Goal: Task Accomplishment & Management: Manage account settings

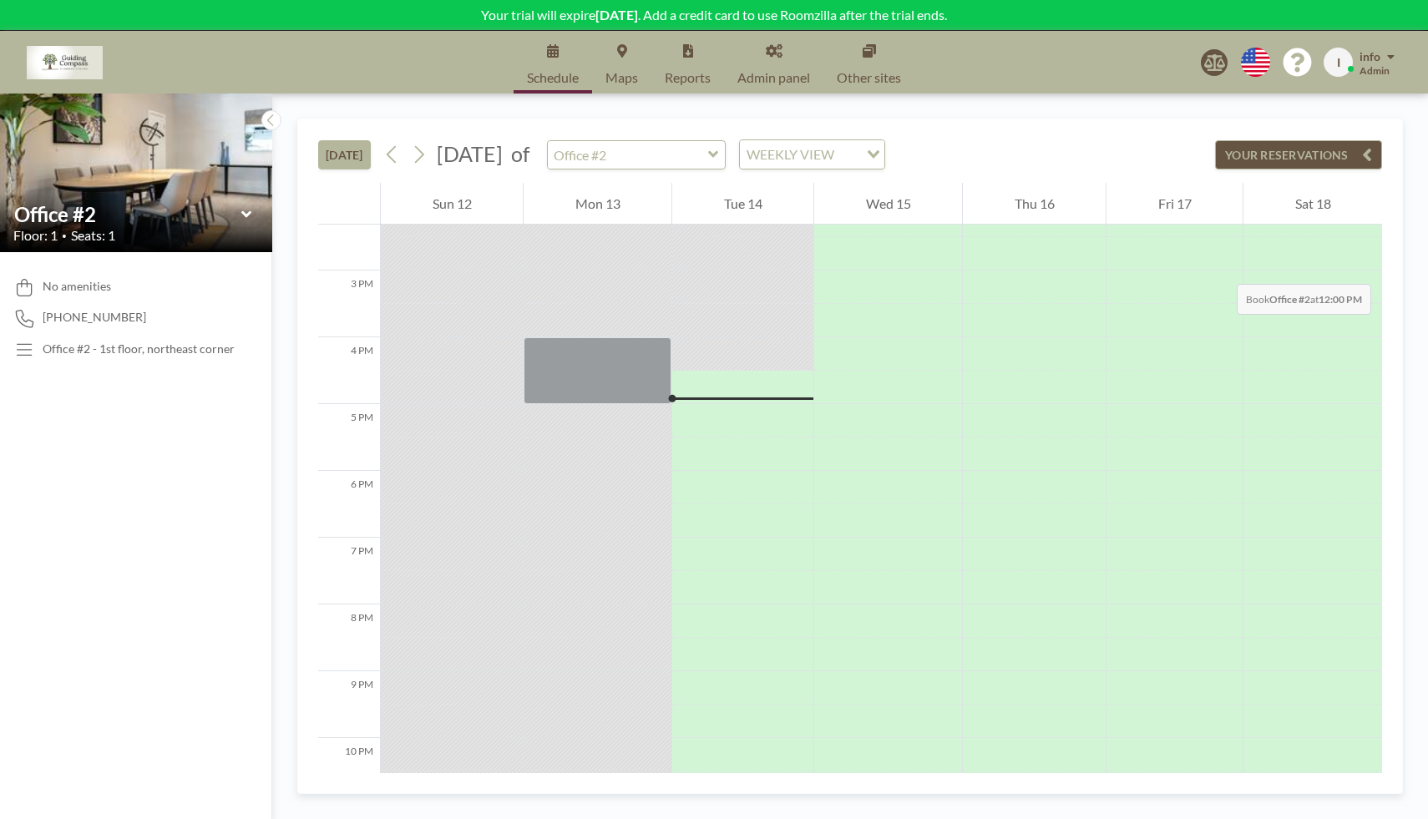
scroll to position [1064, 0]
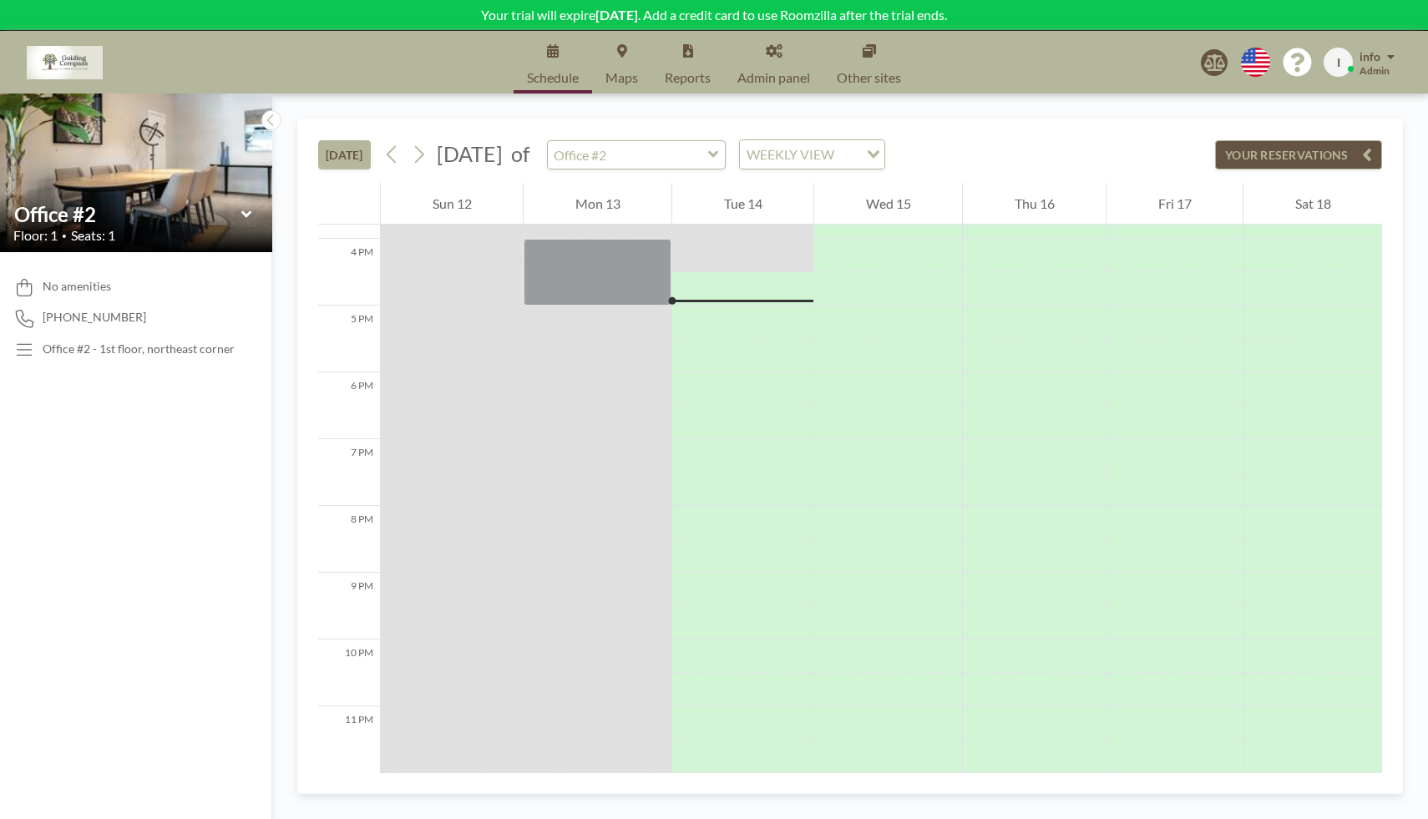
click at [1427, 810] on div "TODAY October 2025 of Office #2 WEEKLY VIEW Loading... YOUR RESERVATIONS 12 AM …" at bounding box center [849, 456] width 1155 height 725
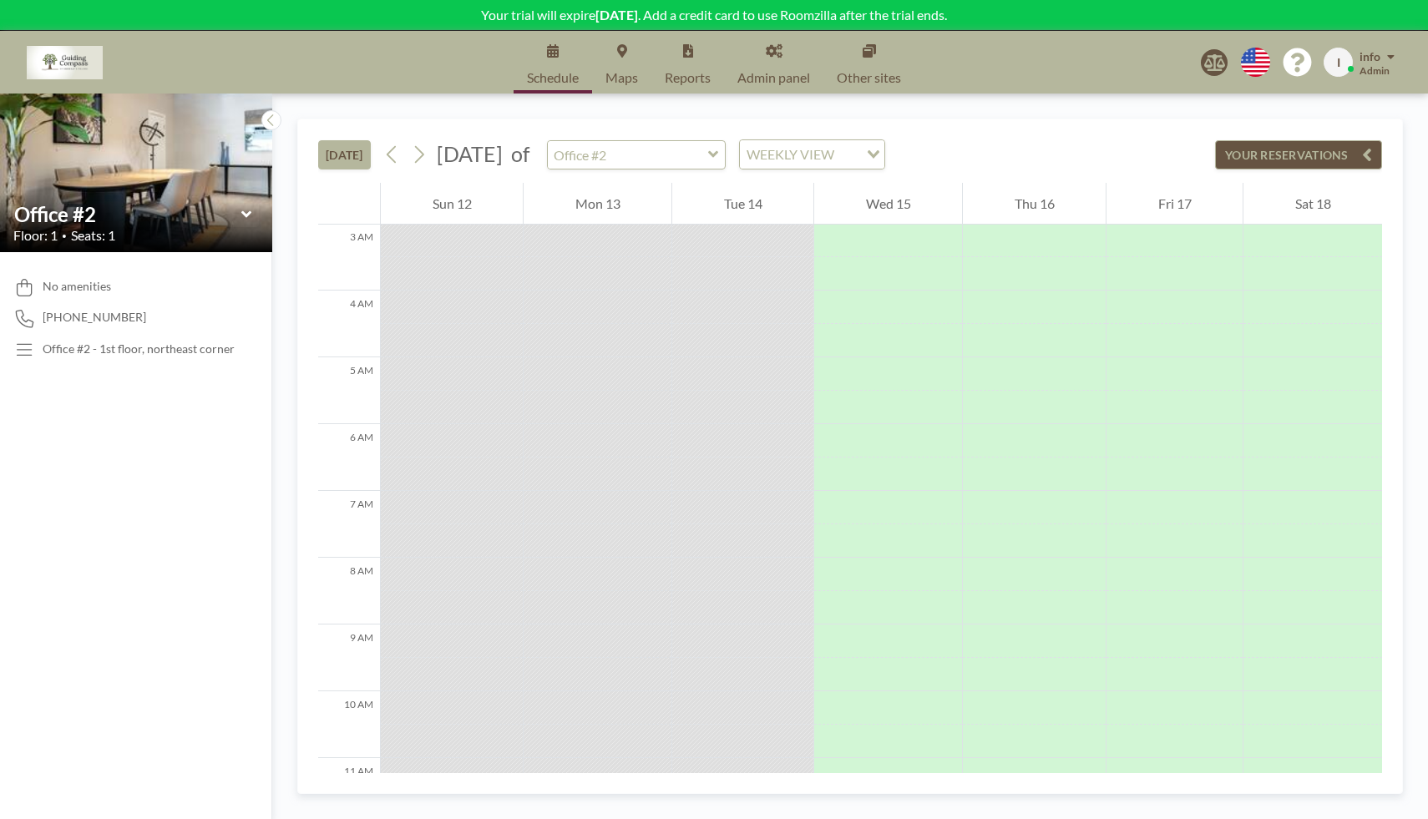
scroll to position [200, 0]
click at [718, 154] on icon at bounding box center [713, 154] width 10 height 7
type input "Office #1"
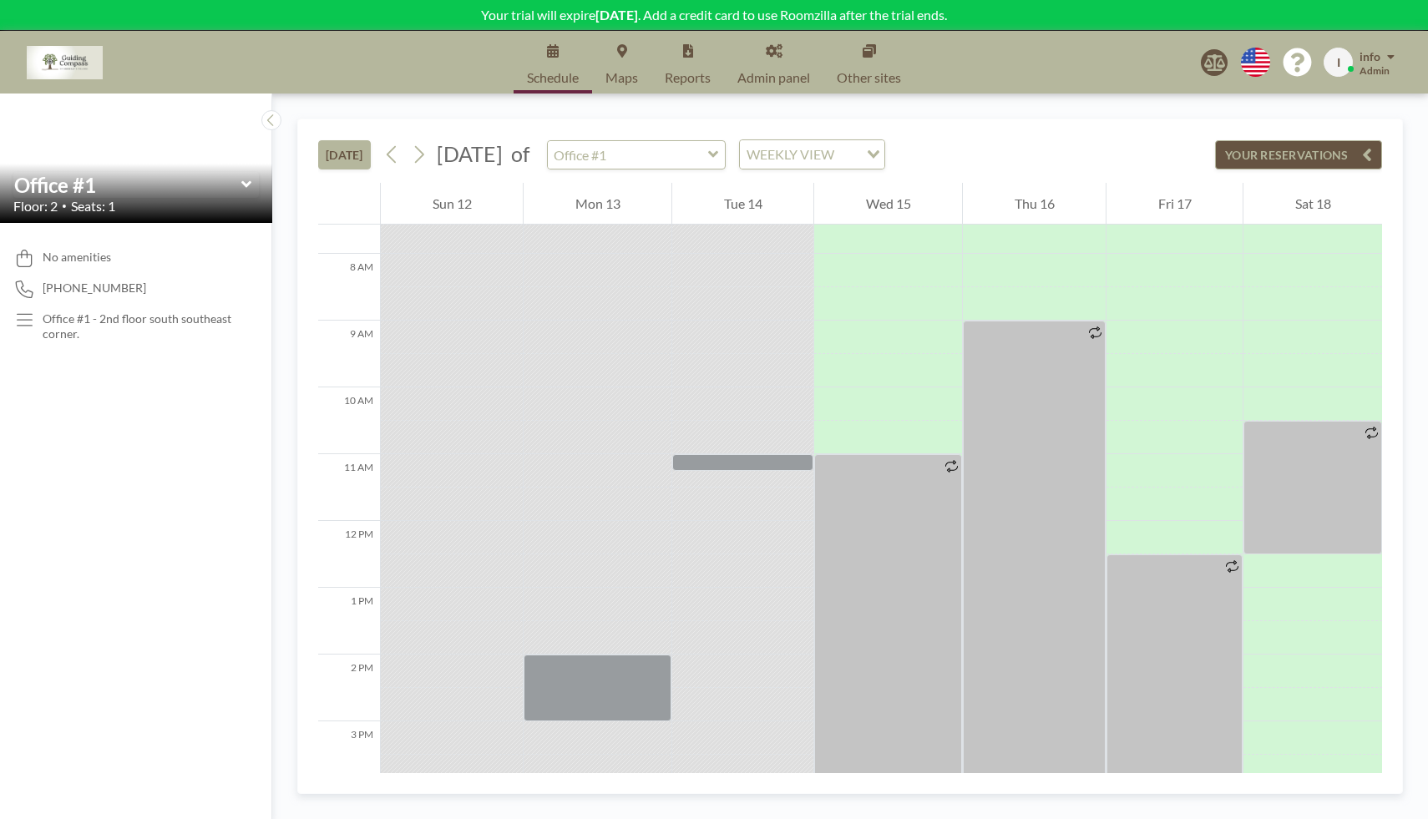
scroll to position [503, 0]
click at [724, 463] on div at bounding box center [742, 464] width 141 height 17
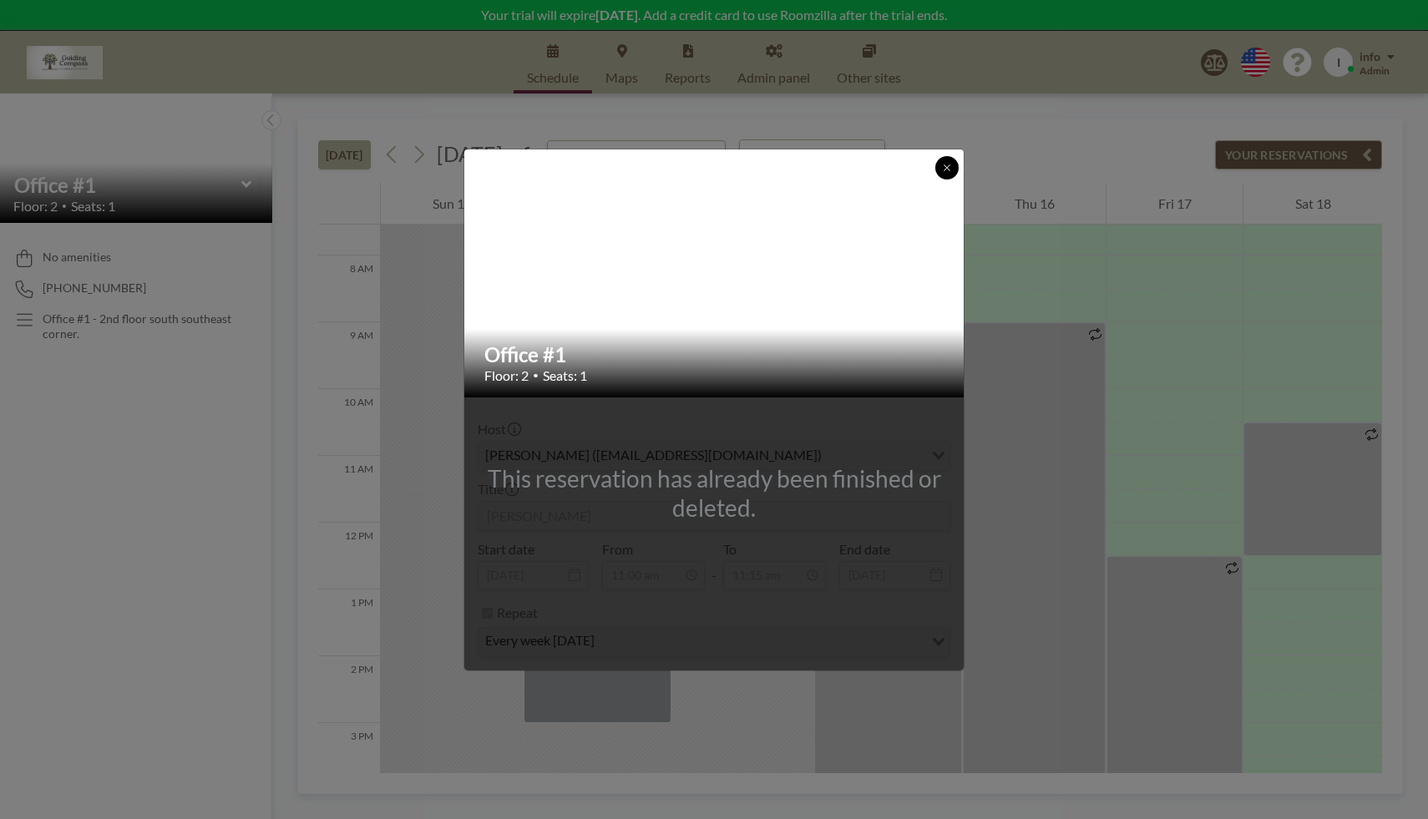
click at [948, 166] on icon at bounding box center [947, 168] width 10 height 10
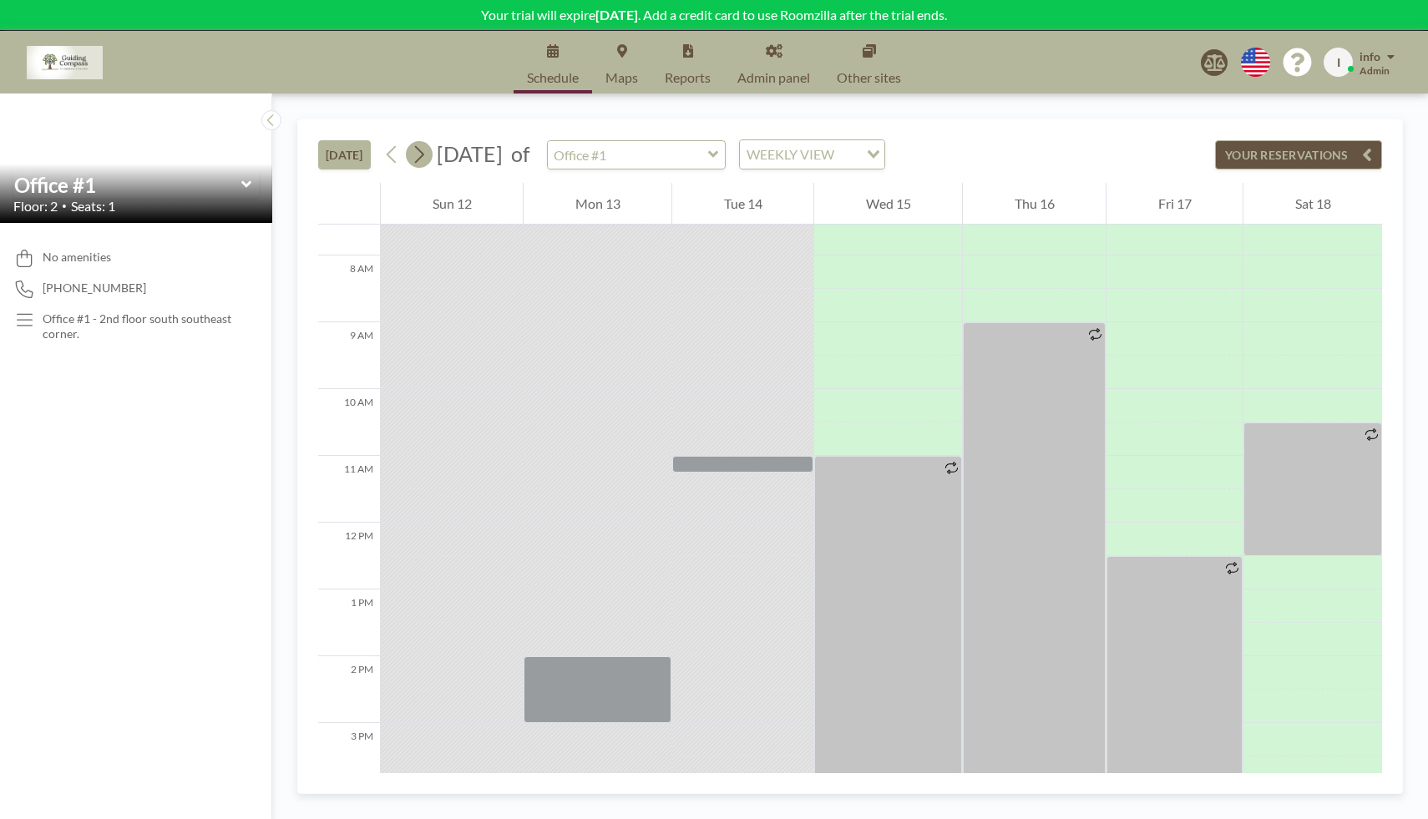
click at [423, 150] on icon at bounding box center [419, 155] width 9 height 18
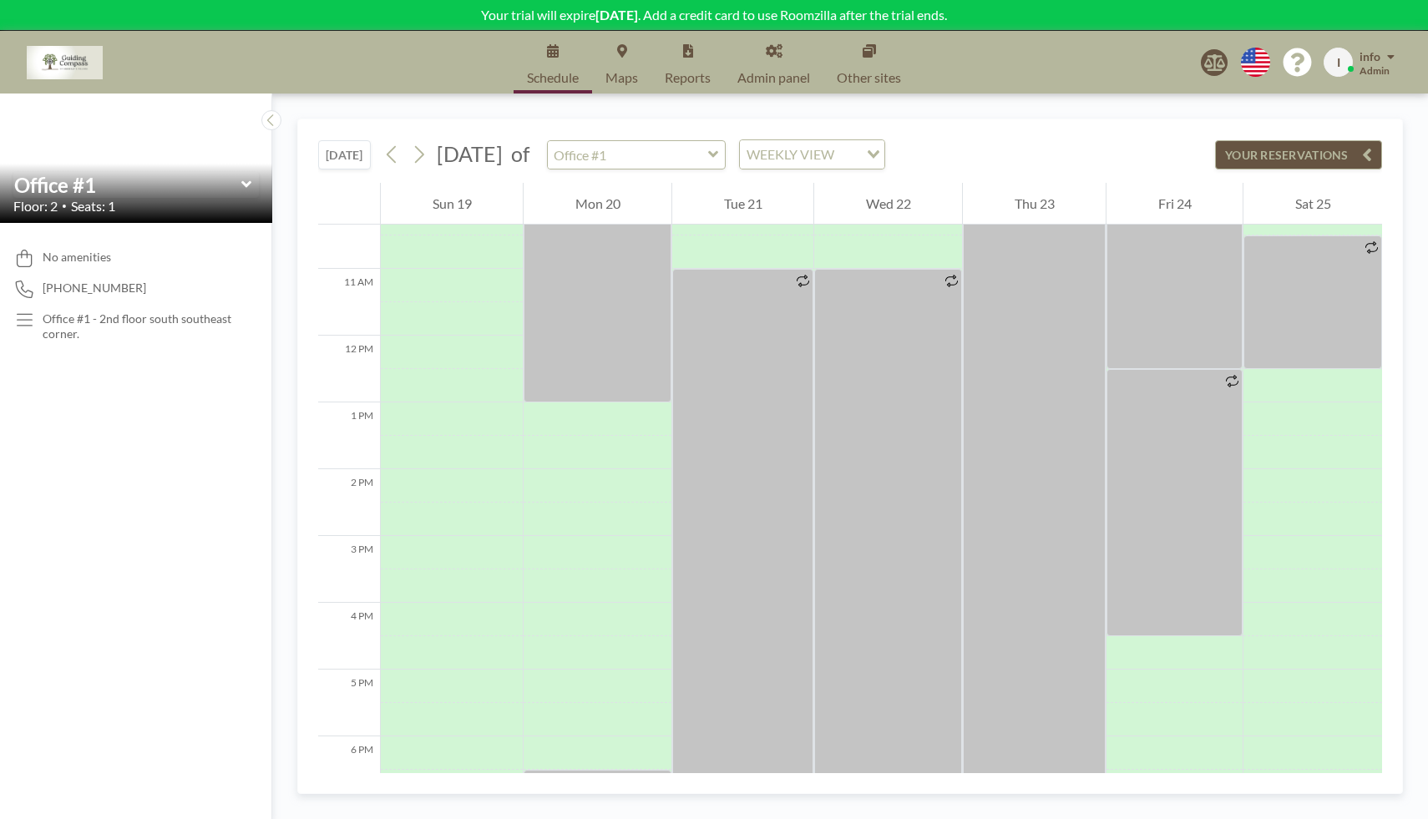
scroll to position [685, 0]
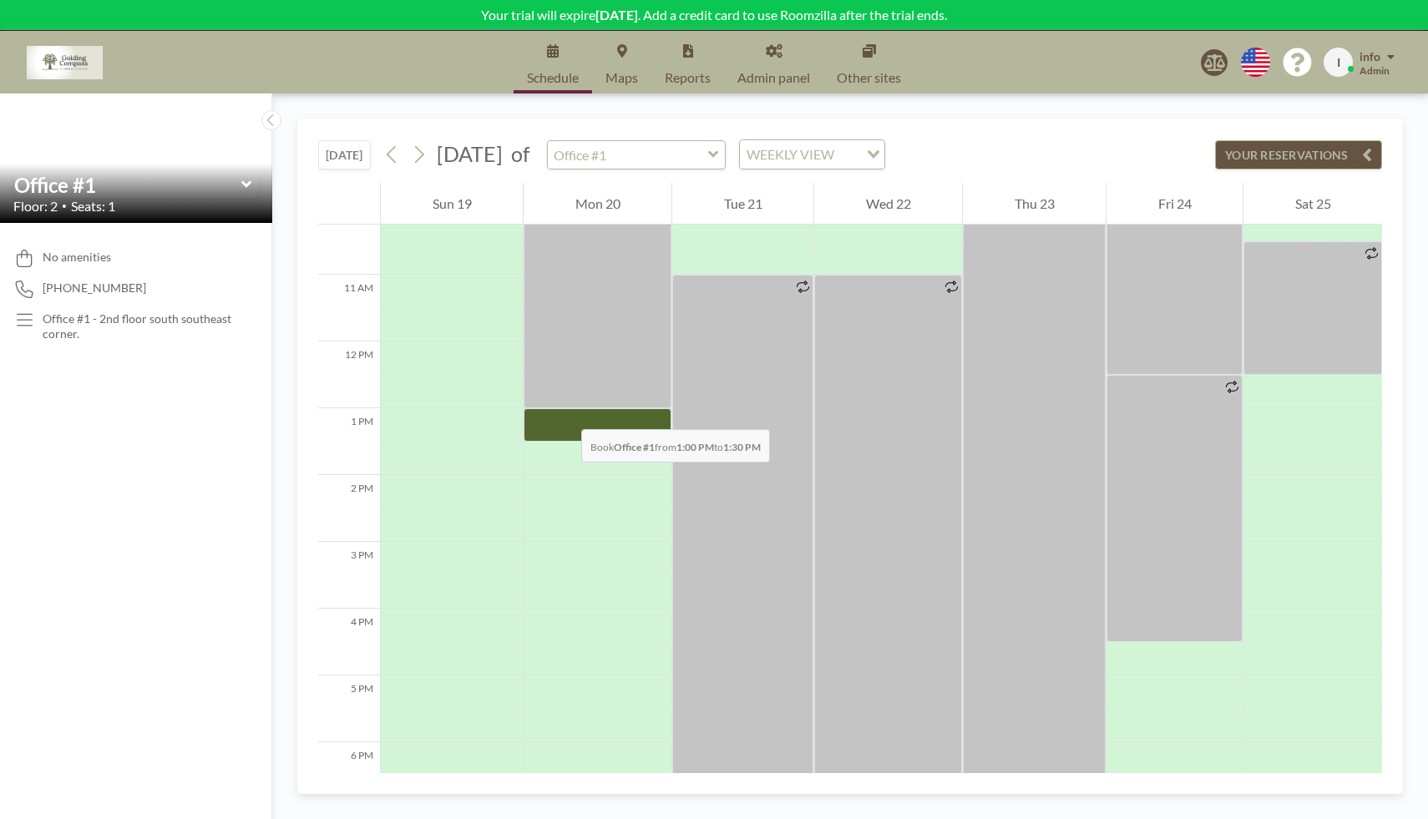
click at [564, 412] on div at bounding box center [597, 424] width 148 height 33
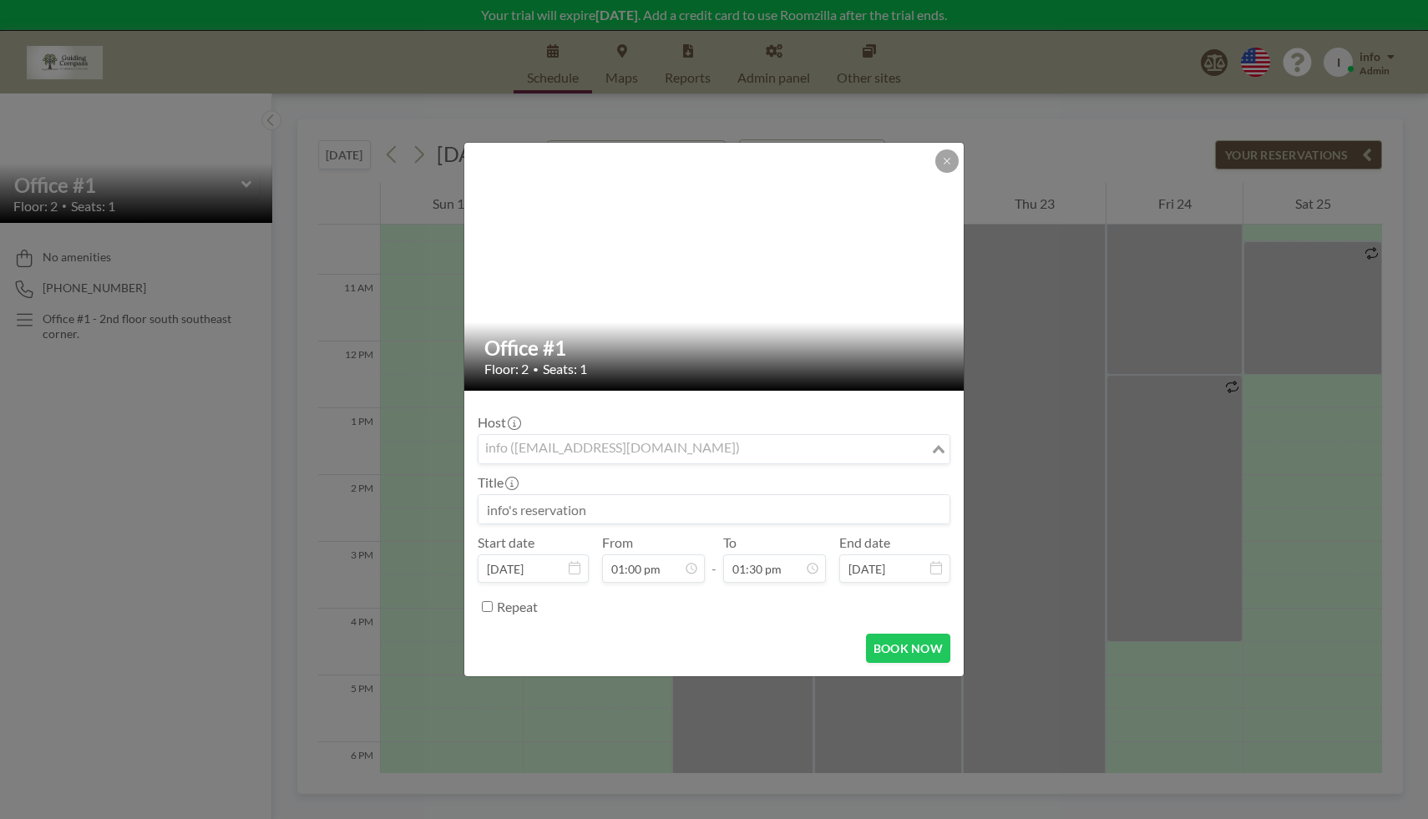
click at [721, 449] on input "Search for option" at bounding box center [704, 449] width 448 height 22
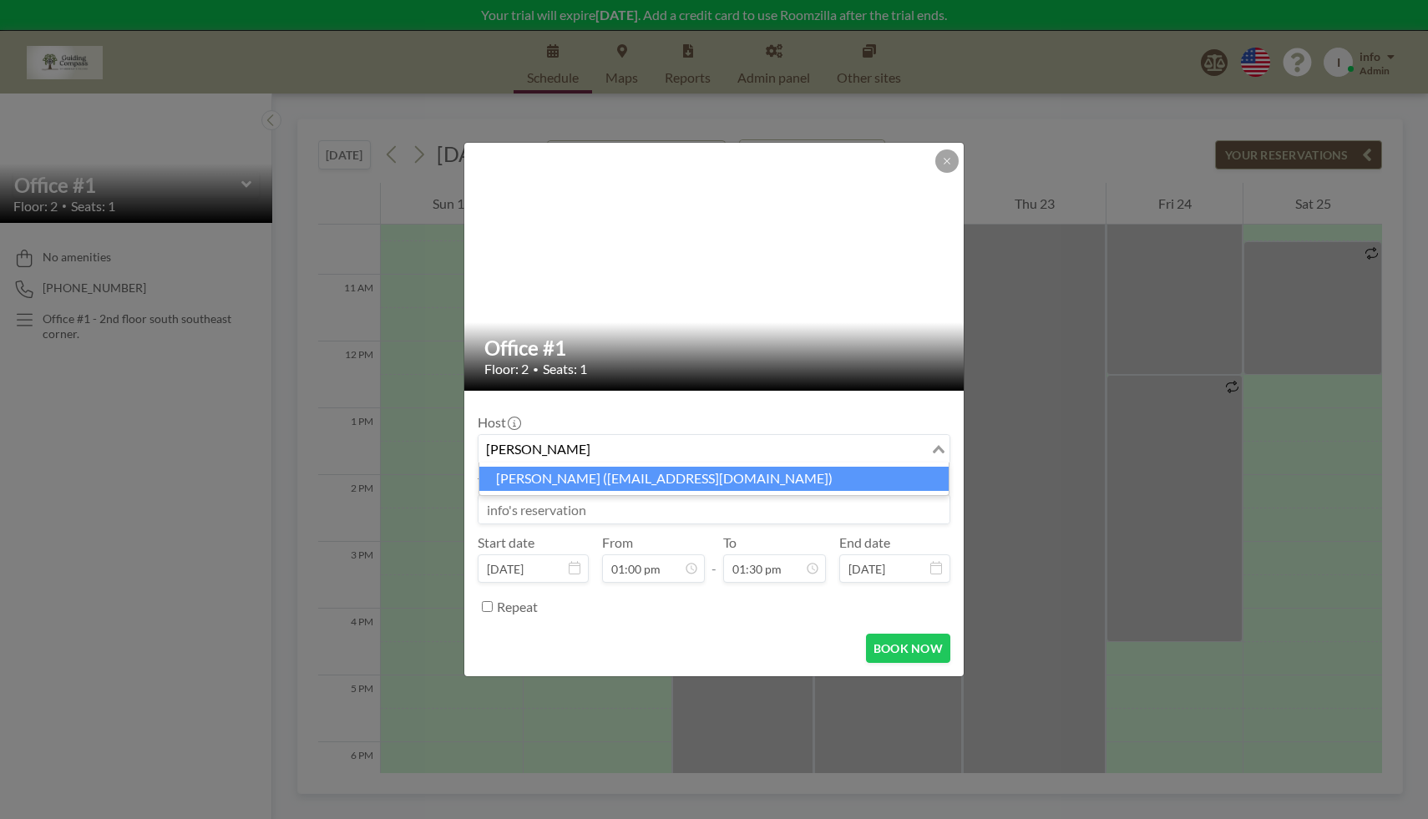
click at [704, 478] on li "[PERSON_NAME] ([EMAIL_ADDRESS][DOMAIN_NAME])" at bounding box center [713, 479] width 469 height 24
type input "[PERSON_NAME]"
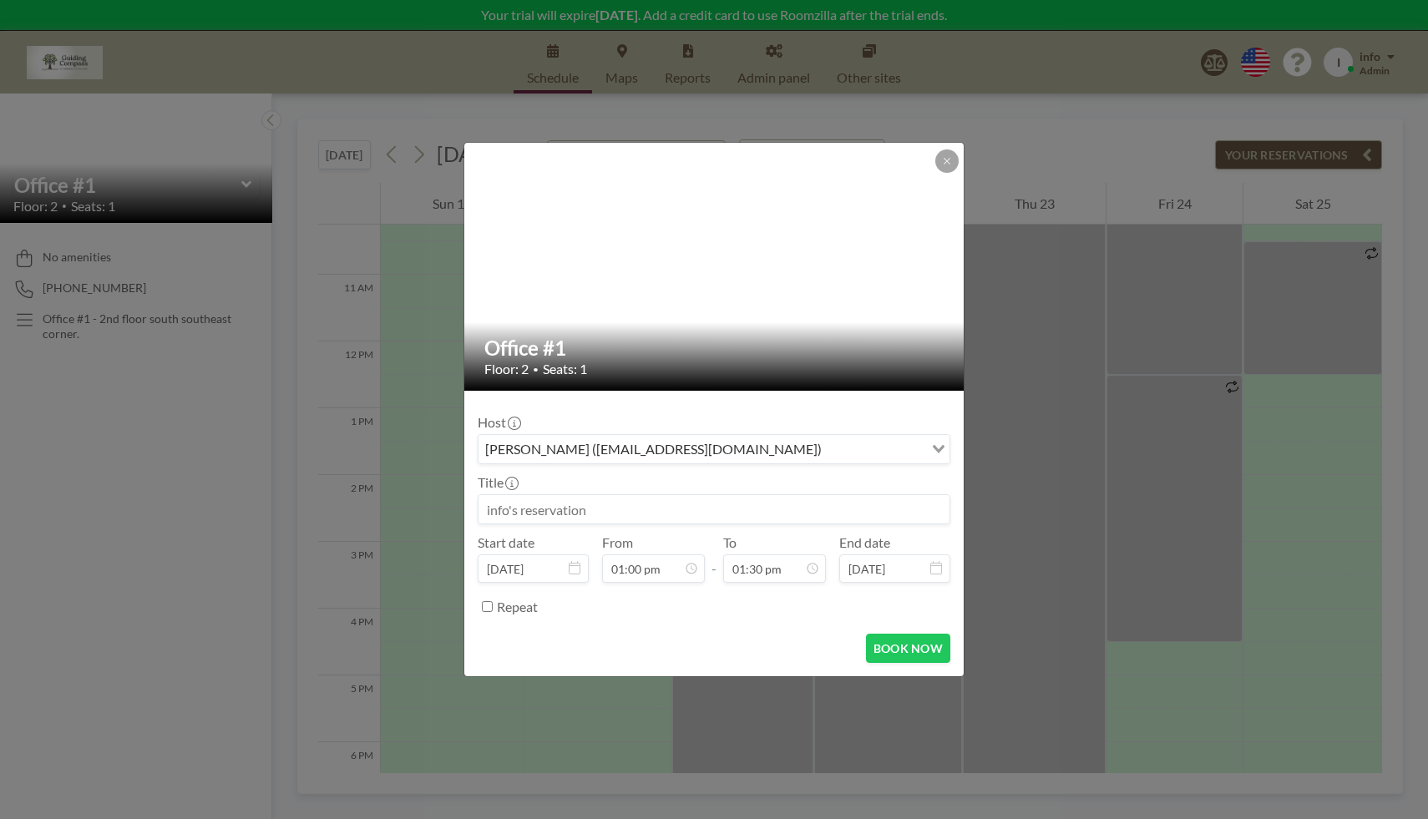
click at [646, 508] on input at bounding box center [713, 509] width 471 height 28
type input "a"
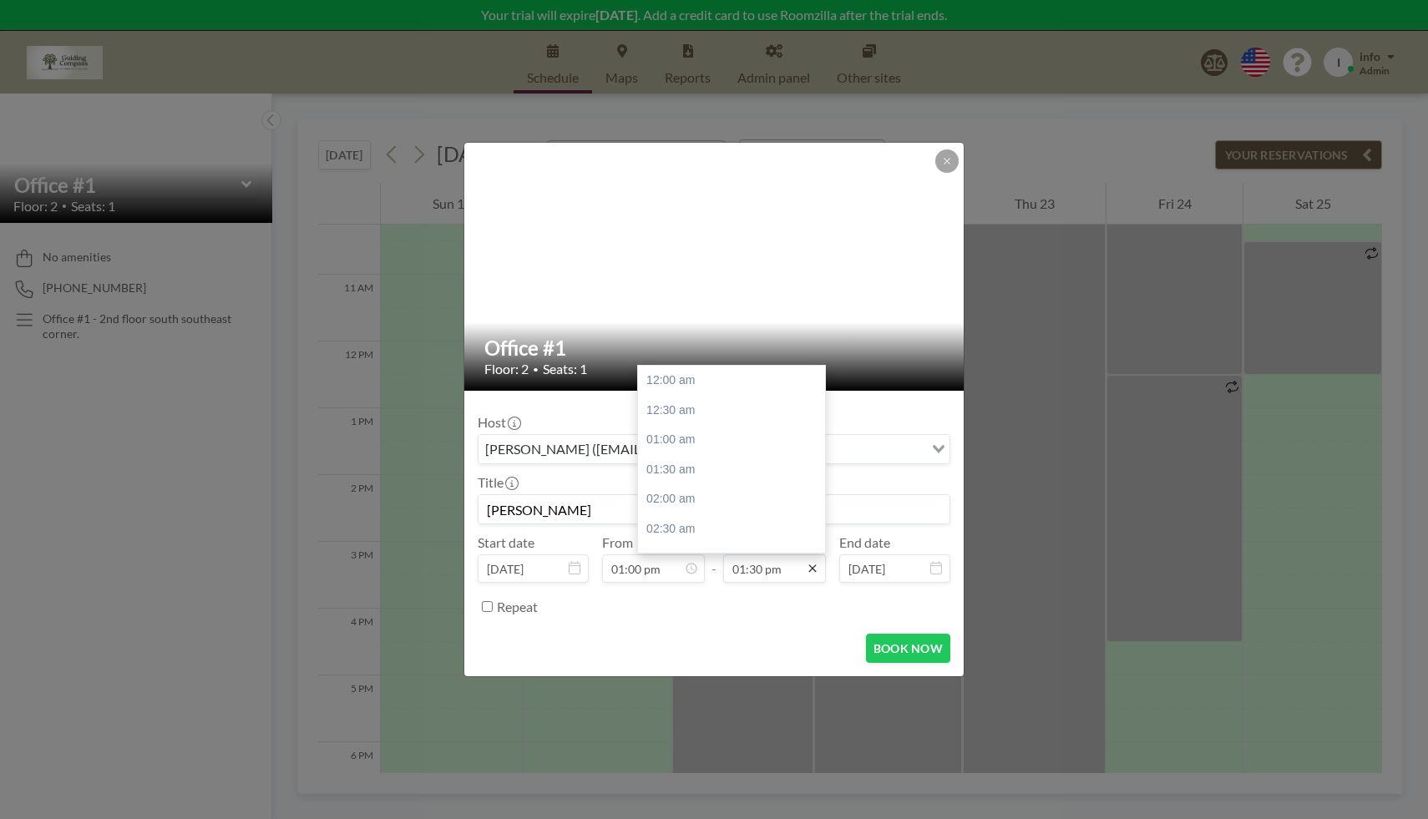
scroll to position [802, 0]
type input "[PERSON_NAME]"
drag, startPoint x: 821, startPoint y: 483, endPoint x: 821, endPoint y: 493, distance: 10.1
click at [821, 493] on div at bounding box center [820, 488] width 5 height 23
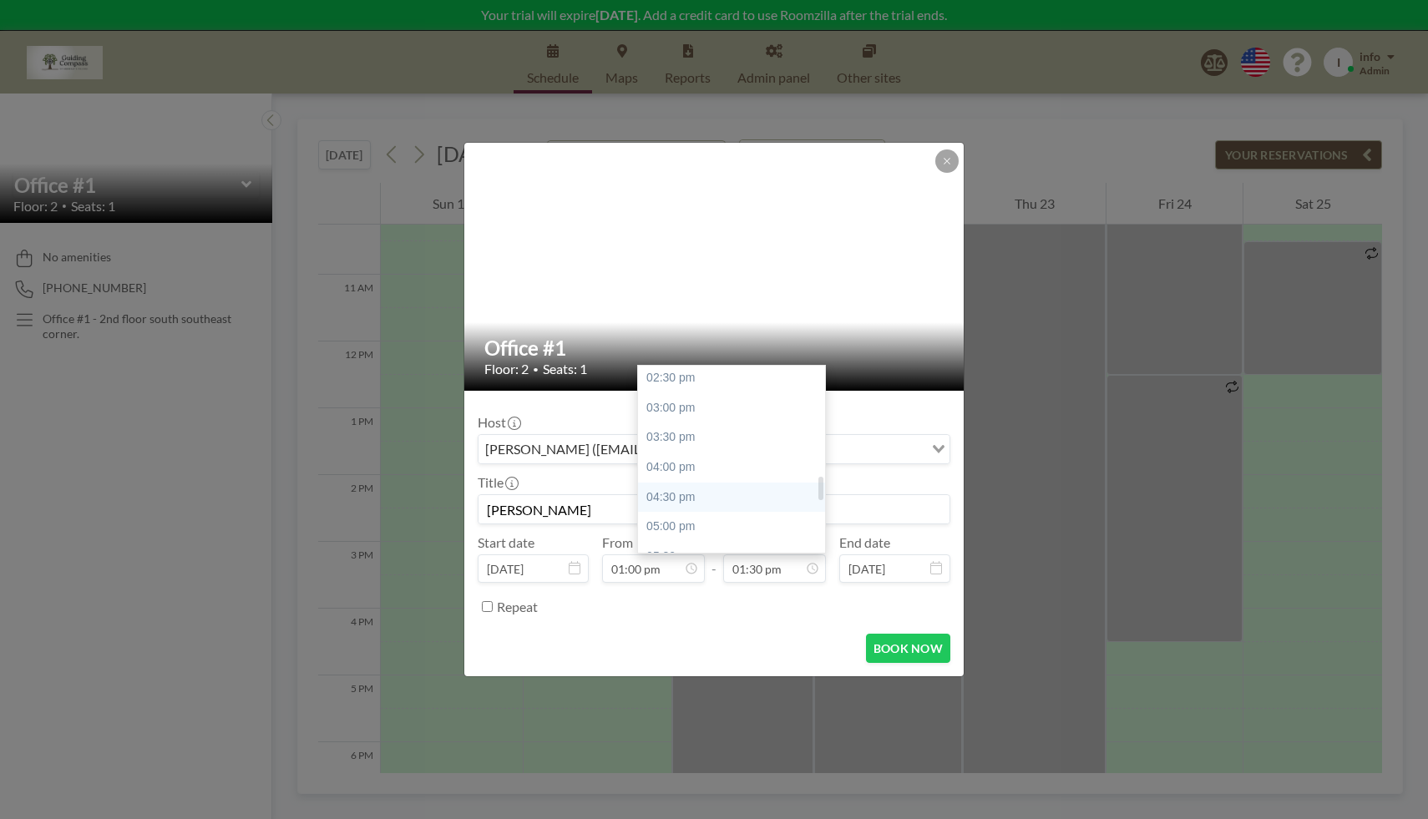
click at [706, 498] on div "04:30 pm" at bounding box center [736, 498] width 196 height 30
type input "04:30 pm"
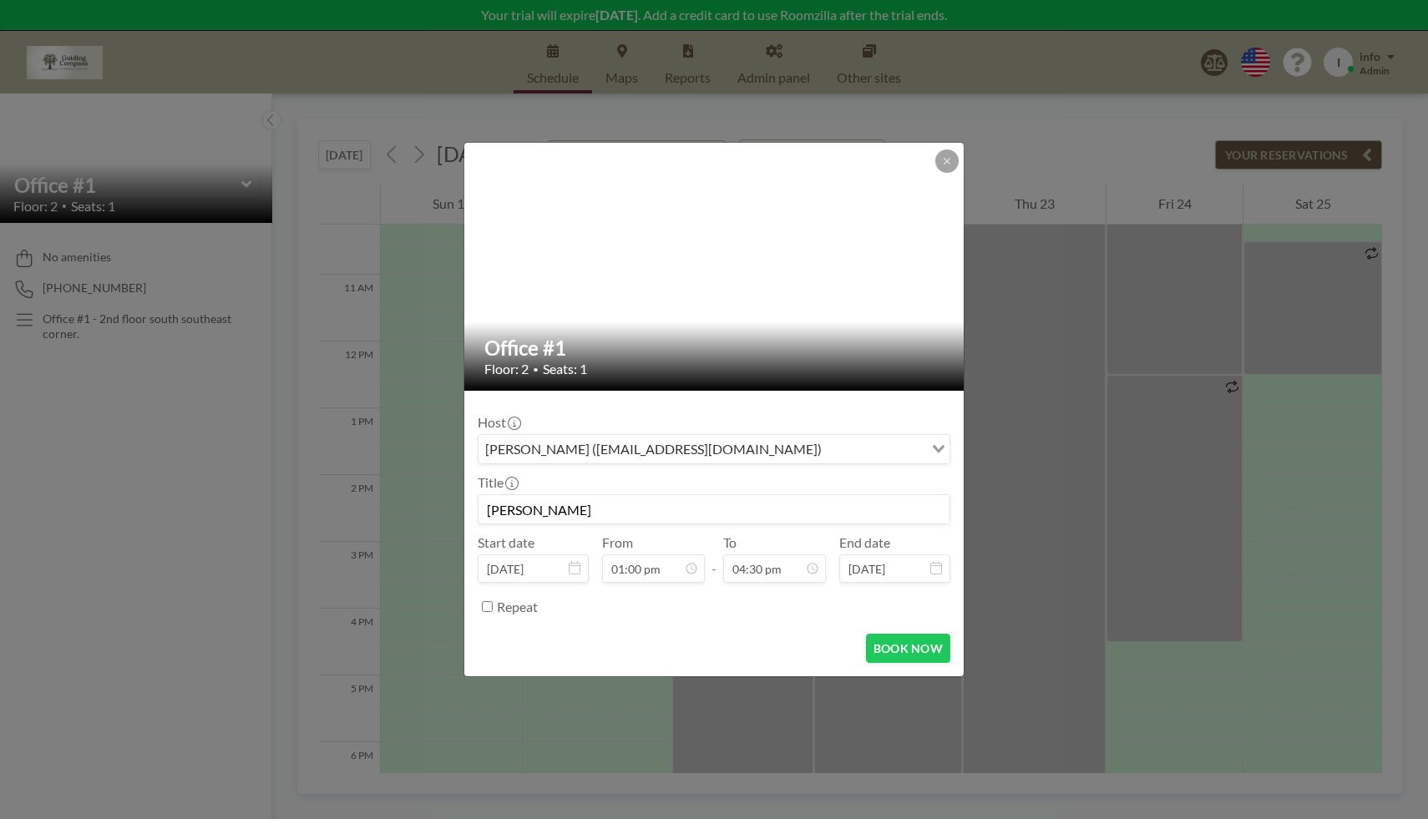
scroll to position [0, 0]
click at [933, 648] on button "BOOK NOW" at bounding box center [908, 648] width 84 height 29
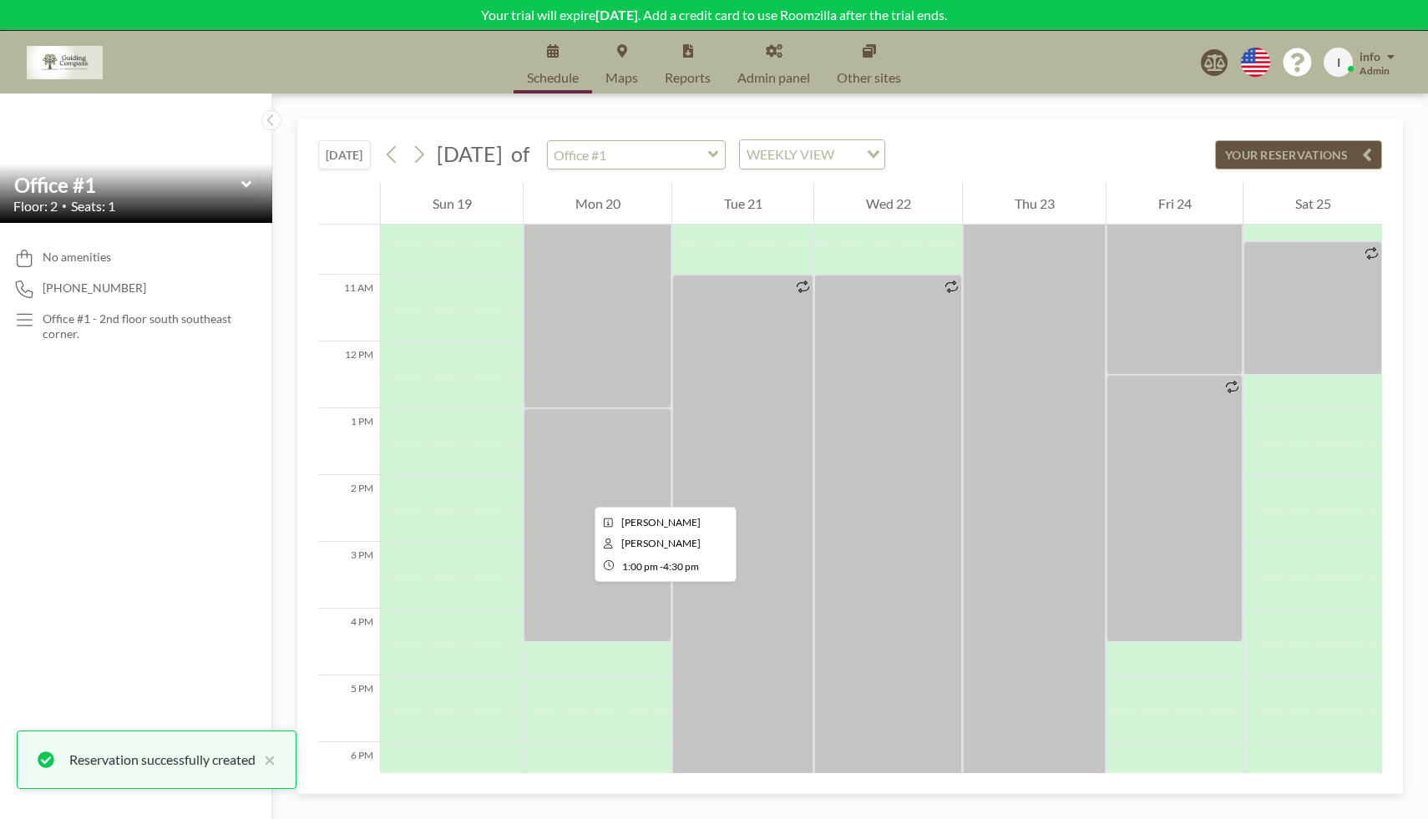
click at [581, 492] on div at bounding box center [597, 525] width 148 height 234
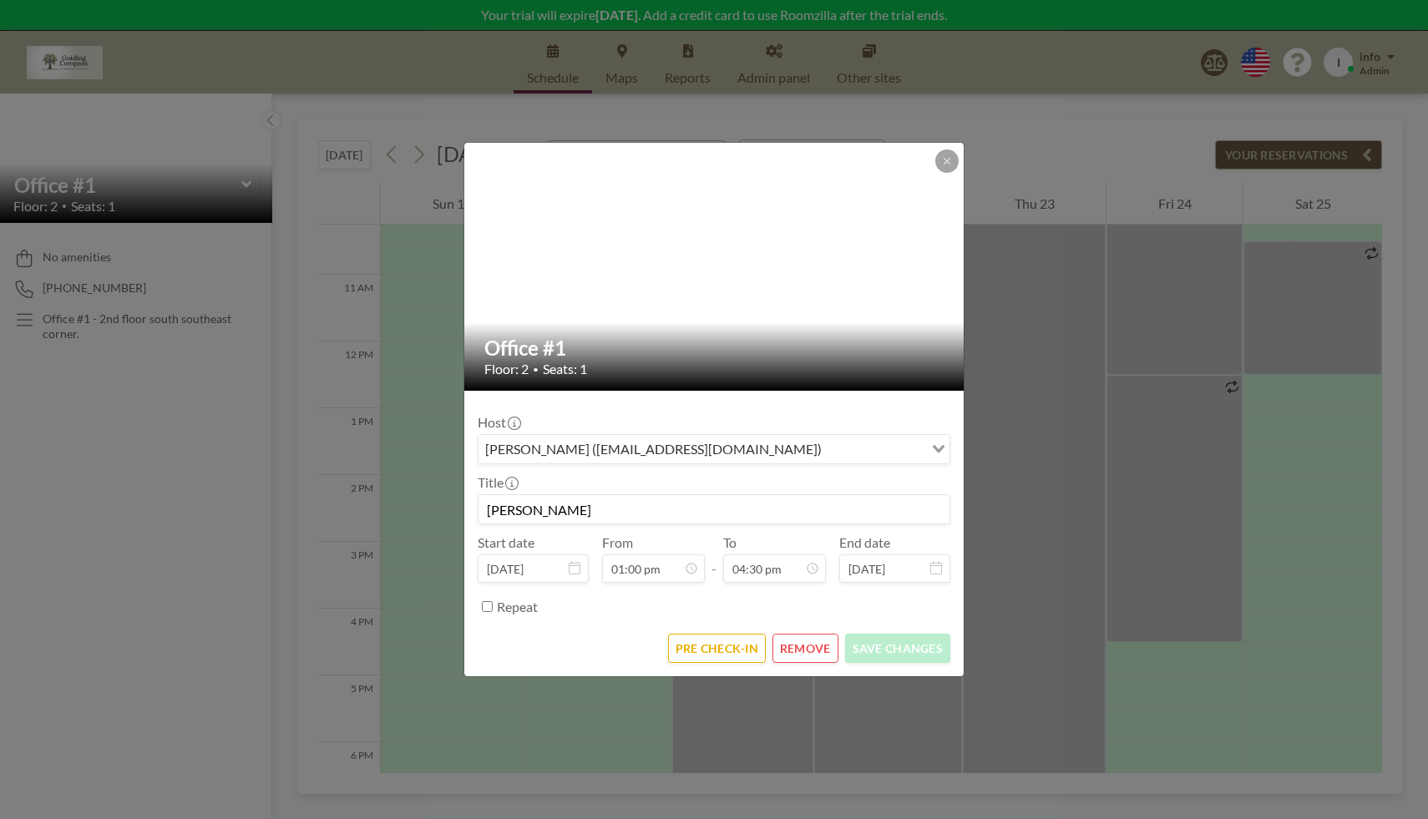
click at [488, 606] on input "Repeat" at bounding box center [487, 606] width 11 height 11
checkbox input "true"
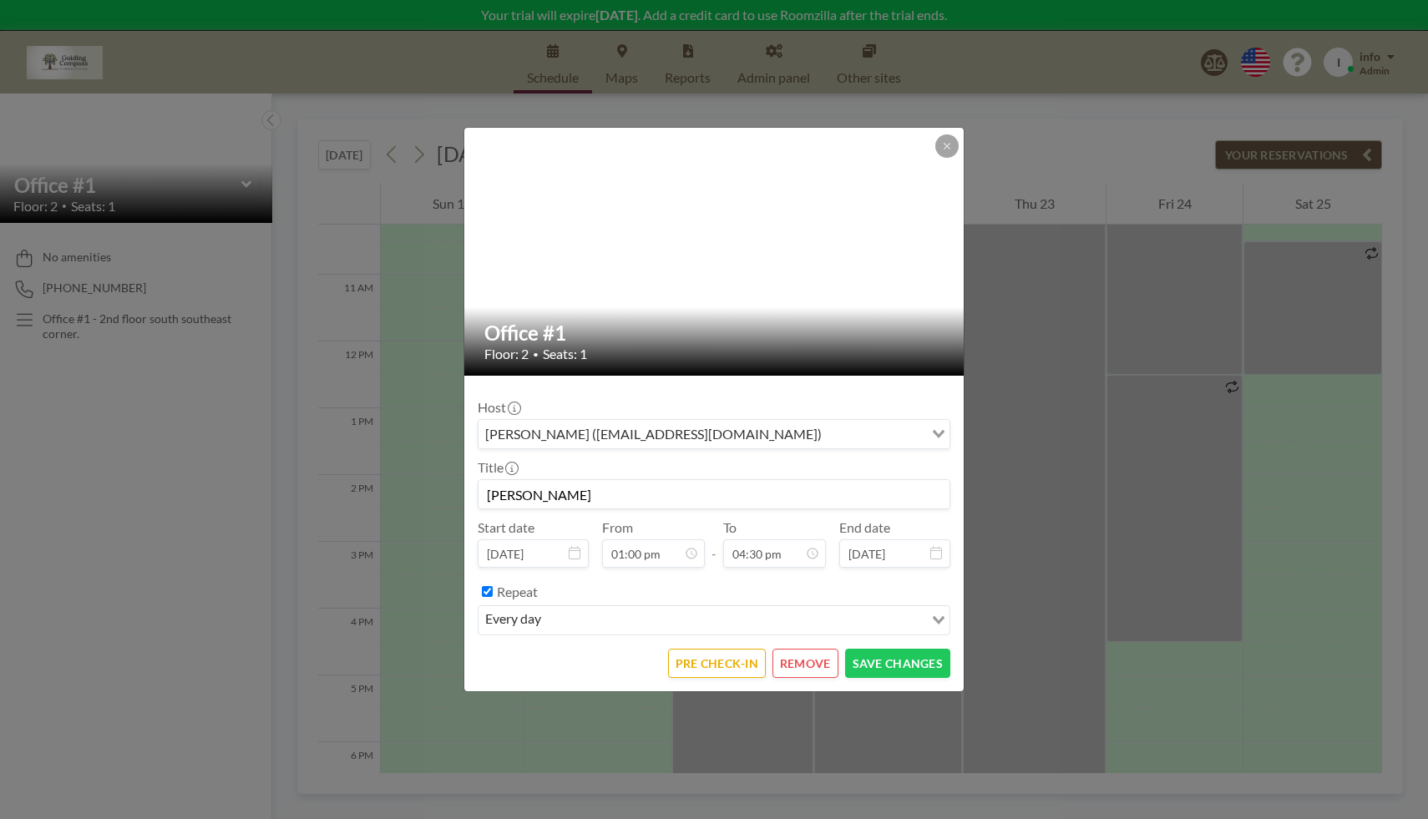
click at [591, 625] on input "Search for option" at bounding box center [734, 620] width 376 height 22
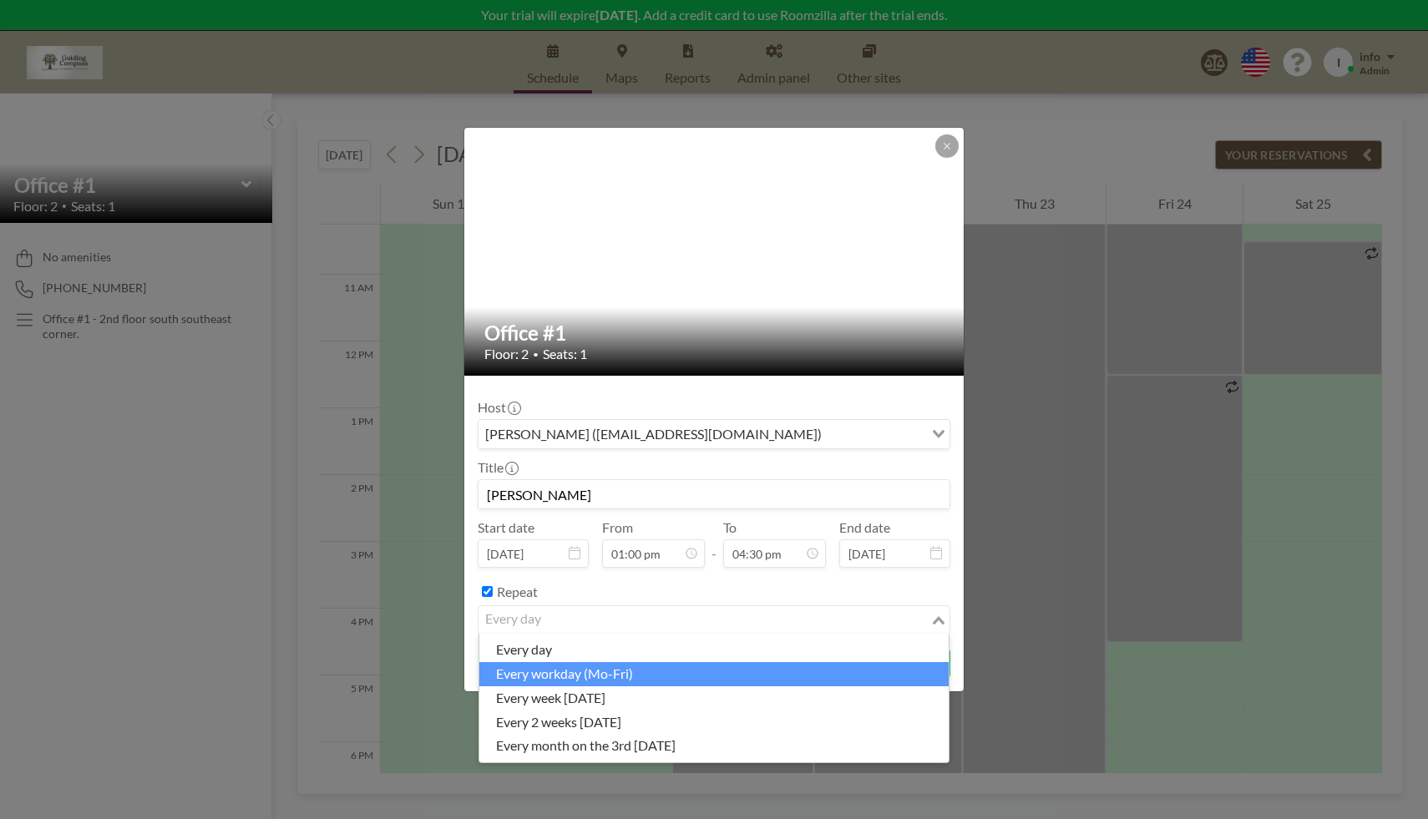
scroll to position [772, 0]
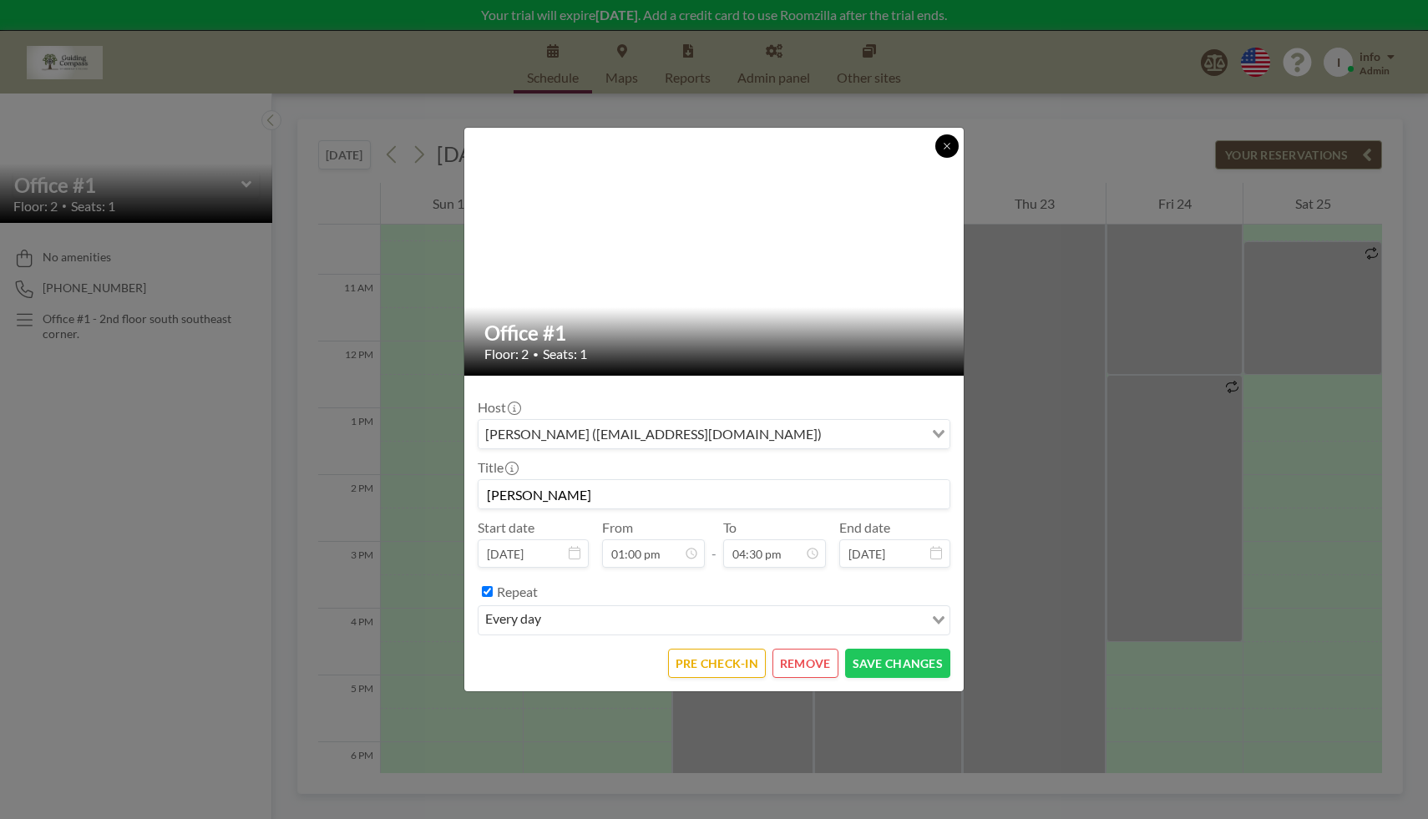
click at [944, 146] on icon at bounding box center [947, 146] width 10 height 10
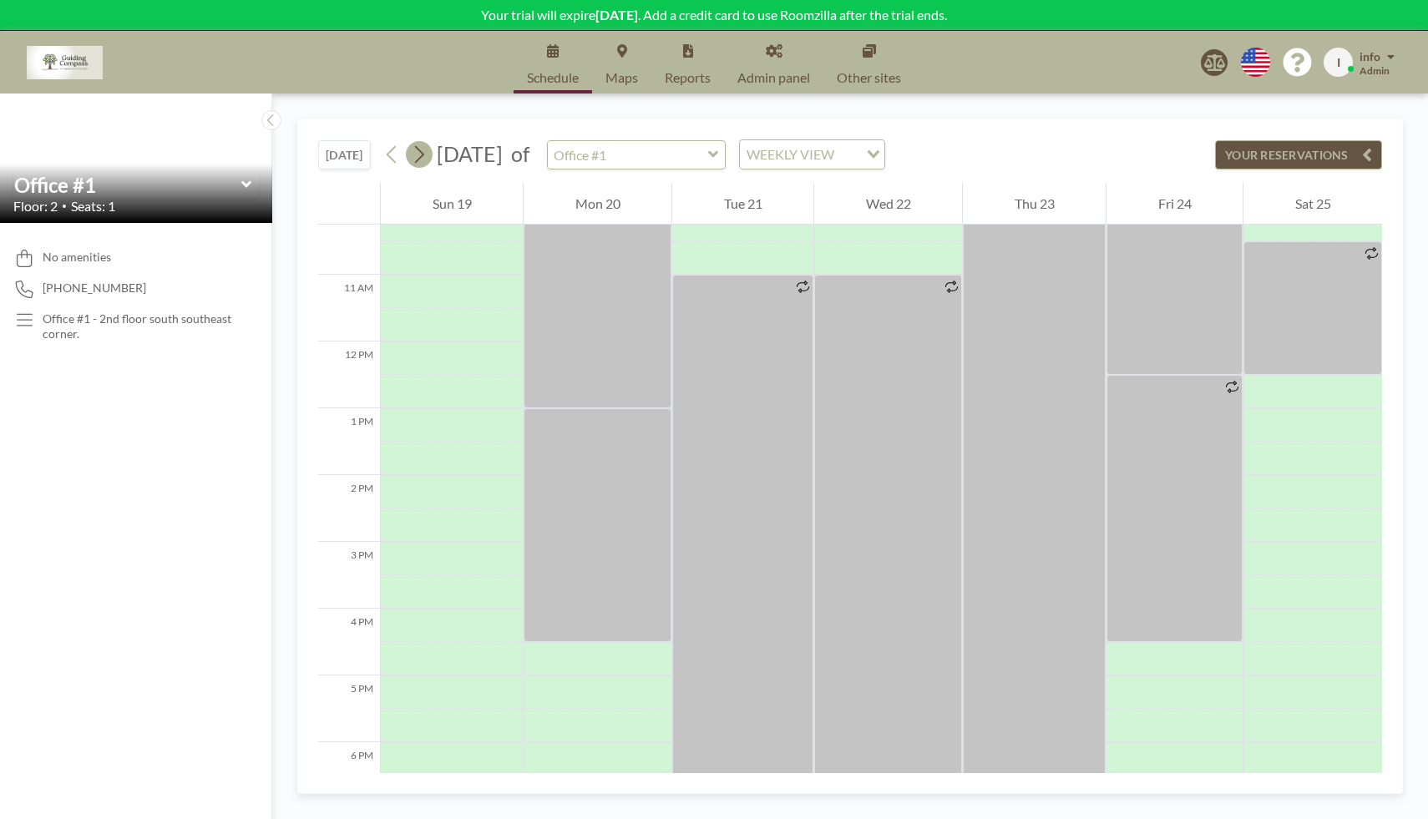
click at [427, 155] on icon at bounding box center [419, 154] width 16 height 25
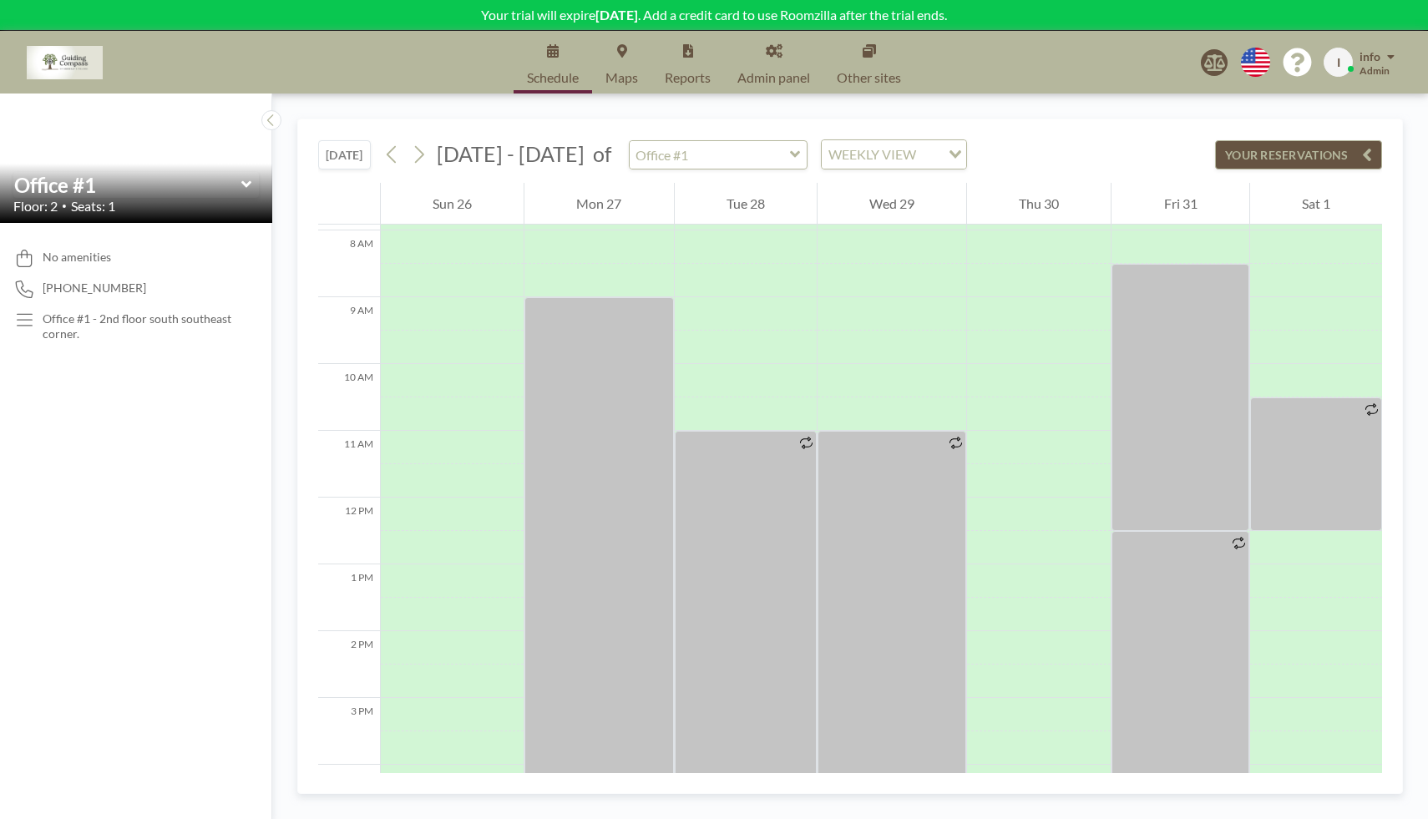
scroll to position [528, 0]
click at [1165, 590] on div at bounding box center [1179, 665] width 137 height 267
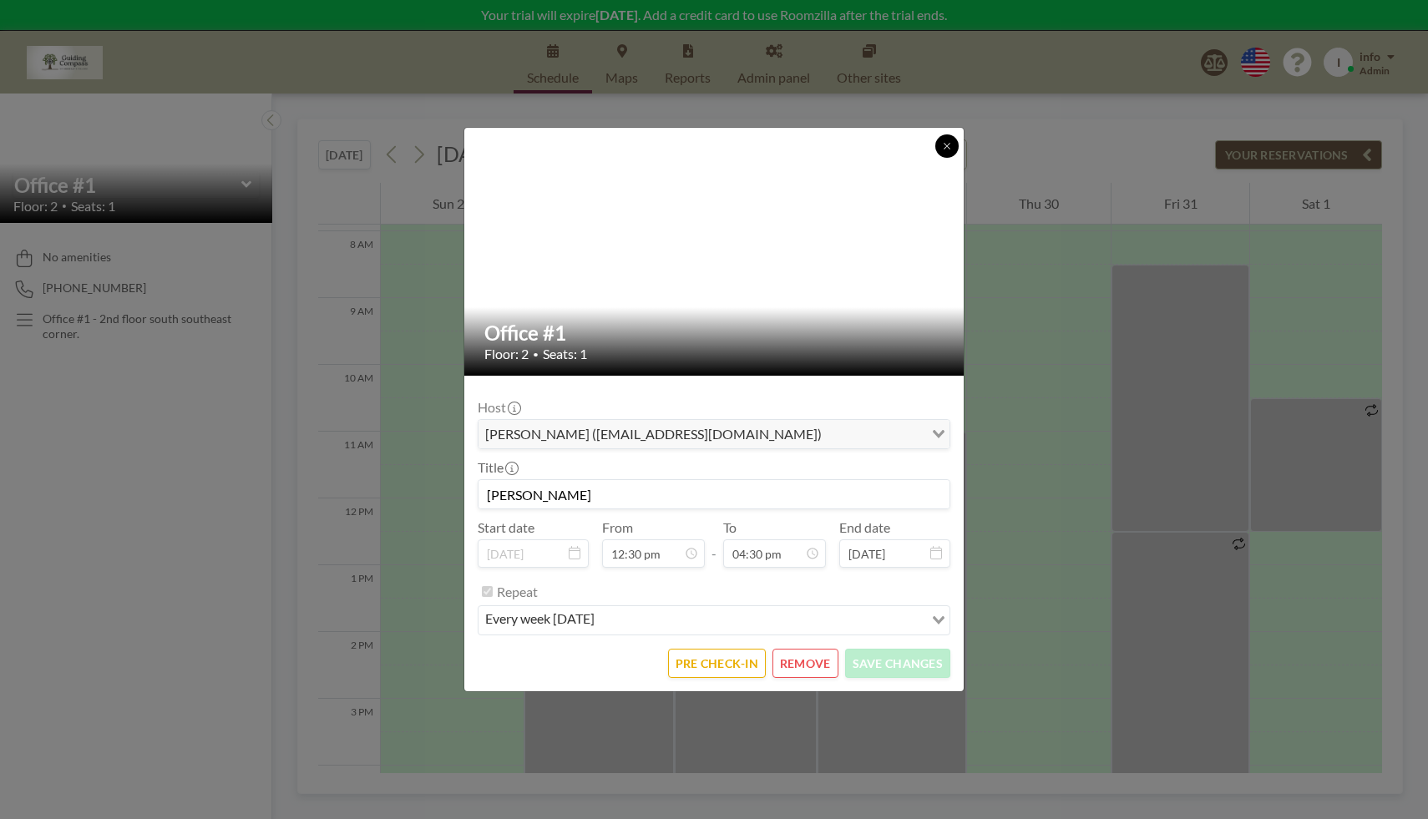
click at [947, 144] on icon at bounding box center [947, 146] width 10 height 10
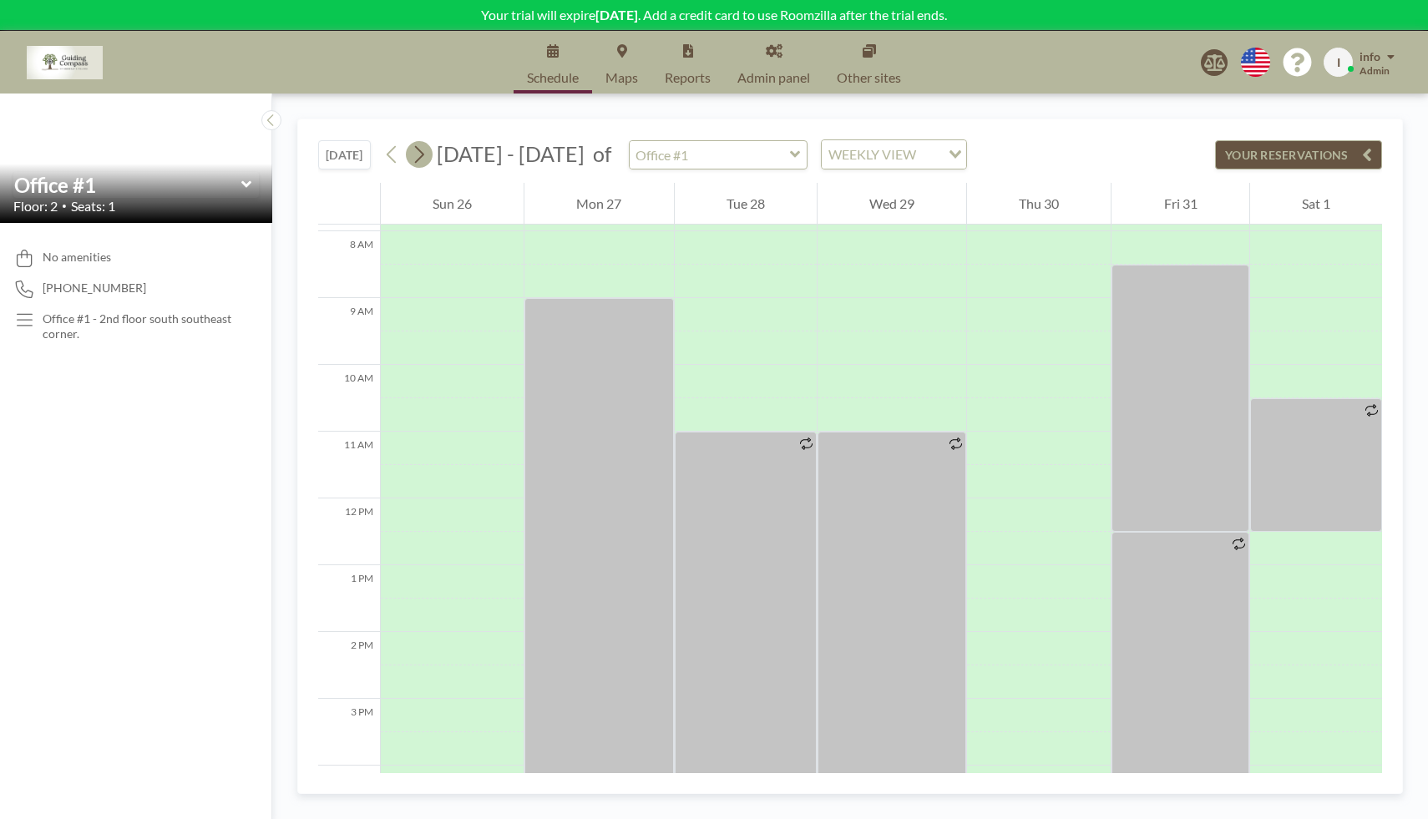
click at [424, 153] on icon at bounding box center [419, 154] width 16 height 25
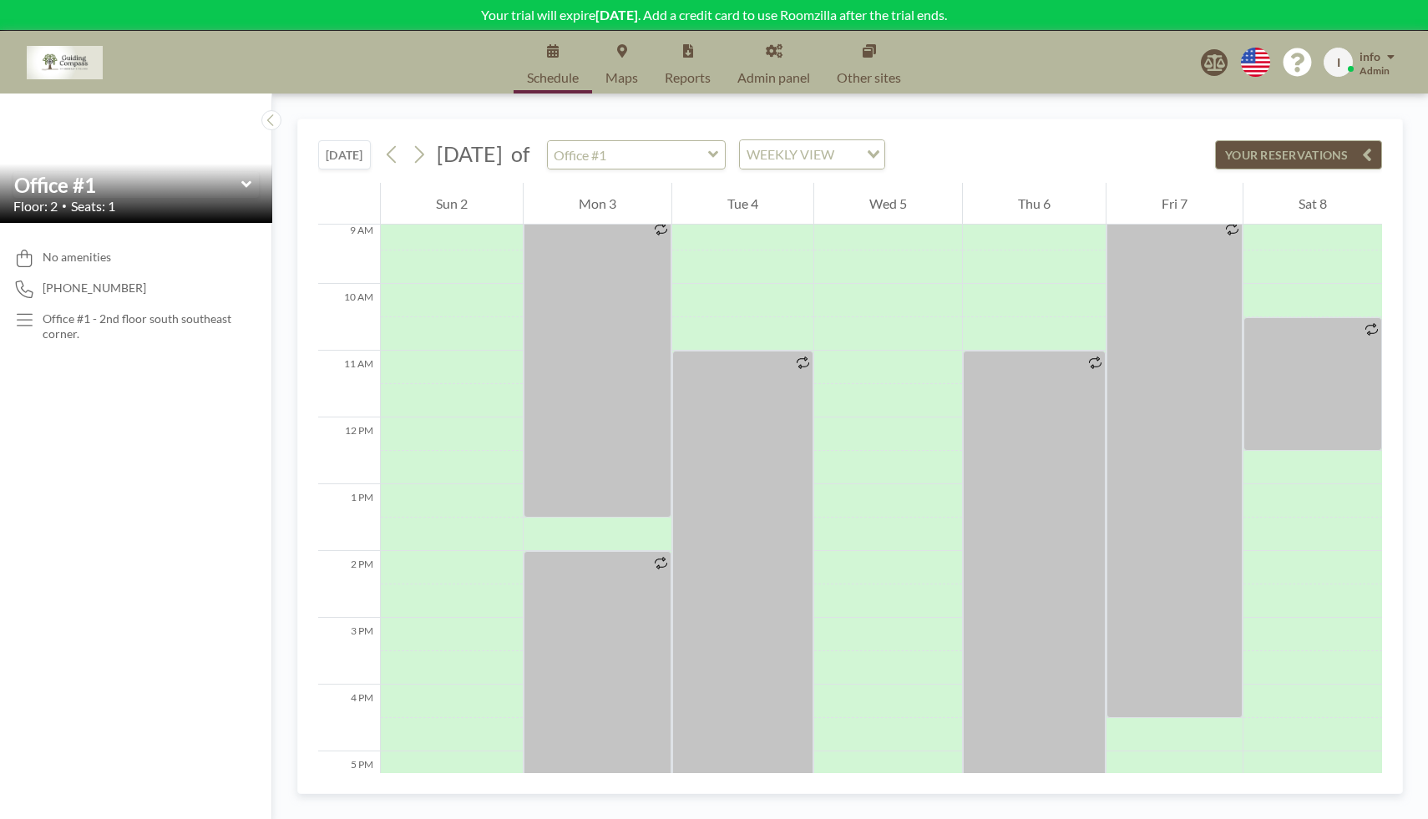
scroll to position [620, 0]
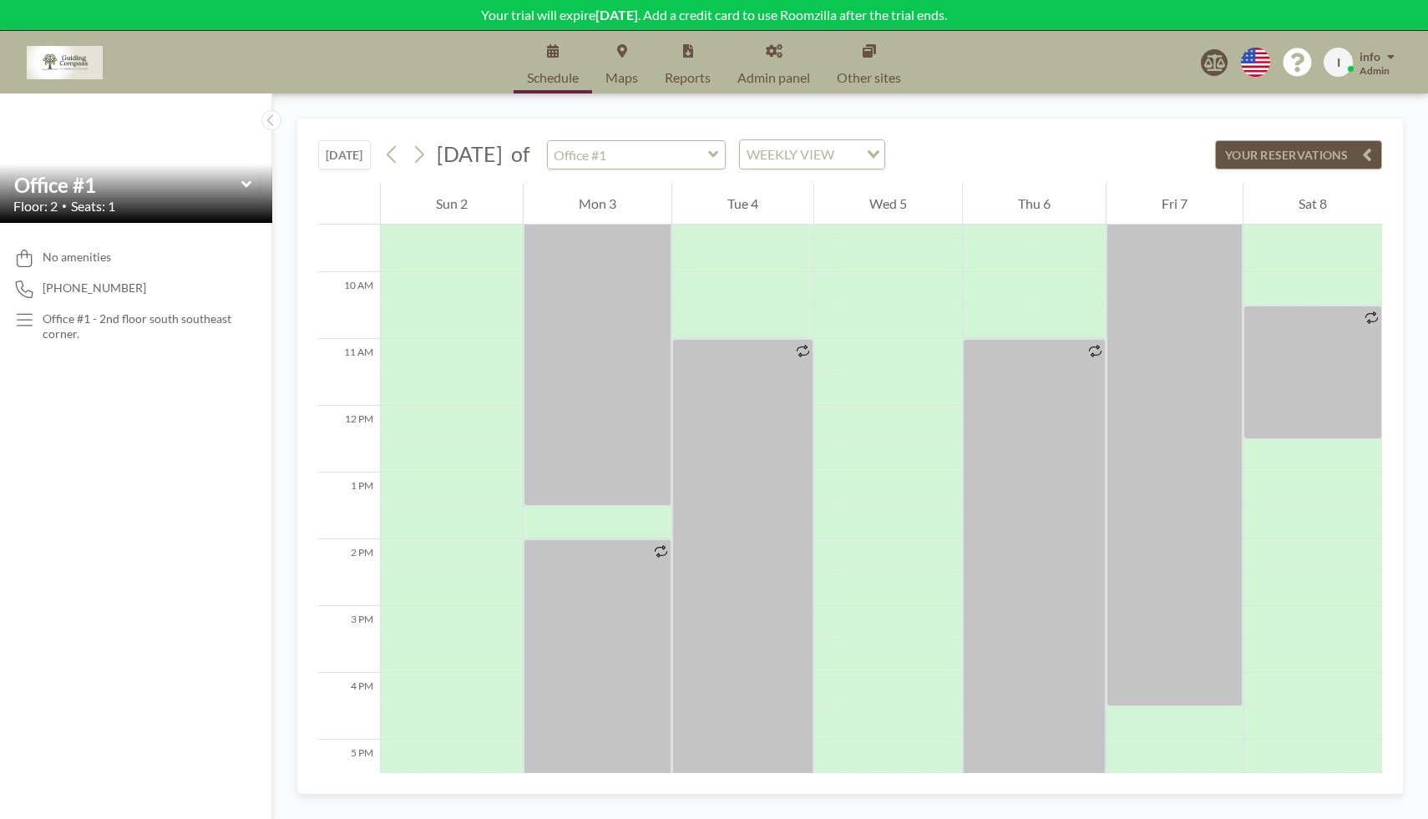
click at [718, 154] on icon at bounding box center [713, 154] width 10 height 7
type input "Office #2"
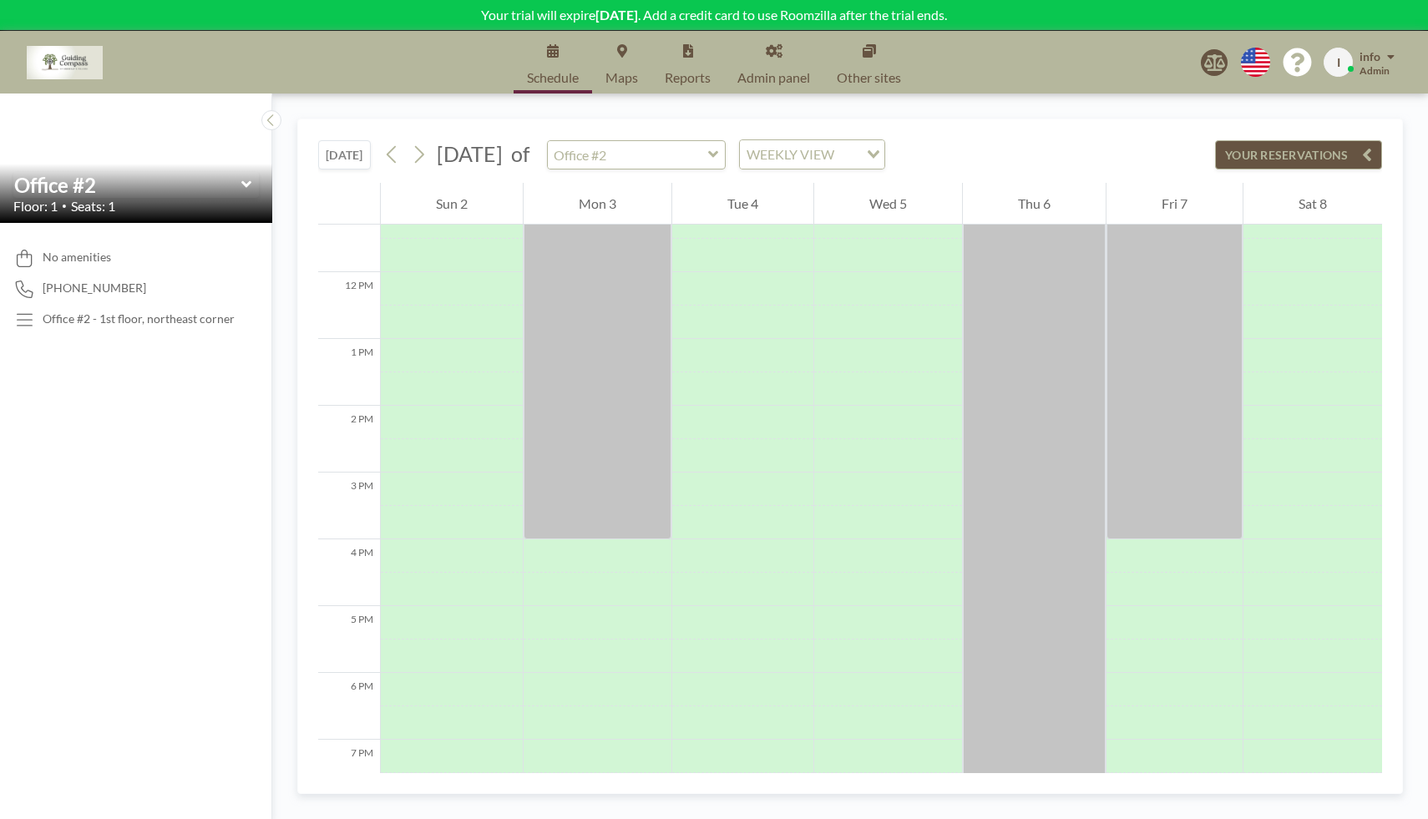
scroll to position [750, 0]
click at [1295, 153] on button "YOUR RESERVATIONS" at bounding box center [1298, 154] width 167 height 29
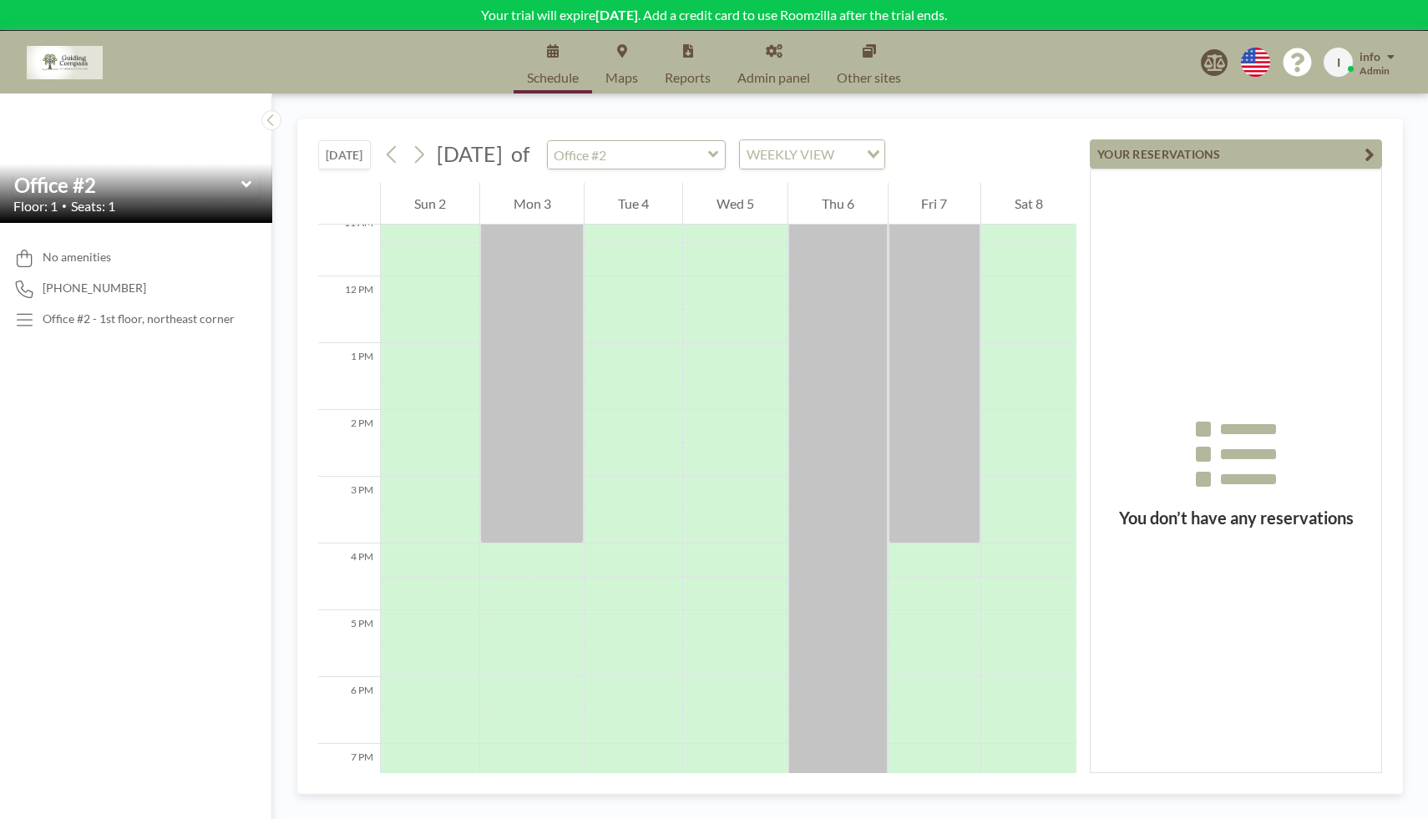
click at [1370, 154] on icon "button" at bounding box center [1369, 154] width 10 height 20
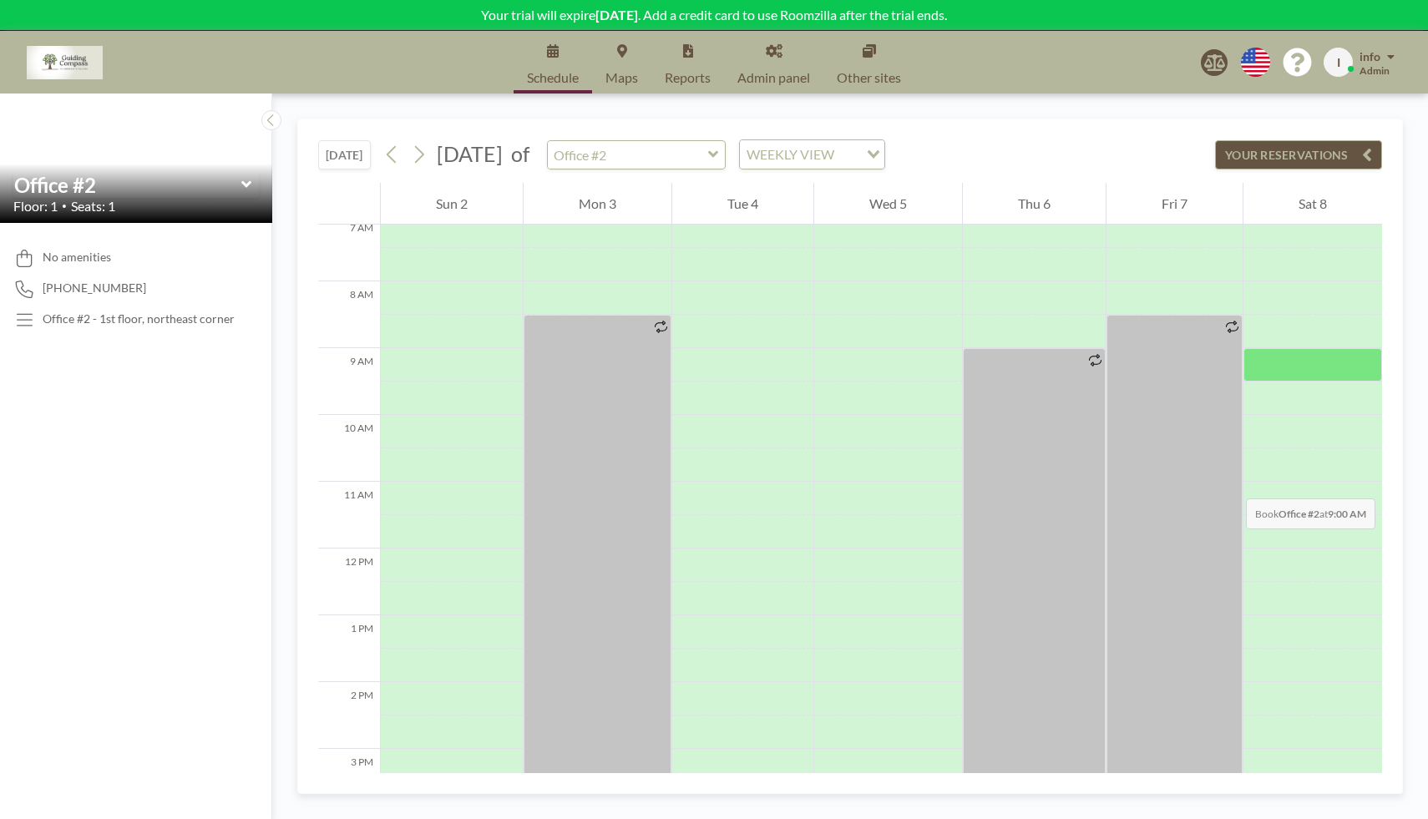
scroll to position [336, 0]
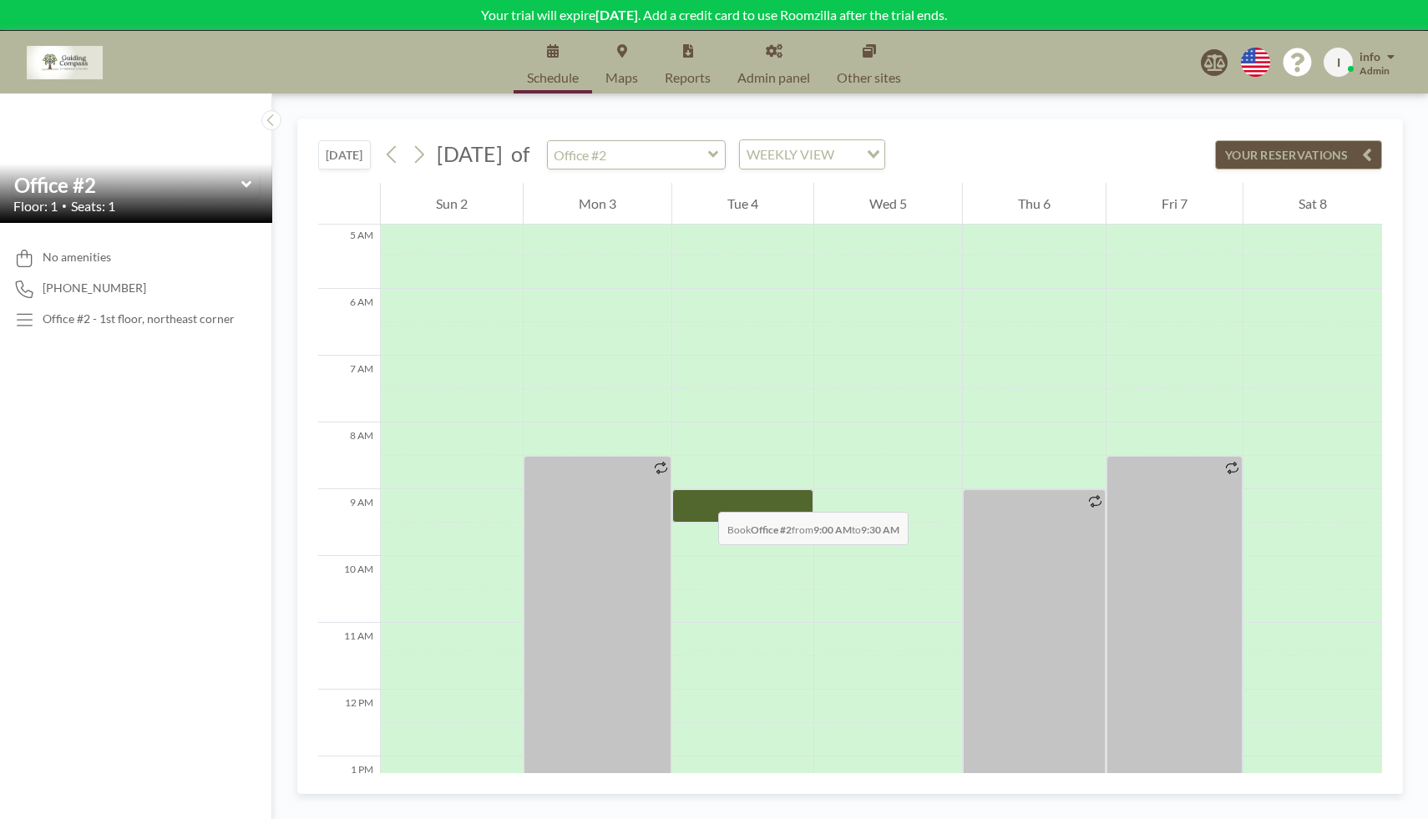
click at [701, 495] on div at bounding box center [742, 505] width 141 height 33
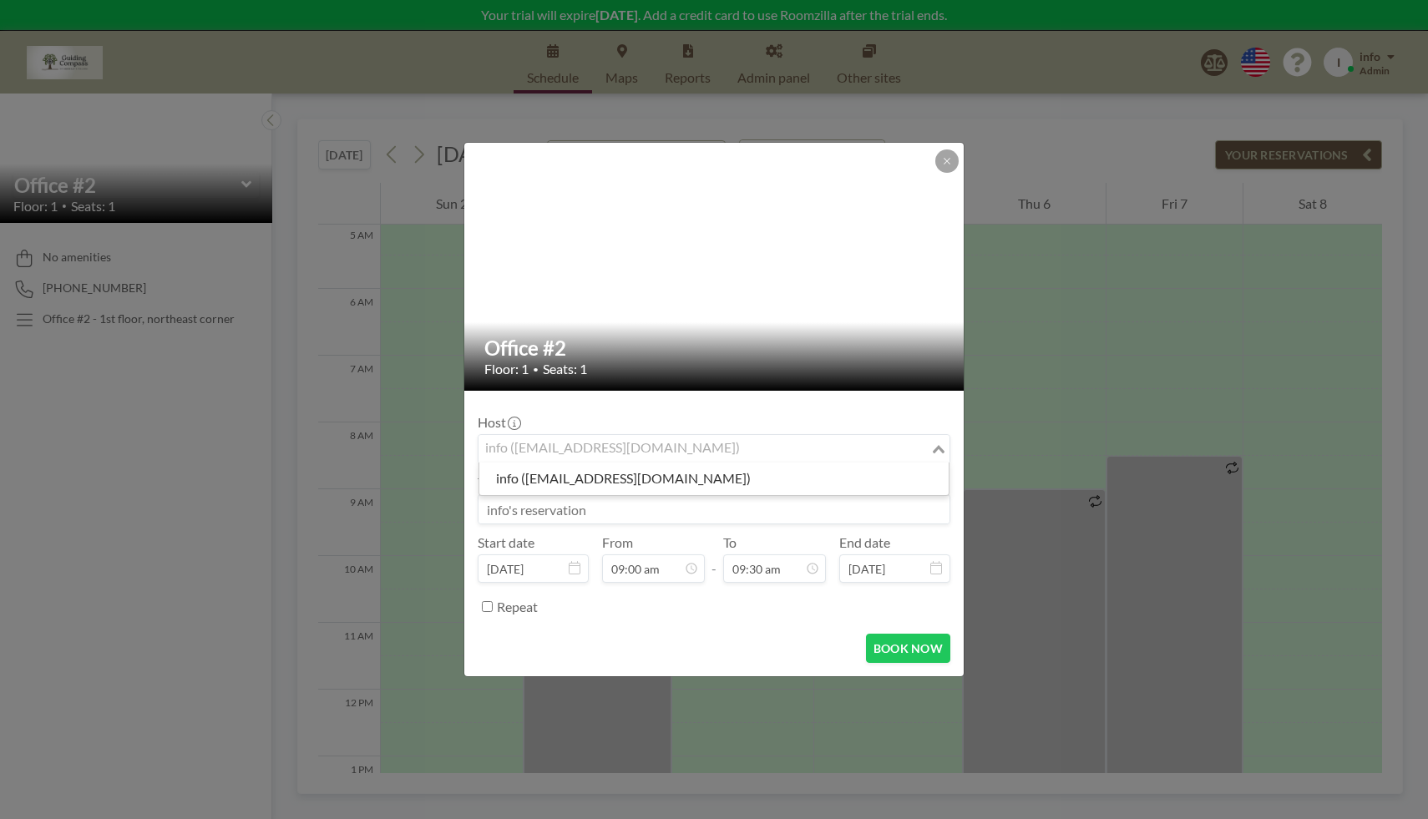
click at [801, 452] on input "Search for option" at bounding box center [704, 449] width 448 height 22
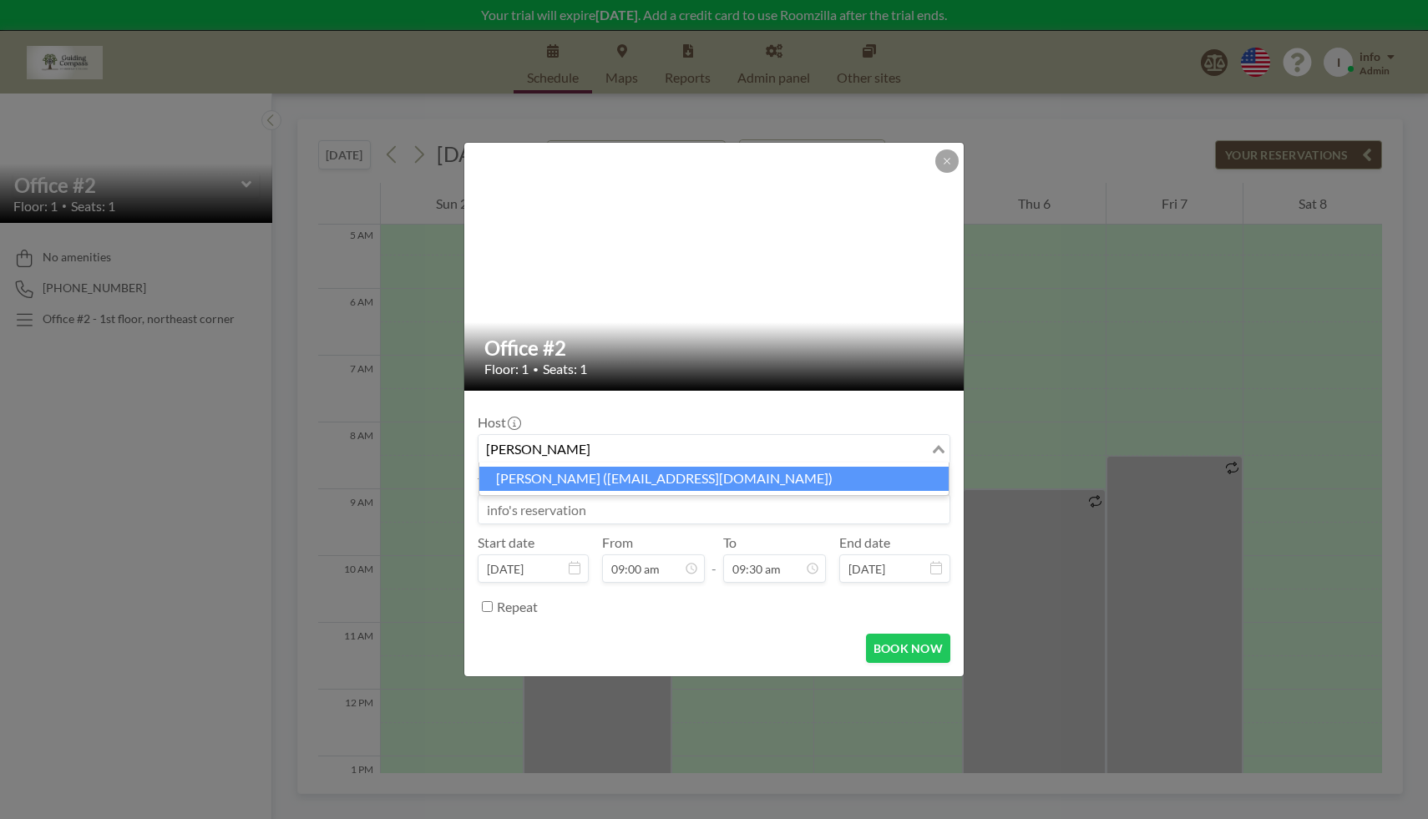
click at [766, 473] on li "[PERSON_NAME] ([EMAIL_ADDRESS][DOMAIN_NAME])" at bounding box center [713, 479] width 469 height 24
type input "[PERSON_NAME]"
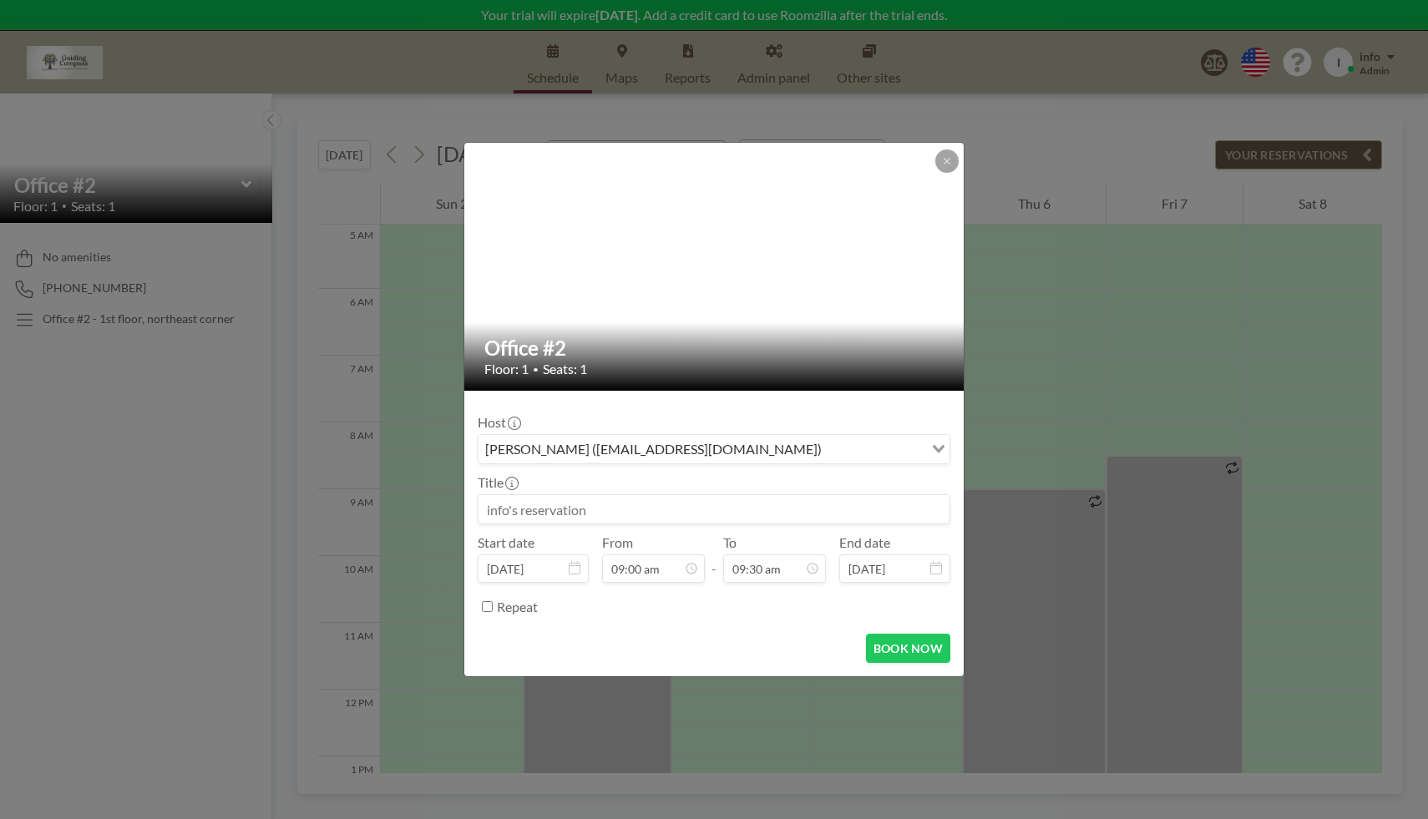
click at [732, 513] on input at bounding box center [713, 509] width 471 height 28
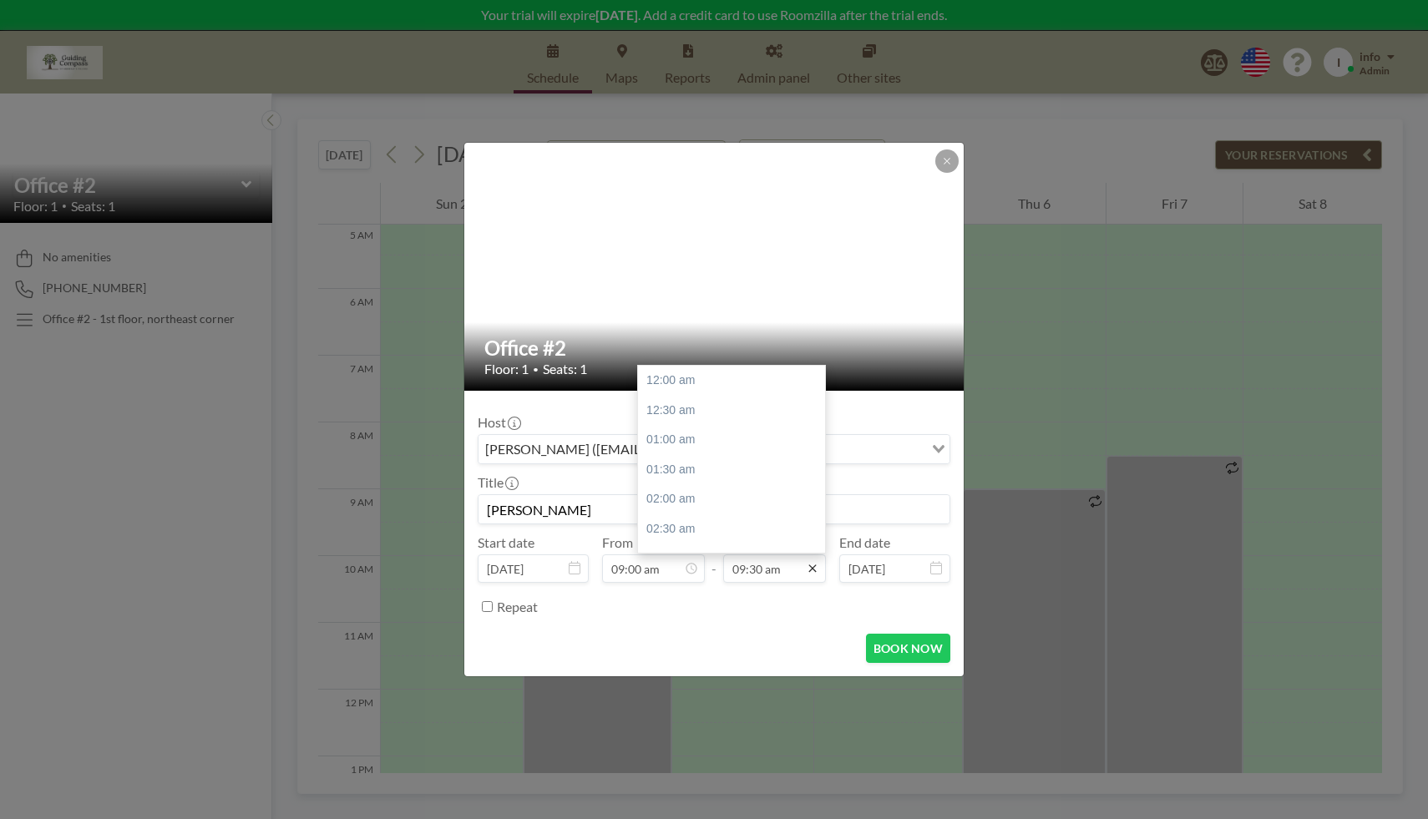
scroll to position [564, 0]
type input "[PERSON_NAME]"
click at [762, 469] on div "11:00 am" at bounding box center [736, 470] width 196 height 30
type input "11:00 am"
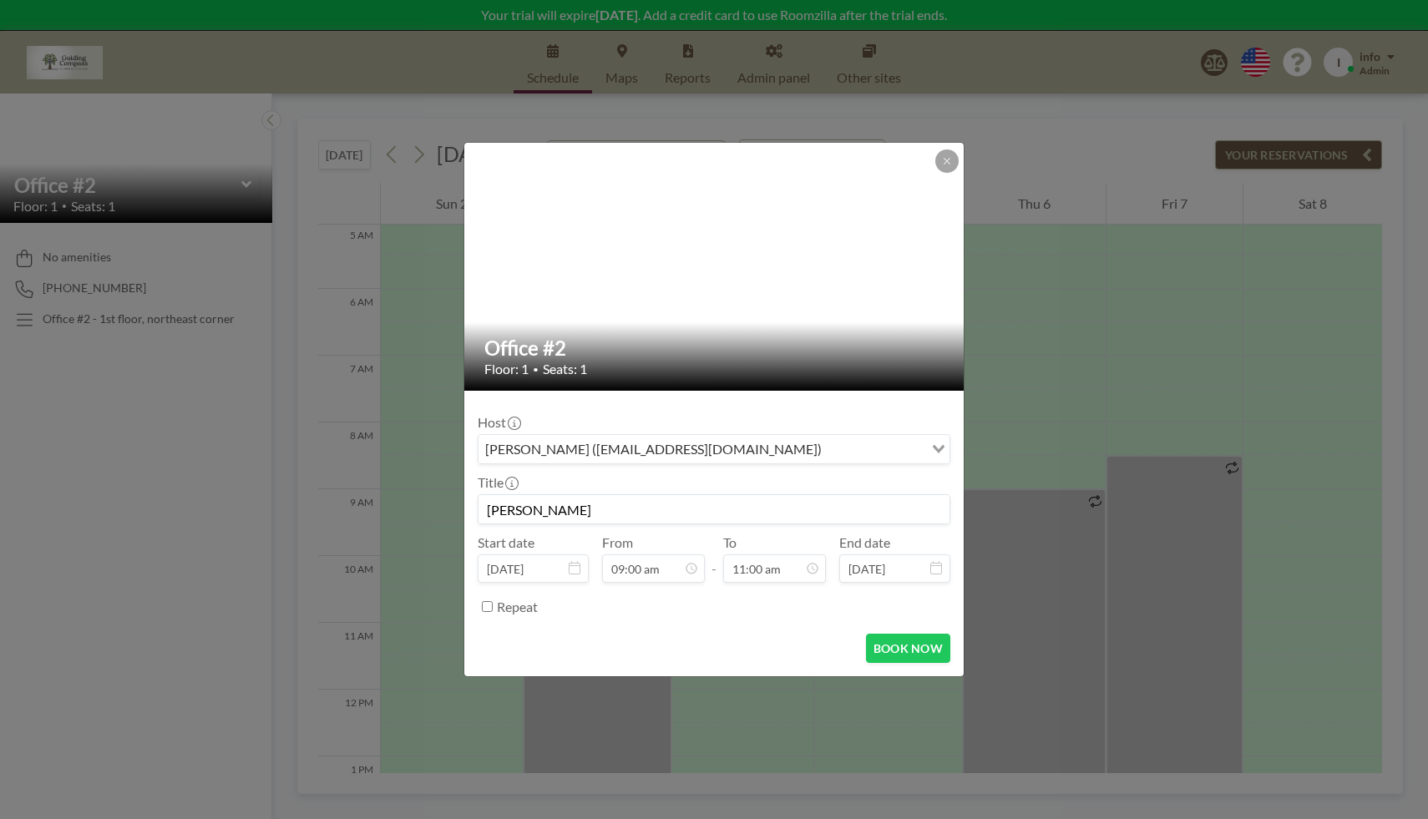
scroll to position [535, 0]
click at [489, 606] on input "Repeat" at bounding box center [487, 606] width 11 height 11
checkbox input "true"
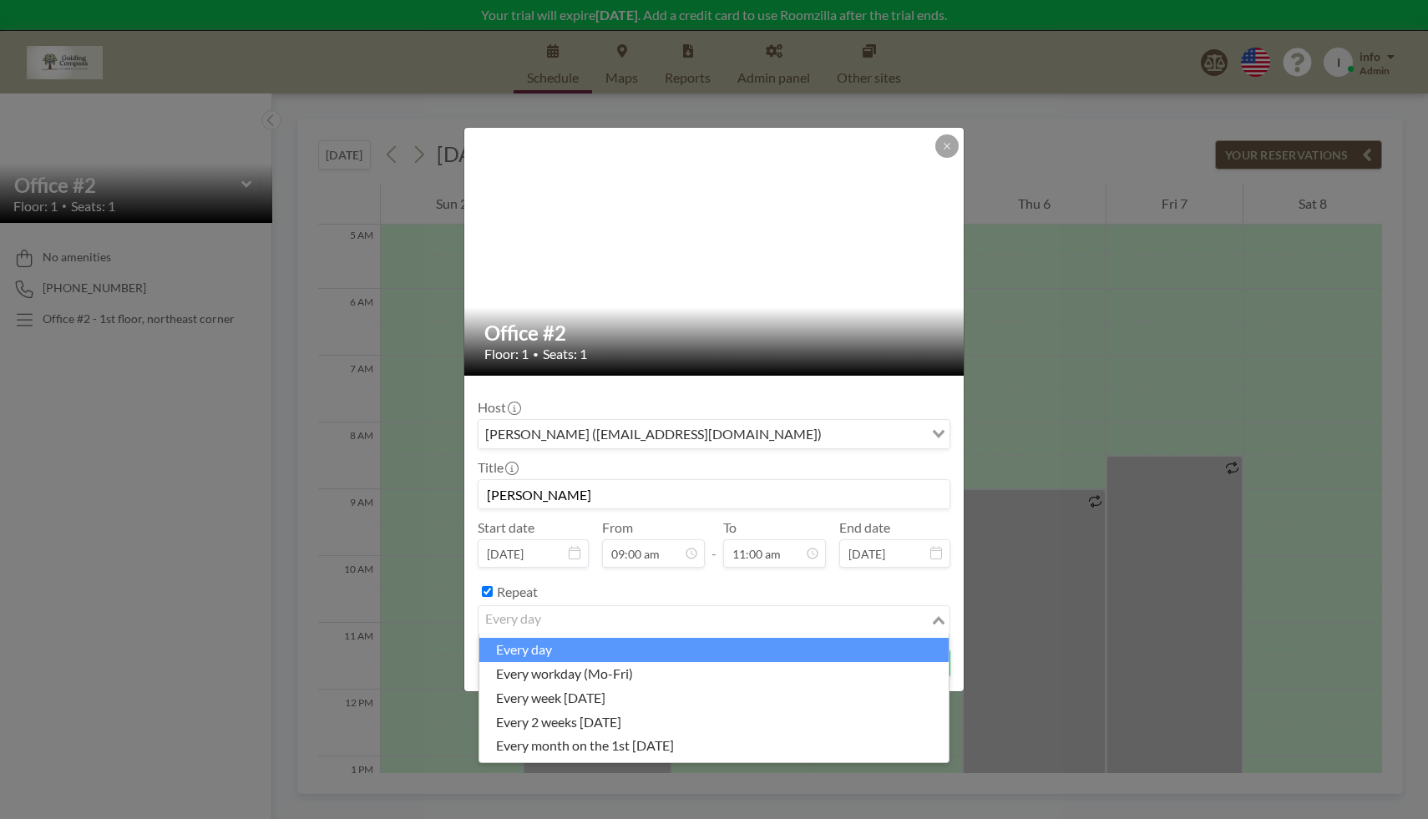
click at [685, 620] on input "Search for option" at bounding box center [704, 620] width 448 height 22
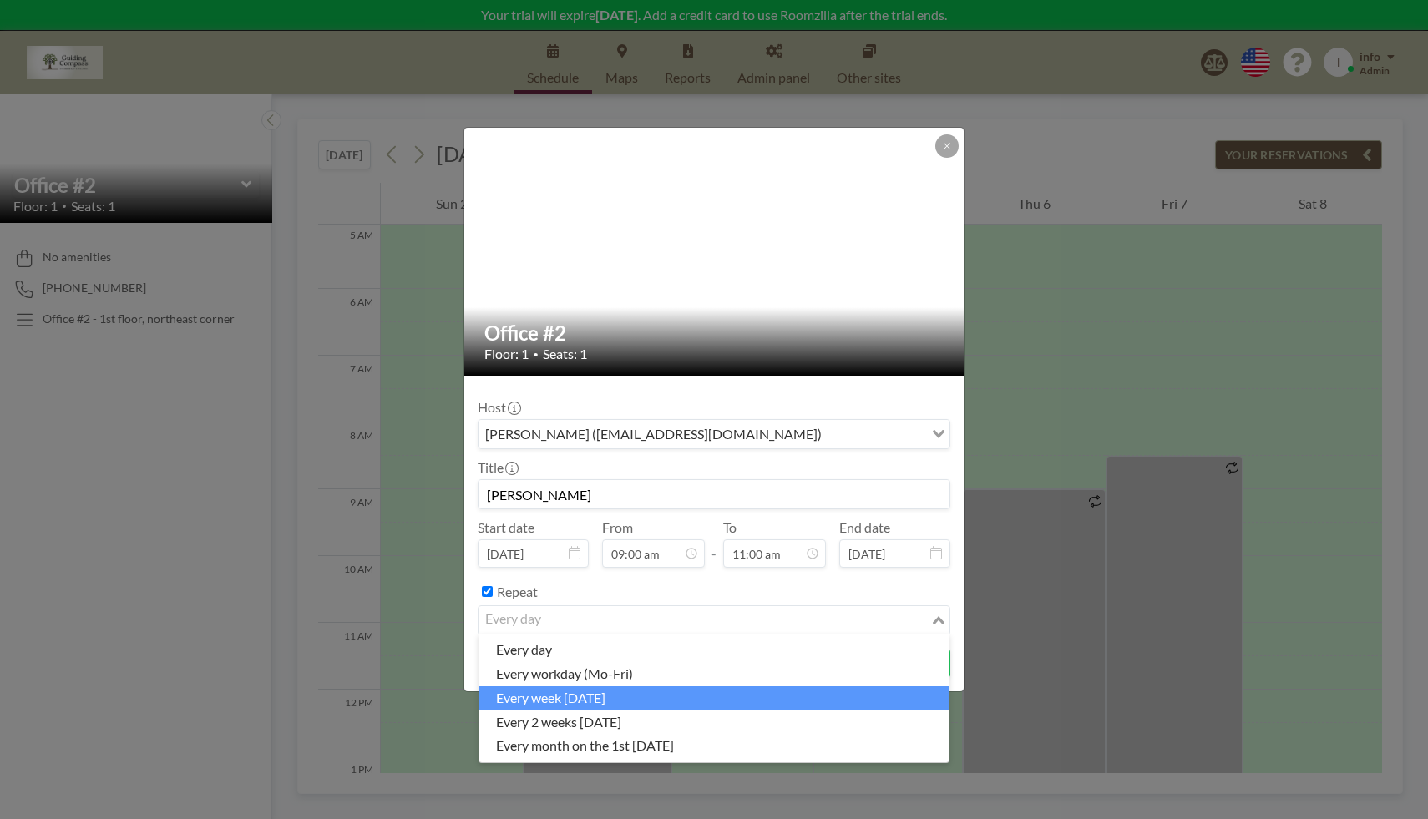
click at [676, 696] on li "every week [DATE]" at bounding box center [713, 698] width 469 height 24
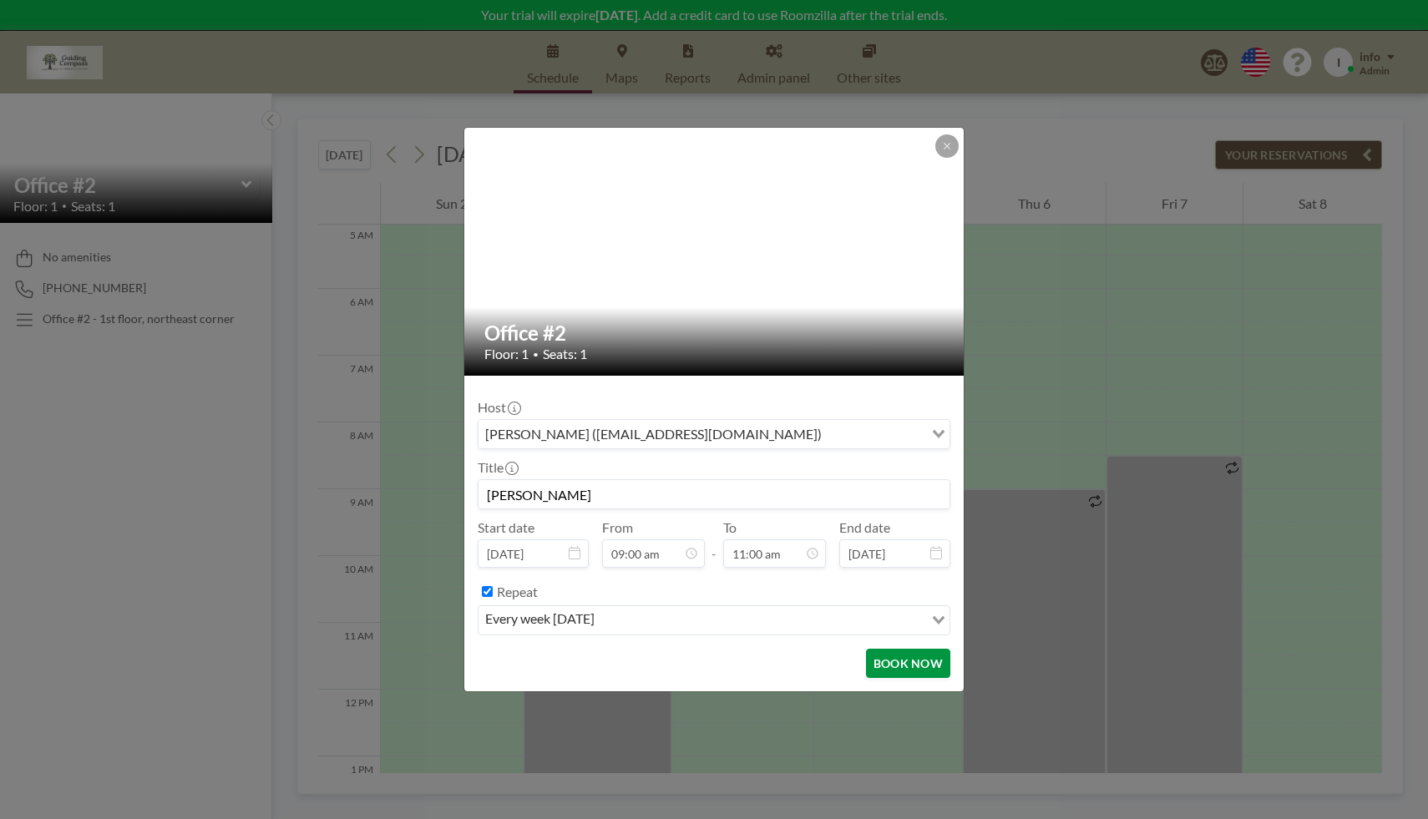
click at [912, 665] on button "BOOK NOW" at bounding box center [908, 663] width 84 height 29
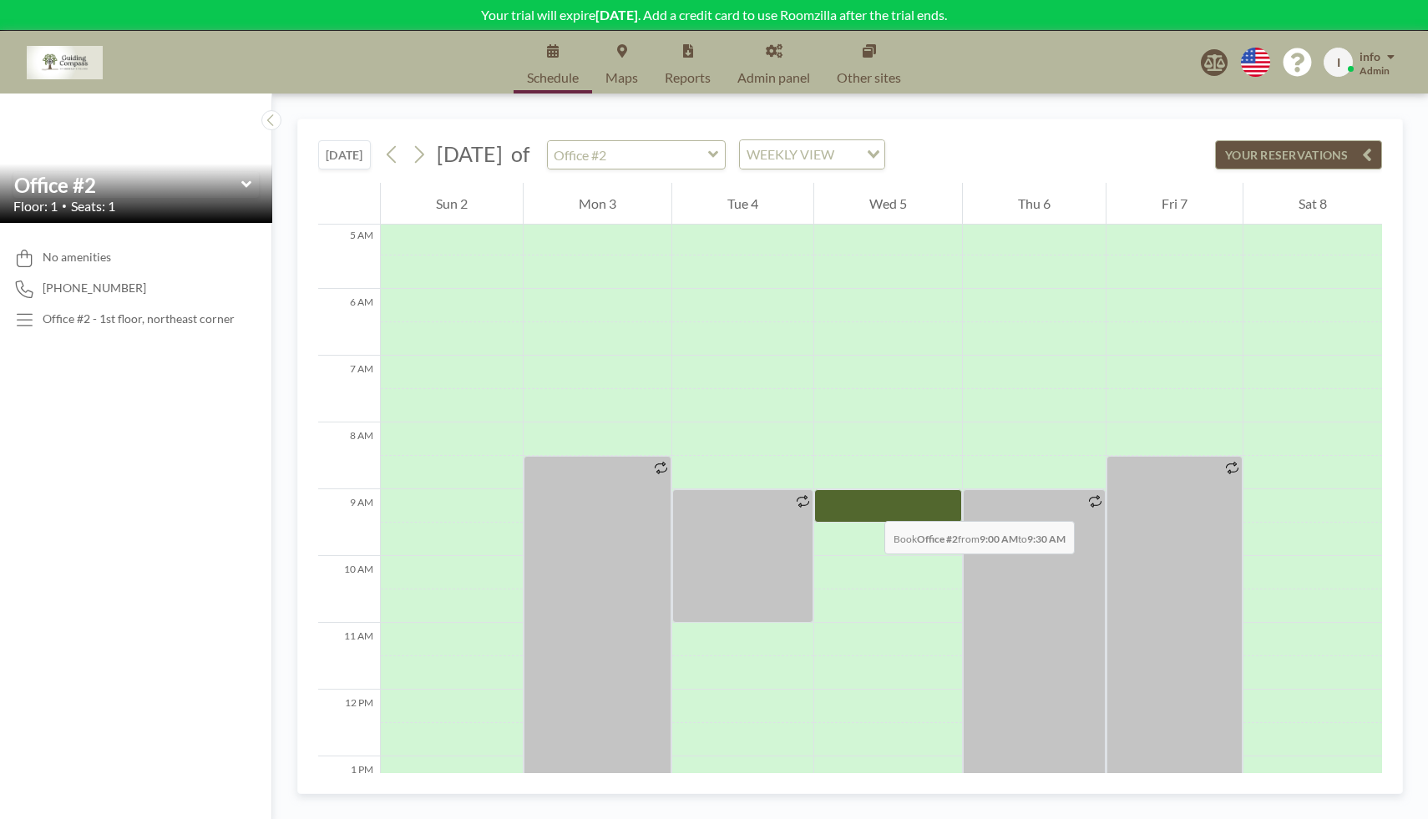
click at [867, 504] on div at bounding box center [888, 505] width 148 height 33
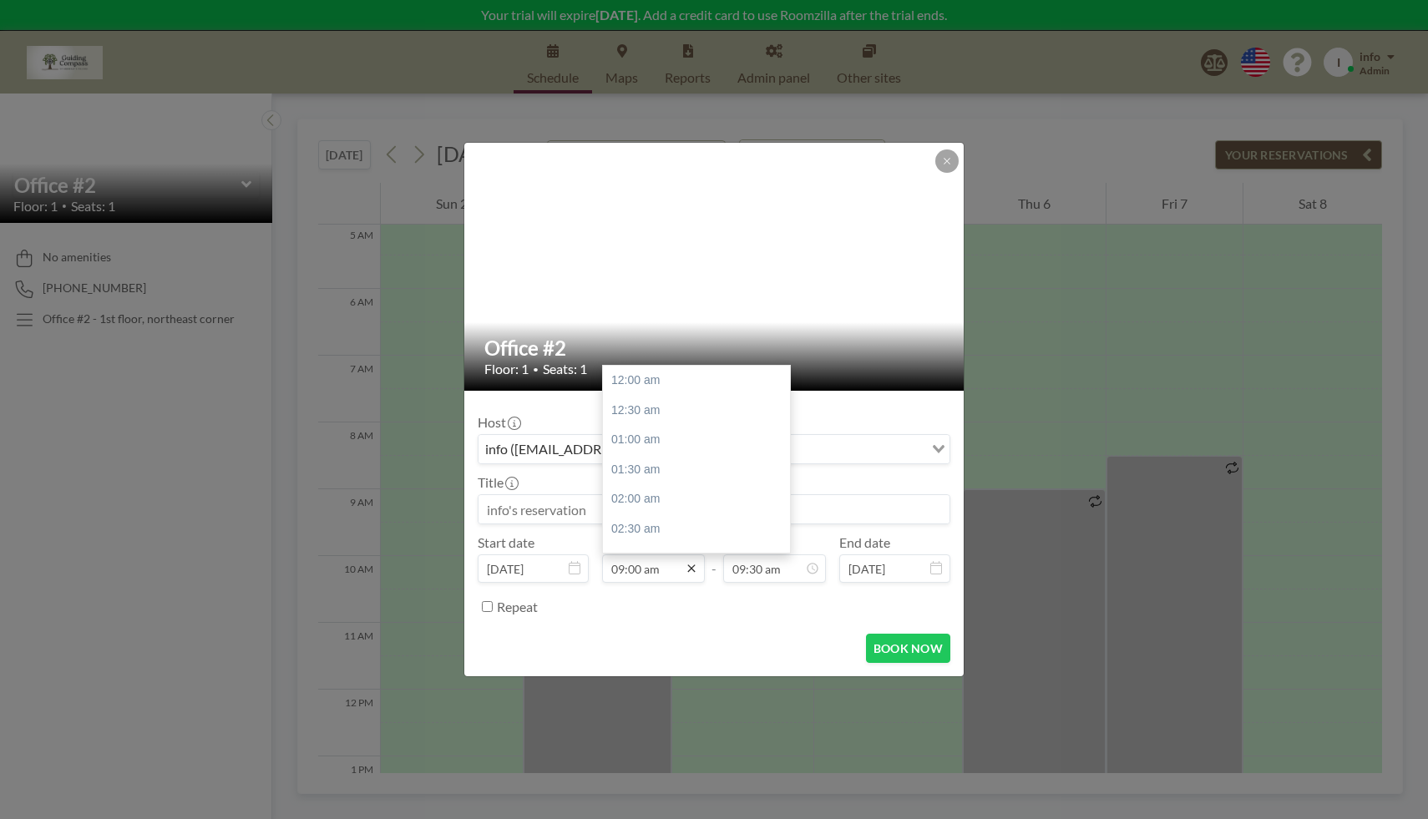
scroll to position [535, 0]
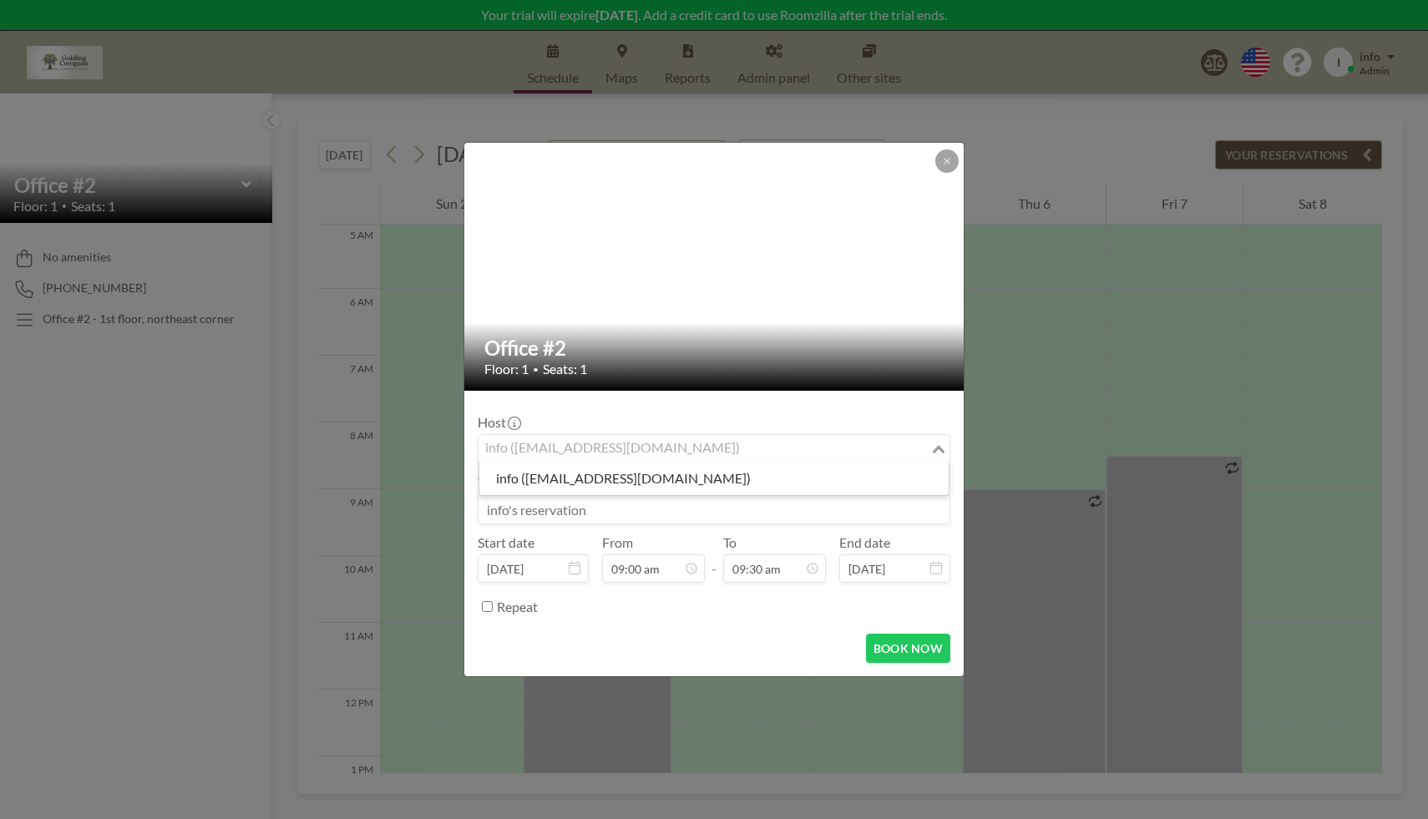
click at [589, 447] on div "info ([EMAIL_ADDRESS][DOMAIN_NAME])" at bounding box center [704, 447] width 452 height 25
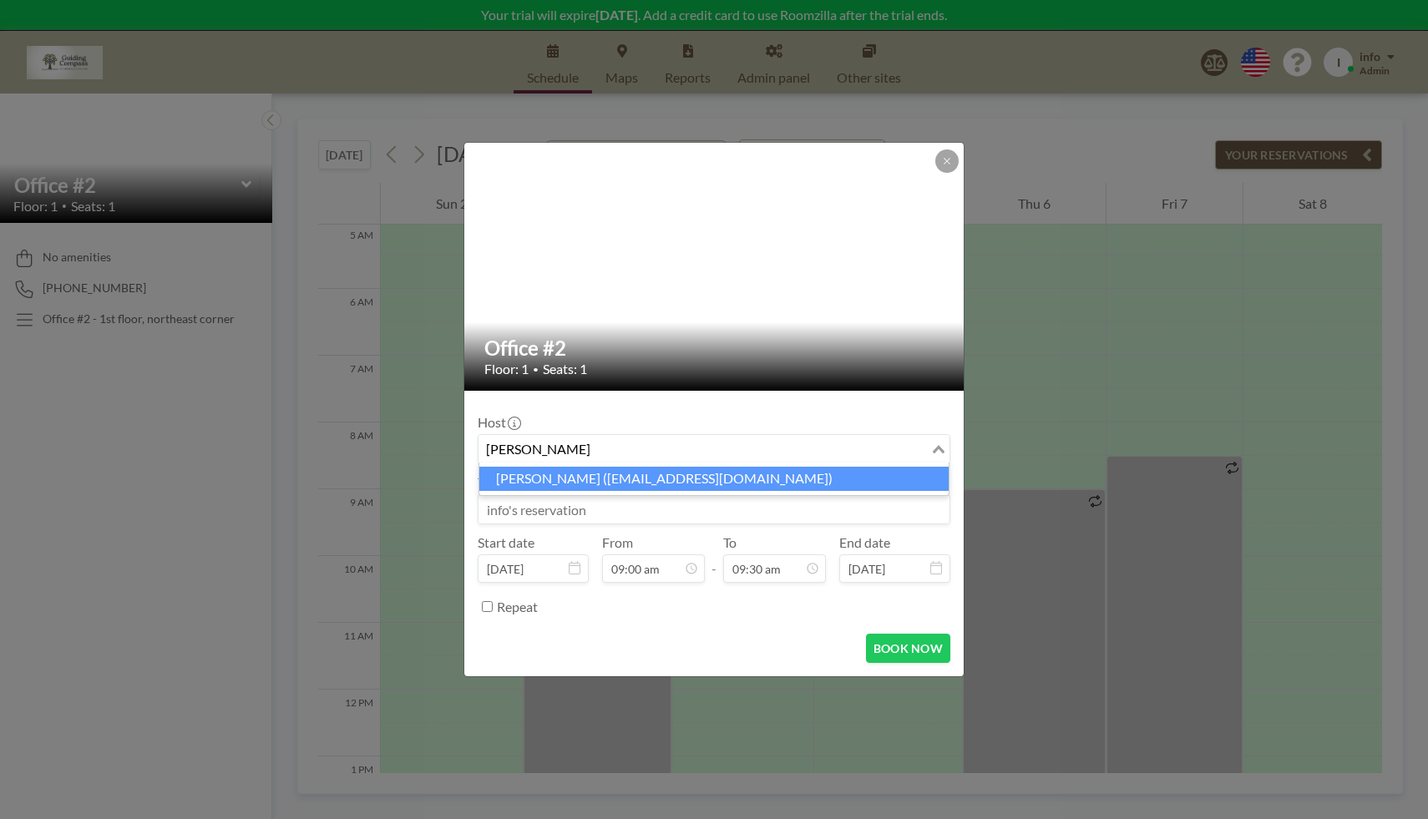
click at [668, 483] on li "[PERSON_NAME] ([EMAIL_ADDRESS][DOMAIN_NAME])" at bounding box center [713, 479] width 469 height 24
type input "[PERSON_NAME]"
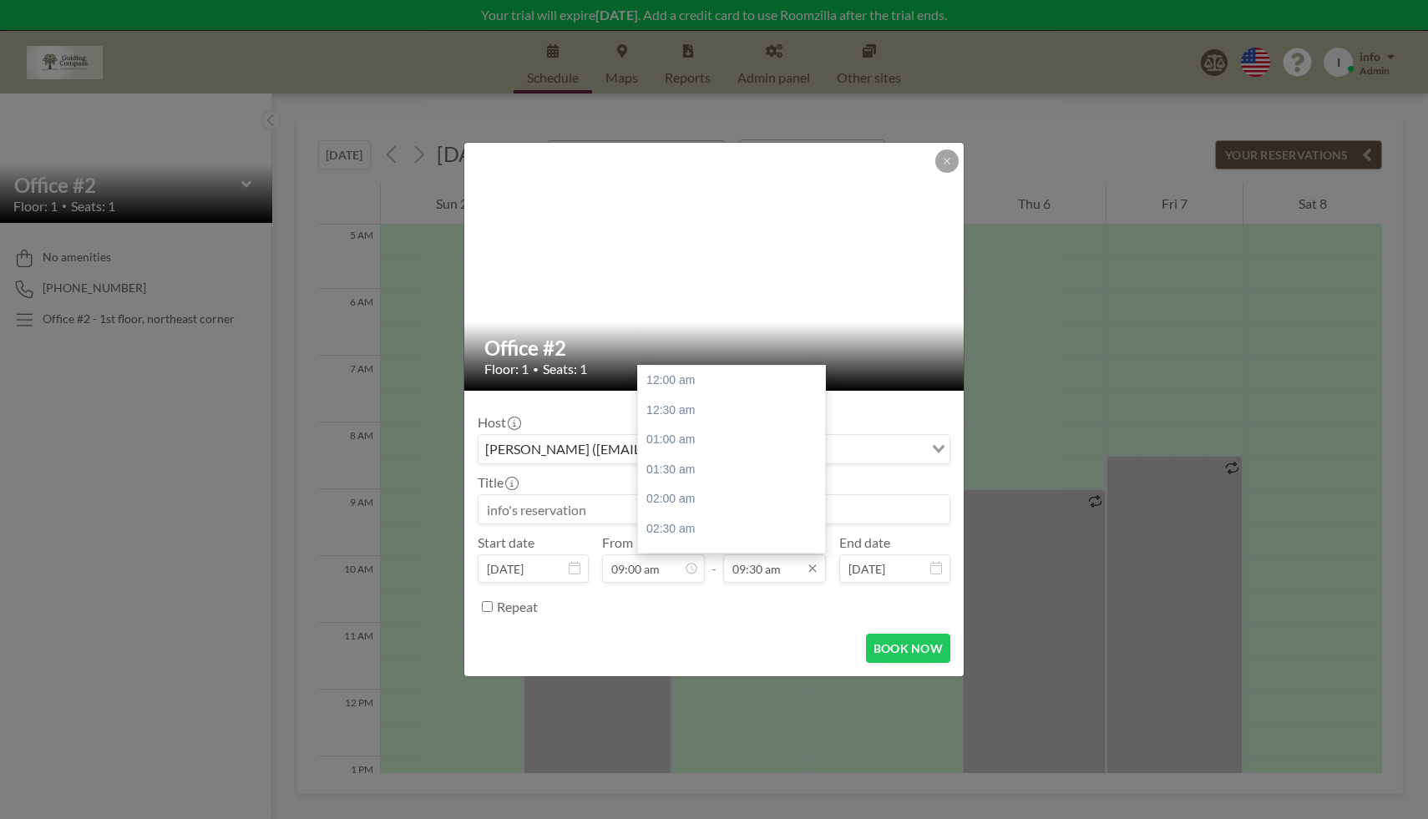
scroll to position [564, 0]
click at [806, 576] on input "09:30 am" at bounding box center [774, 568] width 103 height 28
click at [735, 476] on div "11:00 am" at bounding box center [736, 470] width 196 height 30
type input "11:00 am"
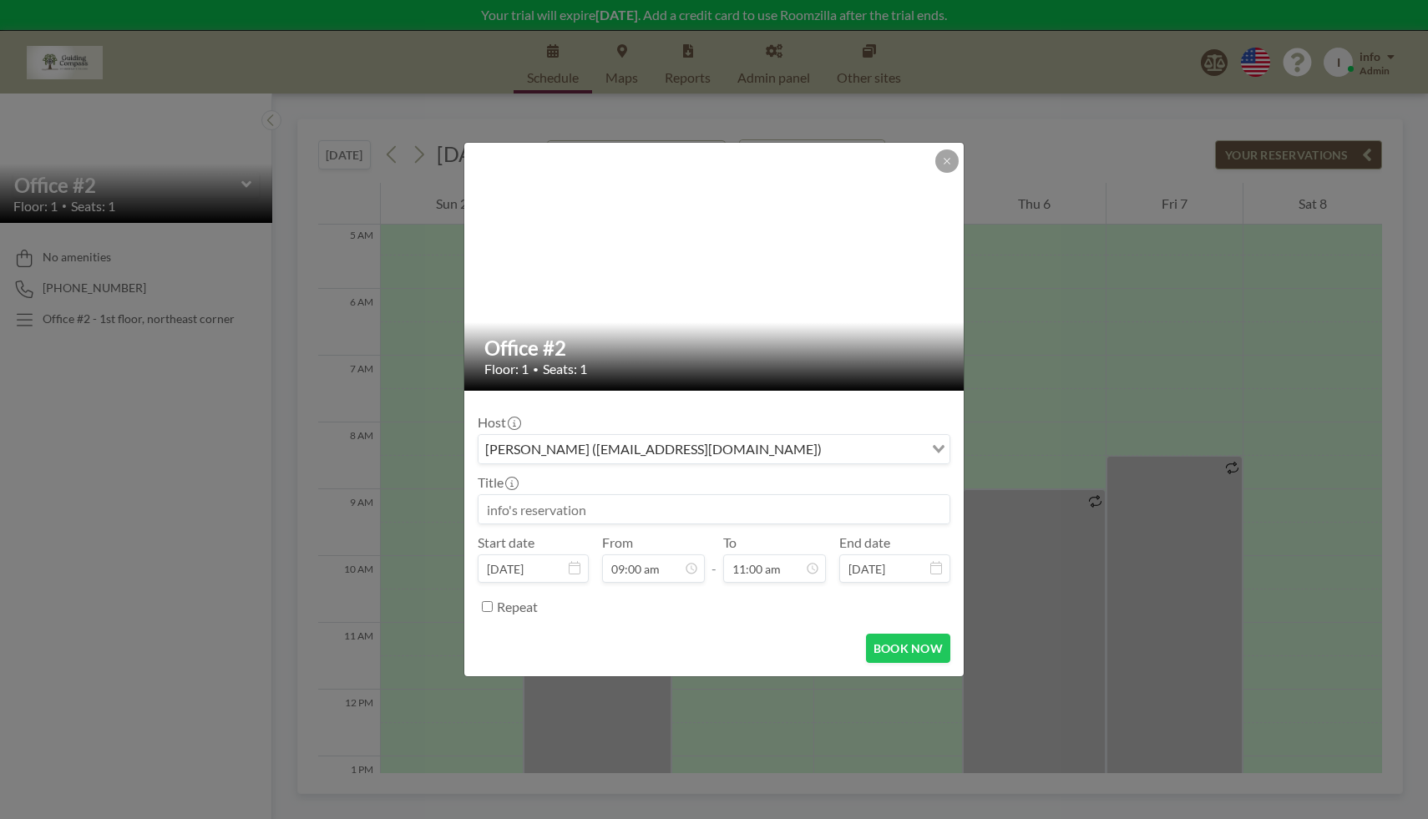
click at [490, 608] on input "Repeat" at bounding box center [487, 606] width 11 height 11
checkbox input "true"
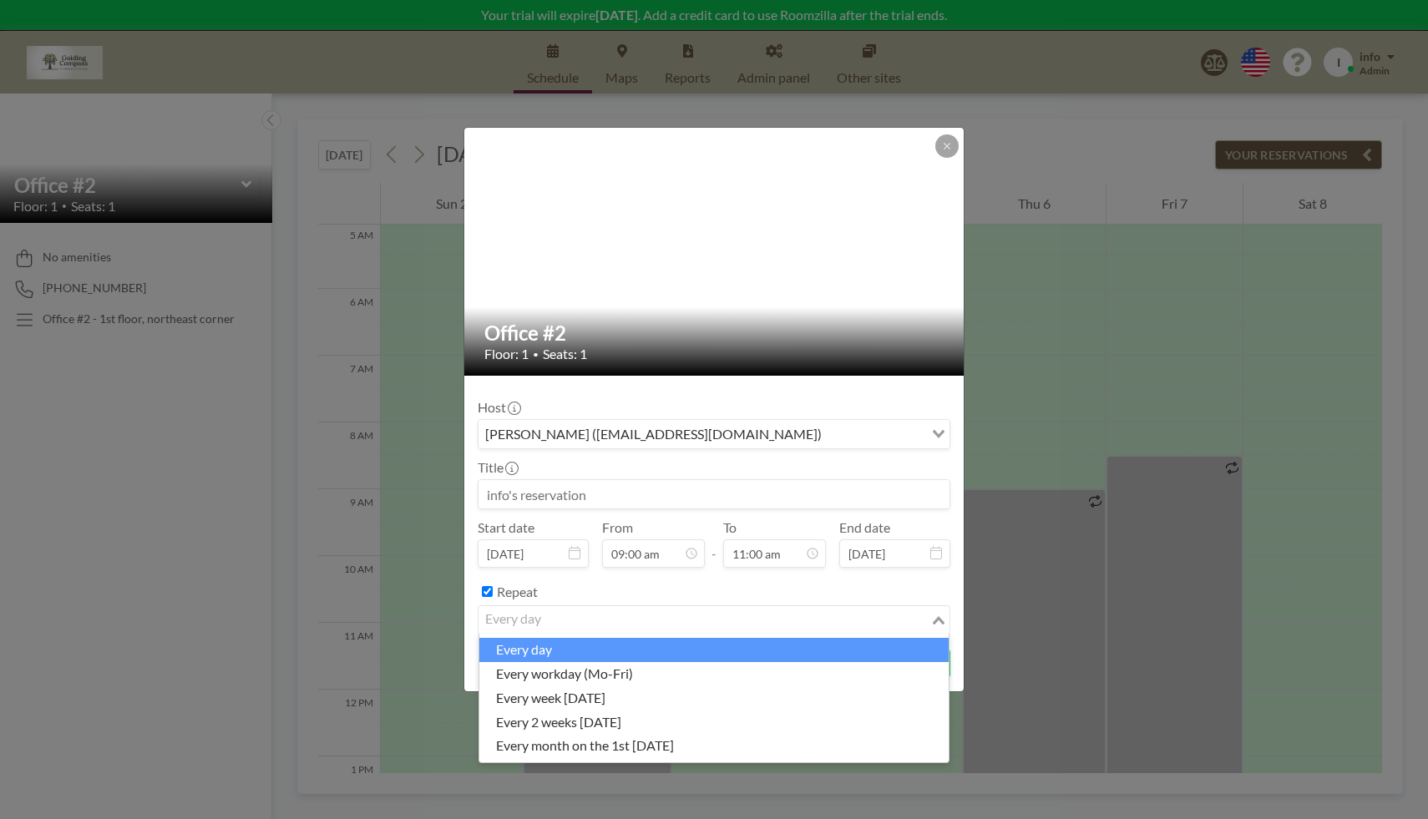
click at [588, 623] on input "Search for option" at bounding box center [704, 620] width 448 height 22
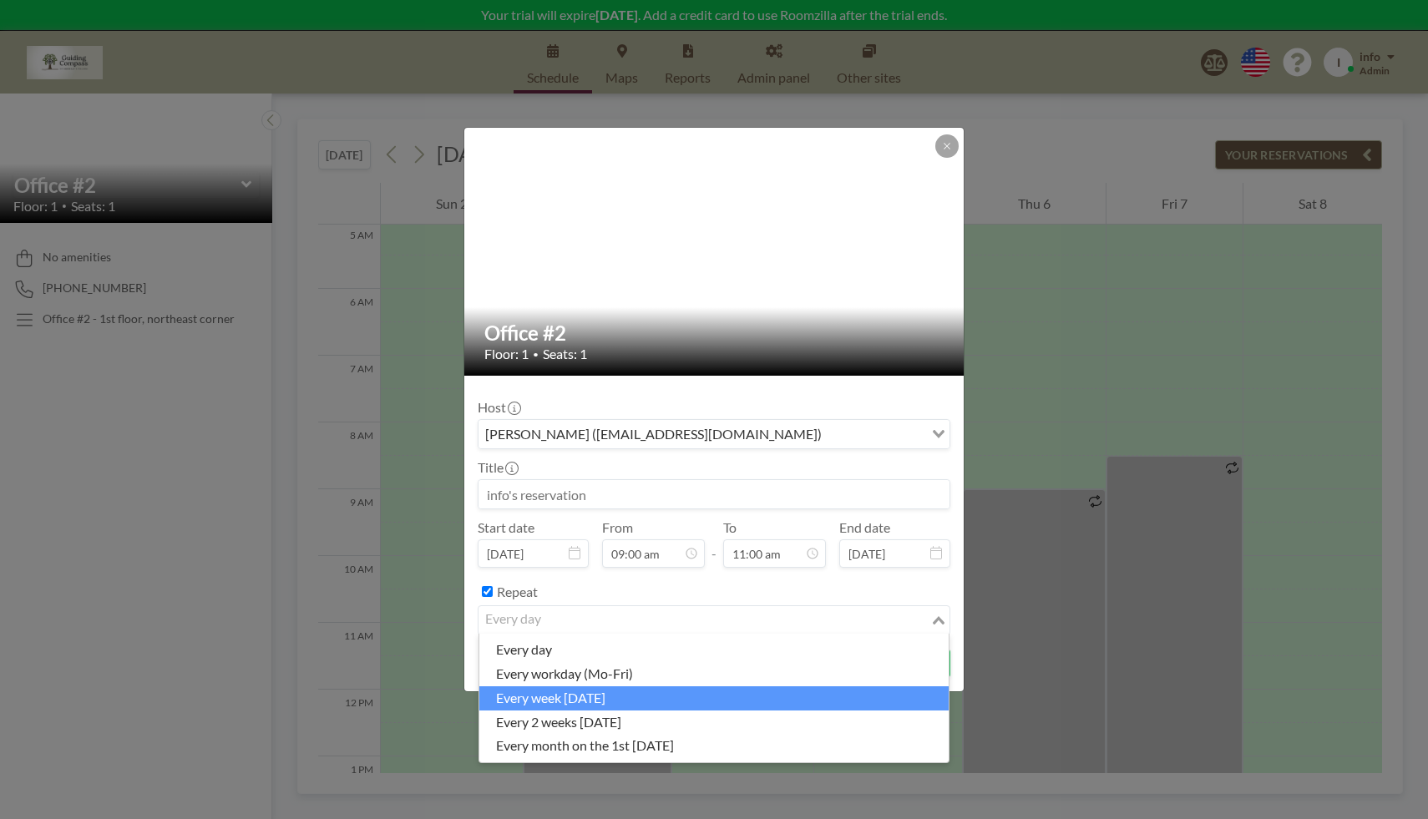
click at [602, 696] on li "every week [DATE]" at bounding box center [713, 698] width 469 height 24
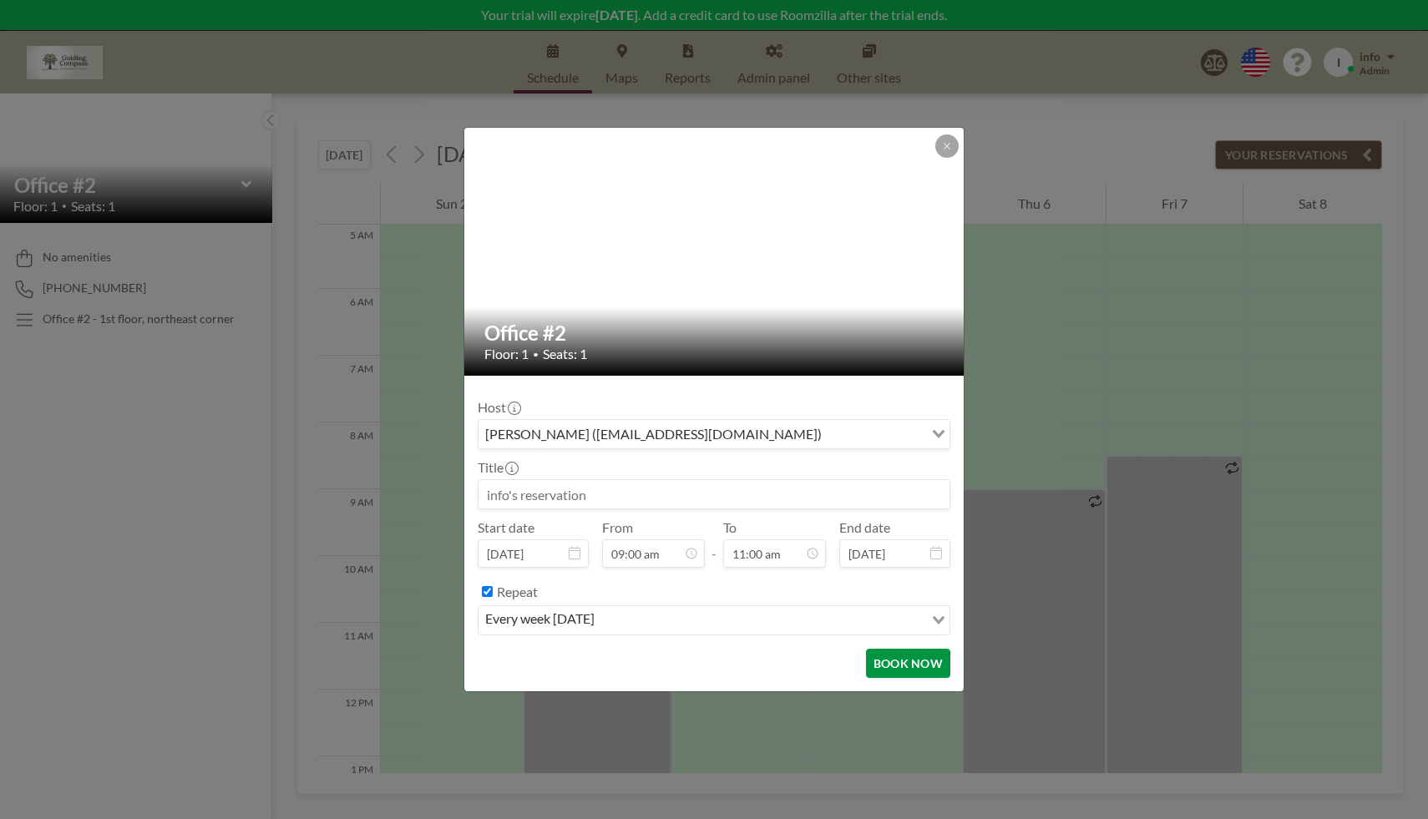
click at [922, 661] on button "BOOK NOW" at bounding box center [908, 663] width 84 height 29
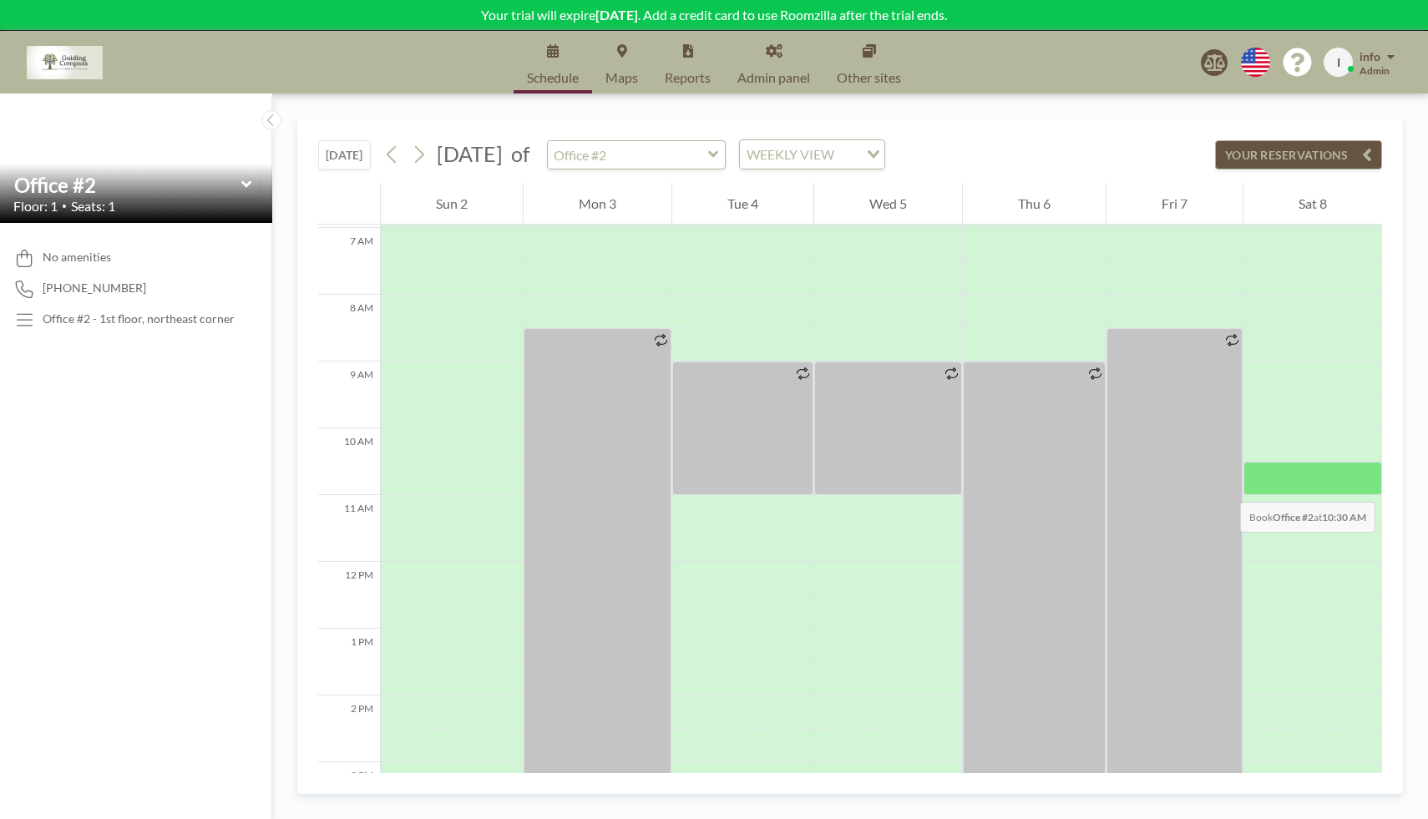
scroll to position [462, 0]
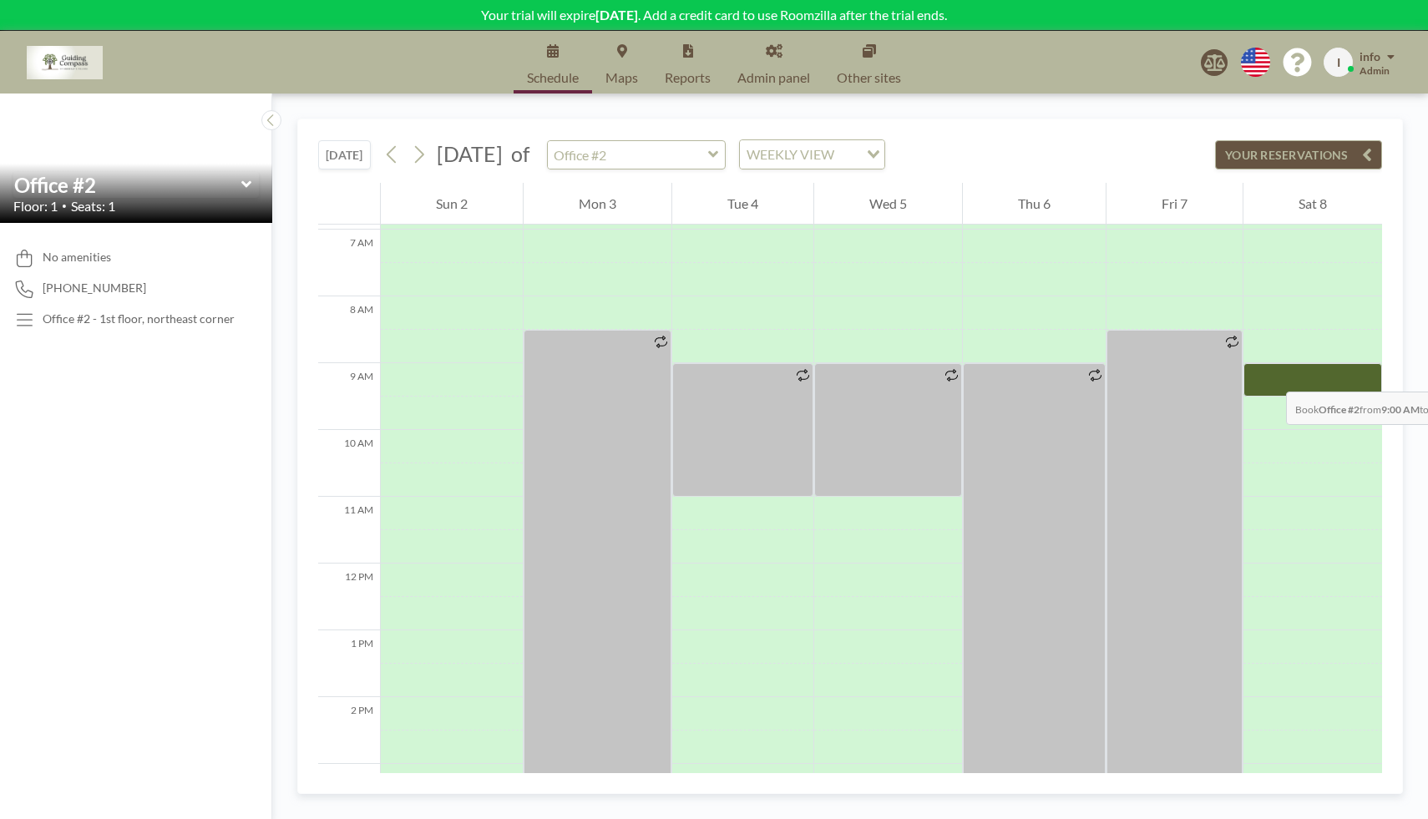
click at [1269, 375] on div at bounding box center [1312, 379] width 139 height 33
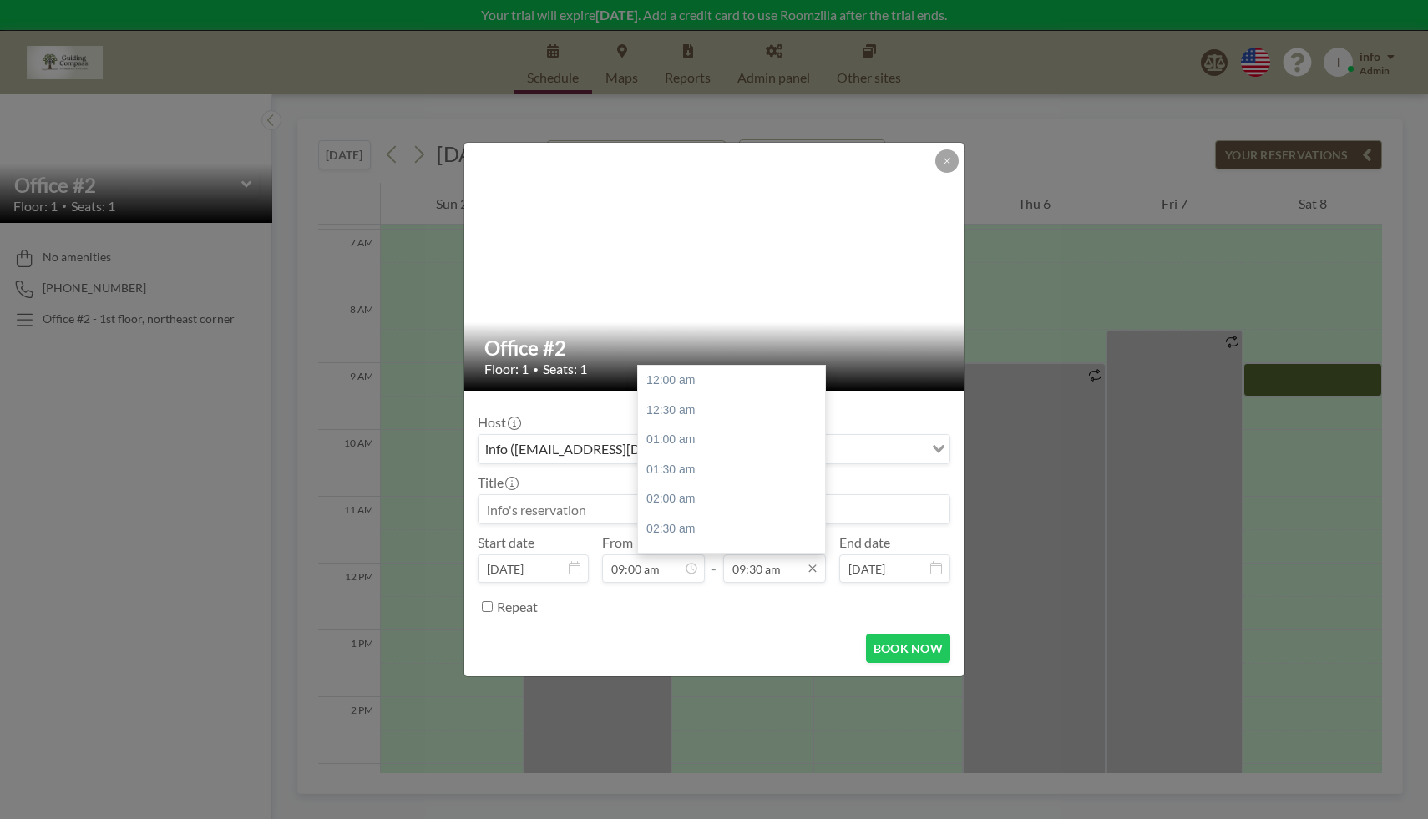
scroll to position [564, 0]
click at [808, 578] on input "09:30 am" at bounding box center [774, 568] width 103 height 28
drag, startPoint x: 822, startPoint y: 453, endPoint x: 821, endPoint y: 467, distance: 13.4
click at [821, 467] on div at bounding box center [820, 461] width 5 height 23
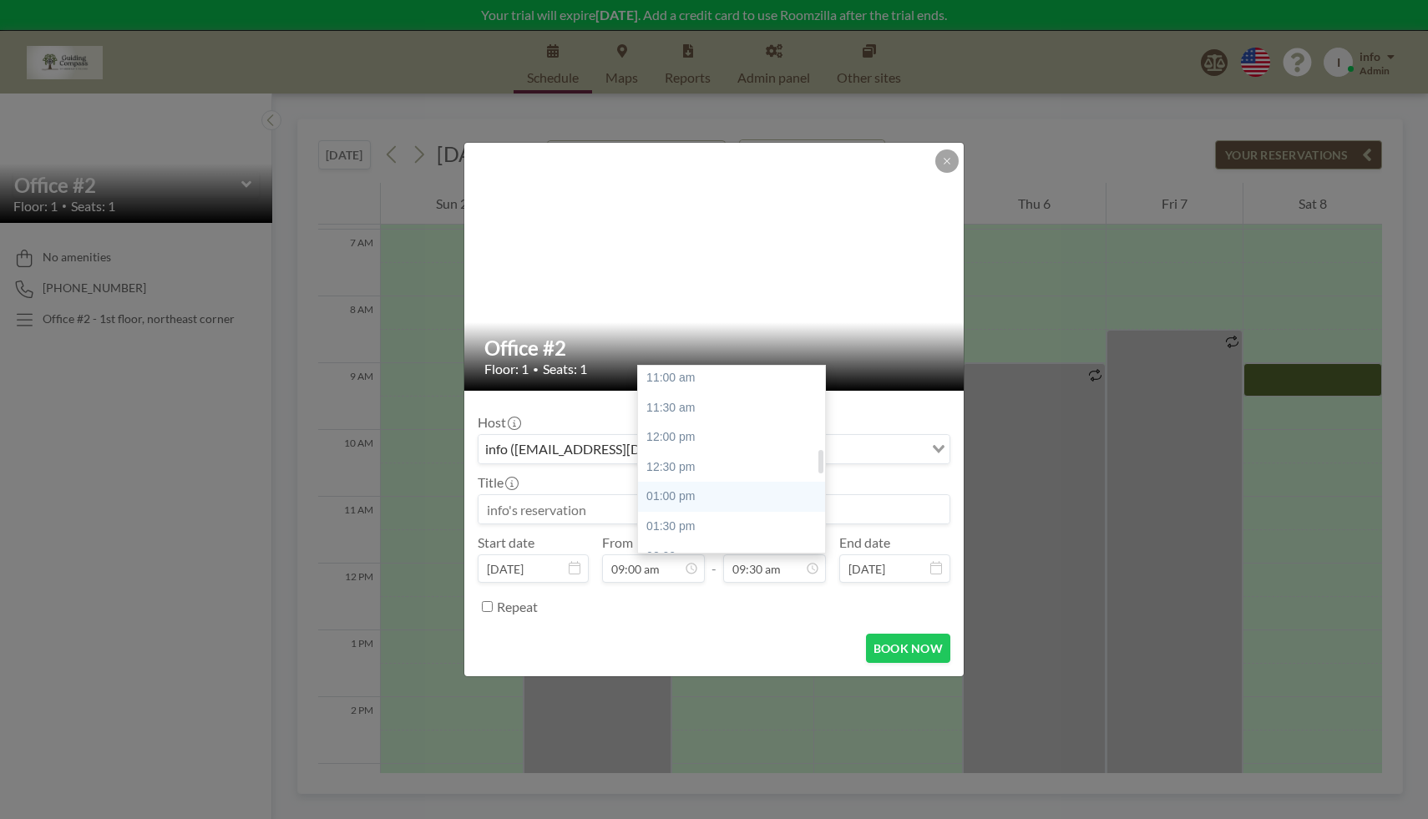
click at [700, 500] on div "01:00 pm" at bounding box center [736, 497] width 196 height 30
type input "01:00 pm"
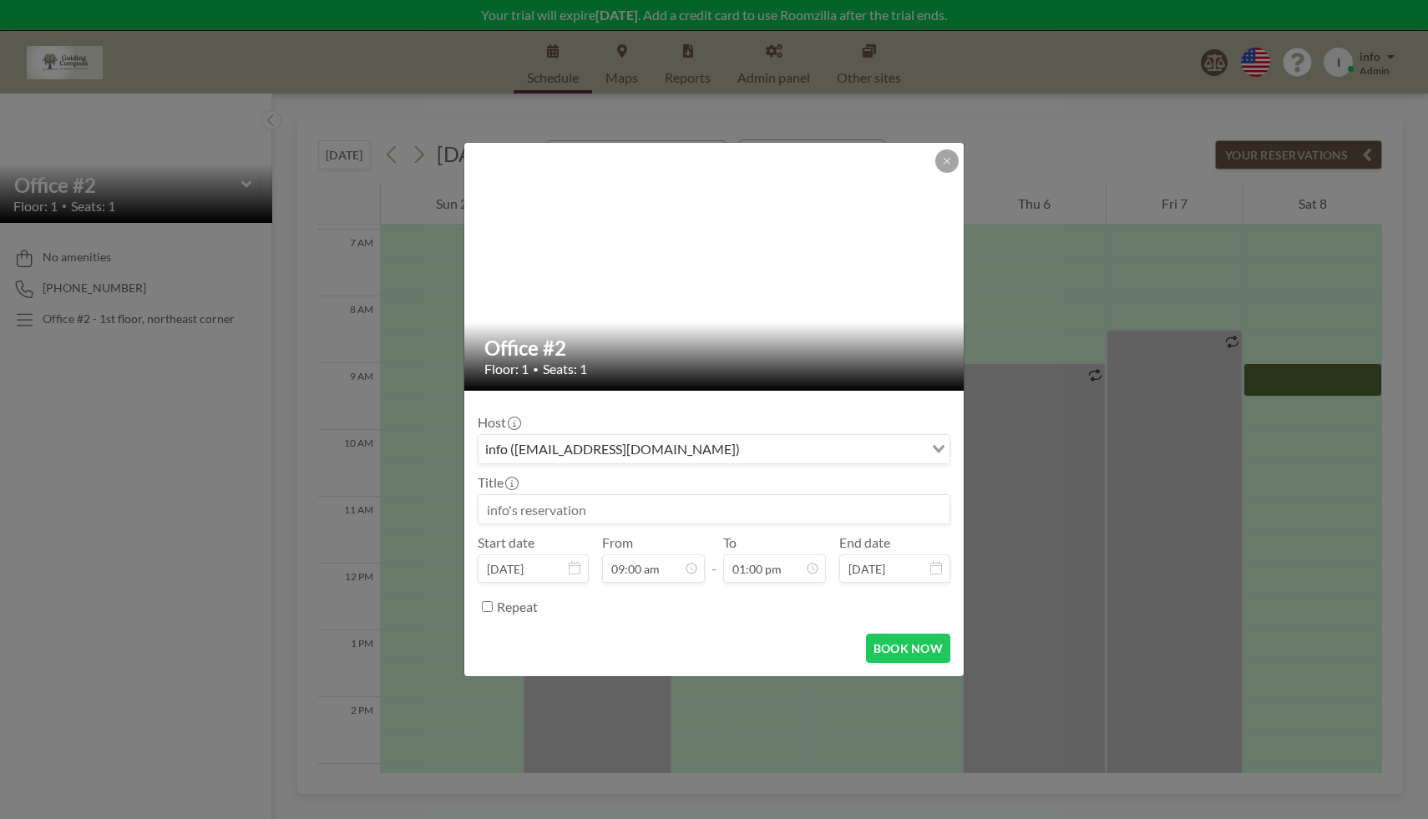
scroll to position [535, 0]
click at [489, 604] on input "Repeat" at bounding box center [487, 606] width 11 height 11
checkbox input "true"
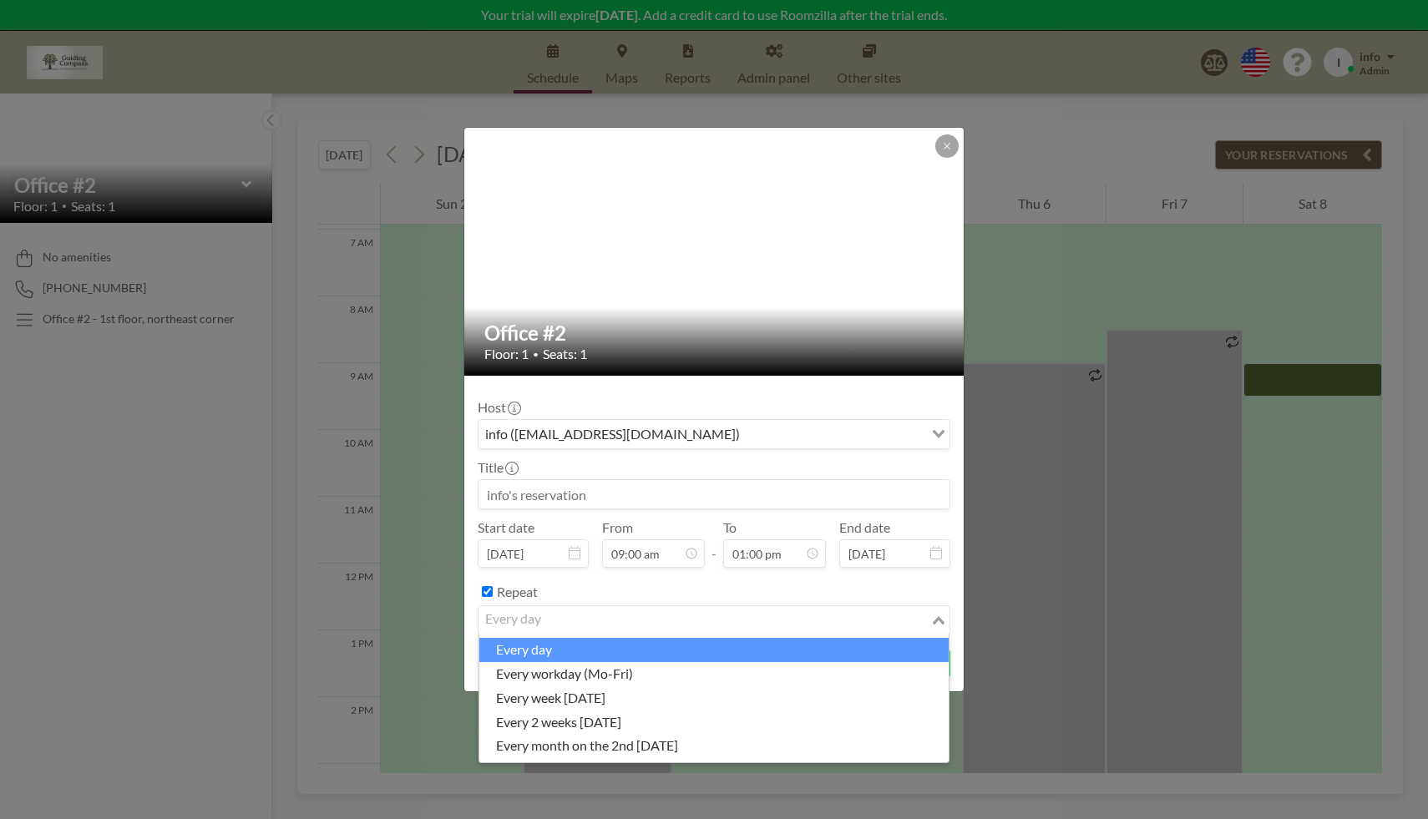
click at [574, 622] on input "Search for option" at bounding box center [704, 620] width 448 height 22
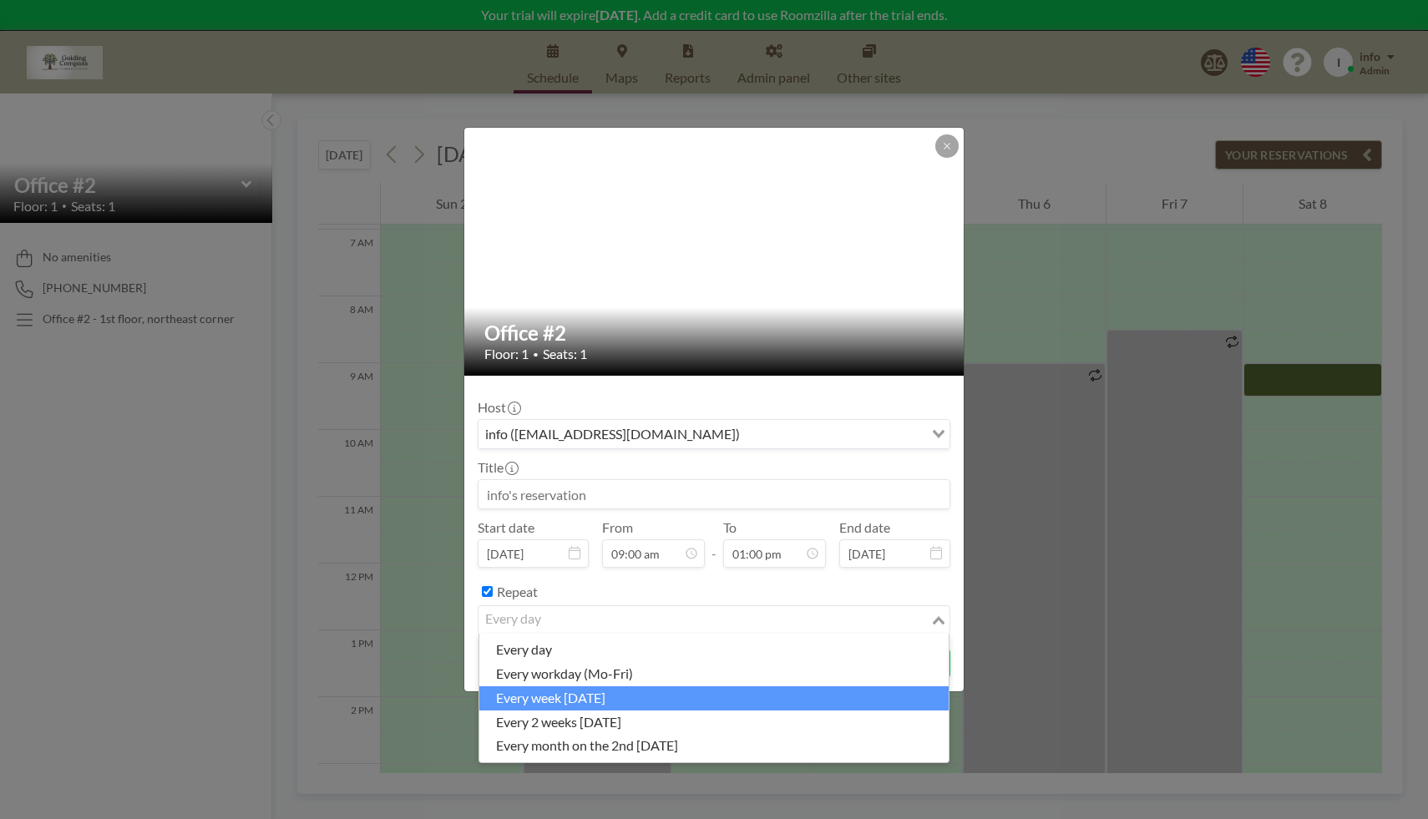
click at [576, 693] on li "every week [DATE]" at bounding box center [713, 698] width 469 height 24
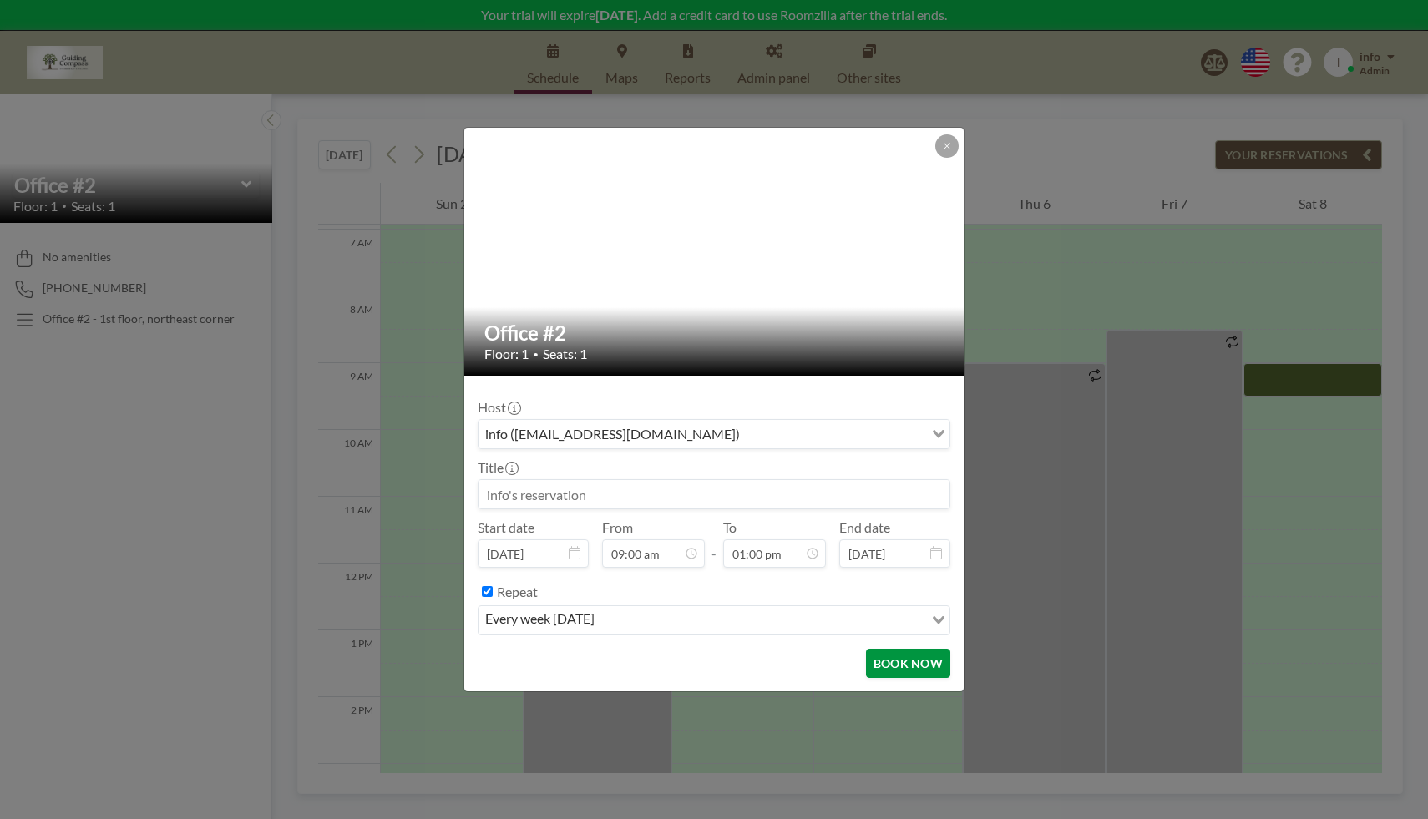
click at [901, 660] on button "BOOK NOW" at bounding box center [908, 663] width 84 height 29
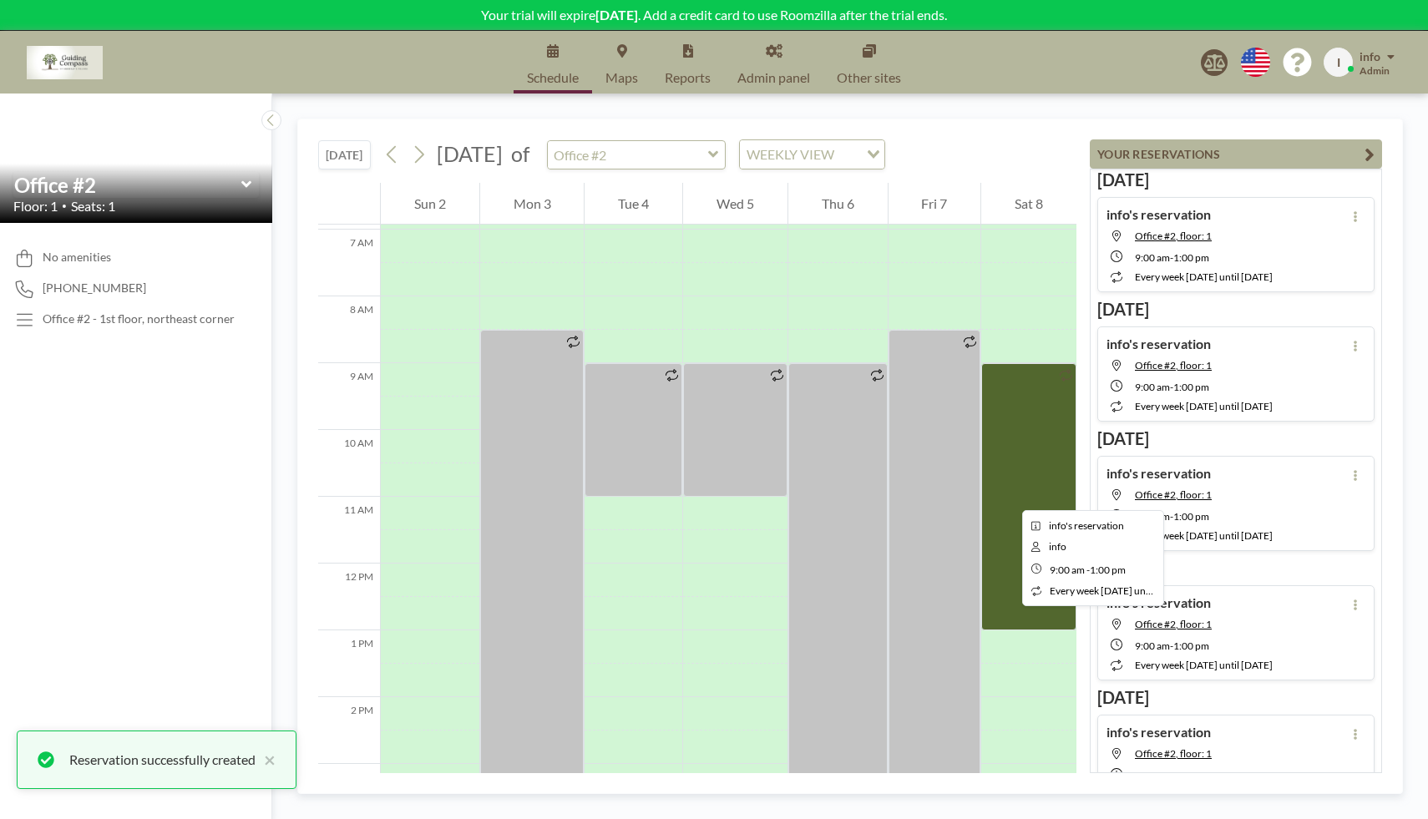
click at [1008, 495] on div at bounding box center [1028, 496] width 95 height 267
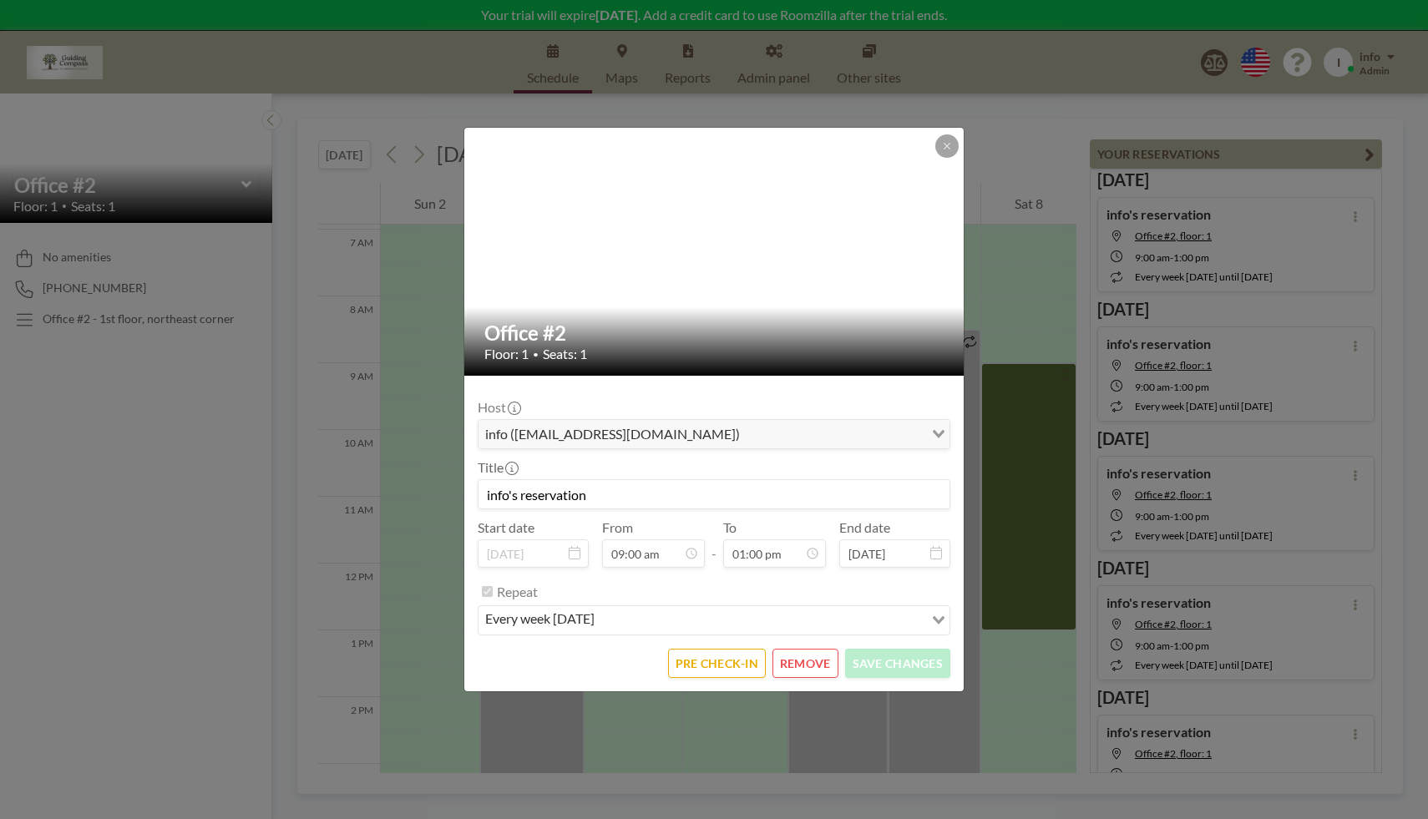
click at [808, 668] on button "REMOVE" at bounding box center [805, 663] width 66 height 29
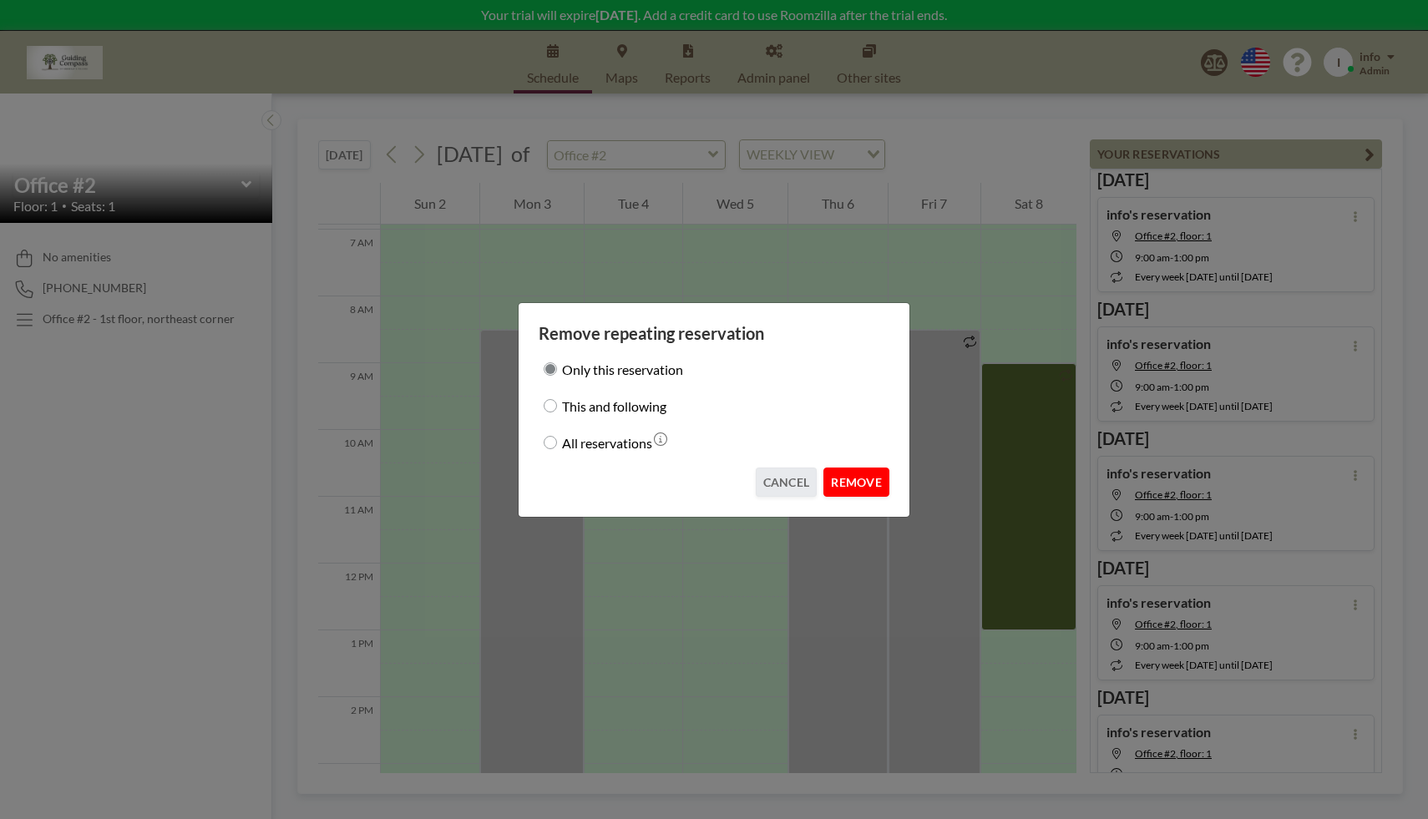
click at [869, 481] on button "REMOVE" at bounding box center [856, 482] width 66 height 29
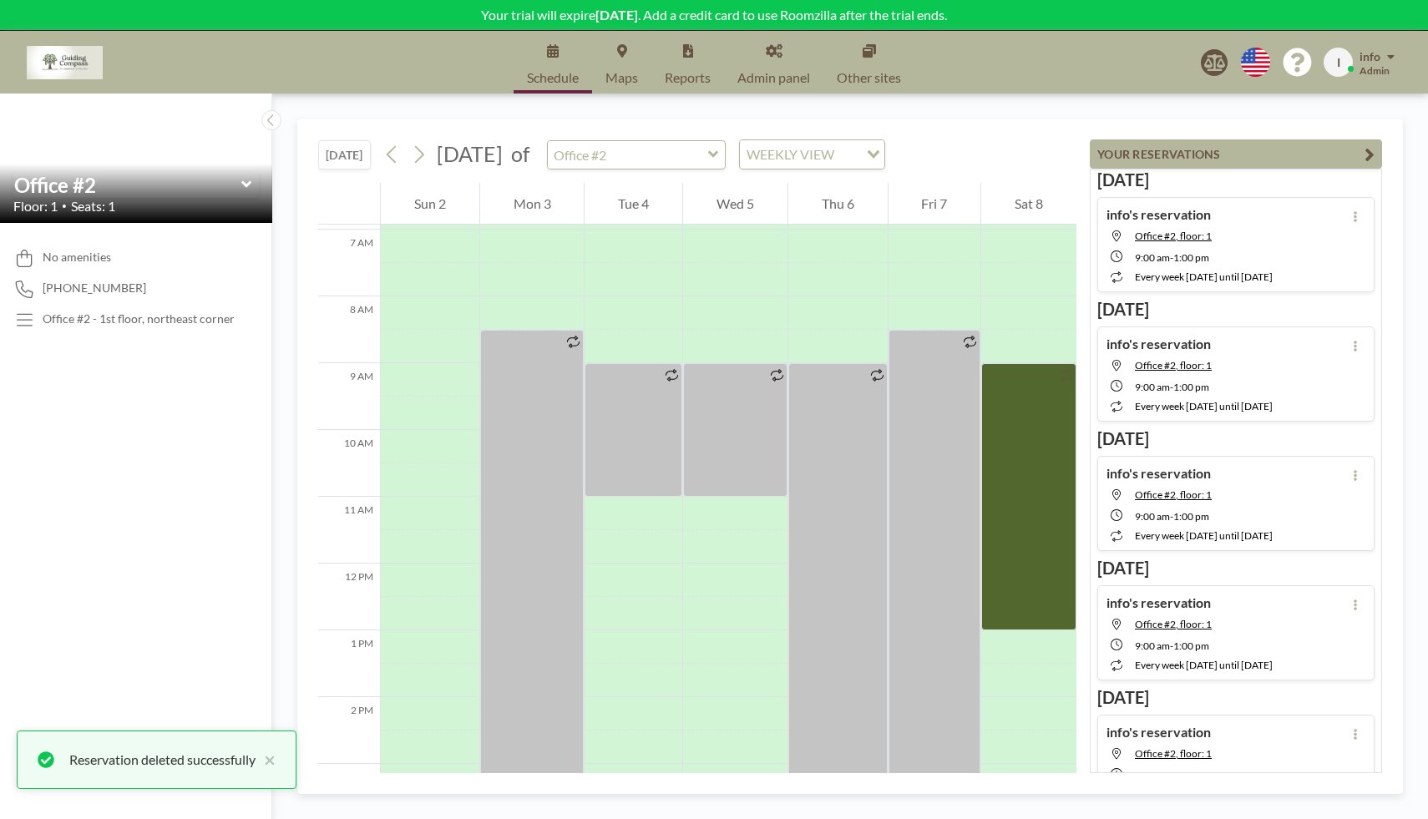
click at [1369, 149] on icon "button" at bounding box center [1369, 154] width 10 height 20
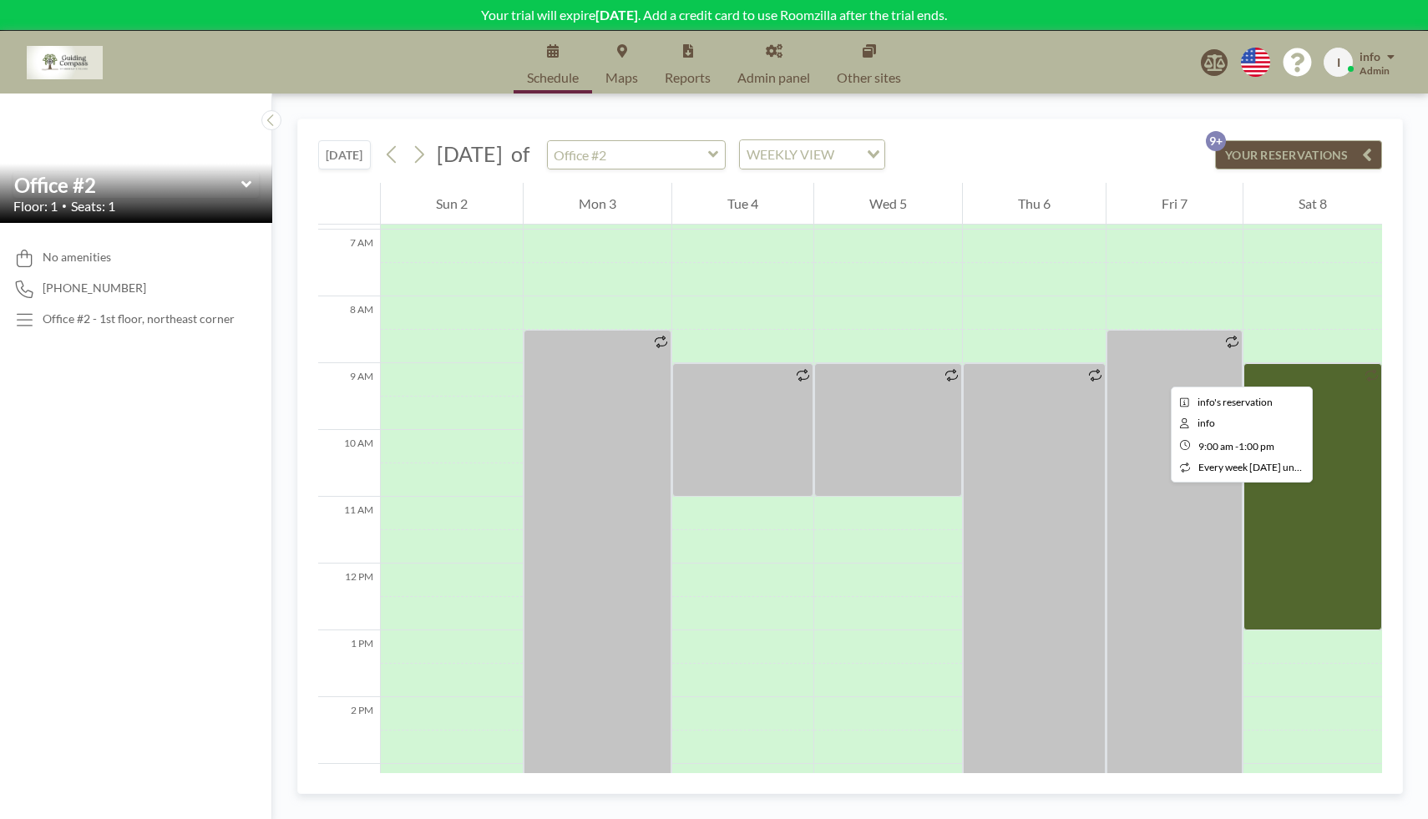
click at [1332, 372] on div at bounding box center [1312, 496] width 139 height 267
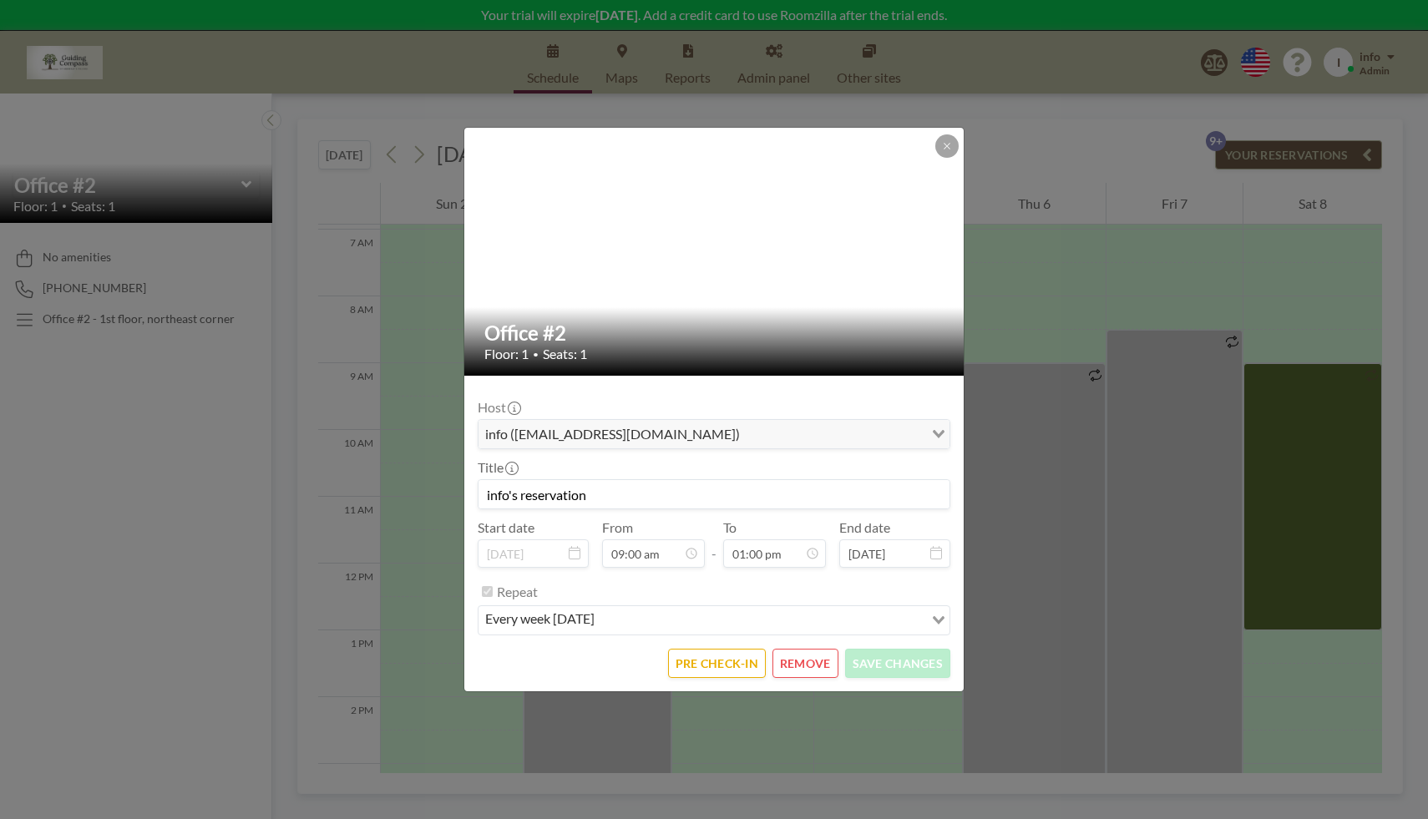
scroll to position [772, 0]
click at [803, 660] on button "REMOVE" at bounding box center [805, 663] width 66 height 29
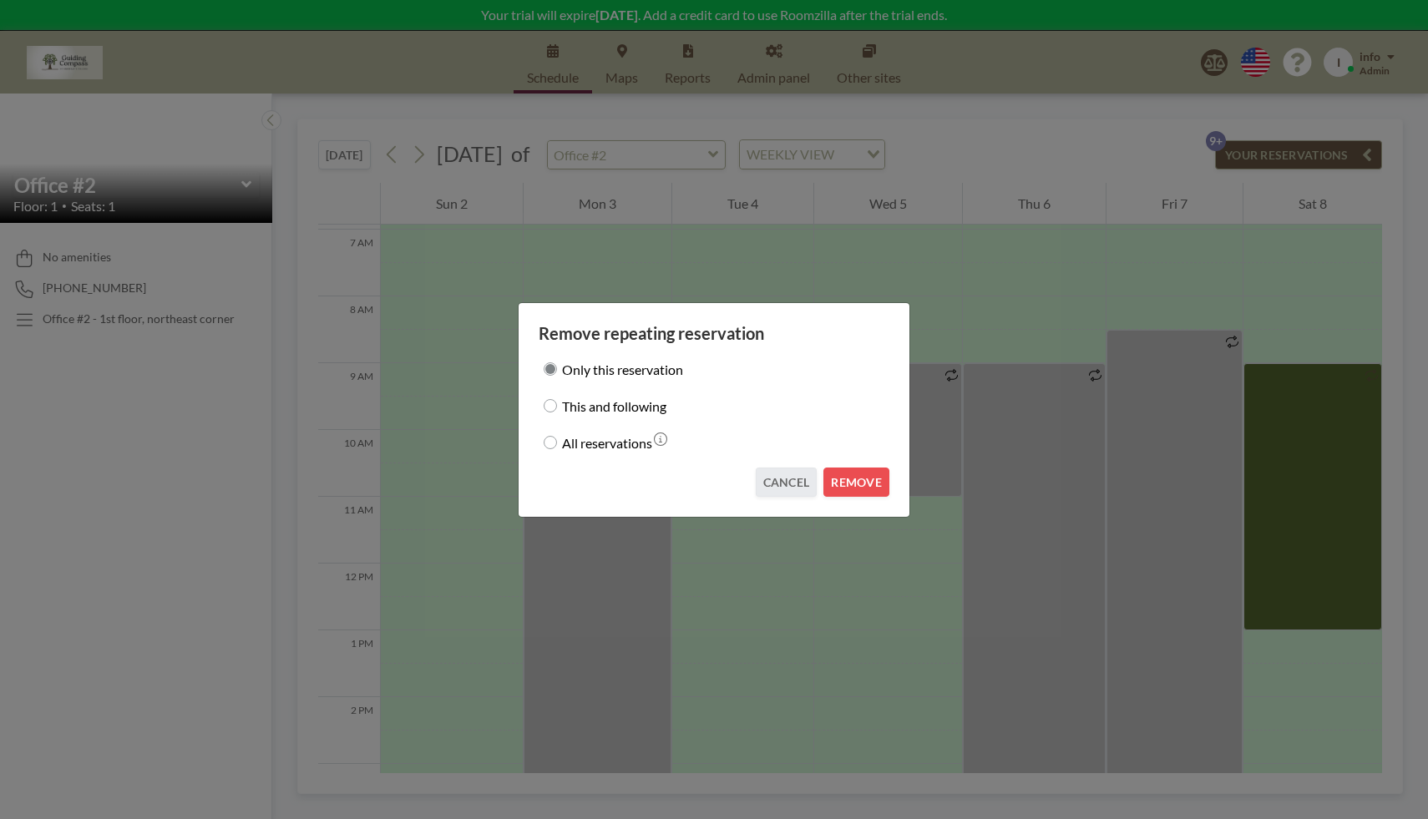
click at [558, 446] on div "All reservations" at bounding box center [713, 442] width 351 height 23
click at [551, 442] on input "All reservations" at bounding box center [549, 442] width 13 height 13
radio input "true"
click at [863, 483] on button "REMOVE" at bounding box center [856, 482] width 66 height 29
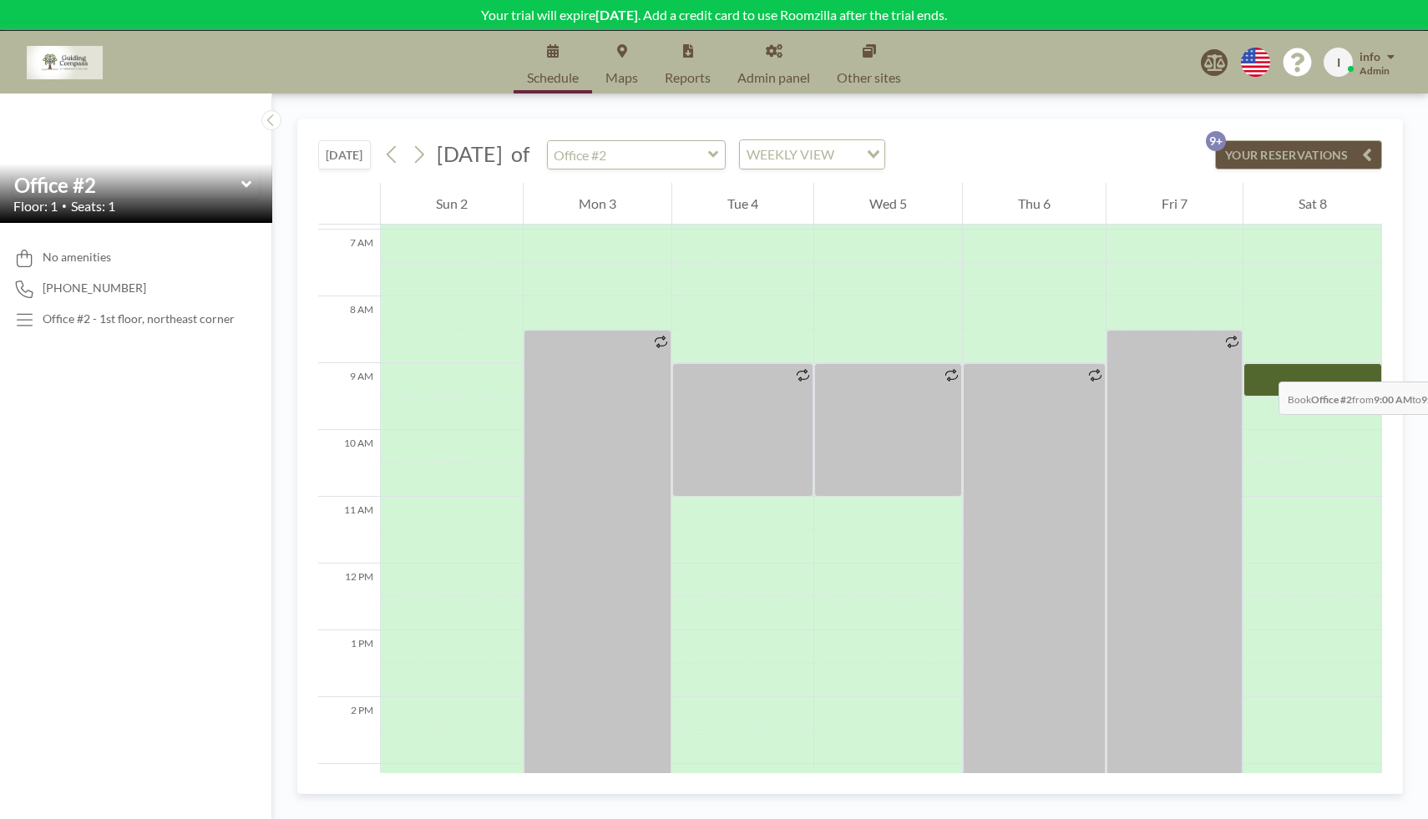
click at [1261, 365] on div at bounding box center [1312, 379] width 139 height 33
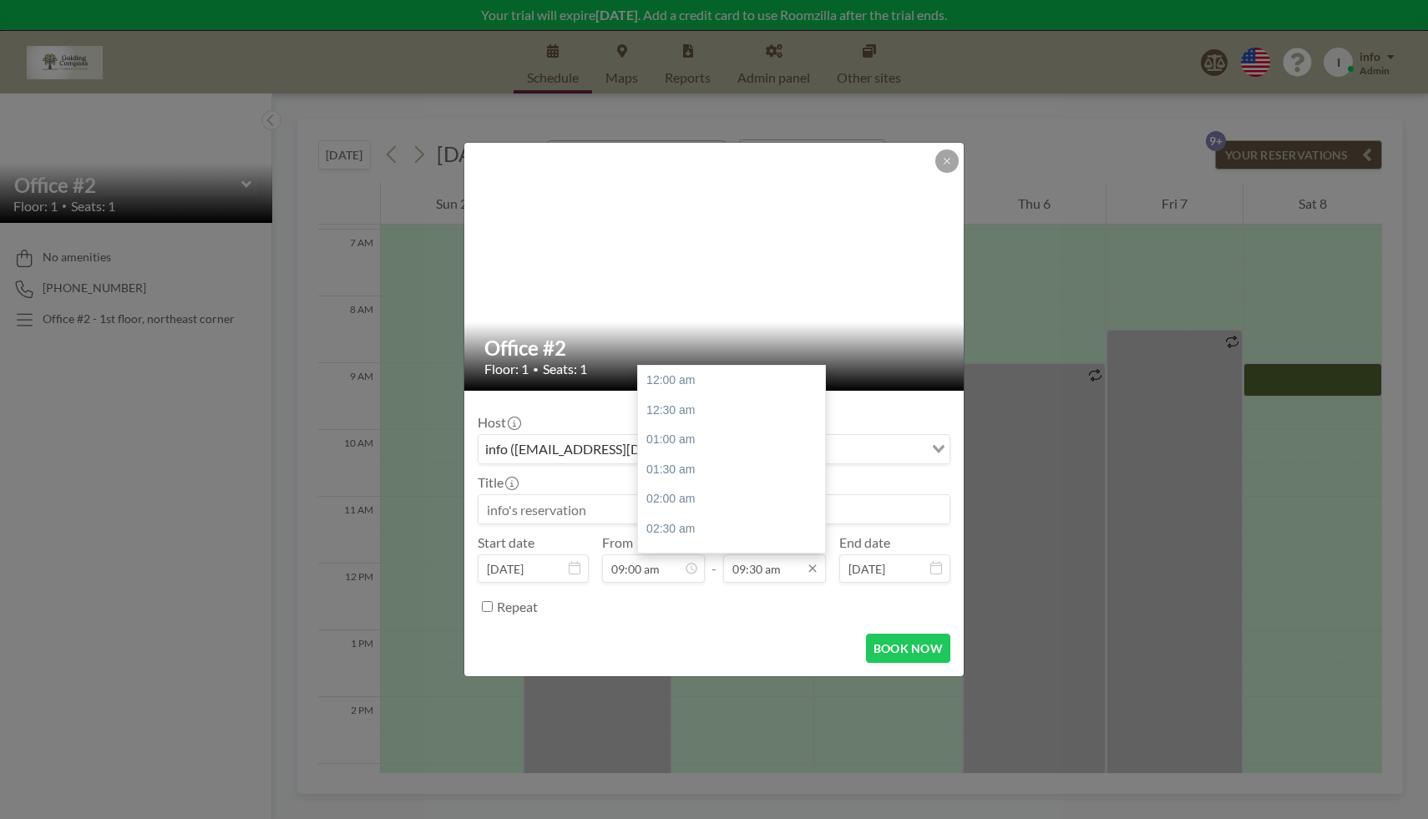
scroll to position [564, 0]
click at [807, 577] on input "09:30 am" at bounding box center [774, 568] width 103 height 28
drag, startPoint x: 823, startPoint y: 456, endPoint x: 822, endPoint y: 485, distance: 29.2
click at [822, 485] on div "12:00 am 12:30 am 01:00 am 01:30 am 02:00 am 02:30 am 03:00 am 03:30 am 04:00 a…" at bounding box center [731, 459] width 187 height 187
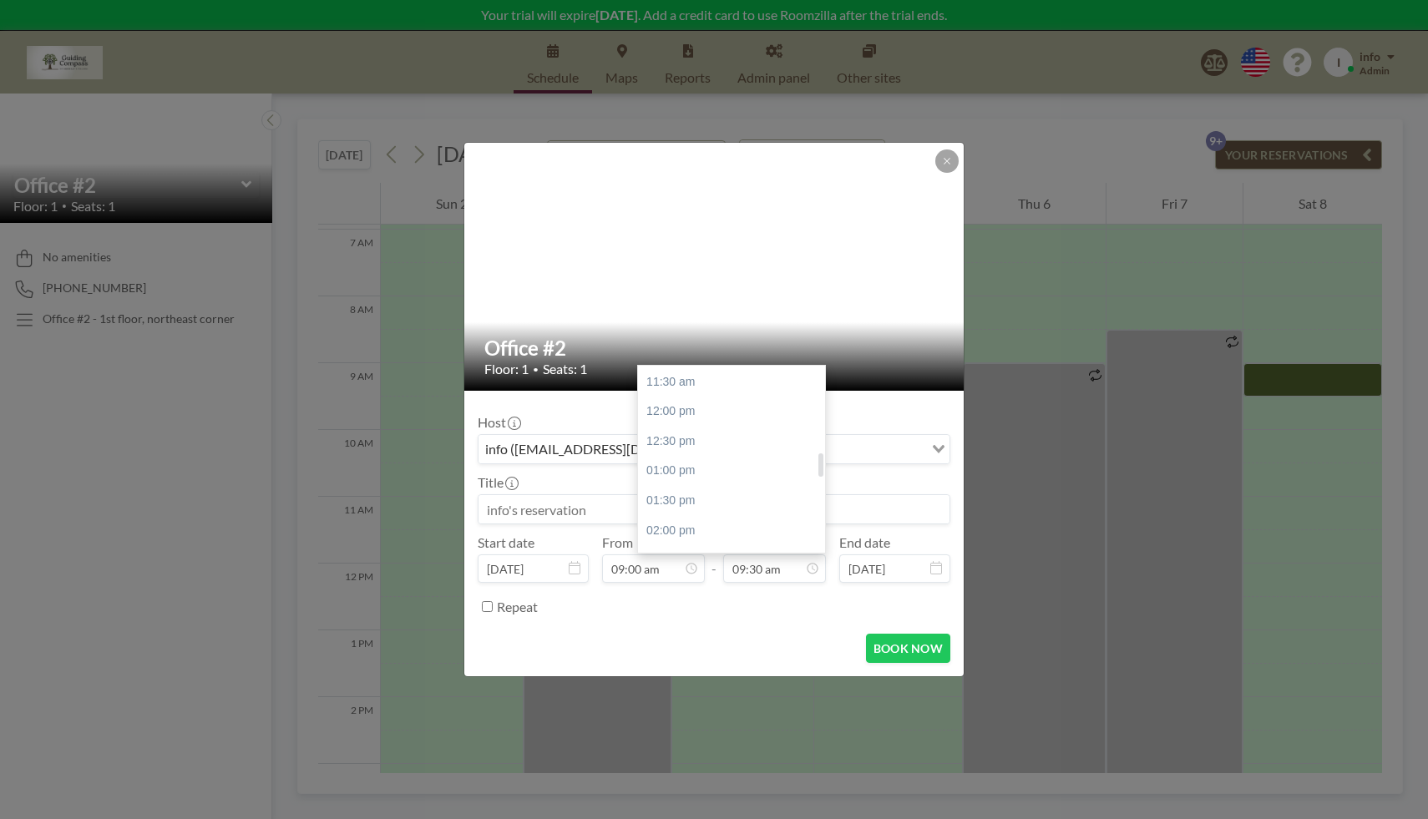
drag, startPoint x: 821, startPoint y: 451, endPoint x: 821, endPoint y: 468, distance: 16.7
click at [821, 468] on div at bounding box center [820, 464] width 5 height 23
click at [717, 470] on div "01:00 pm" at bounding box center [736, 471] width 196 height 30
type input "01:00 pm"
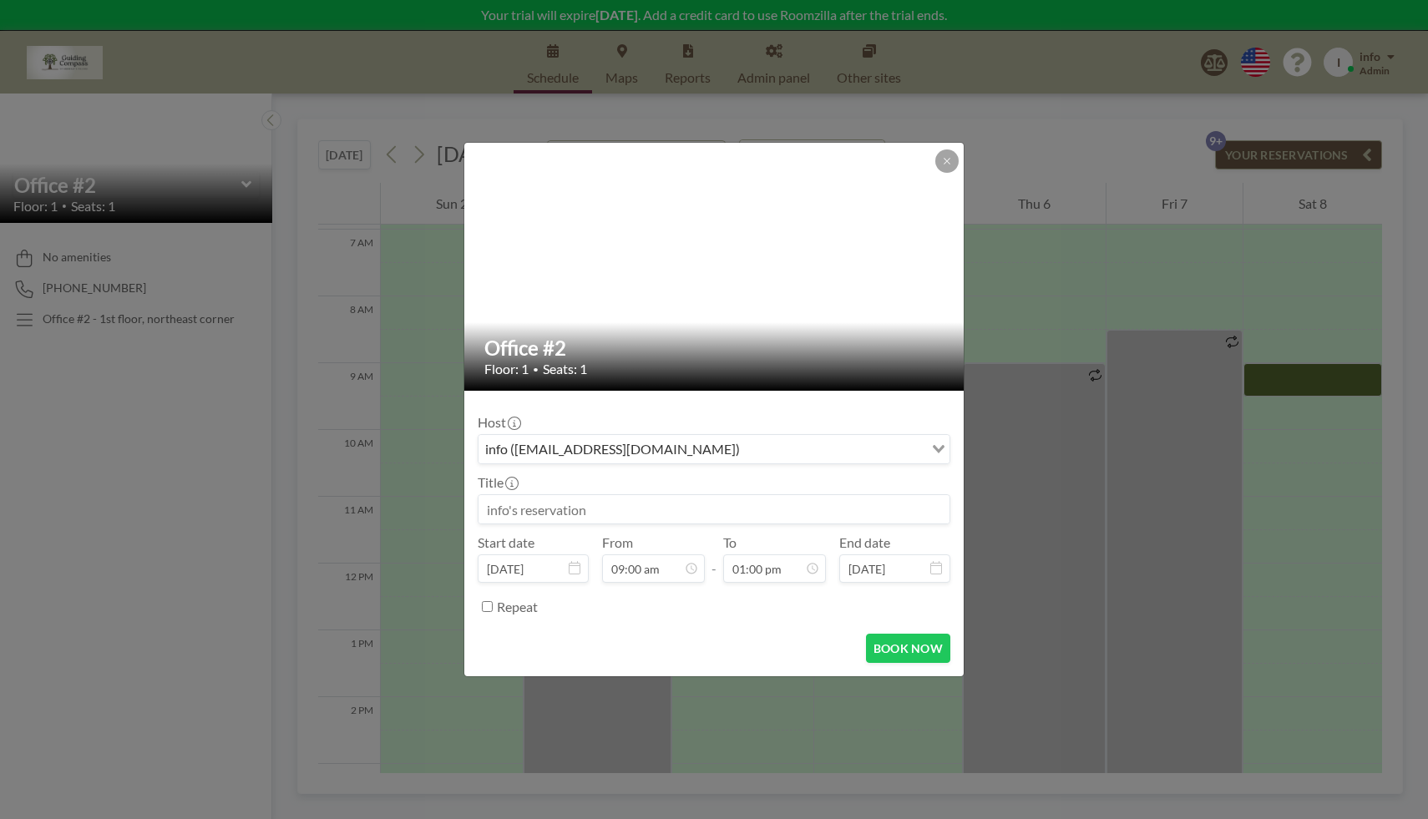
click at [489, 603] on input "Repeat" at bounding box center [487, 606] width 11 height 11
checkbox input "true"
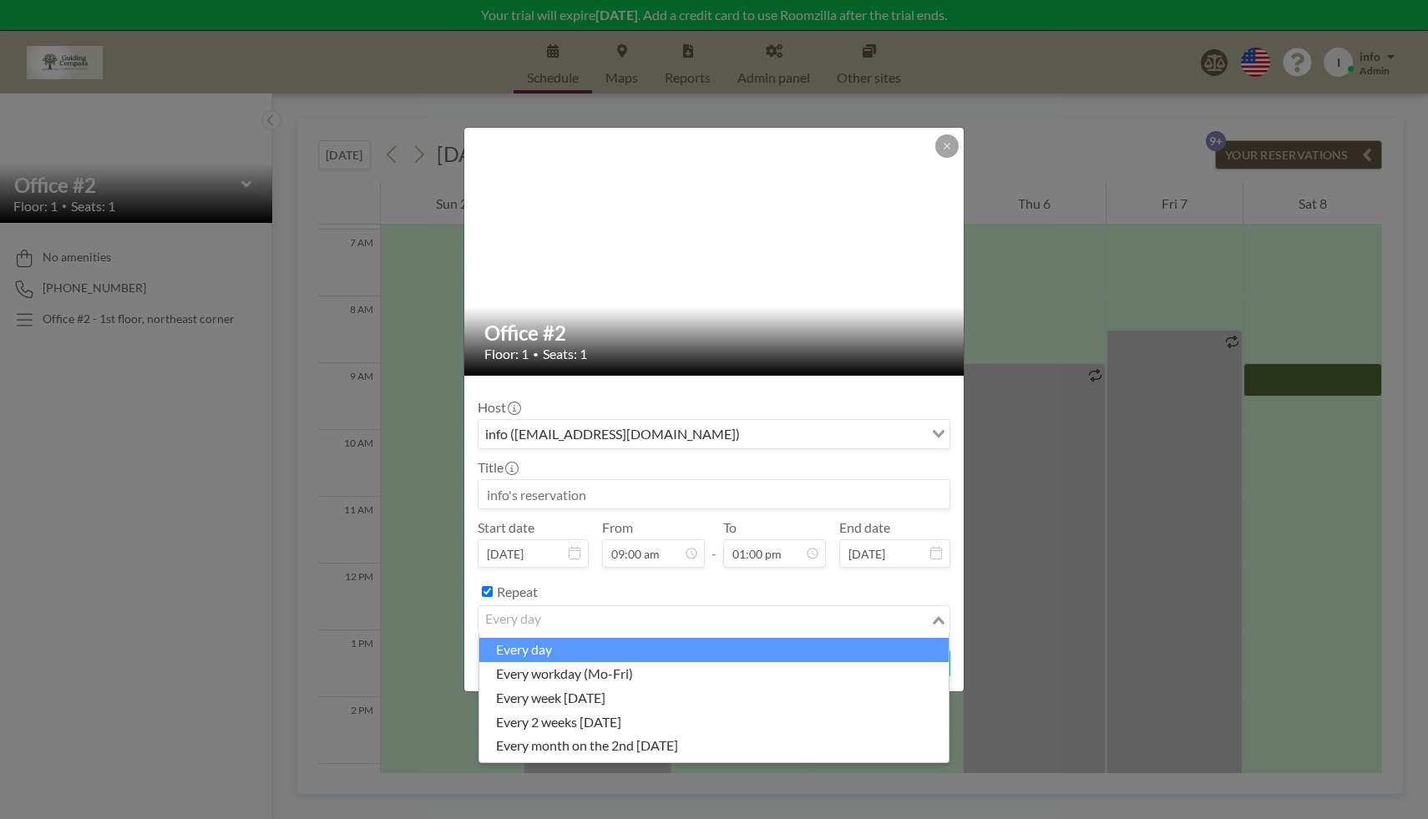
click at [576, 624] on input "Search for option" at bounding box center [704, 620] width 448 height 22
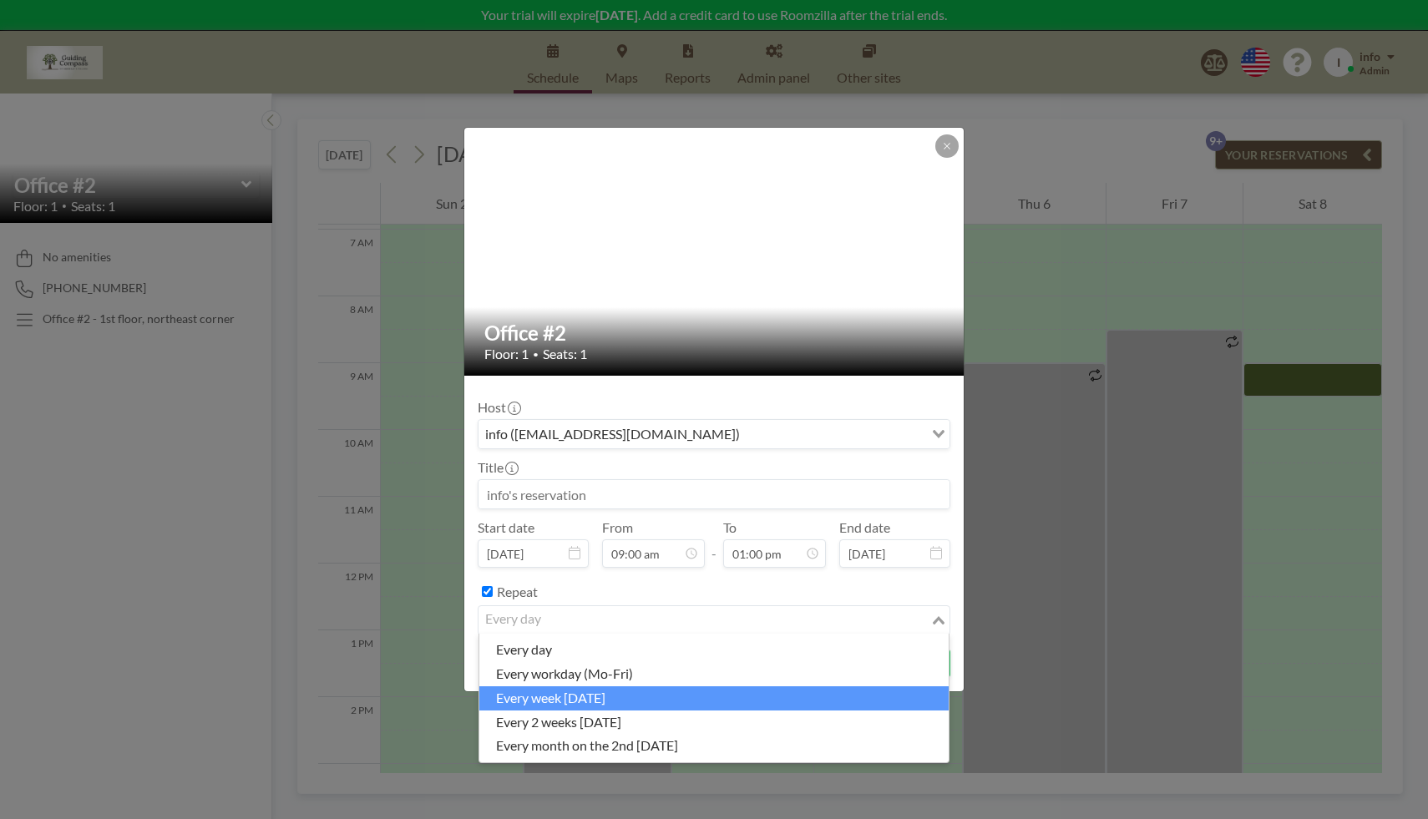
click at [586, 695] on li "every week [DATE]" at bounding box center [713, 698] width 469 height 24
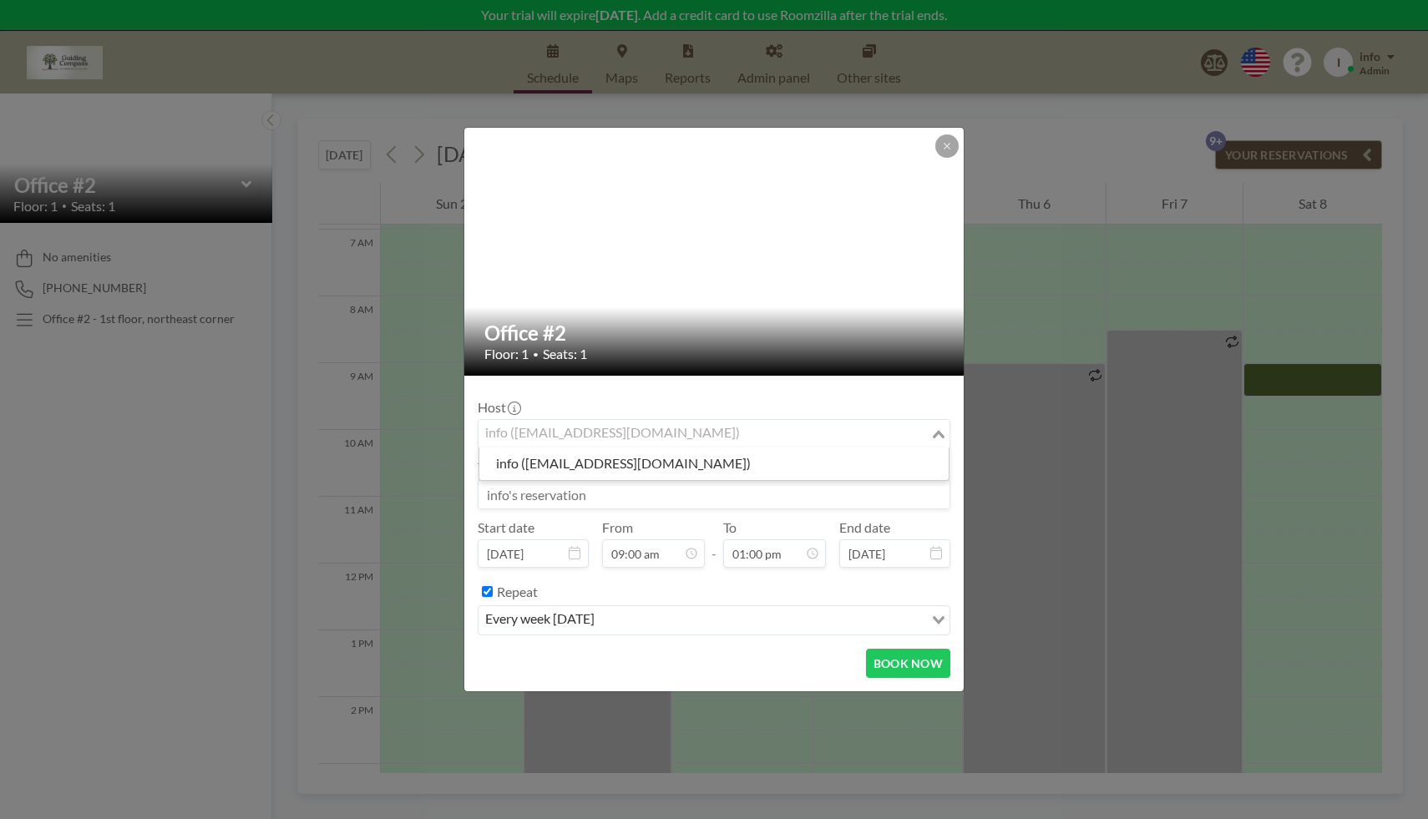
click at [713, 435] on input "Search for option" at bounding box center [704, 434] width 448 height 22
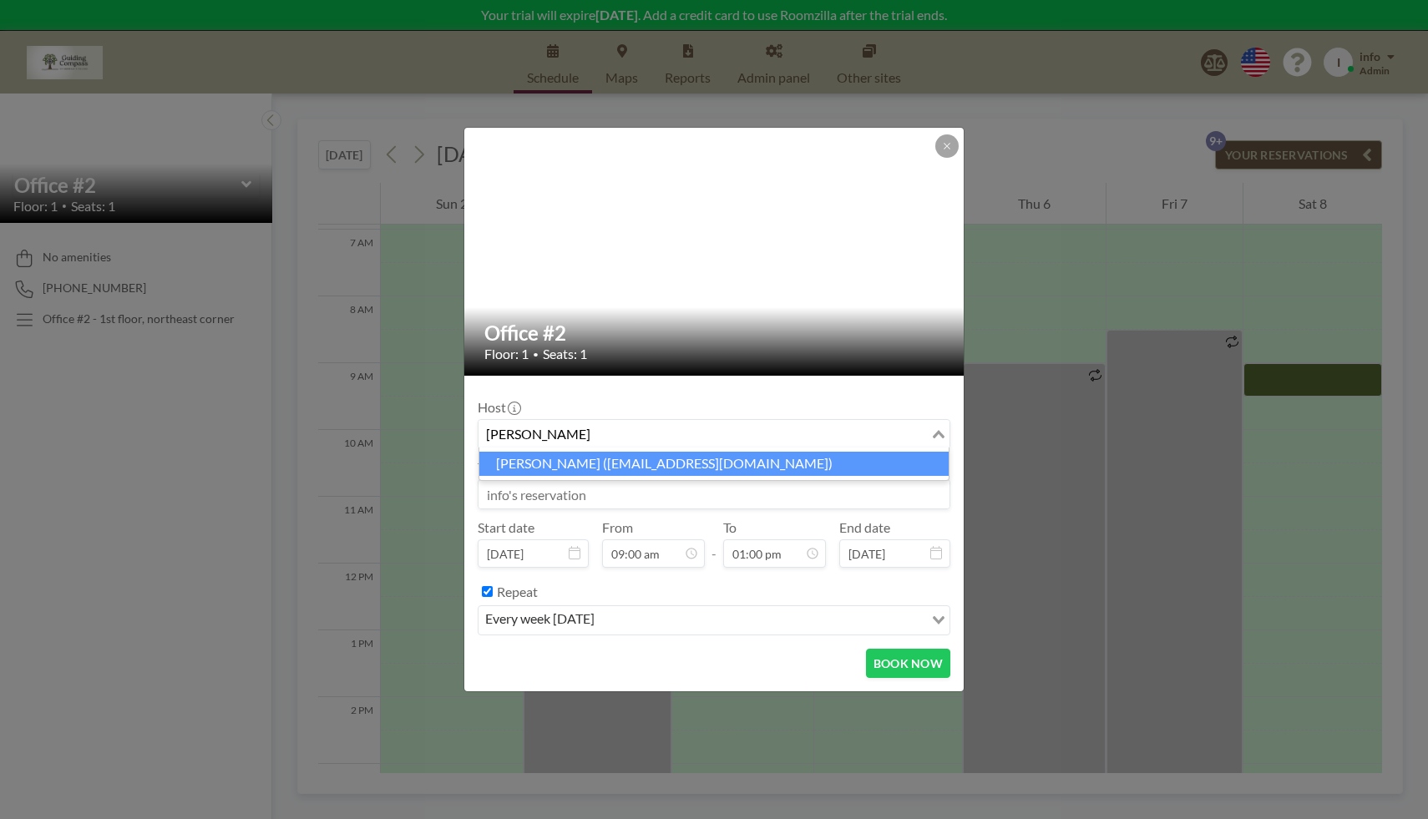
click at [755, 458] on li "[PERSON_NAME] ([EMAIL_ADDRESS][DOMAIN_NAME])" at bounding box center [713, 464] width 469 height 24
type input "[PERSON_NAME]"
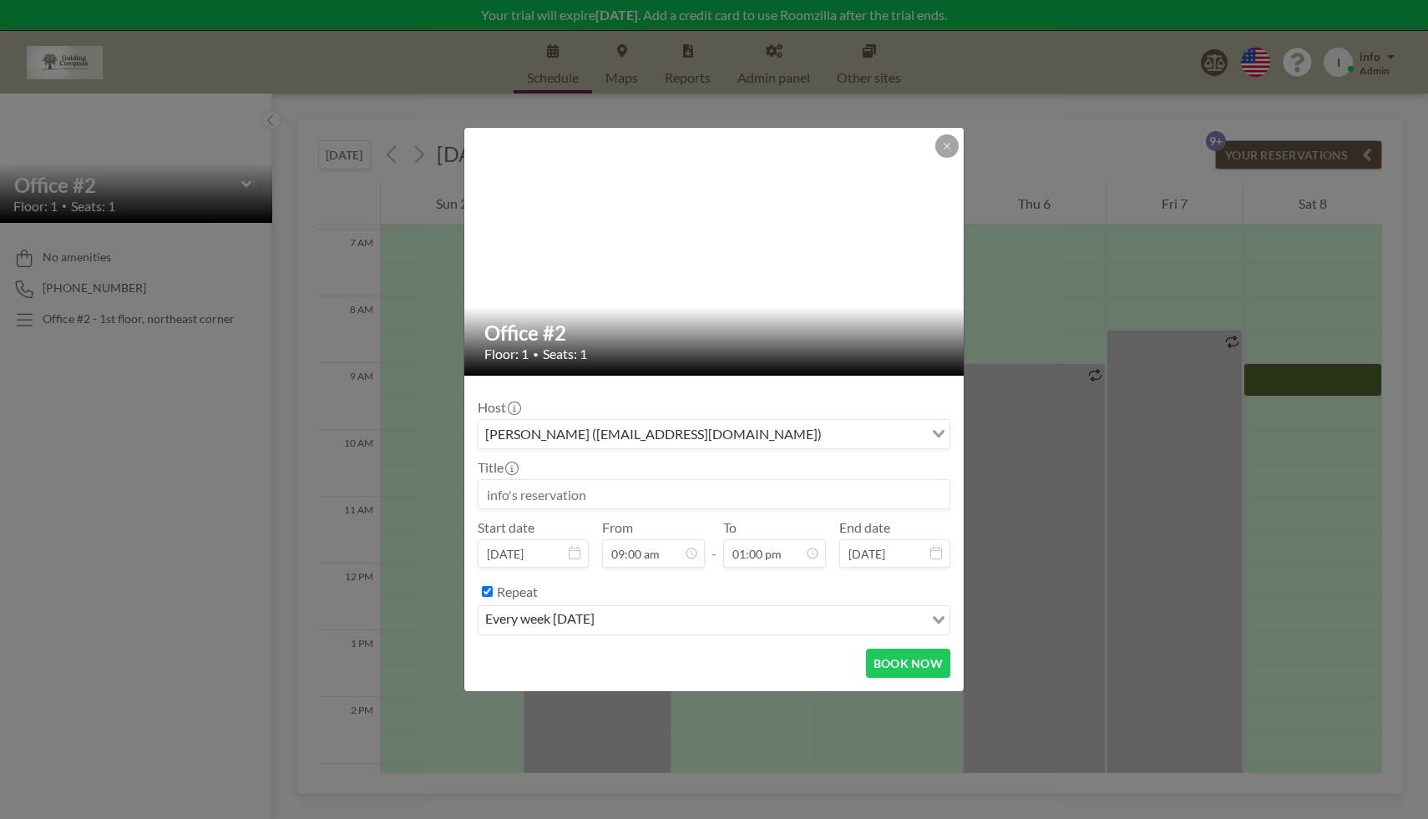
click at [700, 486] on input at bounding box center [713, 494] width 471 height 28
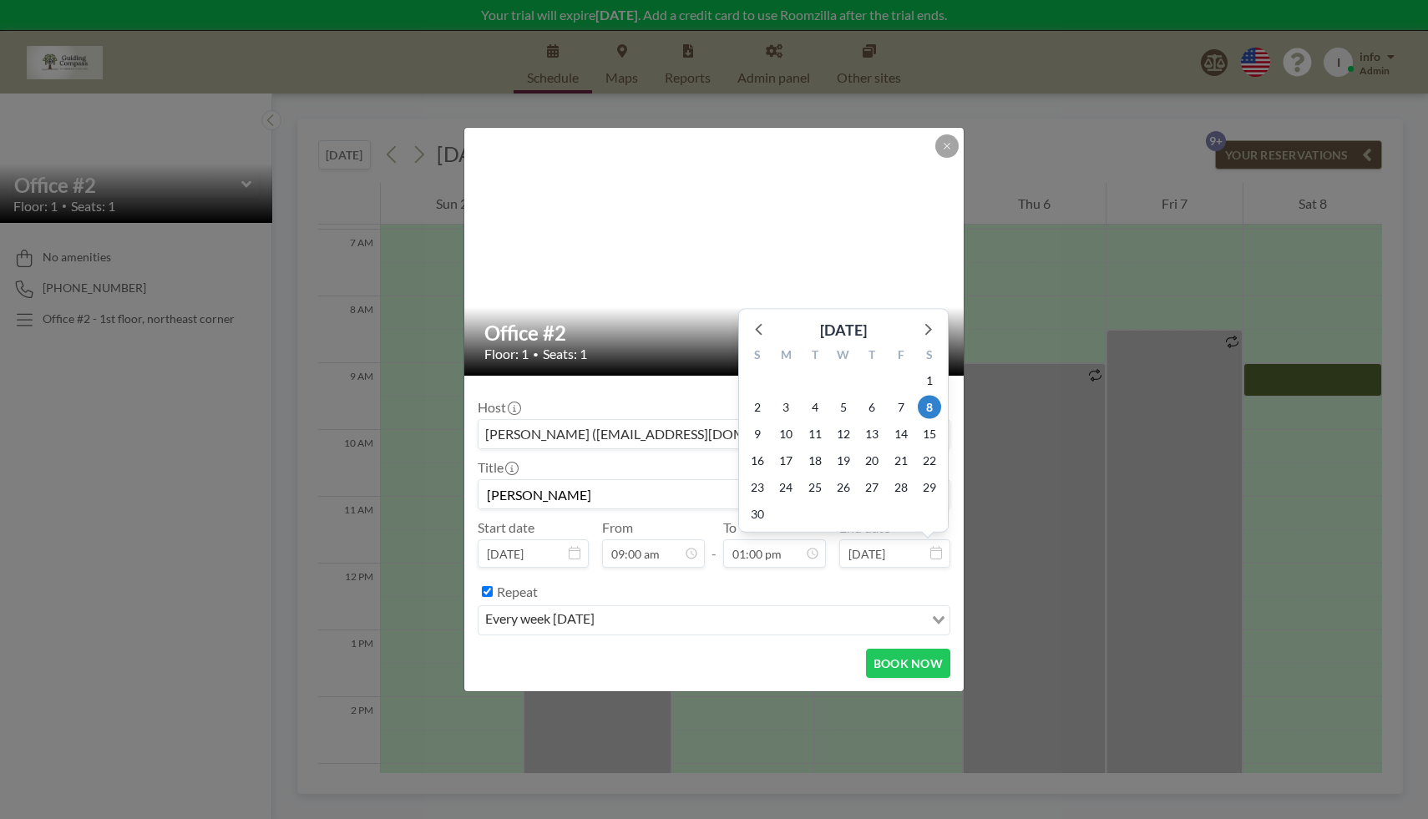
scroll to position [772, 0]
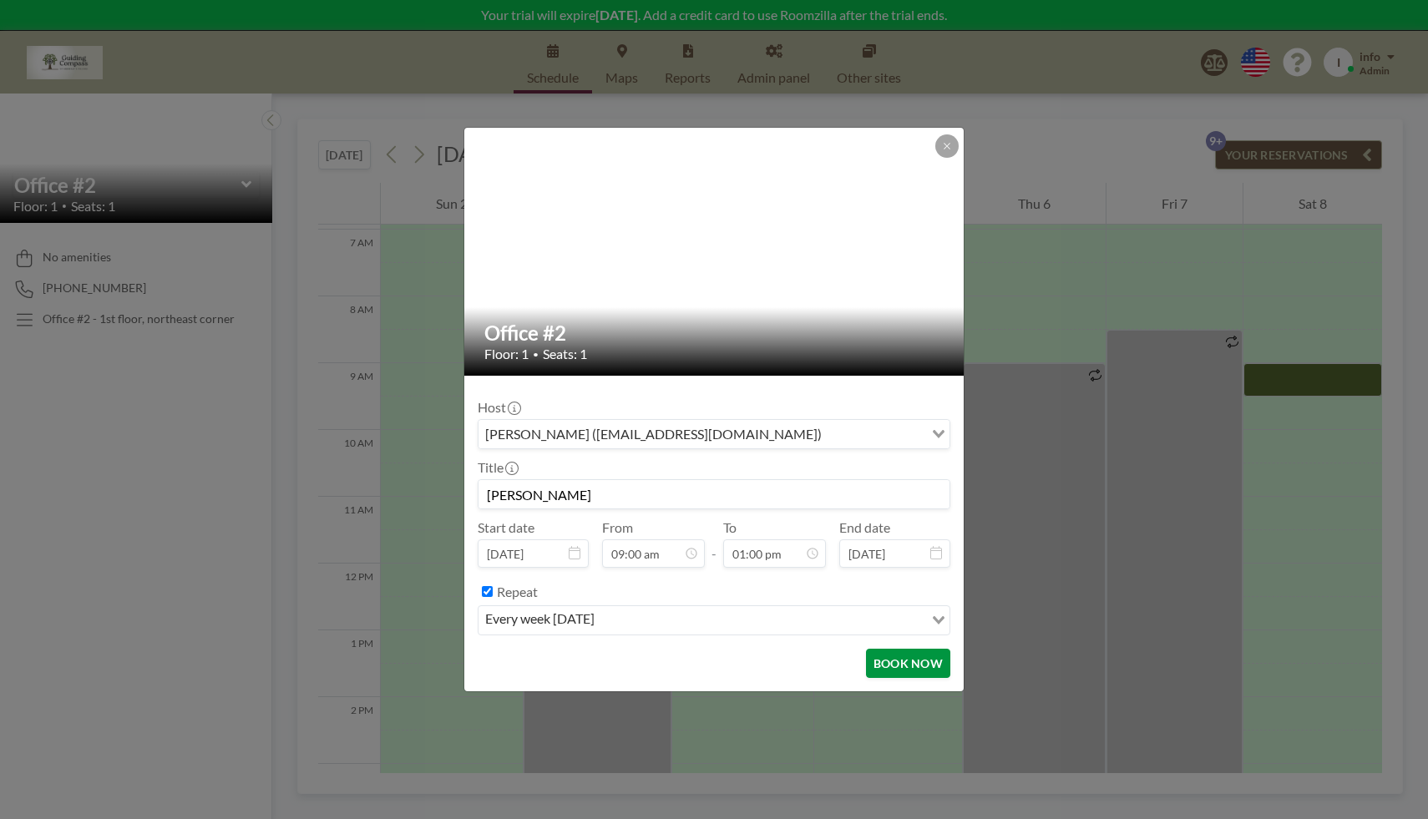
type input "[PERSON_NAME]"
click at [927, 659] on button "BOOK NOW" at bounding box center [908, 663] width 84 height 29
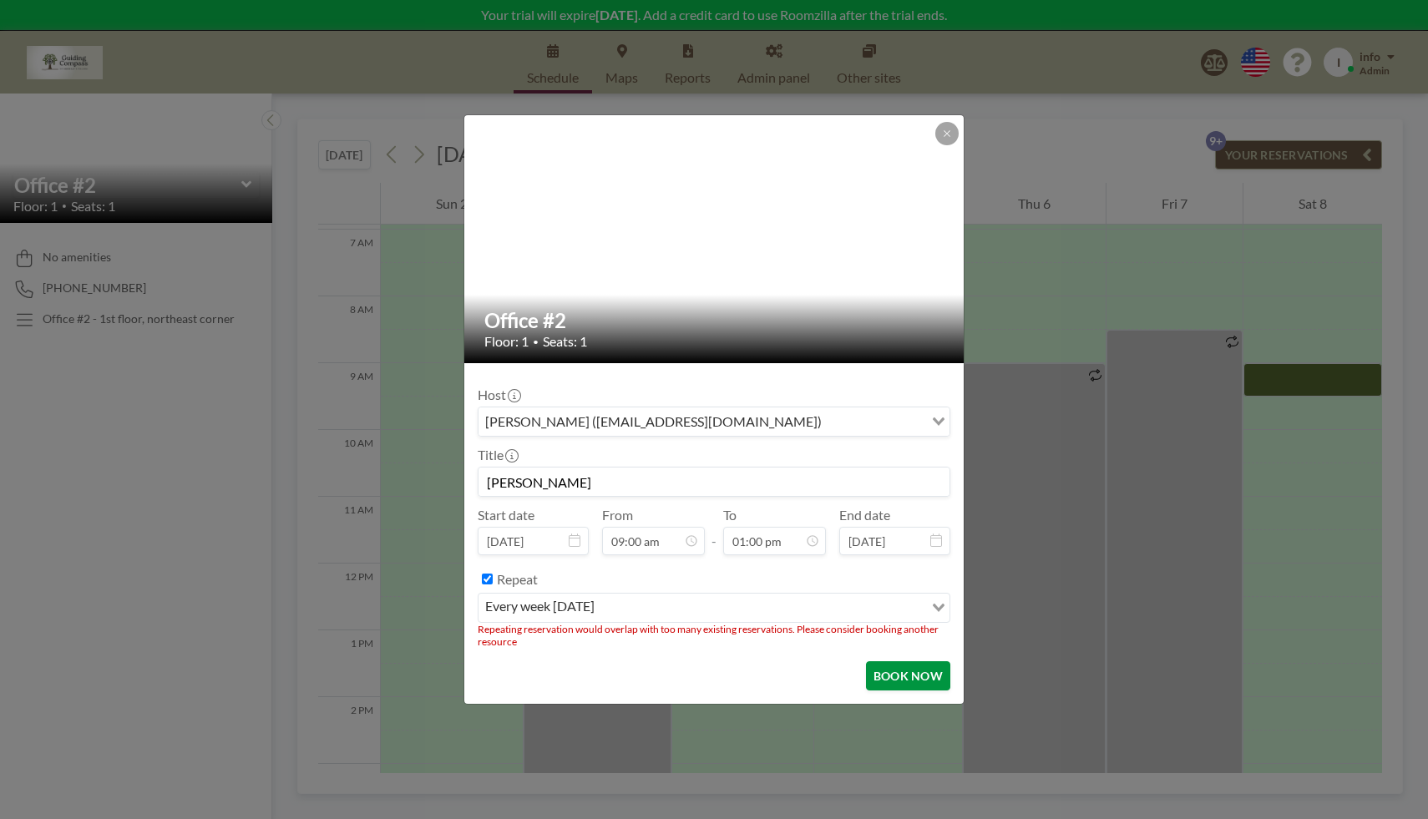
click at [905, 670] on button "BOOK NOW" at bounding box center [908, 675] width 84 height 29
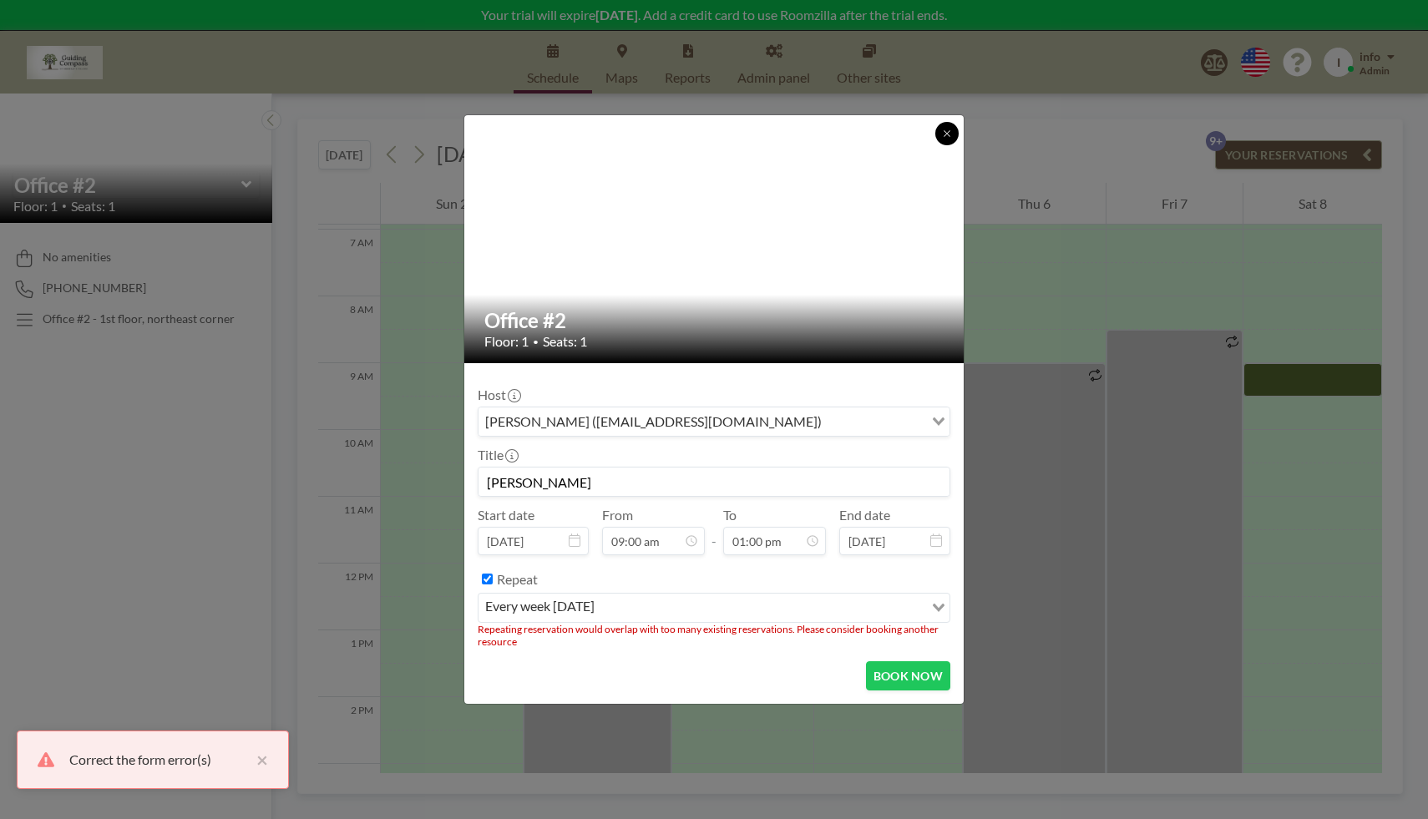
click at [948, 134] on icon at bounding box center [947, 134] width 10 height 10
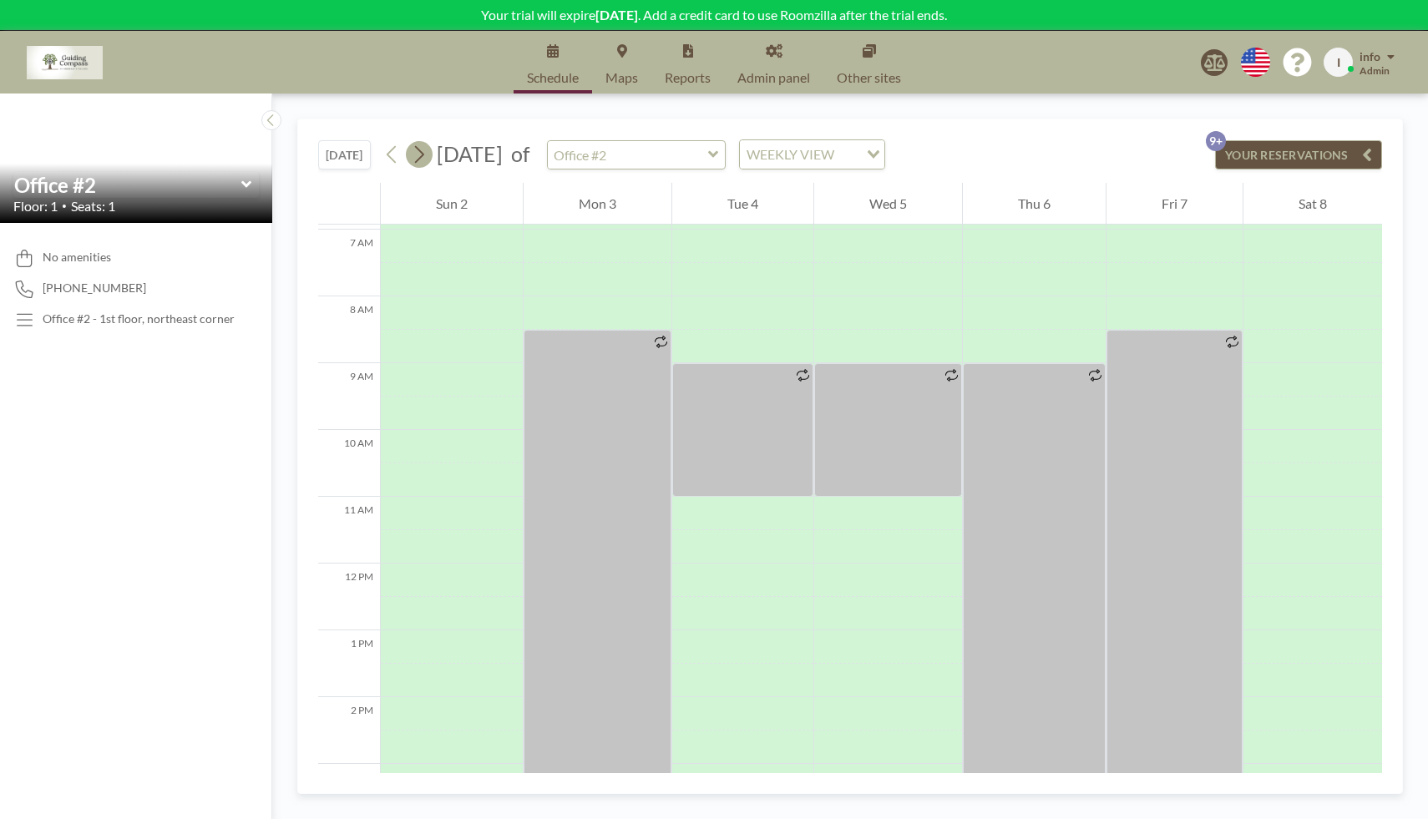
click at [423, 154] on icon at bounding box center [419, 154] width 16 height 25
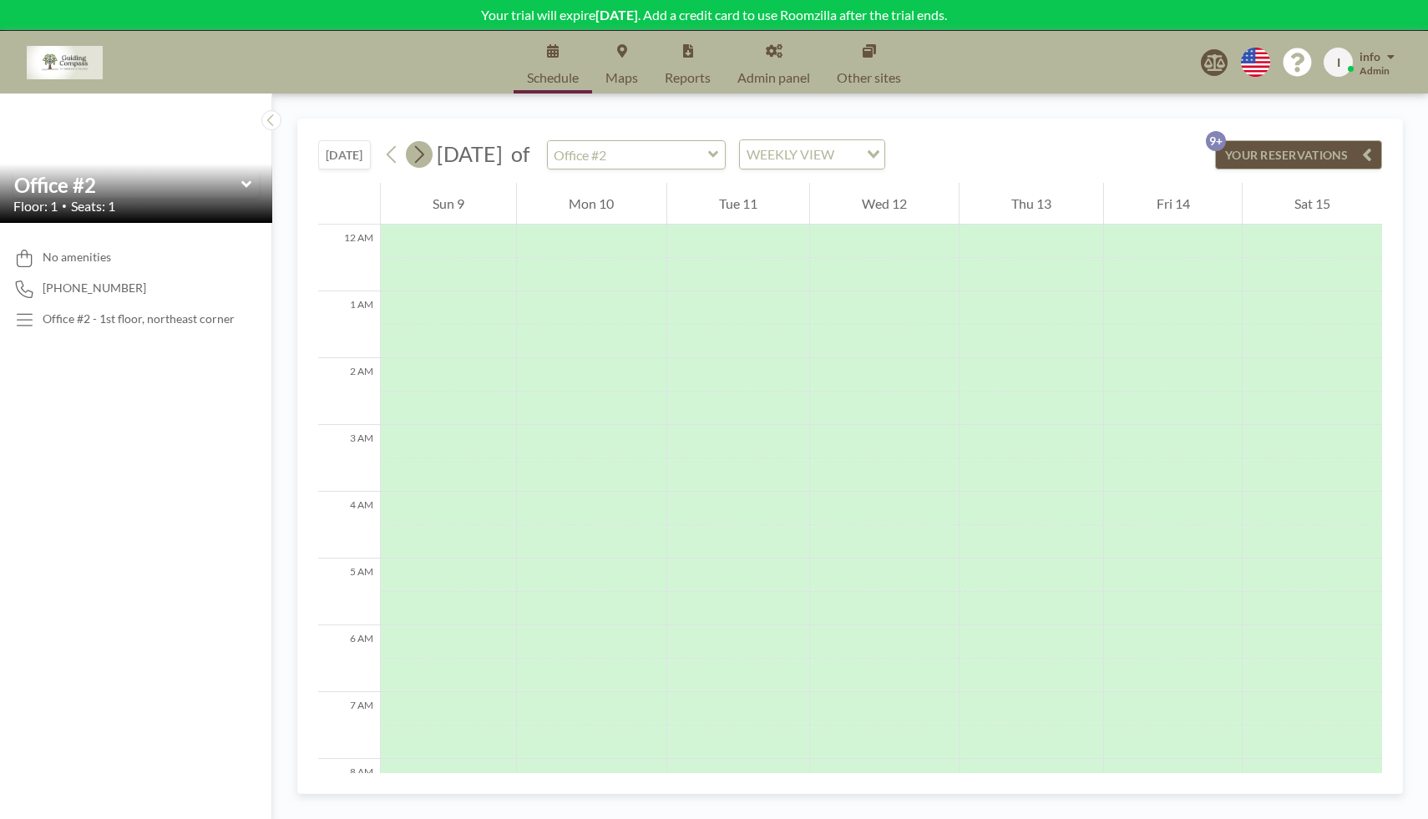
click at [423, 154] on icon at bounding box center [419, 154] width 16 height 25
click at [391, 157] on icon at bounding box center [392, 154] width 16 height 25
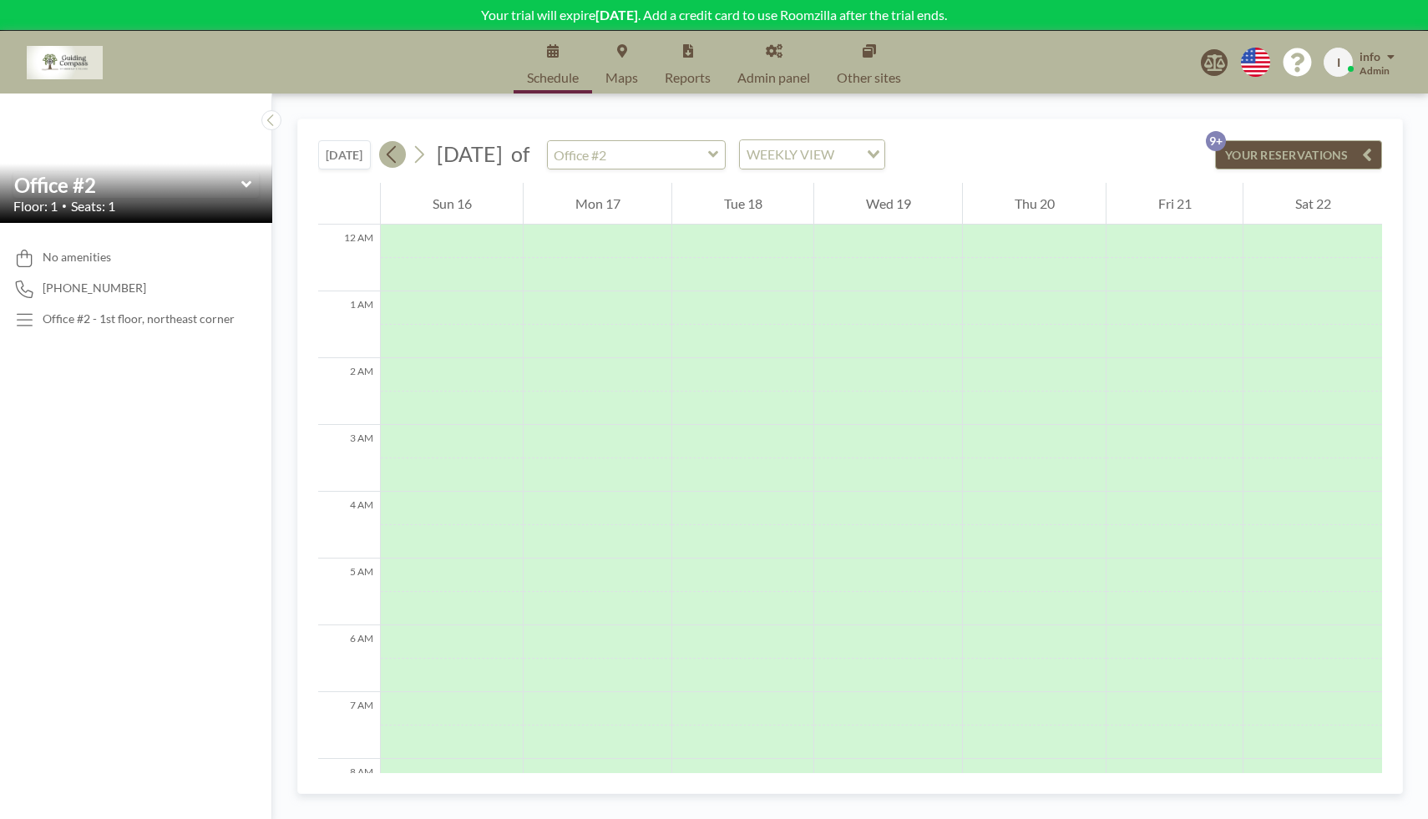
click at [391, 157] on icon at bounding box center [392, 154] width 16 height 25
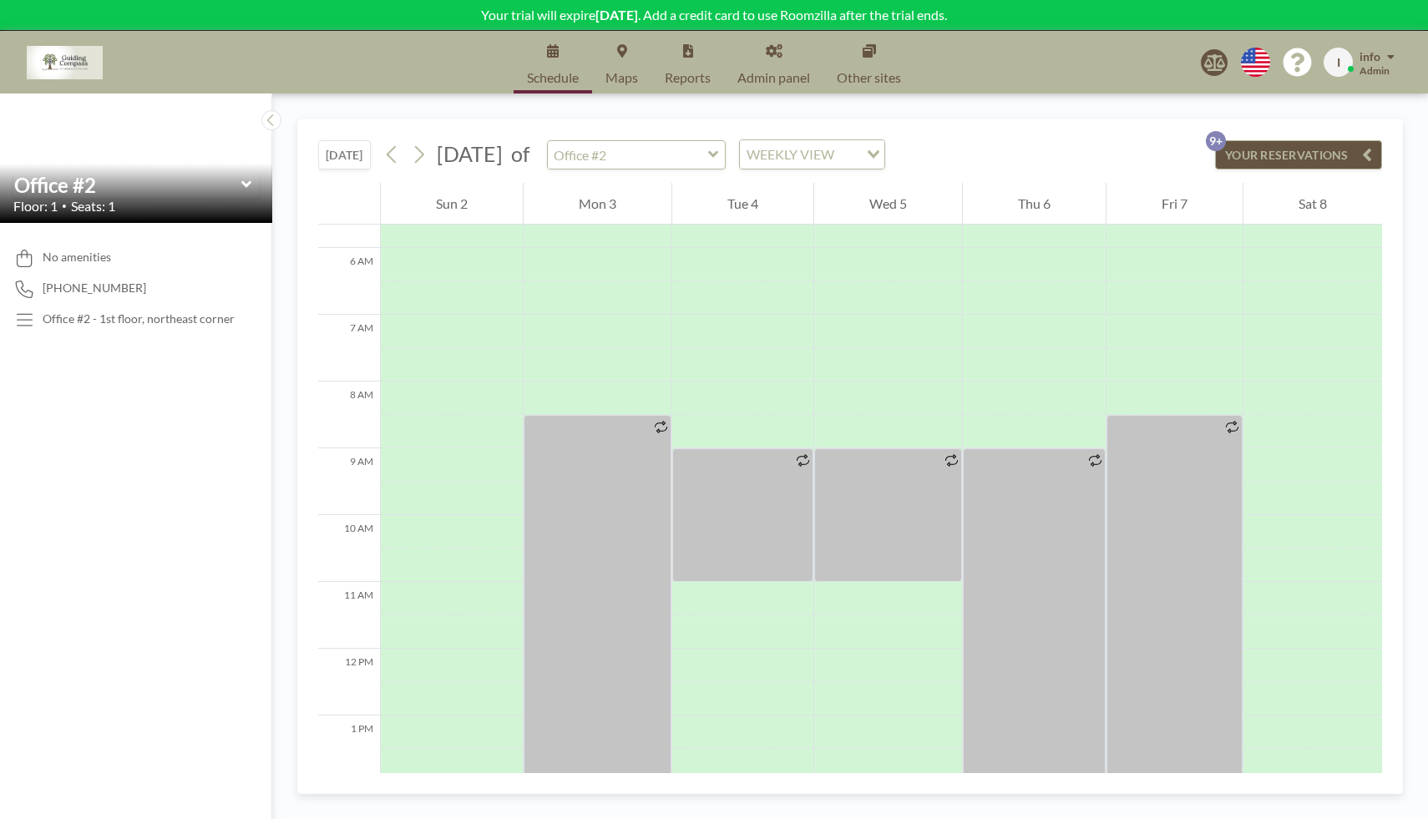
scroll to position [383, 0]
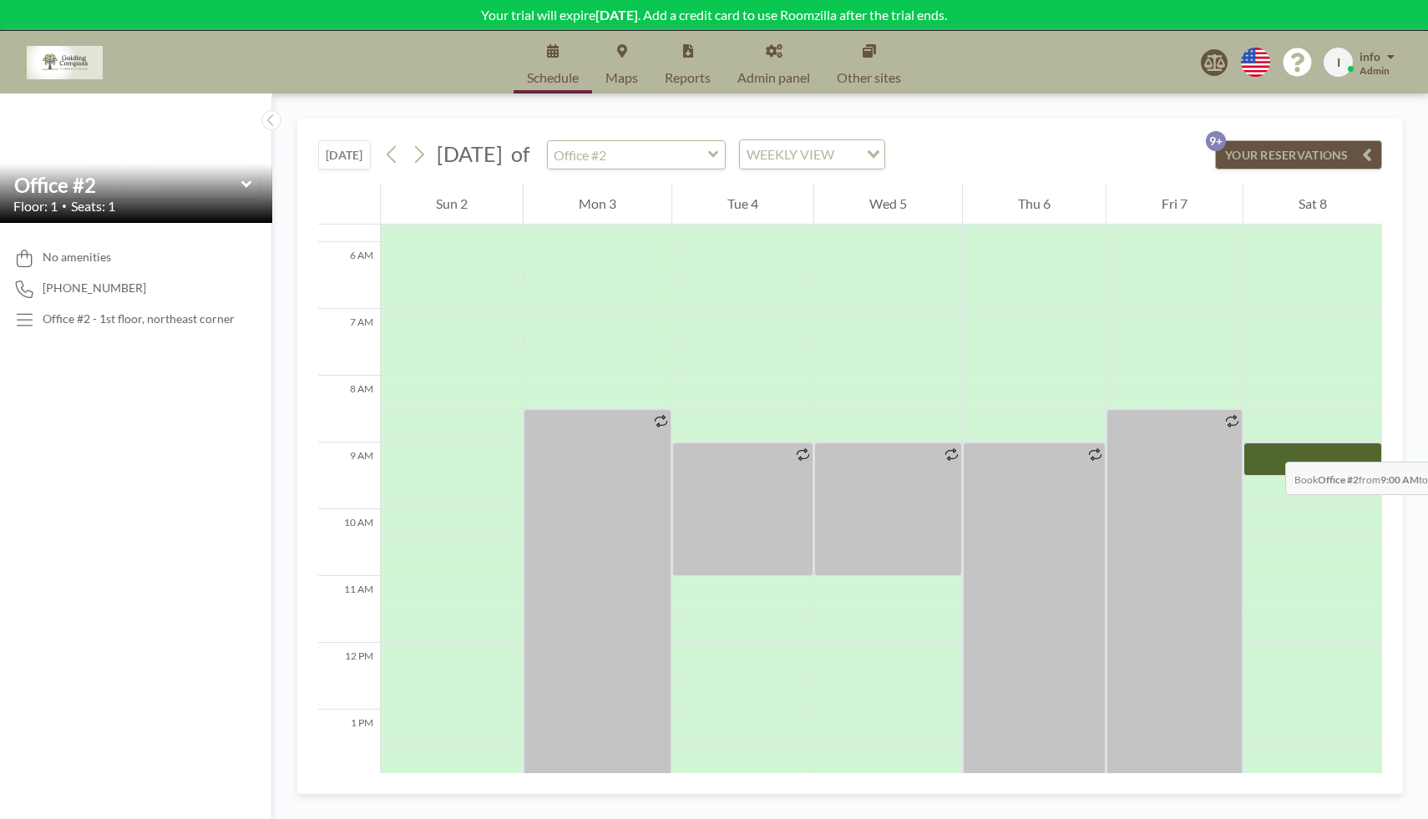
click at [1268, 445] on div at bounding box center [1312, 458] width 139 height 33
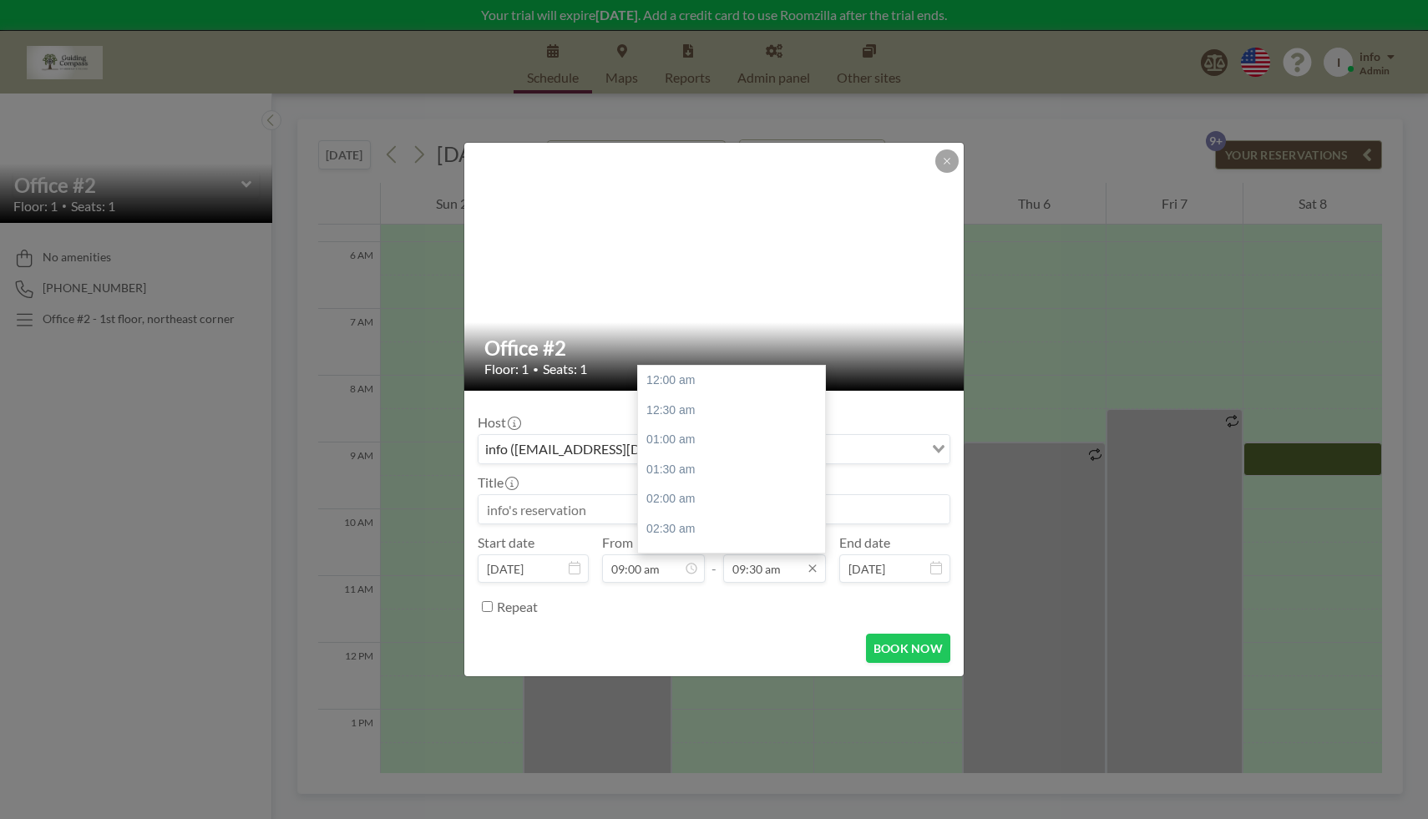
scroll to position [564, 0]
click at [804, 577] on input "09:30 am" at bounding box center [774, 568] width 103 height 28
drag, startPoint x: 821, startPoint y: 457, endPoint x: 822, endPoint y: 478, distance: 20.1
click at [822, 478] on div at bounding box center [820, 468] width 5 height 23
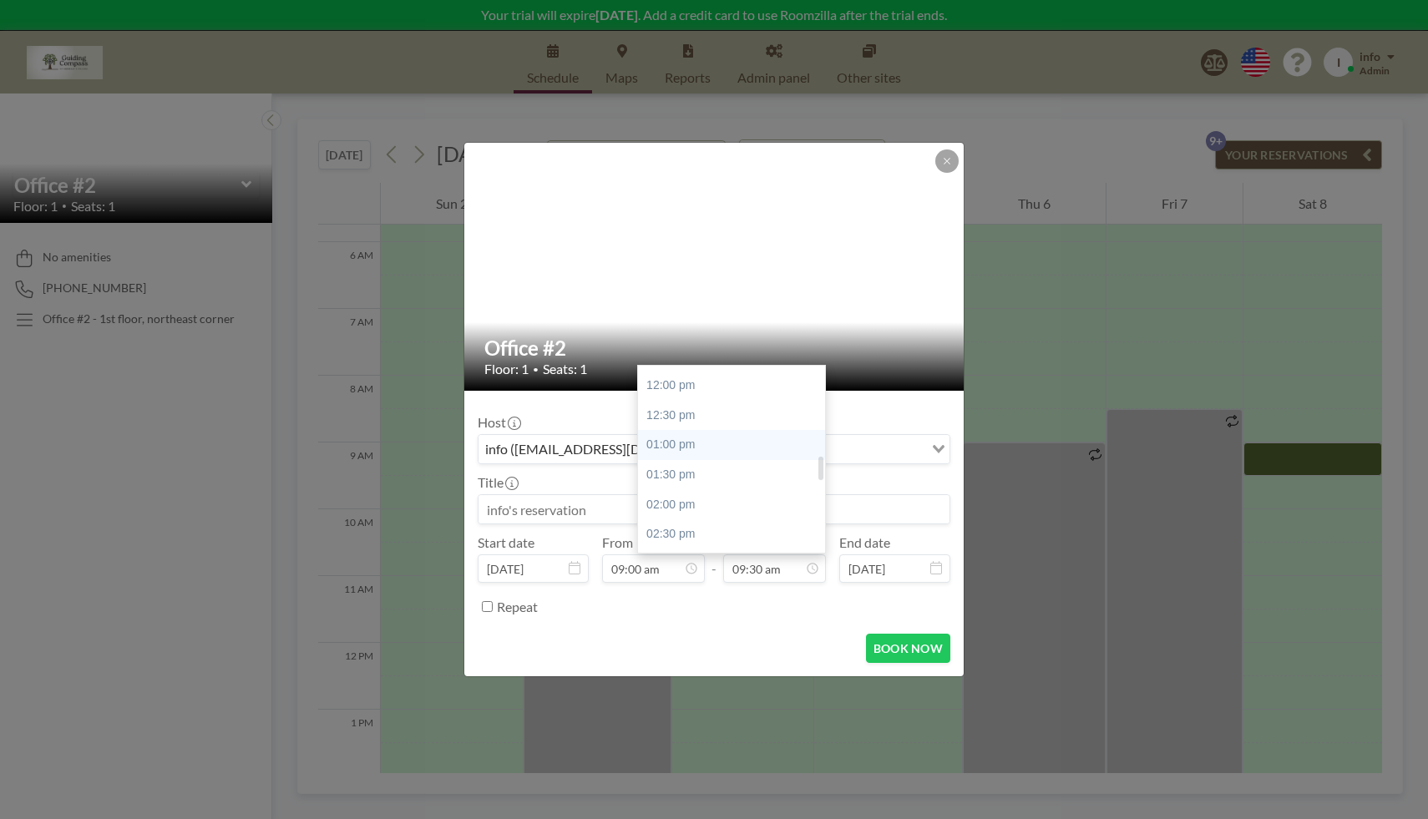
click at [700, 444] on div "01:00 pm" at bounding box center [736, 445] width 196 height 30
type input "01:00 pm"
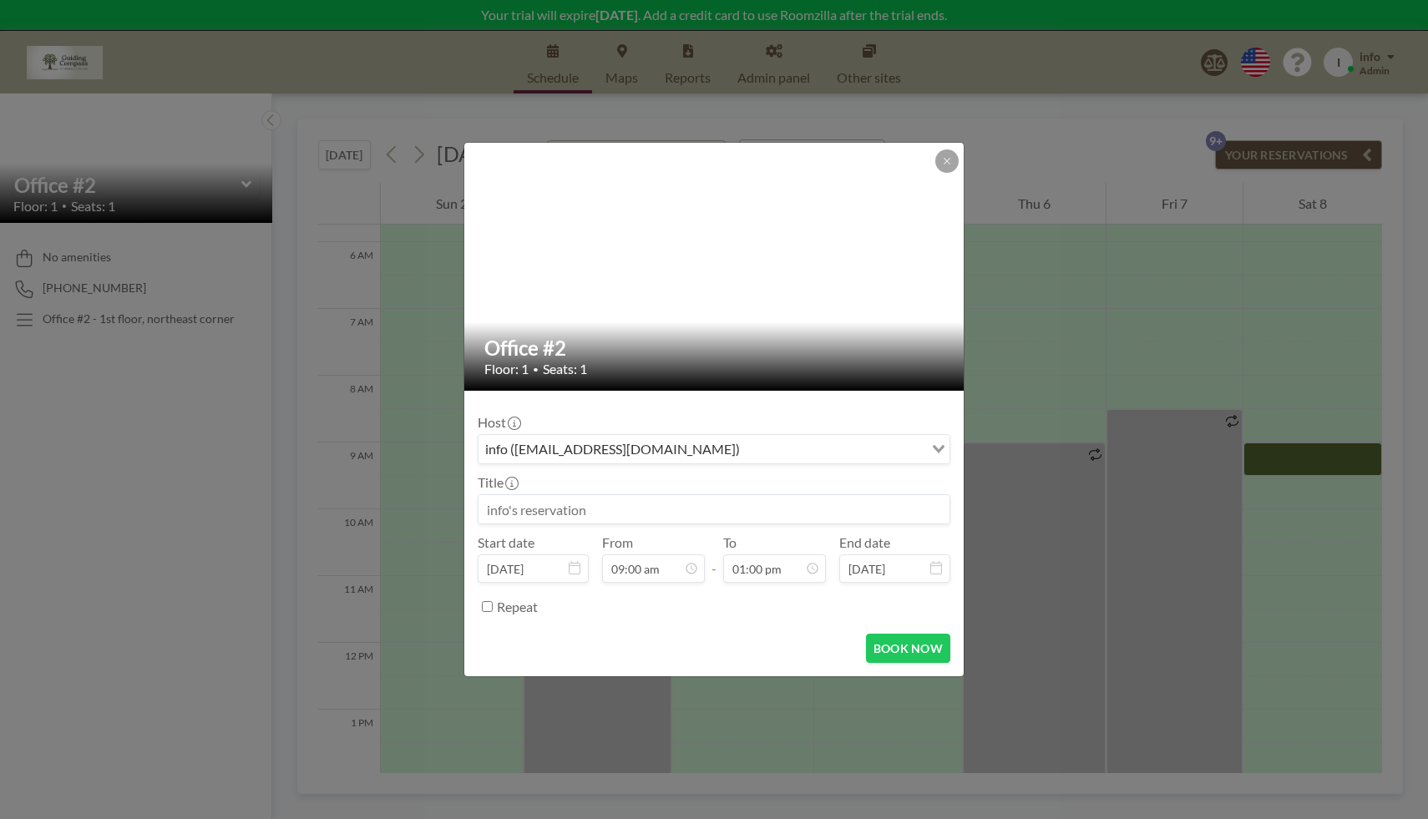
scroll to position [535, 0]
click at [747, 449] on input "Search for option" at bounding box center [704, 449] width 448 height 22
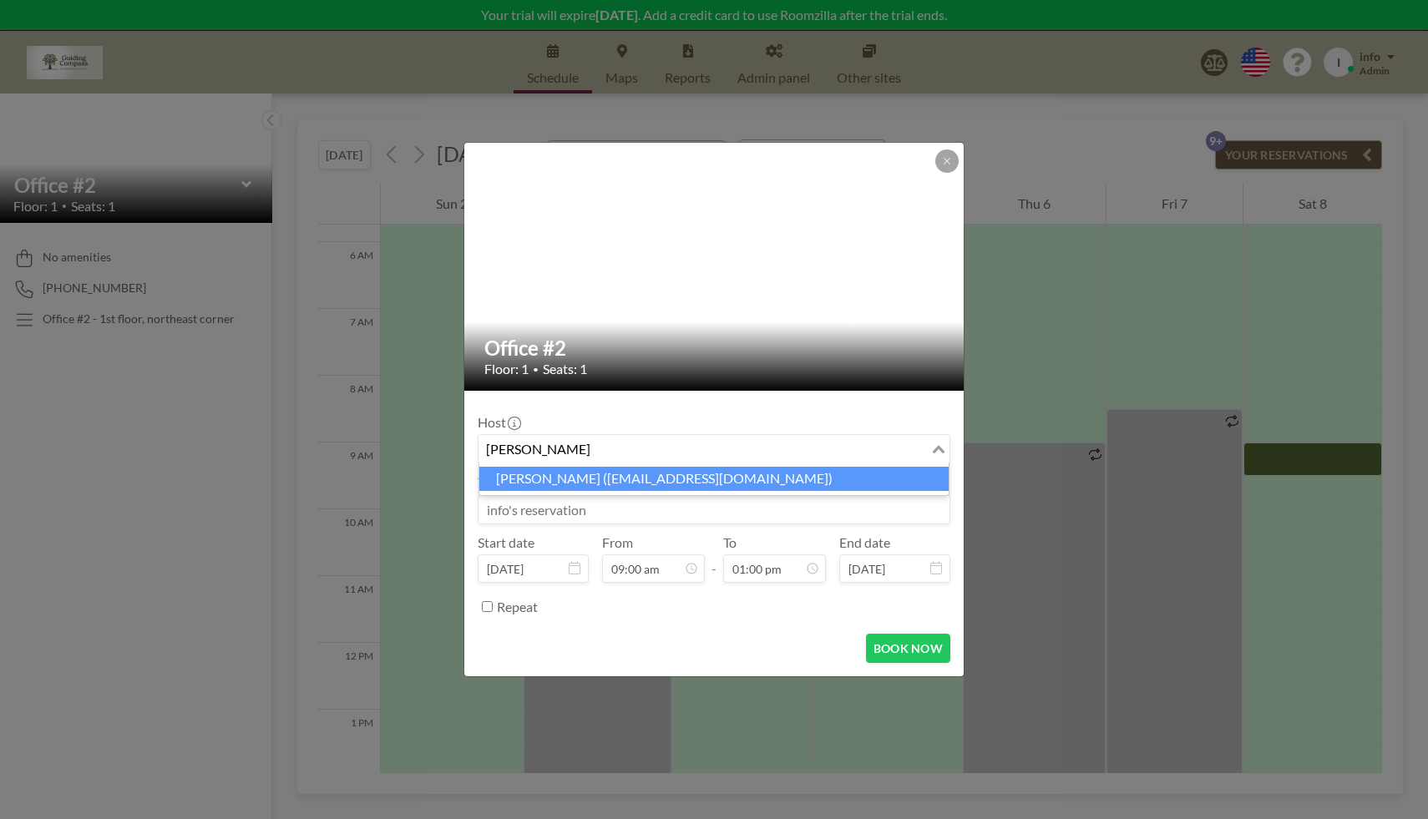
click at [733, 479] on li "[PERSON_NAME] ([EMAIL_ADDRESS][DOMAIN_NAME])" at bounding box center [713, 479] width 469 height 24
type input "[PERSON_NAME]"
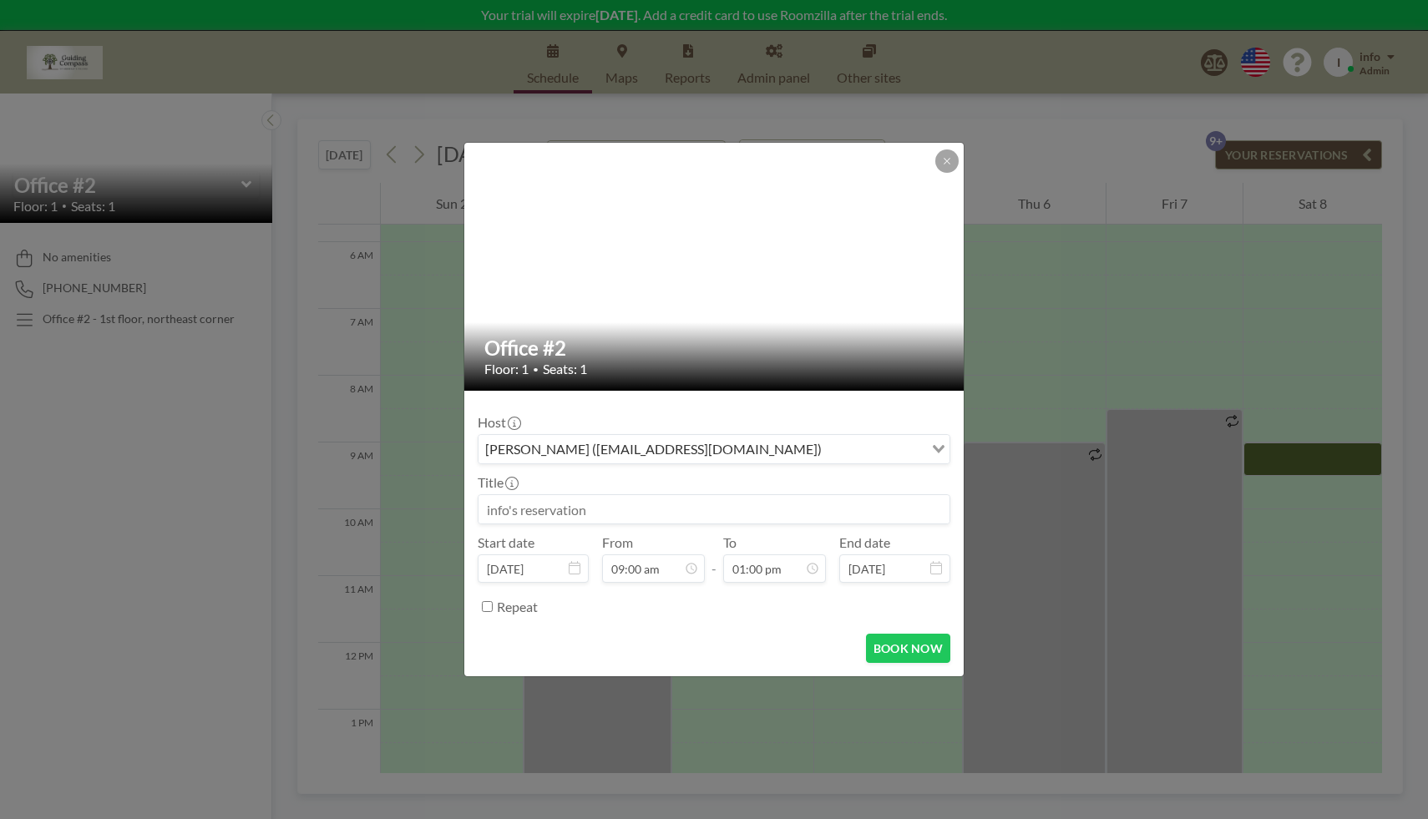
click at [674, 499] on input at bounding box center [713, 509] width 471 height 28
type input "[PERSON_NAME]"
click at [488, 605] on input "Repeat" at bounding box center [487, 606] width 11 height 11
checkbox input "true"
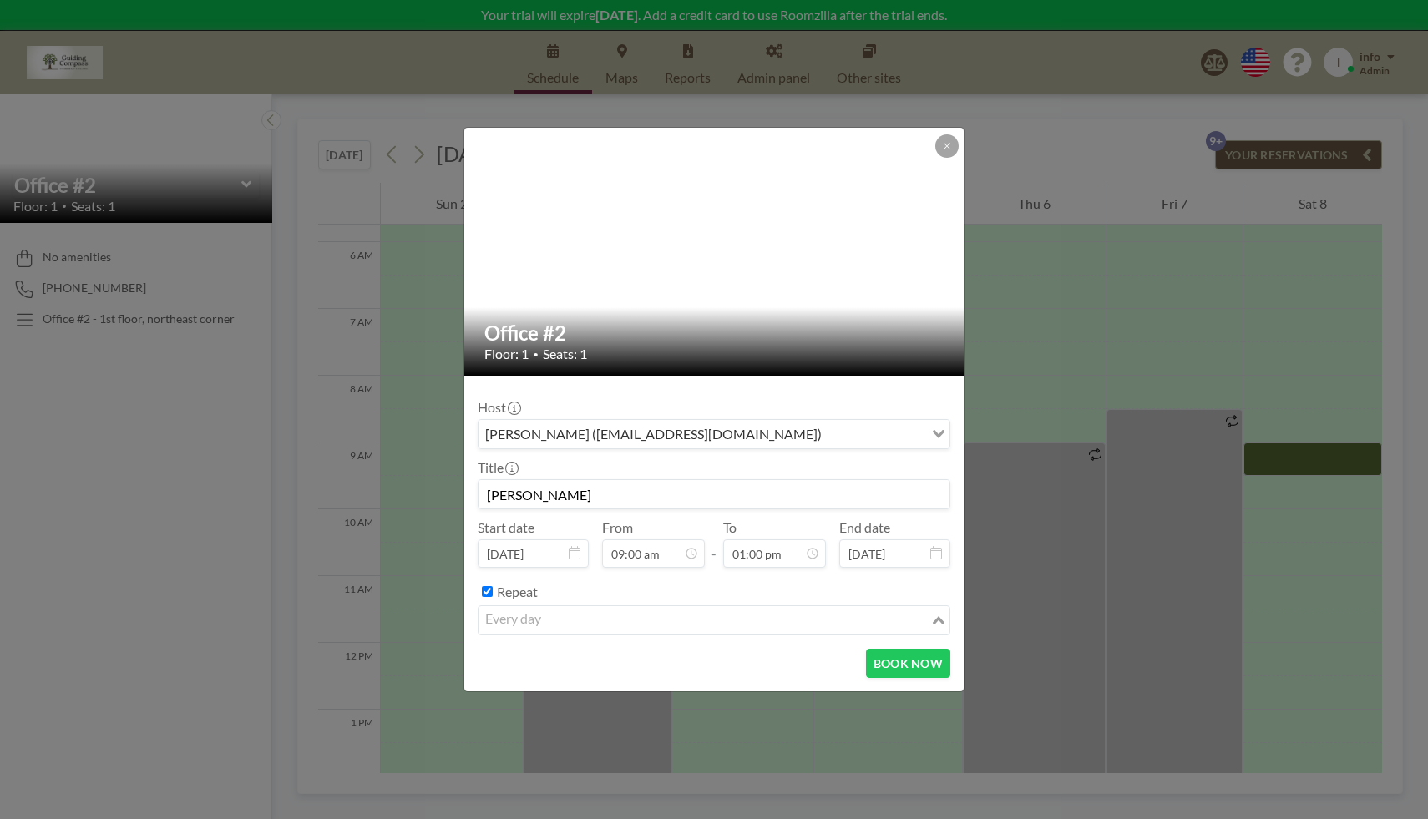
click at [589, 629] on input "Search for option" at bounding box center [704, 620] width 448 height 22
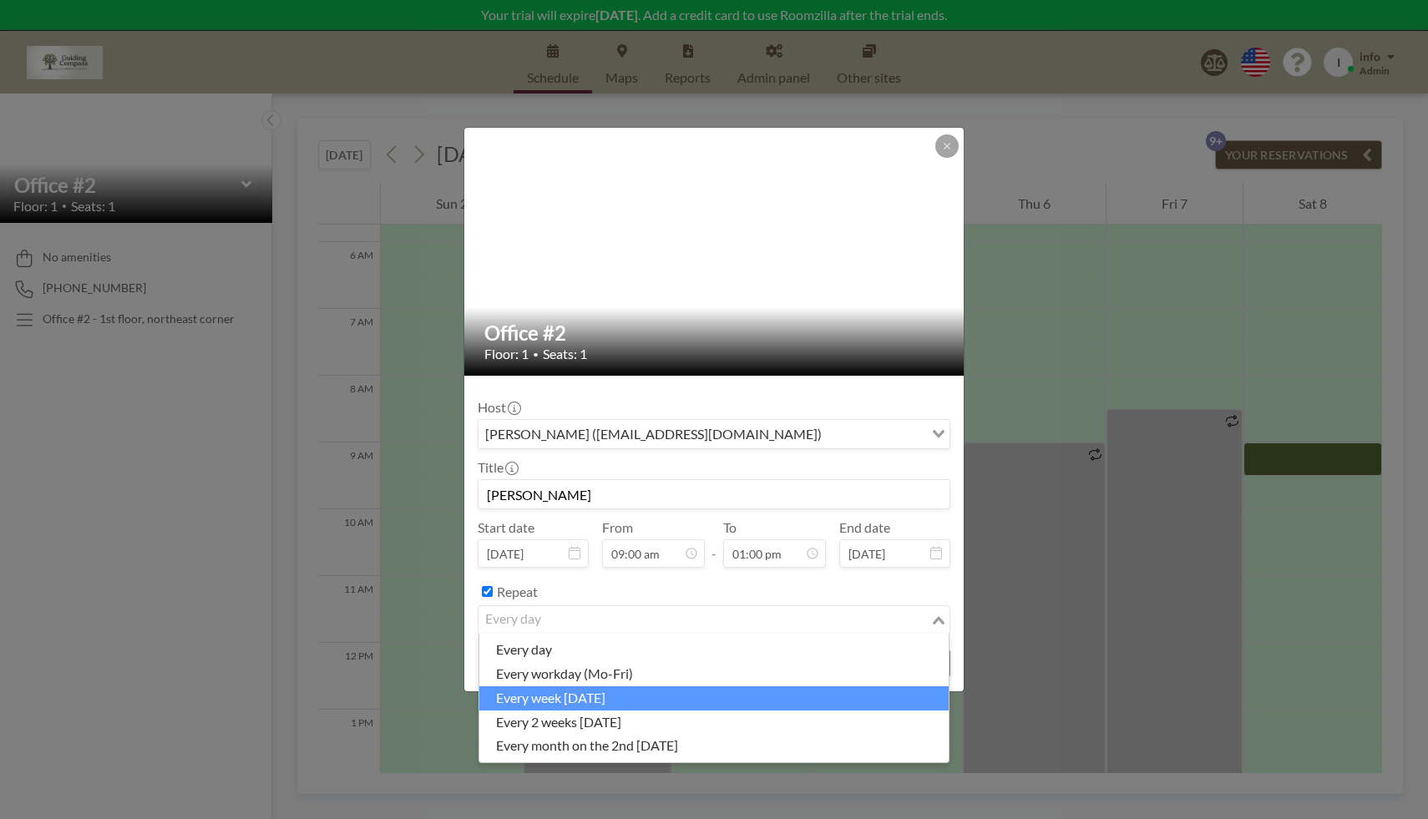
click at [588, 698] on li "every week [DATE]" at bounding box center [713, 698] width 469 height 24
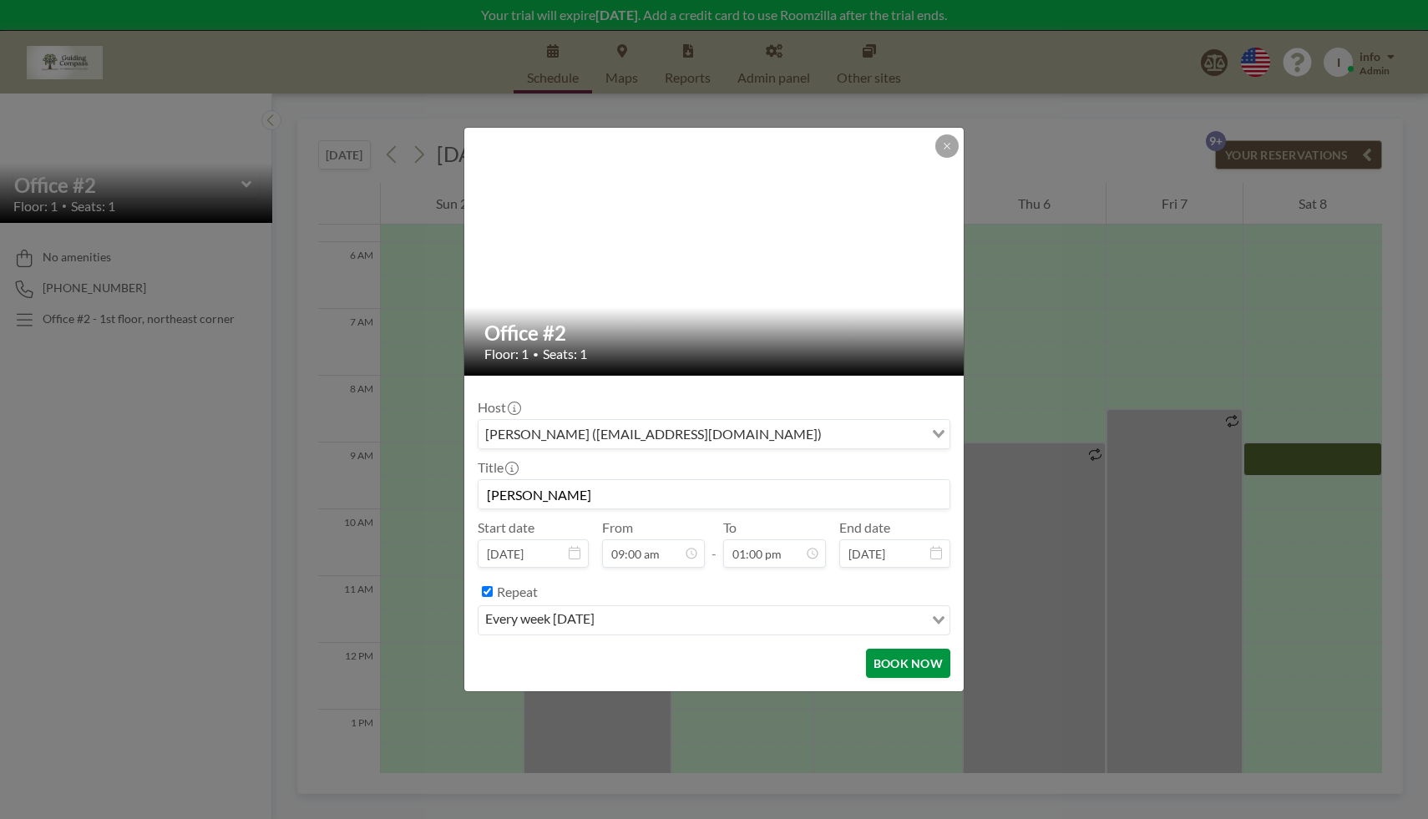
click at [898, 665] on button "BOOK NOW" at bounding box center [908, 663] width 84 height 29
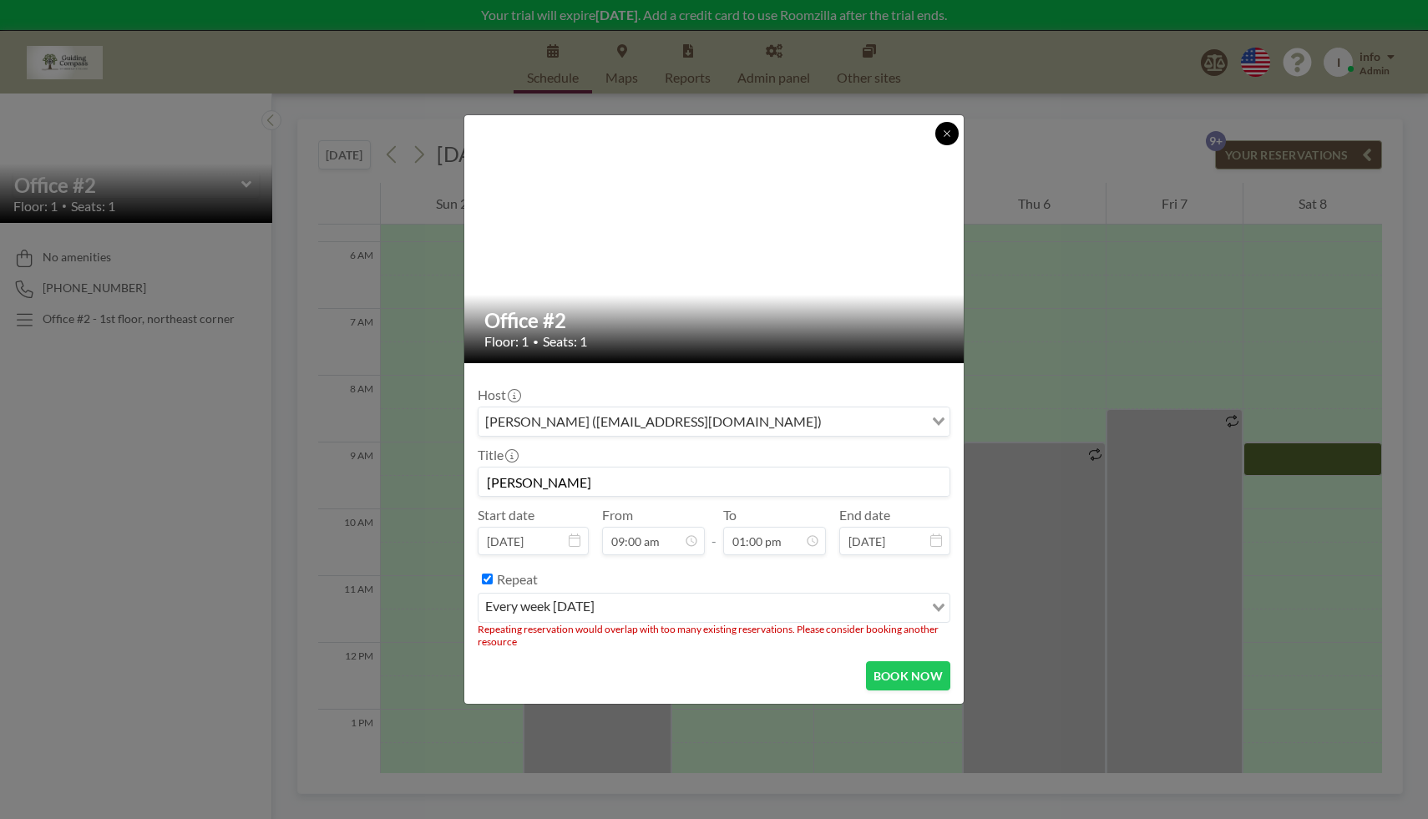
click at [945, 134] on icon at bounding box center [946, 133] width 6 height 6
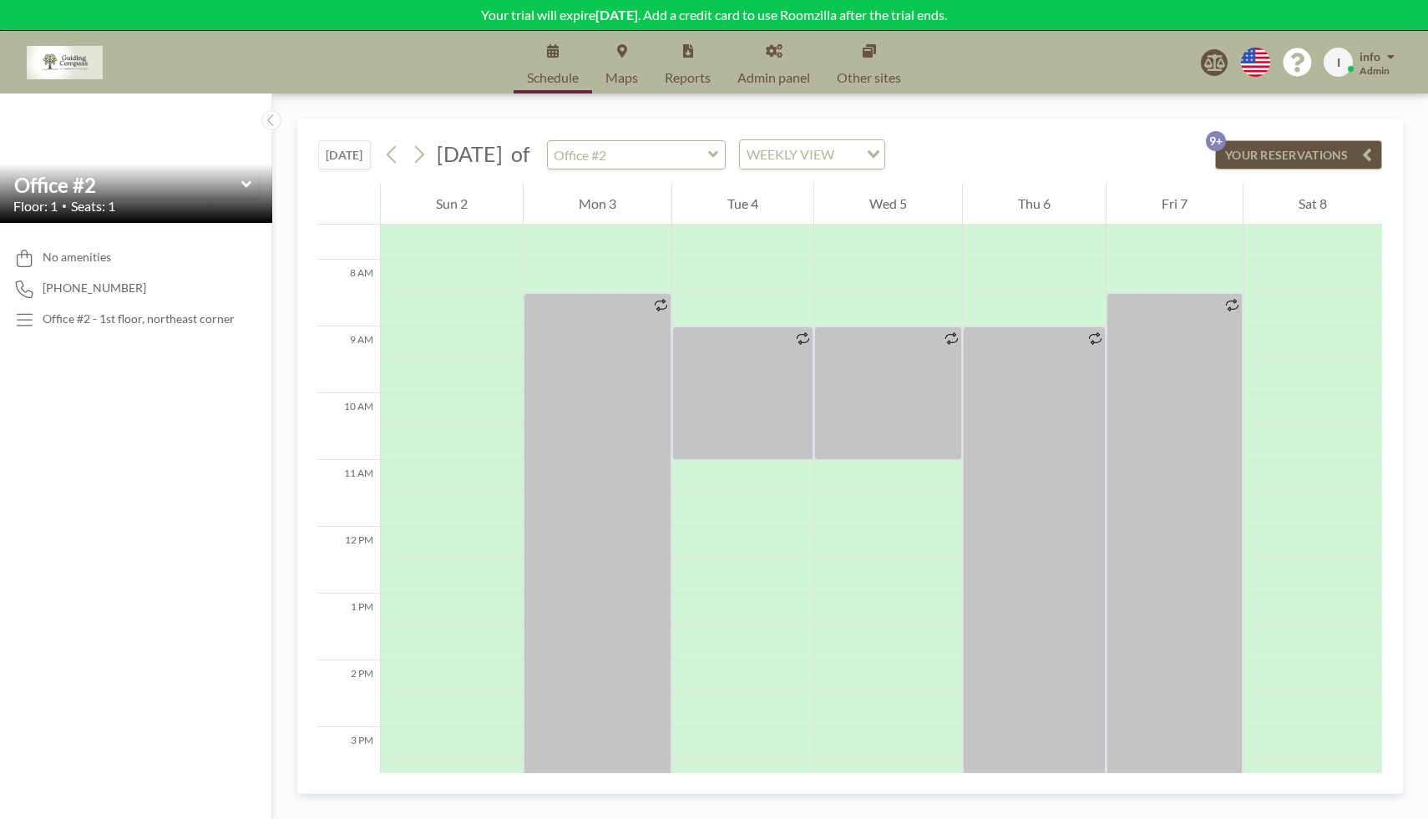
scroll to position [530, 0]
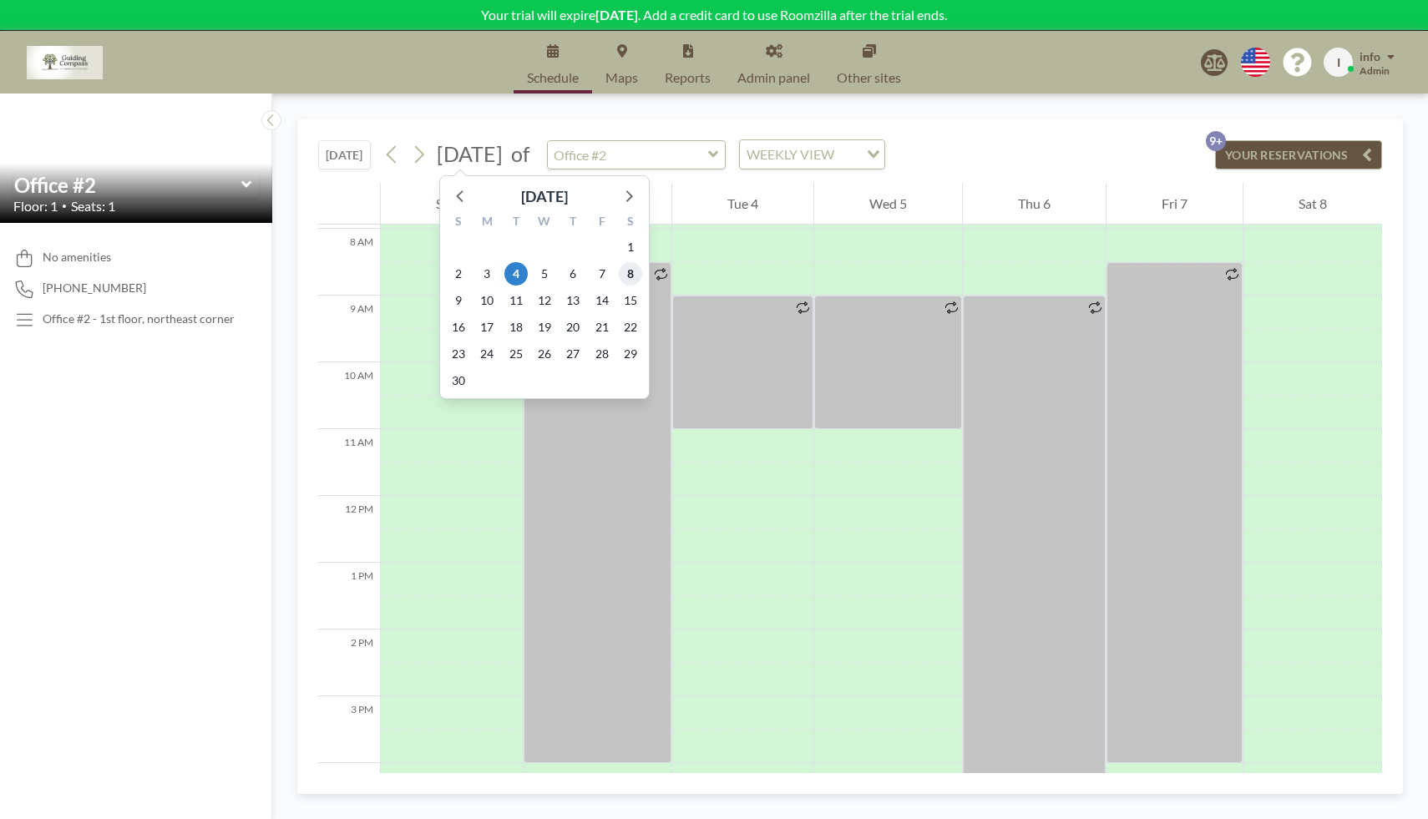
click at [630, 274] on span "8" at bounding box center [630, 273] width 23 height 23
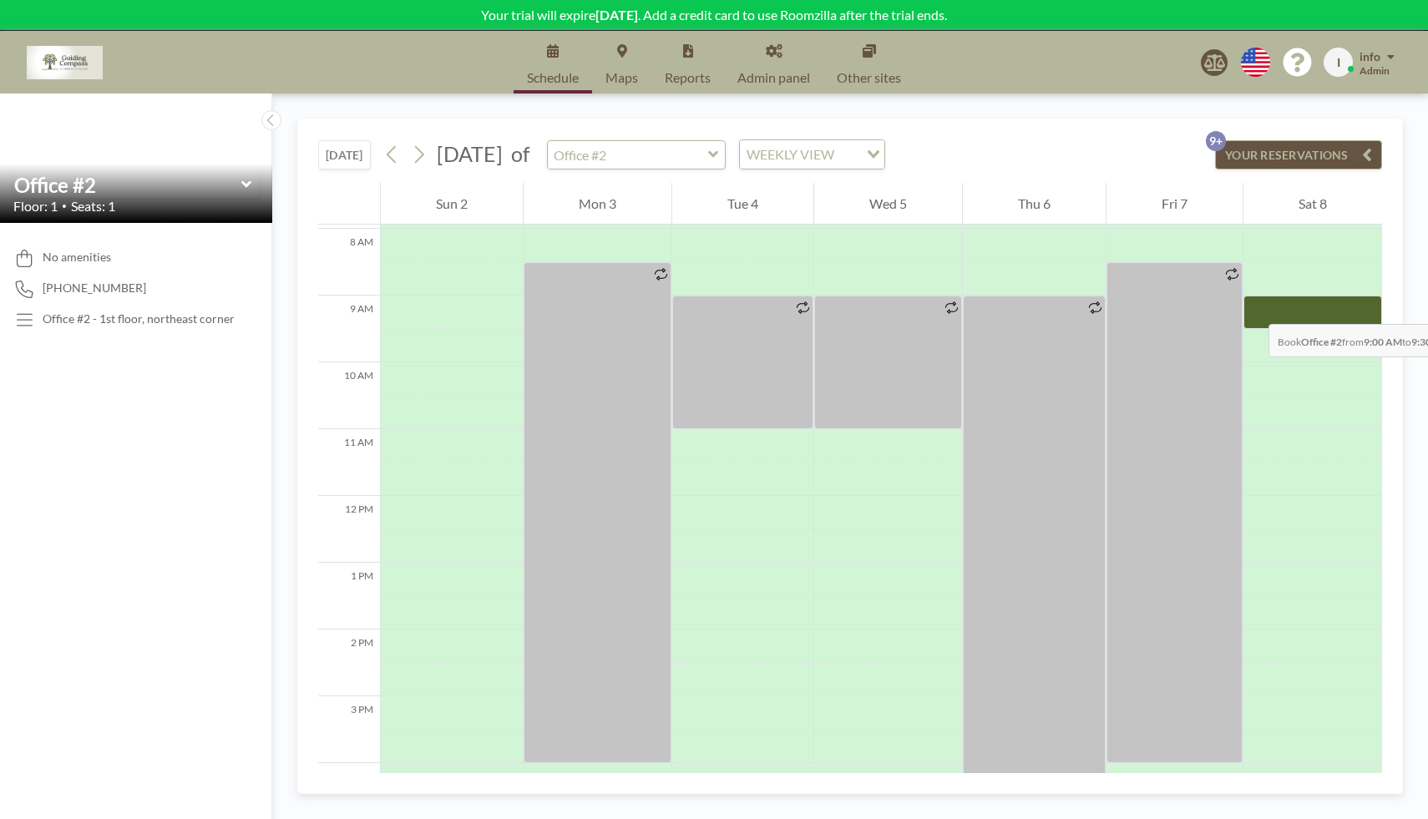
click at [1251, 307] on div at bounding box center [1312, 312] width 139 height 33
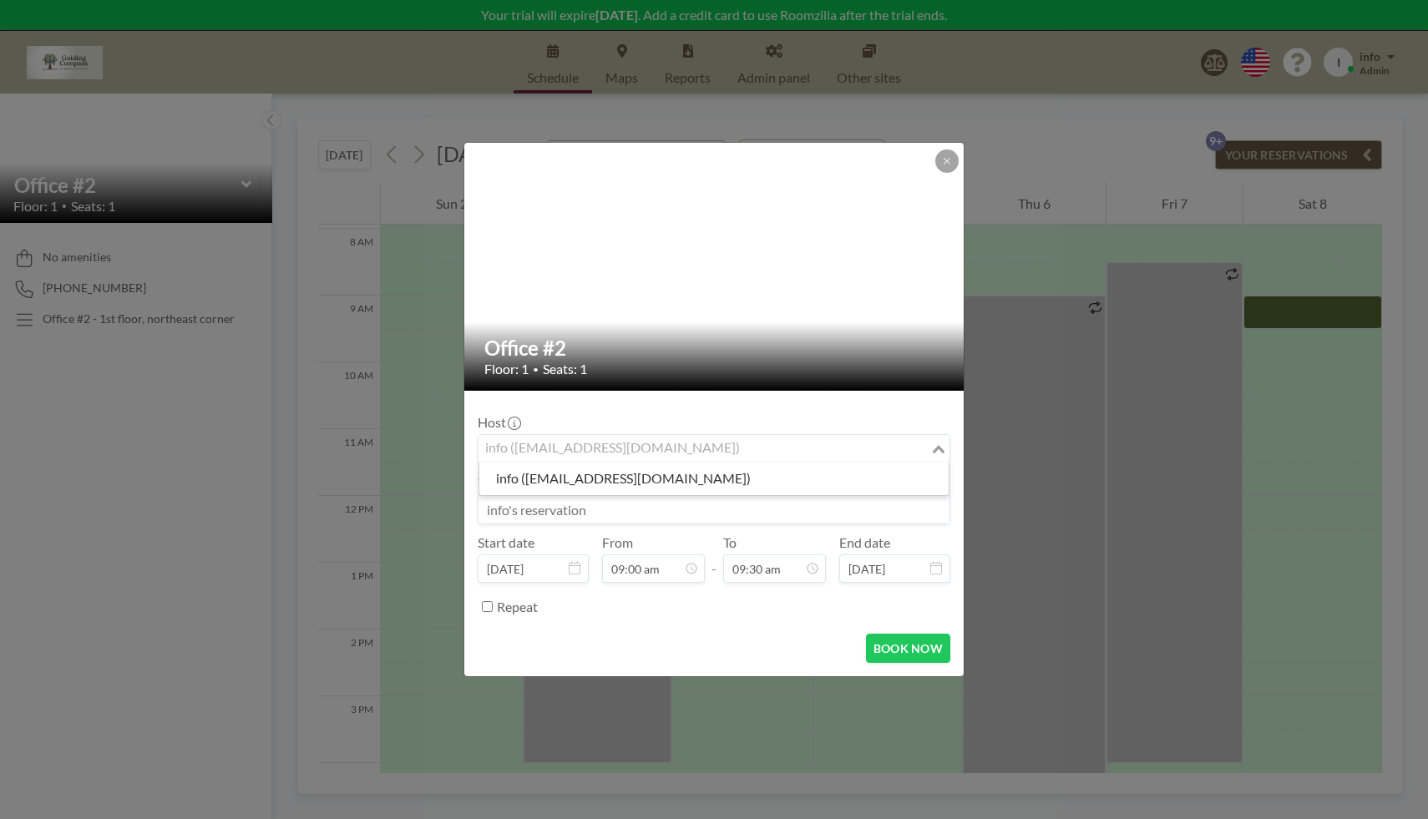
click at [874, 447] on input "Search for option" at bounding box center [704, 449] width 448 height 22
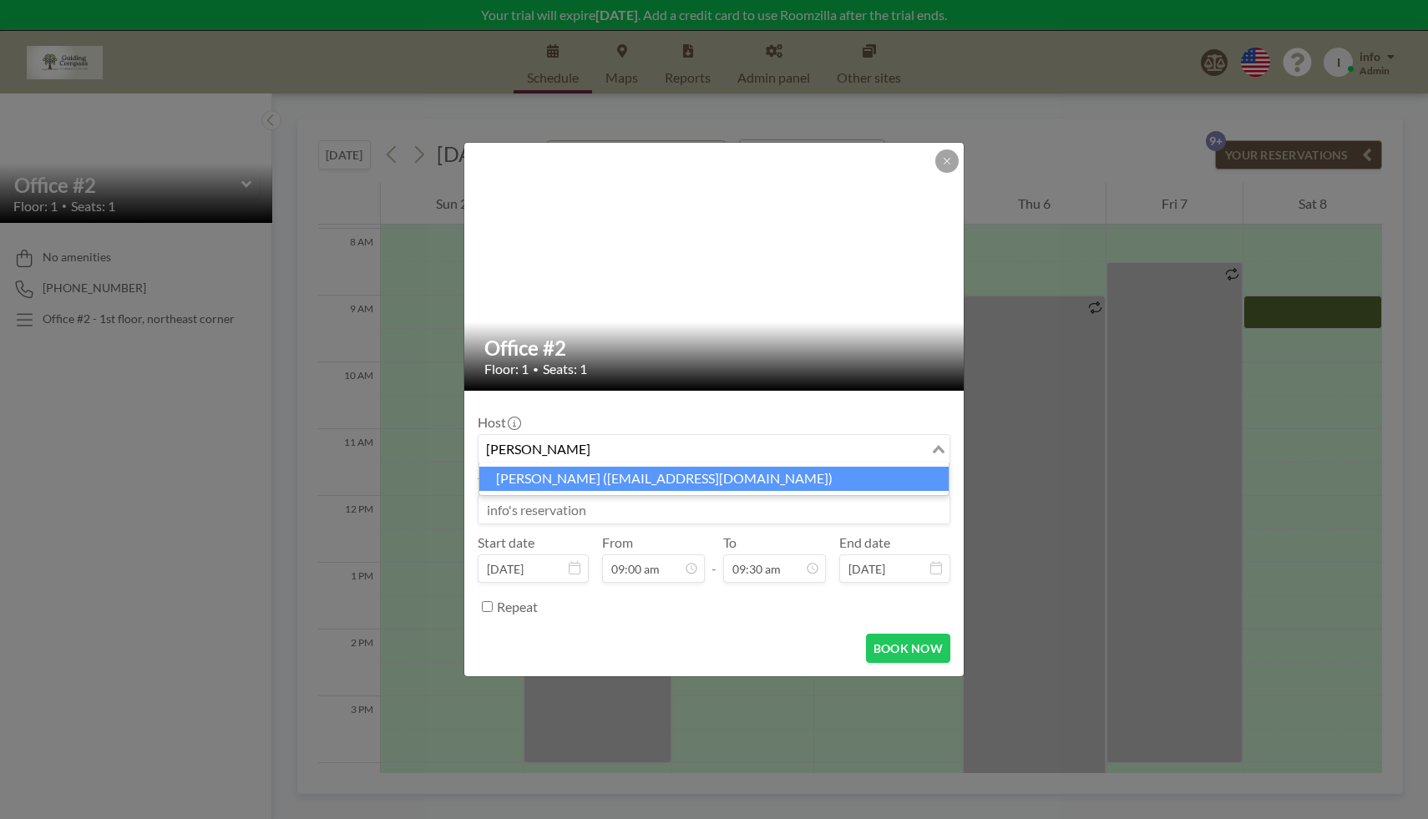
click at [804, 470] on li "[PERSON_NAME] ([EMAIL_ADDRESS][DOMAIN_NAME])" at bounding box center [713, 479] width 469 height 24
type input "[PERSON_NAME]"
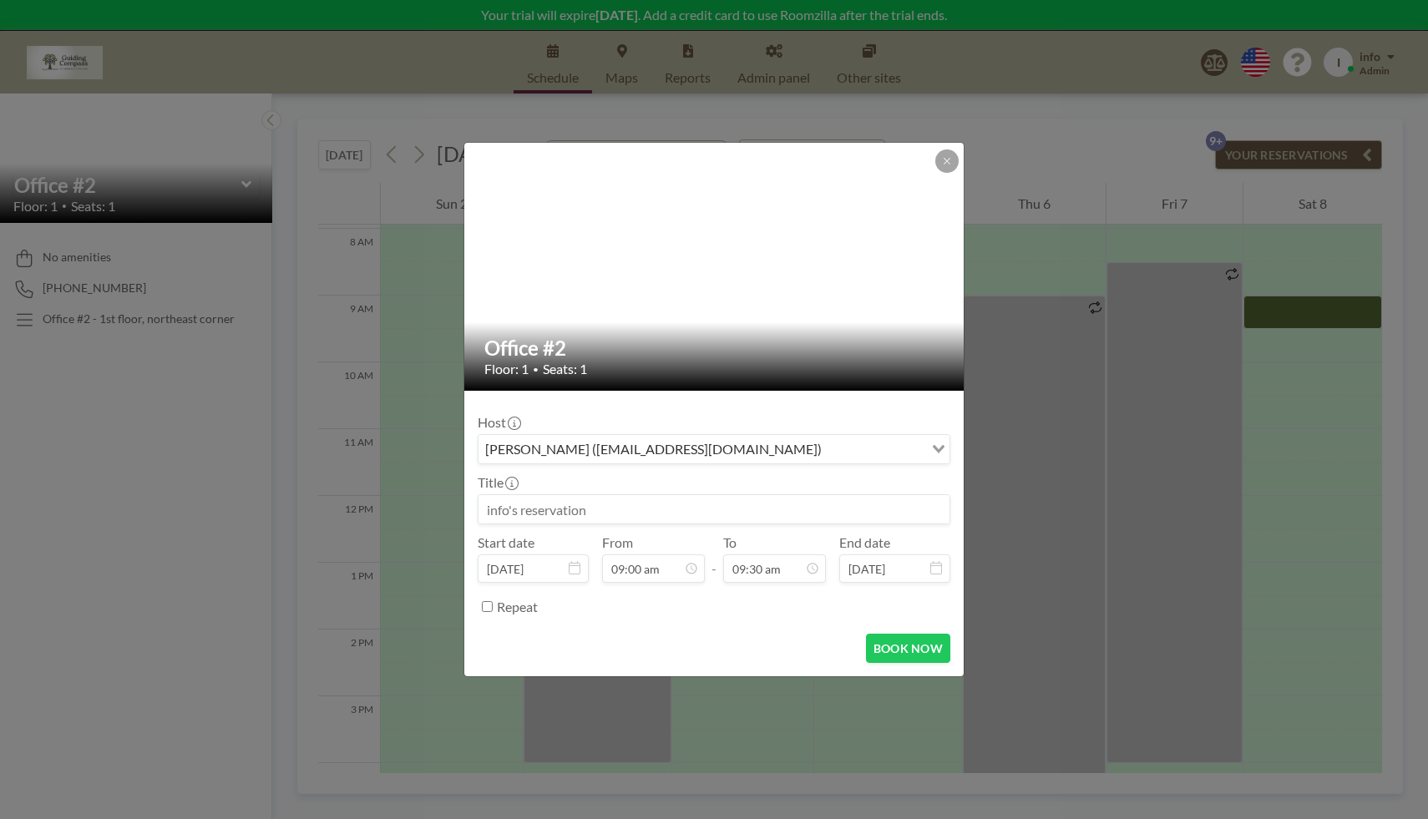
click at [755, 497] on input at bounding box center [713, 509] width 471 height 28
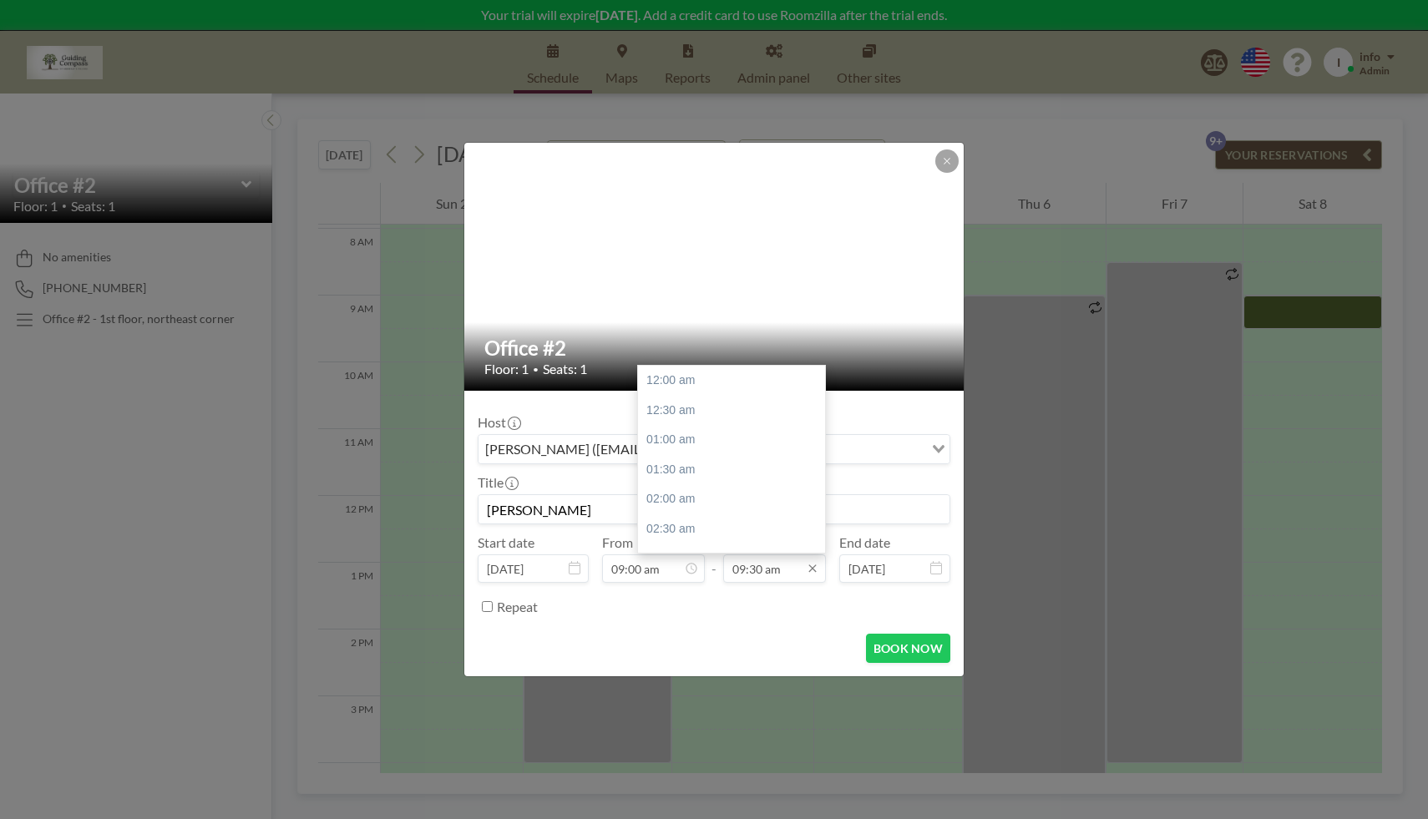
scroll to position [564, 0]
type input "[PERSON_NAME]"
click at [795, 571] on input "09:30 am" at bounding box center [774, 568] width 103 height 28
drag, startPoint x: 820, startPoint y: 457, endPoint x: 820, endPoint y: 467, distance: 10.0
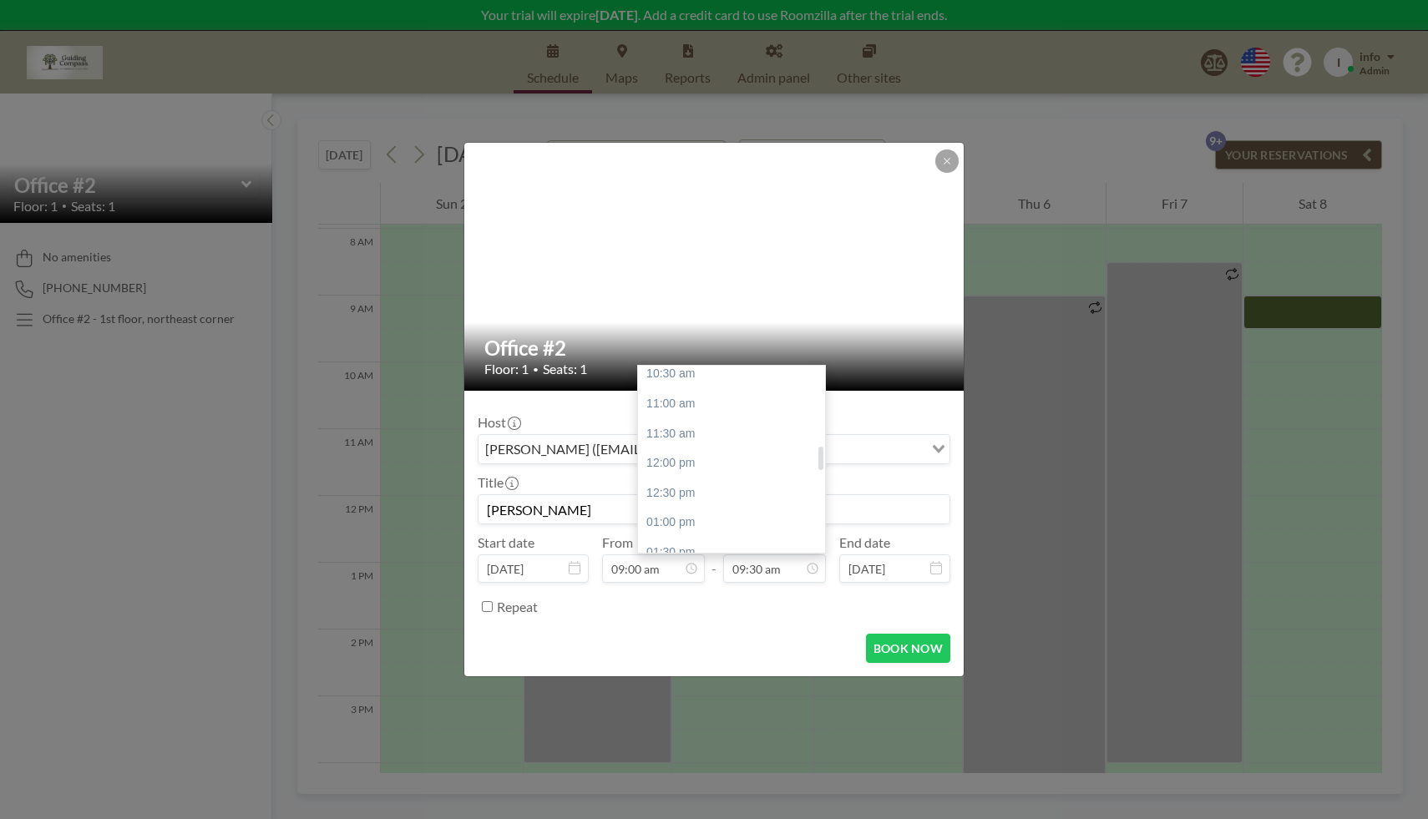
click at [820, 467] on div at bounding box center [820, 458] width 5 height 23
click at [750, 522] on div "01:00 pm" at bounding box center [736, 523] width 196 height 30
type input "01:00 pm"
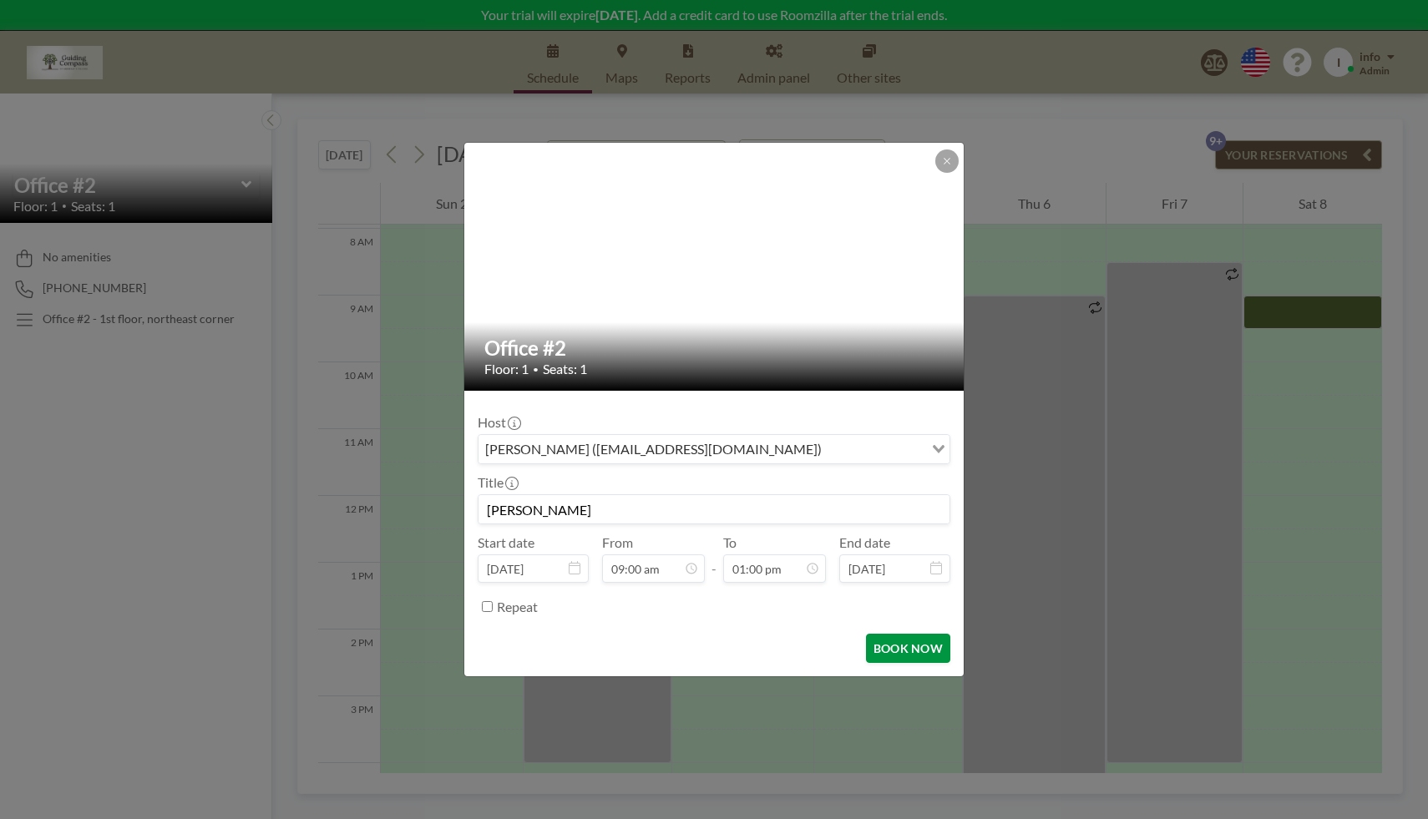
scroll to position [772, 0]
click at [919, 649] on button "BOOK NOW" at bounding box center [908, 648] width 84 height 29
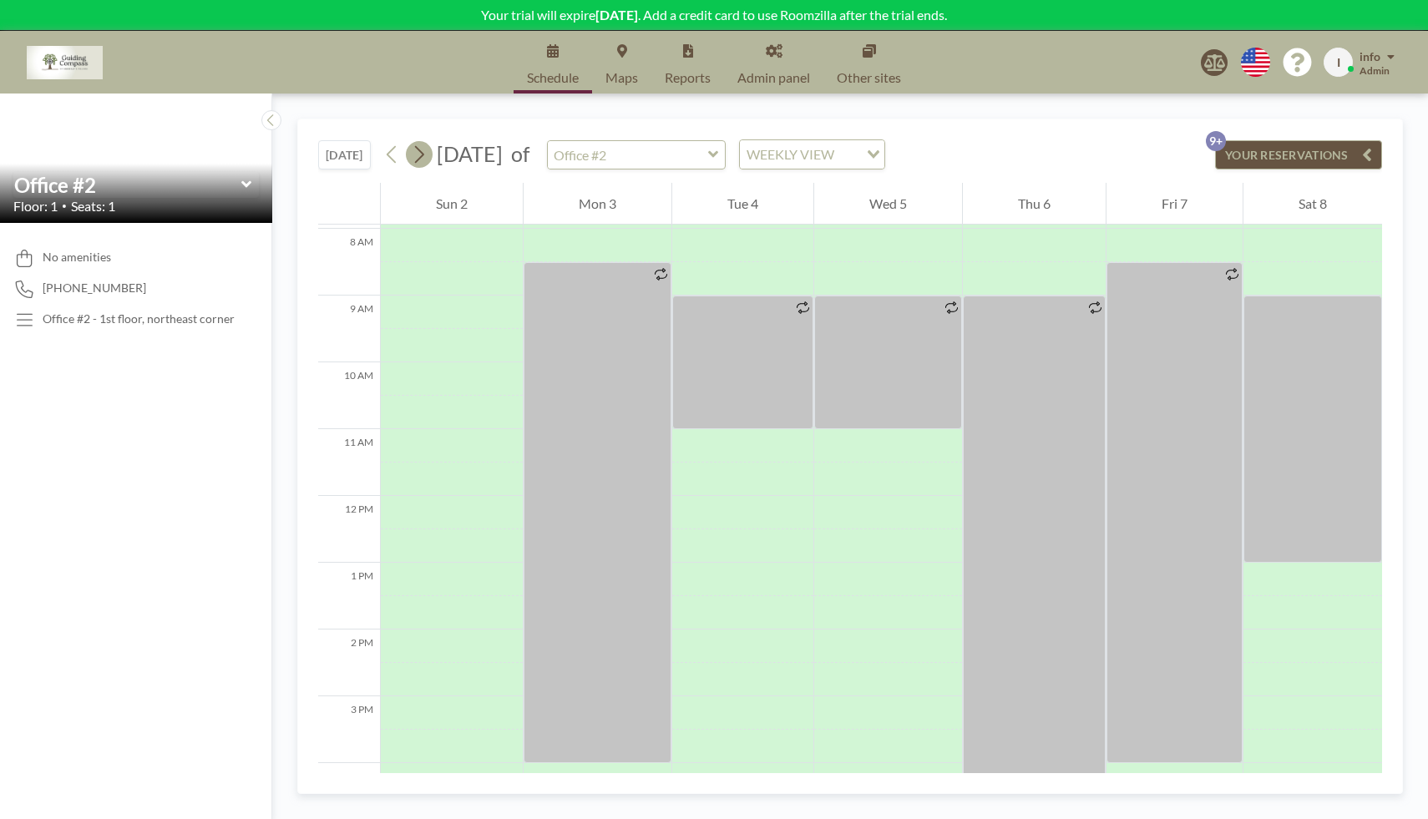
click at [425, 159] on icon at bounding box center [419, 154] width 16 height 25
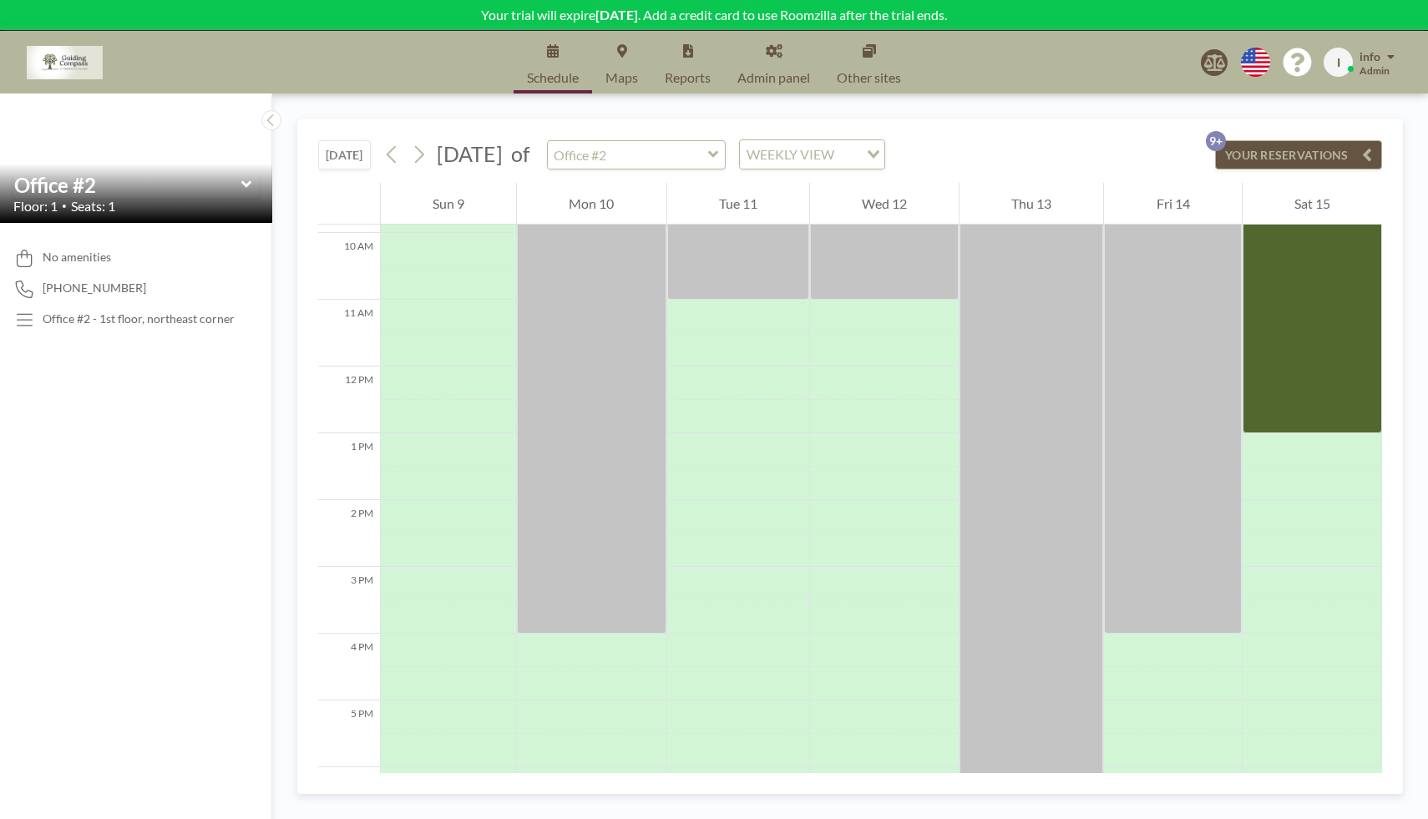
scroll to position [579, 0]
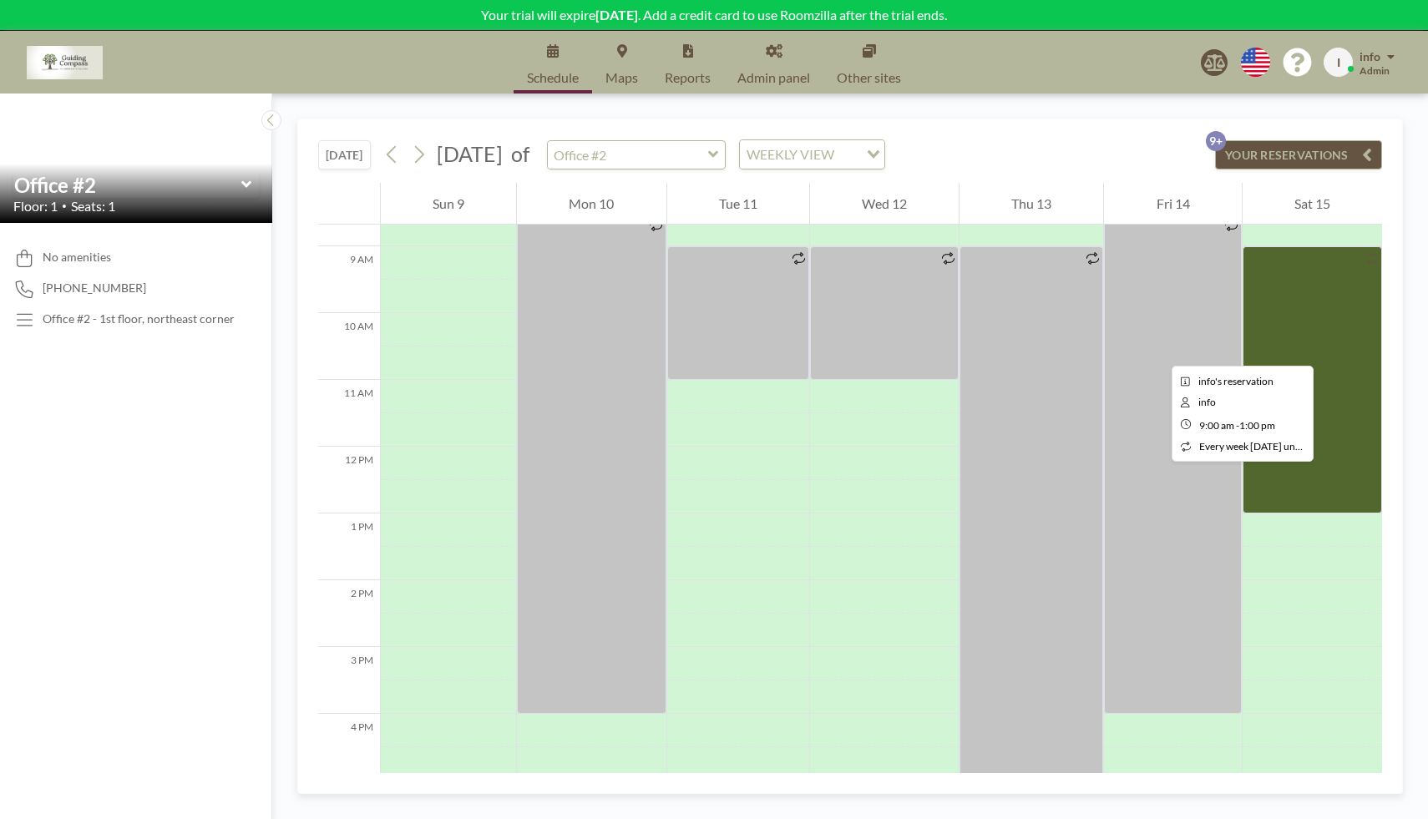
click at [1333, 351] on div at bounding box center [1311, 379] width 139 height 267
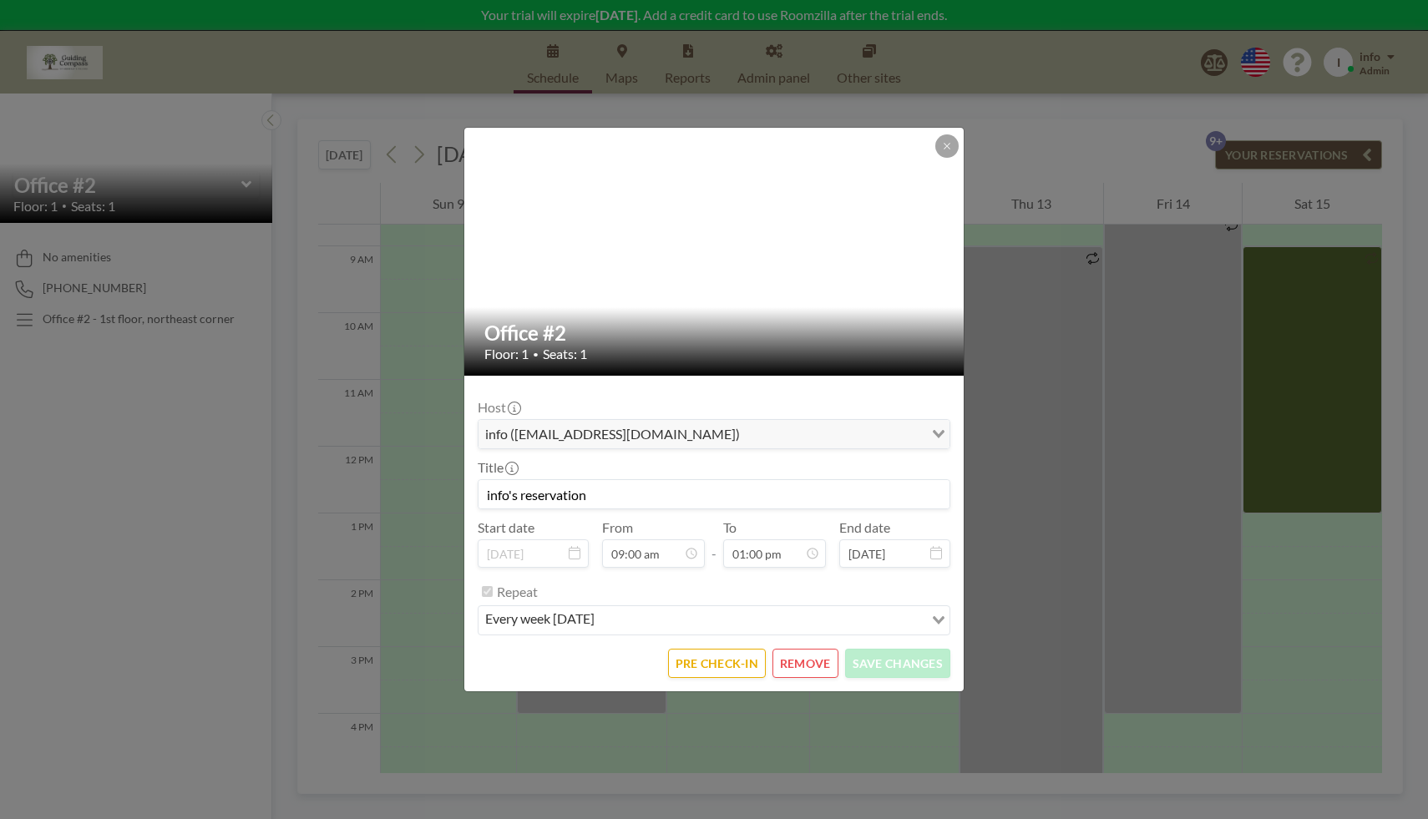
click at [812, 664] on button "REMOVE" at bounding box center [805, 663] width 66 height 29
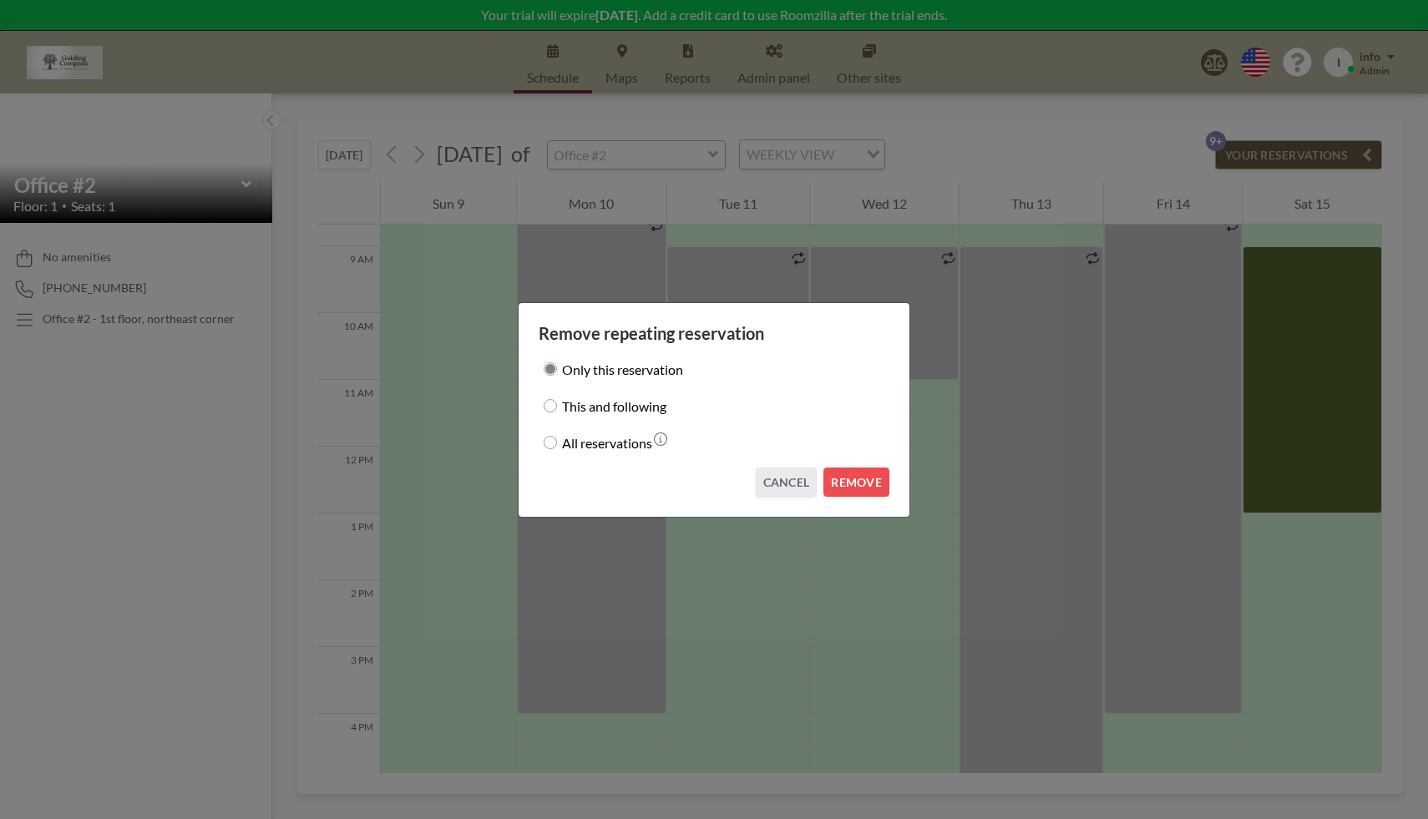
click at [552, 442] on input "All reservations" at bounding box center [549, 442] width 13 height 13
radio input "true"
click at [858, 479] on button "REMOVE" at bounding box center [856, 482] width 66 height 29
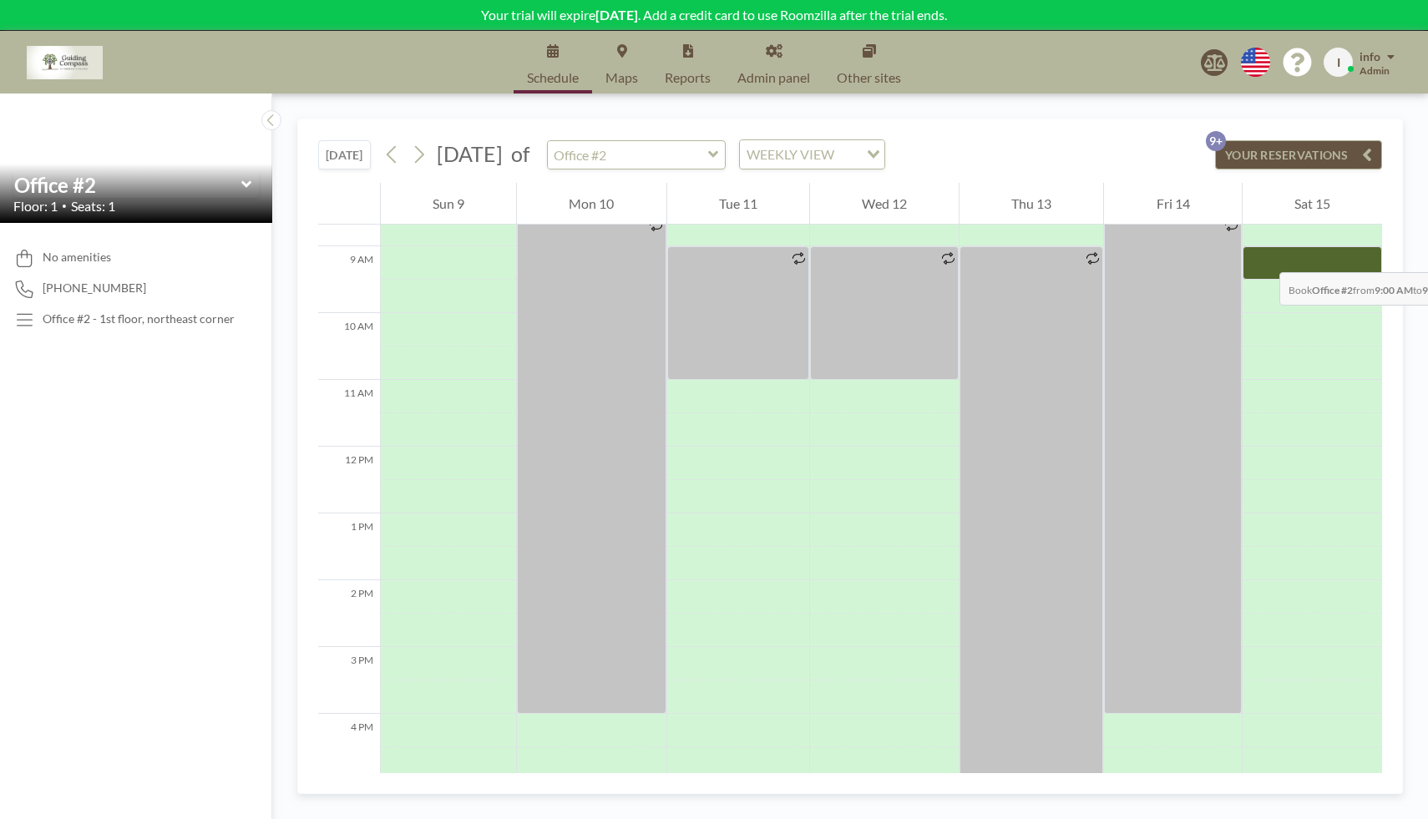
click at [1262, 255] on div at bounding box center [1311, 262] width 139 height 33
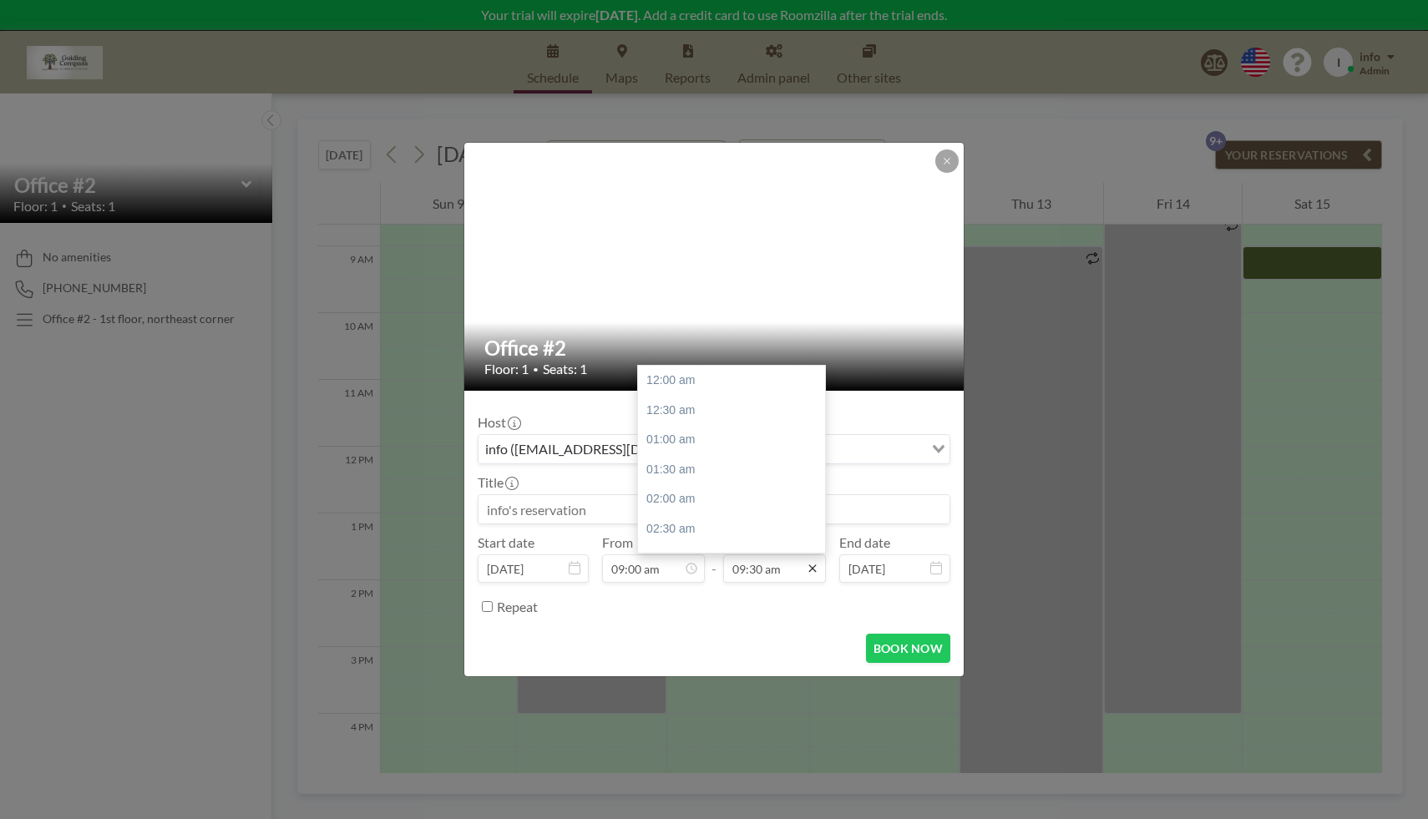
scroll to position [564, 0]
click at [812, 567] on icon at bounding box center [812, 568] width 13 height 13
drag, startPoint x: 819, startPoint y: 460, endPoint x: 819, endPoint y: 473, distance: 12.5
click at [819, 473] on div at bounding box center [820, 459] width 5 height 184
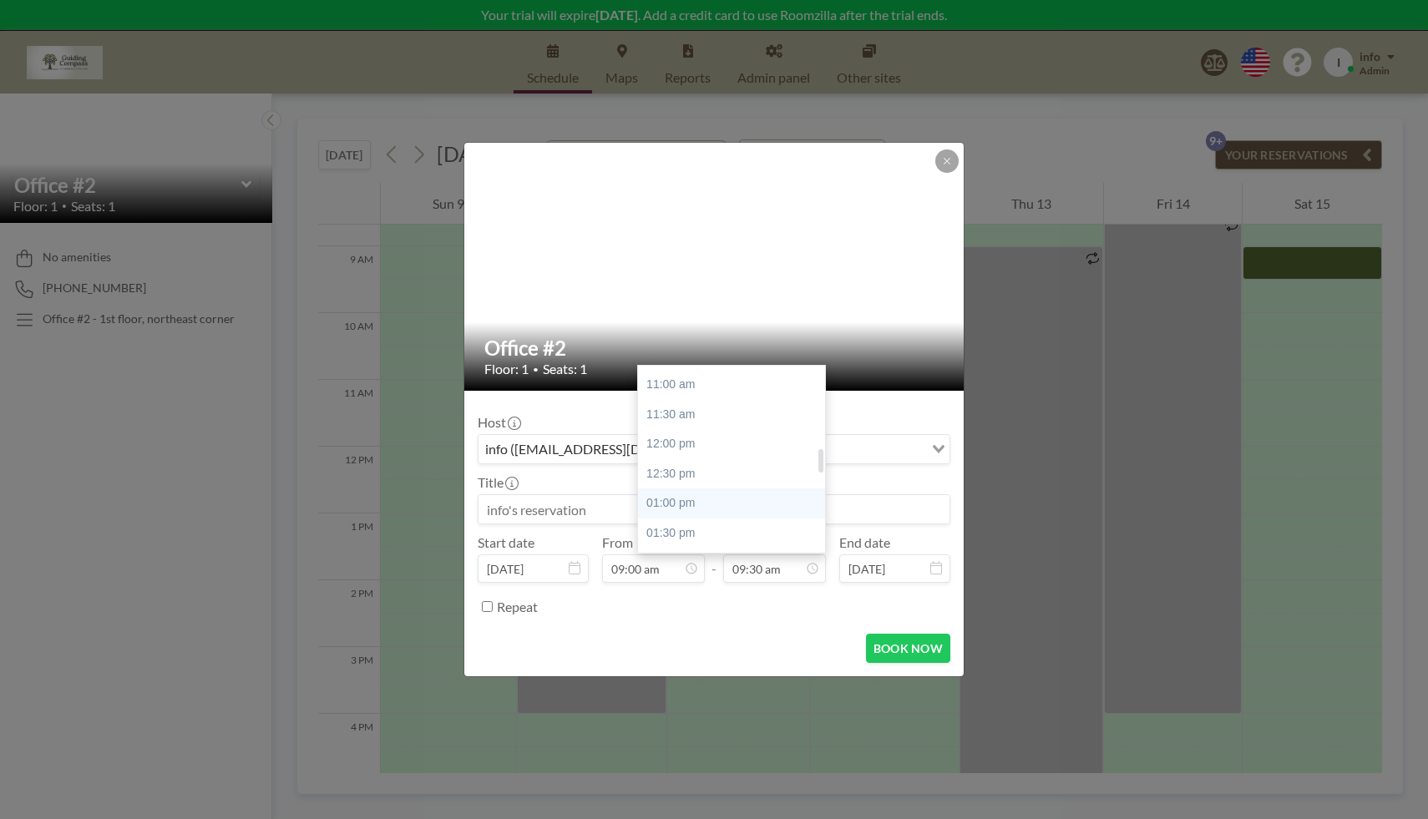
click at [736, 503] on div "01:00 pm" at bounding box center [736, 503] width 196 height 30
type input "01:00 pm"
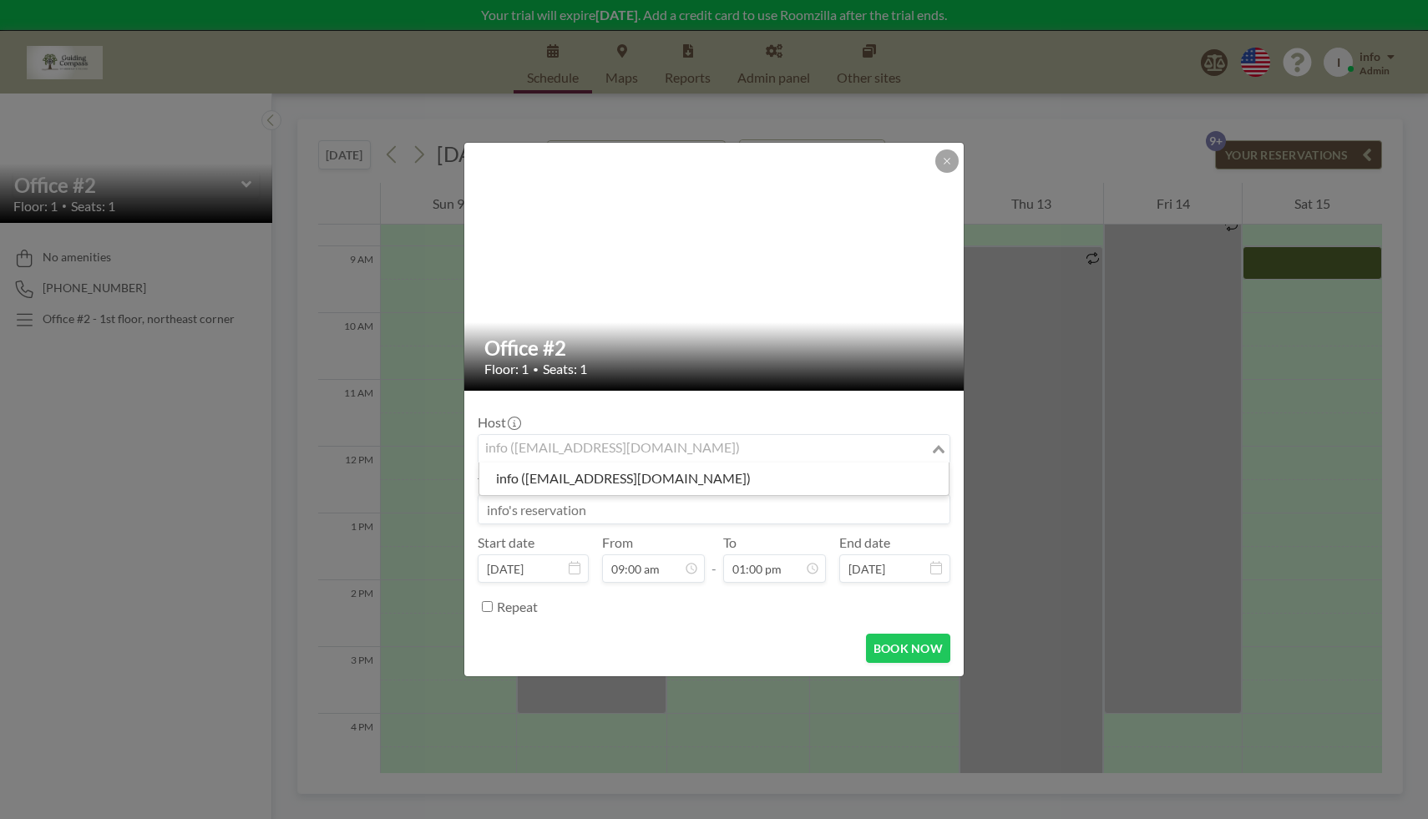
click at [725, 452] on input "Search for option" at bounding box center [704, 449] width 448 height 22
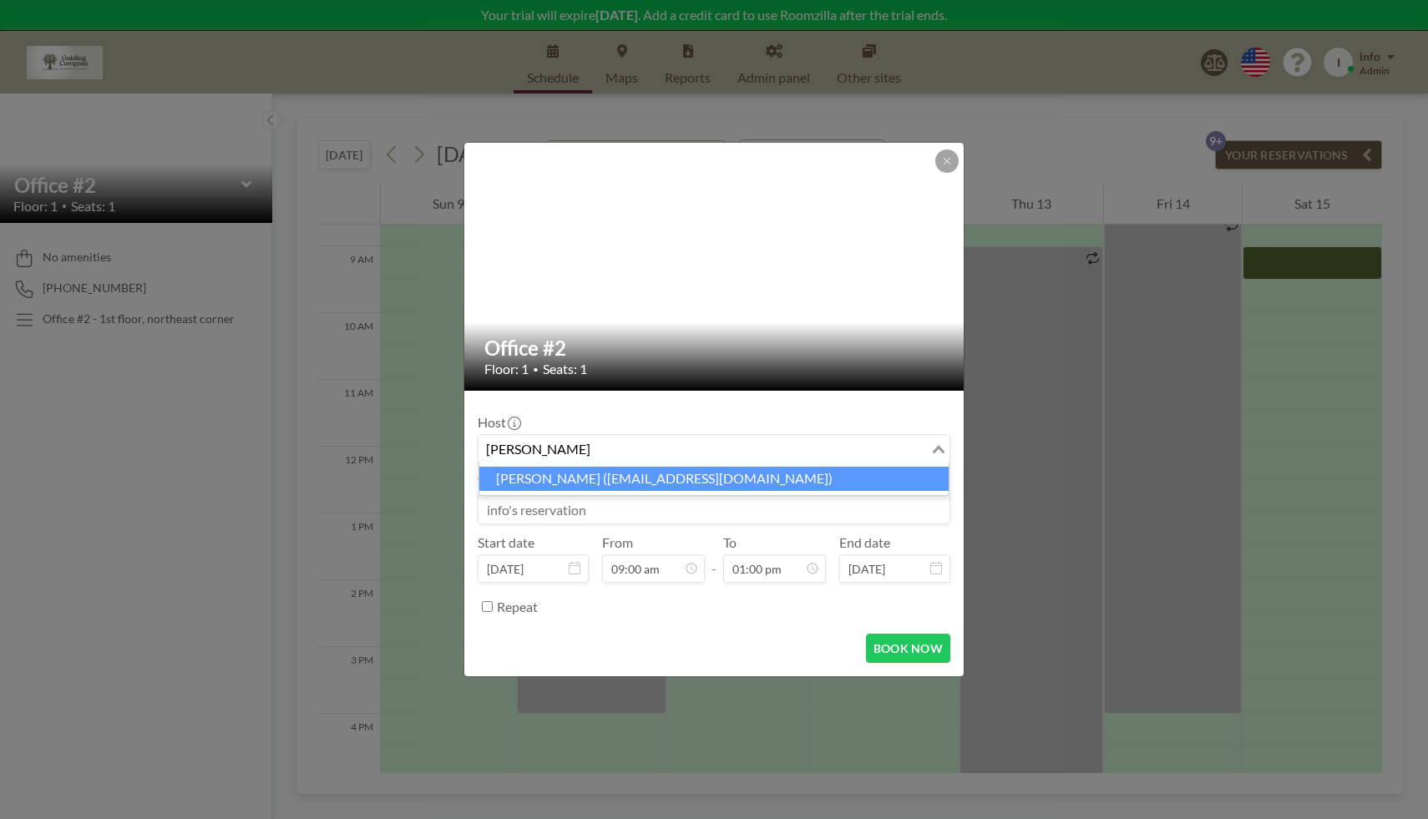
click at [664, 478] on li "[PERSON_NAME] ([EMAIL_ADDRESS][DOMAIN_NAME])" at bounding box center [713, 479] width 469 height 24
type input "[PERSON_NAME]"
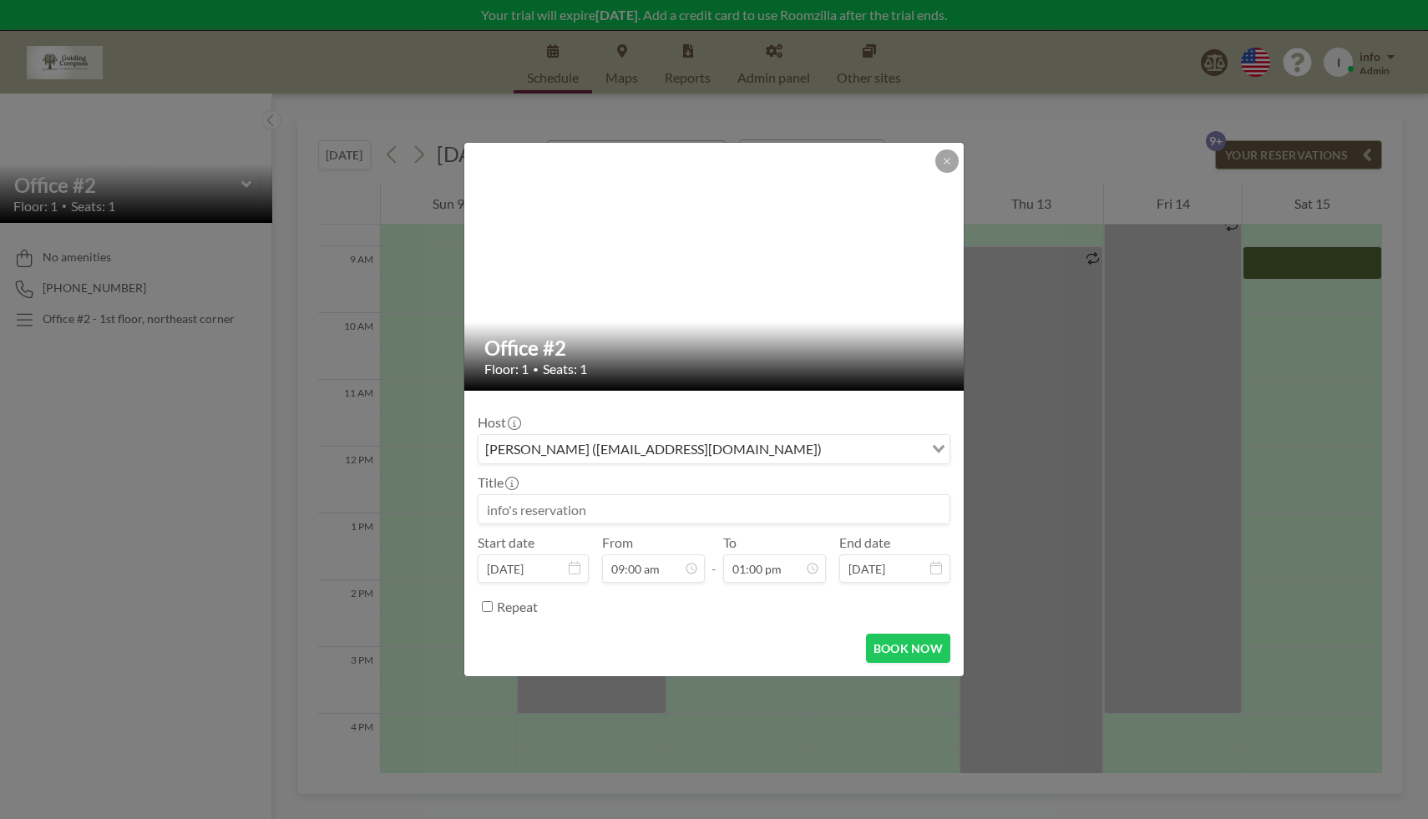
click at [639, 512] on input at bounding box center [713, 509] width 471 height 28
type input "[PERSON_NAME]"
click at [488, 605] on input "Repeat" at bounding box center [487, 606] width 11 height 11
checkbox input "true"
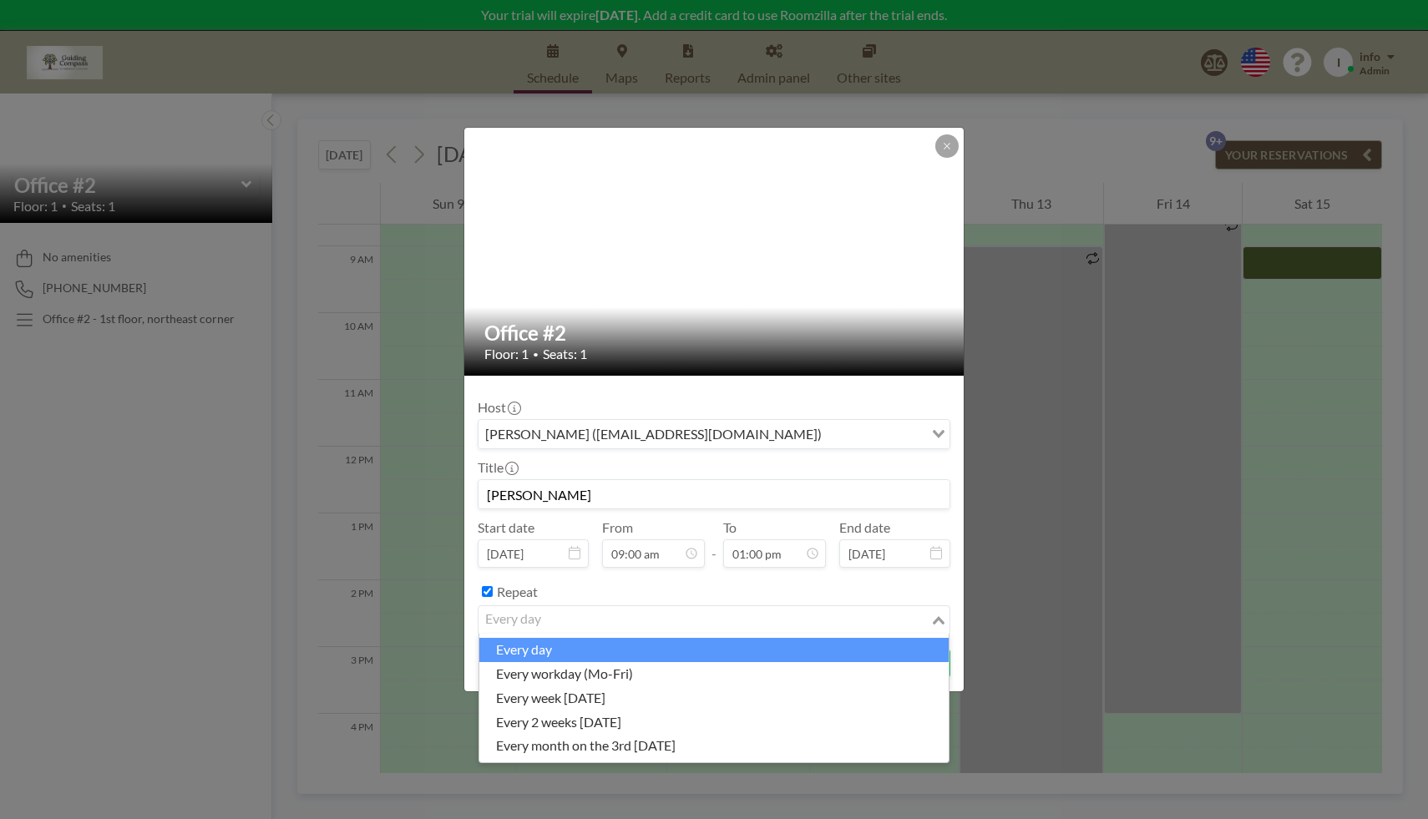
click at [566, 624] on input "Search for option" at bounding box center [704, 620] width 448 height 22
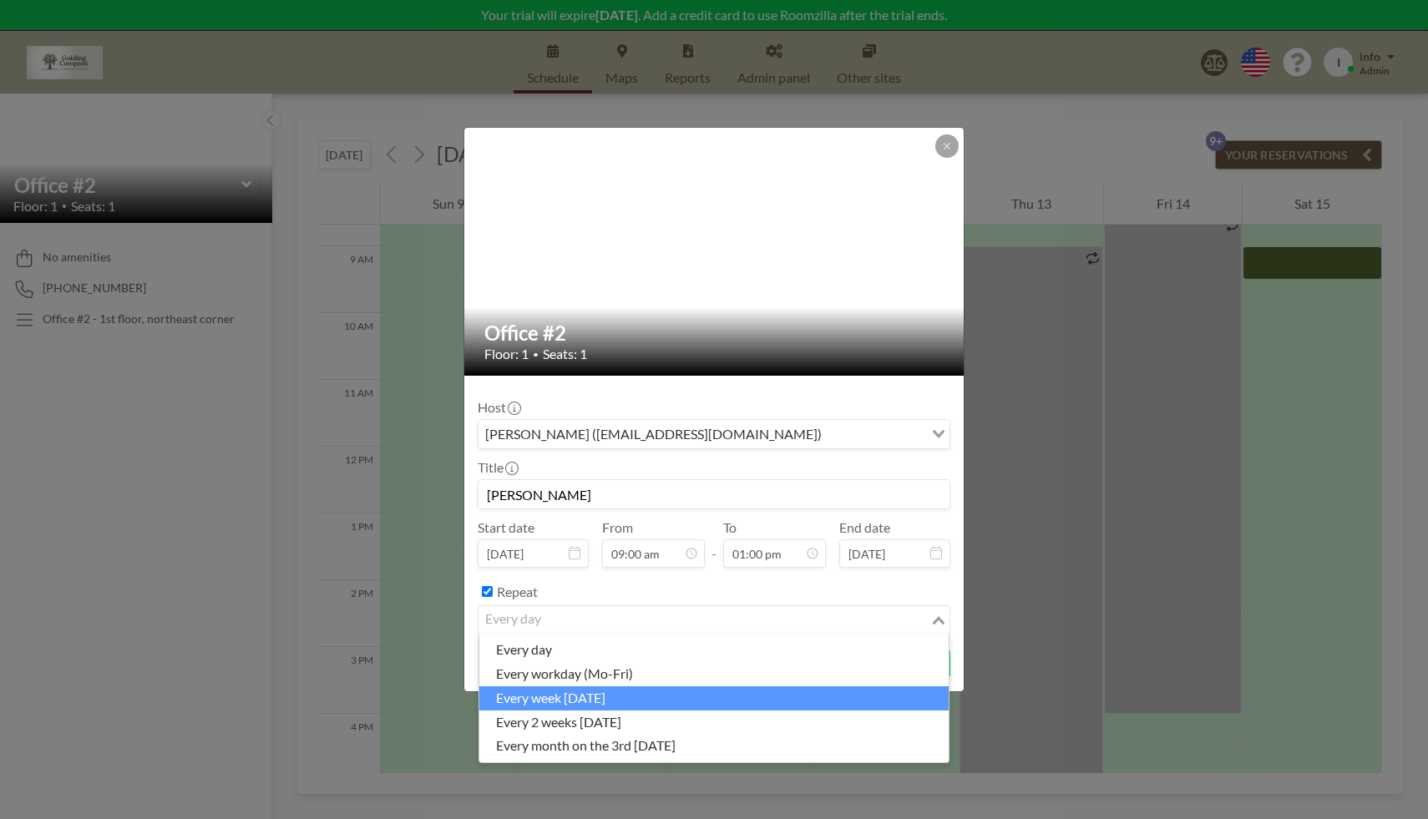
click at [574, 693] on li "every week [DATE]" at bounding box center [713, 698] width 469 height 24
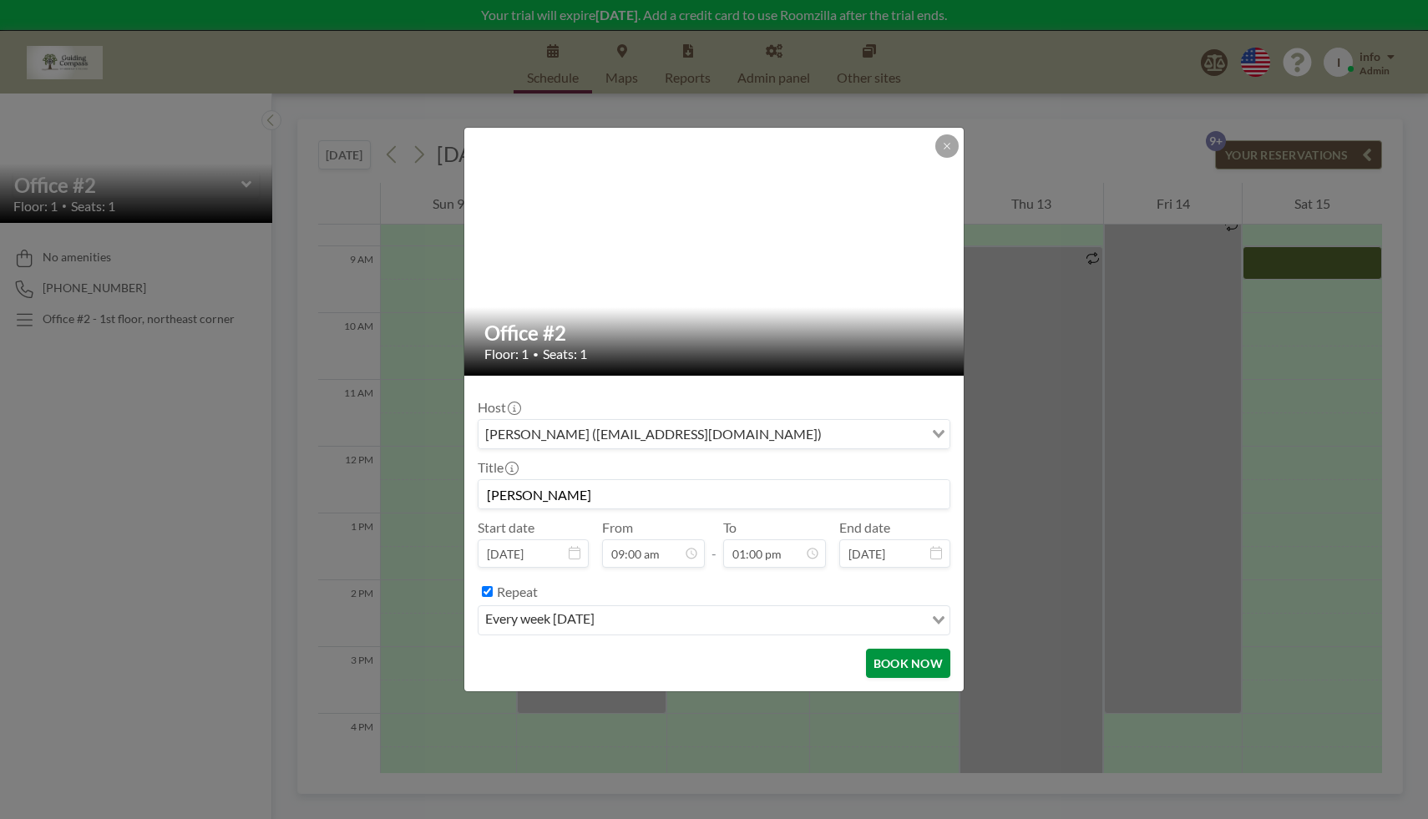
click at [913, 664] on button "BOOK NOW" at bounding box center [908, 663] width 84 height 29
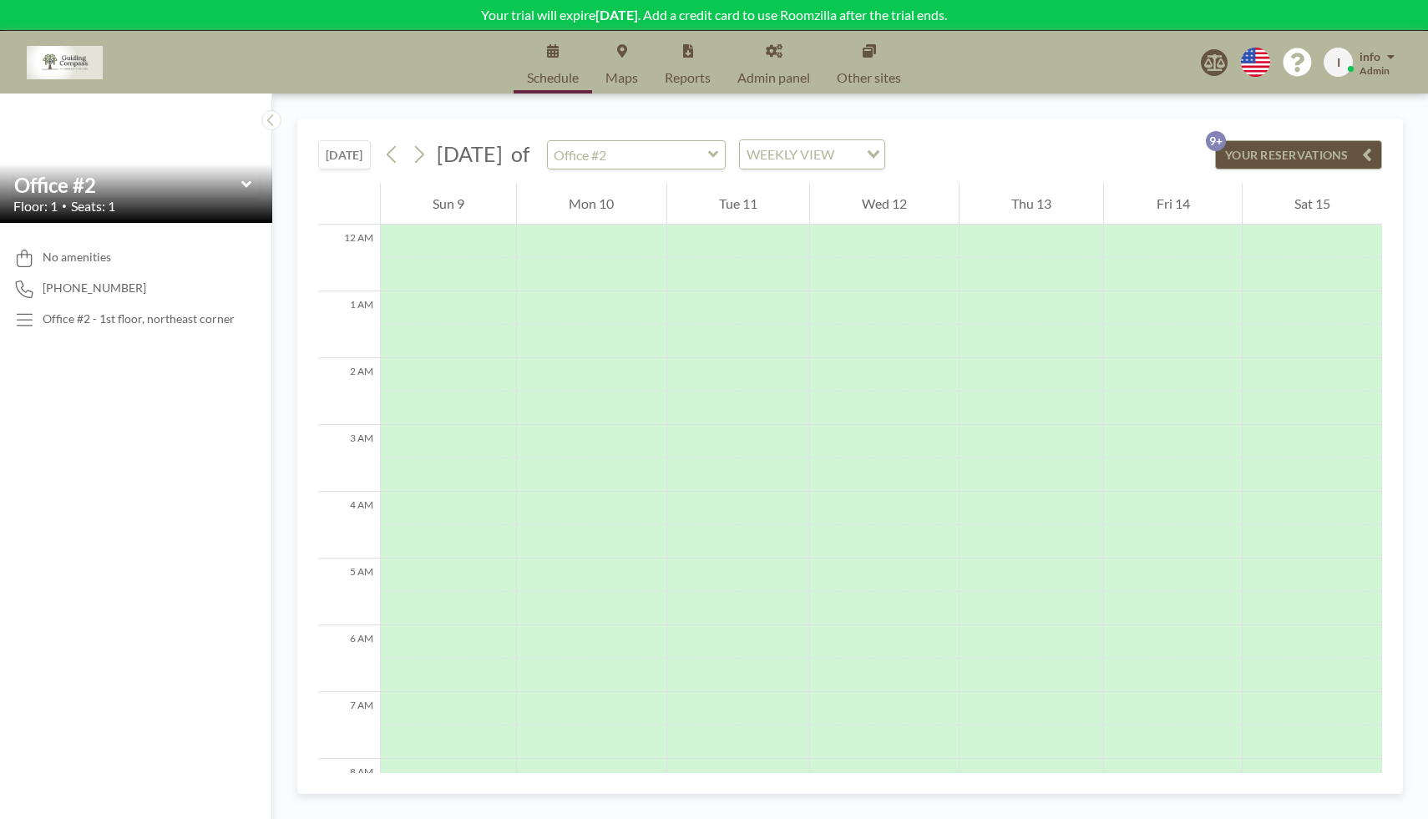
click at [776, 68] on link "Admin panel" at bounding box center [773, 62] width 99 height 63
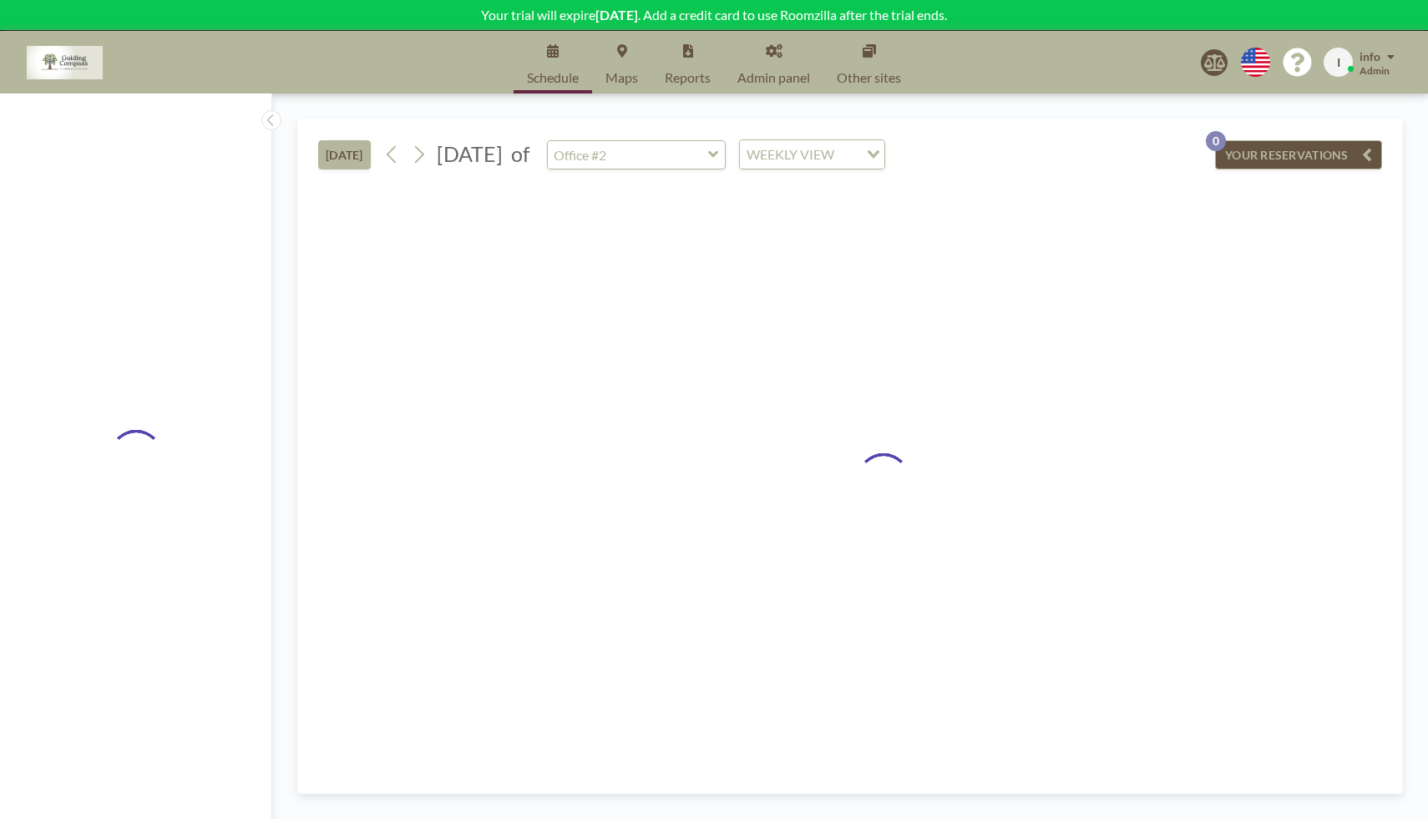
type input "Office #1"
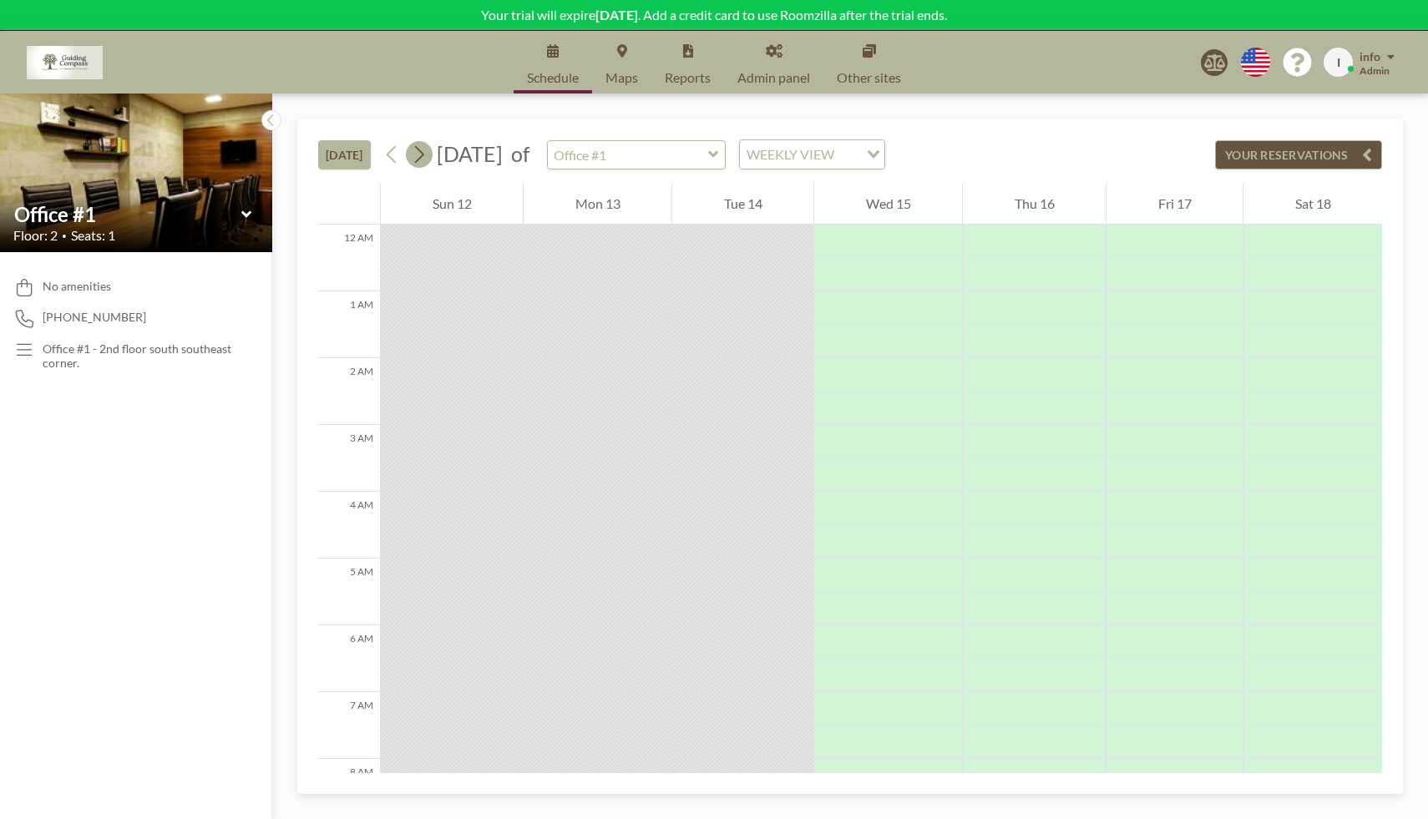
click at [422, 154] on icon at bounding box center [419, 154] width 16 height 25
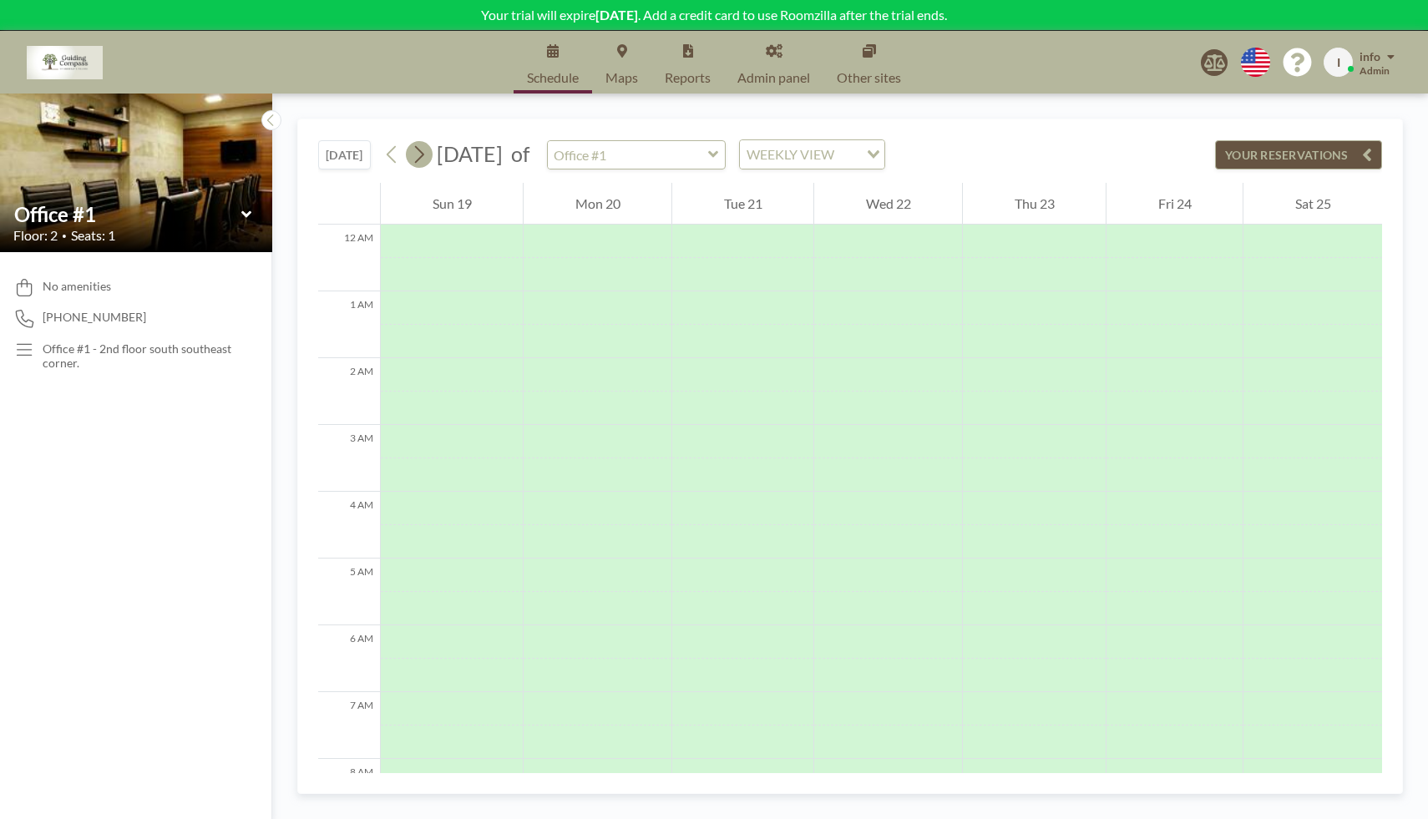
click at [422, 154] on icon at bounding box center [419, 154] width 16 height 25
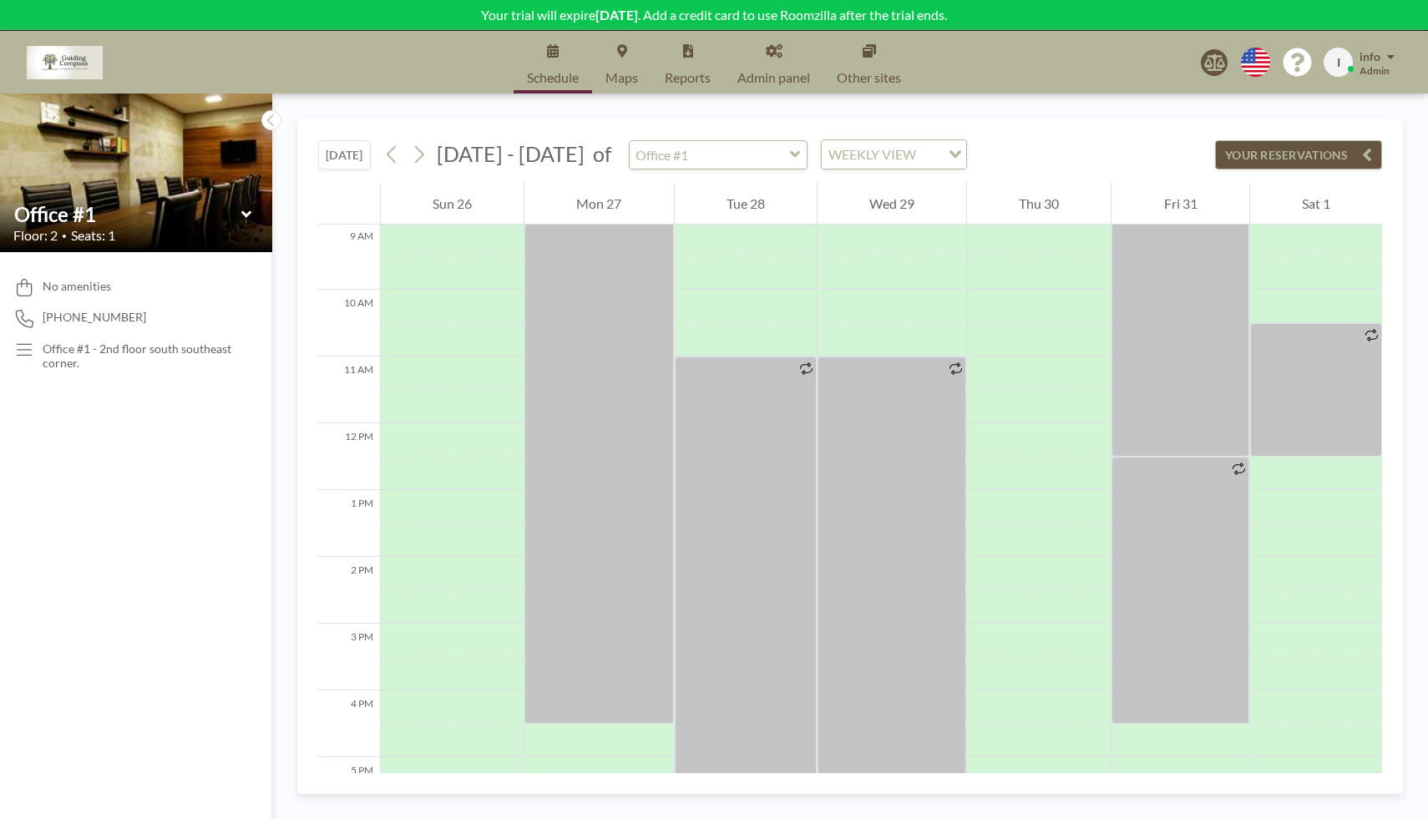
scroll to position [584, 0]
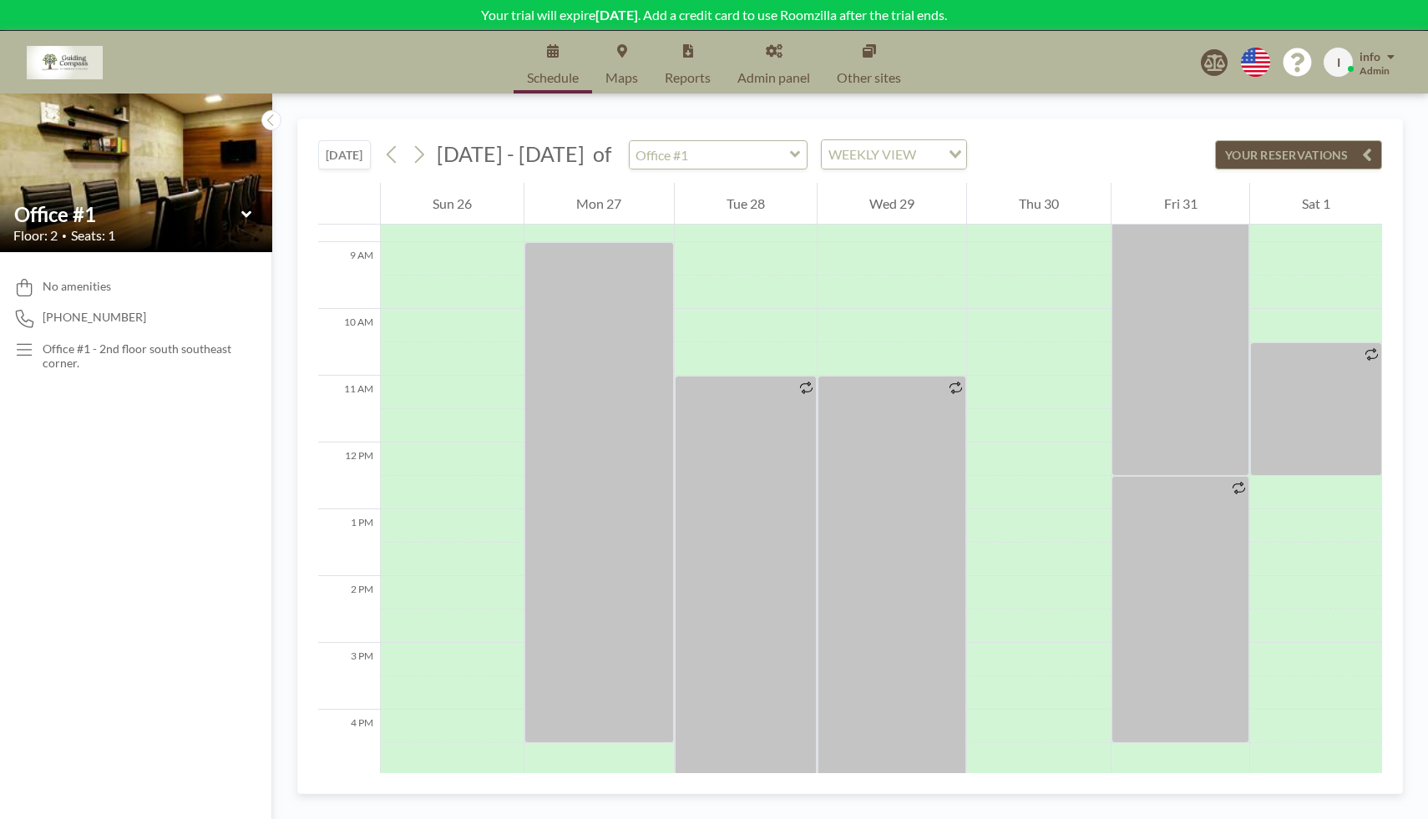
click at [776, 61] on link "Admin panel" at bounding box center [773, 62] width 99 height 63
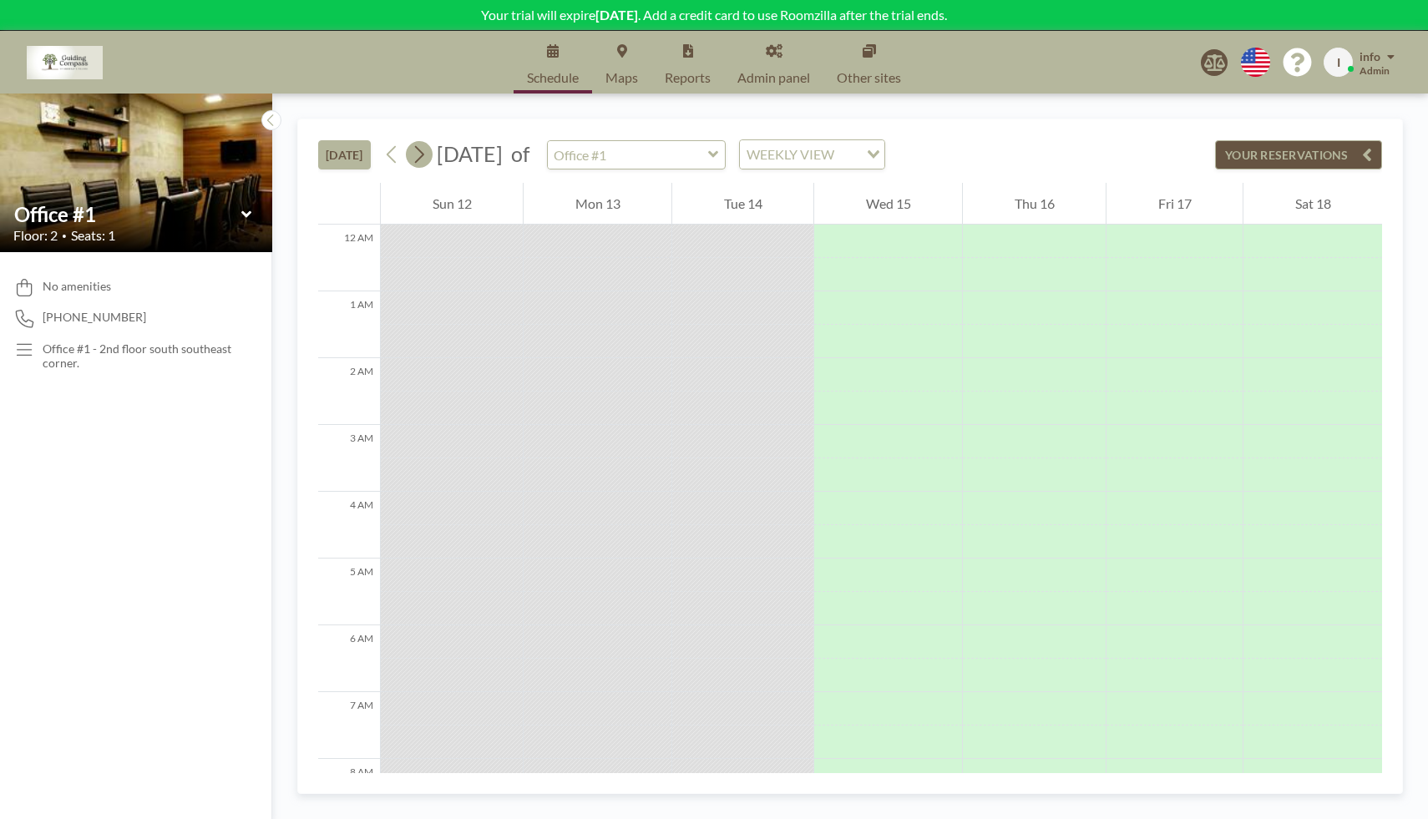
click at [422, 157] on icon at bounding box center [419, 155] width 9 height 18
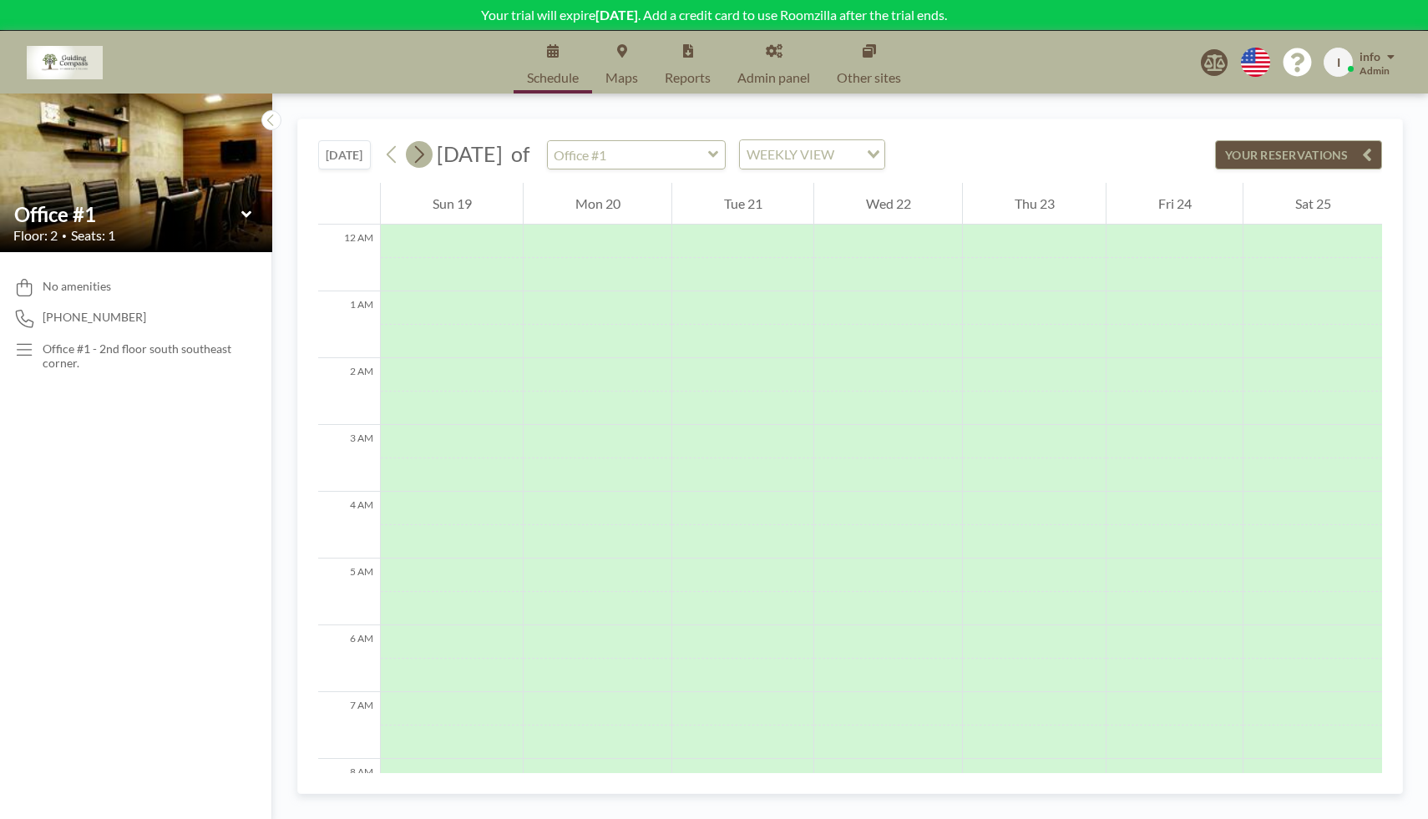
click at [422, 157] on icon at bounding box center [419, 155] width 9 height 18
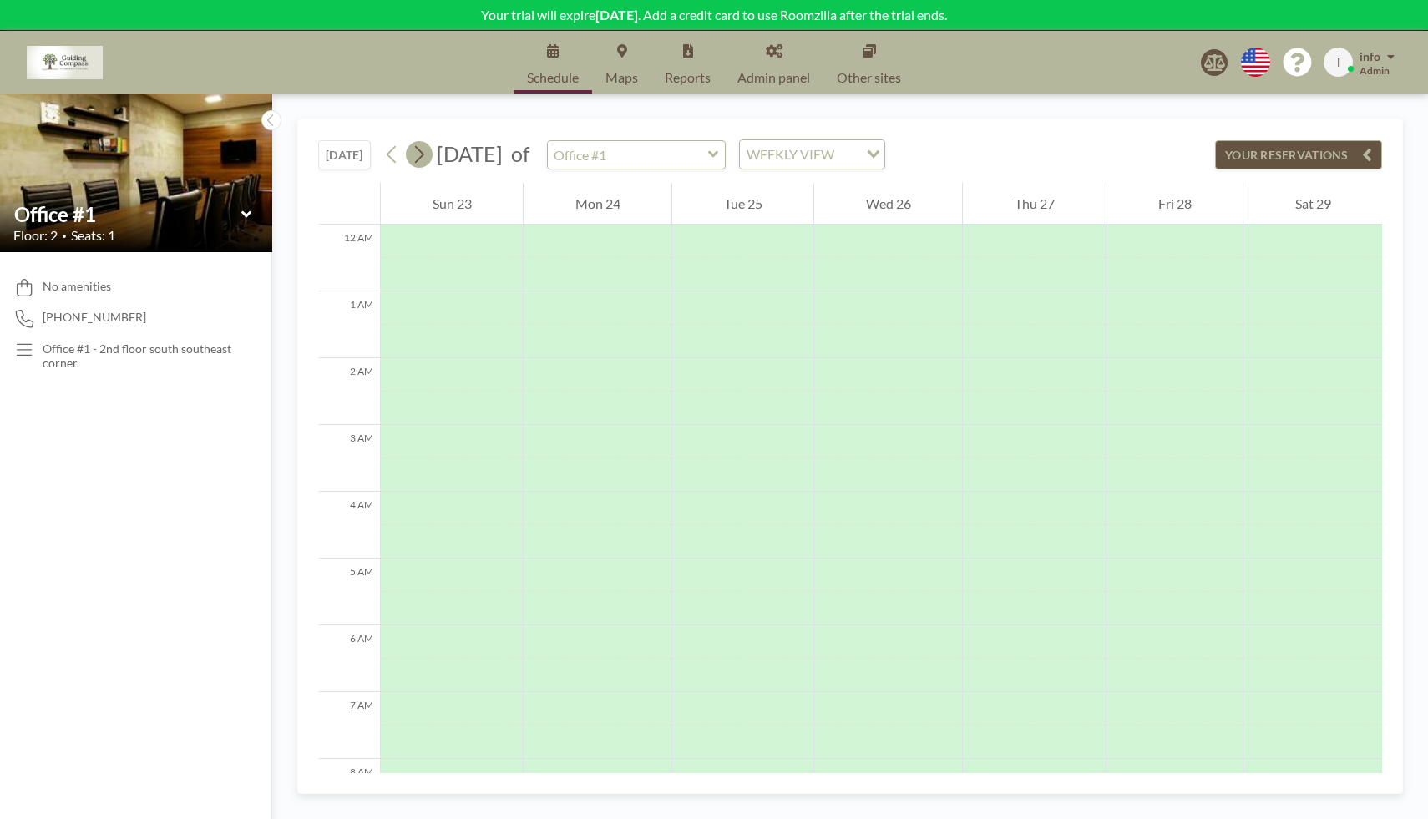
click at [422, 157] on icon at bounding box center [419, 155] width 9 height 18
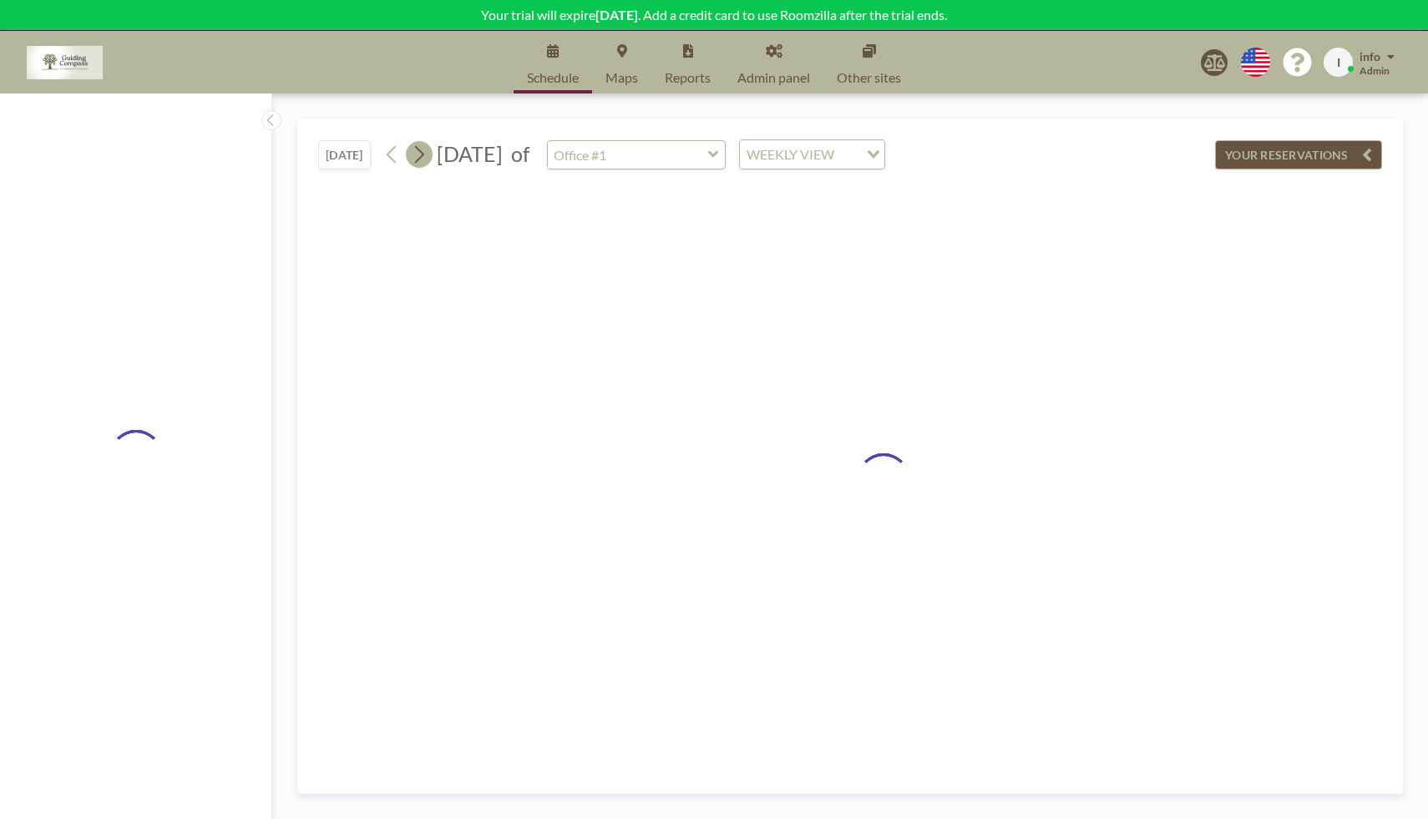
click at [422, 157] on icon at bounding box center [419, 155] width 9 height 18
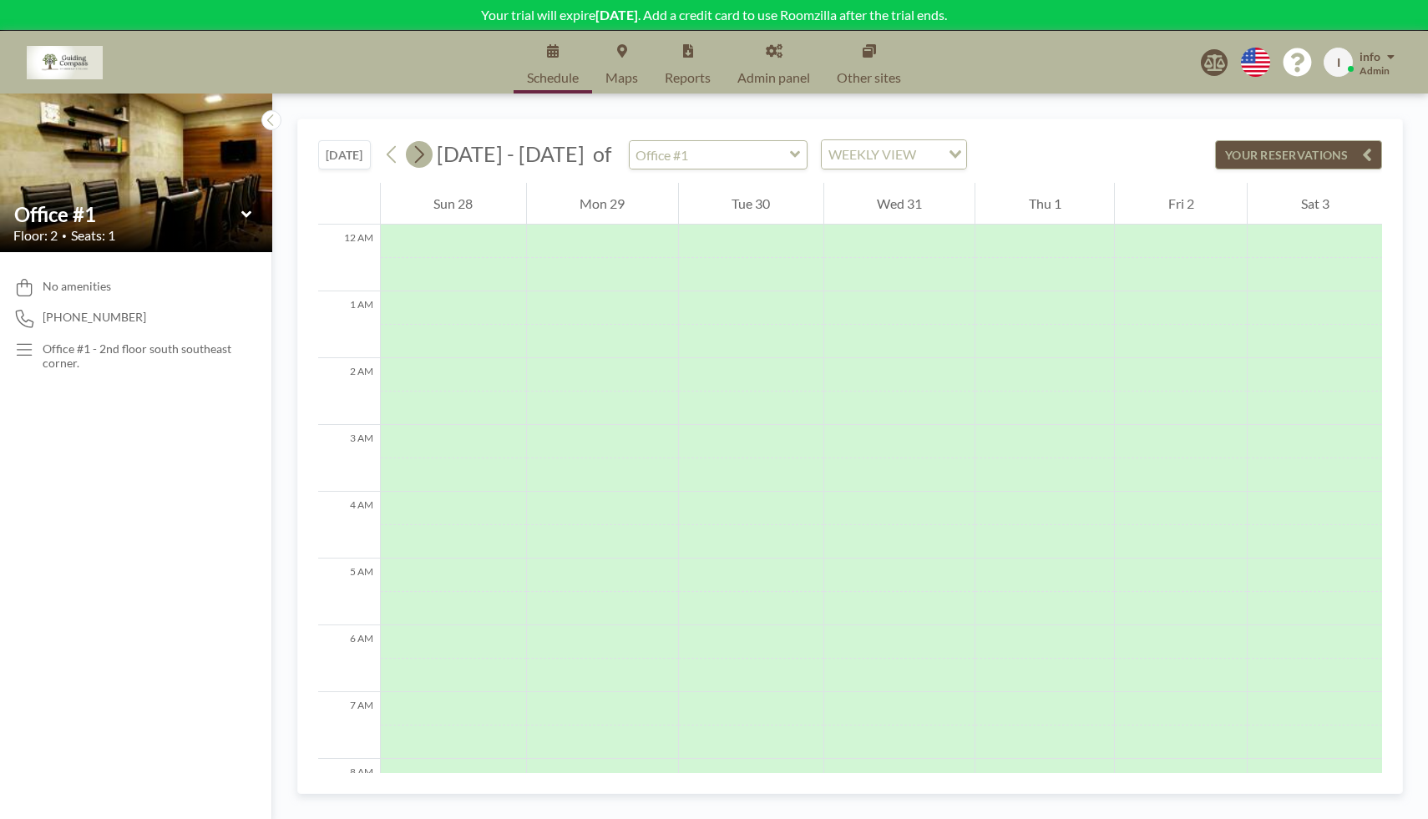
click at [422, 157] on icon at bounding box center [419, 155] width 9 height 18
click at [718, 154] on icon at bounding box center [713, 154] width 10 height 7
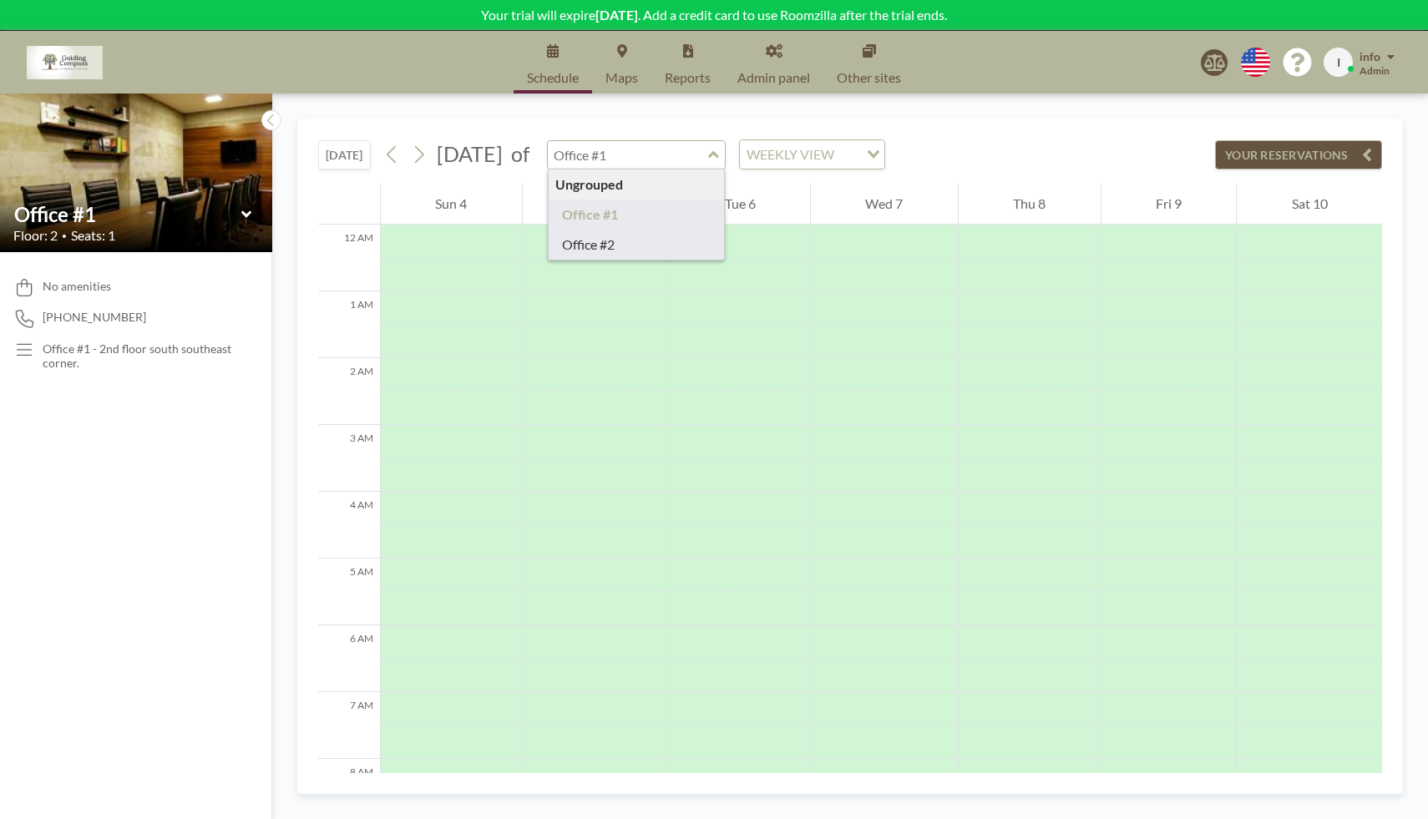
type input "Office #2"
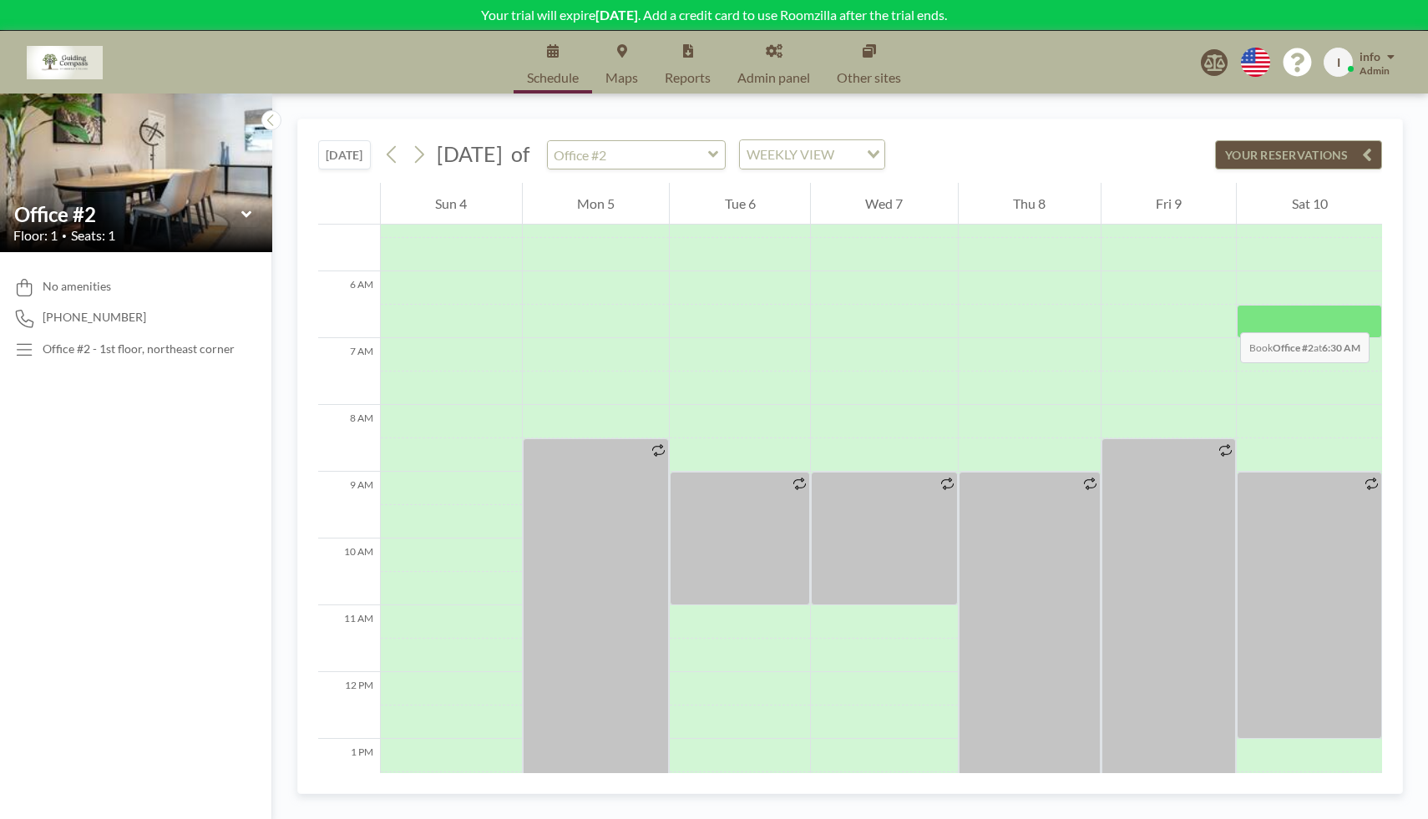
scroll to position [356, 0]
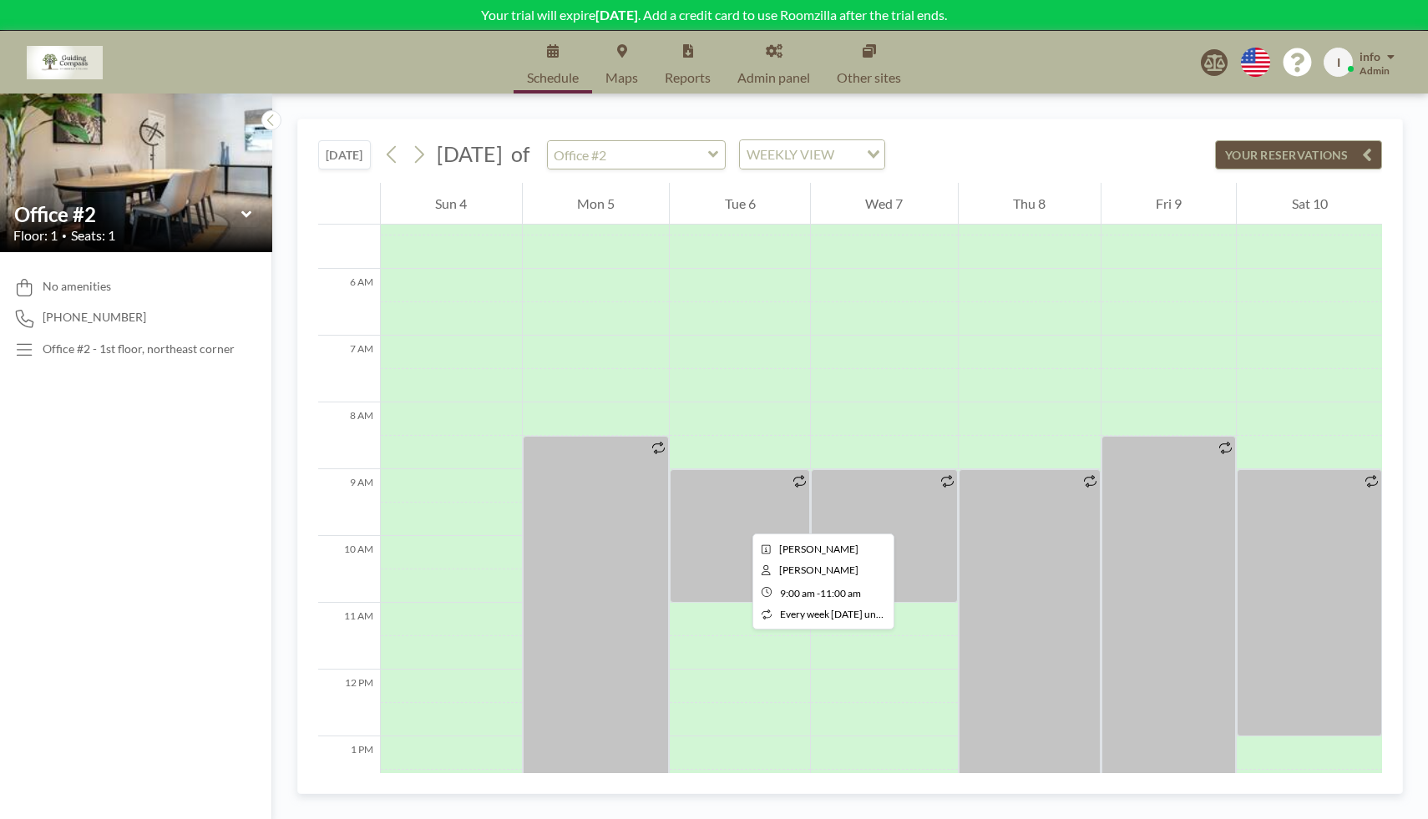
click at [739, 518] on div at bounding box center [740, 536] width 140 height 134
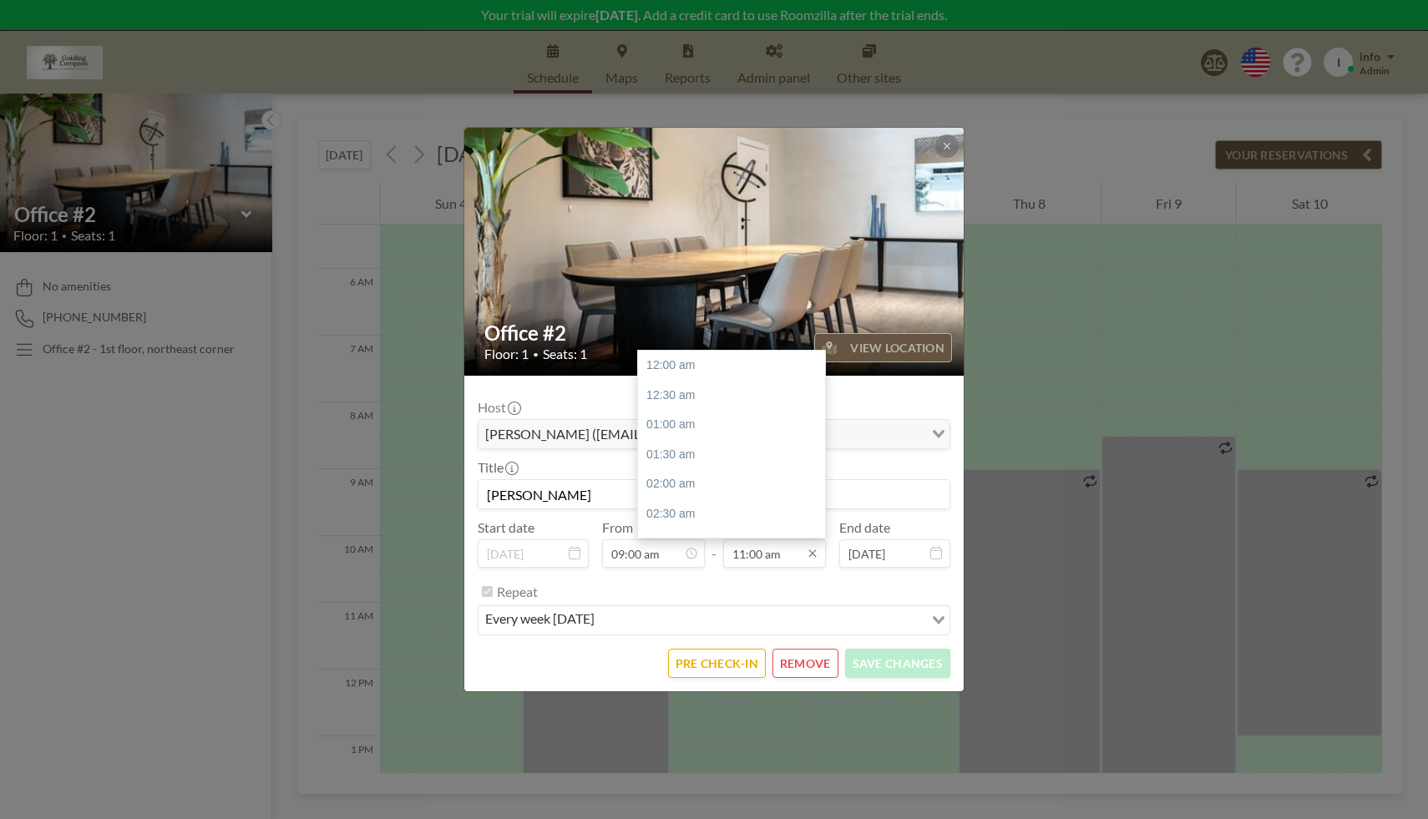
scroll to position [654, 0]
click at [795, 558] on input "11:00 am" at bounding box center [774, 553] width 103 height 28
click at [794, 482] on div "01:00 pm" at bounding box center [736, 484] width 196 height 30
drag, startPoint x: 821, startPoint y: 463, endPoint x: 799, endPoint y: 540, distance: 79.8
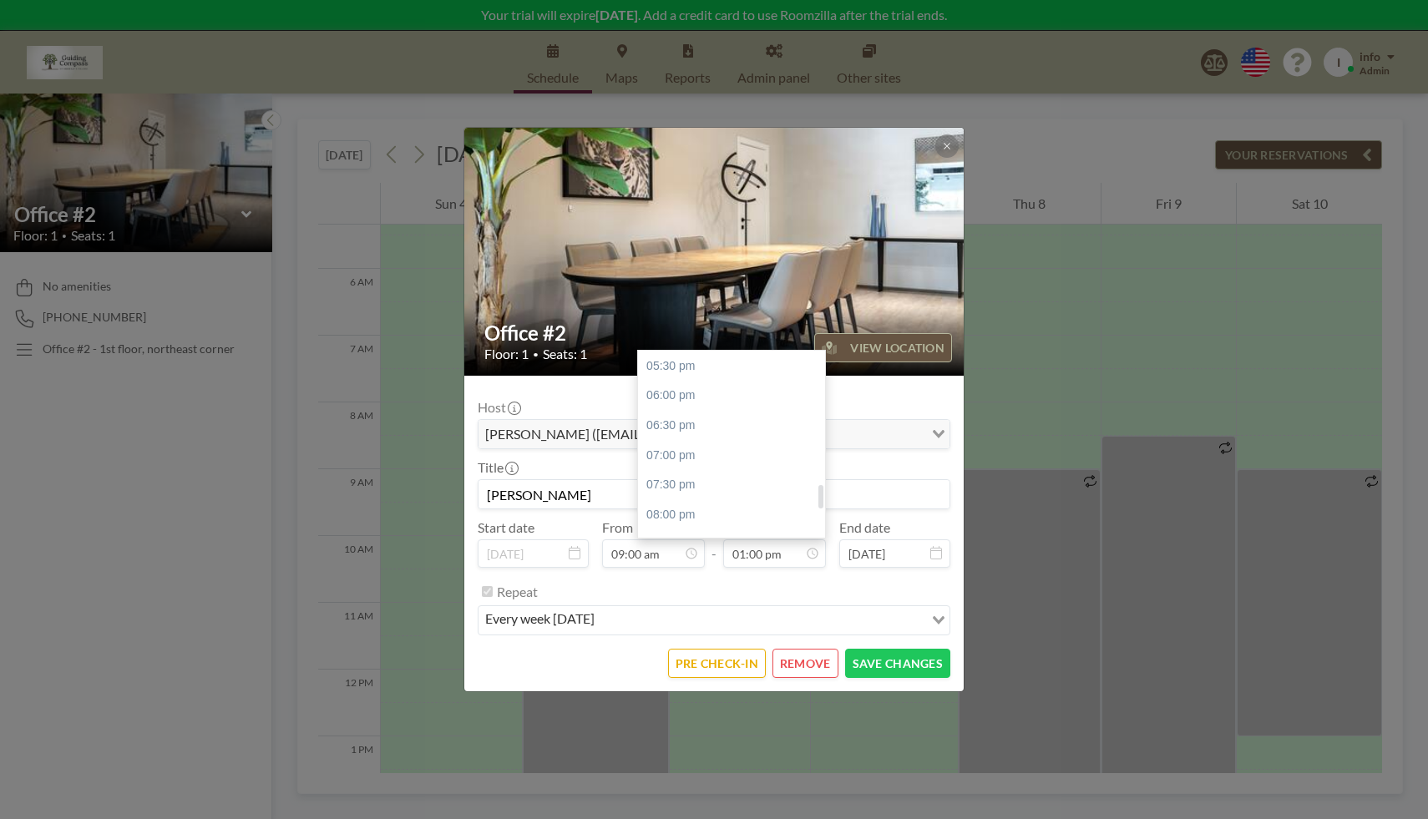
scroll to position [1053, 0]
drag, startPoint x: 822, startPoint y: 468, endPoint x: 819, endPoint y: 505, distance: 37.7
click at [819, 505] on div at bounding box center [820, 496] width 5 height 23
click at [707, 503] on div "08:00 pm" at bounding box center [736, 502] width 196 height 30
type input "08:00 pm"
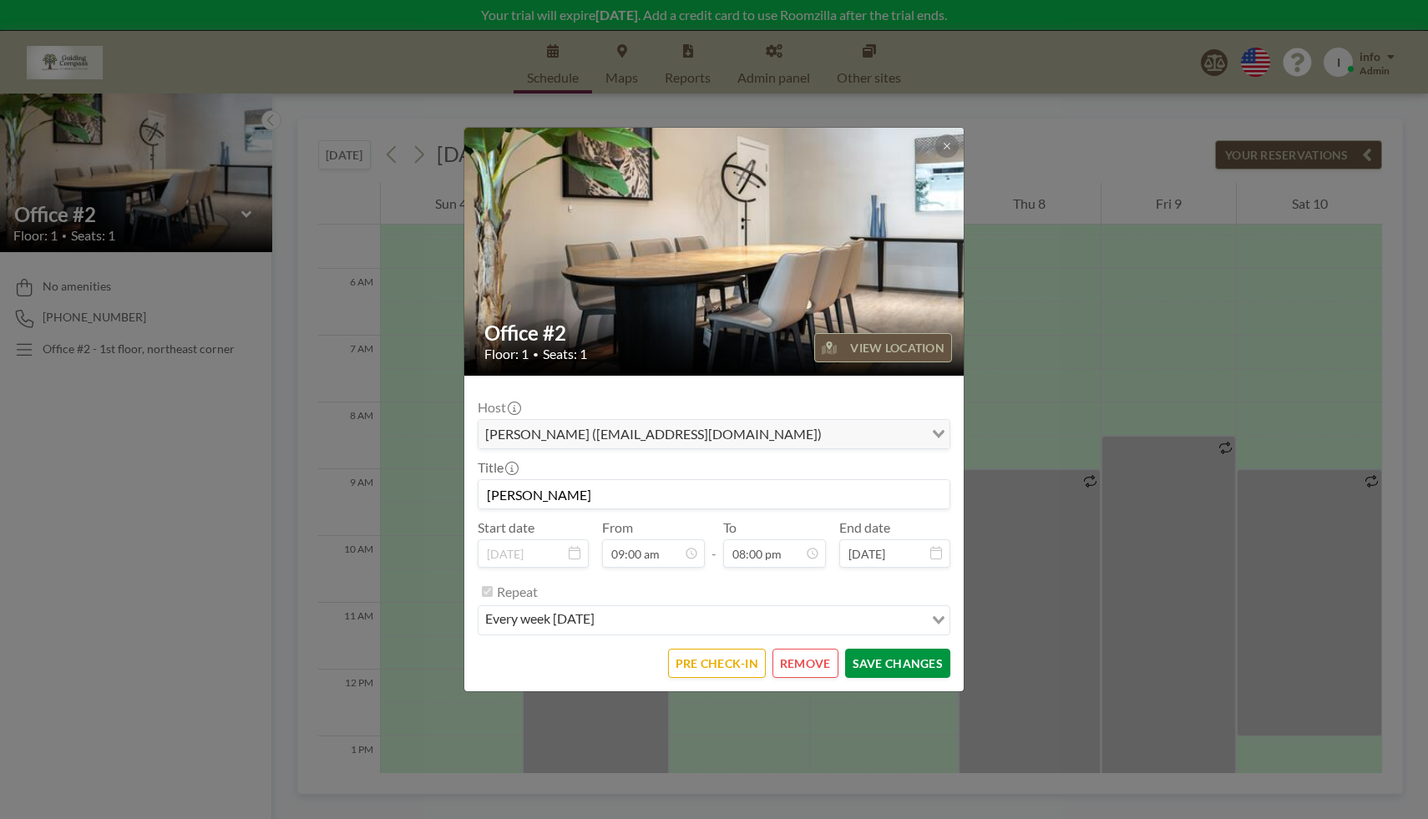
click at [898, 663] on button "SAVE CHANGES" at bounding box center [897, 663] width 105 height 29
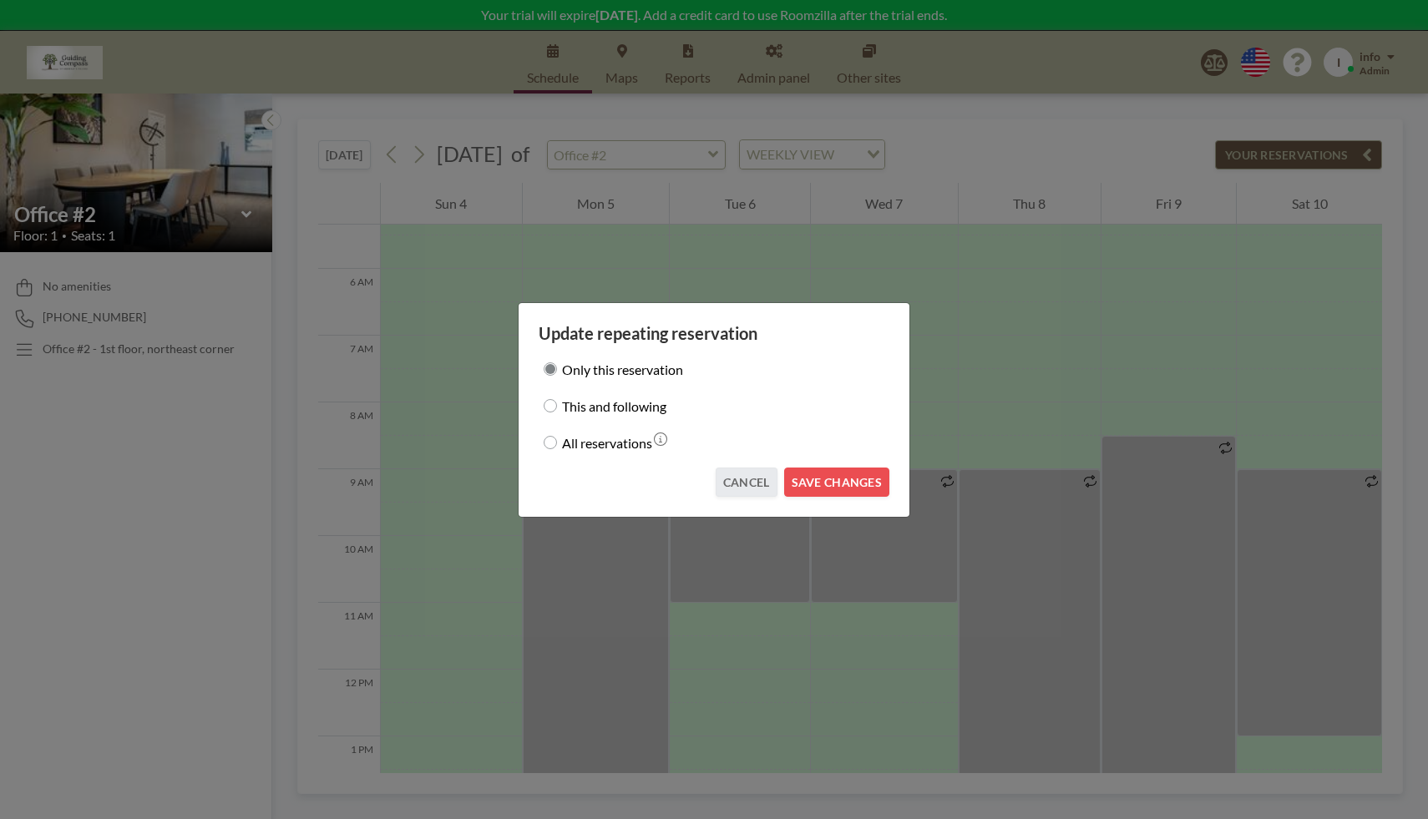
click at [548, 405] on input "This and following" at bounding box center [549, 405] width 13 height 13
radio input "true"
click at [850, 482] on button "SAVE CHANGES" at bounding box center [836, 482] width 105 height 29
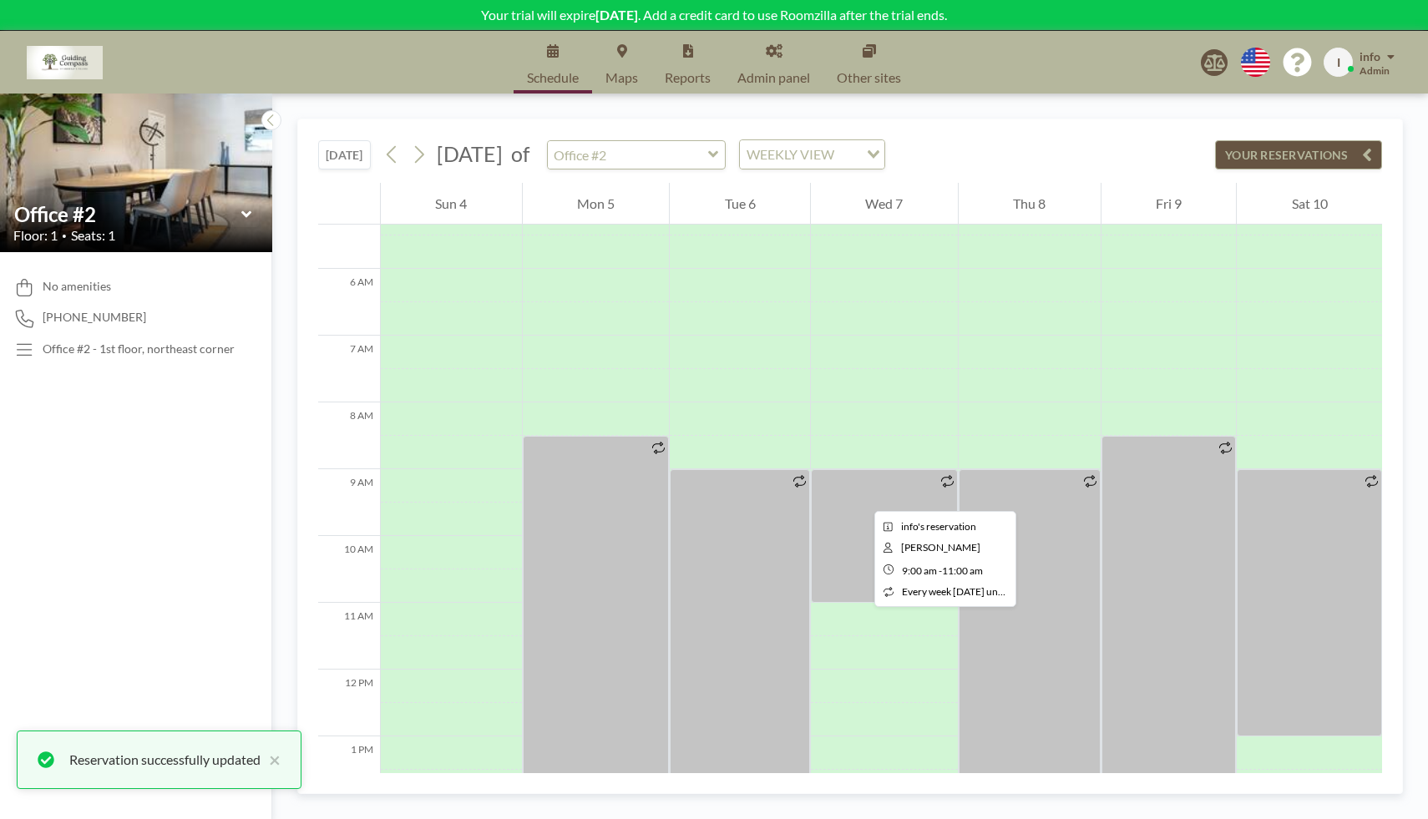
click at [861, 496] on div at bounding box center [884, 536] width 147 height 134
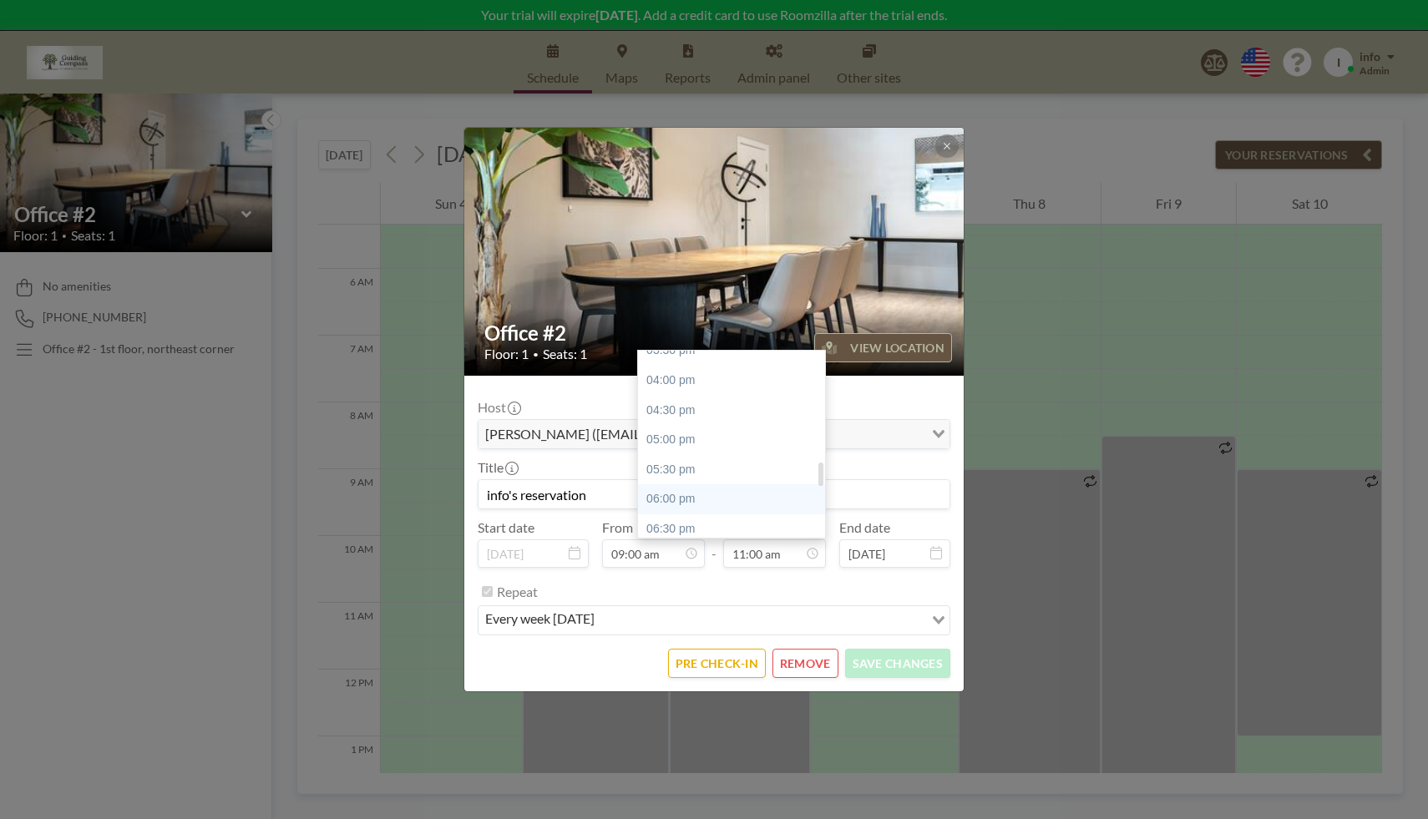
scroll to position [955, 0]
drag, startPoint x: 821, startPoint y: 447, endPoint x: 812, endPoint y: 488, distance: 41.1
click at [812, 488] on div "12:00 am 12:30 am 01:00 am 01:30 am 02:00 am 02:30 am 03:00 am 03:30 am 04:00 a…" at bounding box center [731, 444] width 187 height 187
click at [770, 488] on div "06:00 pm" at bounding box center [736, 480] width 196 height 30
type input "06:00 pm"
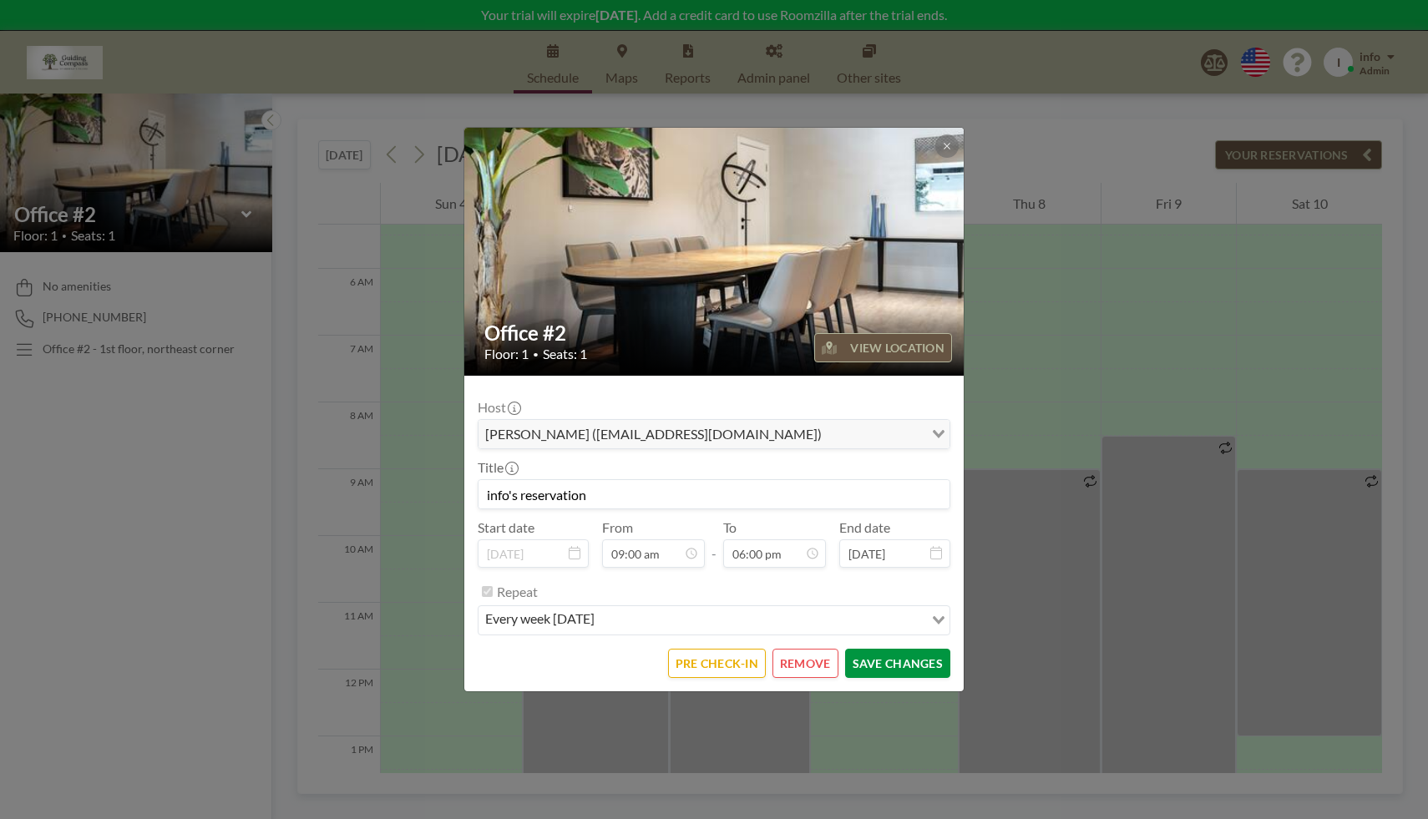
click at [906, 663] on button "SAVE CHANGES" at bounding box center [897, 663] width 105 height 29
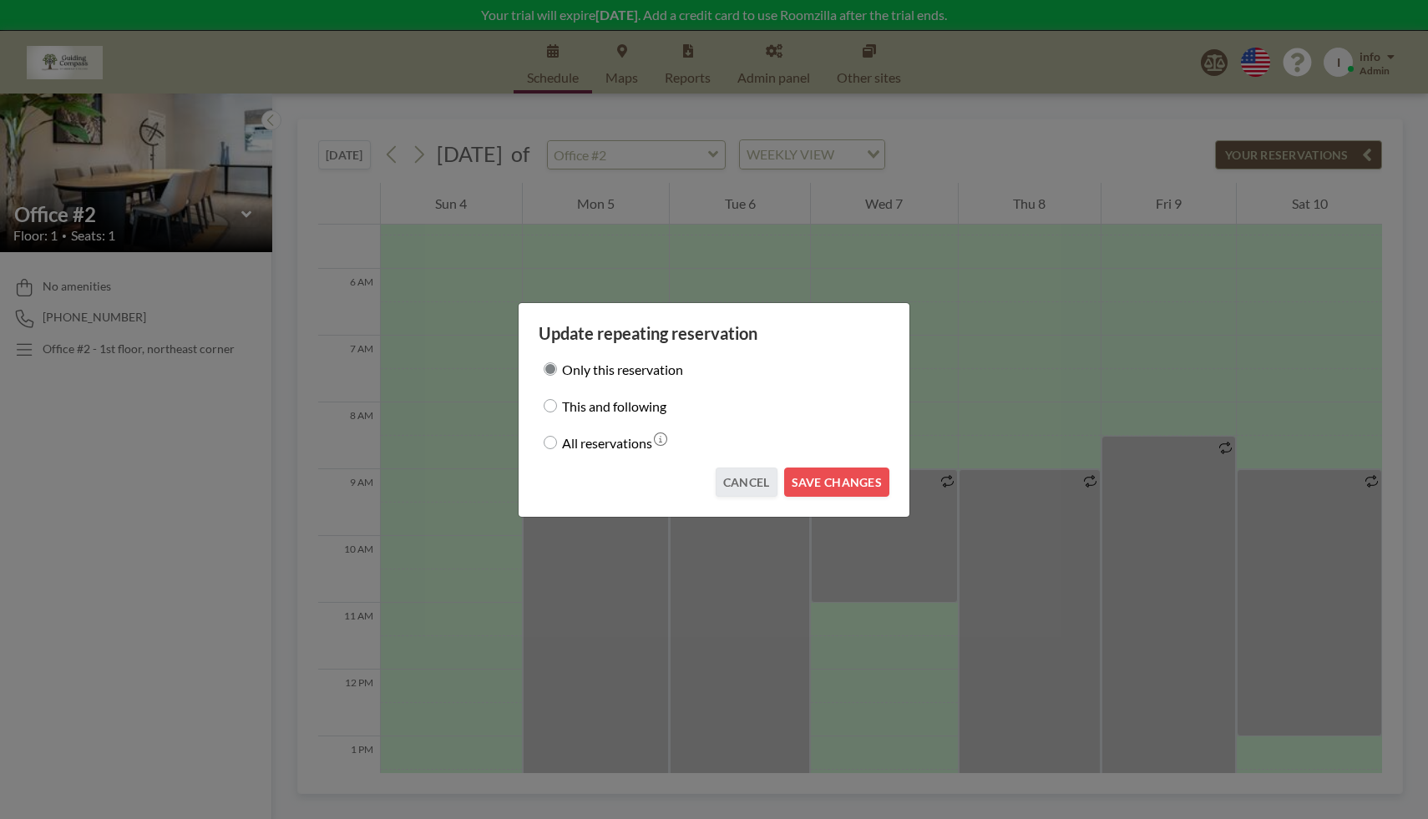
click at [553, 402] on input "This and following" at bounding box center [549, 405] width 13 height 13
radio input "true"
click at [857, 485] on button "SAVE CHANGES" at bounding box center [836, 482] width 105 height 29
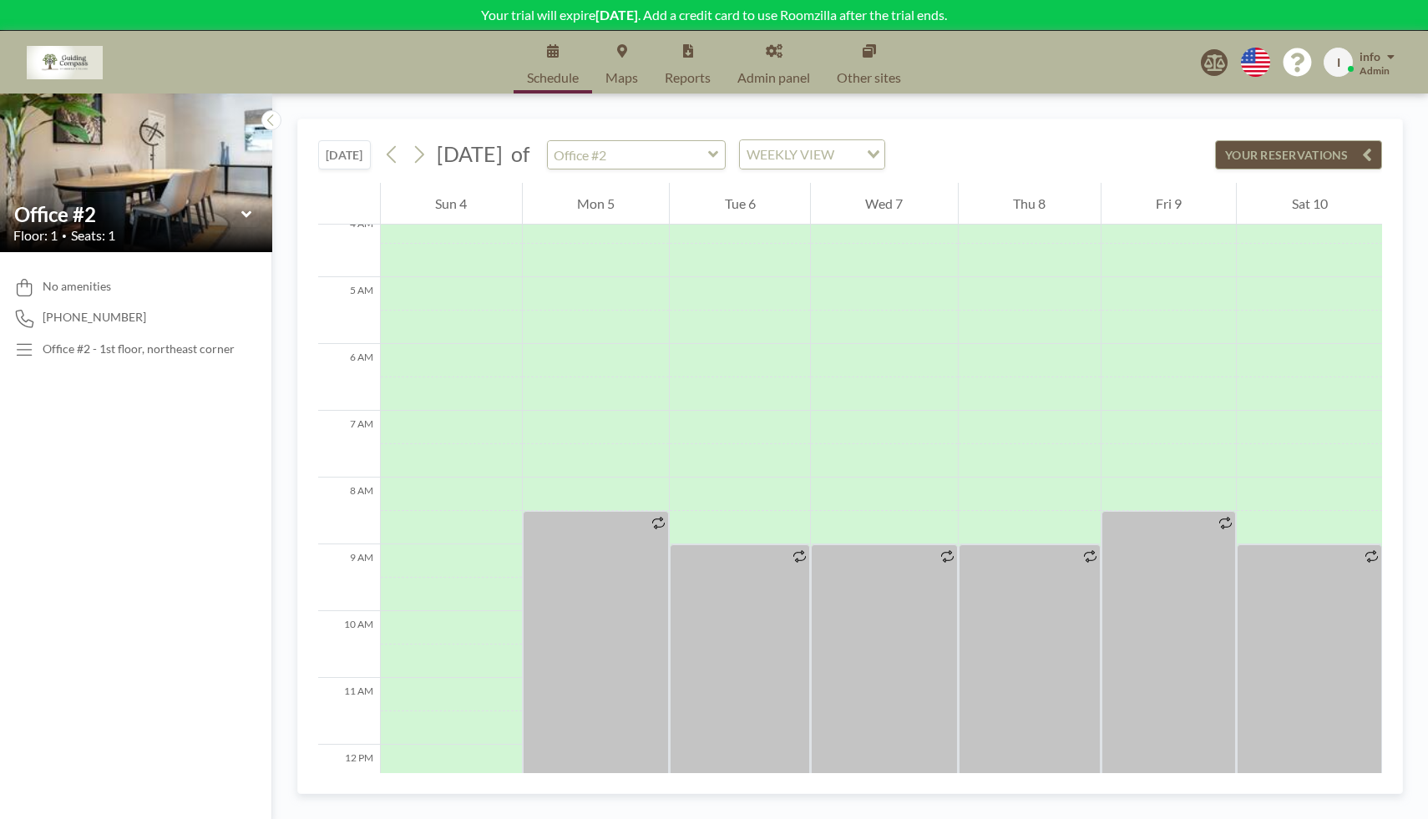
scroll to position [275, 0]
click at [424, 155] on icon at bounding box center [419, 155] width 9 height 18
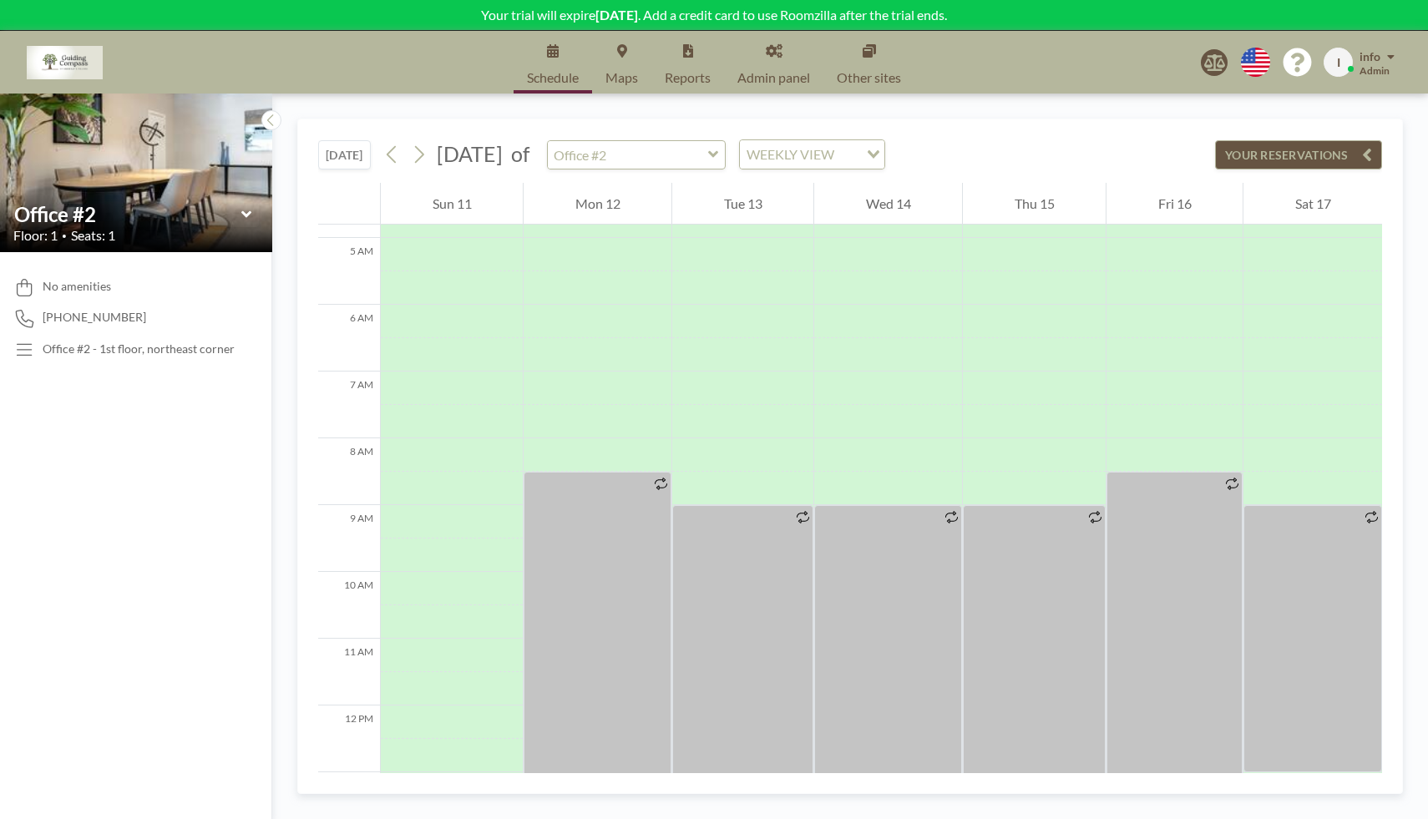
scroll to position [306, 0]
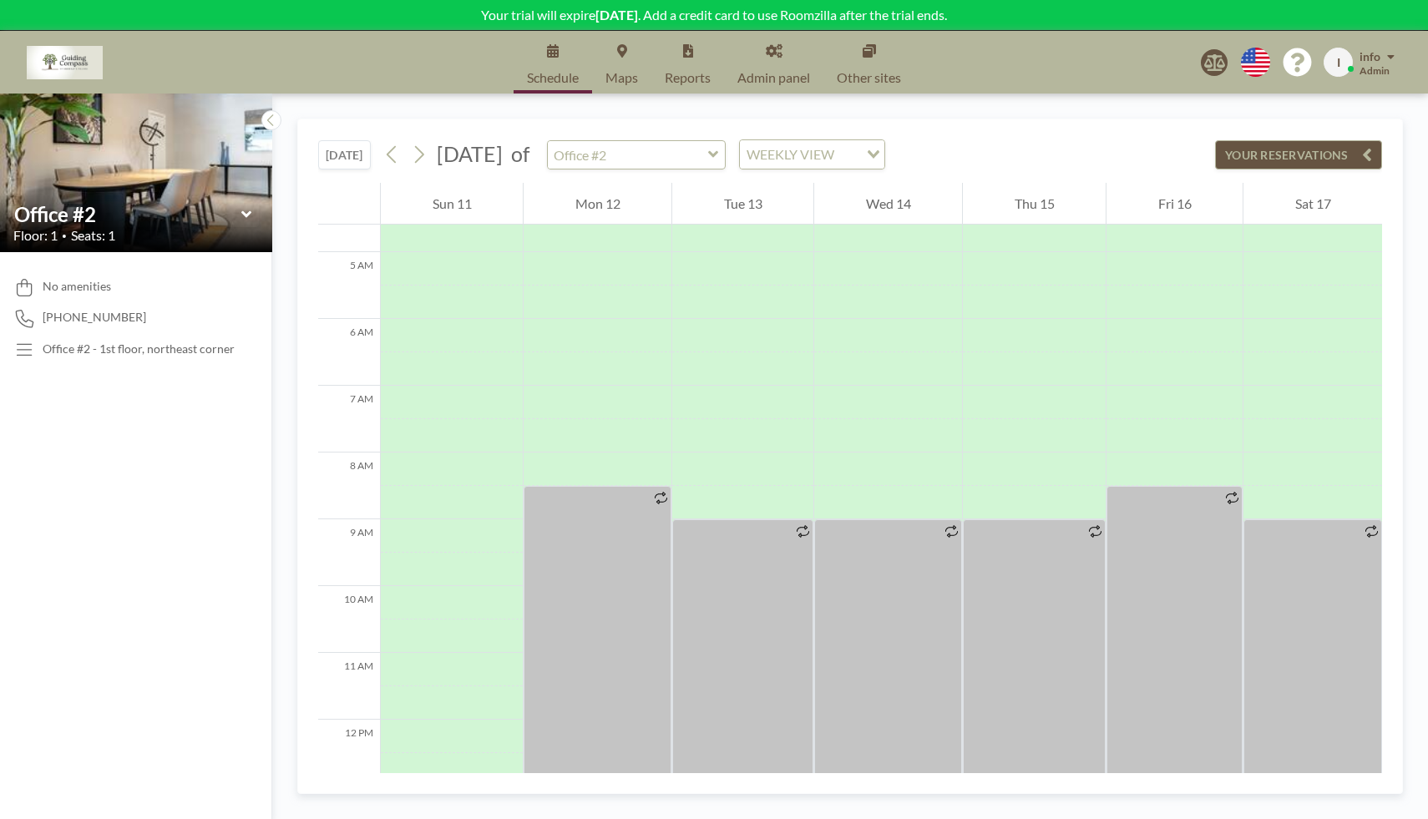
click at [718, 152] on icon at bounding box center [713, 154] width 10 height 7
type input "Office #1"
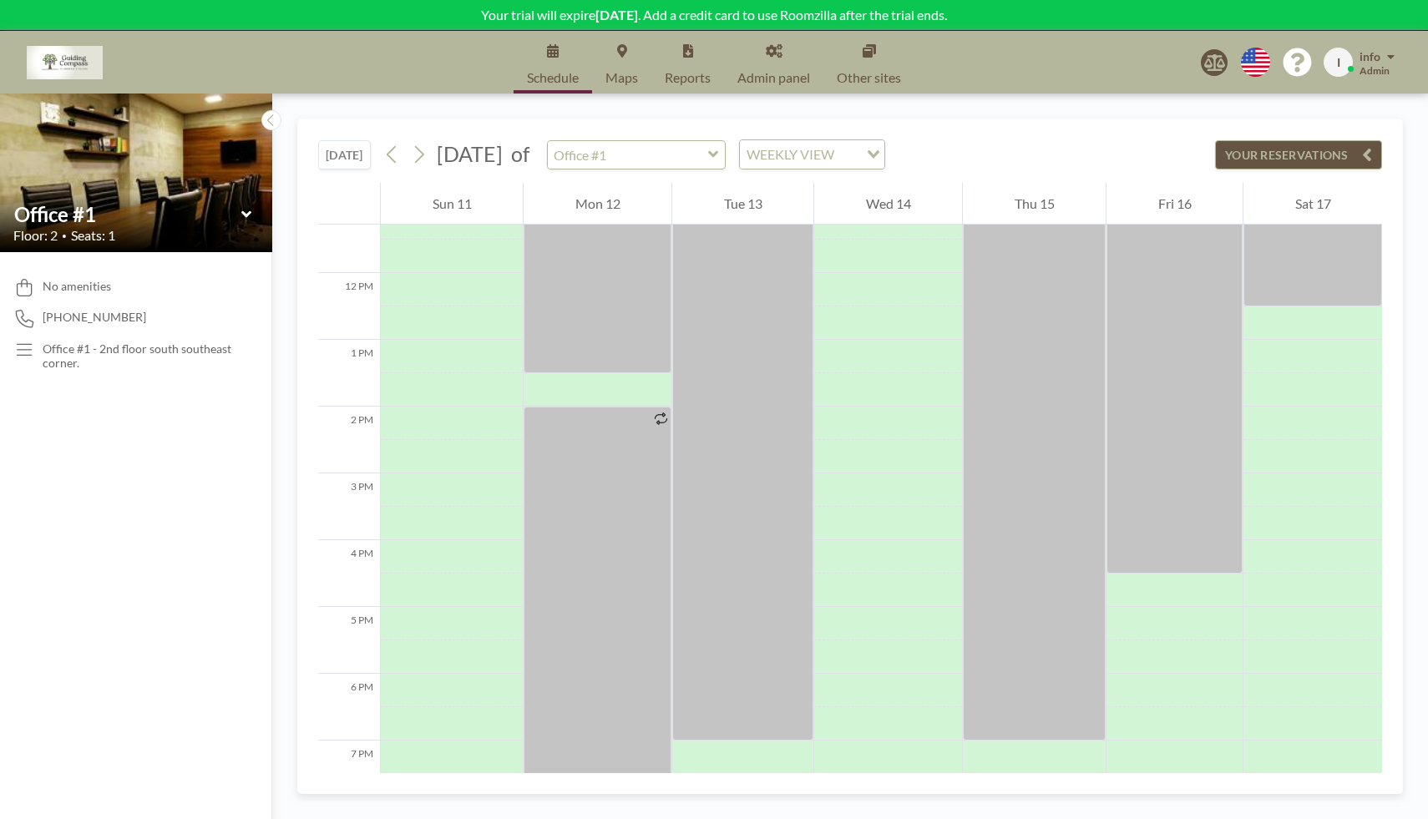
scroll to position [758, 0]
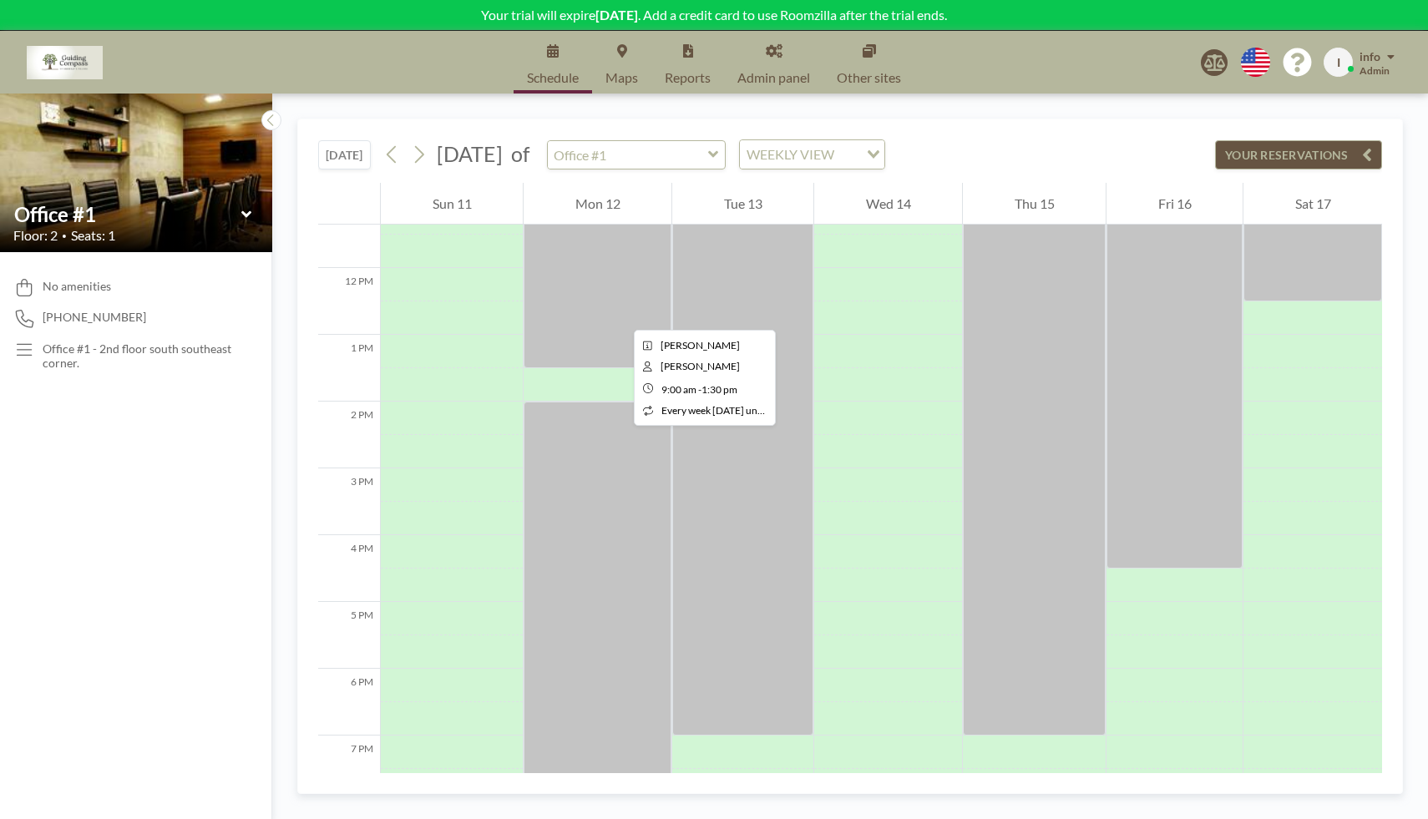
click at [620, 315] on div at bounding box center [597, 218] width 148 height 301
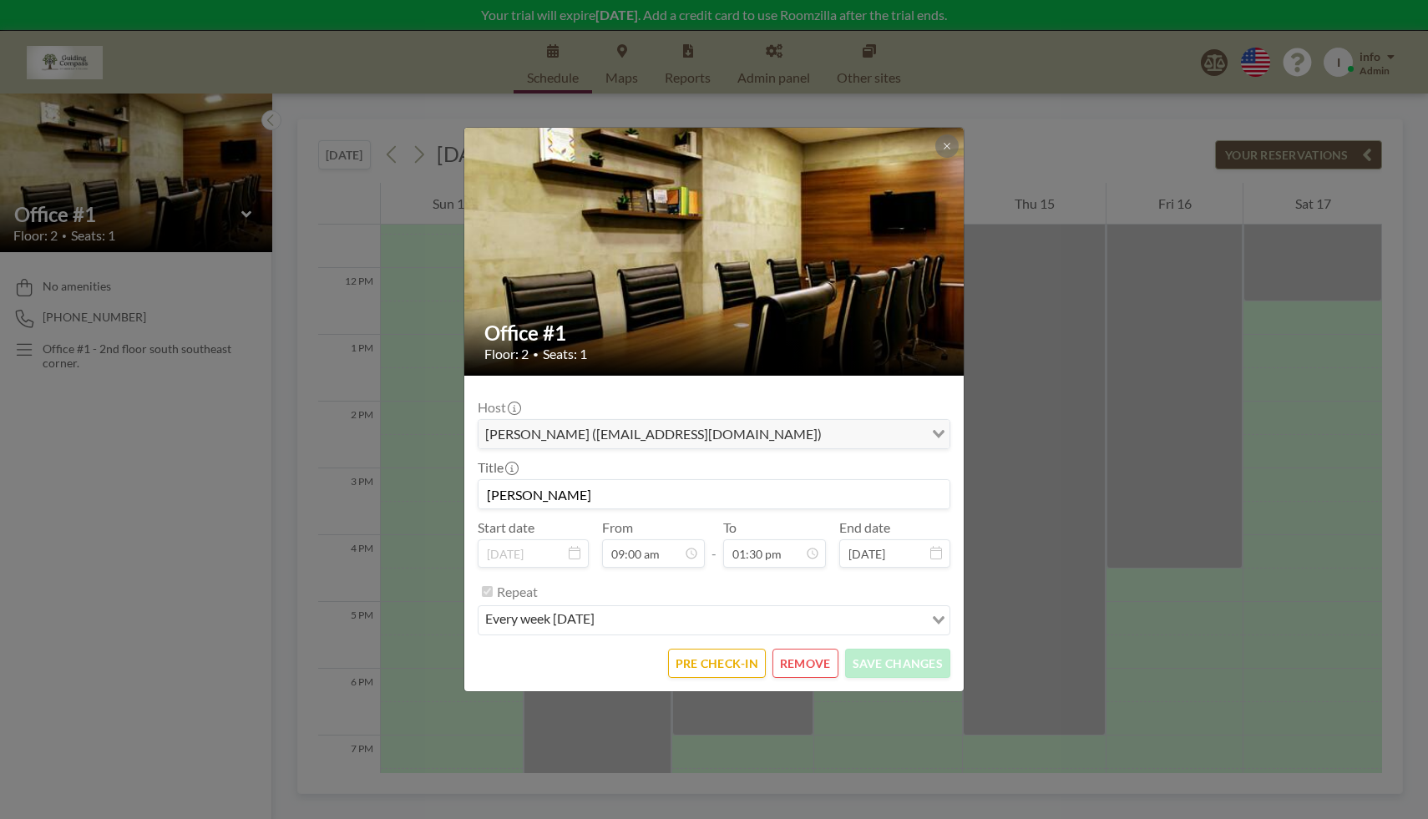
scroll to position [802, 0]
click at [811, 657] on button "REMOVE" at bounding box center [805, 663] width 66 height 29
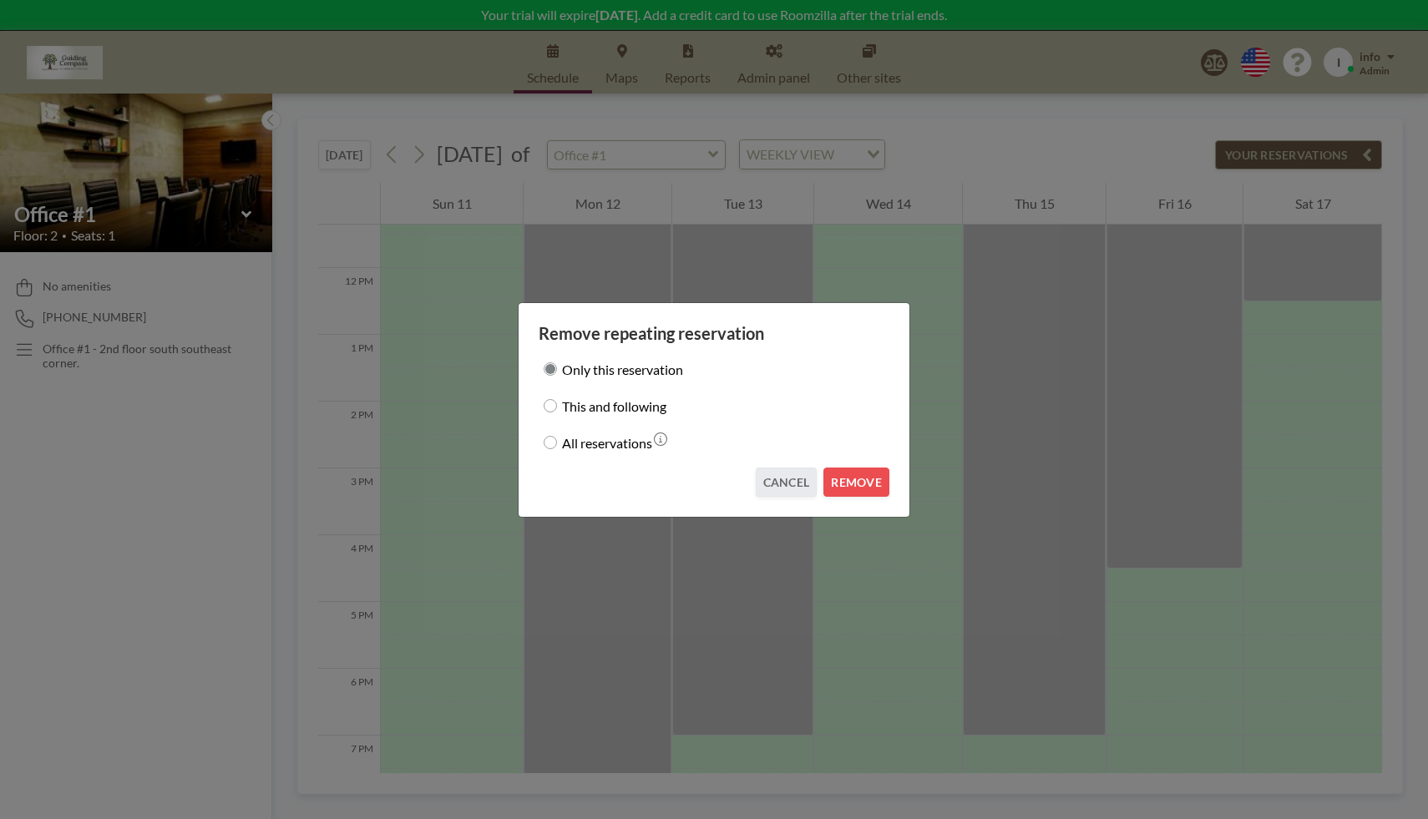
click at [552, 405] on input "This and following" at bounding box center [549, 405] width 13 height 13
radio input "true"
click at [858, 485] on button "REMOVE" at bounding box center [856, 482] width 66 height 29
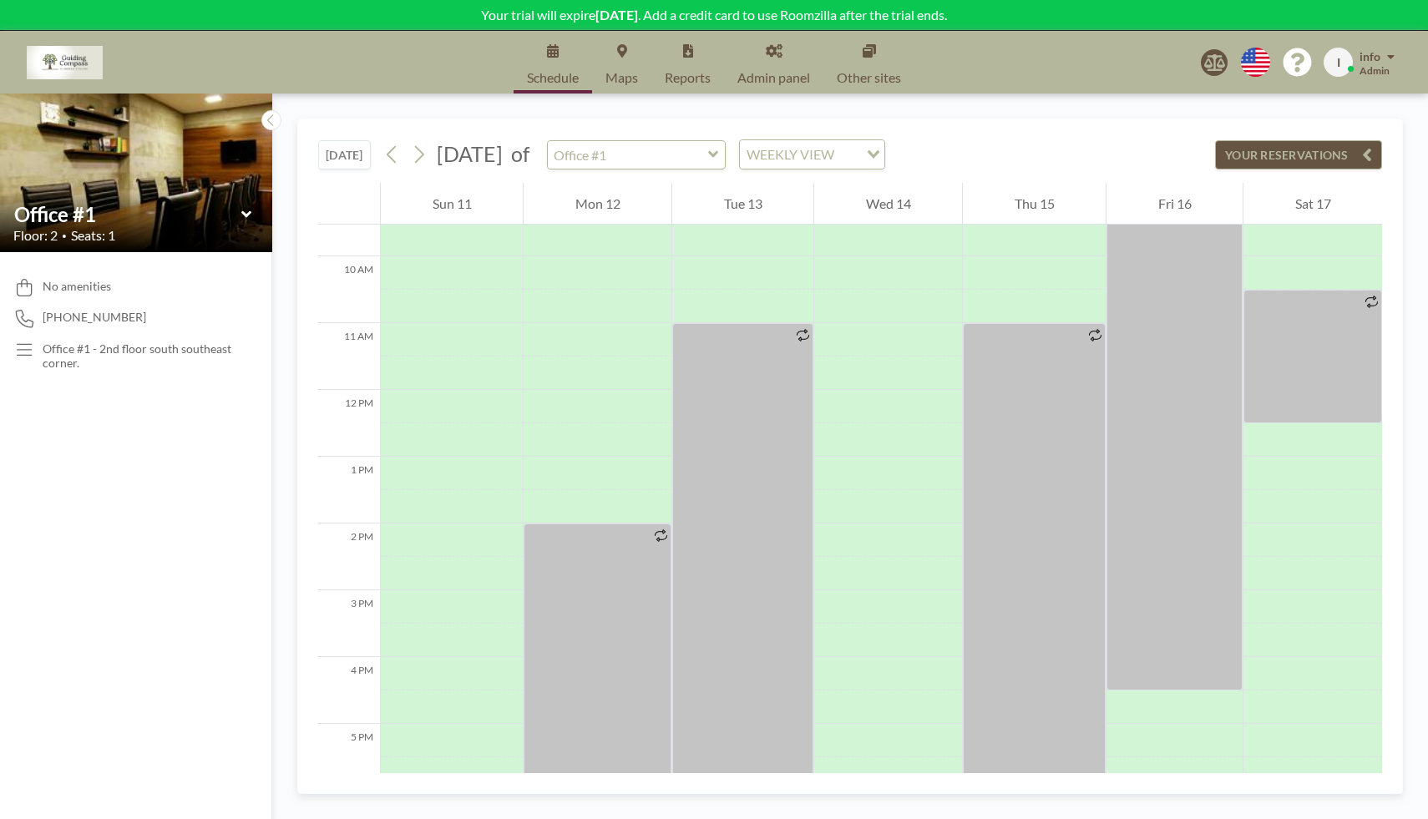
scroll to position [643, 0]
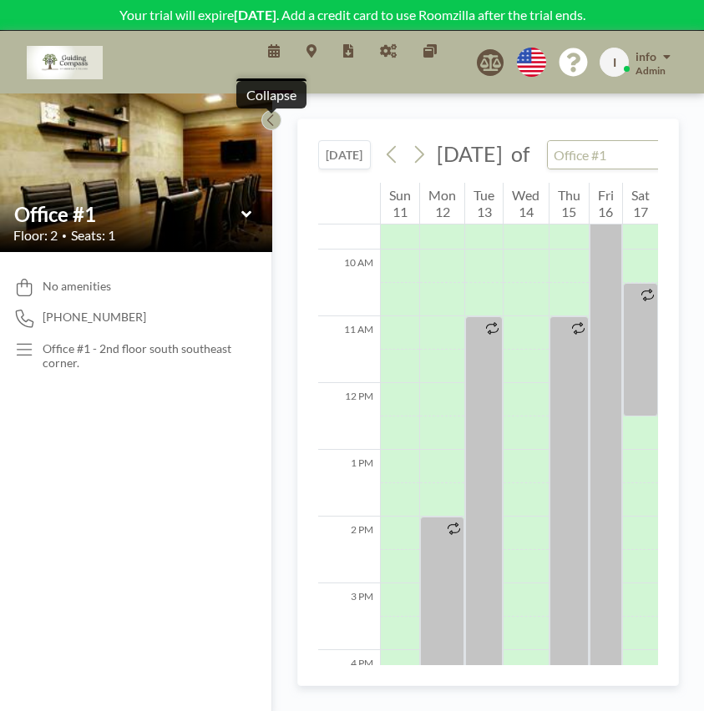
click at [270, 122] on icon at bounding box center [270, 120] width 11 height 17
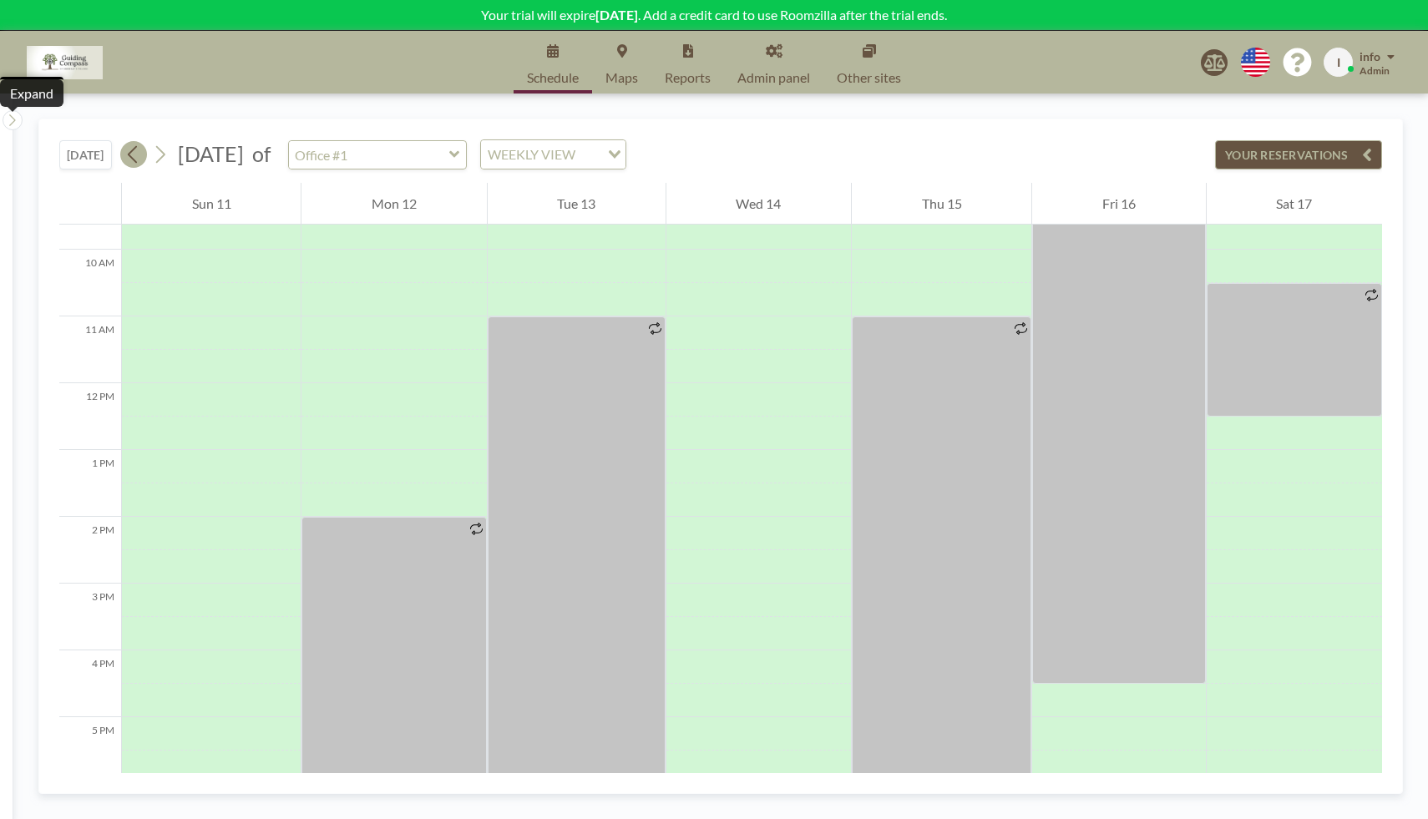
click at [132, 149] on icon at bounding box center [133, 154] width 16 height 25
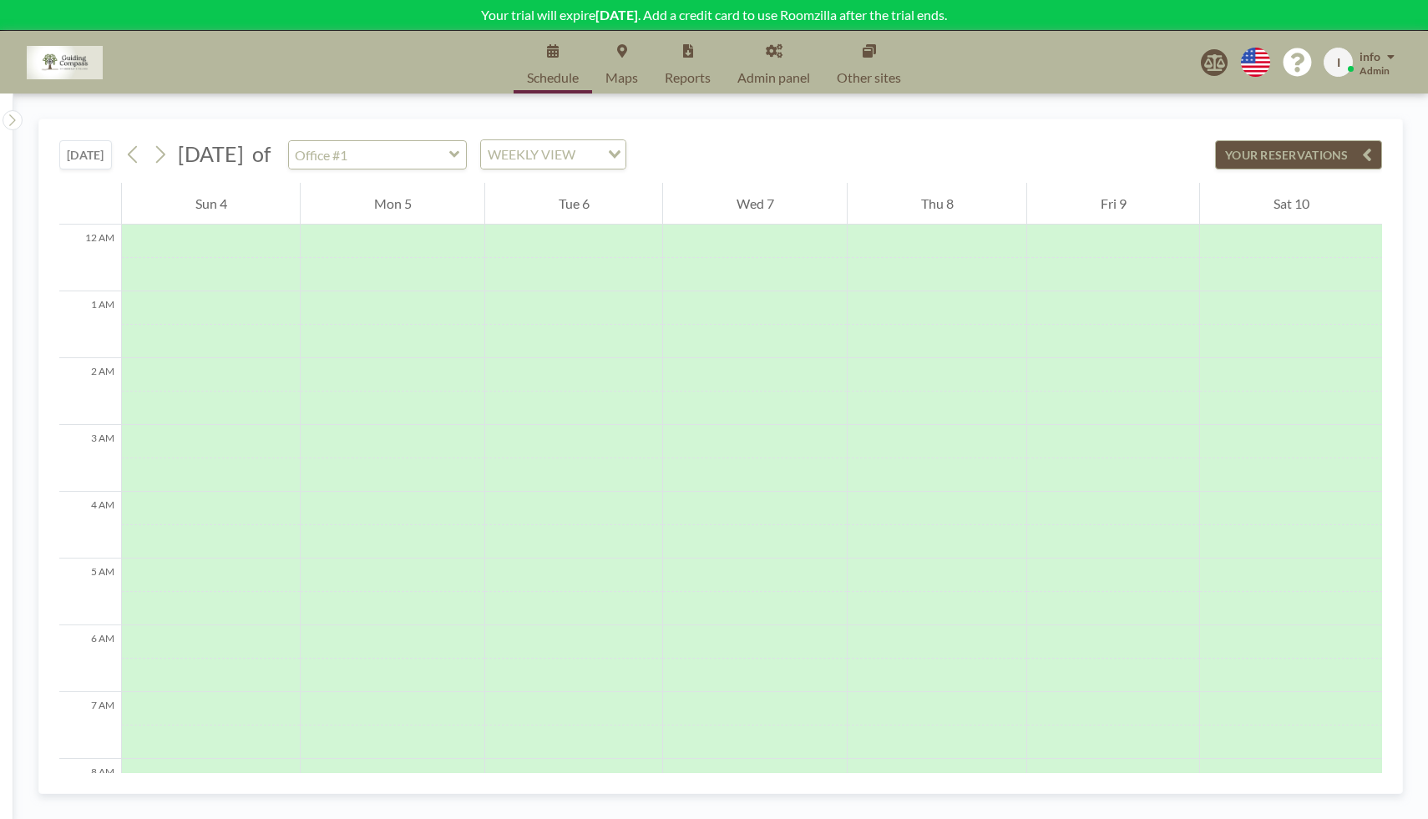
click at [460, 153] on icon at bounding box center [454, 154] width 11 height 17
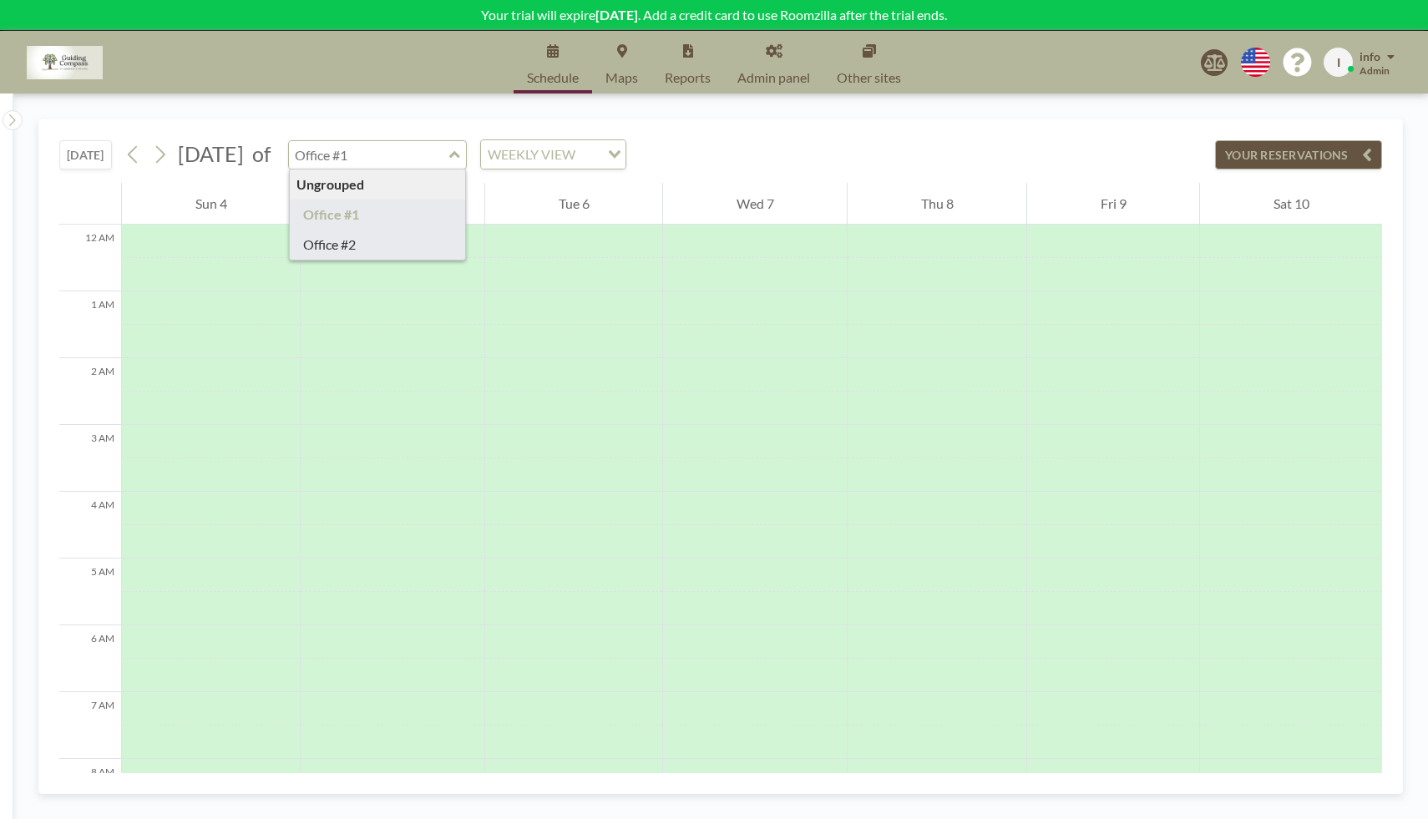
type input "Office #2"
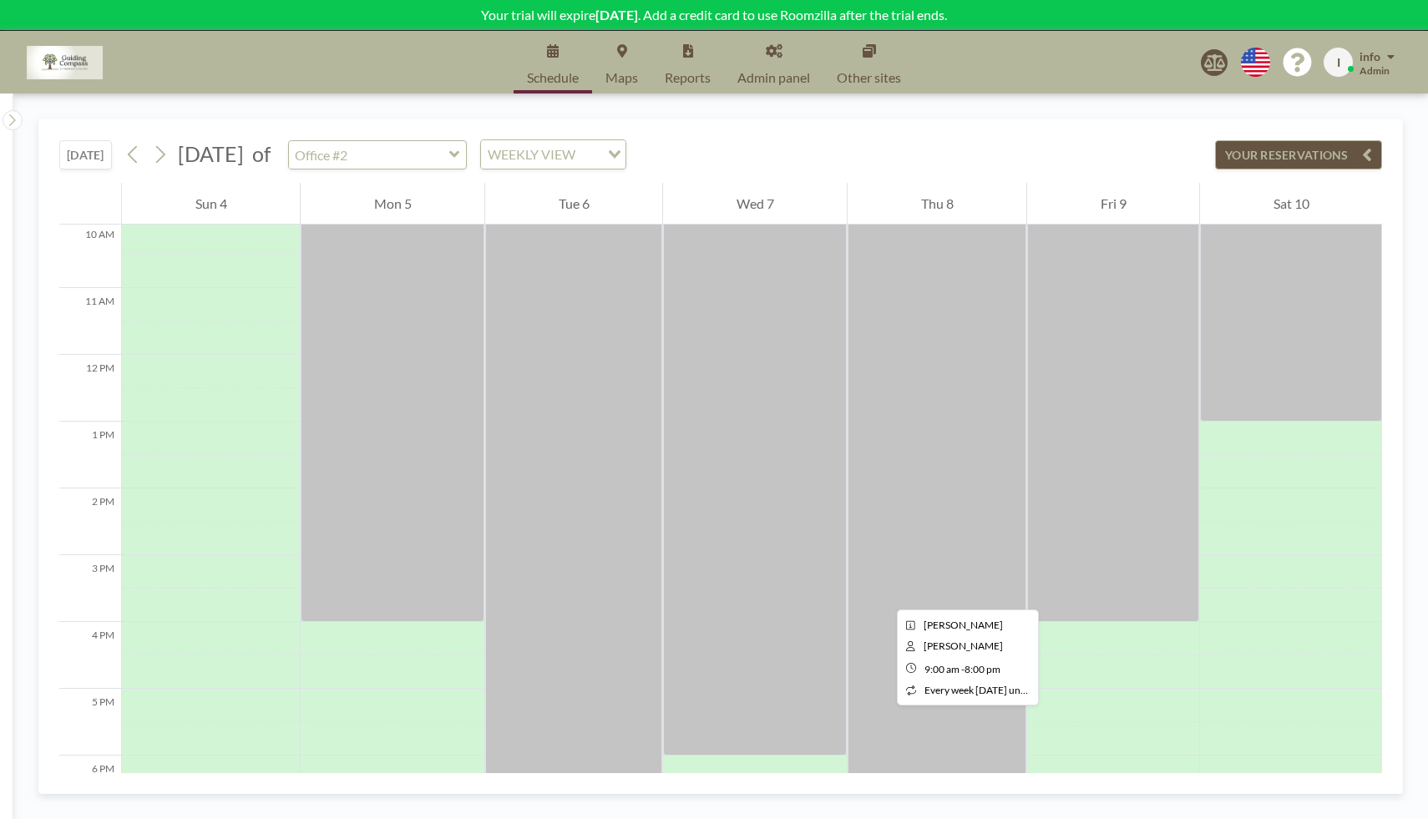
scroll to position [794, 0]
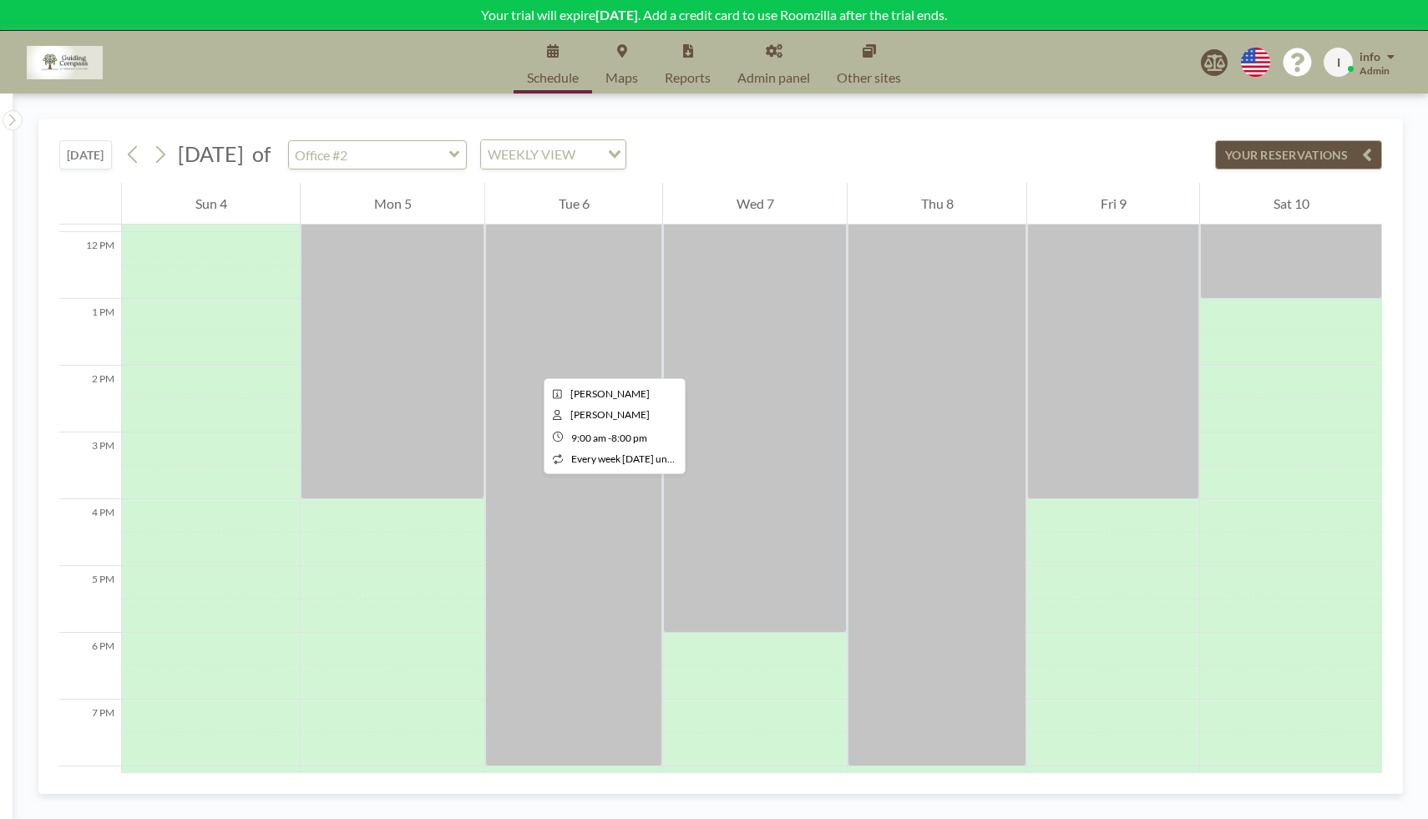
click at [530, 363] on div at bounding box center [573, 399] width 177 height 735
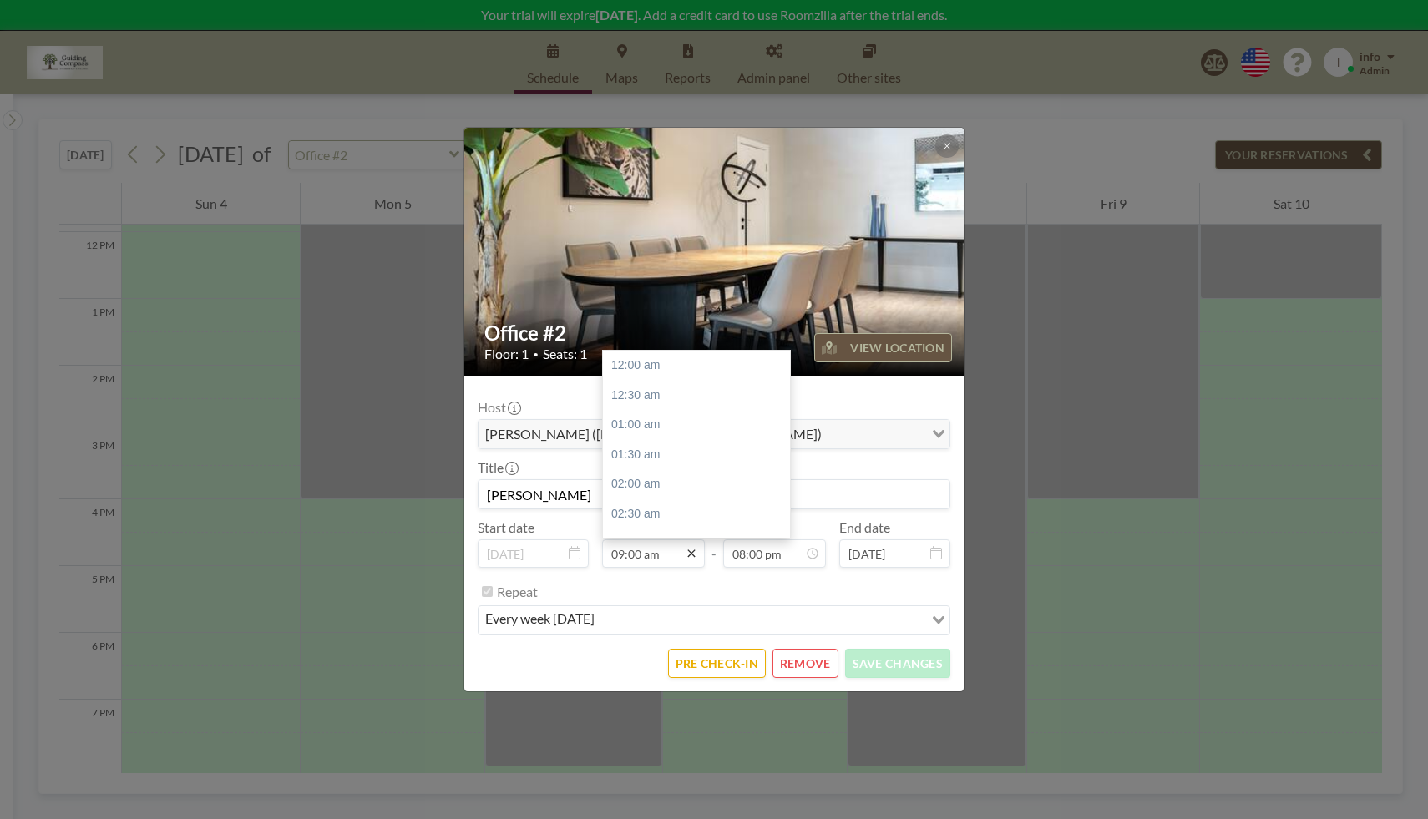
scroll to position [1189, 0]
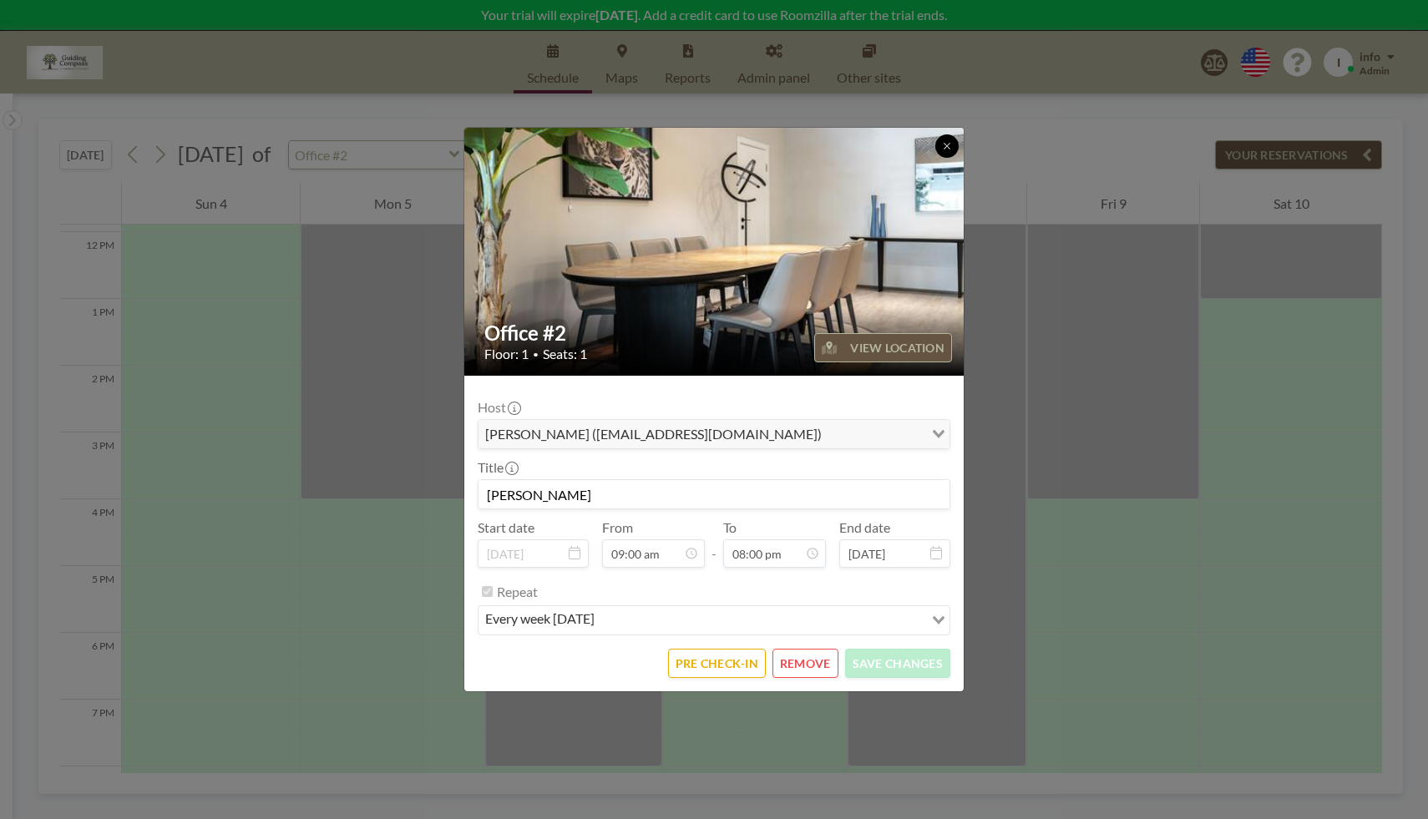
click at [949, 148] on icon at bounding box center [947, 146] width 10 height 10
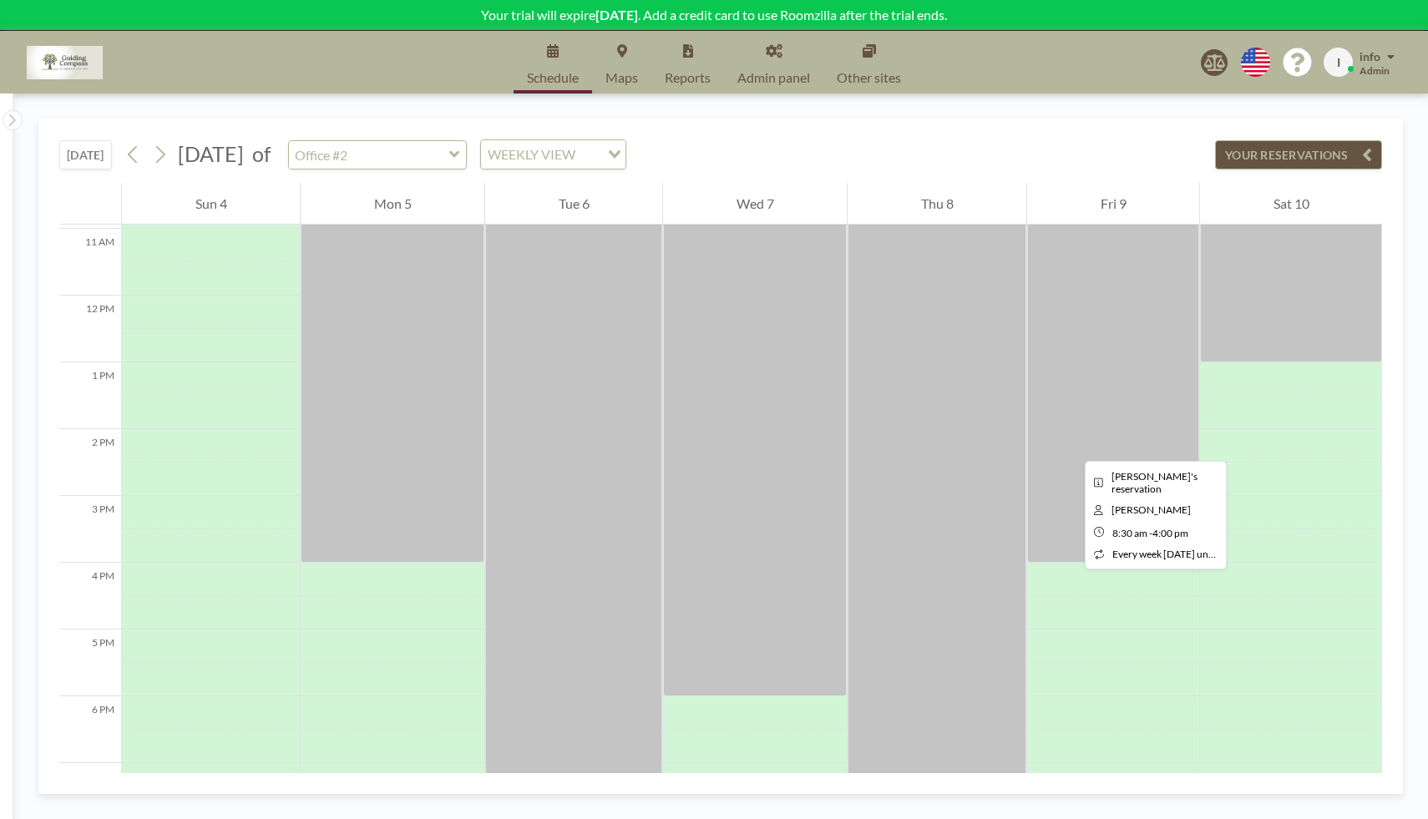
scroll to position [836, 0]
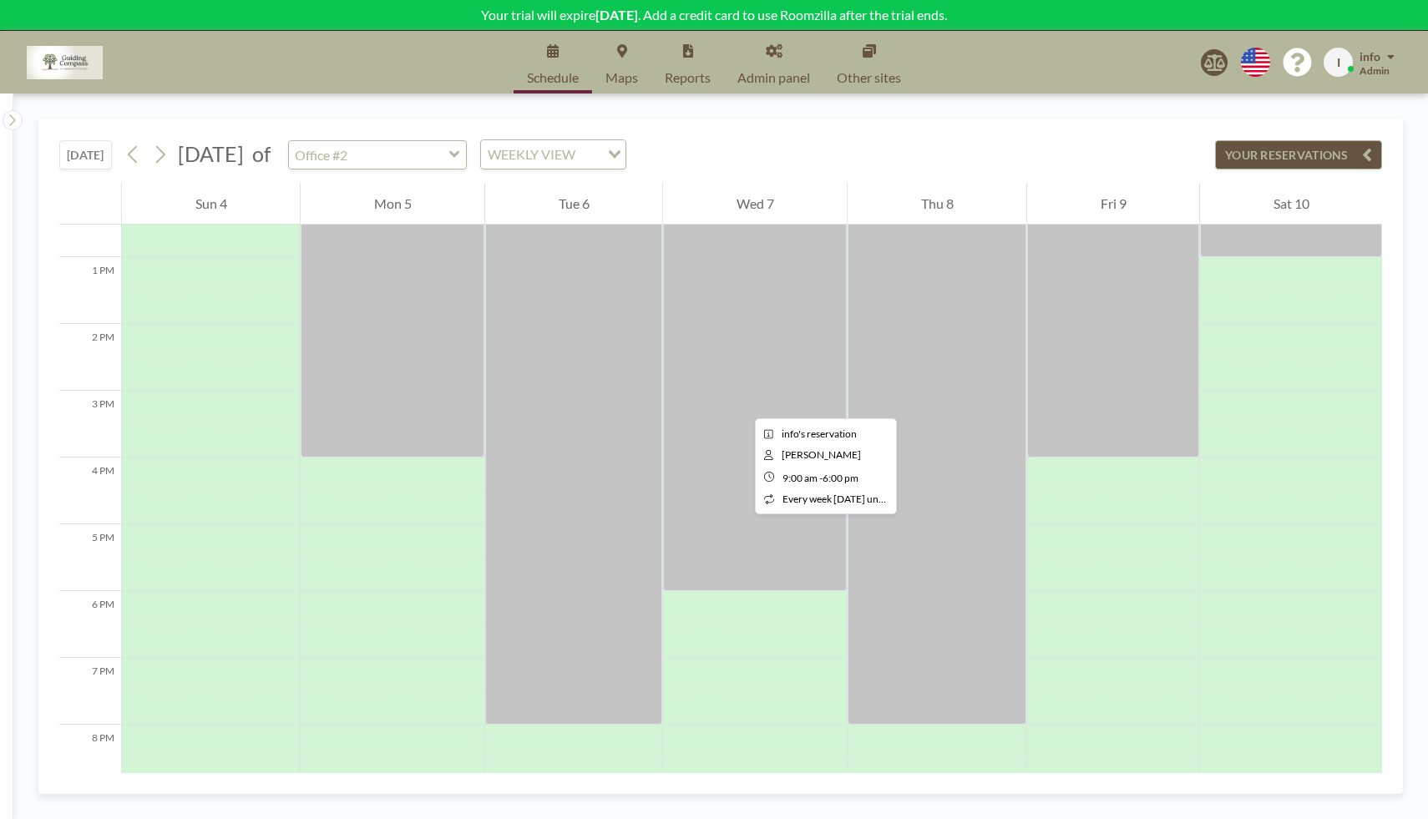
click at [741, 403] on div at bounding box center [755, 290] width 184 height 601
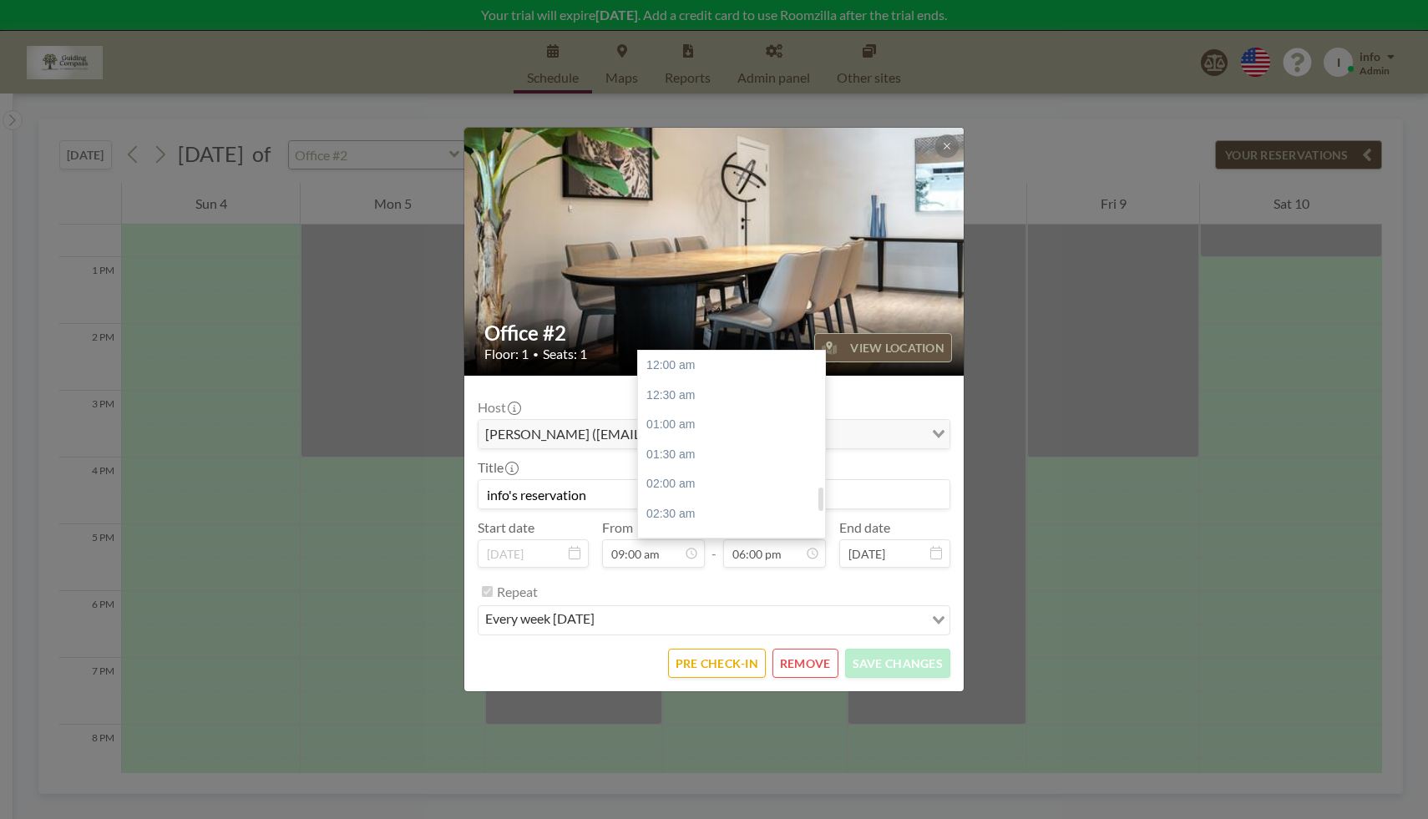
scroll to position [1069, 0]
click at [749, 488] on div "08:00 pm" at bounding box center [736, 485] width 196 height 30
type input "08:00 pm"
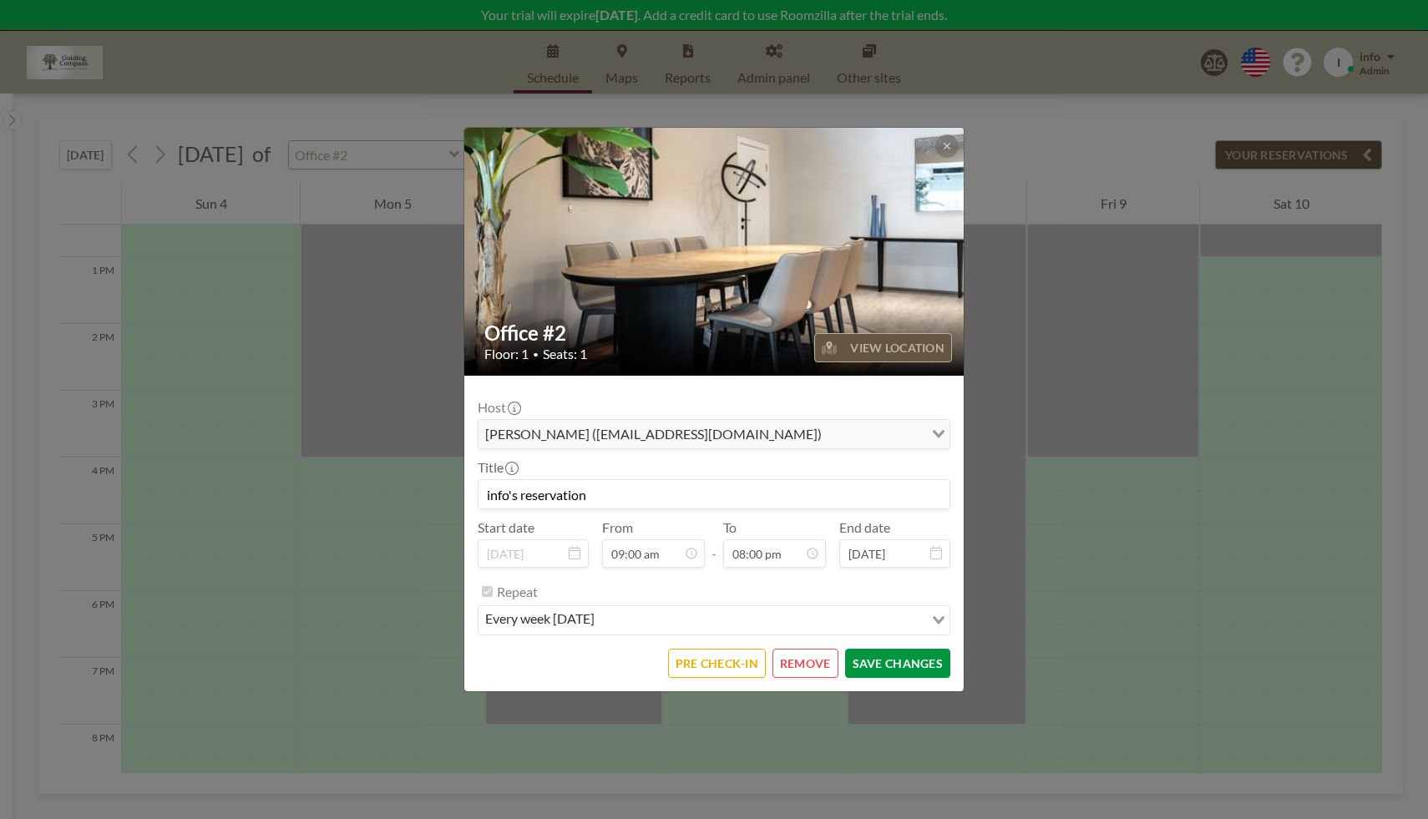
click at [903, 665] on button "SAVE CHANGES" at bounding box center [897, 663] width 105 height 29
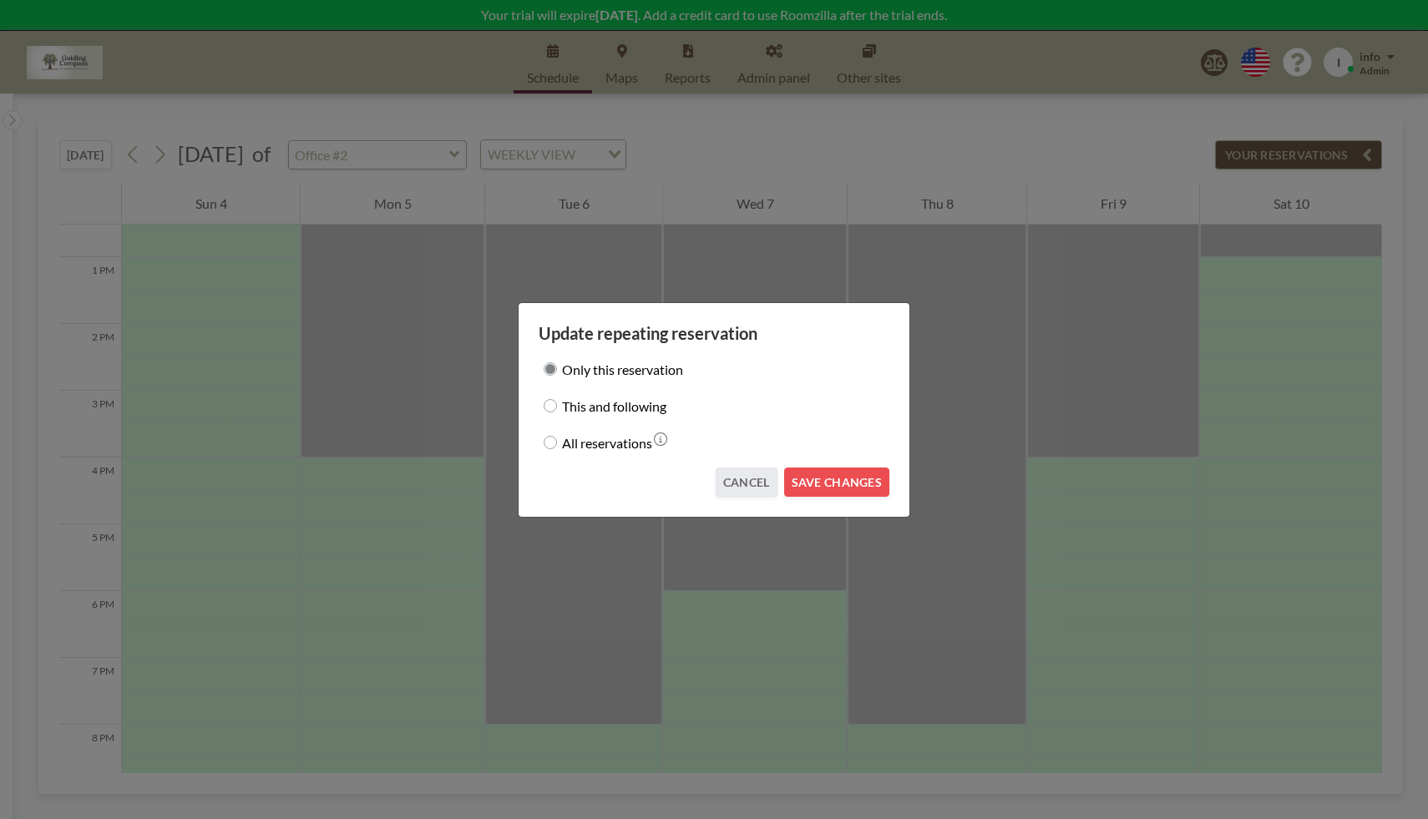
click at [545, 403] on input "This and following" at bounding box center [549, 405] width 13 height 13
radio input "true"
click at [833, 480] on button "SAVE CHANGES" at bounding box center [836, 482] width 105 height 29
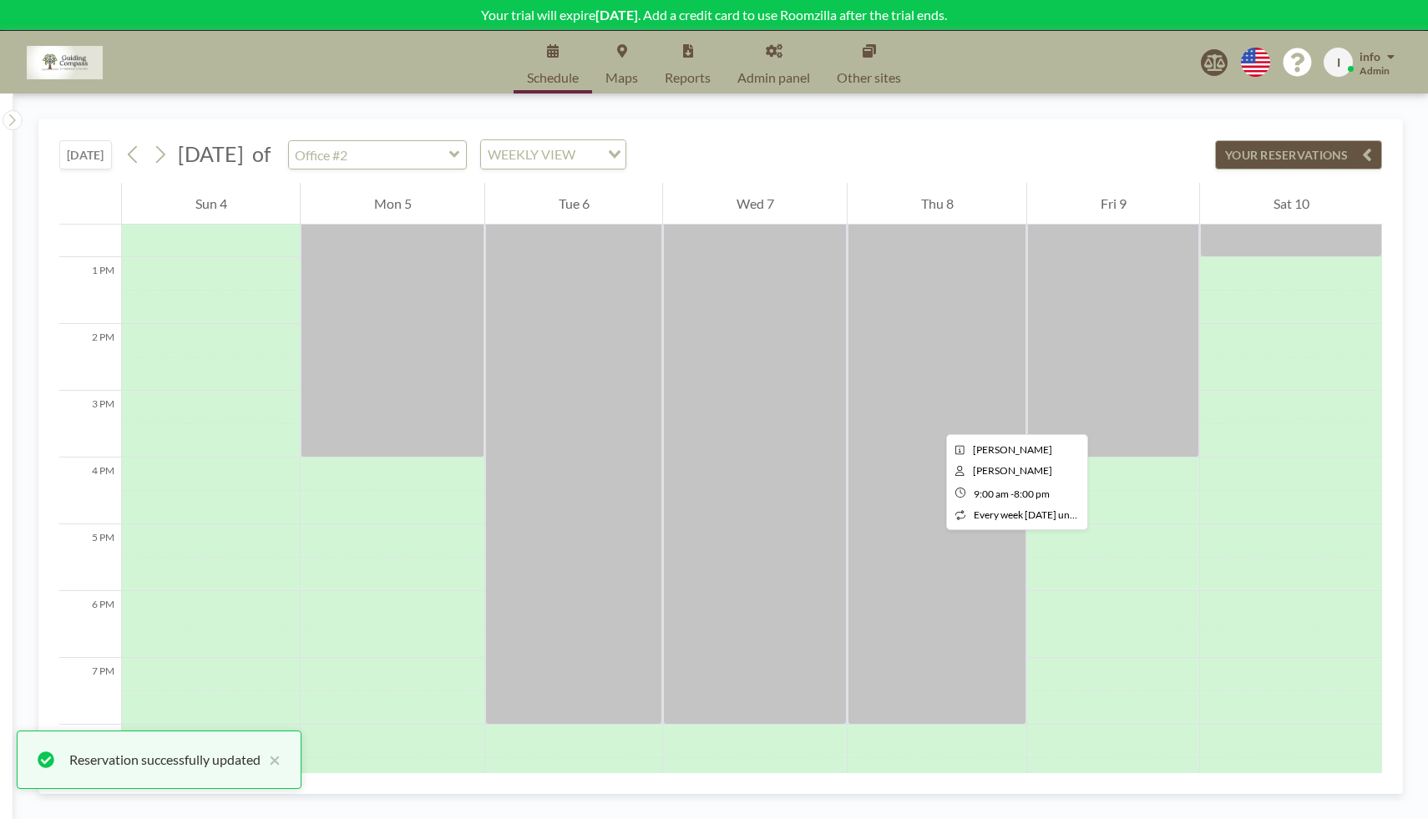
click at [933, 419] on div at bounding box center [936, 357] width 179 height 735
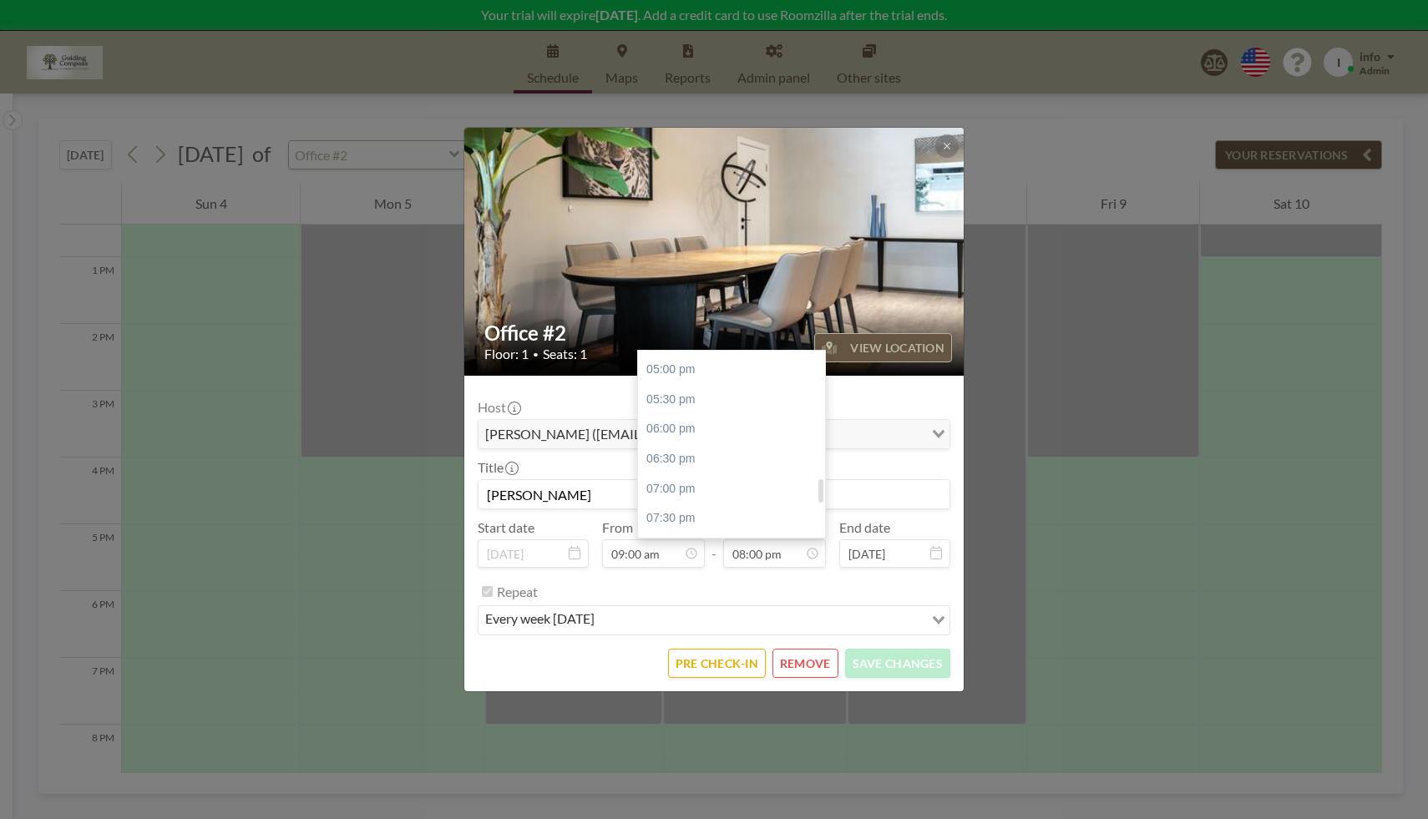
scroll to position [1008, 0]
click at [728, 435] on div "06:00 pm" at bounding box center [736, 427] width 196 height 30
type input "06:00 pm"
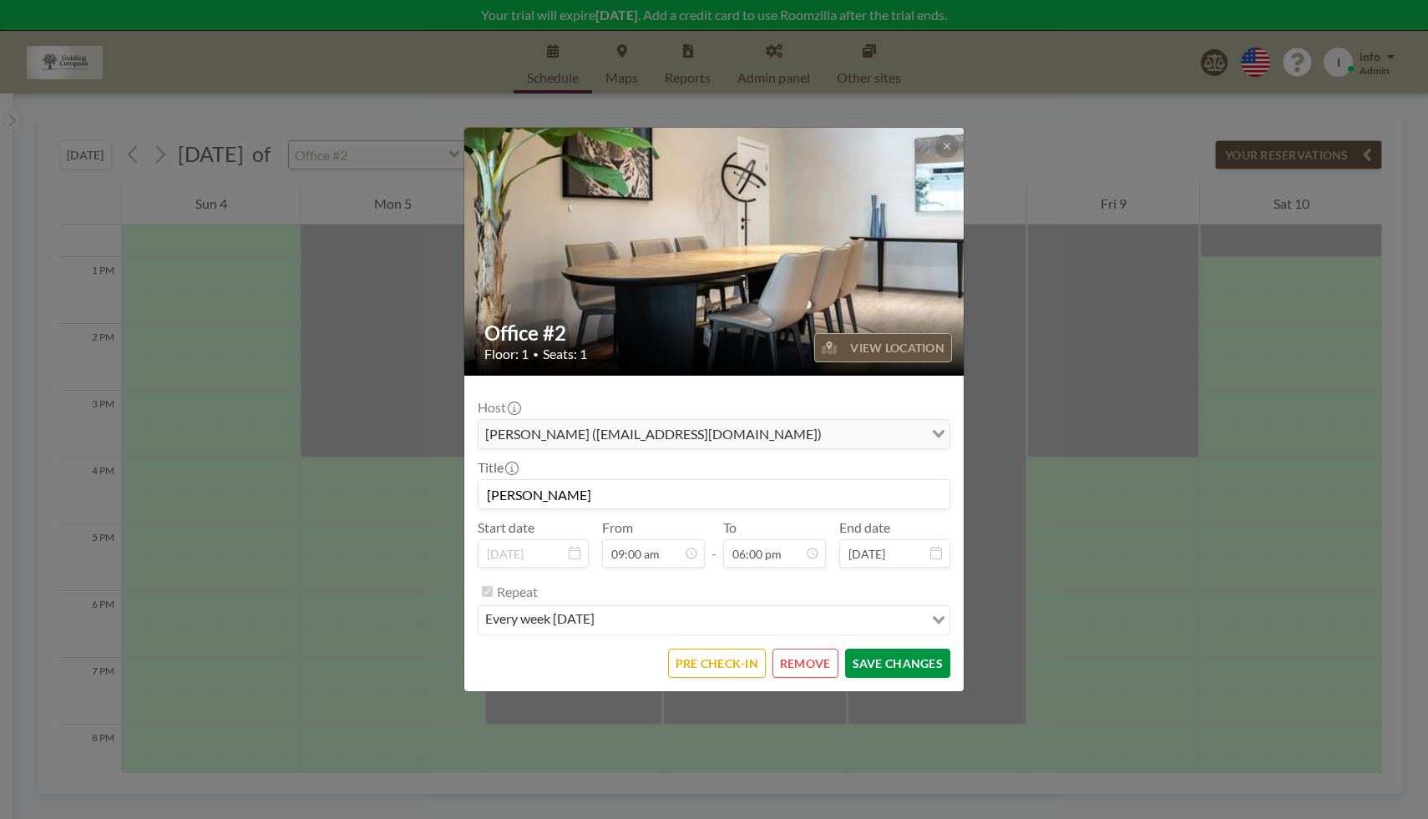
click at [917, 661] on button "SAVE CHANGES" at bounding box center [897, 663] width 105 height 29
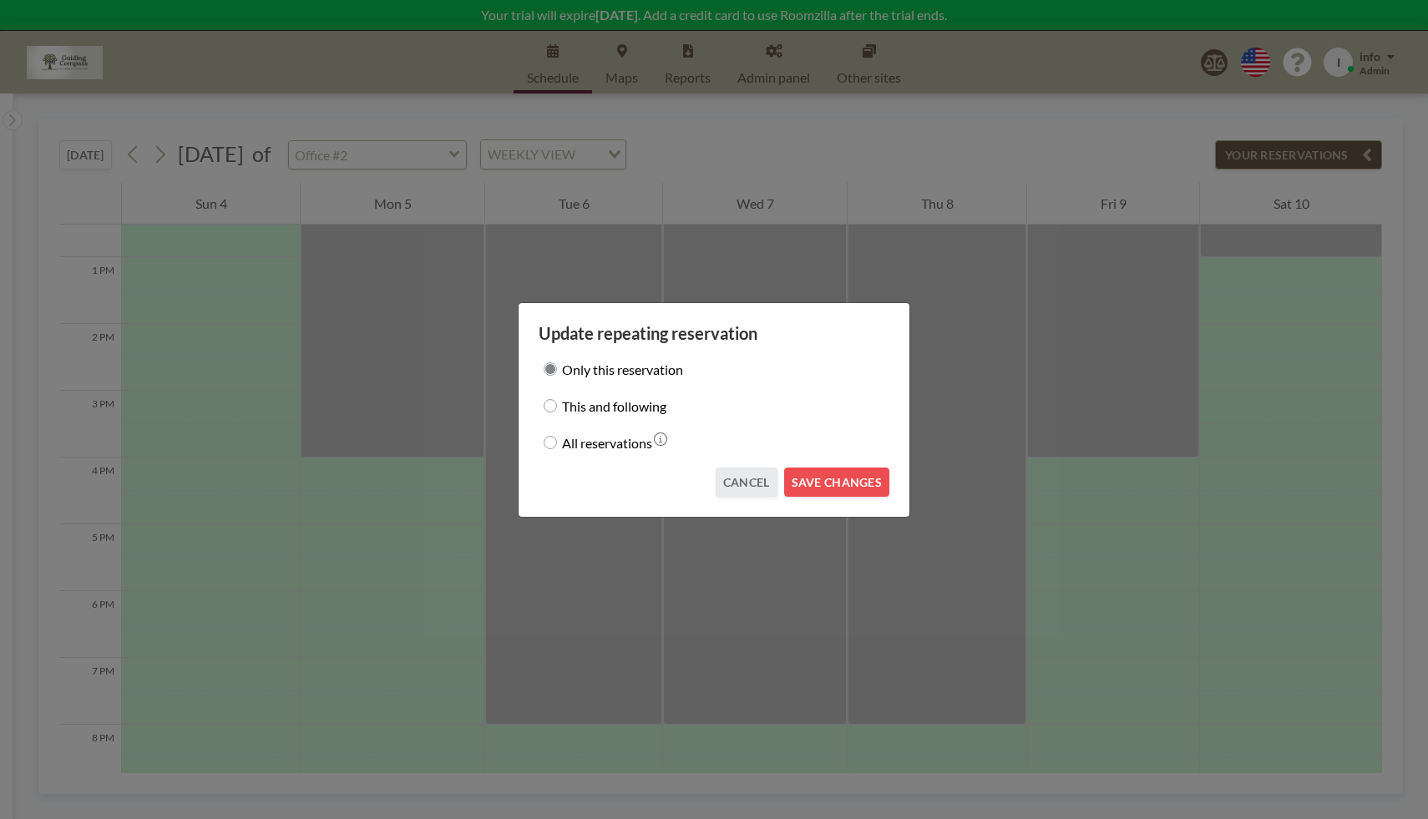
click at [552, 406] on input "This and following" at bounding box center [549, 405] width 13 height 13
radio input "true"
click at [849, 483] on button "SAVE CHANGES" at bounding box center [836, 482] width 105 height 29
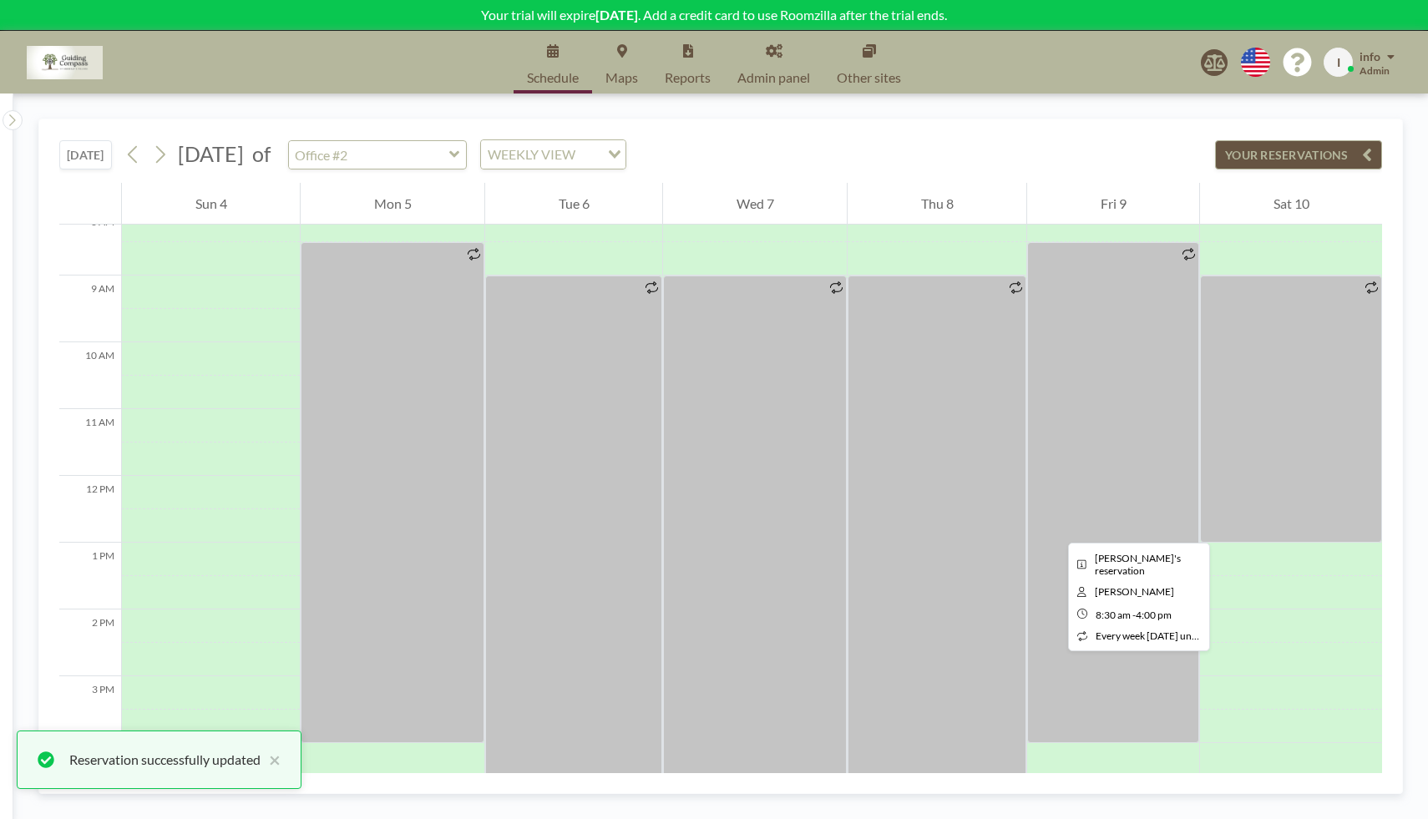
scroll to position [459, 0]
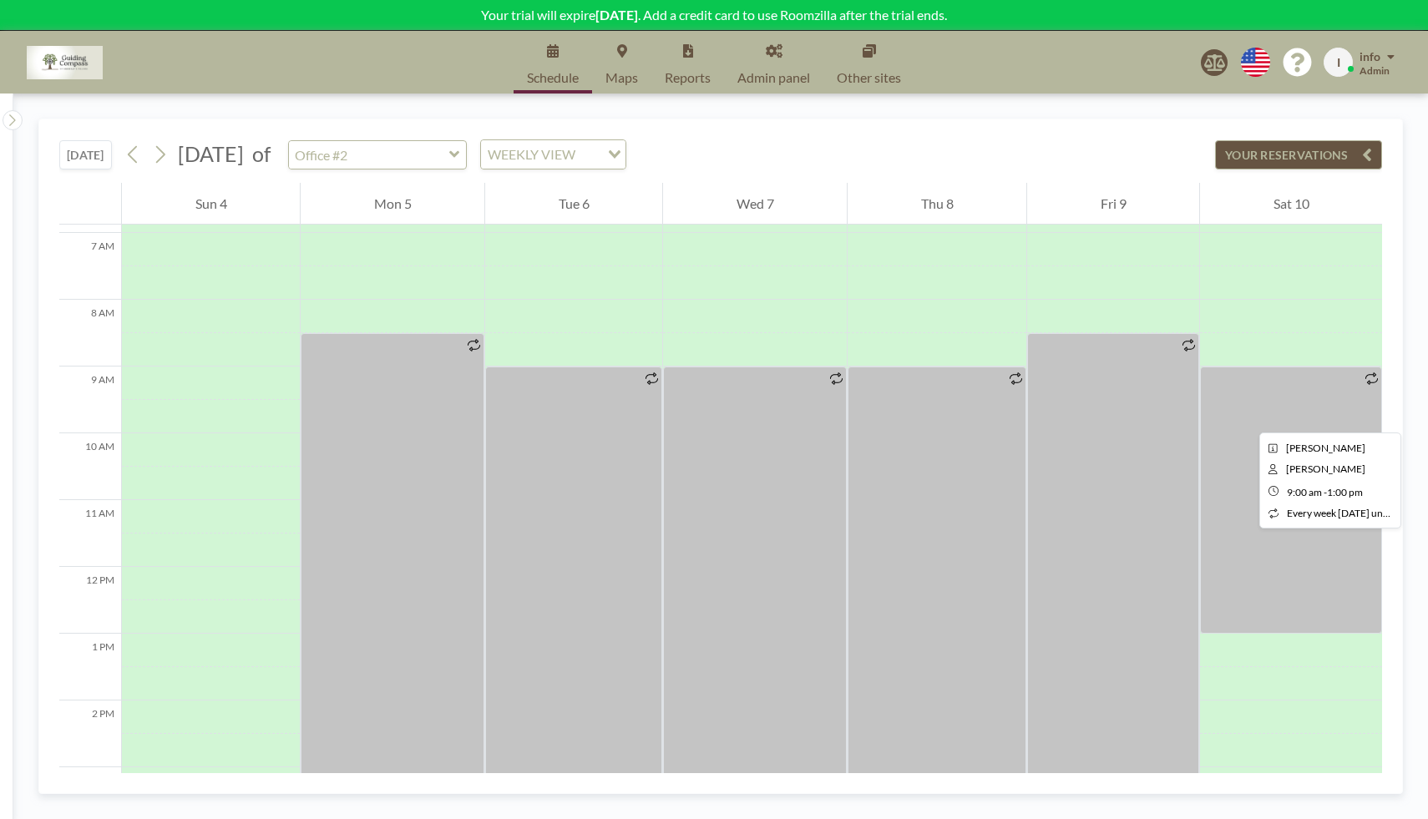
click at [1246, 417] on div at bounding box center [1291, 499] width 182 height 267
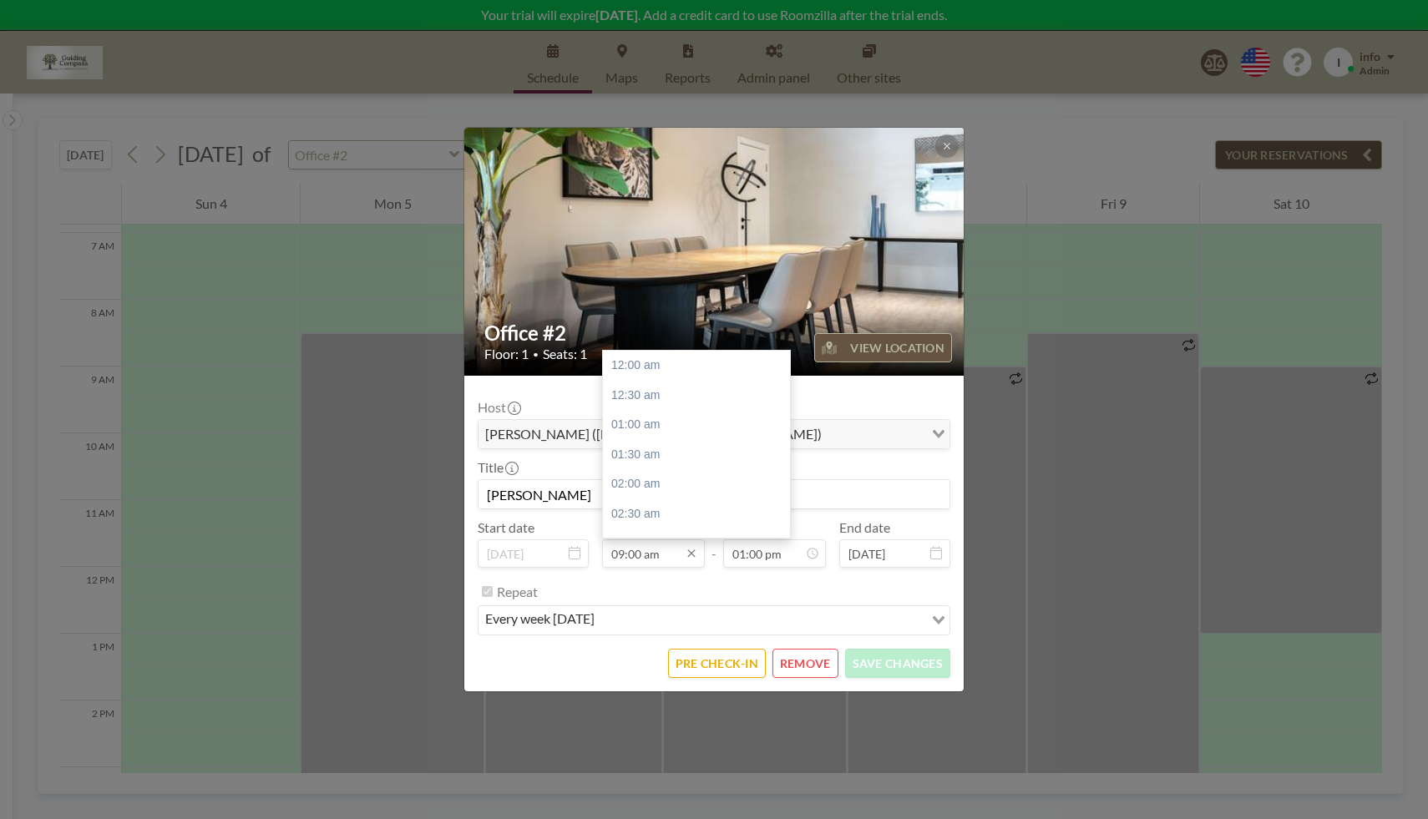
scroll to position [535, 0]
click at [680, 560] on input "09:00 am" at bounding box center [653, 553] width 103 height 28
click at [658, 429] on div "10:00 am" at bounding box center [701, 425] width 196 height 30
type input "10:00 am"
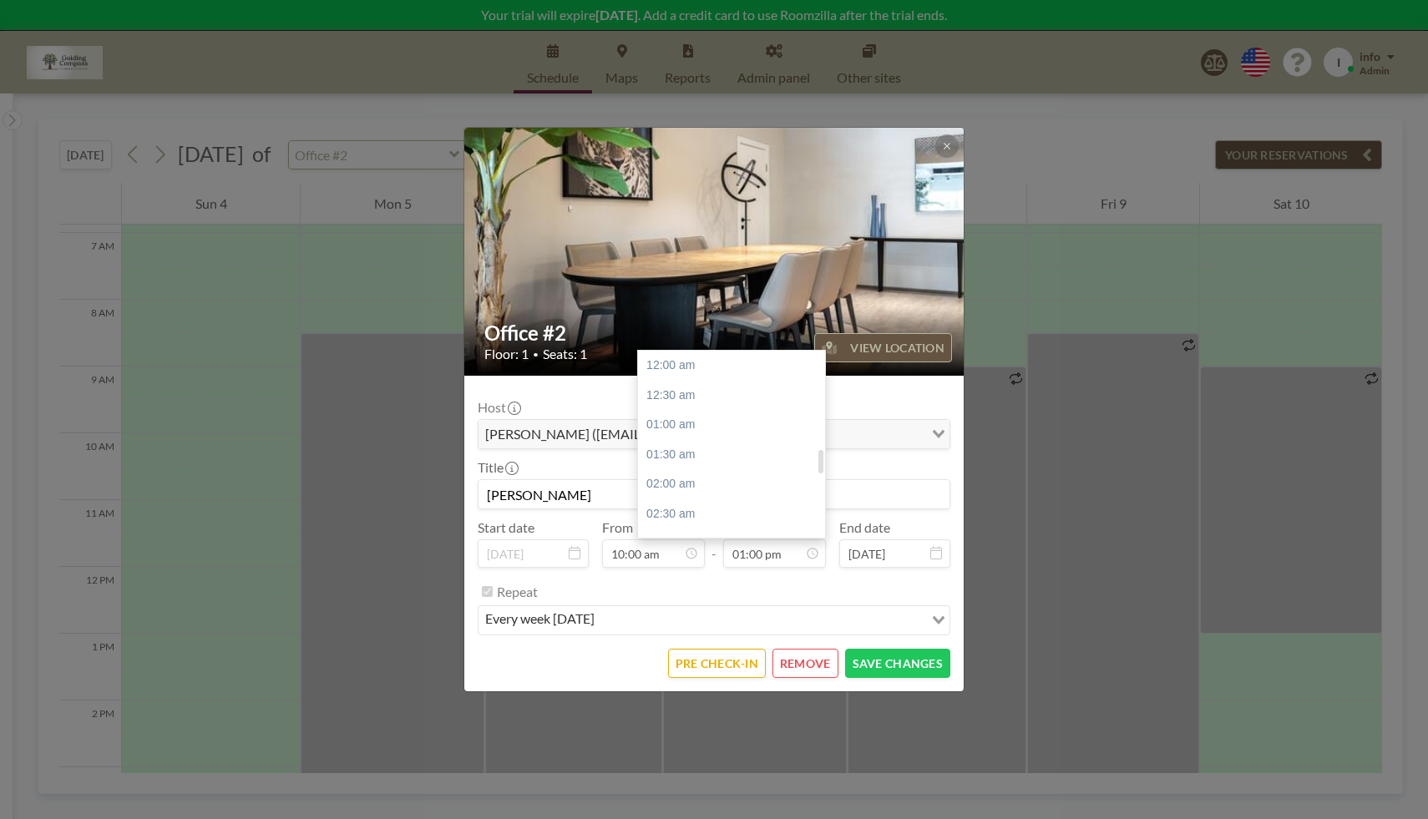
scroll to position [772, 0]
click at [716, 430] on div "02:00 pm" at bounding box center [736, 426] width 196 height 30
type input "02:00 pm"
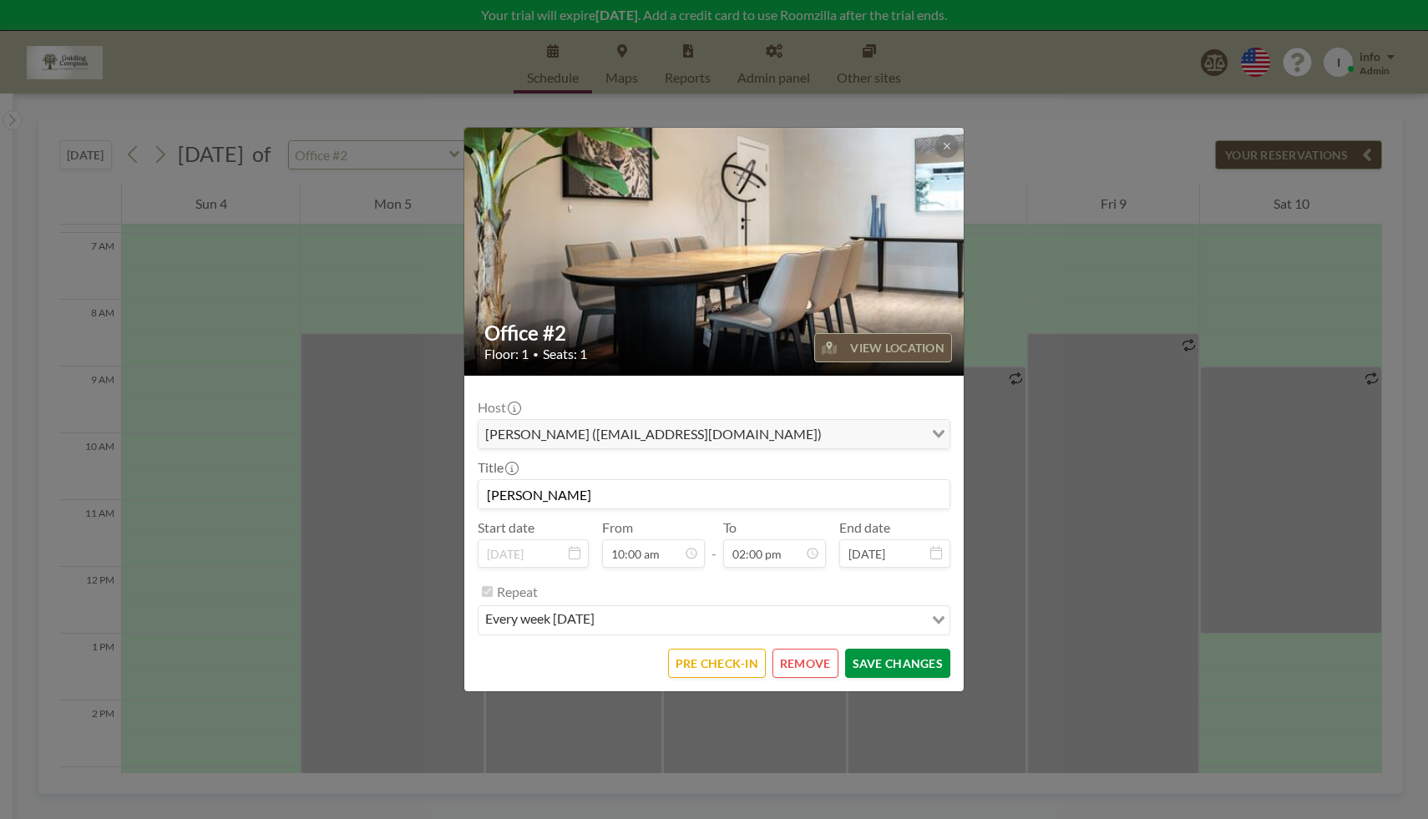
click at [900, 671] on button "SAVE CHANGES" at bounding box center [897, 663] width 105 height 29
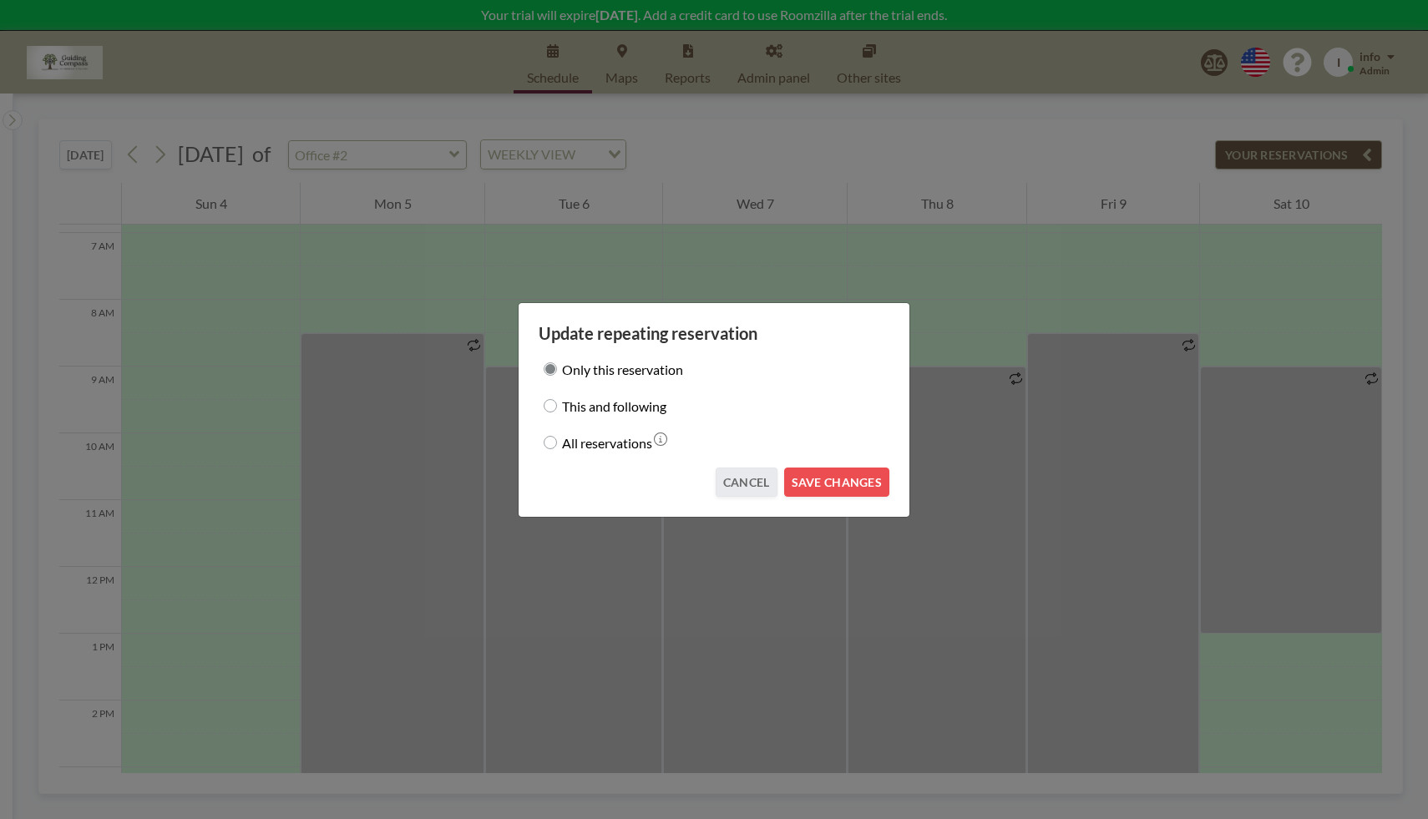
click at [551, 404] on input "This and following" at bounding box center [549, 405] width 13 height 13
radio input "true"
click at [855, 478] on button "SAVE CHANGES" at bounding box center [836, 482] width 105 height 29
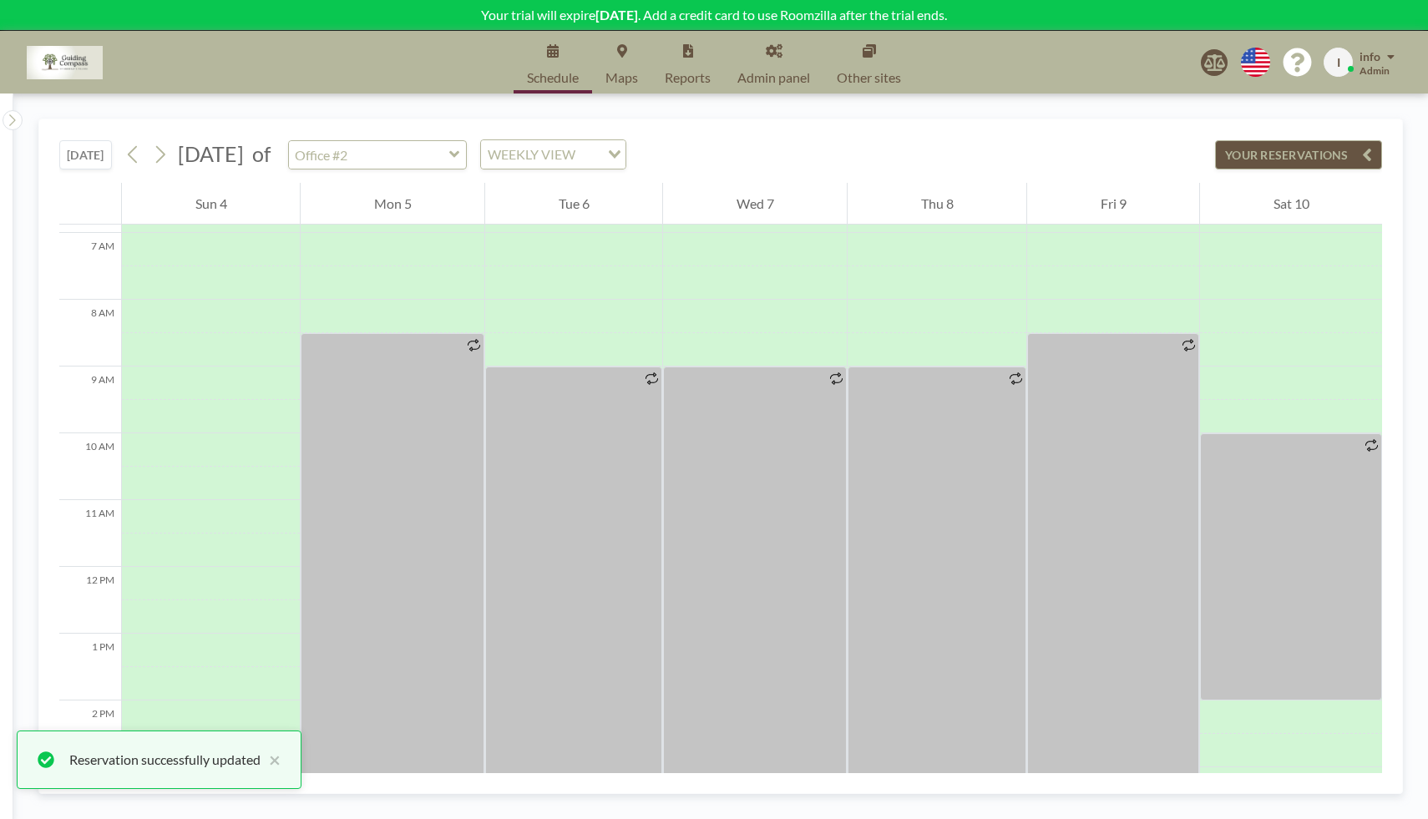
click at [76, 158] on button "[DATE]" at bounding box center [85, 154] width 53 height 29
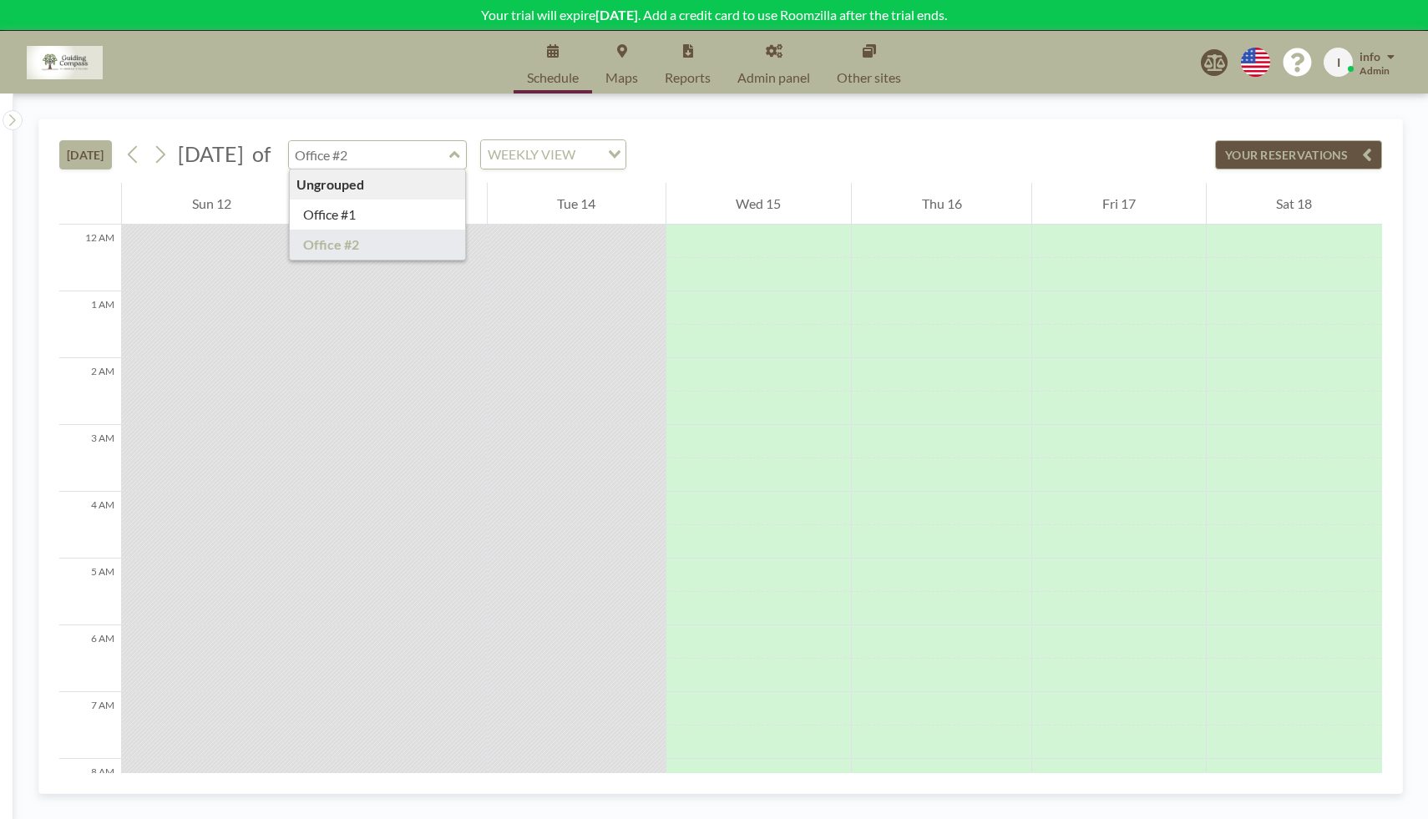
click at [468, 154] on div "Ungrouped Office #1 Office #2" at bounding box center [377, 154] width 179 height 29
type input "Office #1"
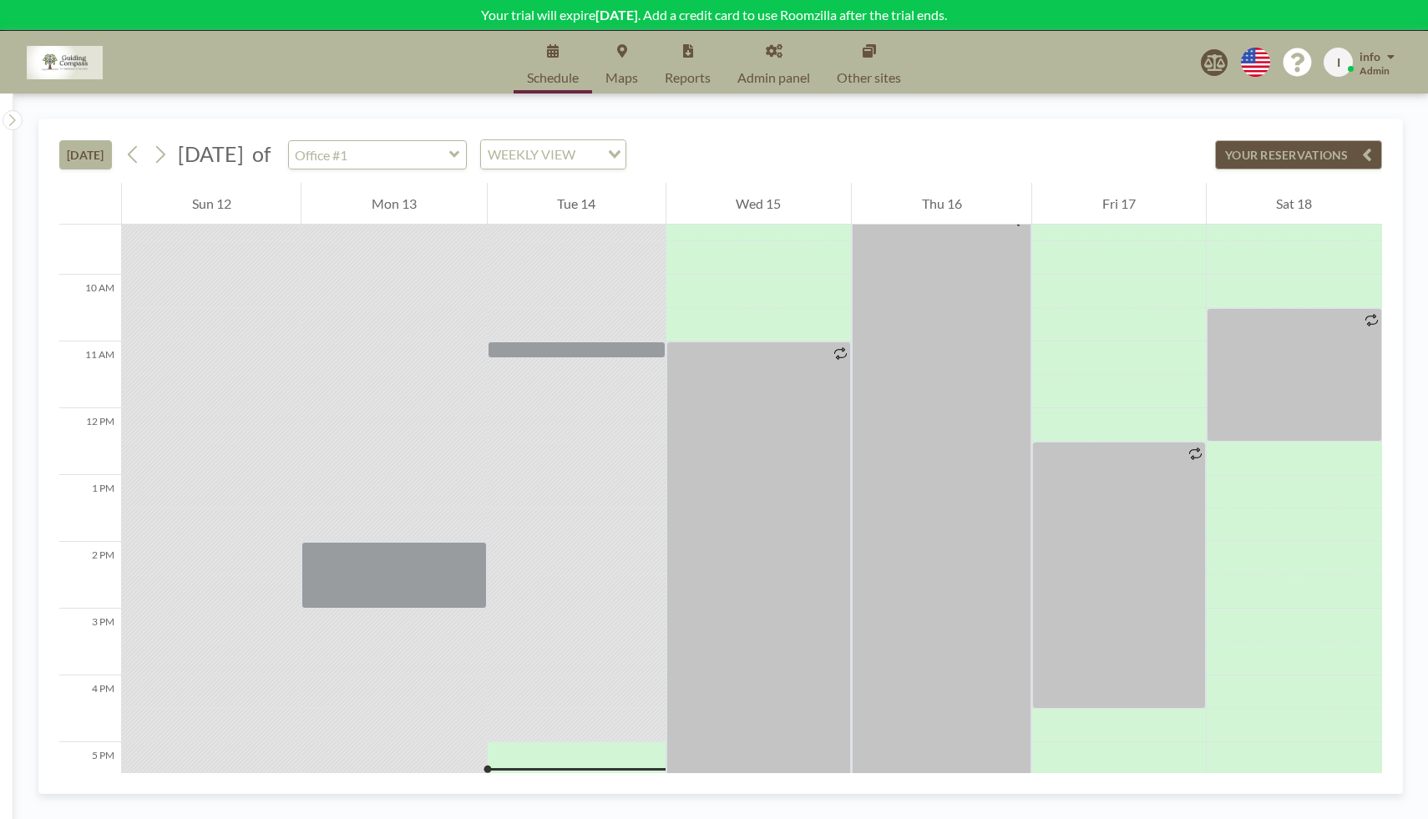
scroll to position [723, 0]
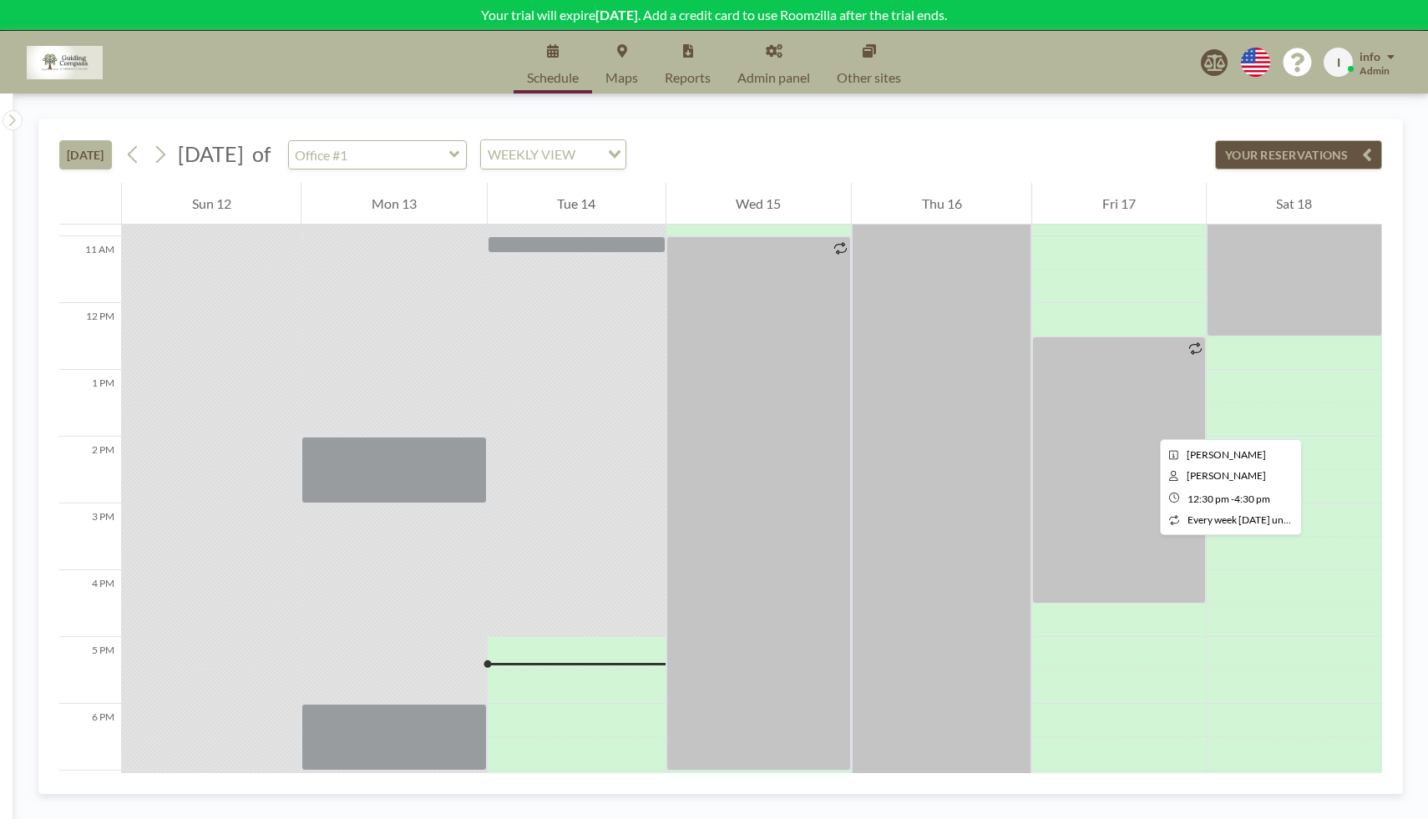
click at [1146, 424] on div at bounding box center [1118, 469] width 173 height 267
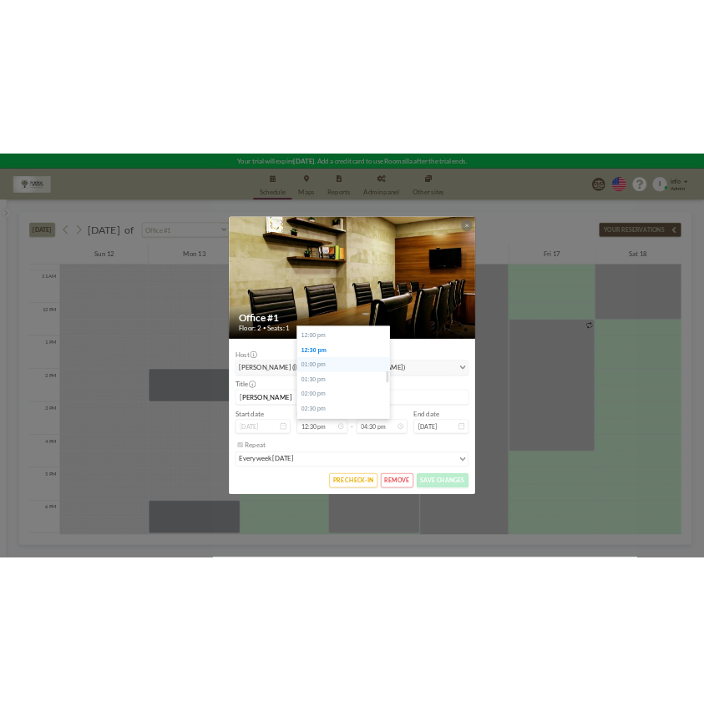
scroll to position [709, 0]
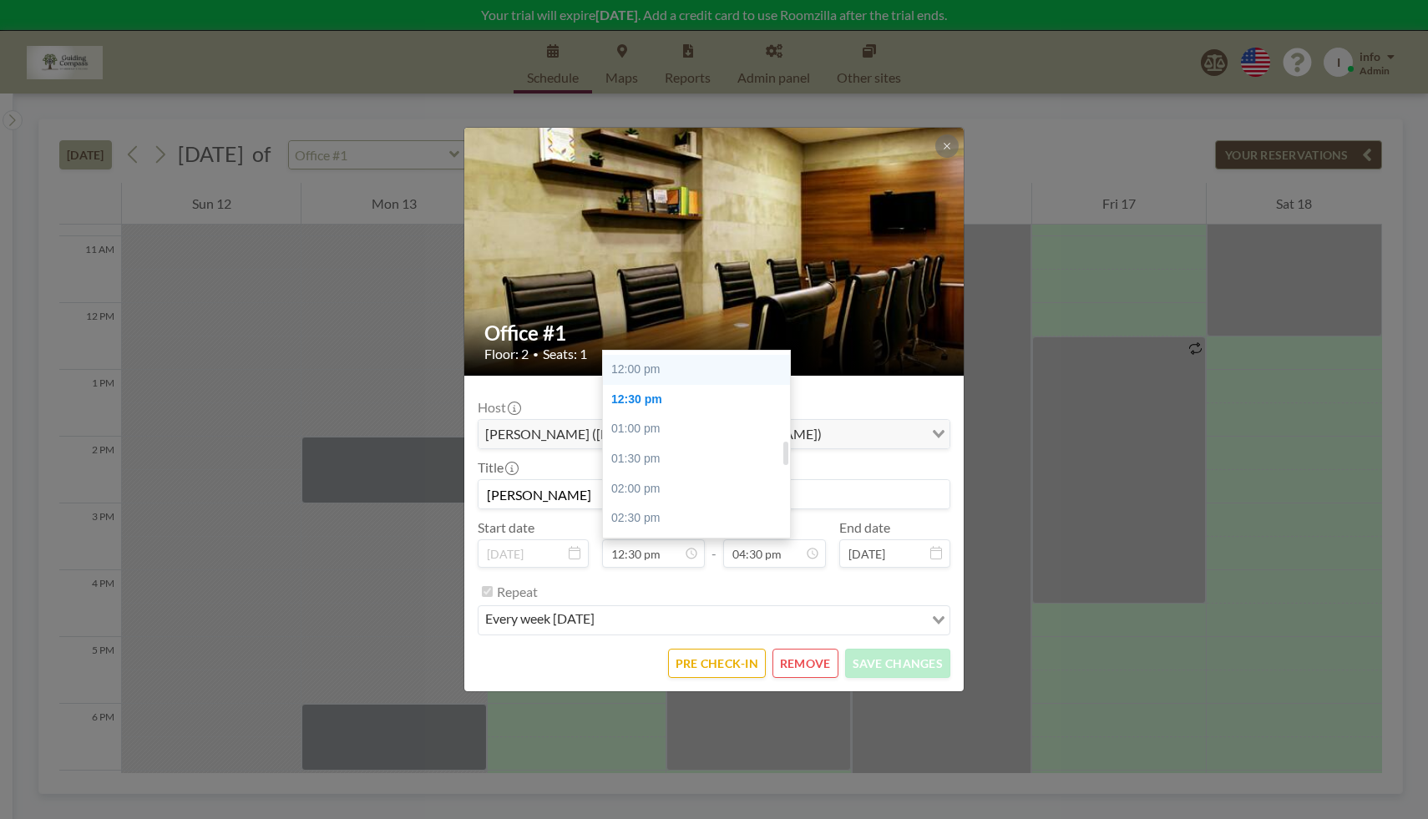
click at [676, 364] on div "12:00 pm" at bounding box center [701, 370] width 196 height 30
type input "12:00 pm"
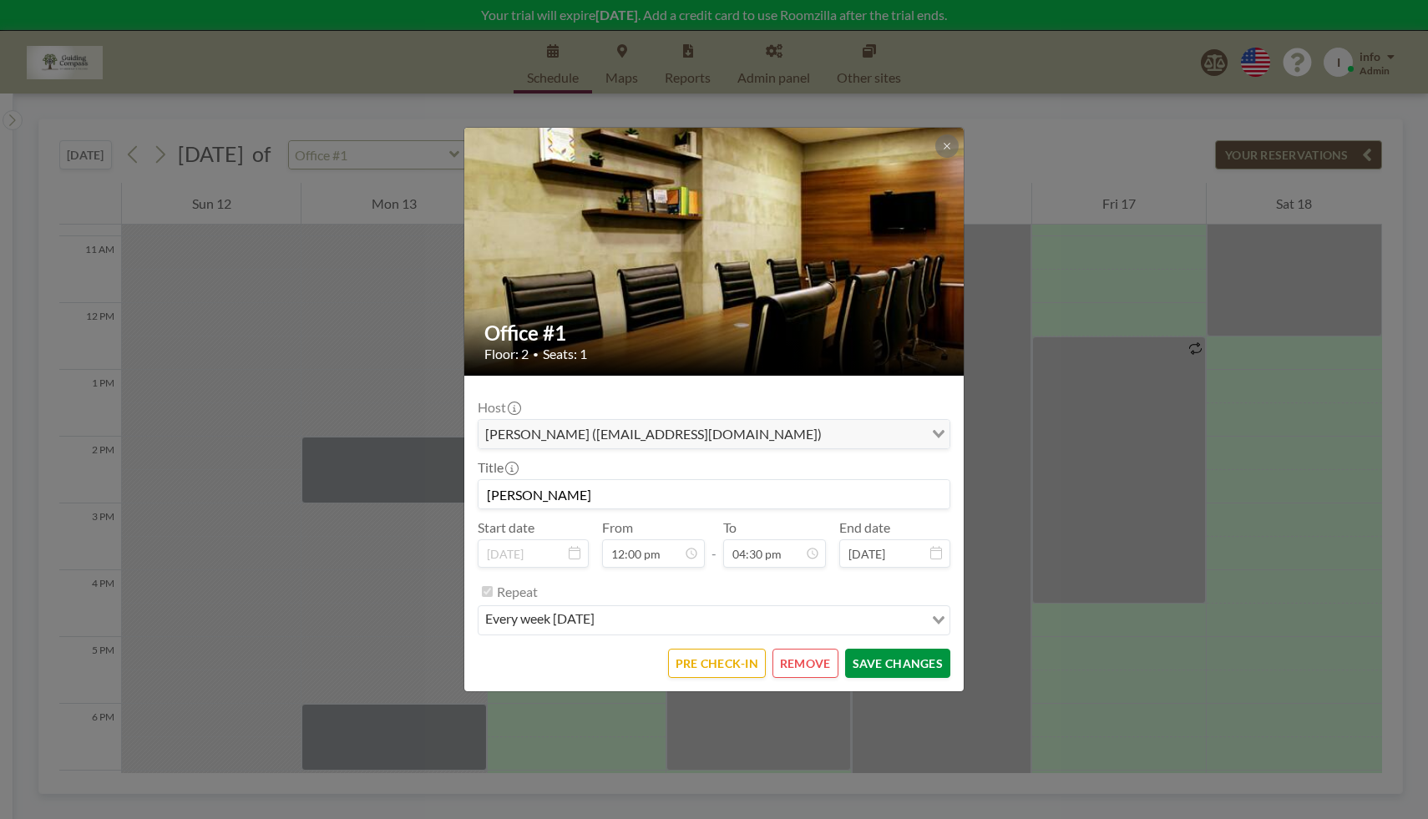
click at [915, 661] on button "SAVE CHANGES" at bounding box center [897, 663] width 105 height 29
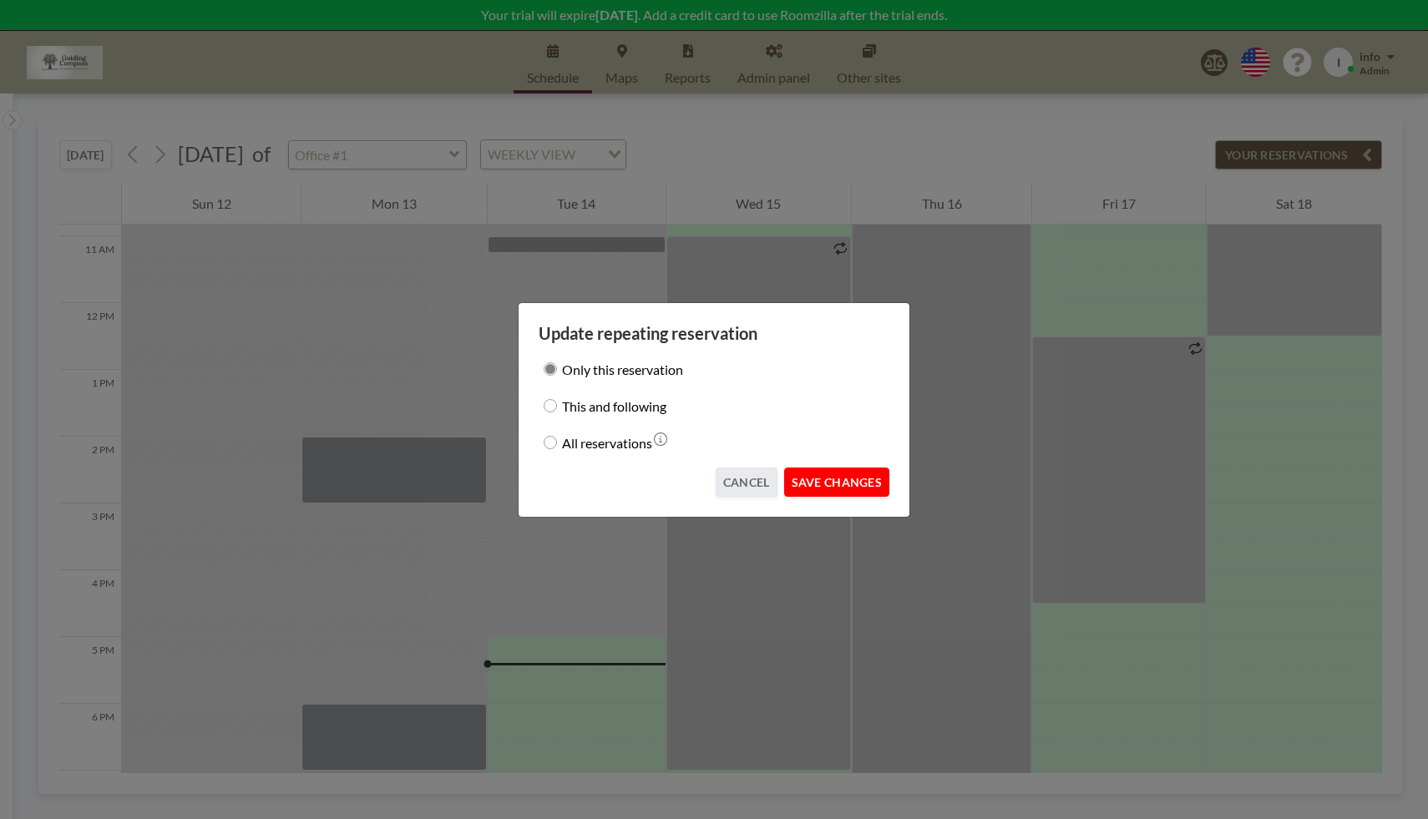
click at [857, 481] on button "SAVE CHANGES" at bounding box center [836, 482] width 105 height 29
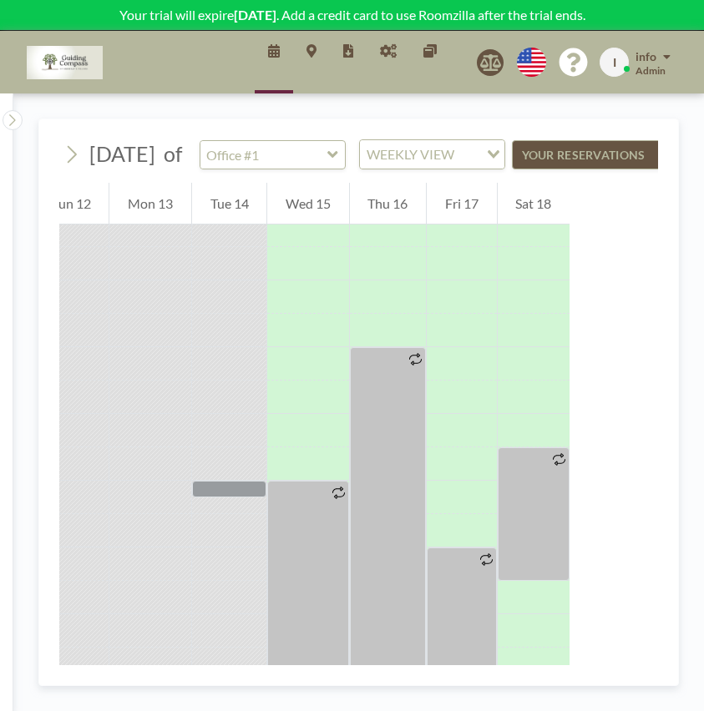
scroll to position [647, 0]
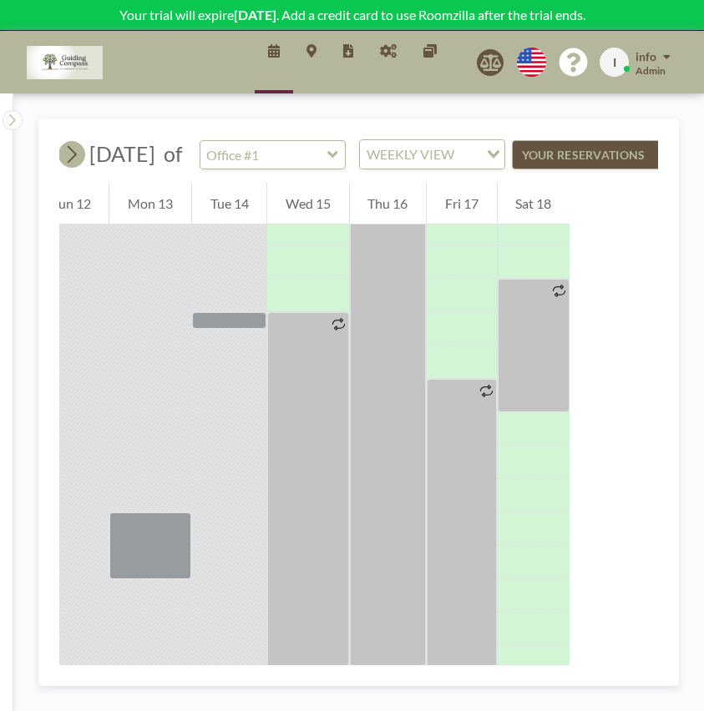
click at [75, 166] on icon at bounding box center [71, 154] width 16 height 25
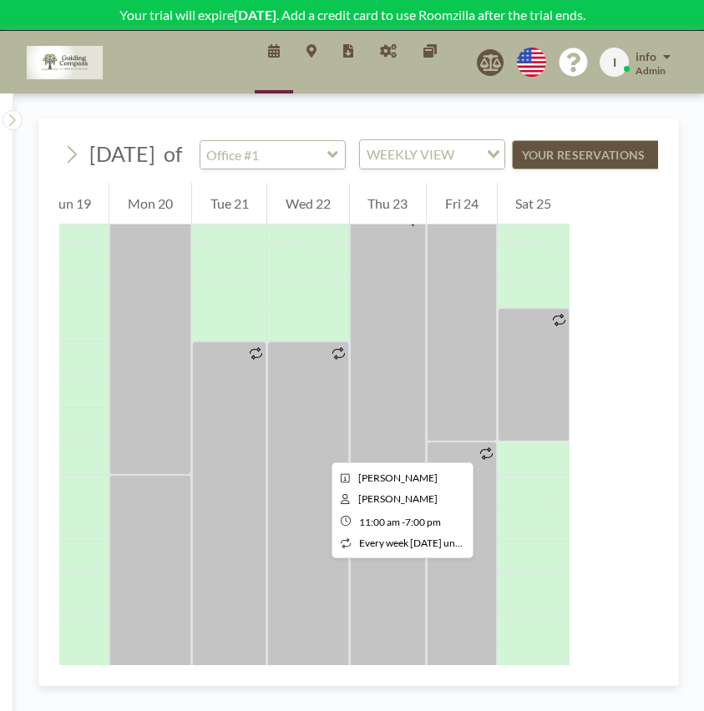
scroll to position [617, 0]
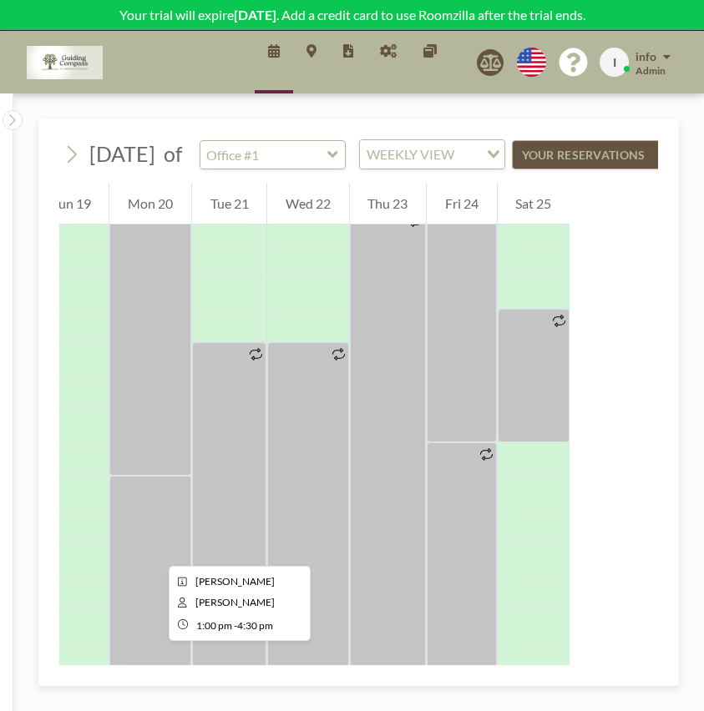
click at [155, 551] on div at bounding box center [149, 593] width 81 height 234
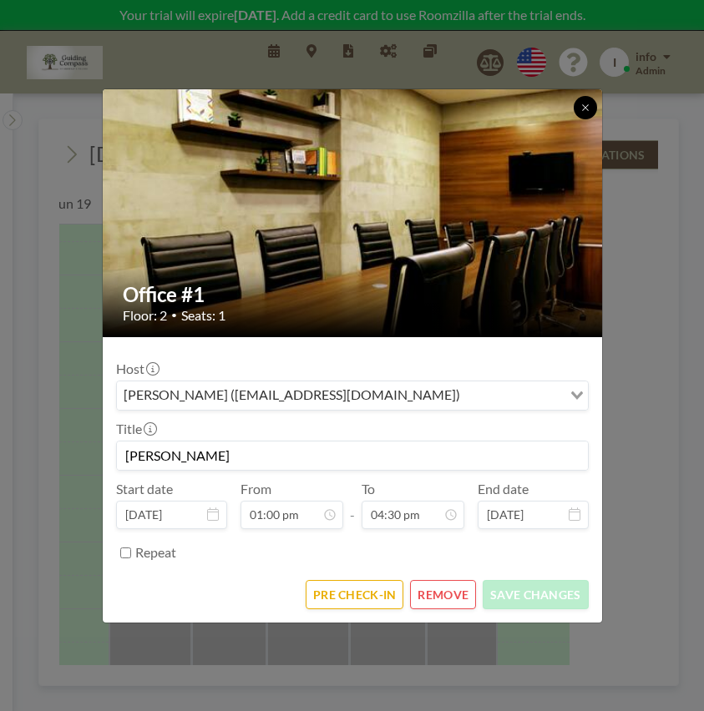
click at [589, 108] on icon at bounding box center [585, 108] width 10 height 10
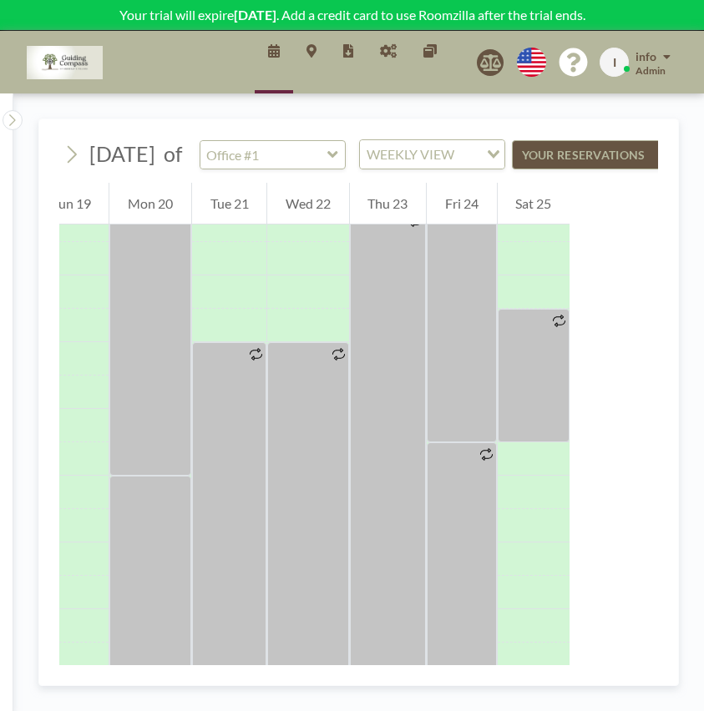
click at [468, 582] on div at bounding box center [461, 575] width 69 height 267
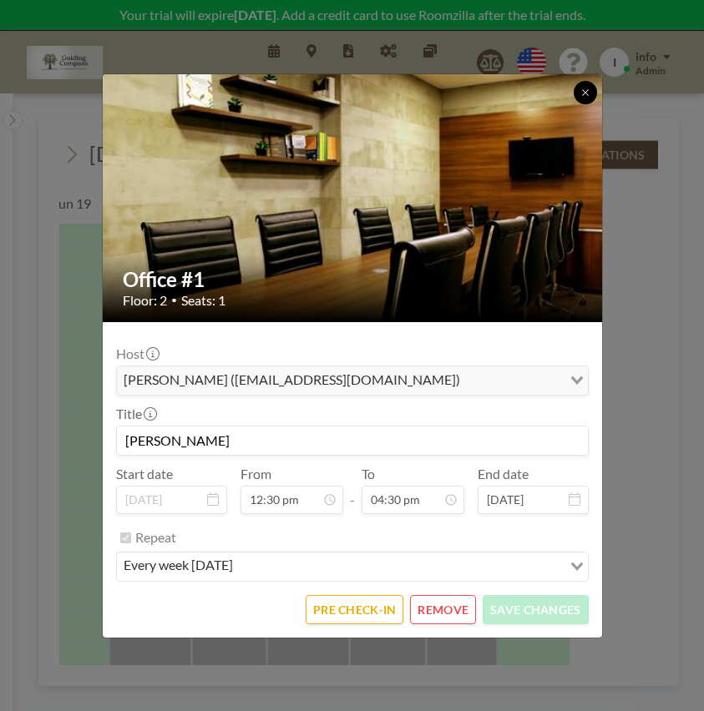
click at [588, 93] on icon at bounding box center [585, 93] width 10 height 10
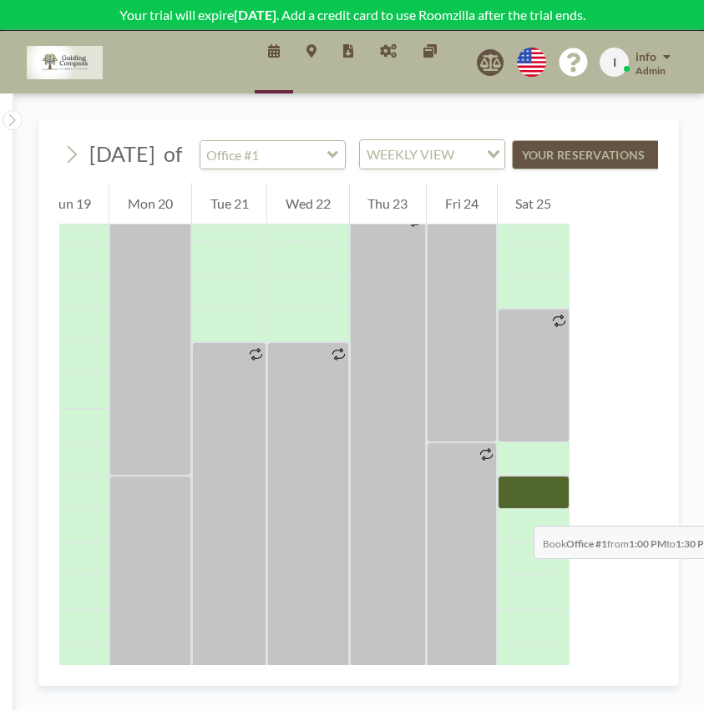
click at [517, 509] on div at bounding box center [534, 492] width 72 height 33
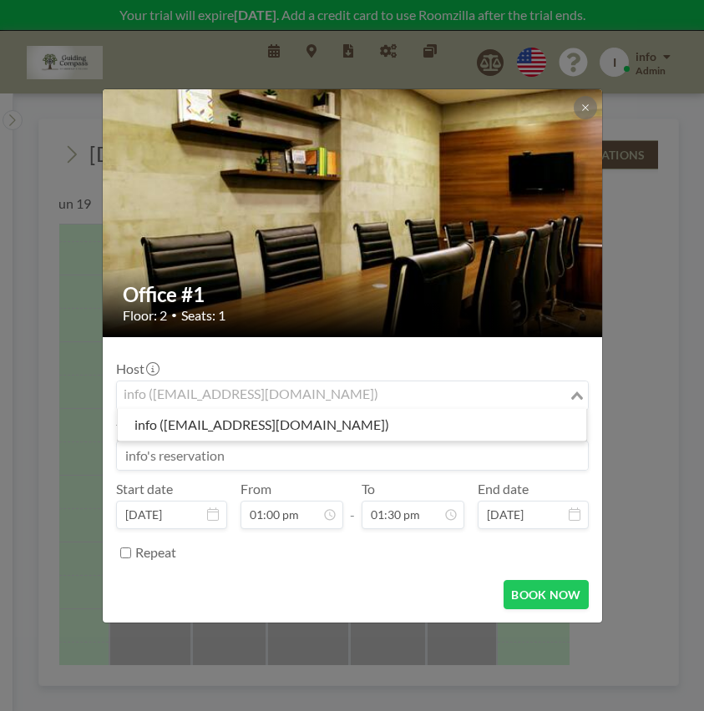
click at [316, 392] on input "Search for option" at bounding box center [343, 396] width 448 height 22
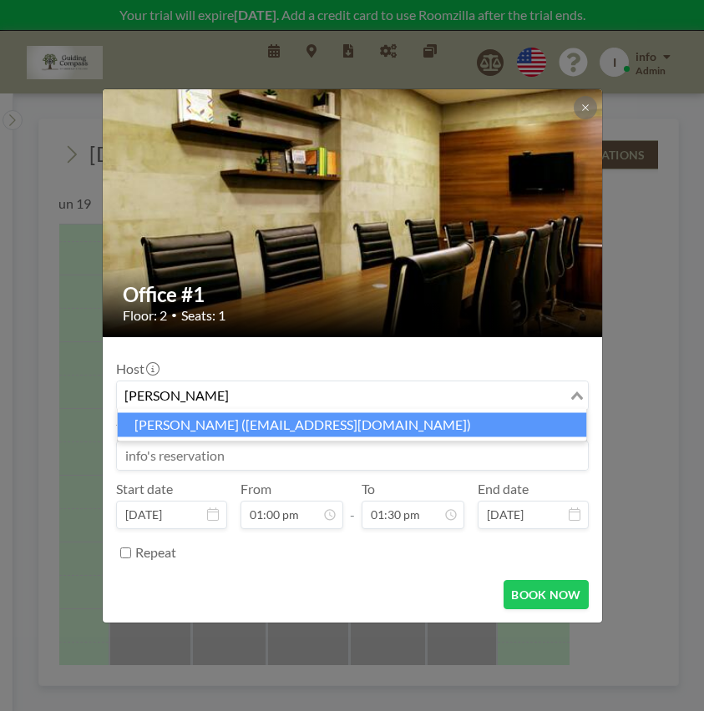
click at [325, 427] on li "[PERSON_NAME] ([EMAIL_ADDRESS][DOMAIN_NAME])" at bounding box center [352, 425] width 469 height 24
type input "[PERSON_NAME]"
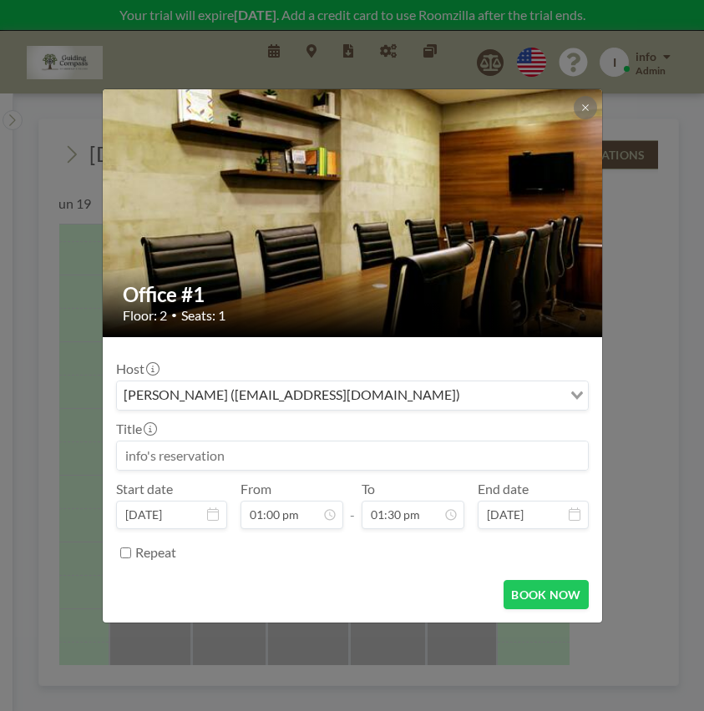
click at [311, 449] on input at bounding box center [352, 456] width 471 height 28
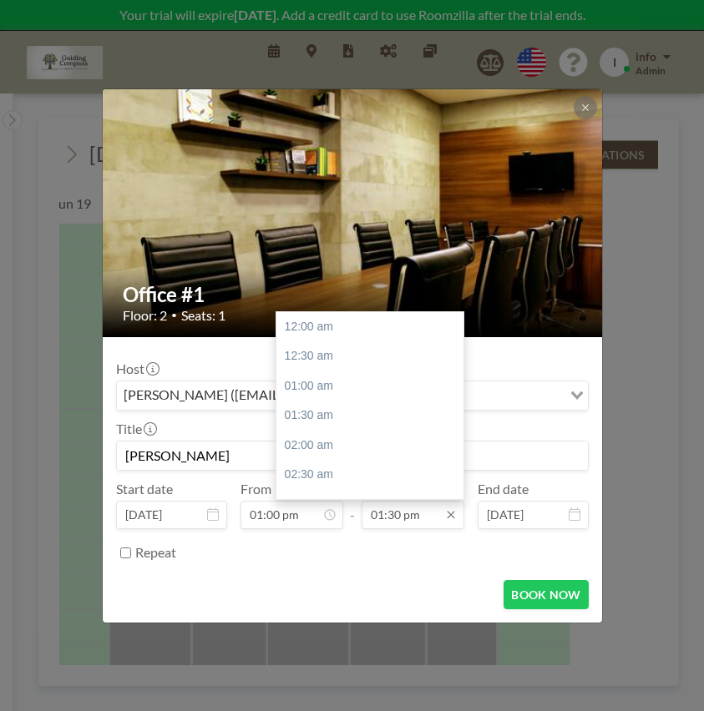
scroll to position [802, 0]
type input "[PERSON_NAME]"
click at [437, 523] on input "01:30 pm" at bounding box center [412, 515] width 103 height 28
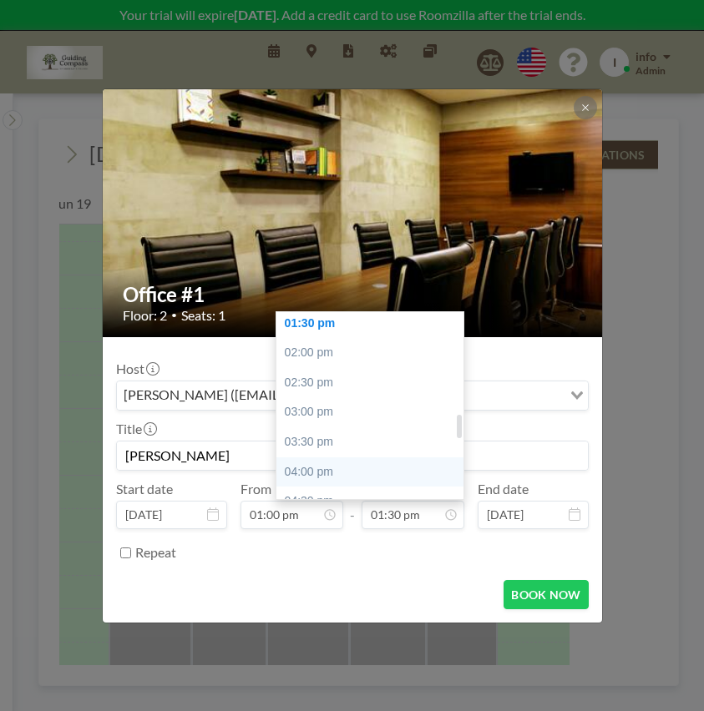
click at [386, 467] on div "04:00 pm" at bounding box center [374, 472] width 196 height 30
type input "04:00 pm"
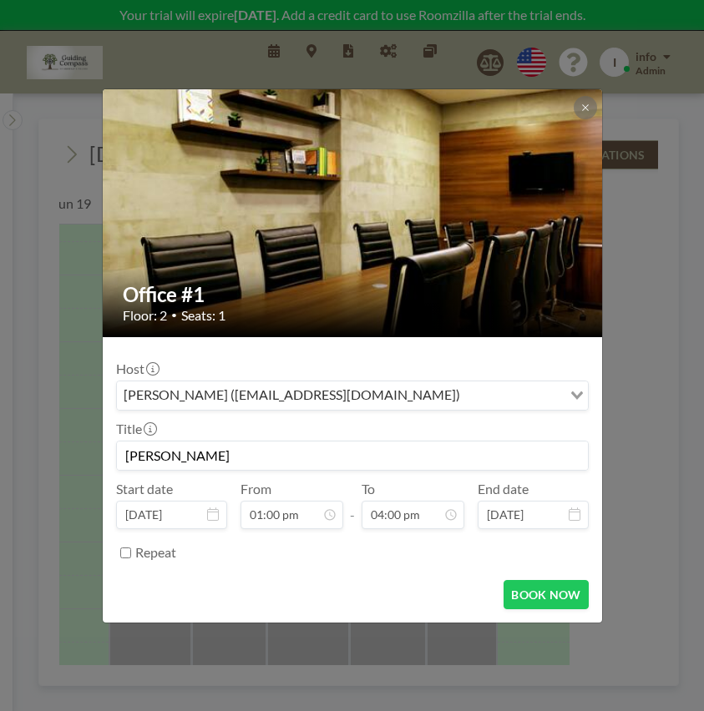
scroll to position [951, 0]
click at [550, 597] on button "BOOK NOW" at bounding box center [545, 594] width 84 height 29
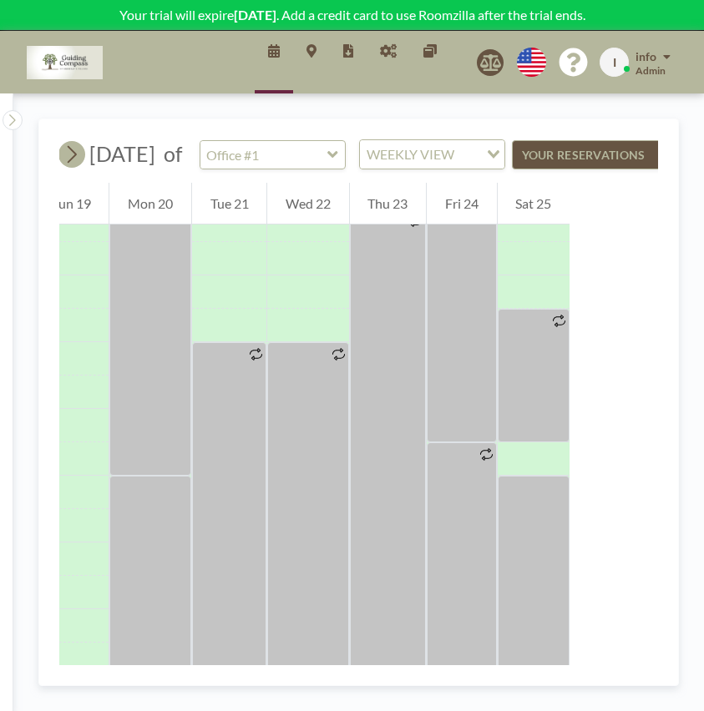
click at [77, 164] on icon at bounding box center [72, 155] width 9 height 18
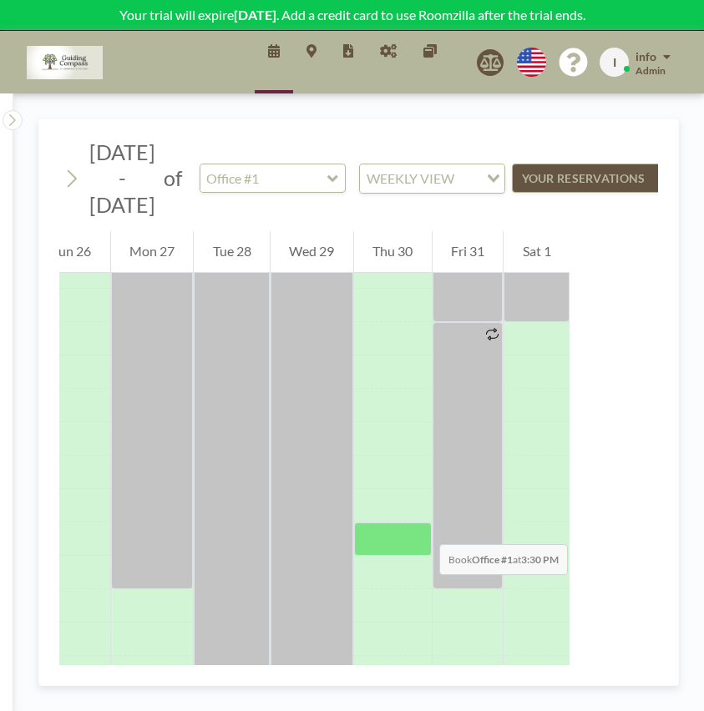
scroll to position [786, 0]
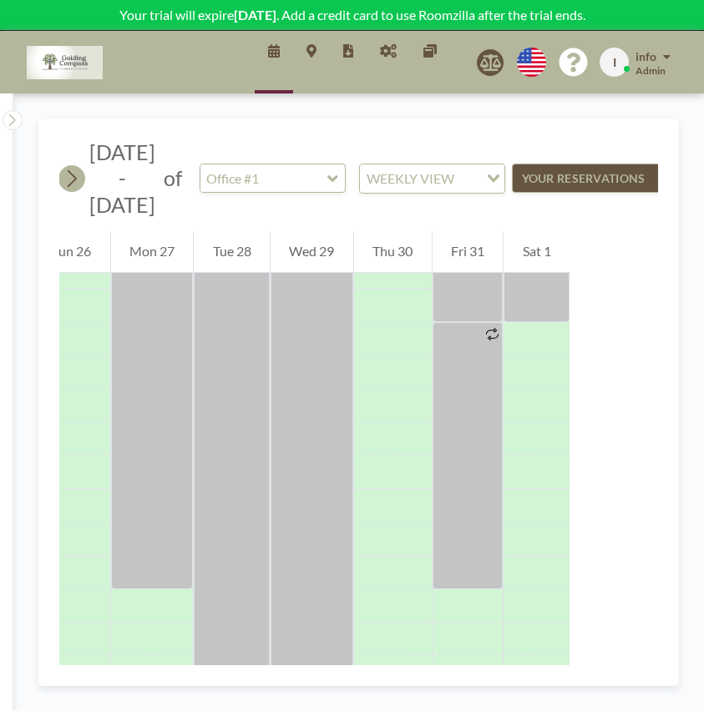
click at [76, 179] on icon at bounding box center [71, 178] width 16 height 25
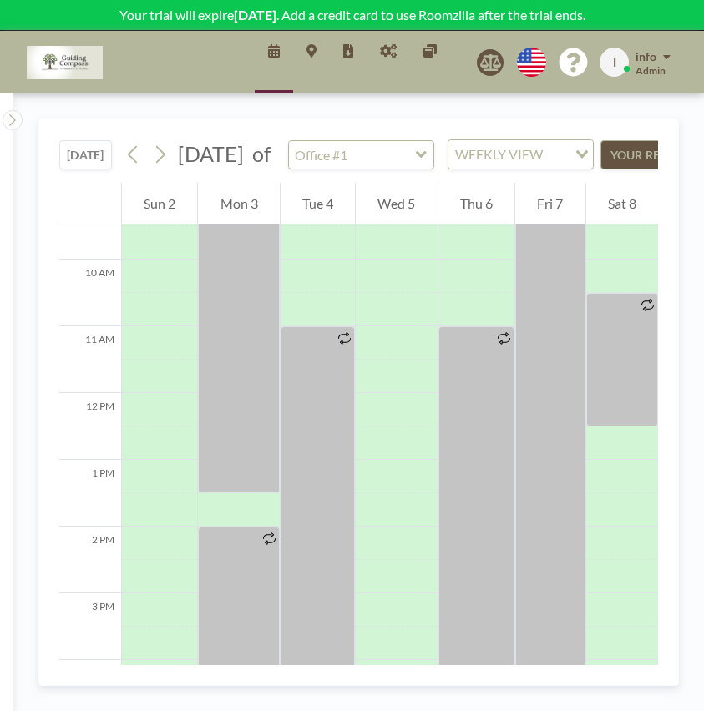
scroll to position [834, 0]
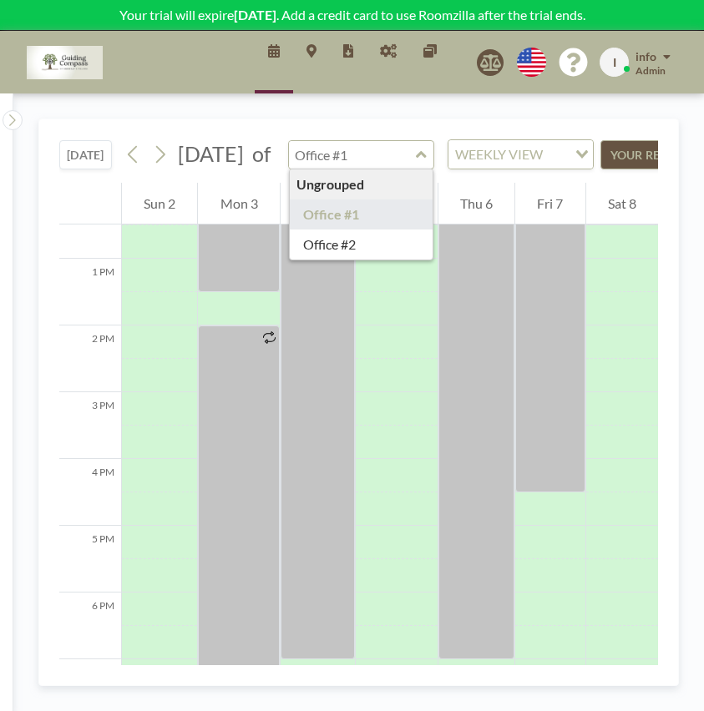
click at [417, 169] on input "text" at bounding box center [353, 155] width 128 height 28
type input "Office #2"
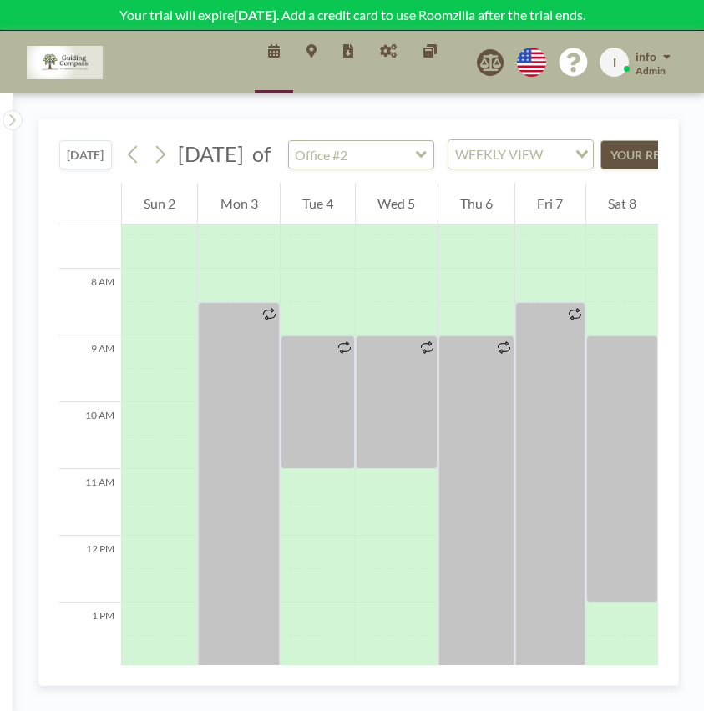
scroll to position [405, 0]
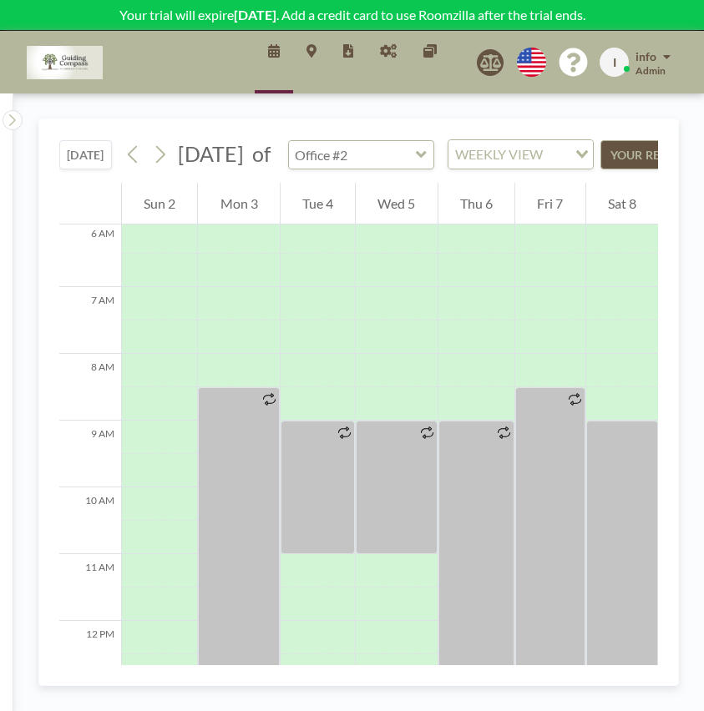
click at [434, 166] on div at bounding box center [361, 154] width 146 height 29
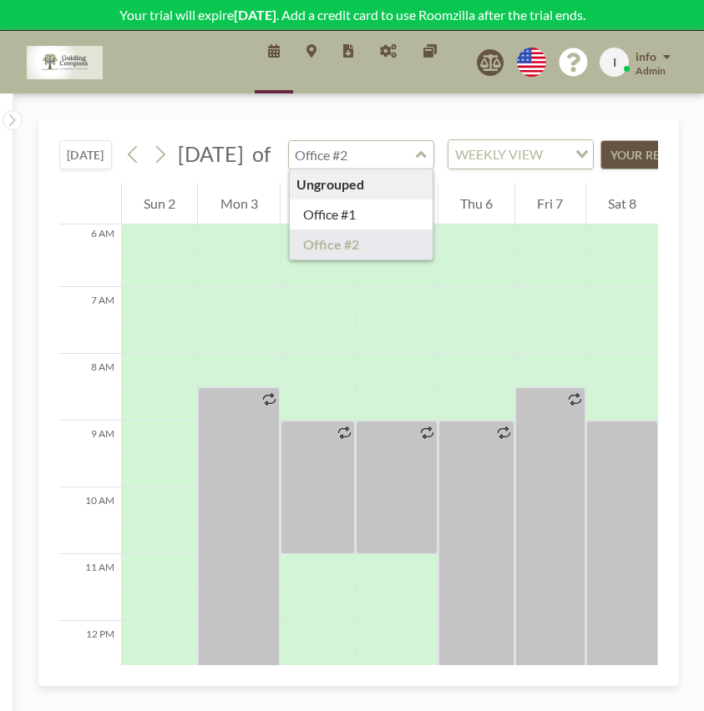
type input "Office #1"
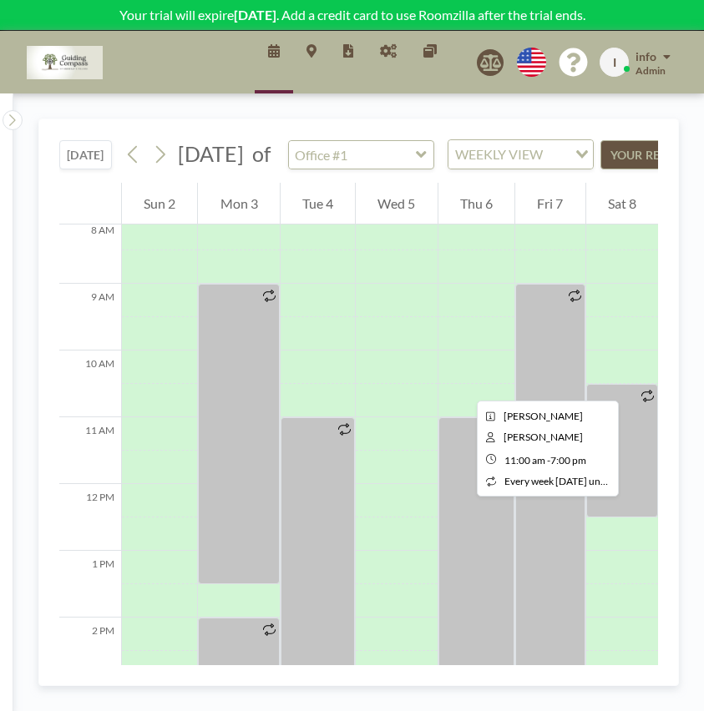
scroll to position [472, 0]
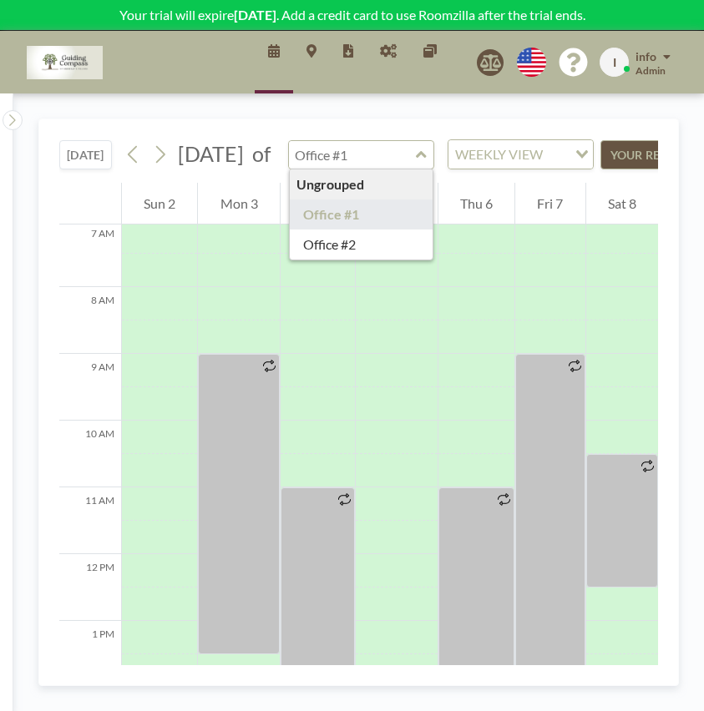
click at [417, 168] on input "text" at bounding box center [353, 155] width 128 height 28
type input "Office #2"
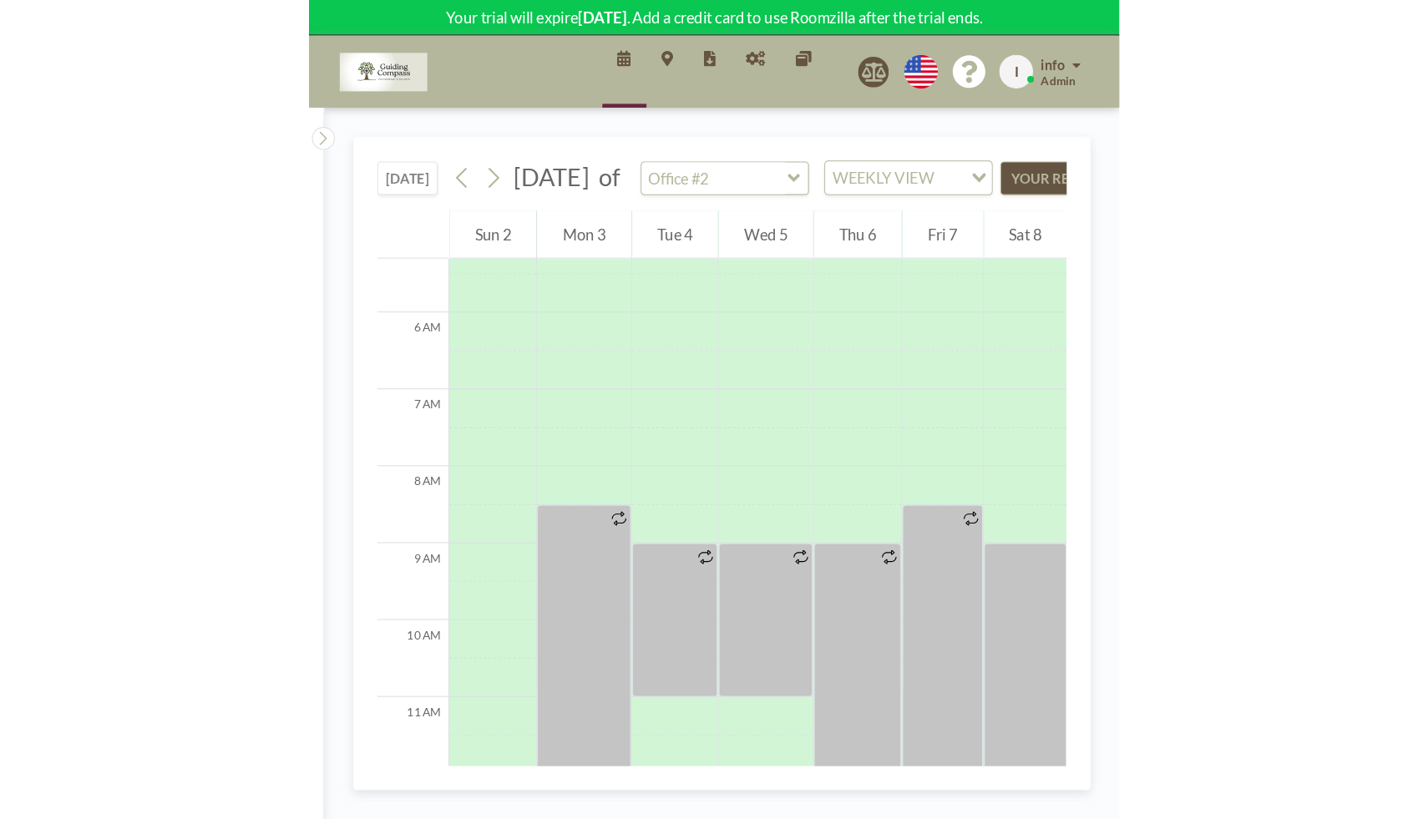
scroll to position [394, 0]
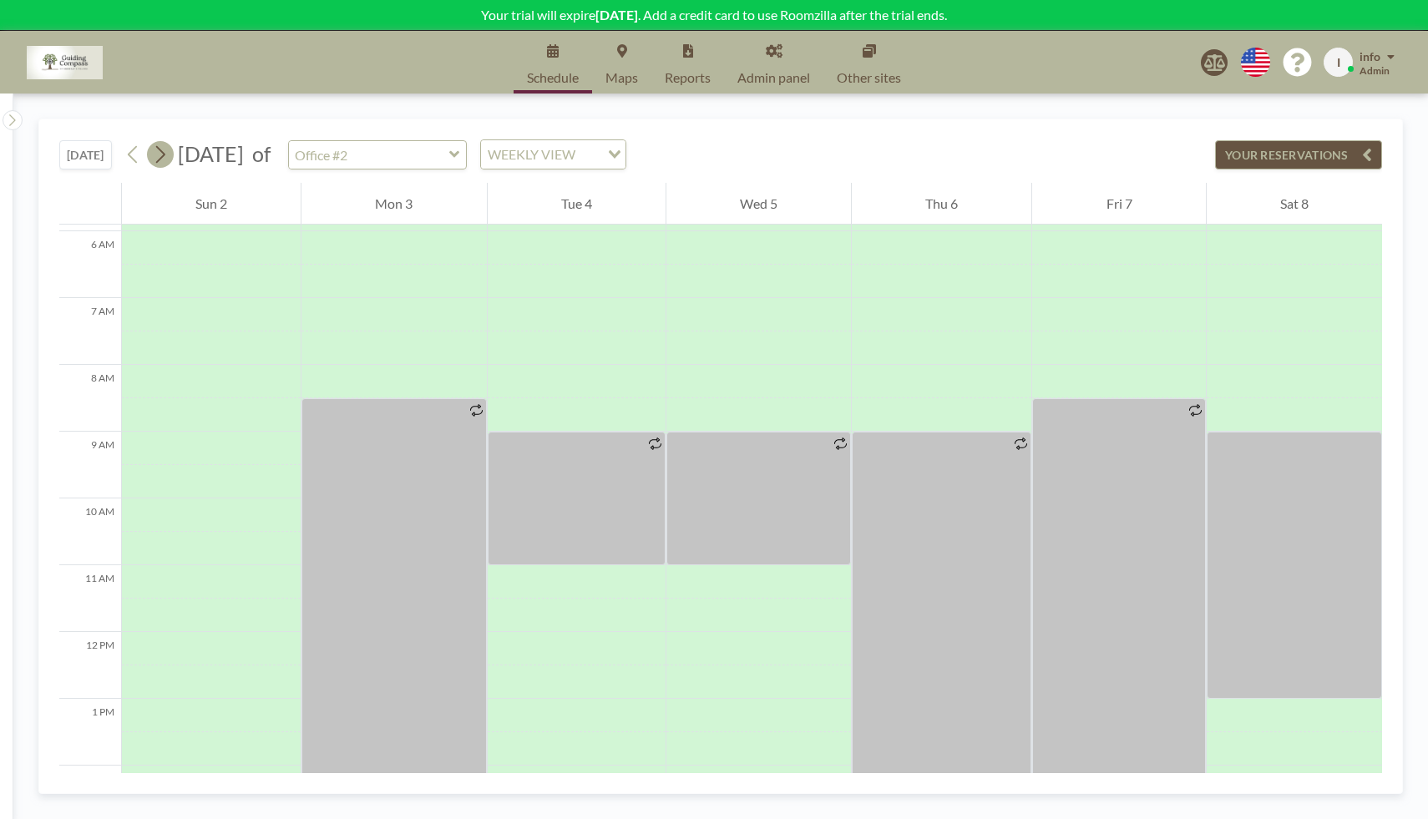
click at [168, 154] on icon at bounding box center [160, 154] width 16 height 25
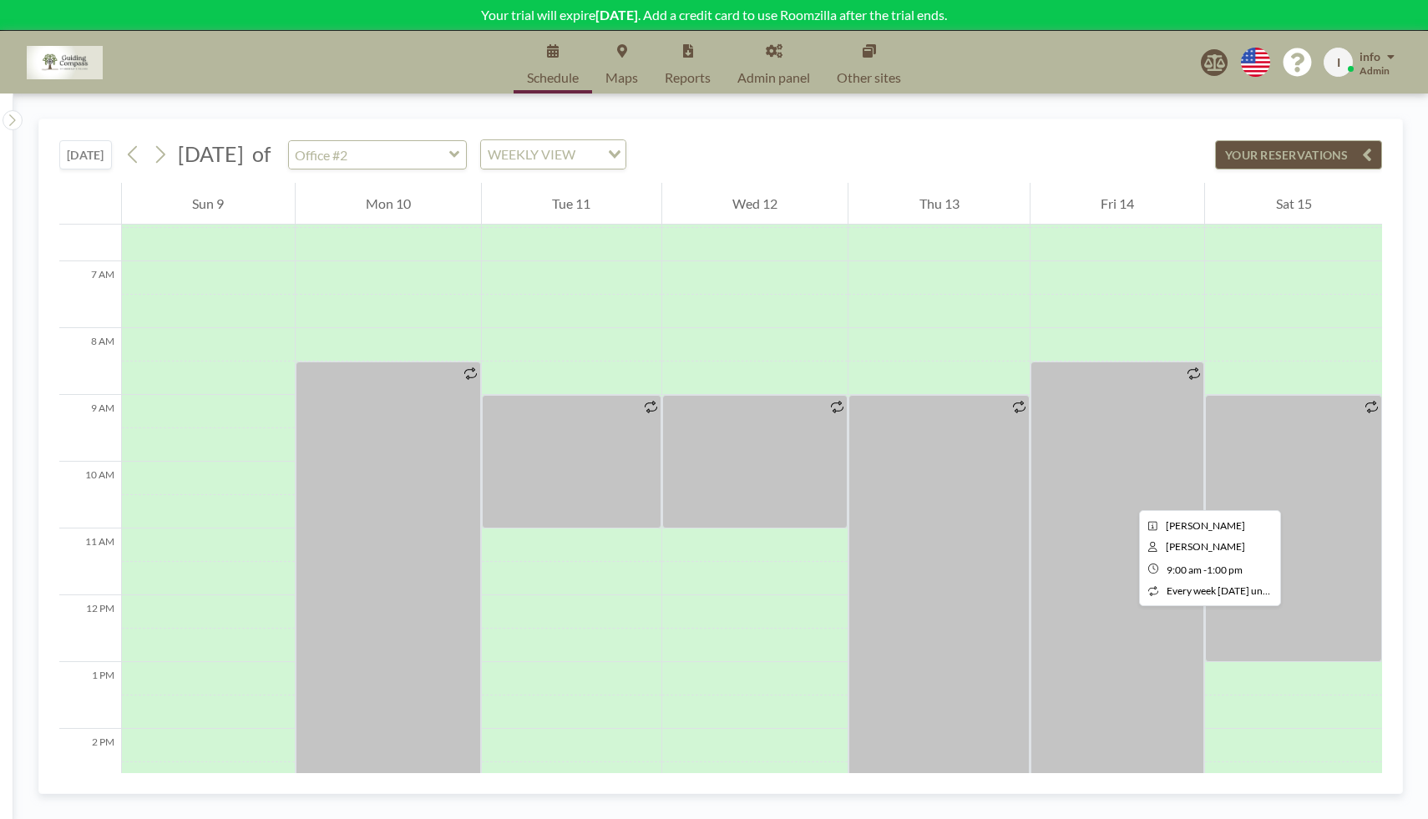
scroll to position [454, 0]
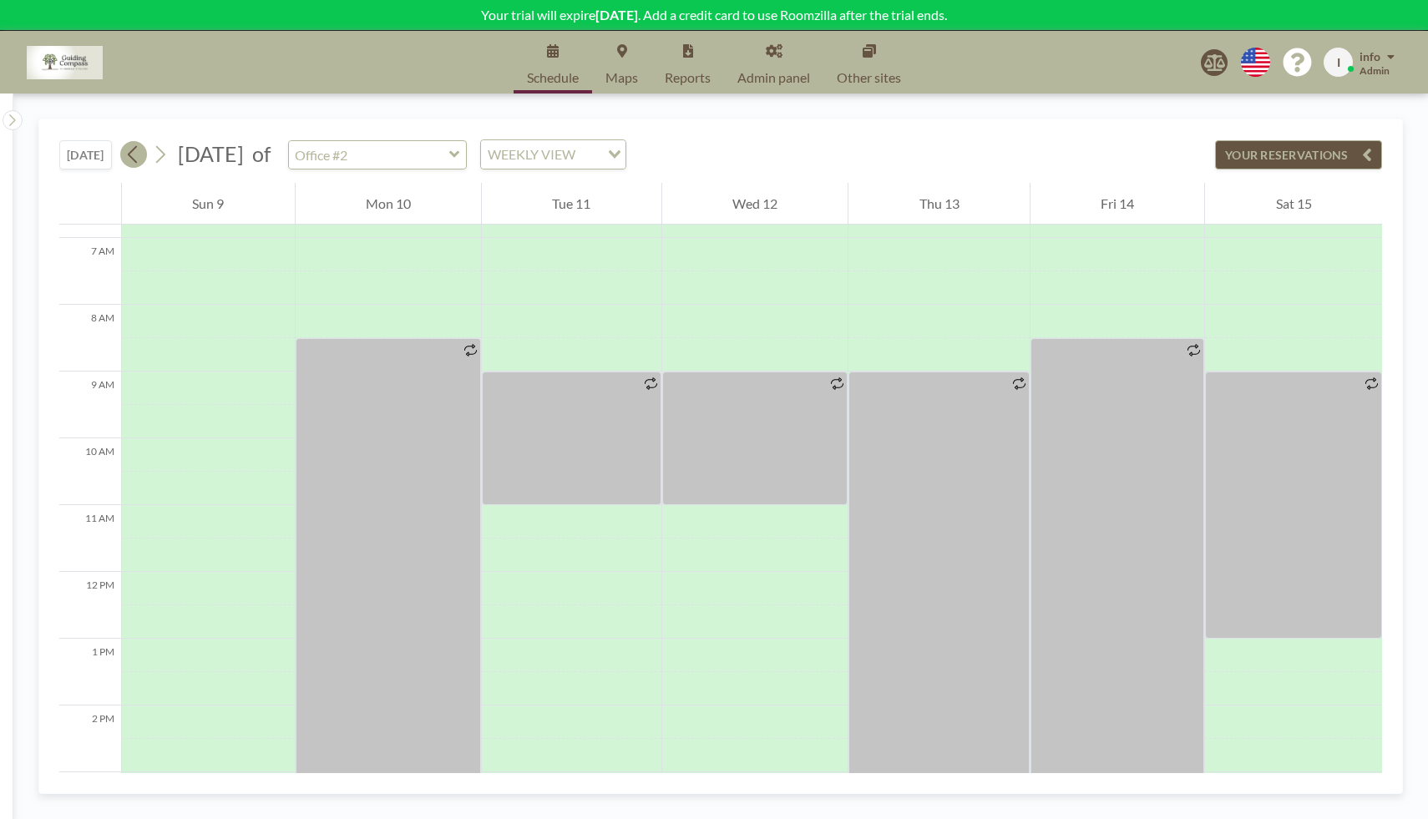
click at [136, 156] on icon at bounding box center [133, 154] width 16 height 25
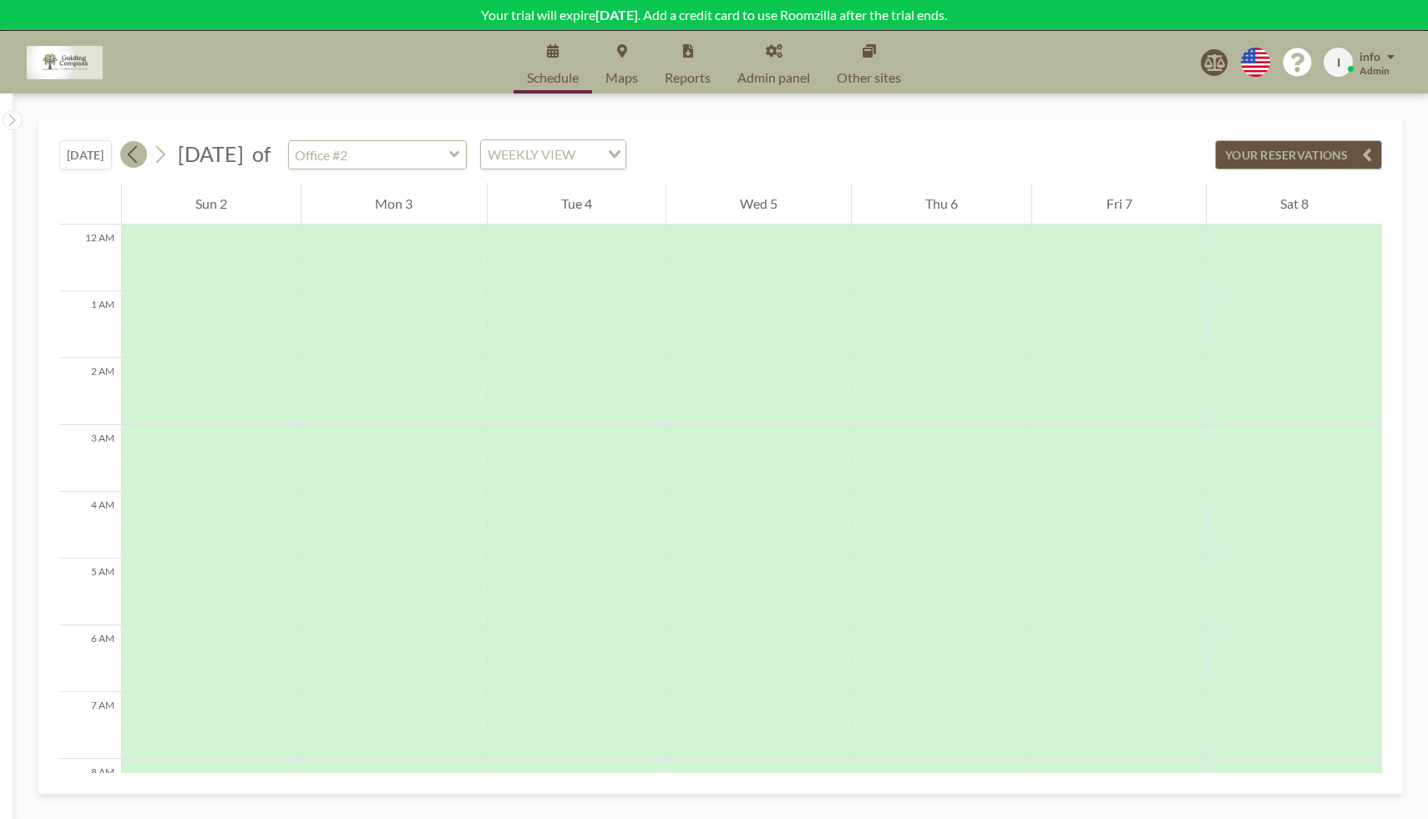
click at [136, 156] on icon at bounding box center [133, 154] width 16 height 25
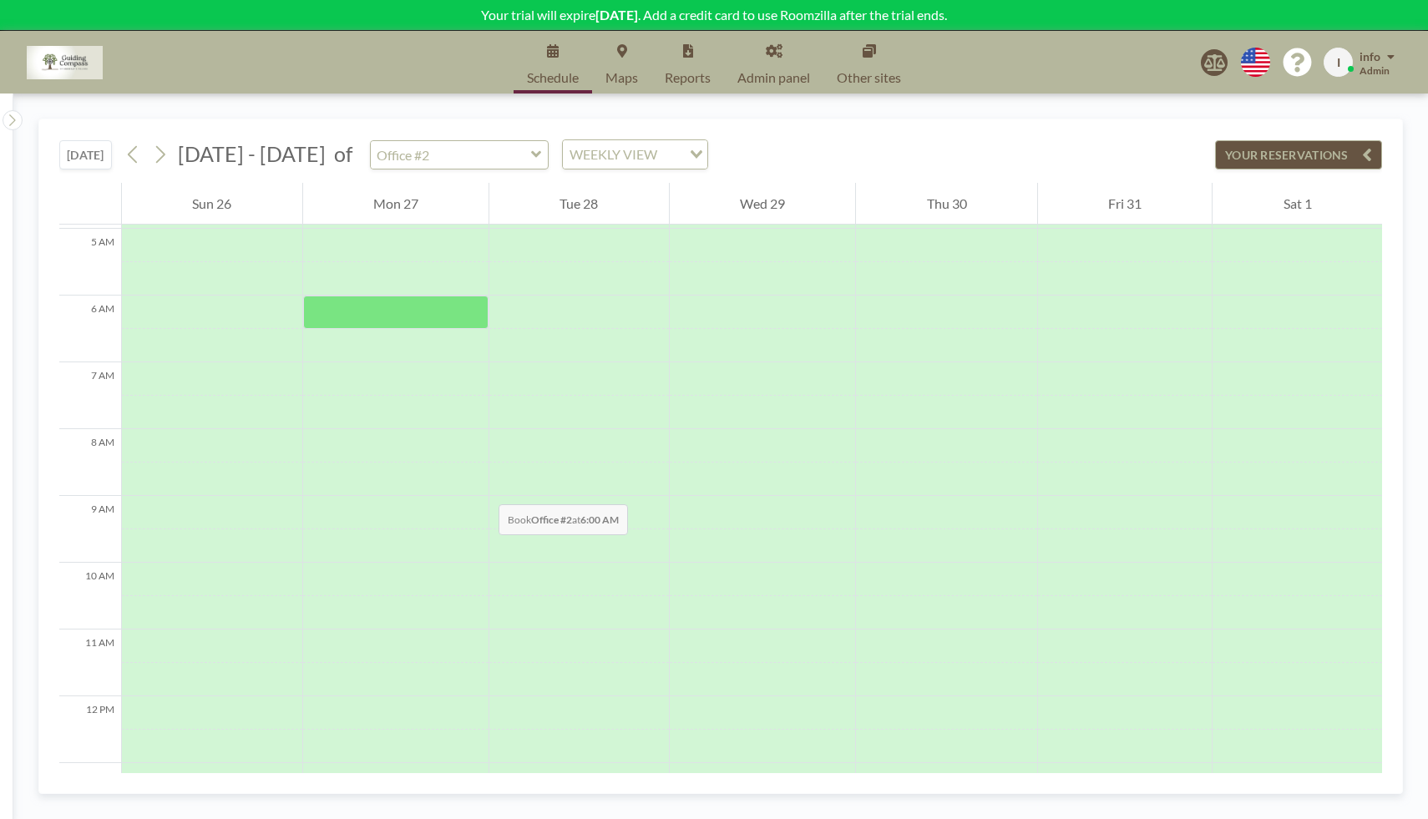
scroll to position [0, 0]
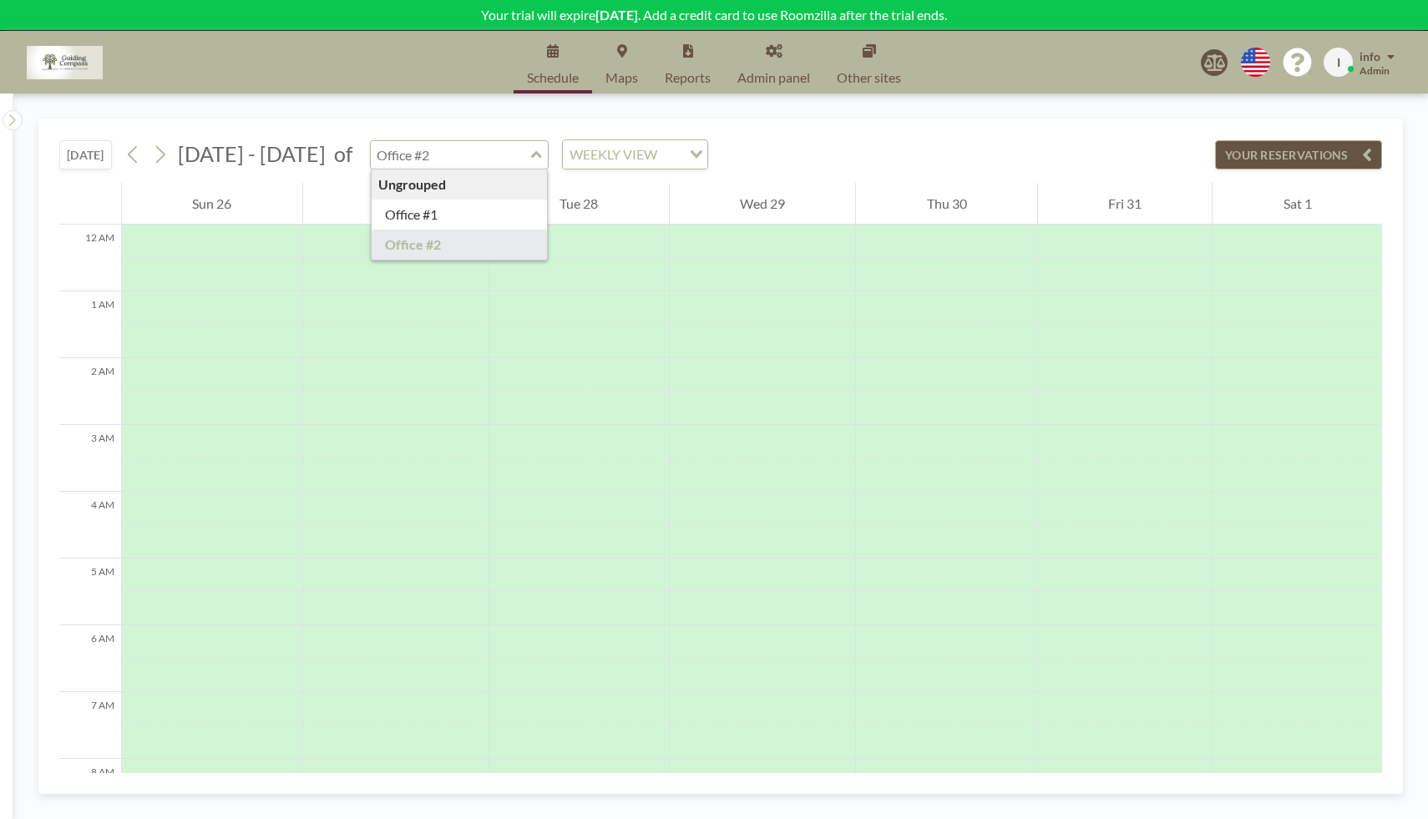
click at [511, 148] on input "text" at bounding box center [451, 155] width 160 height 28
type input "Office #1"
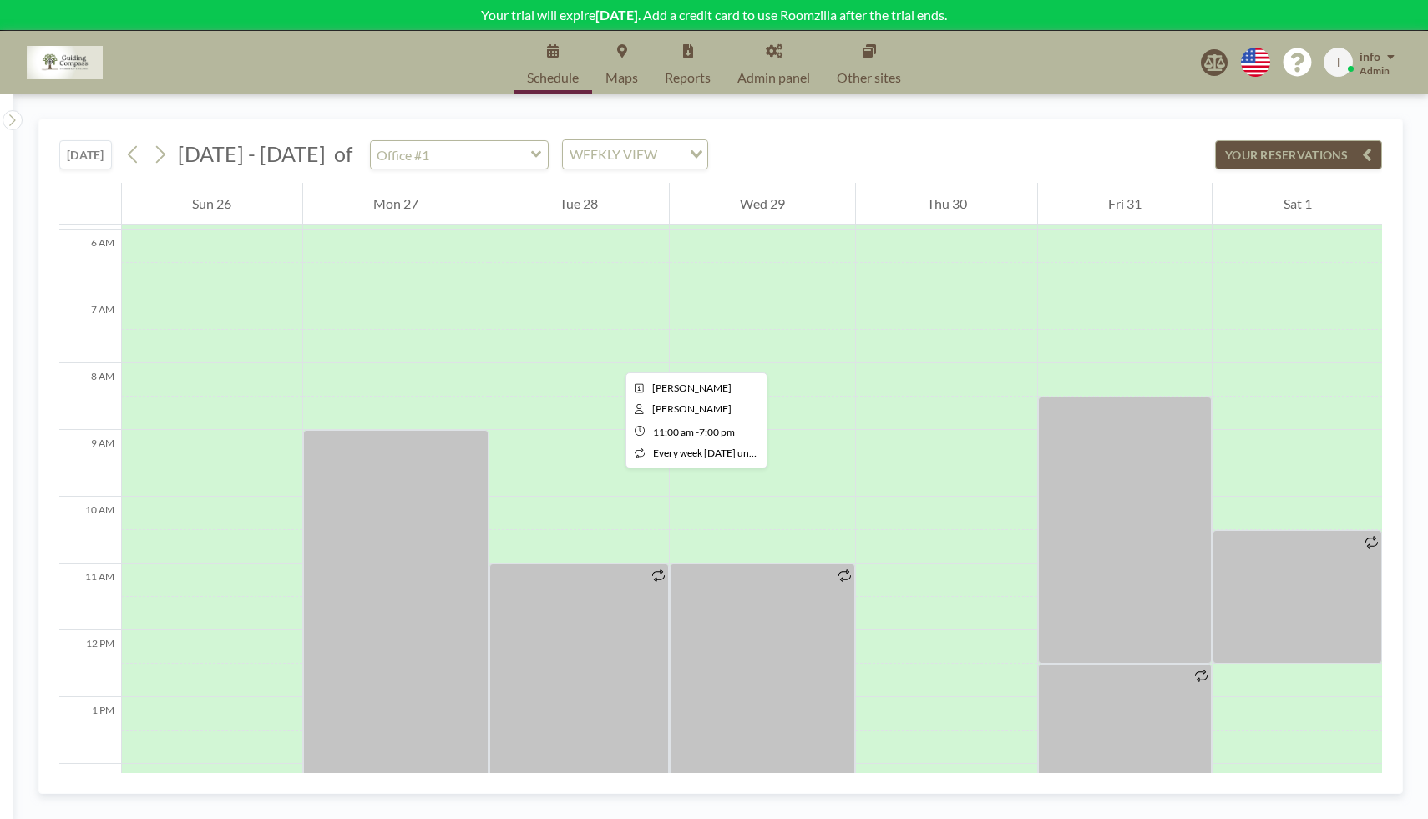
scroll to position [368, 0]
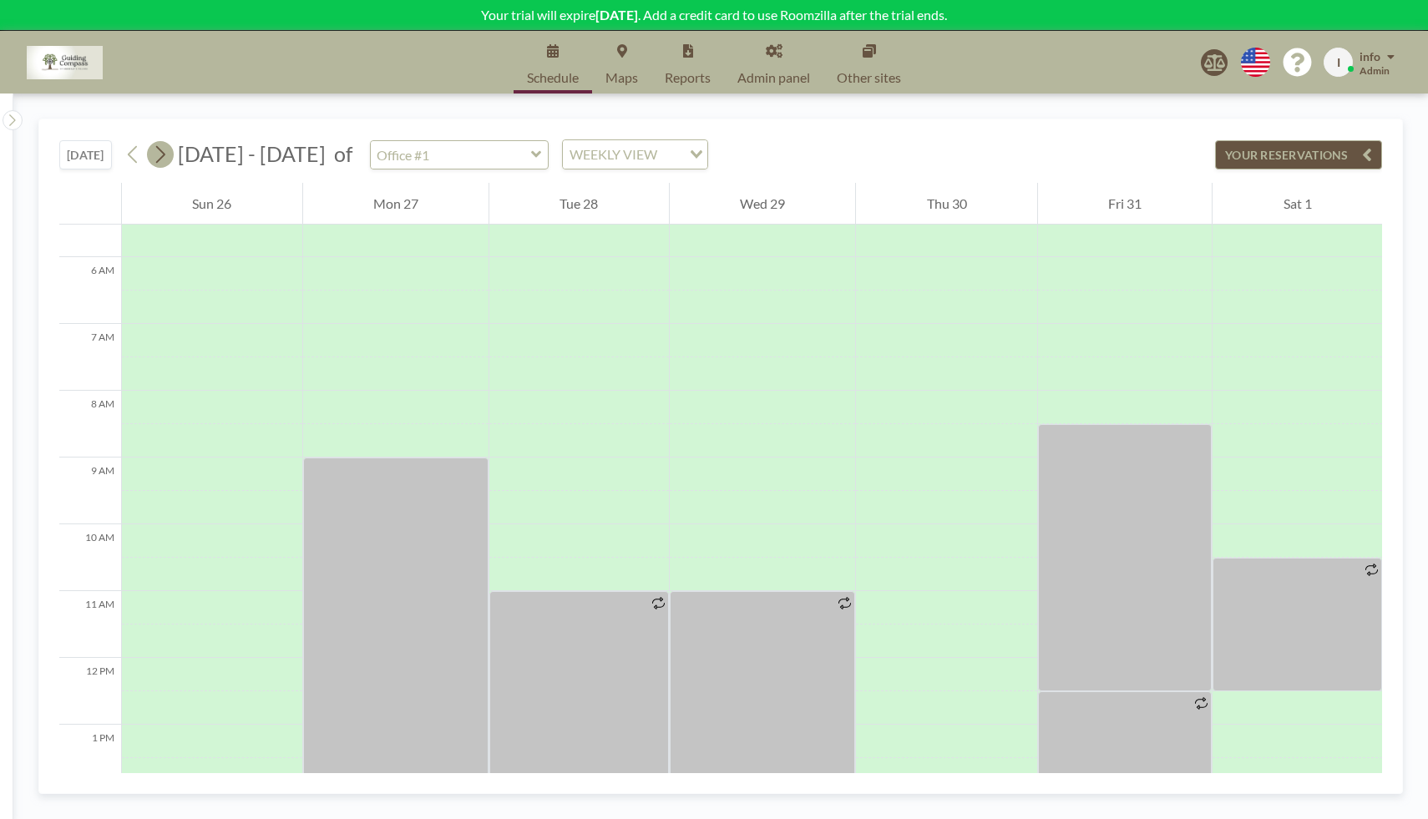
click at [168, 156] on icon at bounding box center [160, 154] width 16 height 25
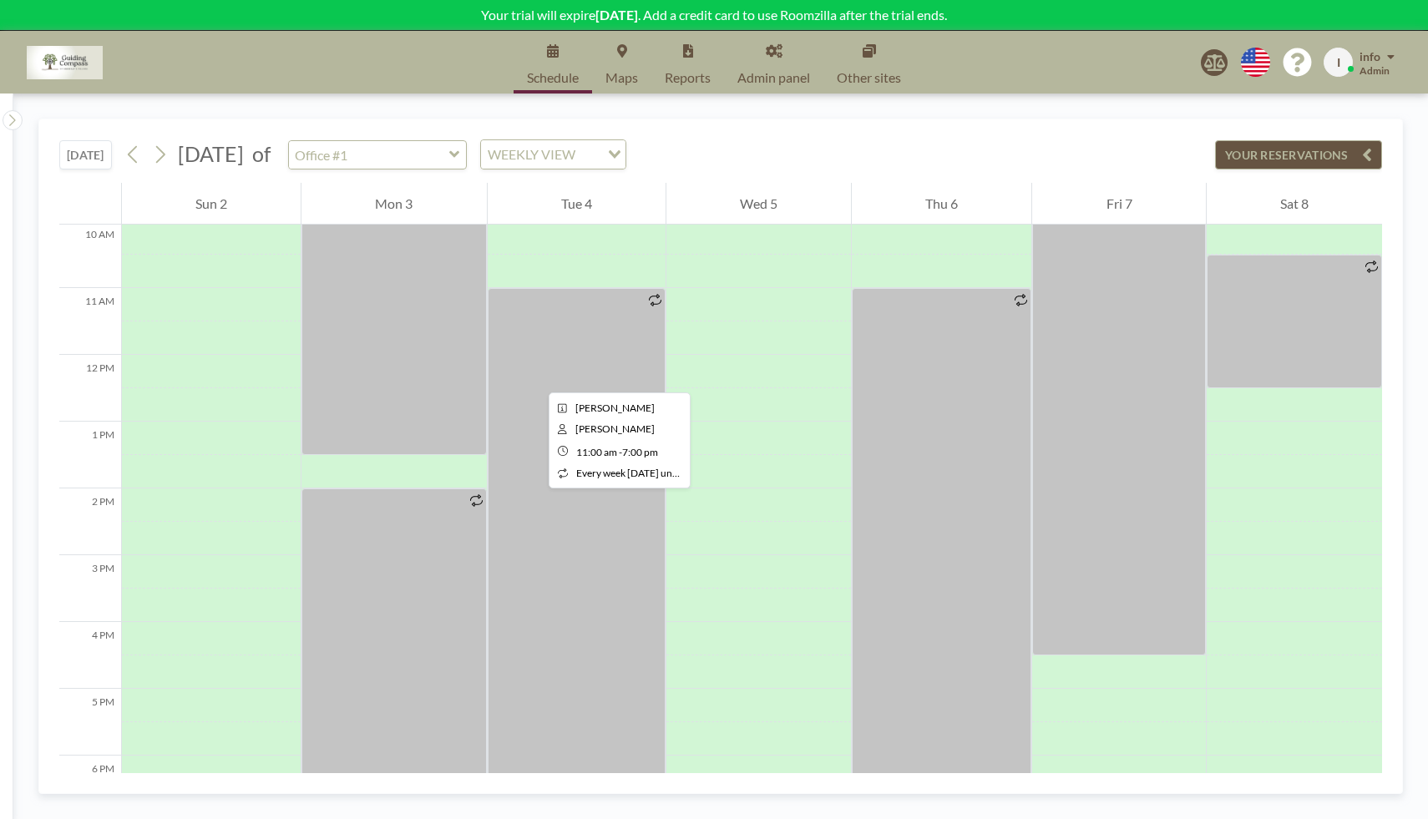
scroll to position [675, 0]
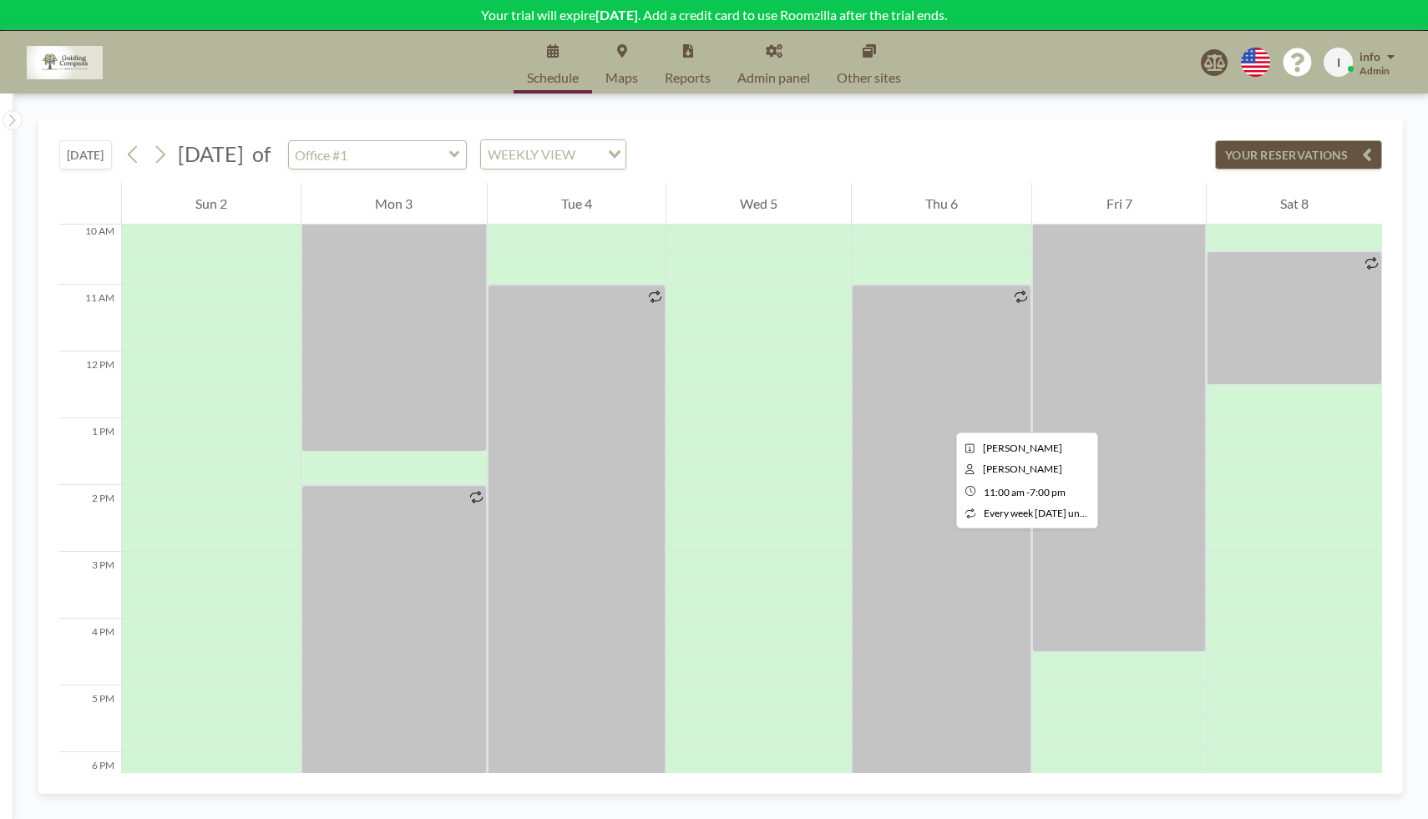
click at [943, 417] on div at bounding box center [941, 552] width 179 height 534
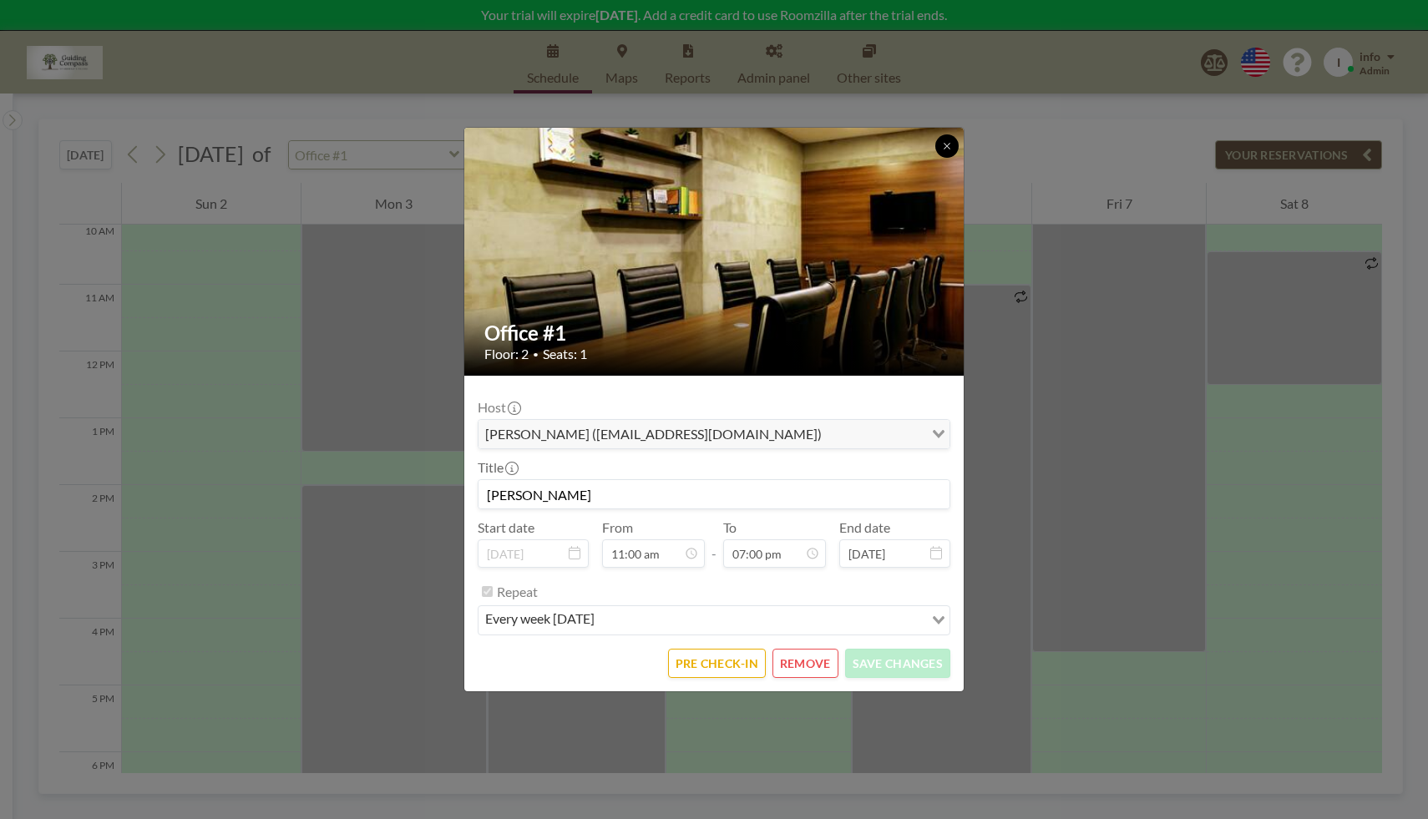
click at [946, 143] on icon at bounding box center [947, 146] width 10 height 10
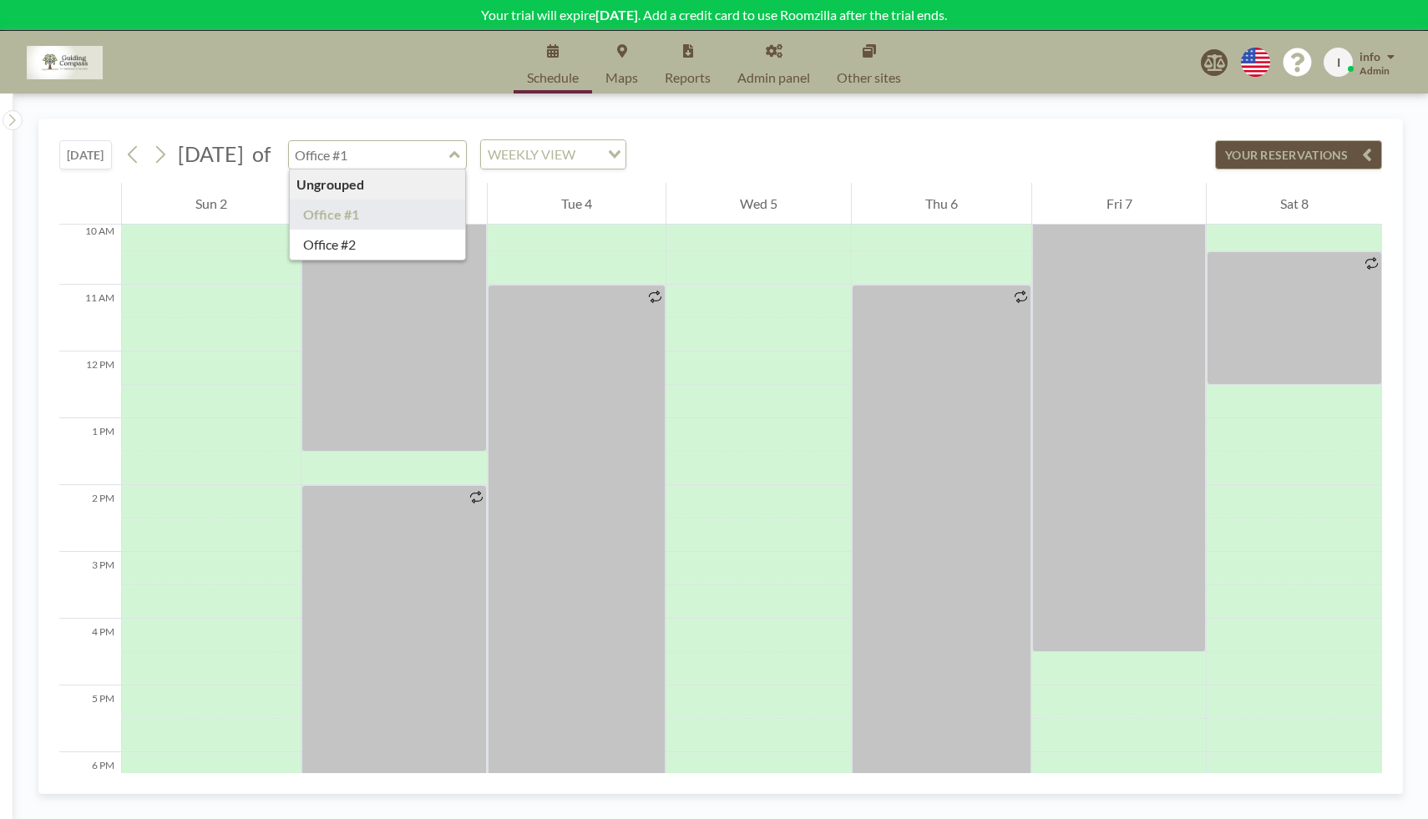
click at [449, 160] on input "text" at bounding box center [369, 155] width 160 height 28
type input "Office #2"
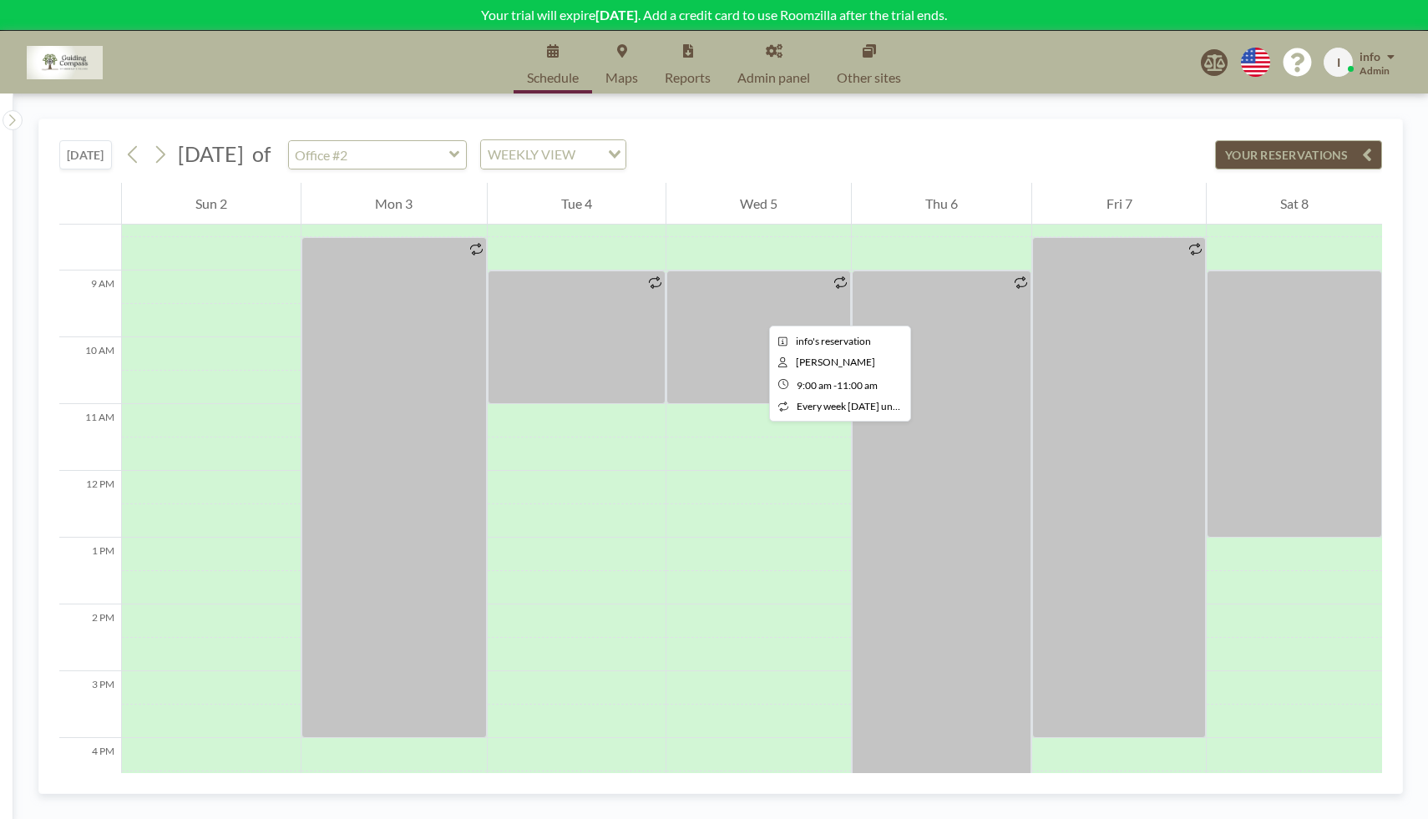
scroll to position [555, 0]
click at [751, 336] on div at bounding box center [758, 337] width 184 height 134
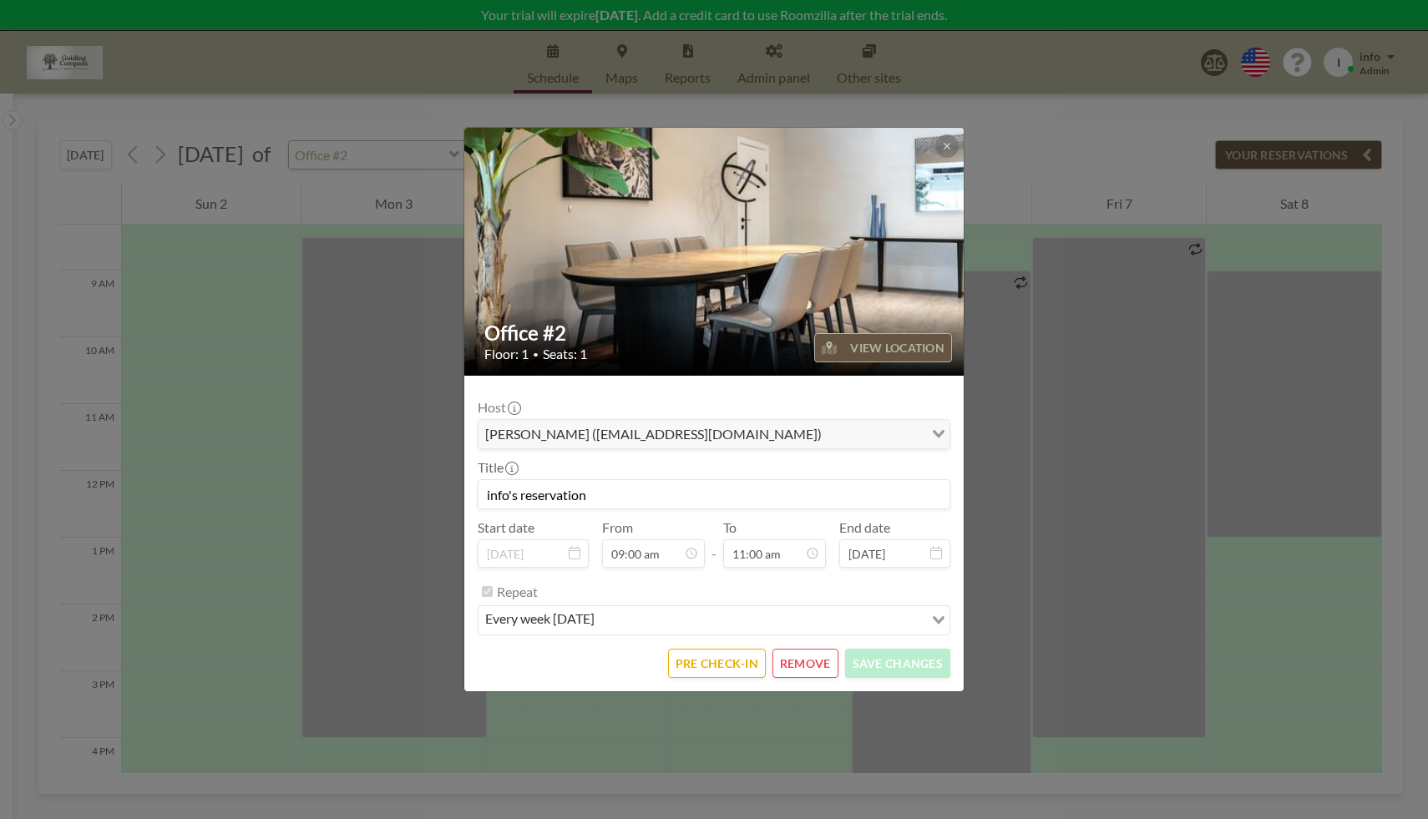
click at [801, 657] on button "REMOVE" at bounding box center [805, 663] width 66 height 29
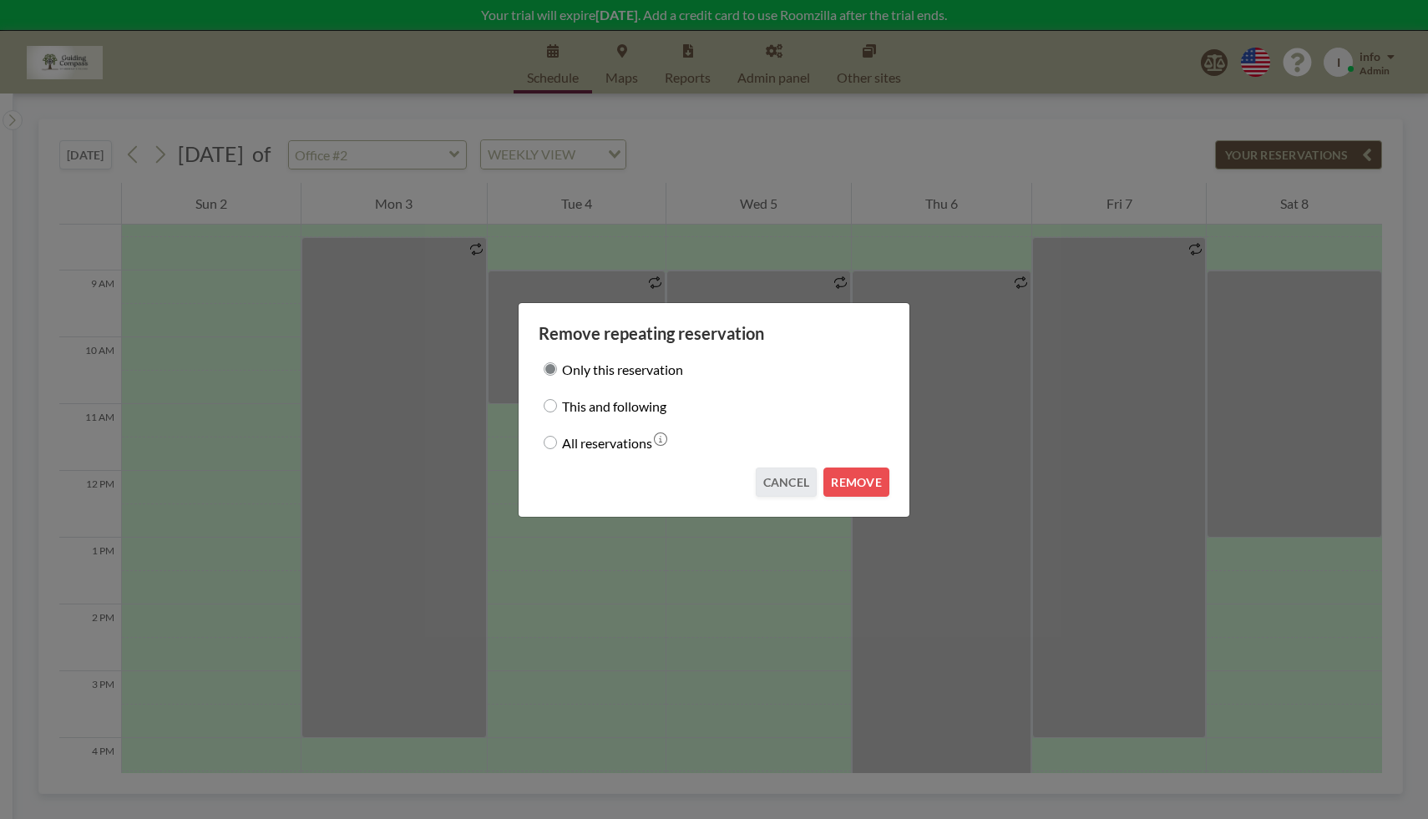
click at [548, 442] on input "All reservations" at bounding box center [549, 442] width 13 height 13
radio input "true"
click at [872, 483] on button "REMOVE" at bounding box center [856, 482] width 66 height 29
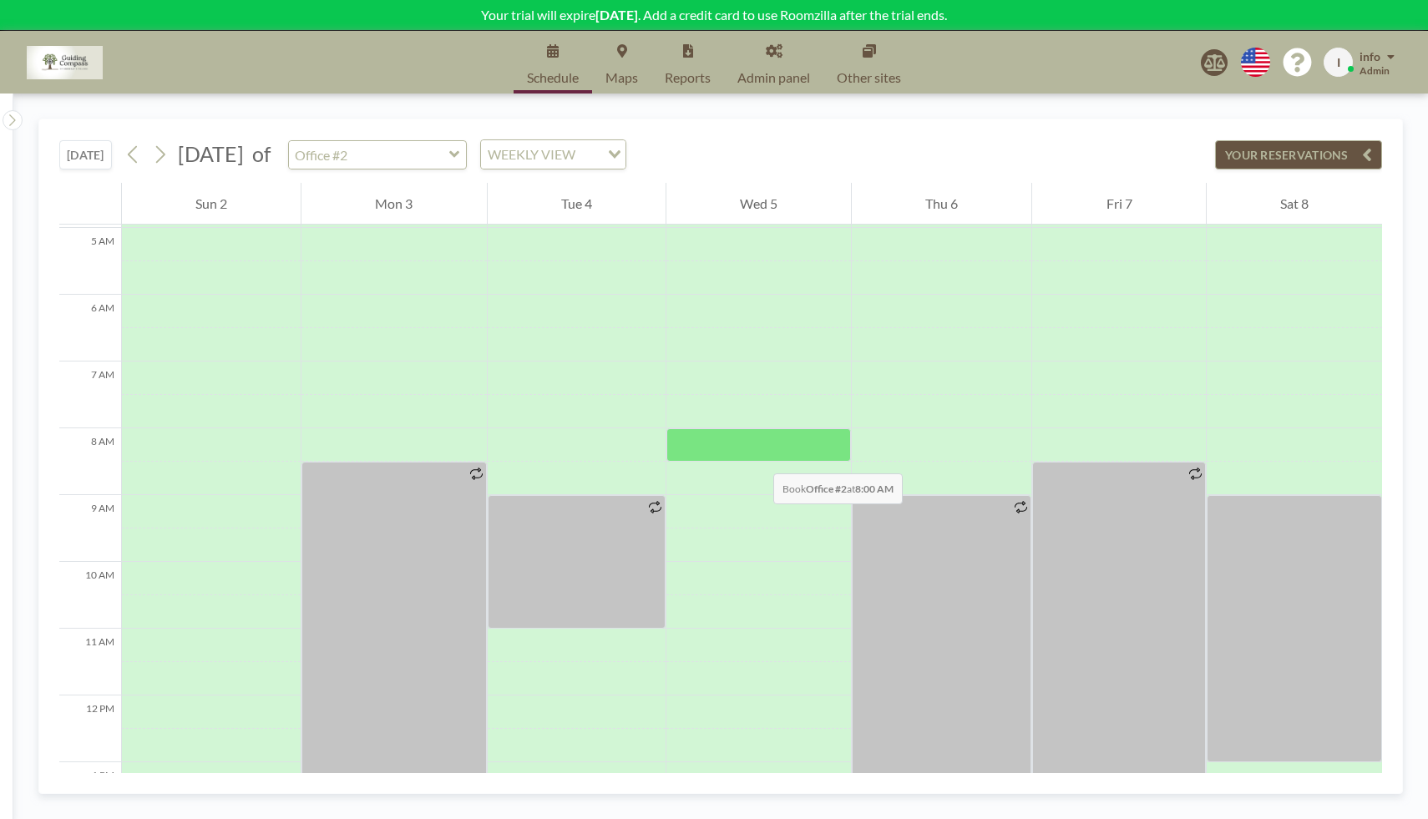
scroll to position [509, 0]
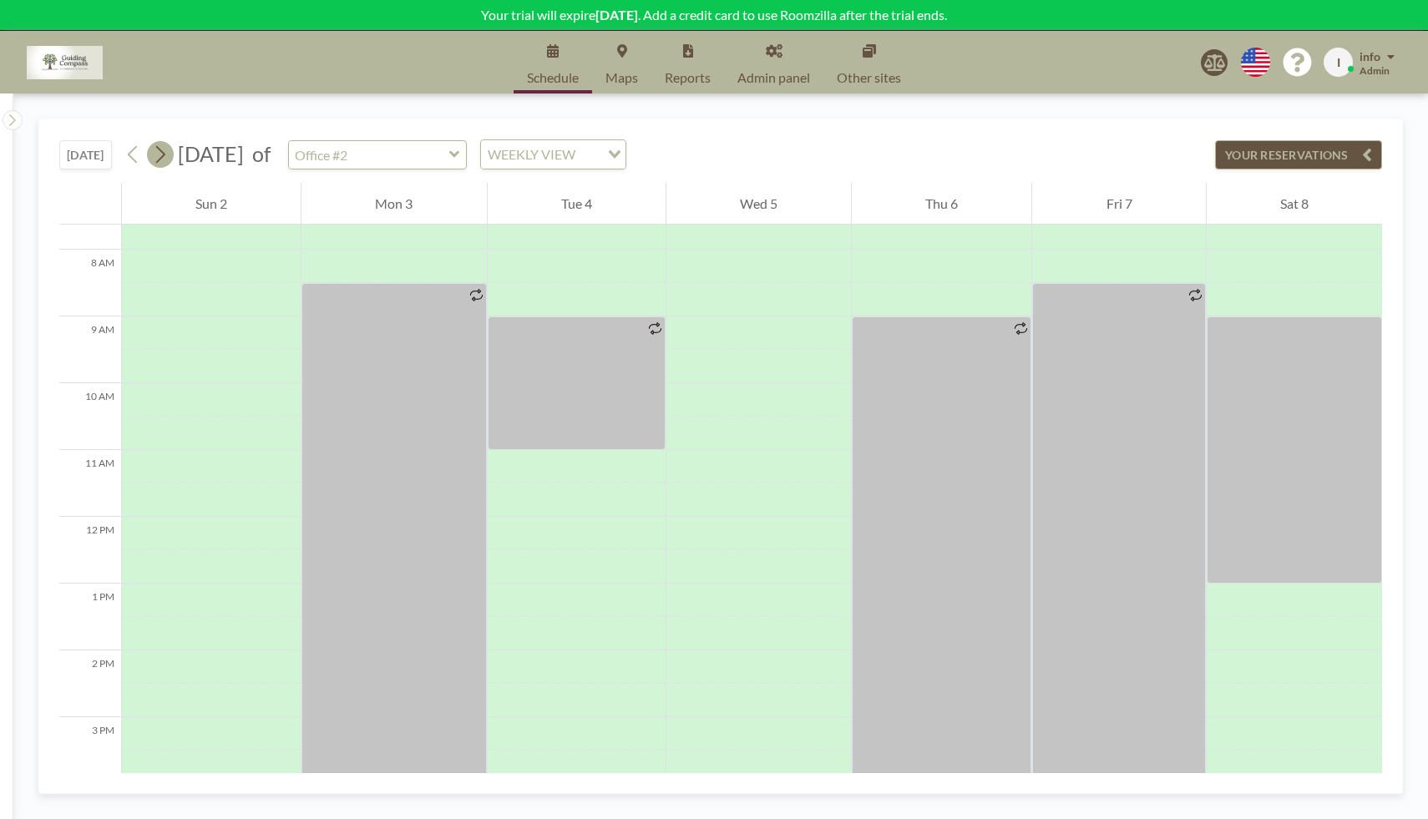
click at [164, 160] on icon at bounding box center [160, 154] width 16 height 25
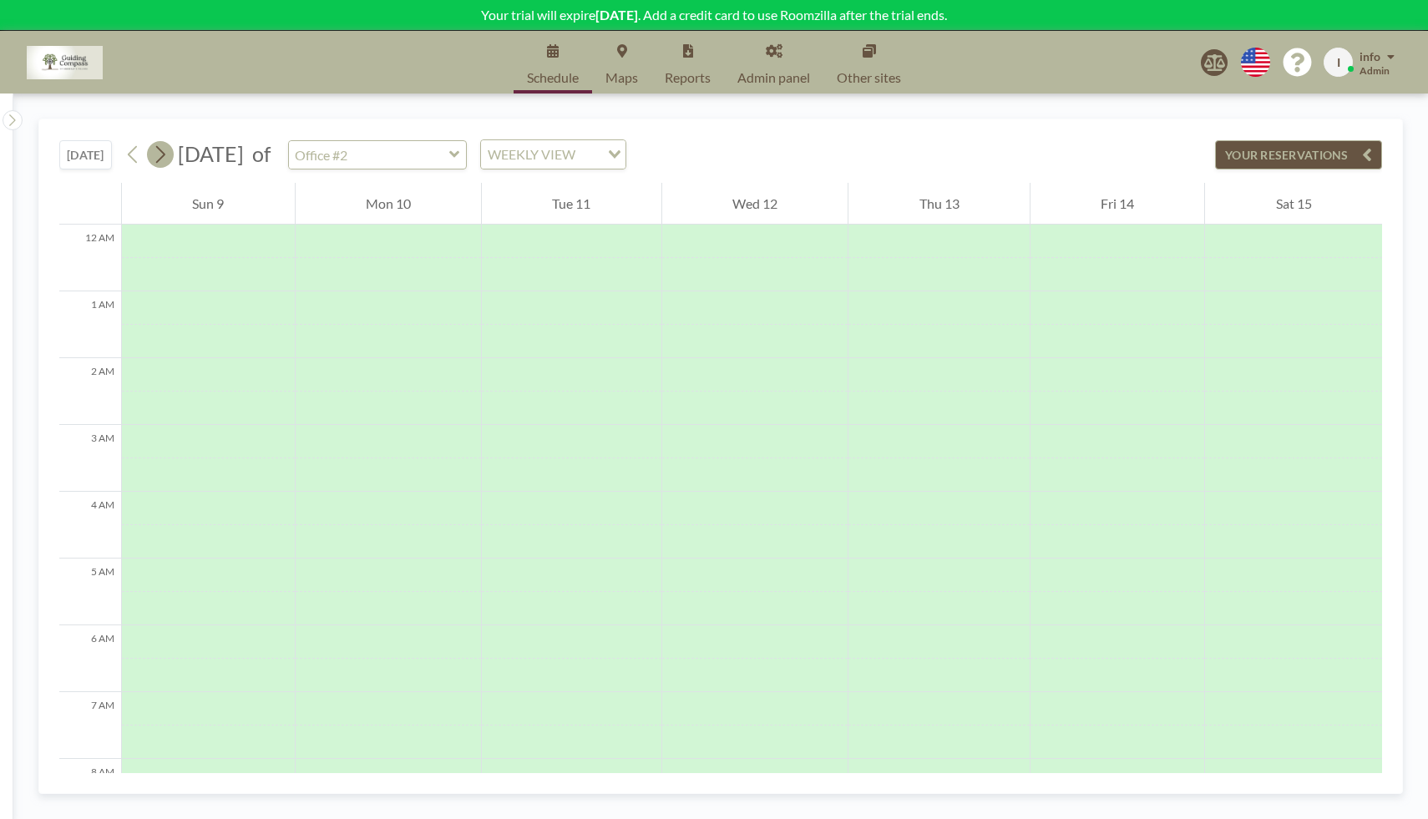
click at [164, 160] on icon at bounding box center [160, 154] width 16 height 25
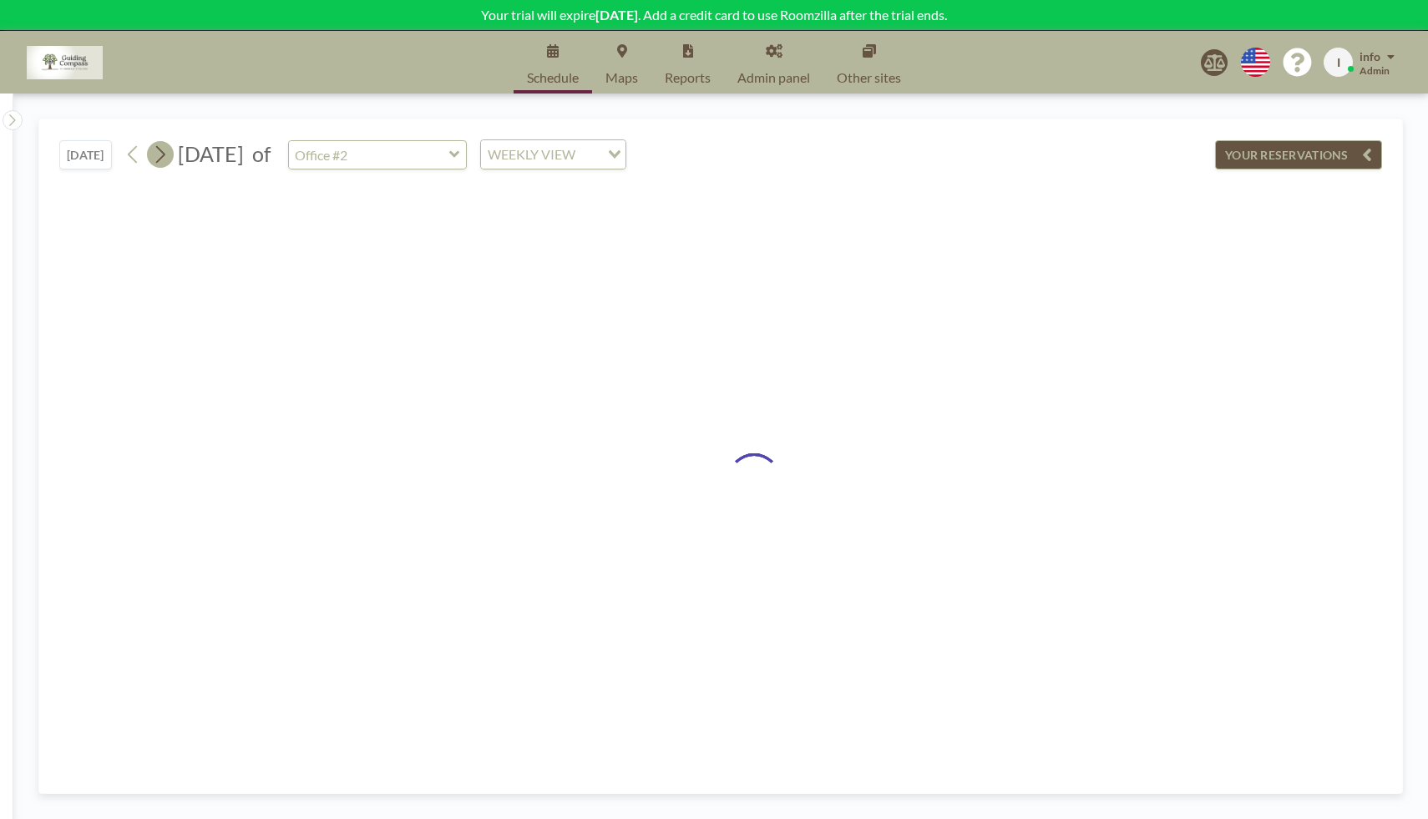
click at [164, 160] on icon at bounding box center [160, 154] width 16 height 25
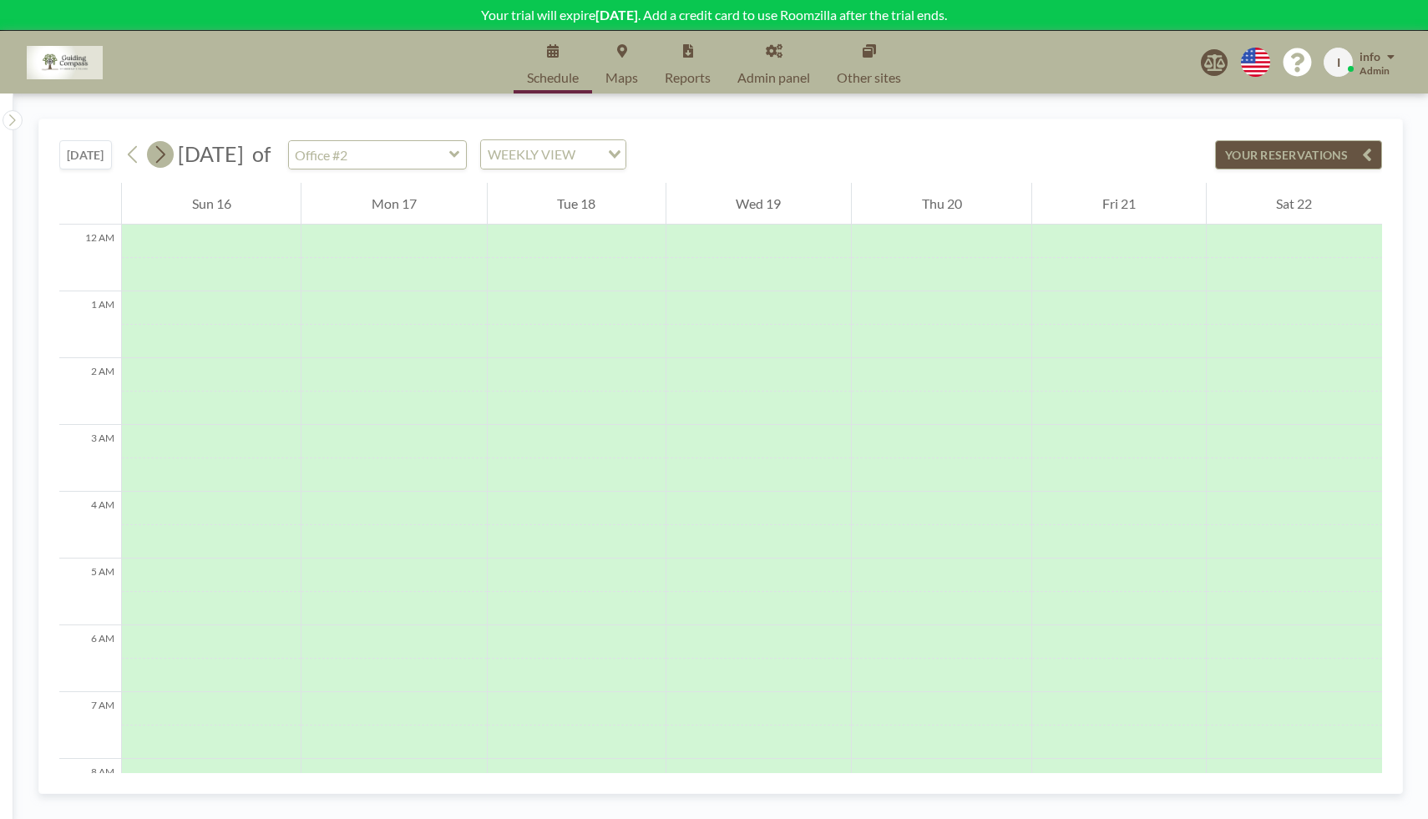
click at [164, 160] on icon at bounding box center [160, 154] width 16 height 25
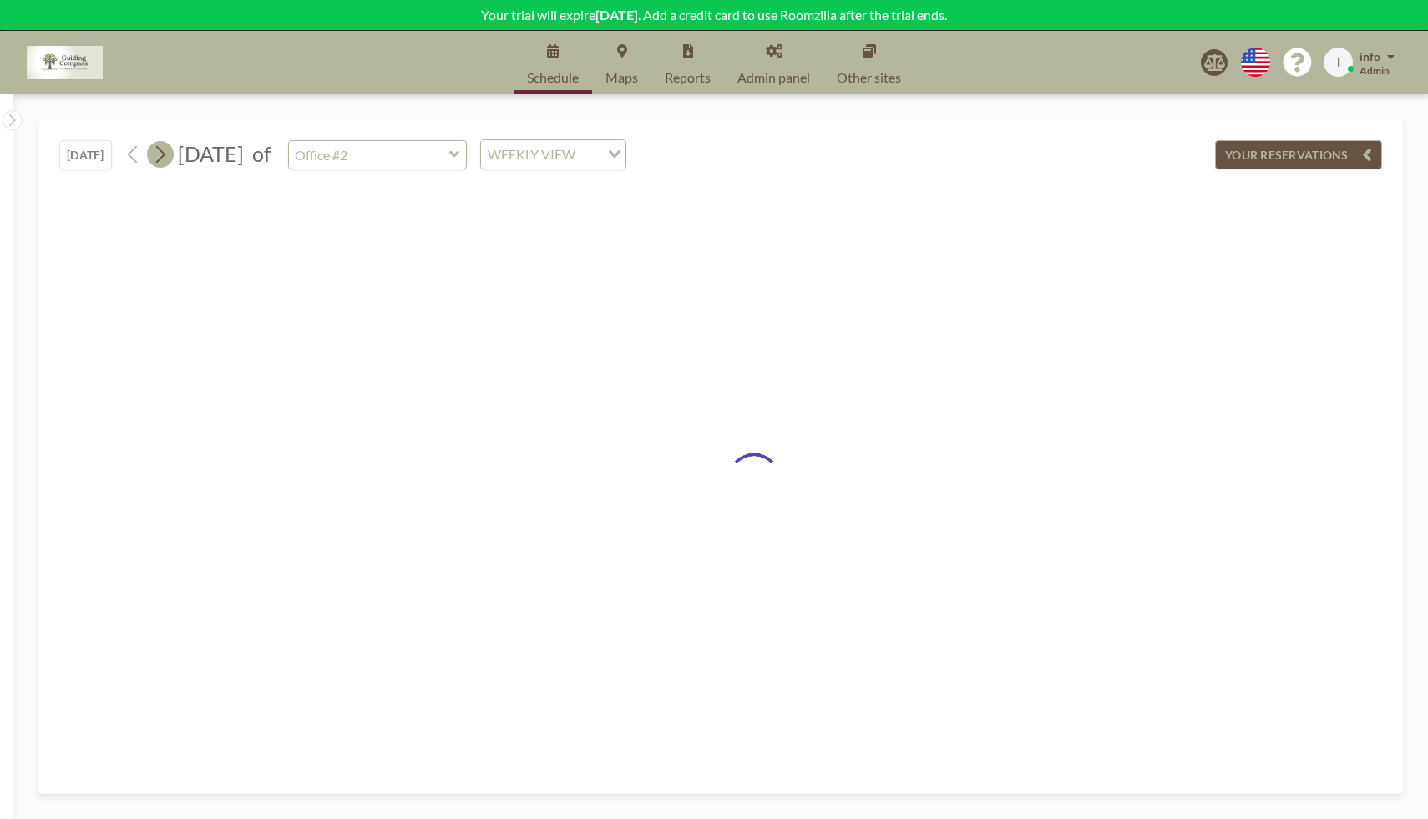
click at [164, 160] on icon at bounding box center [160, 154] width 16 height 25
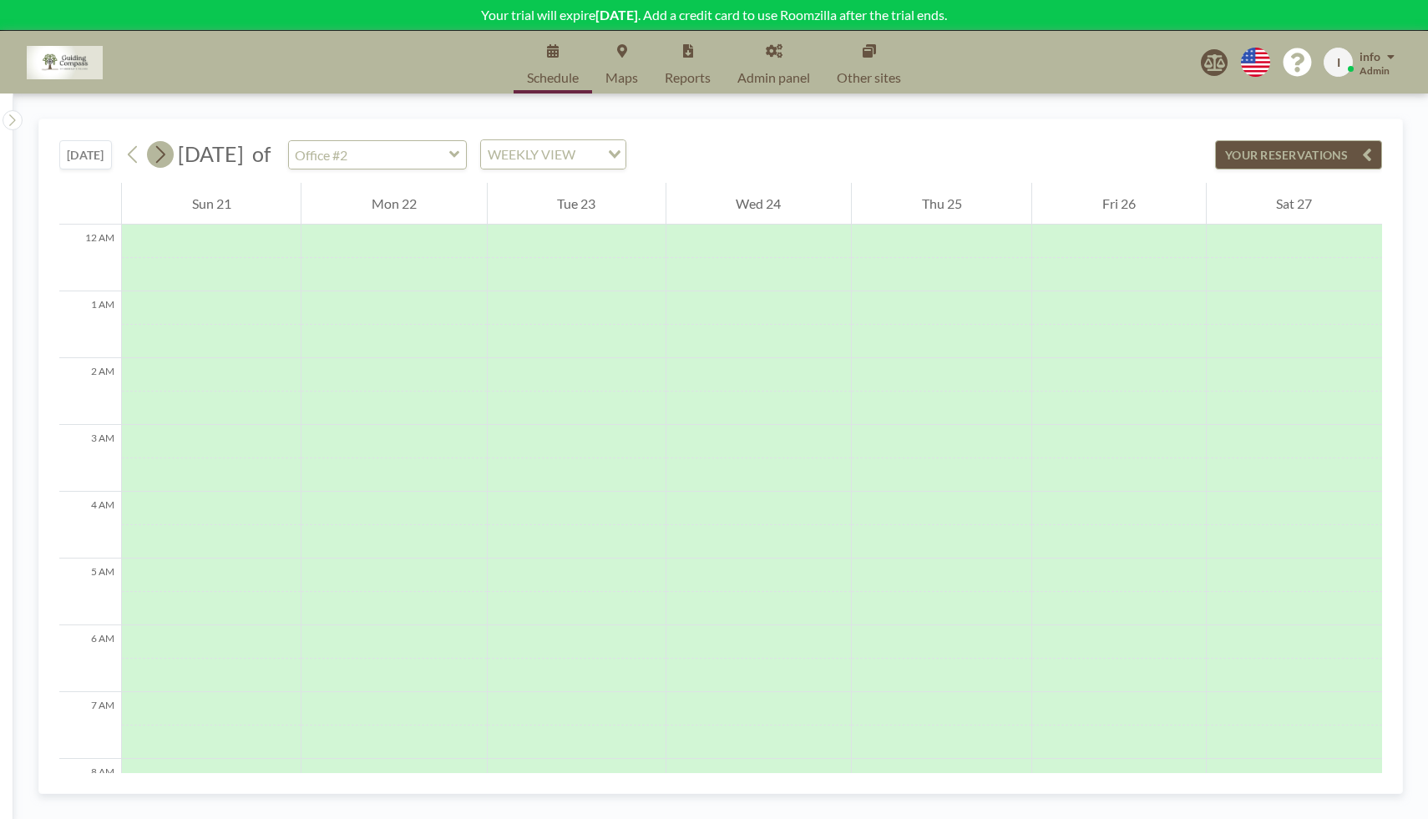
click at [164, 160] on icon at bounding box center [160, 154] width 16 height 25
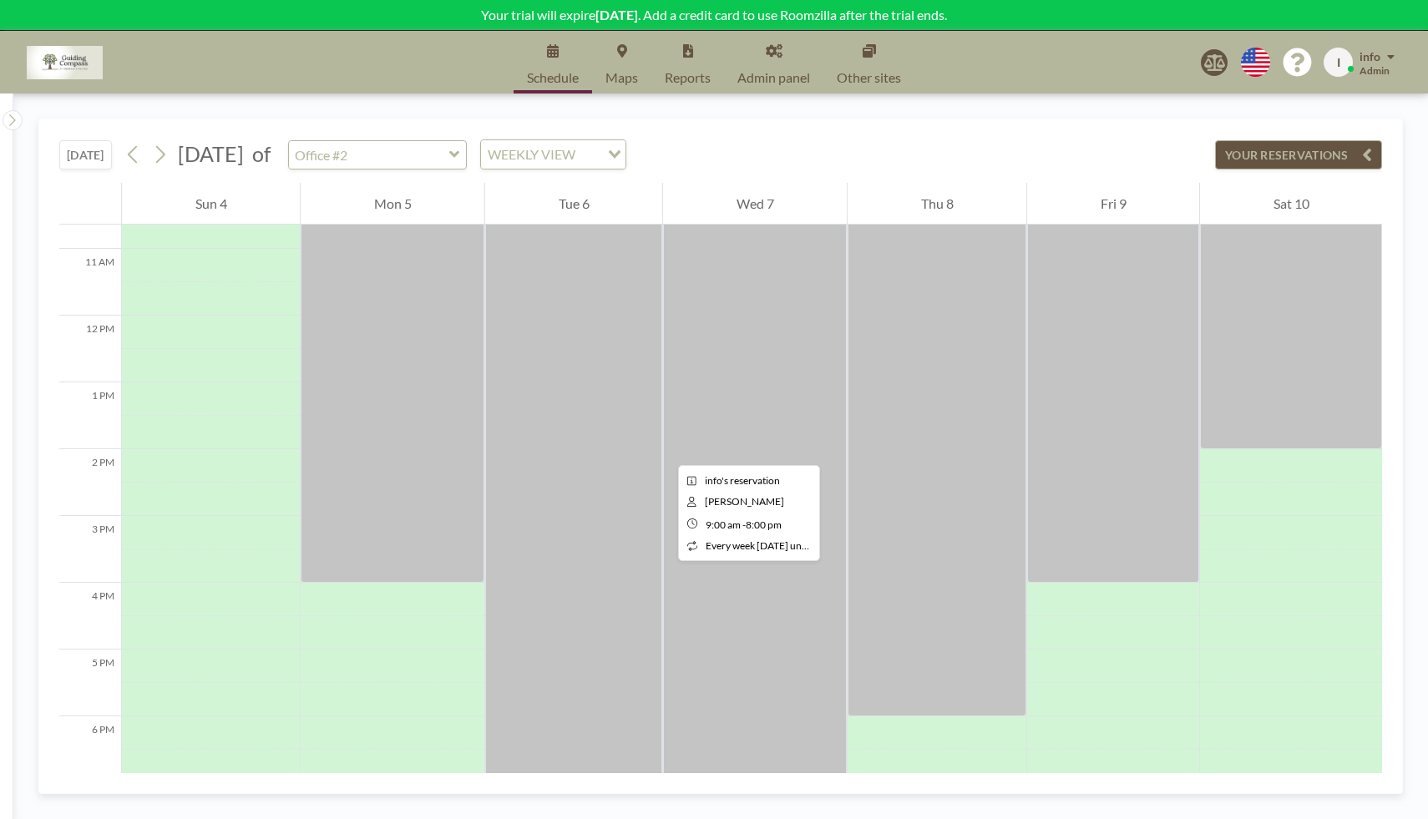
scroll to position [711, 0]
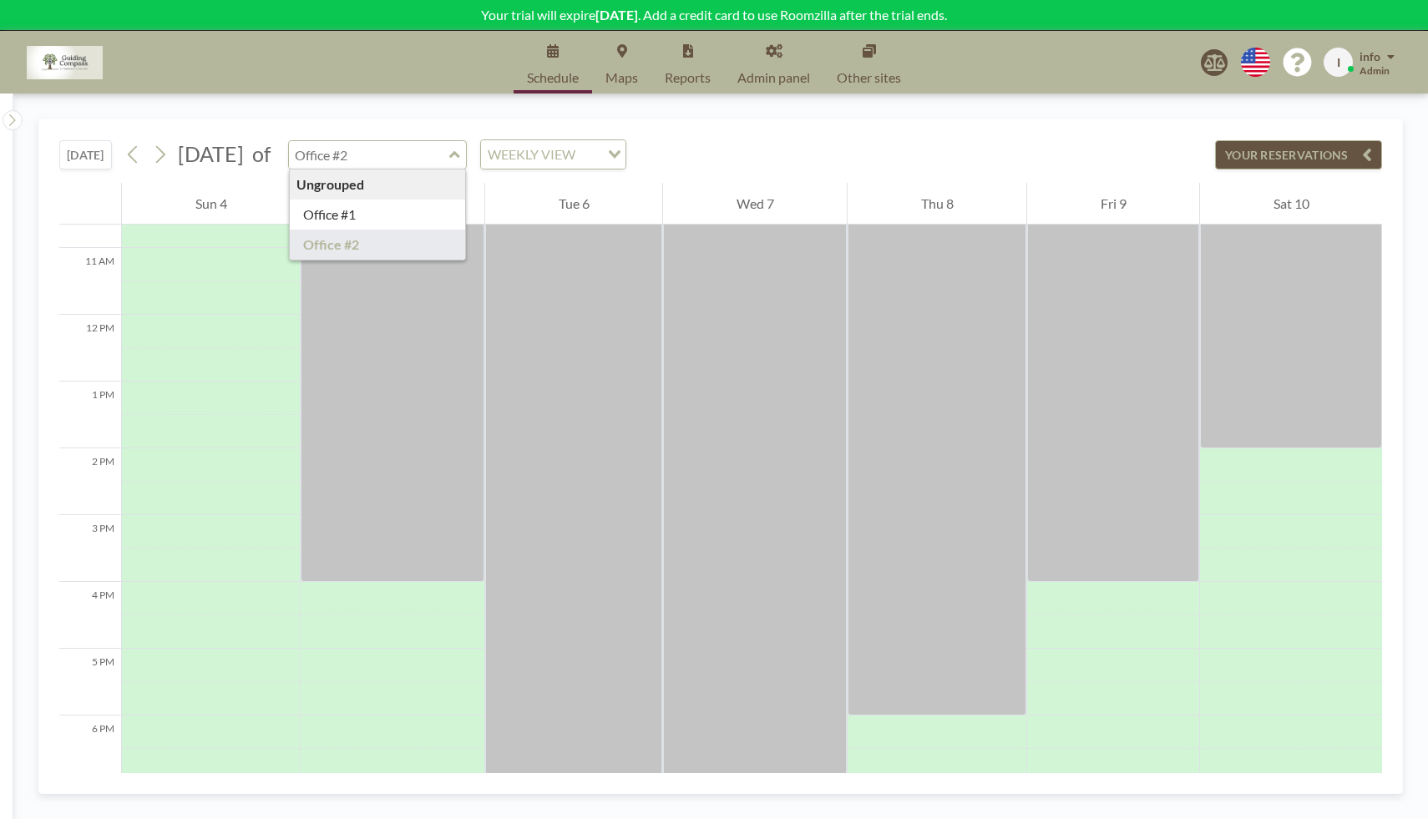
click at [449, 159] on input "text" at bounding box center [369, 155] width 160 height 28
type input "Office #1"
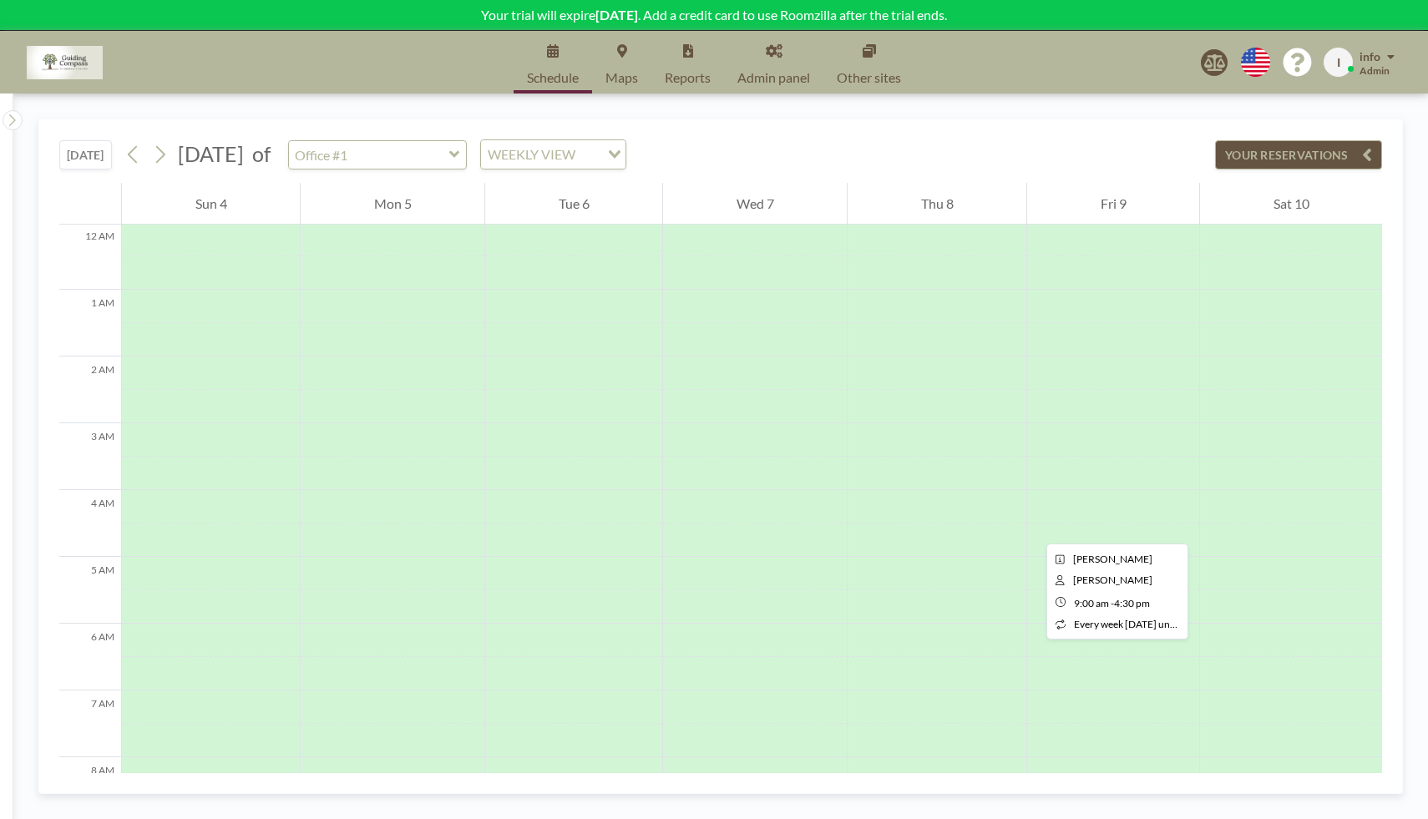
scroll to position [0, 0]
click at [134, 154] on icon at bounding box center [133, 154] width 16 height 25
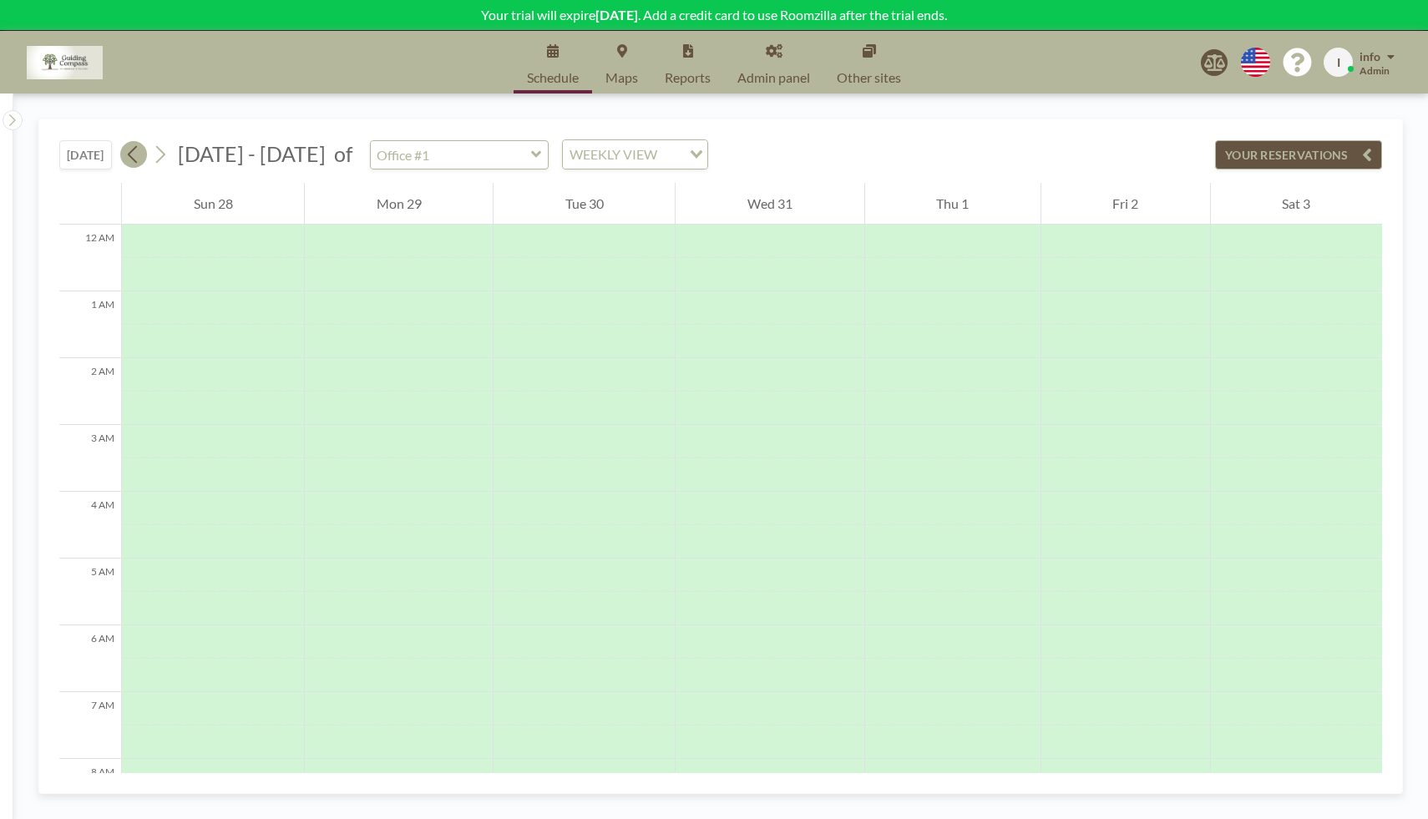
click at [137, 157] on icon at bounding box center [133, 154] width 16 height 25
click at [138, 159] on icon at bounding box center [133, 154] width 16 height 25
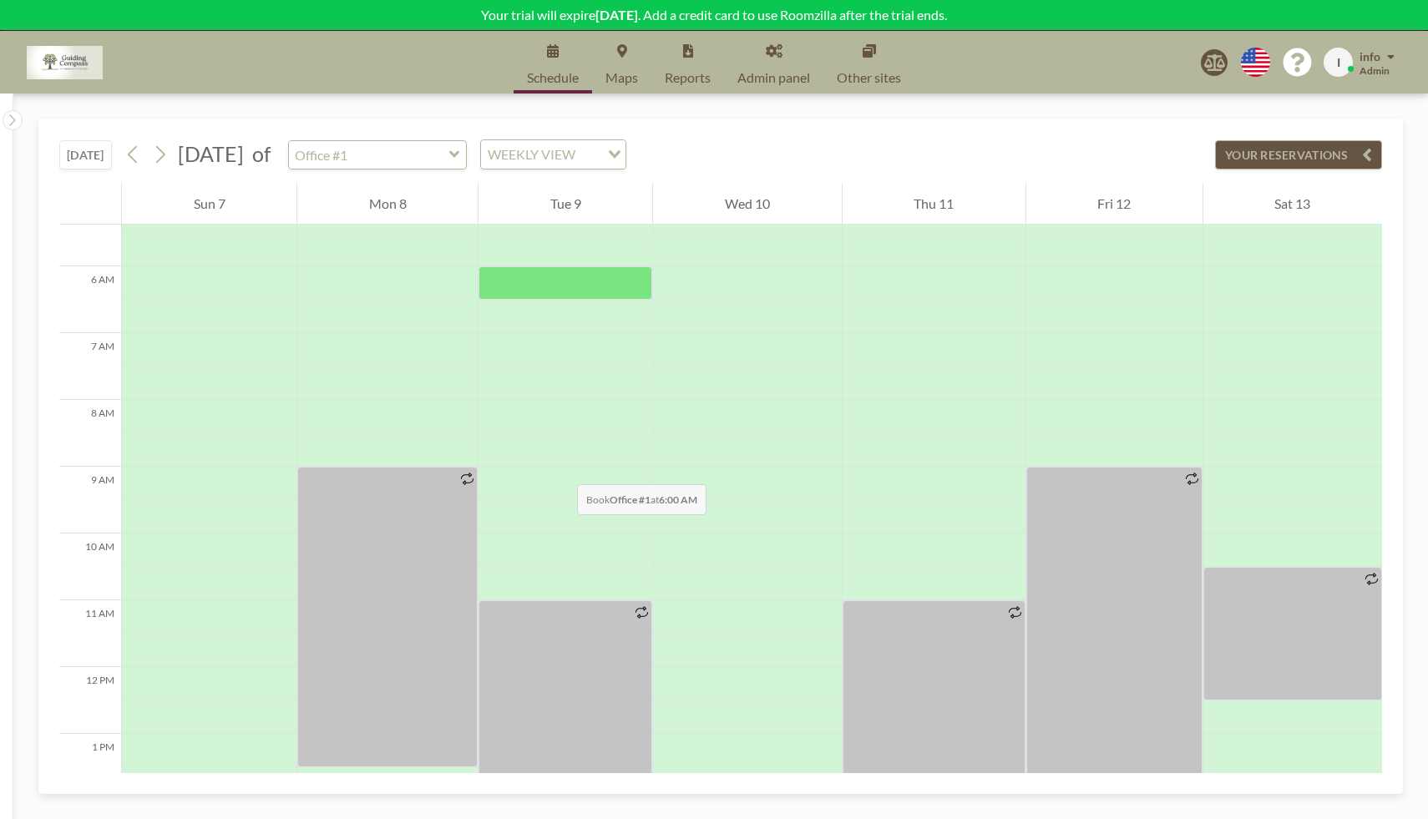
scroll to position [131, 0]
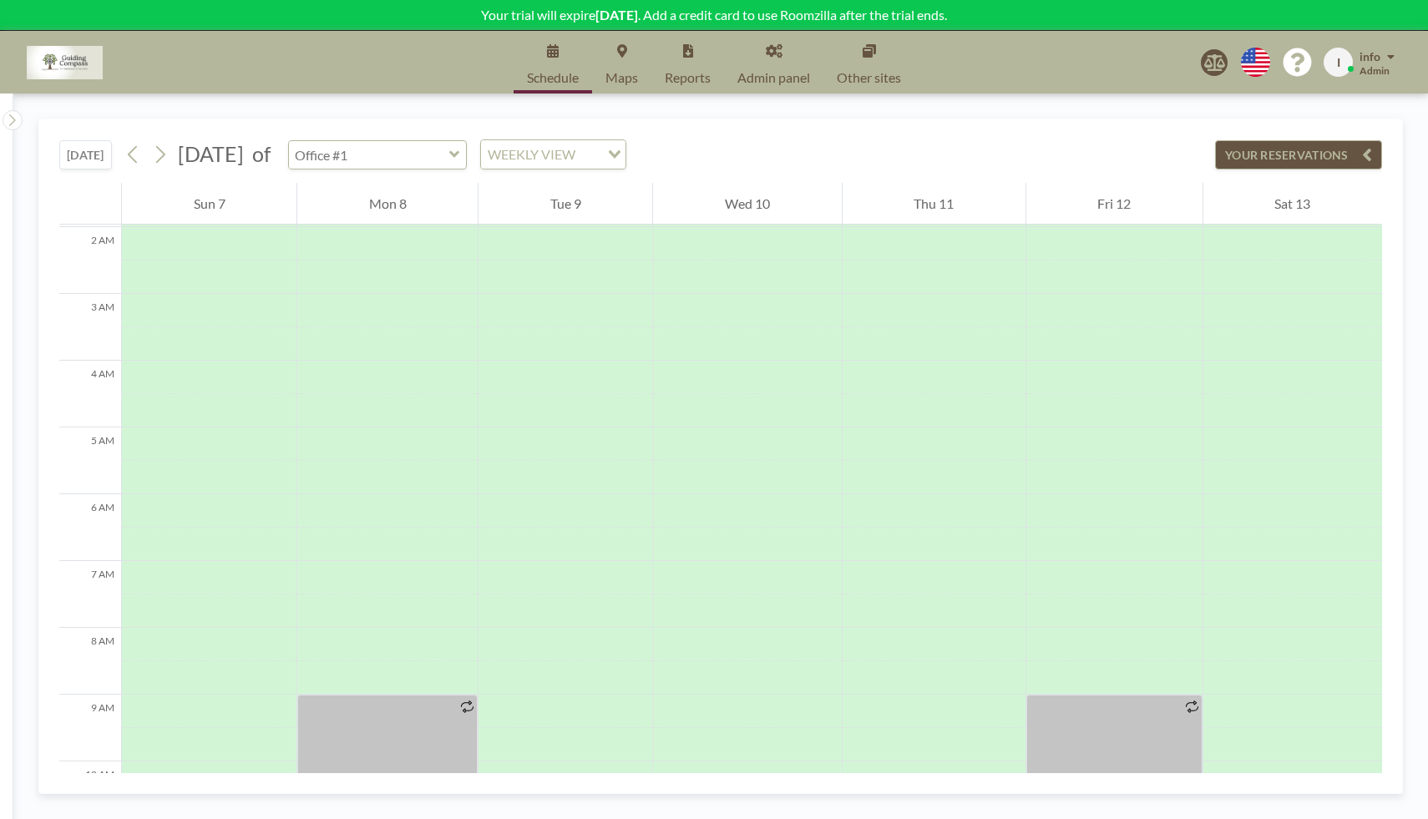
click at [449, 160] on input "text" at bounding box center [369, 155] width 160 height 28
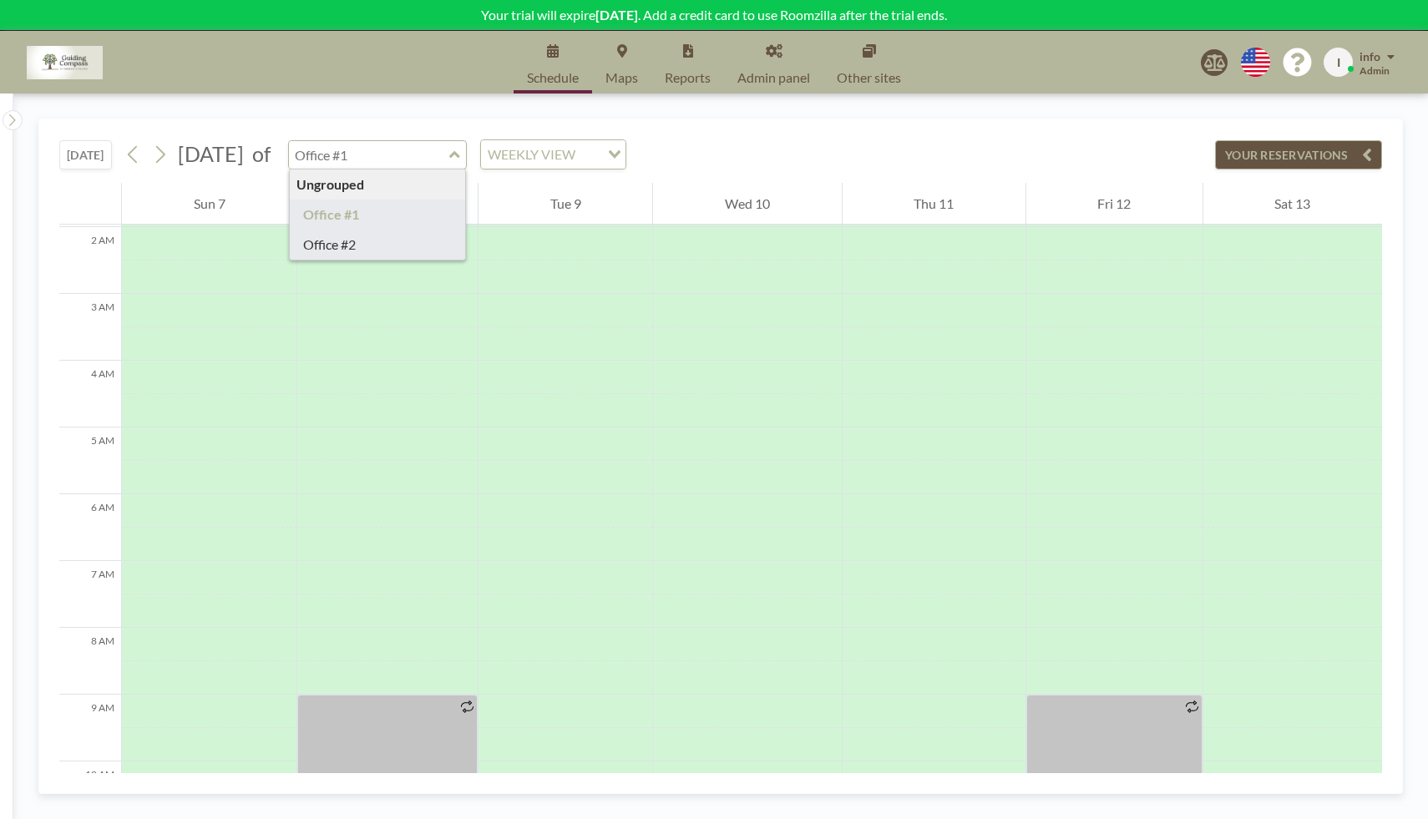
type input "Office #2"
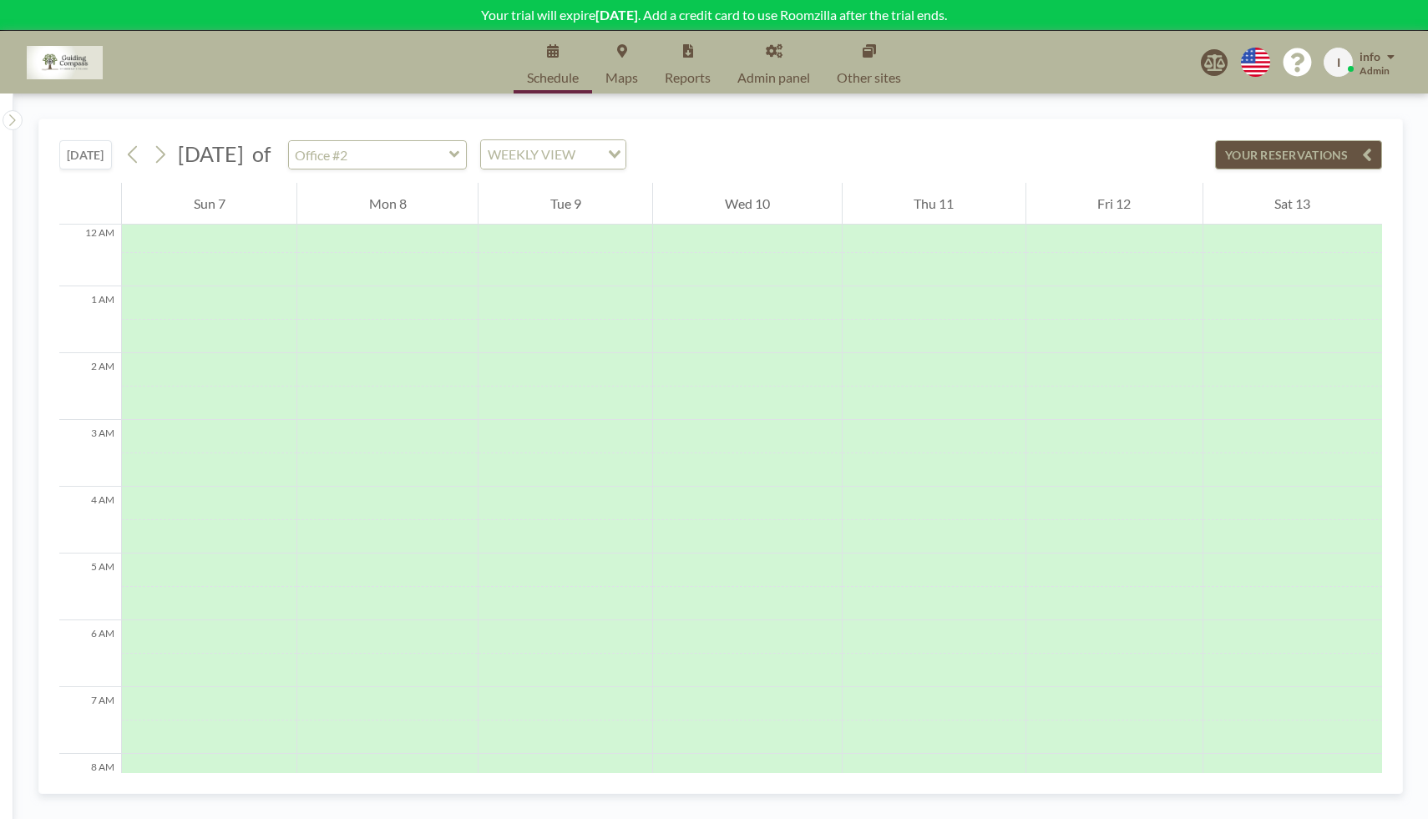
scroll to position [0, 0]
click at [138, 156] on icon at bounding box center [133, 154] width 16 height 25
click at [97, 158] on button "[DATE]" at bounding box center [85, 154] width 53 height 29
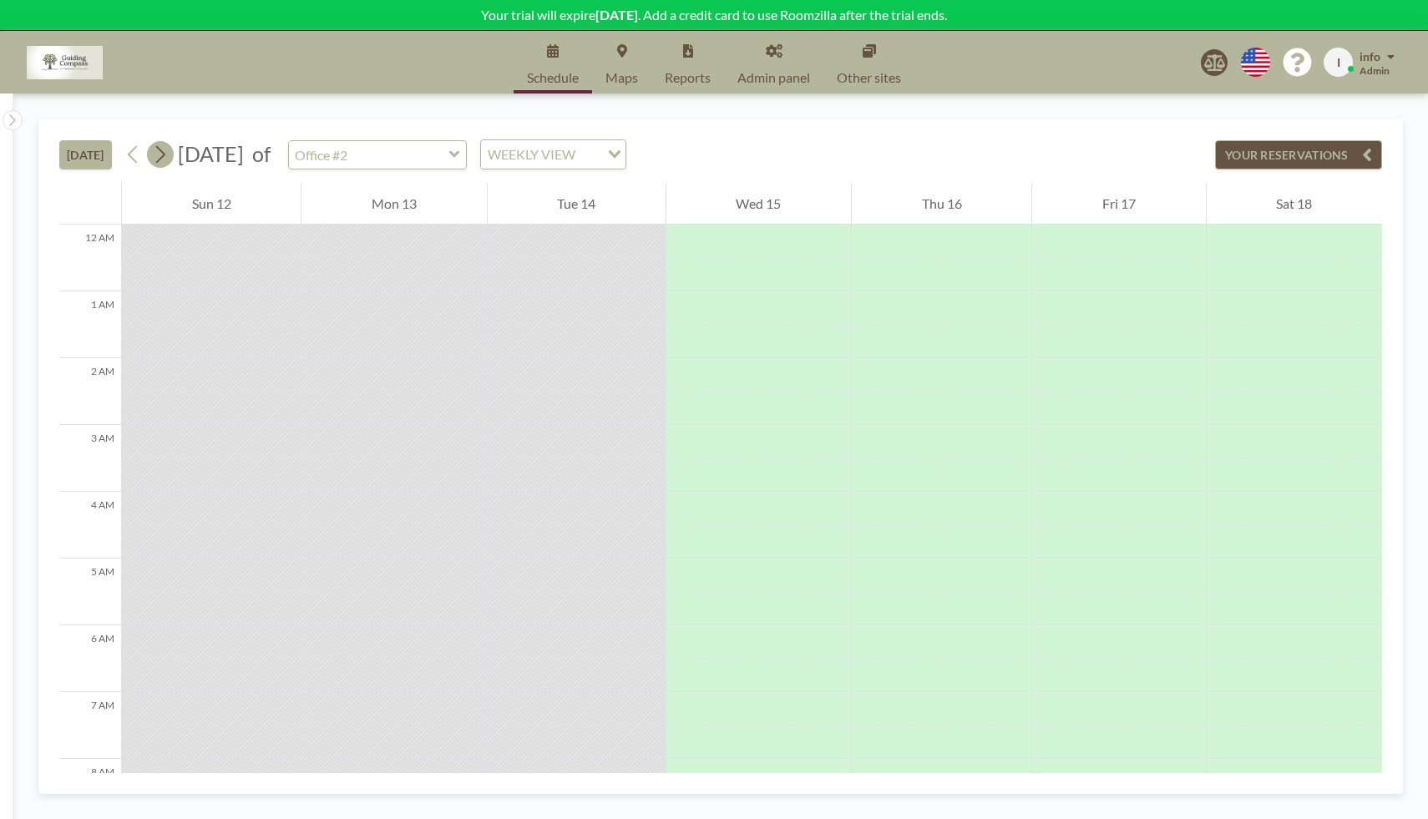
click at [164, 159] on icon at bounding box center [160, 154] width 16 height 25
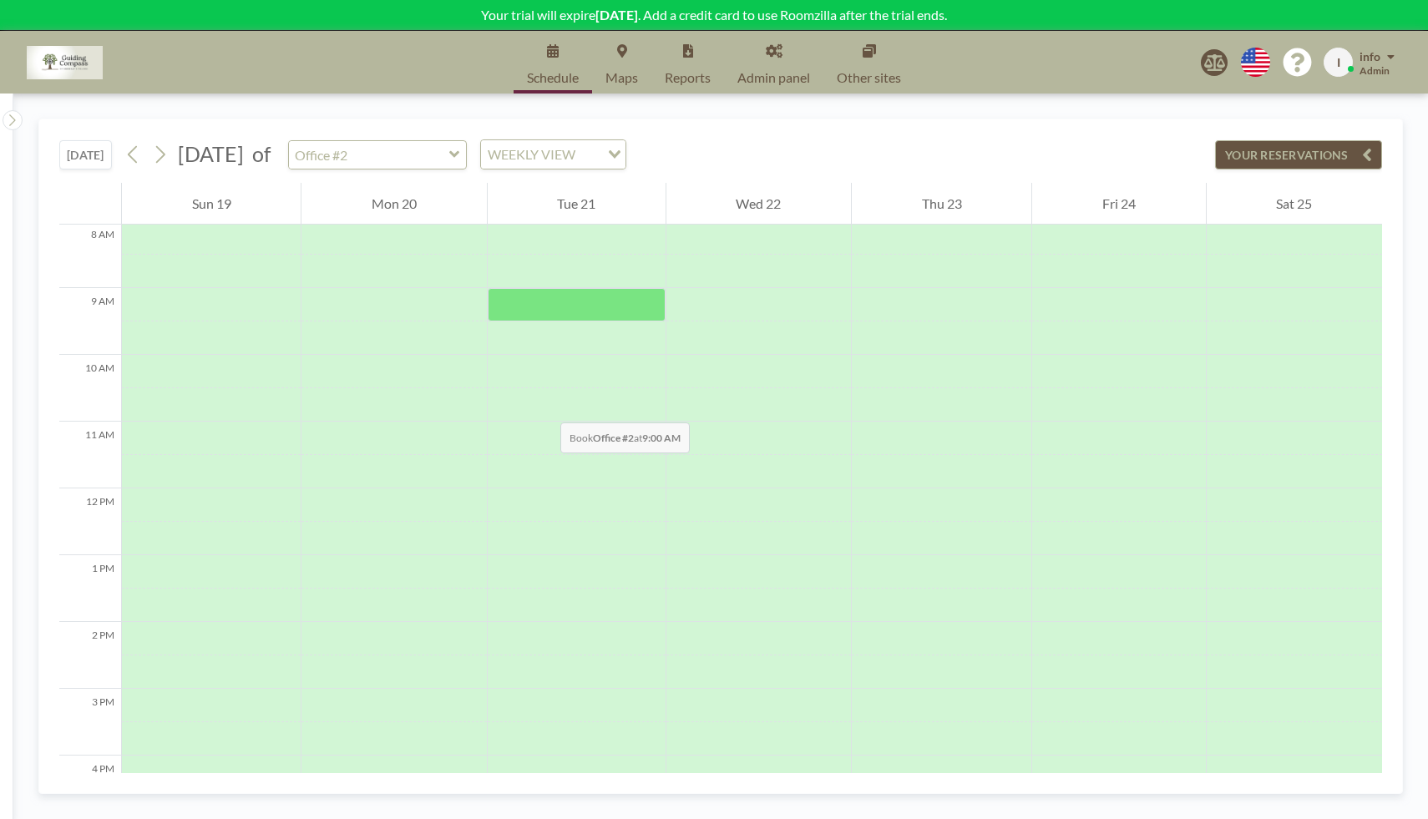
scroll to position [538, 0]
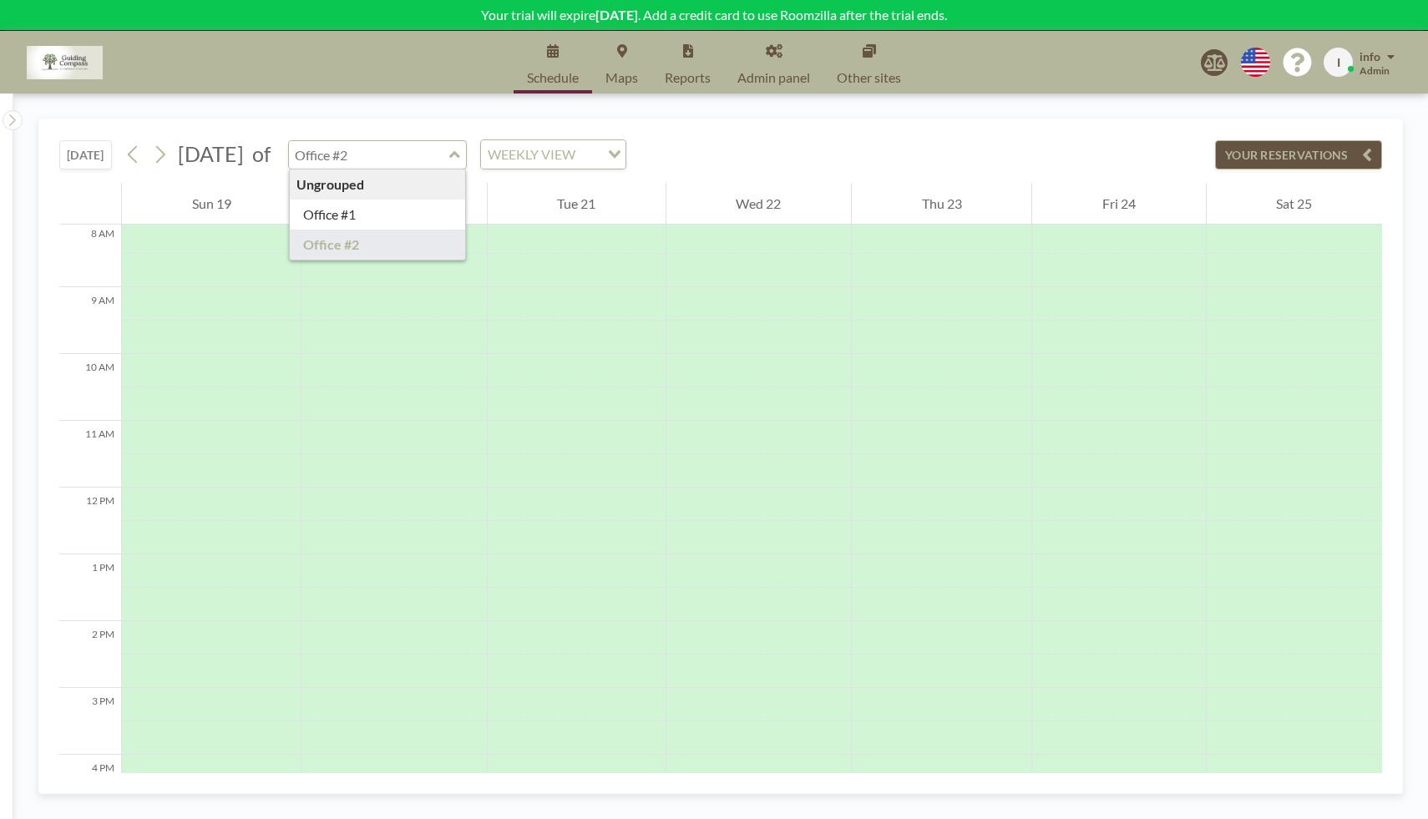
click at [449, 159] on input "text" at bounding box center [369, 155] width 160 height 28
type input "Office #1"
click at [168, 154] on icon at bounding box center [160, 154] width 16 height 25
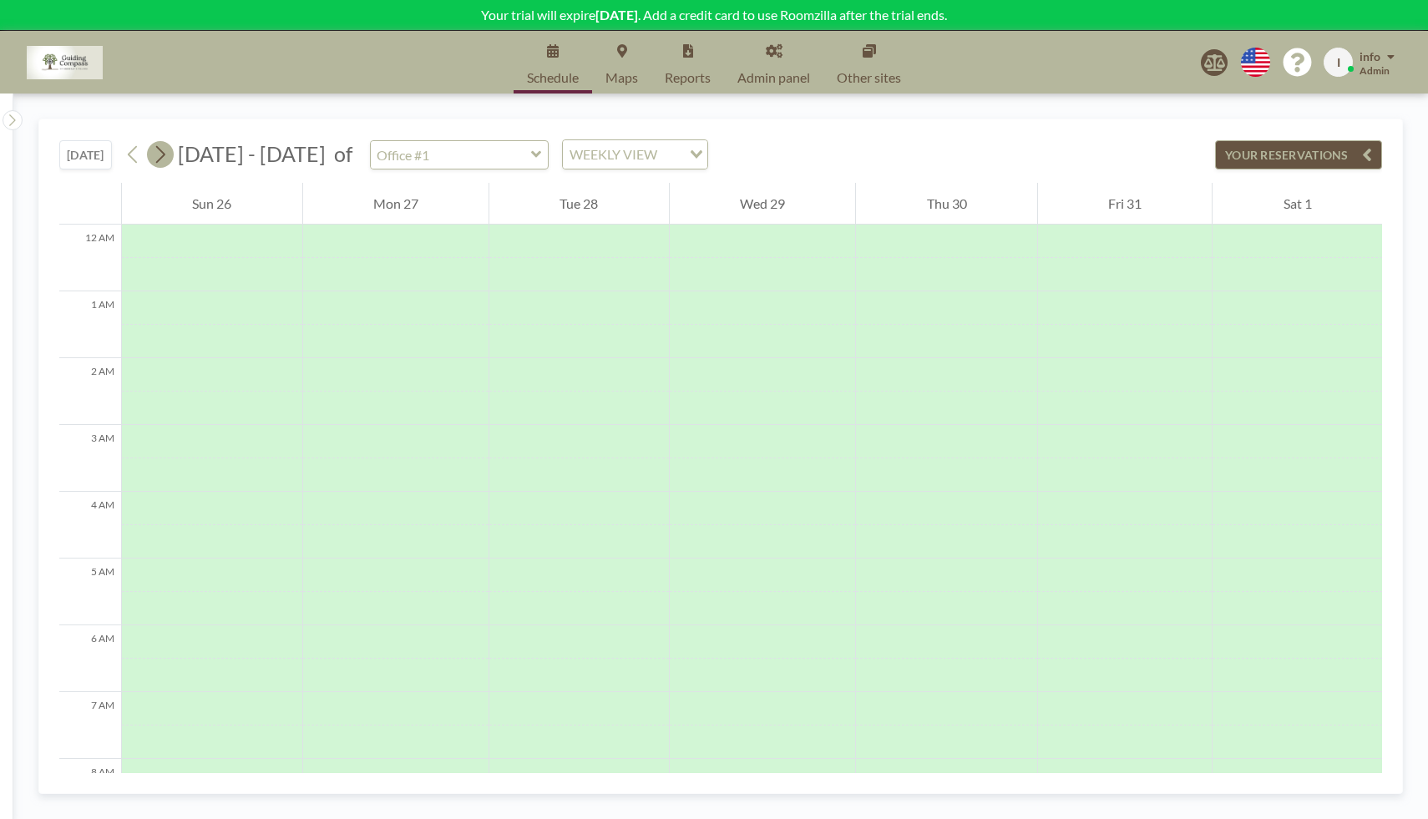
click at [167, 156] on icon at bounding box center [160, 154] width 16 height 25
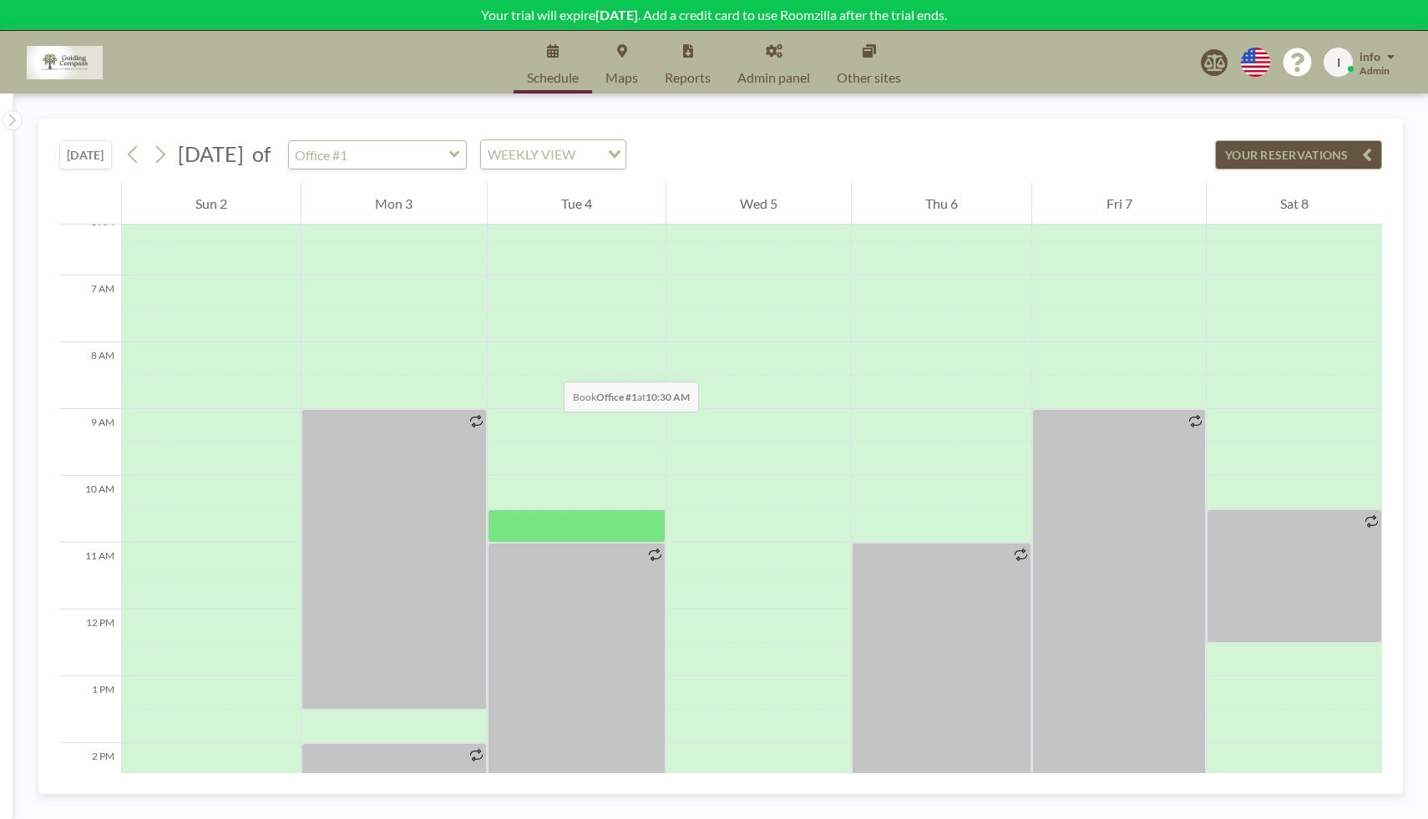
scroll to position [614, 0]
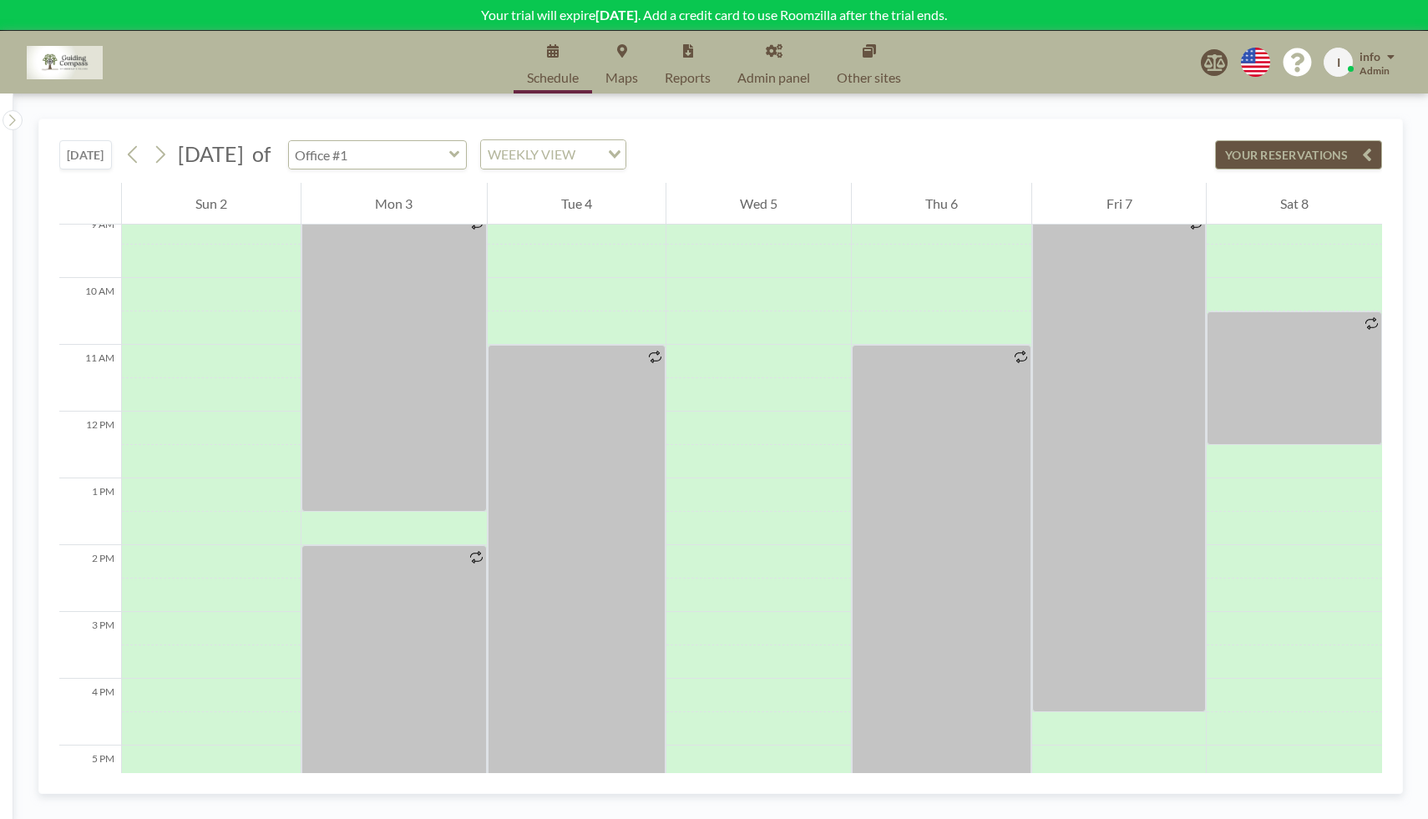
click at [449, 166] on input "text" at bounding box center [369, 155] width 160 height 28
type input "Office #2"
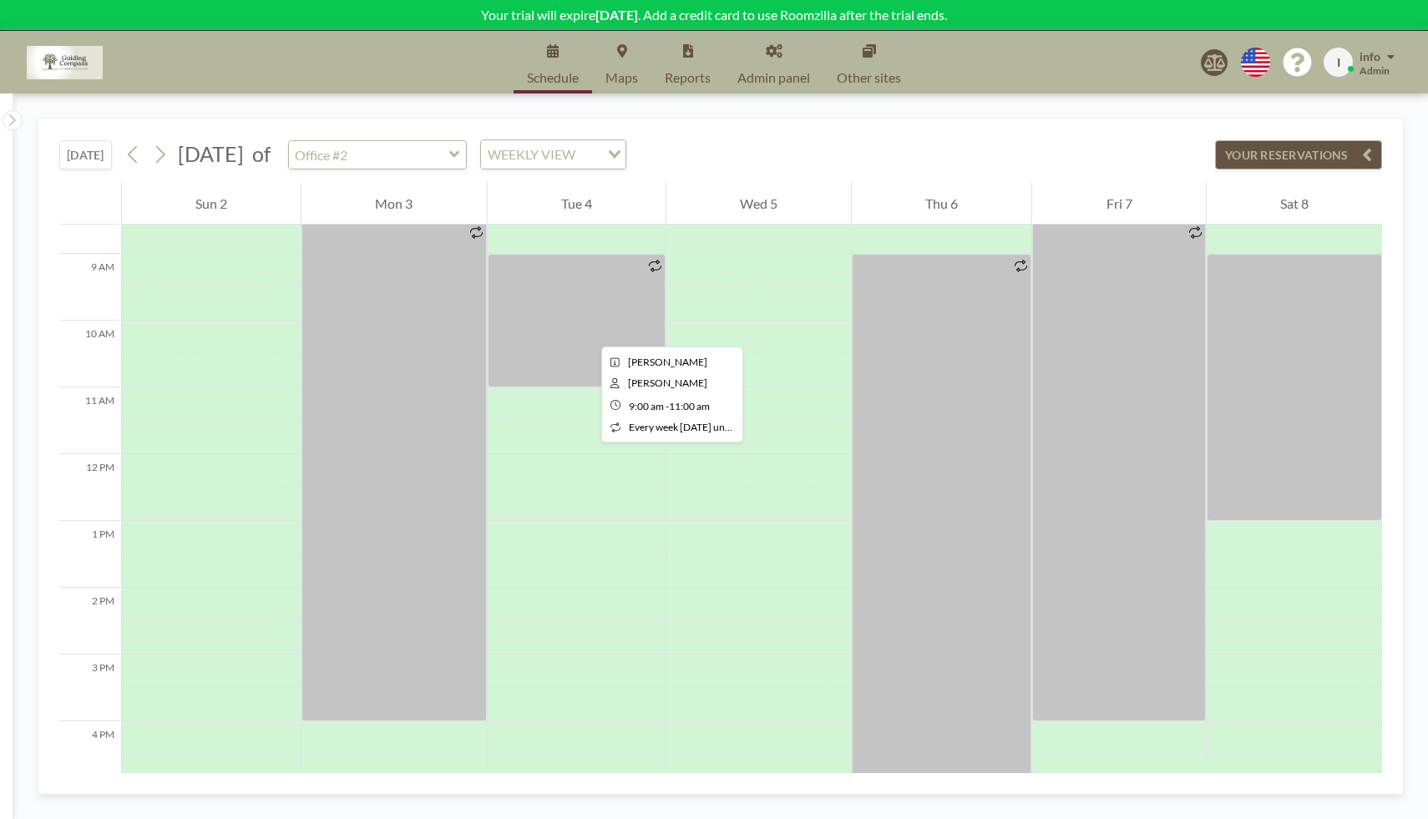
scroll to position [580, 0]
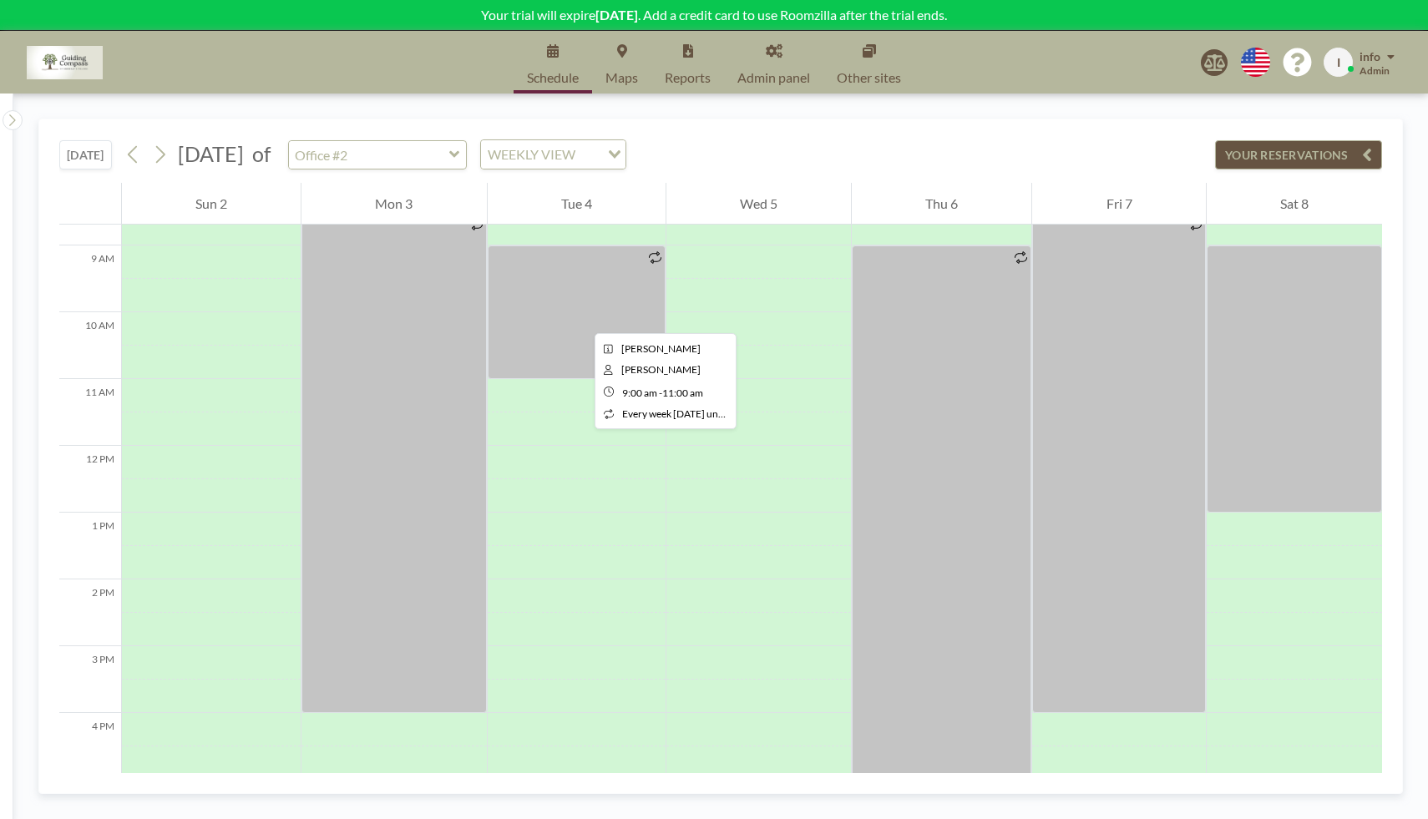
click at [581, 318] on div at bounding box center [577, 312] width 178 height 134
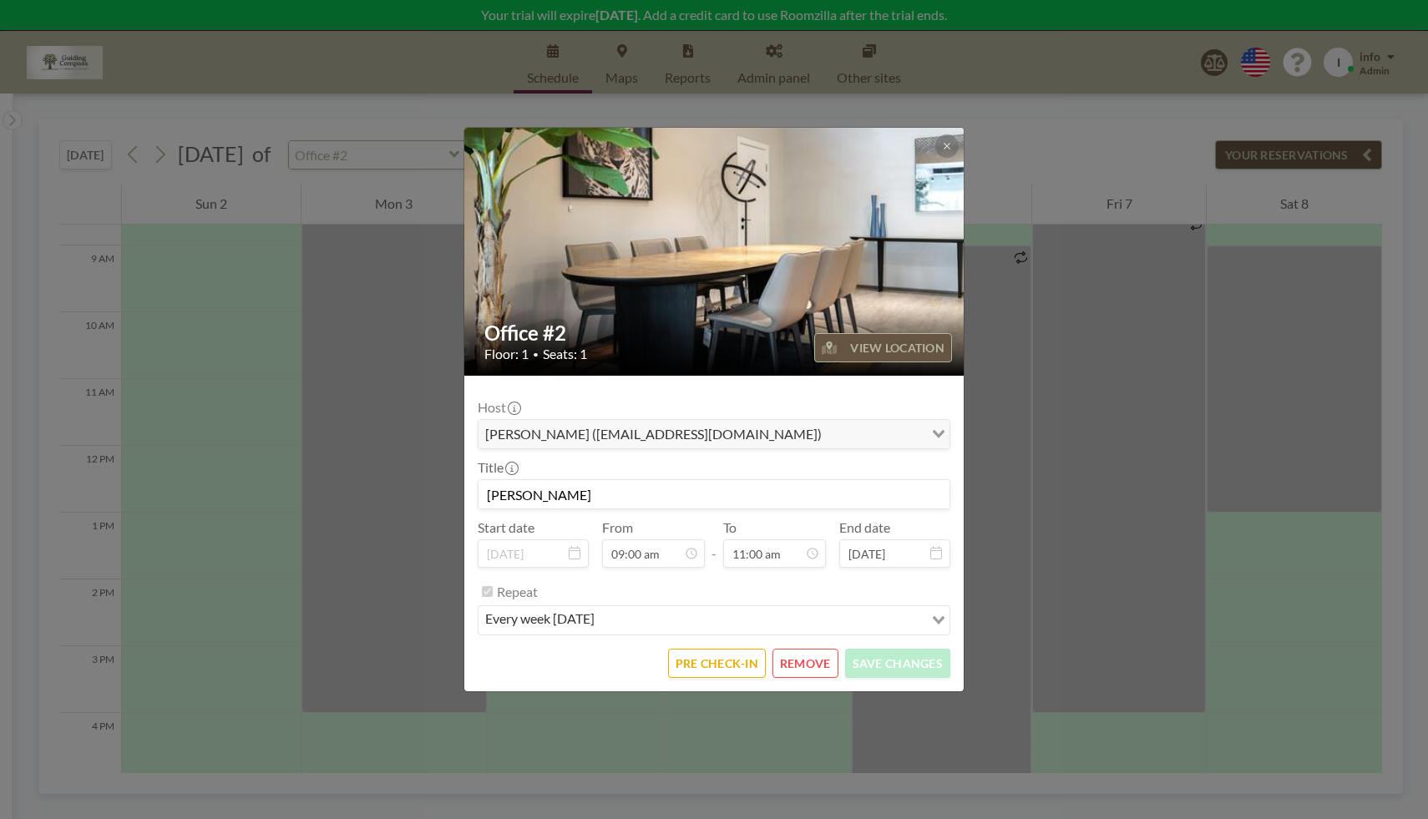
click at [806, 669] on button "REMOVE" at bounding box center [805, 663] width 66 height 29
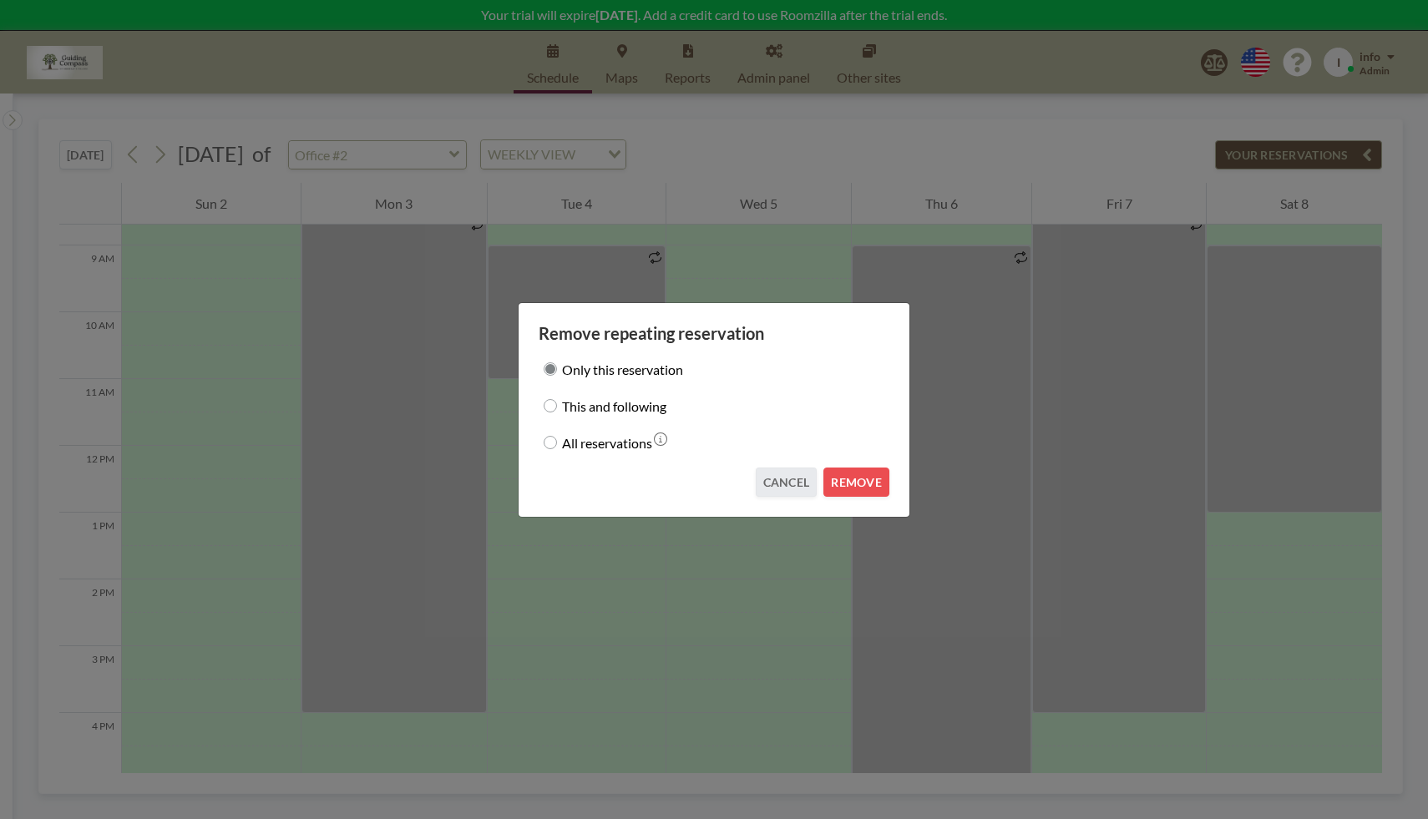
click at [549, 440] on input "All reservations" at bounding box center [549, 442] width 13 height 13
radio input "true"
click at [863, 487] on button "REMOVE" at bounding box center [856, 482] width 66 height 29
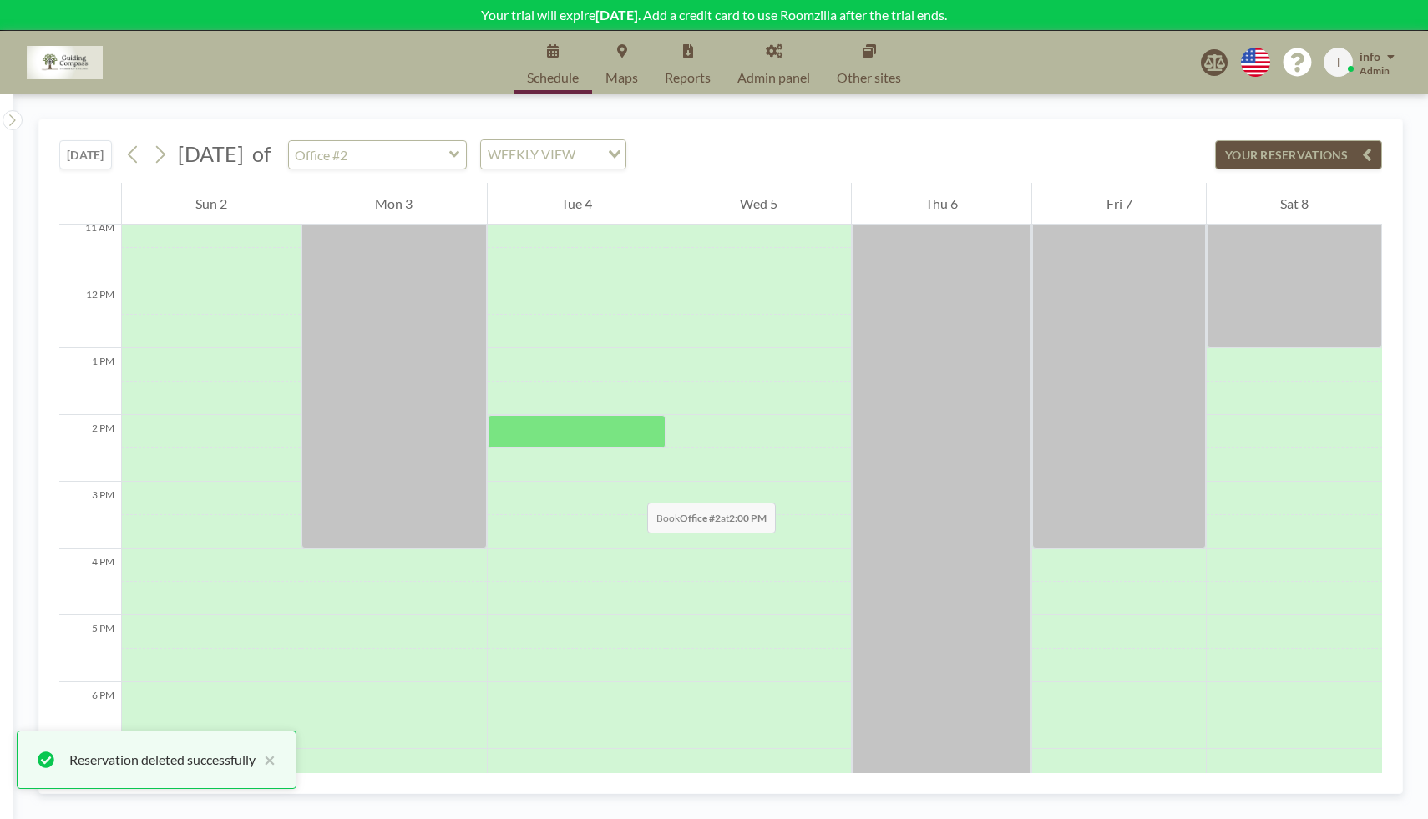
scroll to position [872, 0]
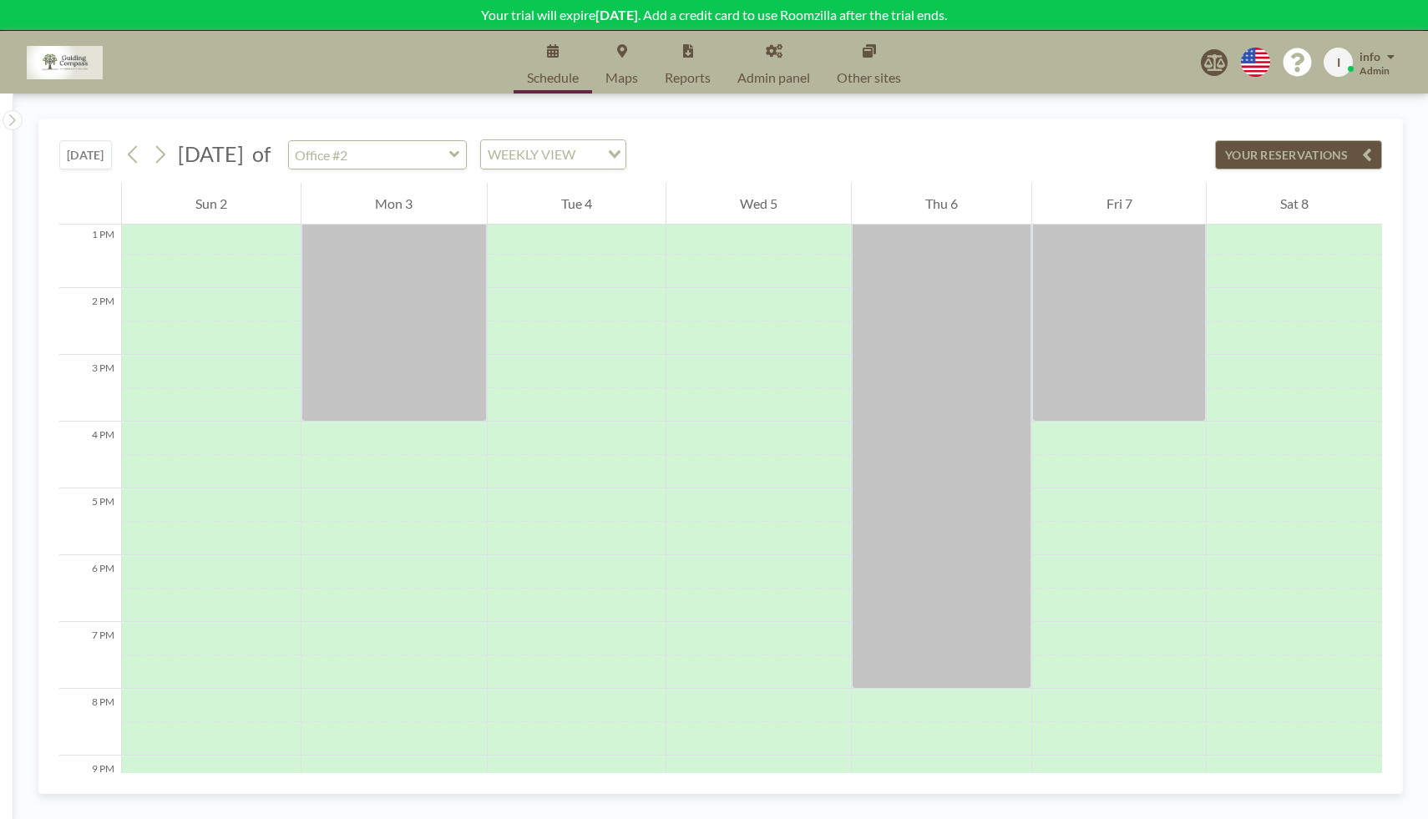
click at [548, 79] on span "Schedule" at bounding box center [553, 77] width 52 height 13
click at [161, 145] on icon at bounding box center [160, 154] width 16 height 25
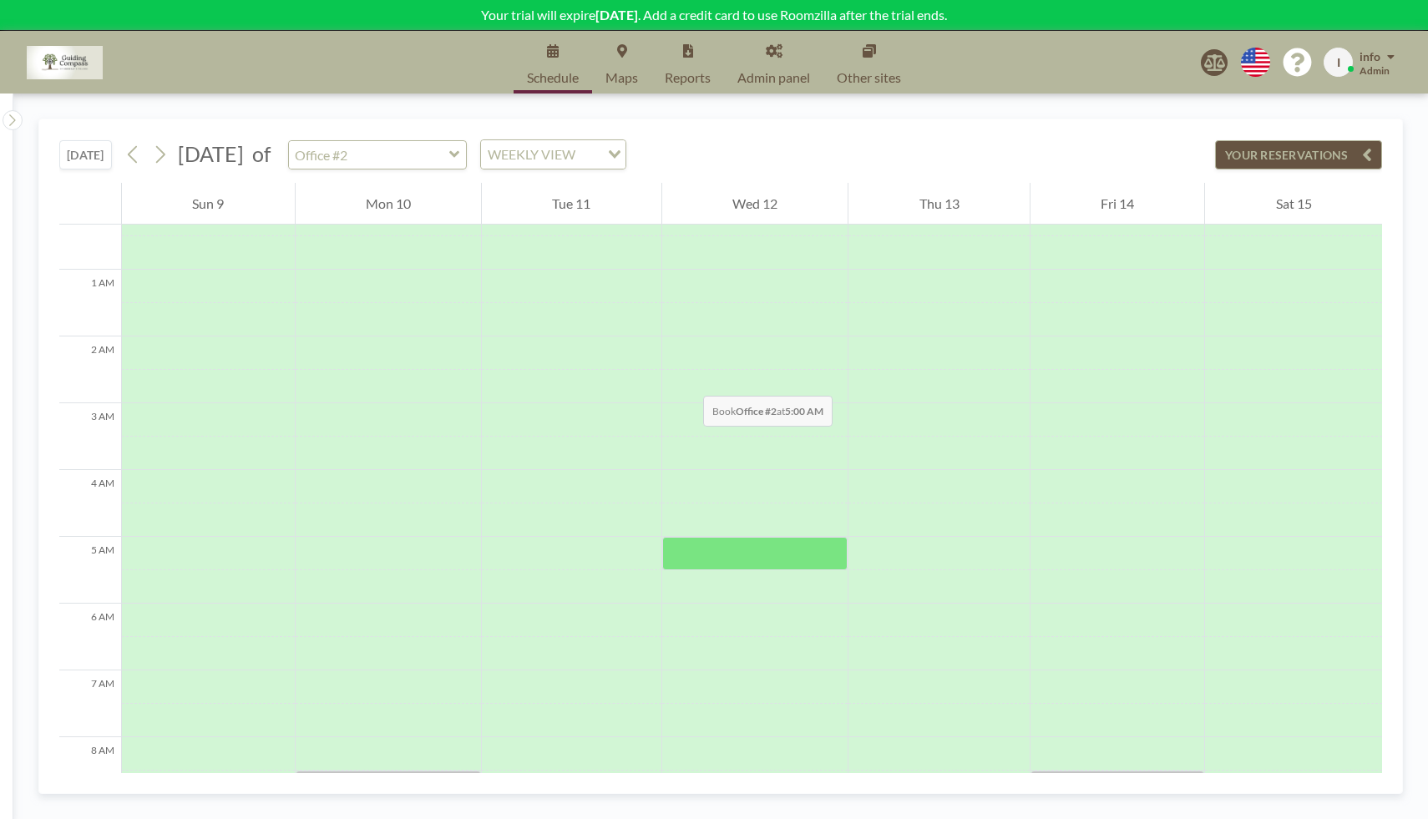
scroll to position [0, 0]
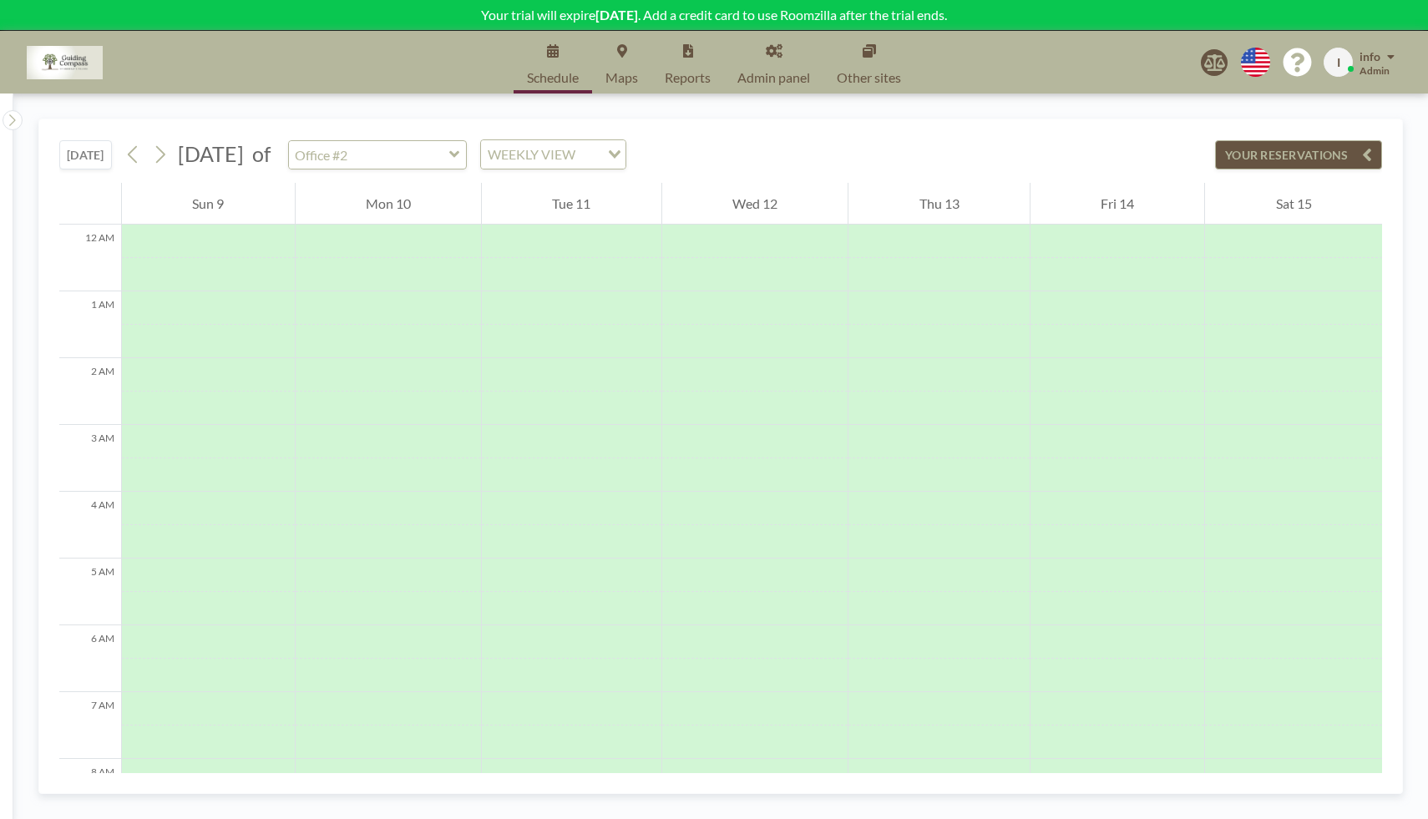
click at [780, 72] on span "Admin panel" at bounding box center [773, 77] width 73 height 13
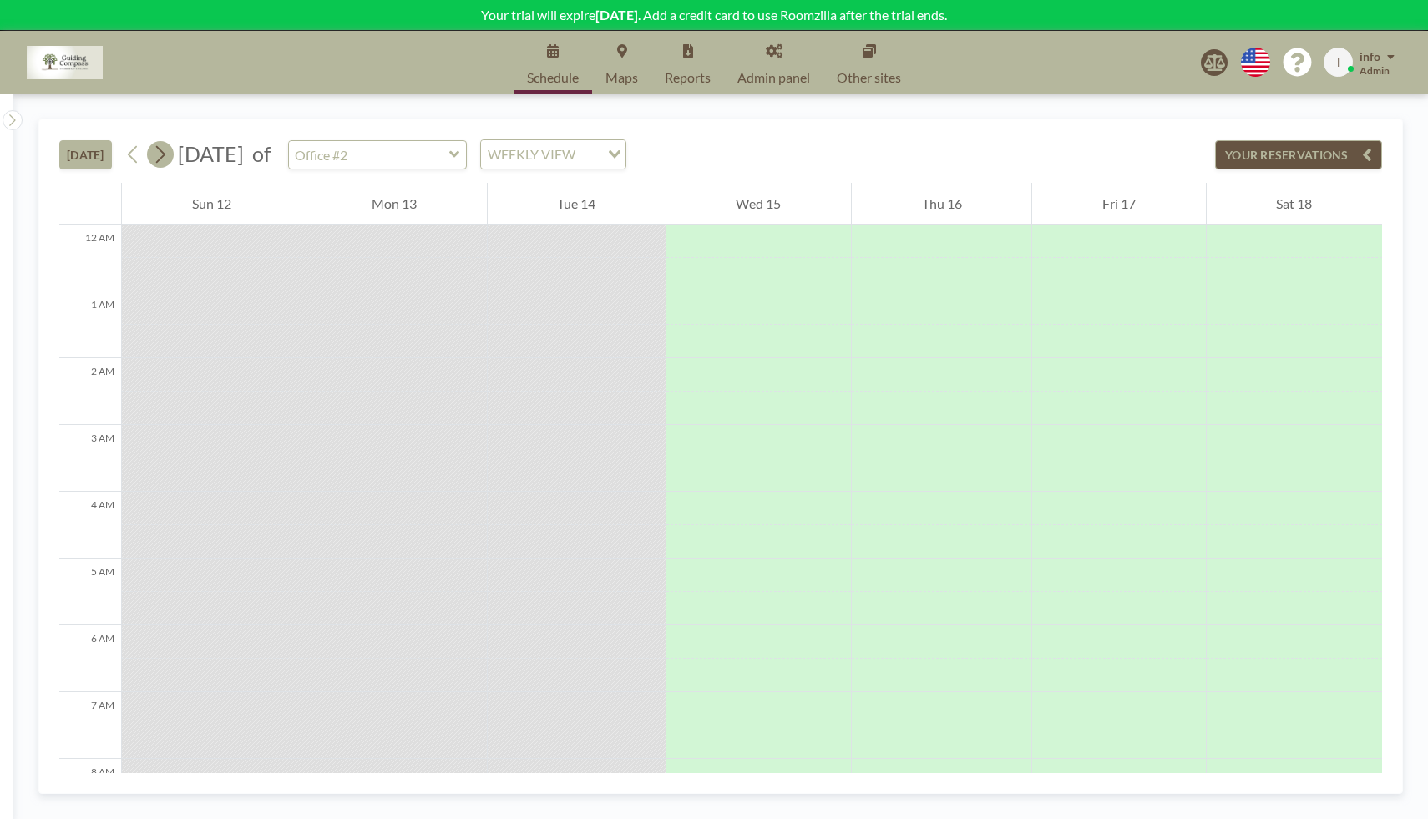
click at [166, 159] on icon at bounding box center [160, 154] width 16 height 25
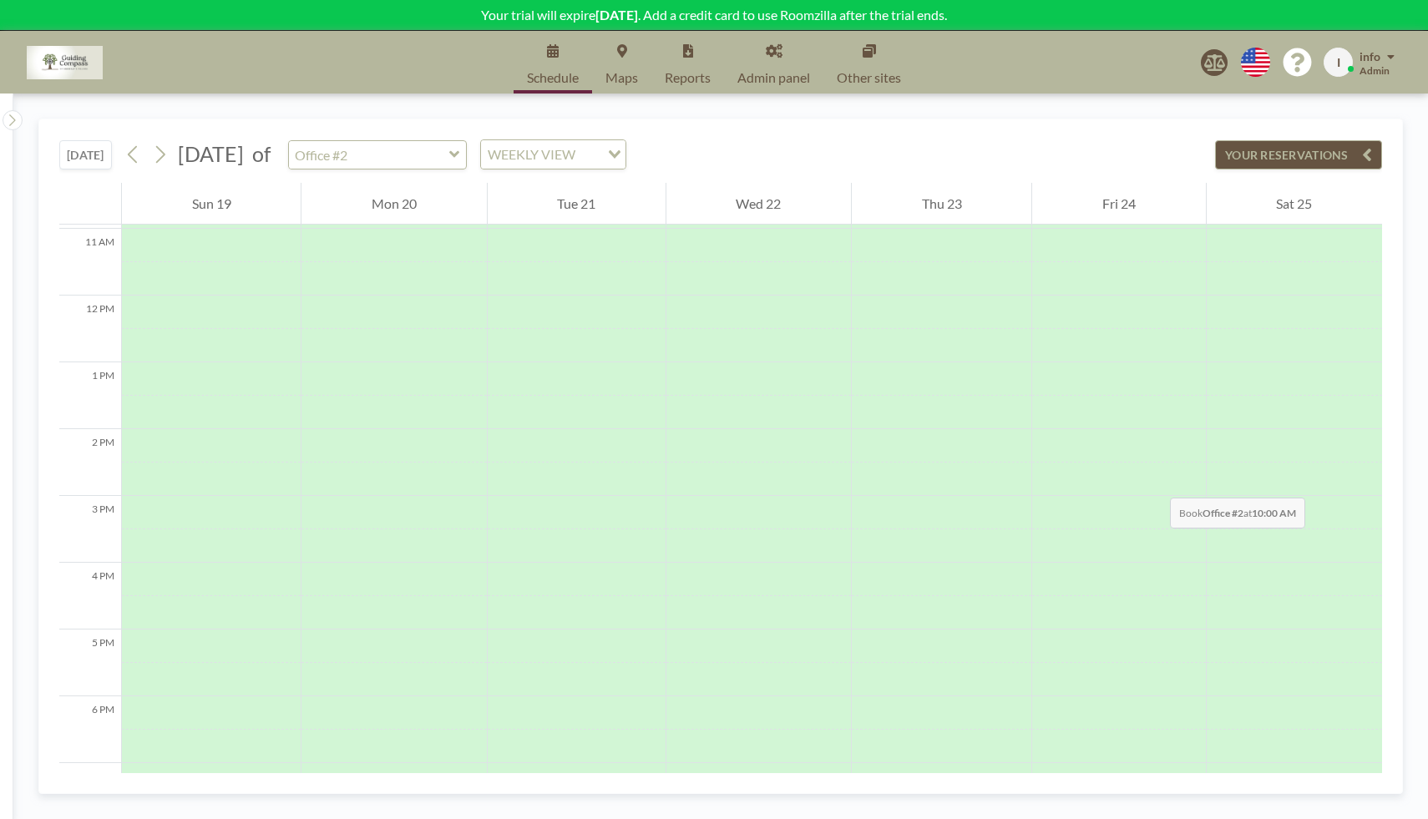
scroll to position [785, 0]
click at [460, 154] on icon at bounding box center [454, 154] width 11 height 17
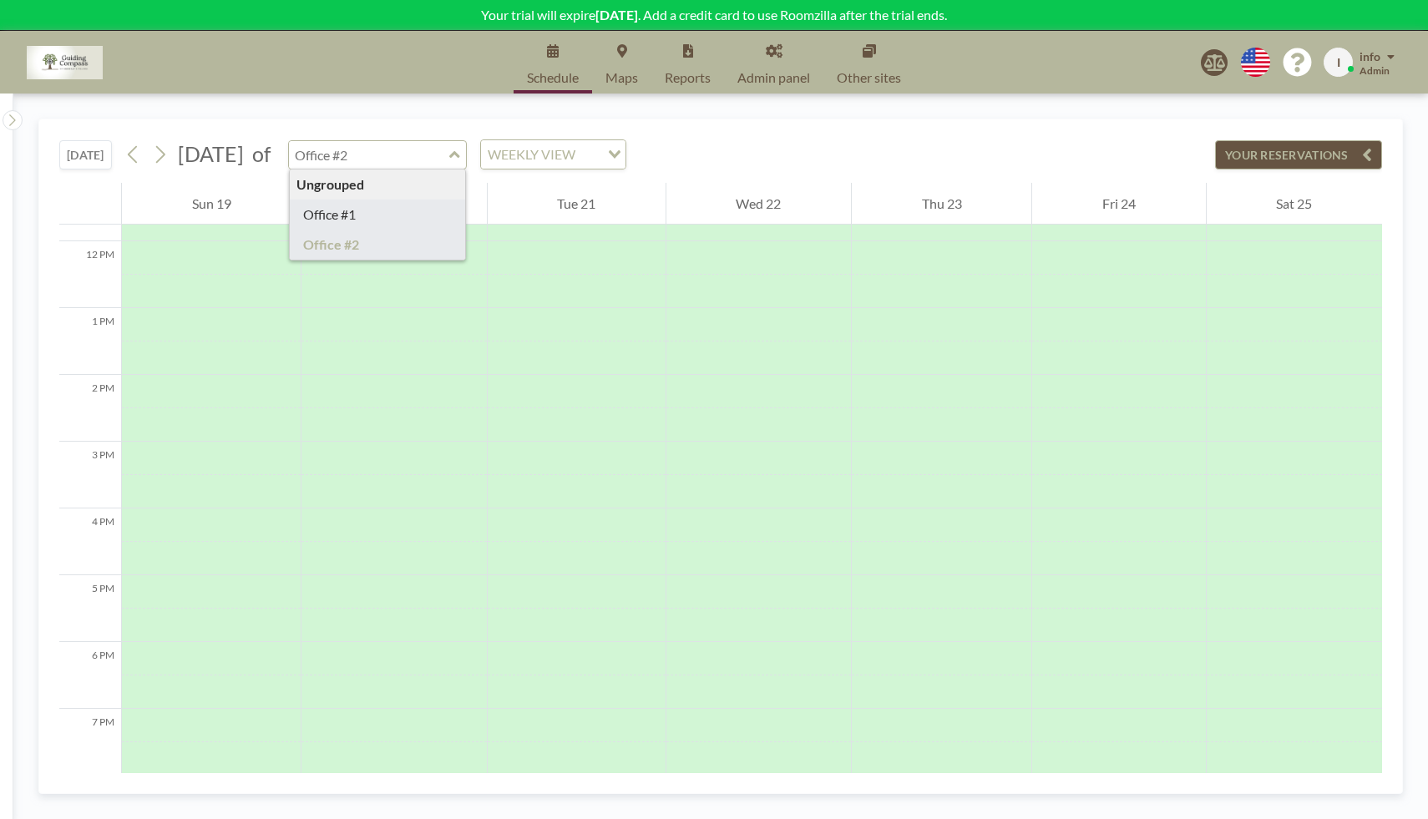
type input "Office #1"
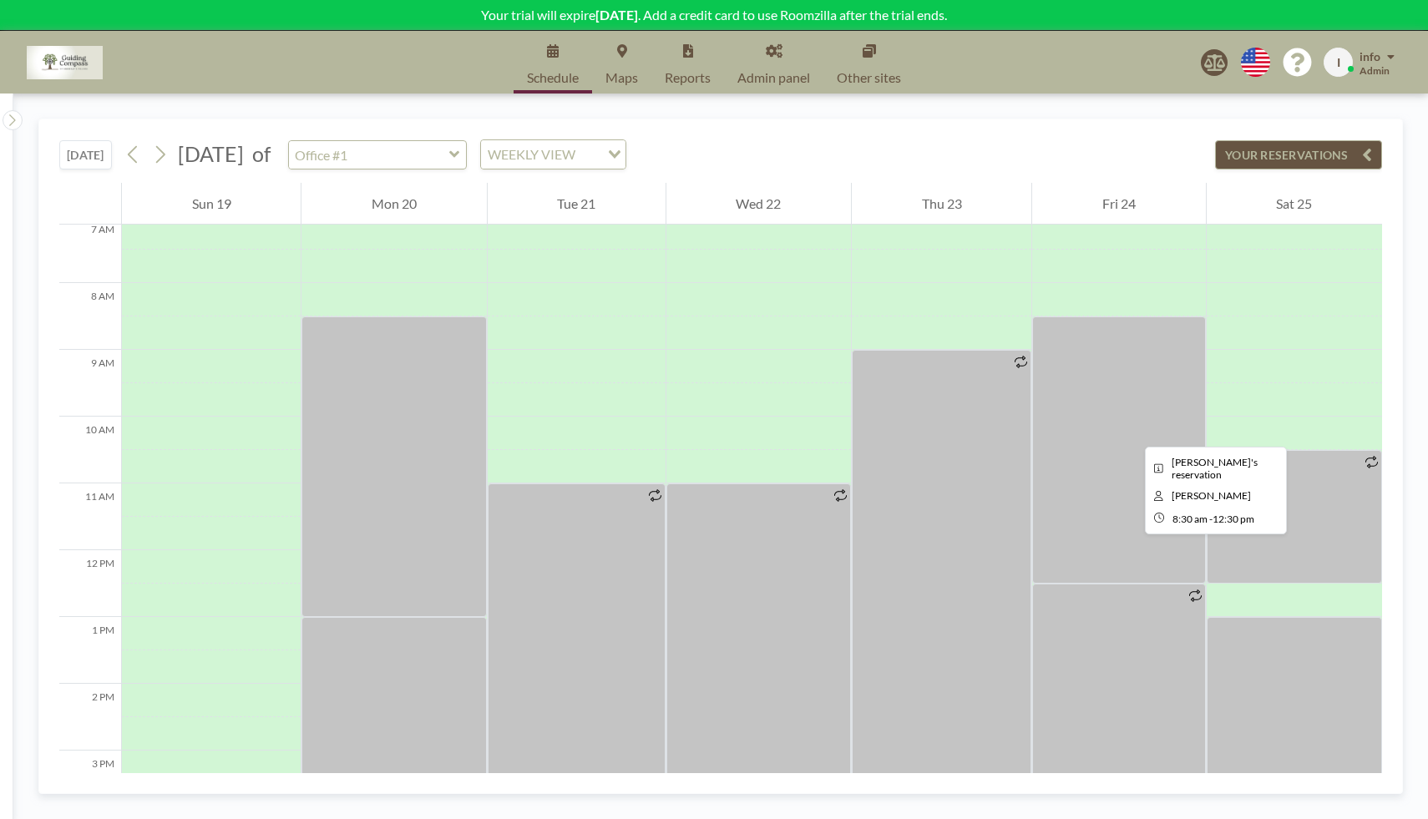
scroll to position [394, 0]
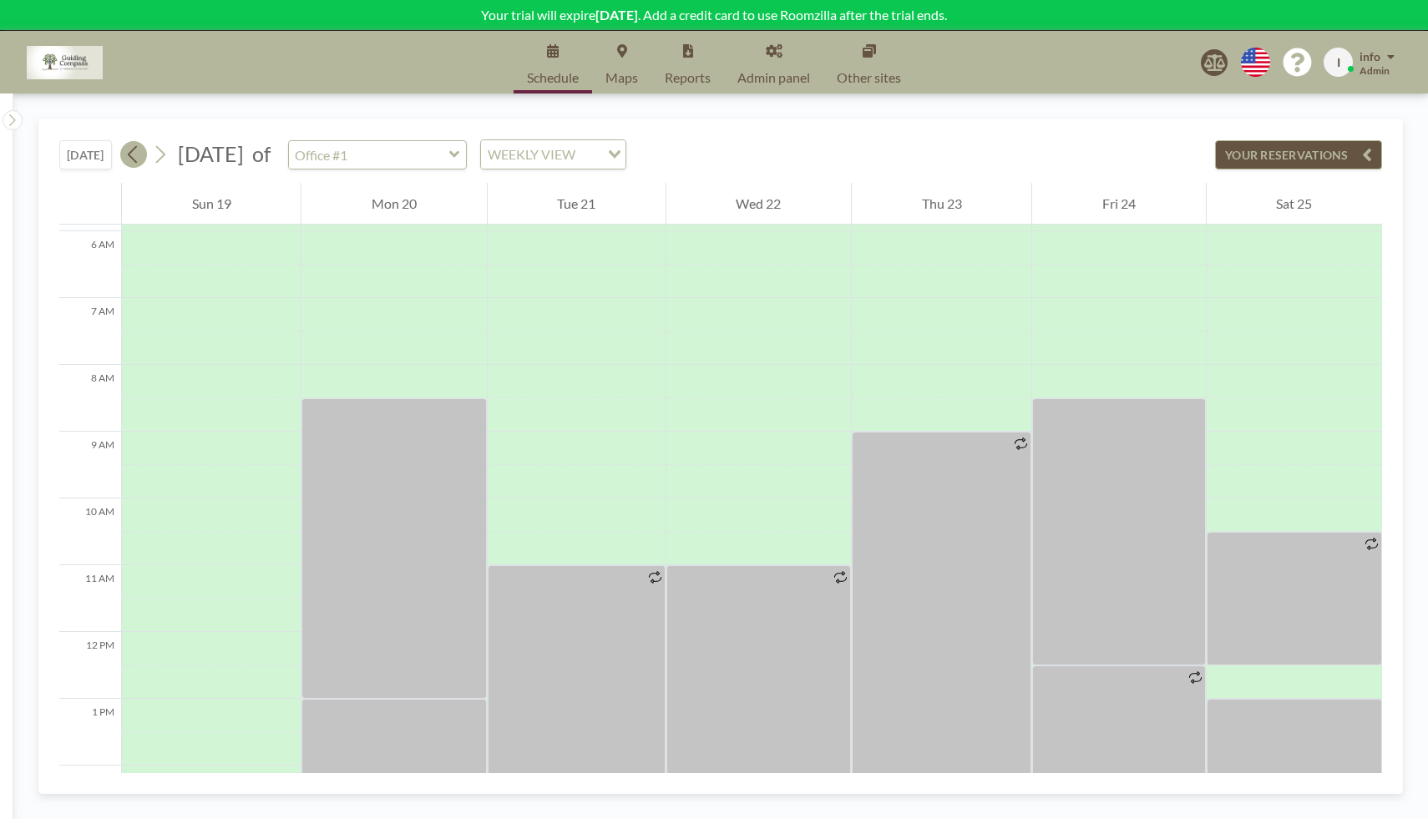
click at [140, 159] on icon at bounding box center [133, 154] width 16 height 25
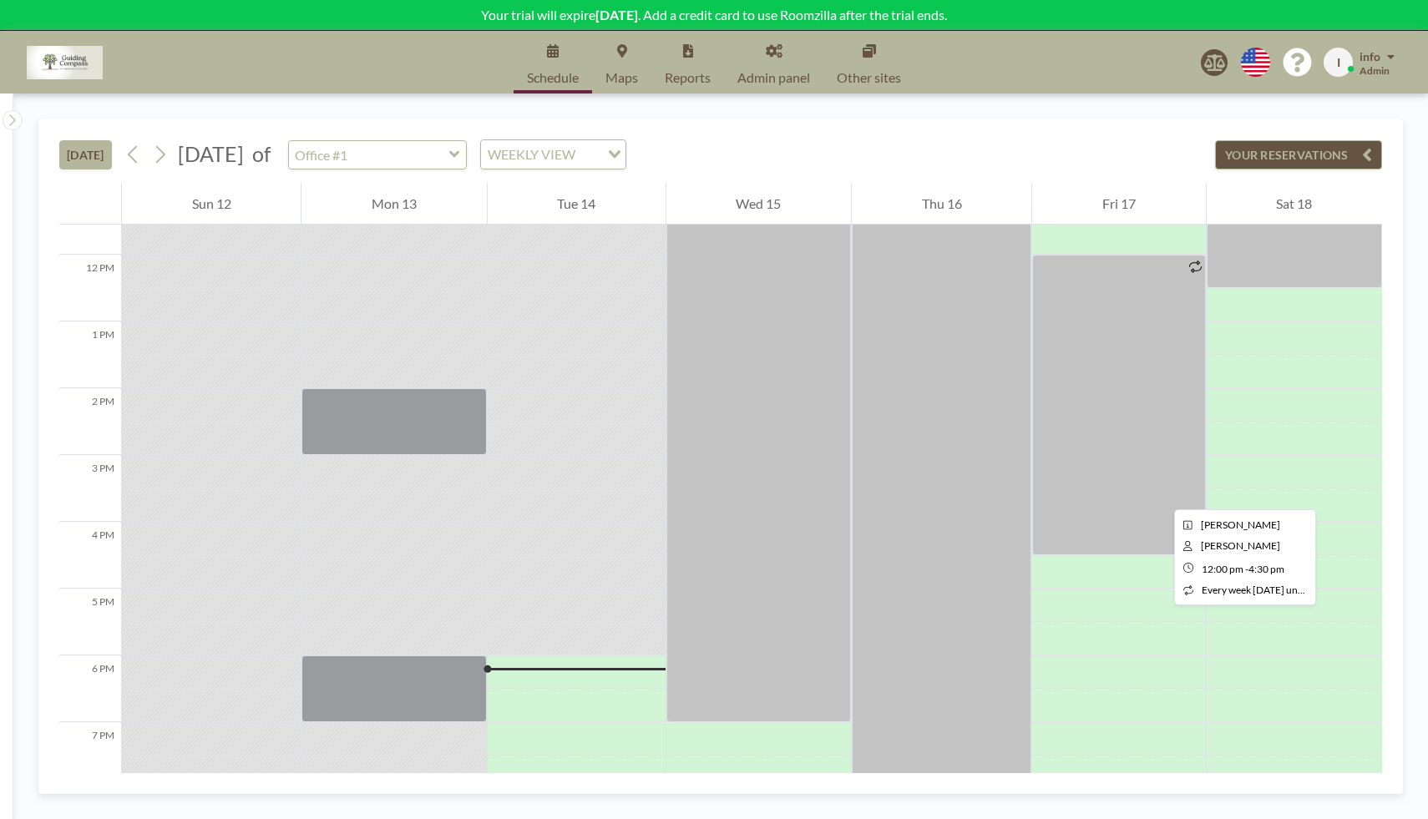
scroll to position [773, 0]
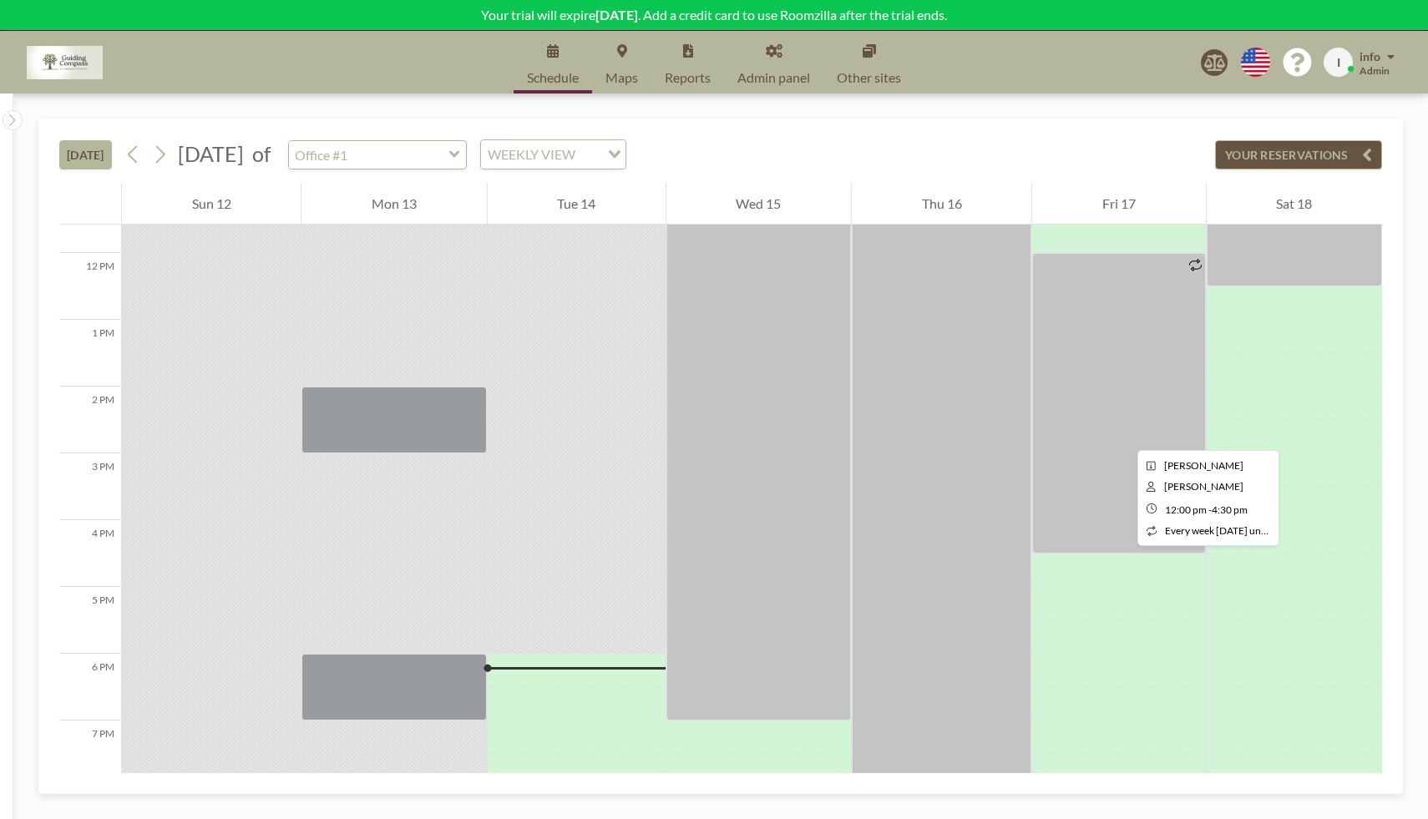
click at [1124, 435] on div at bounding box center [1118, 403] width 173 height 301
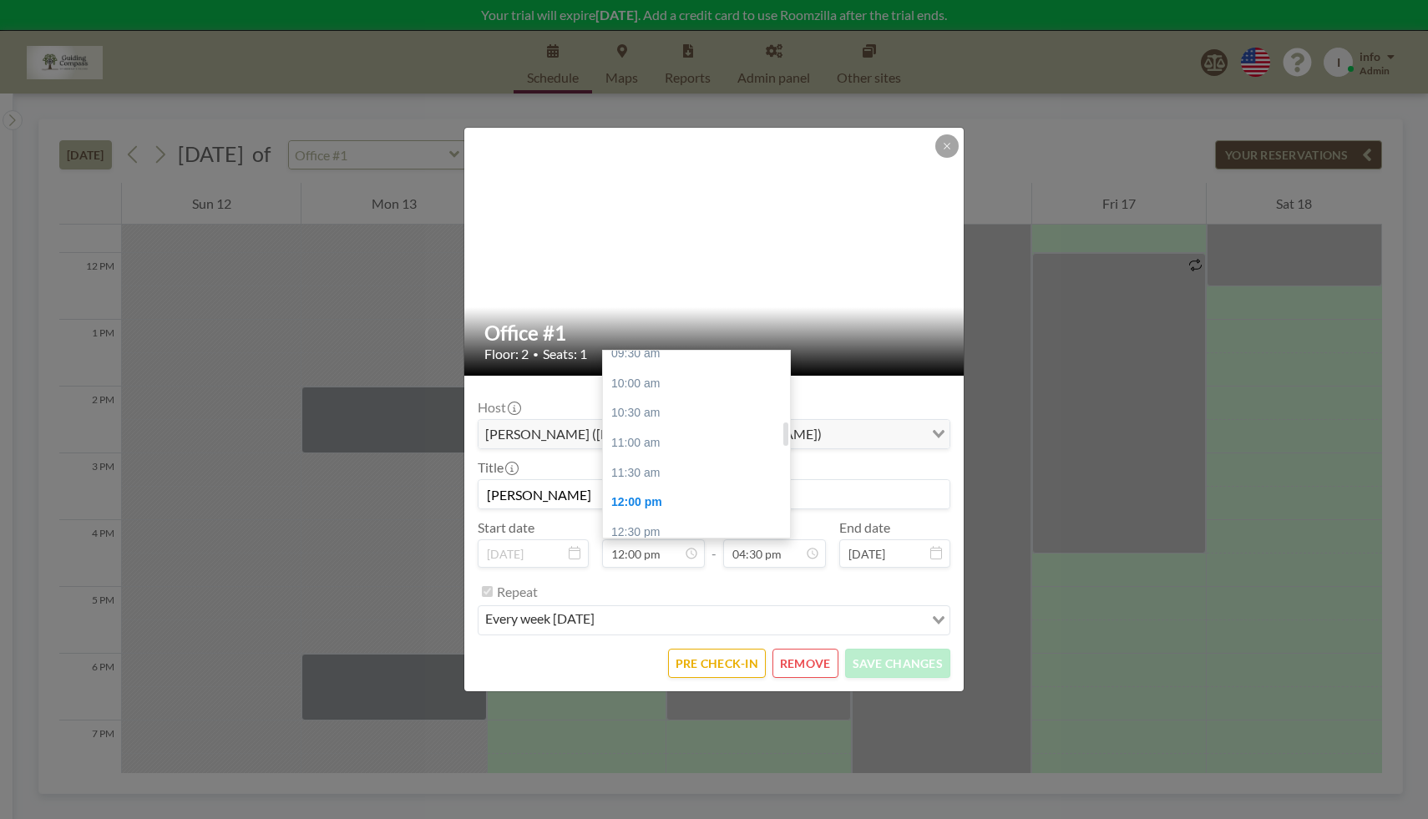
scroll to position [508, 0]
click at [703, 400] on div "09:00 am" at bounding box center [701, 392] width 196 height 30
type input "09:00 am"
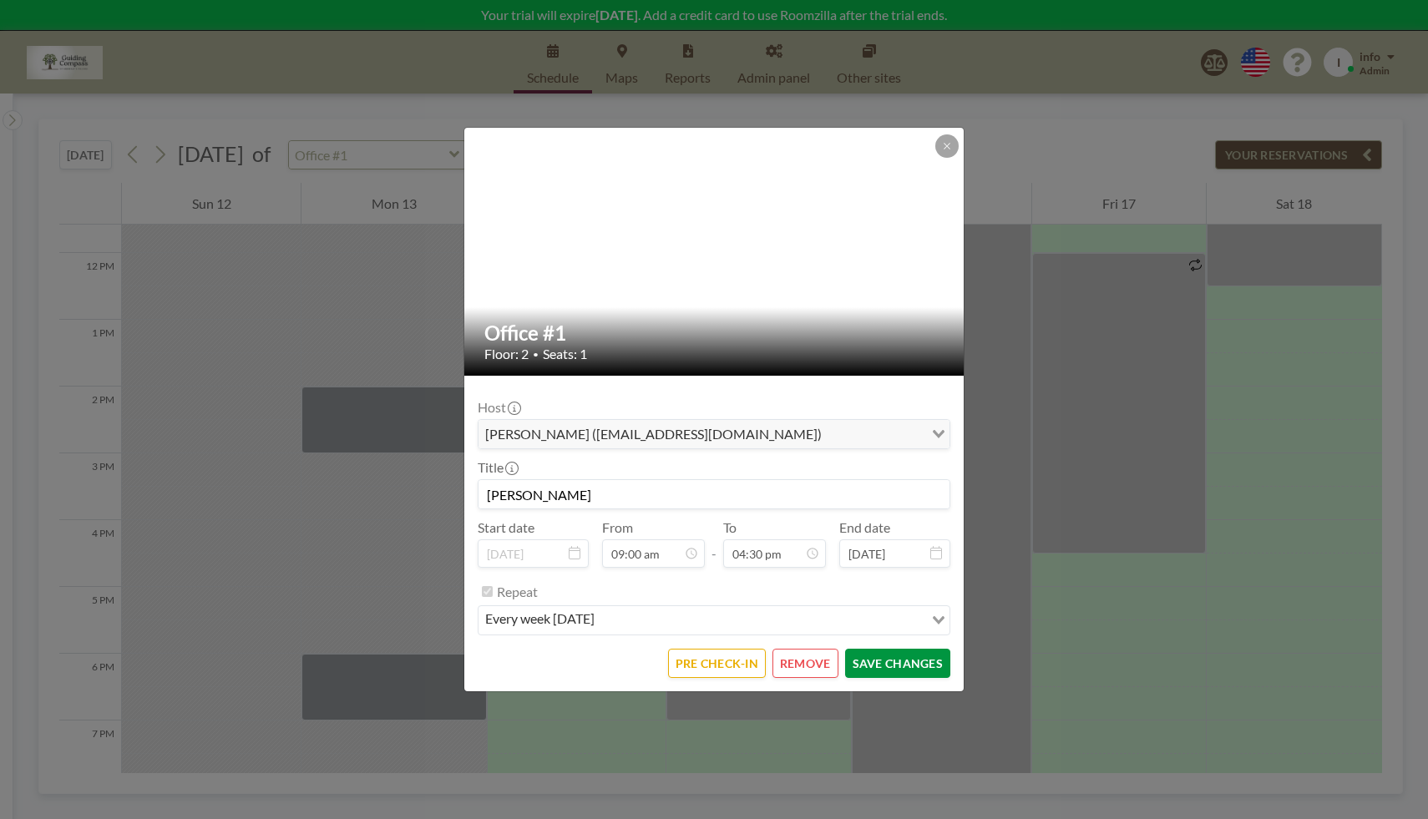
scroll to position [0, 0]
click at [925, 660] on button "SAVE CHANGES" at bounding box center [897, 663] width 105 height 29
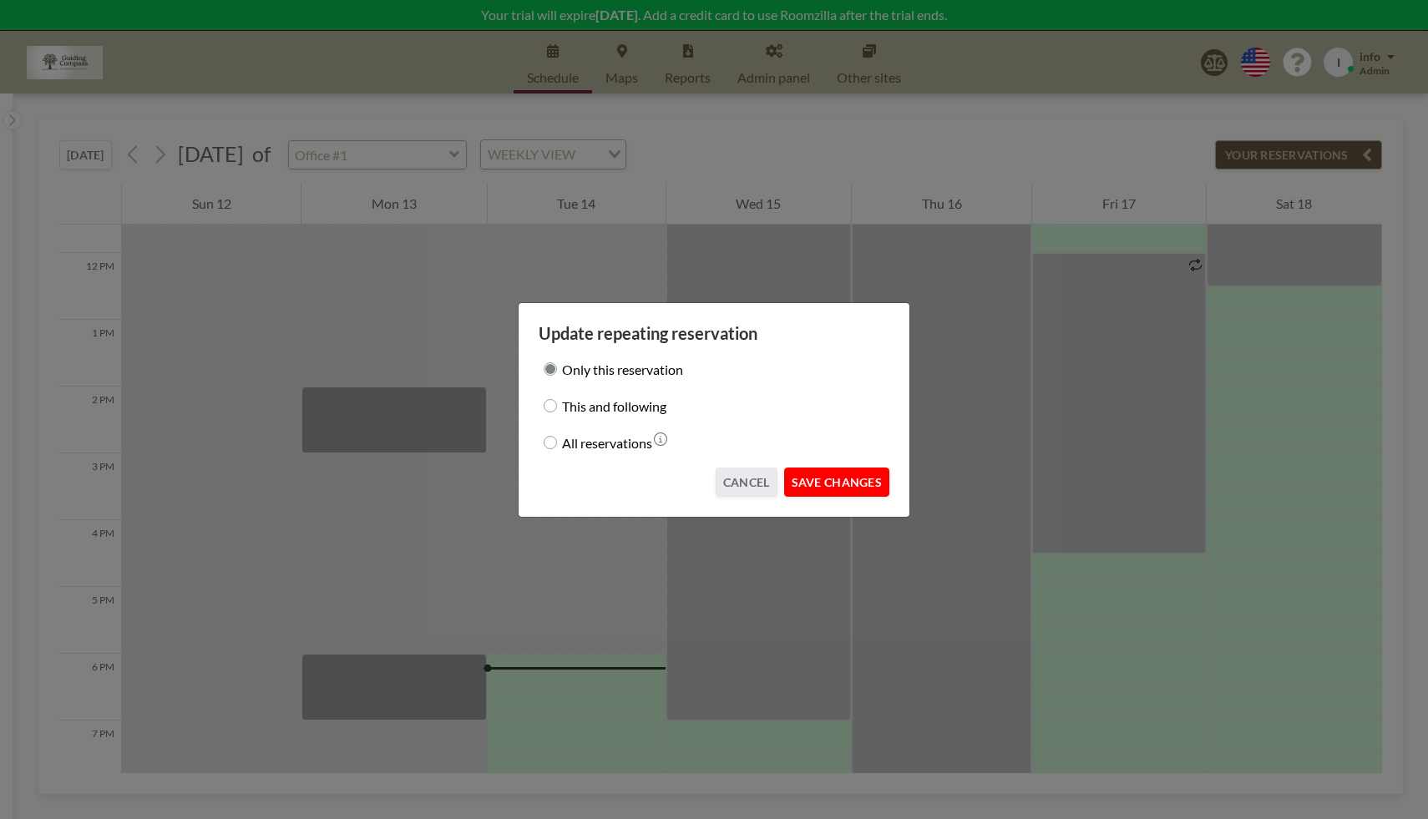
click at [854, 475] on button "SAVE CHANGES" at bounding box center [836, 482] width 105 height 29
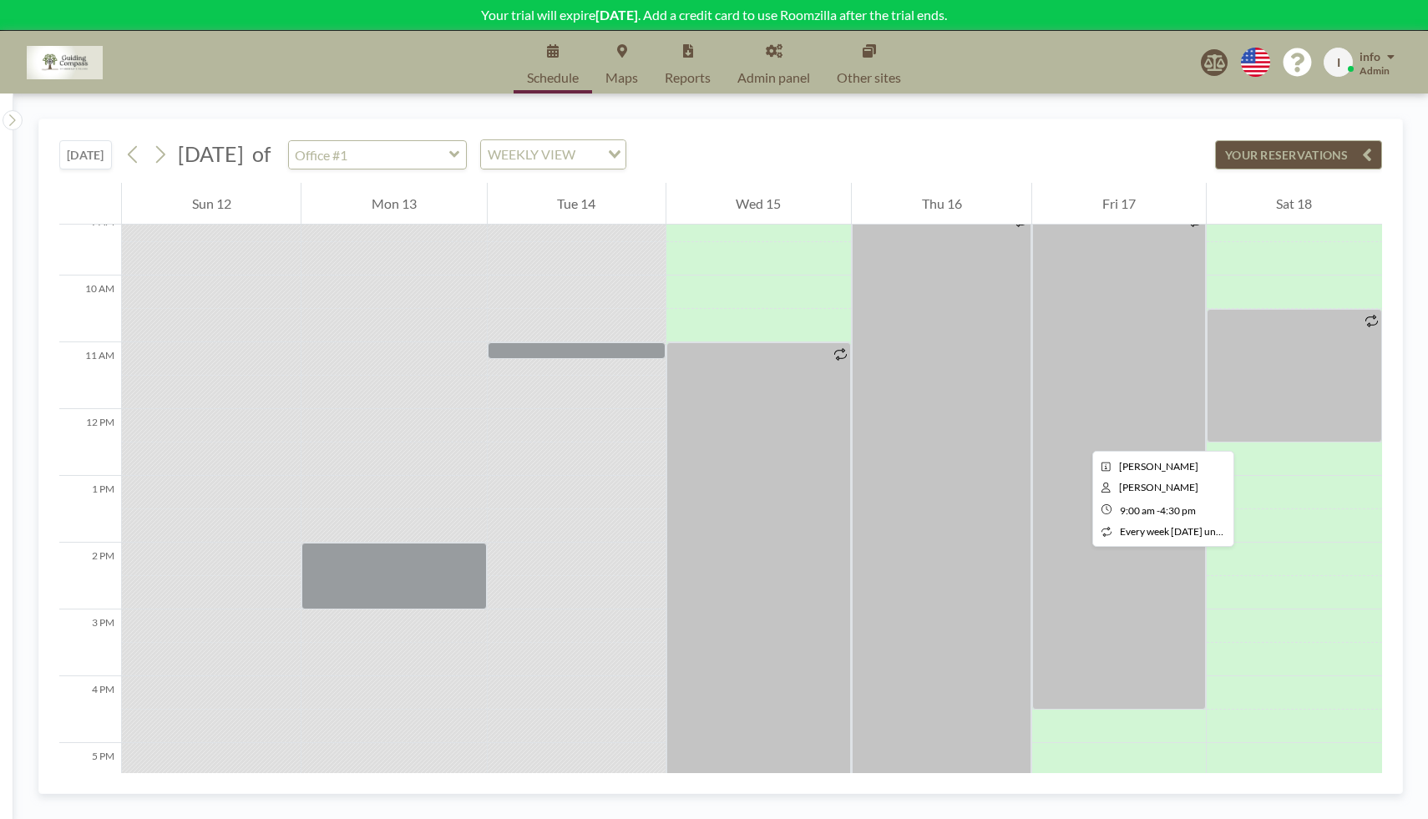
scroll to position [622, 0]
